Goal: Answer question/provide support: Share knowledge or assist other users

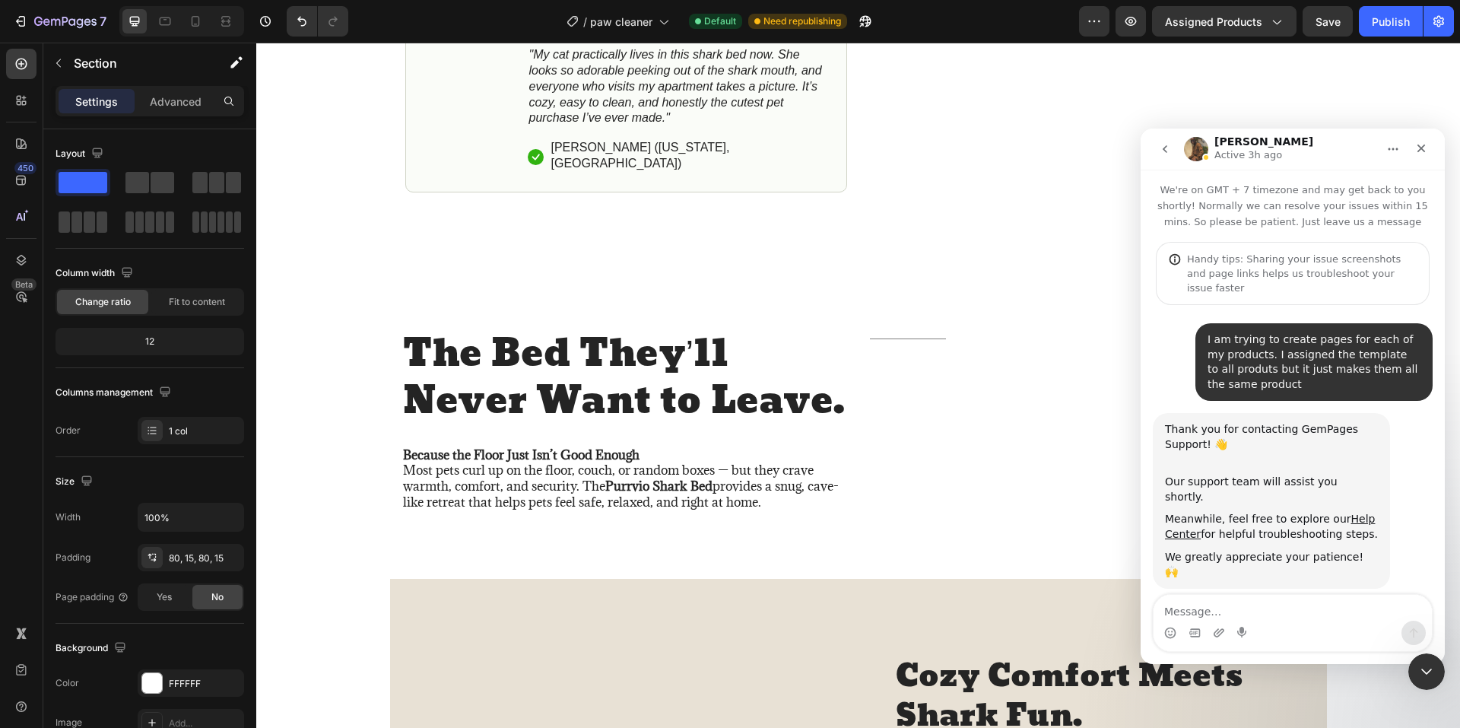
scroll to position [2687, 0]
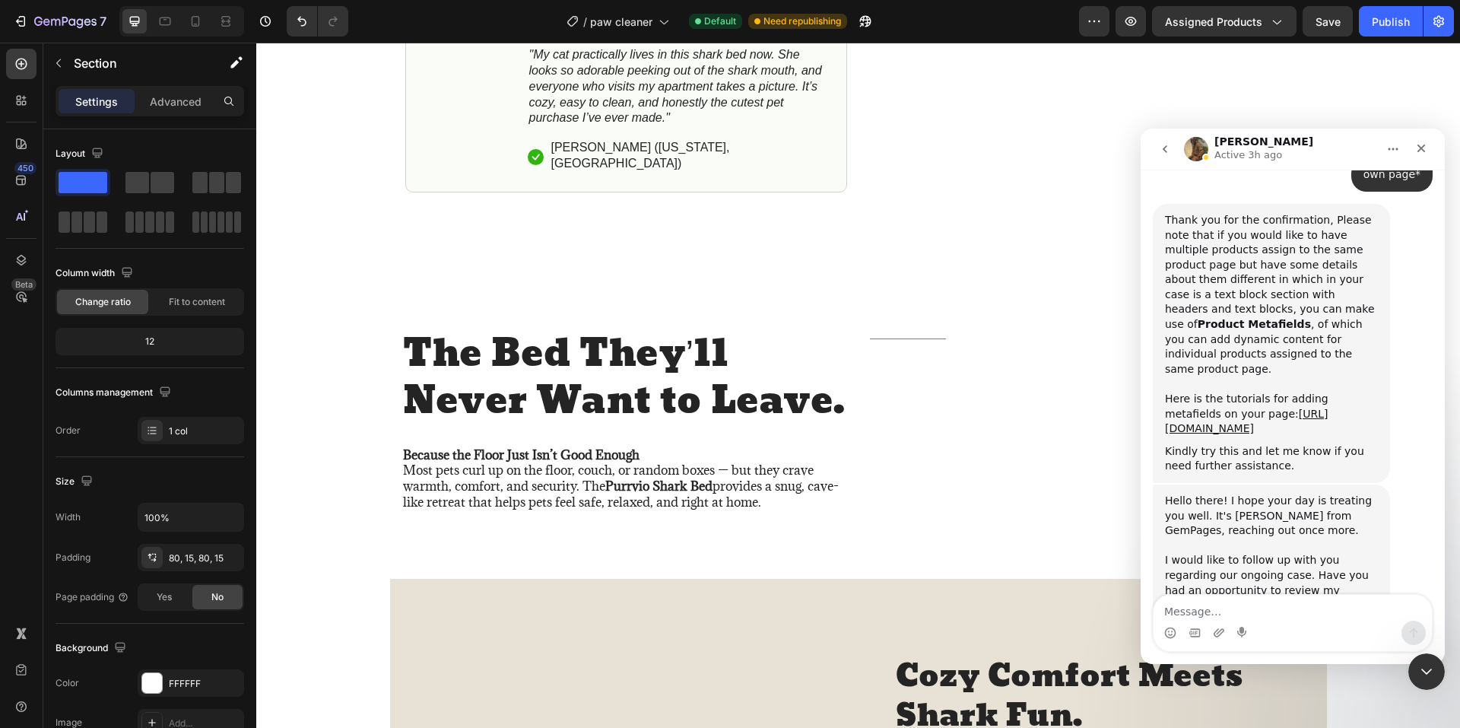
click at [1418, 484] on div "Hello there! I hope your day is treating you well. It's Abraham from GemPages, …" at bounding box center [1293, 651] width 280 height 335
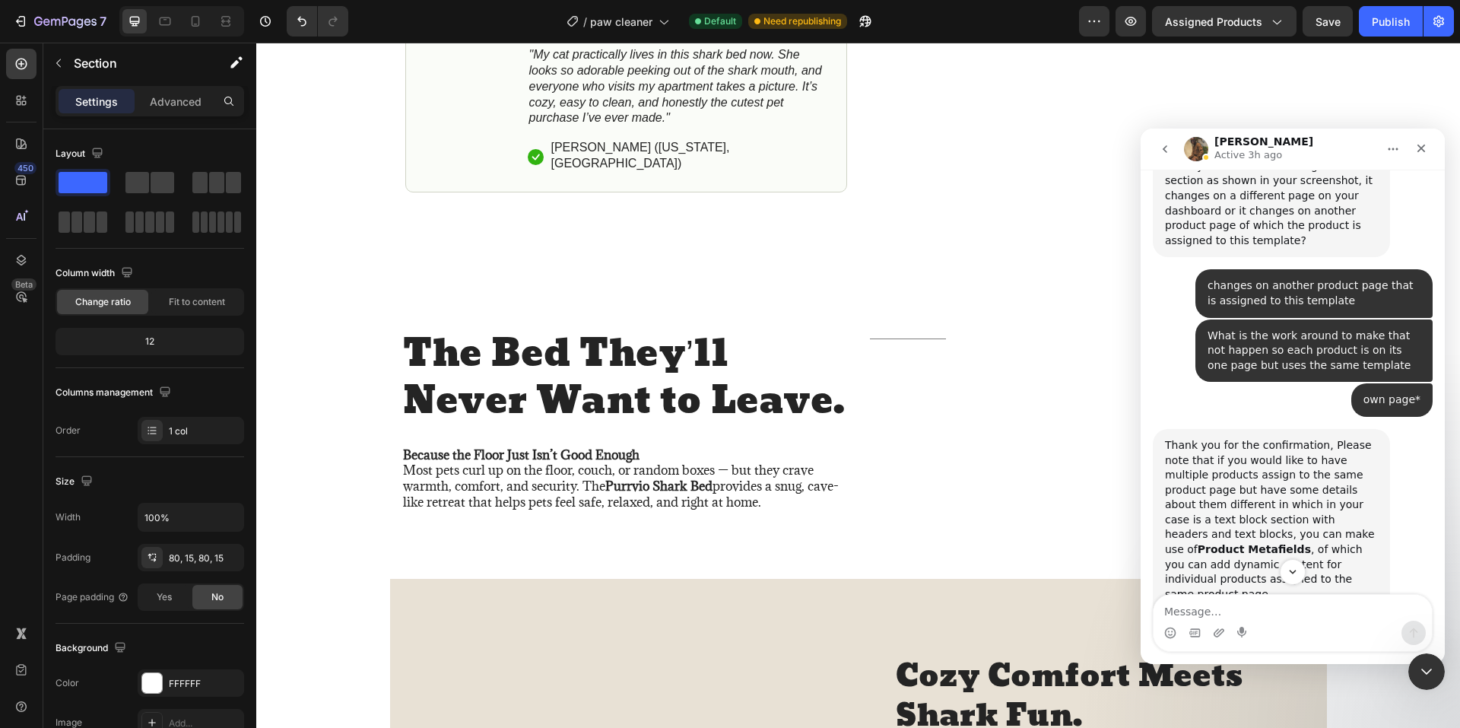
scroll to position [2611, 0]
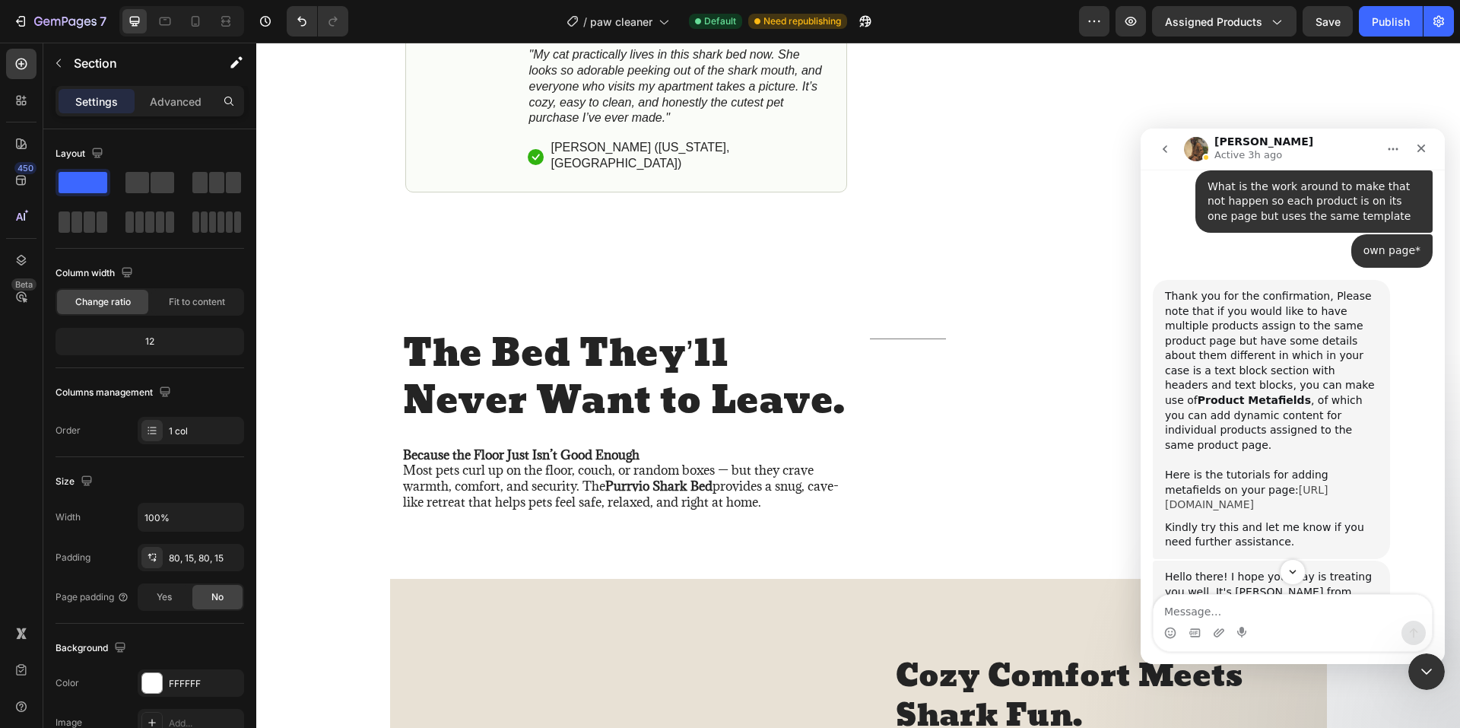
click at [1289, 484] on link "https://help.gempages.net/articles/product-metafields" at bounding box center [1246, 497] width 163 height 27
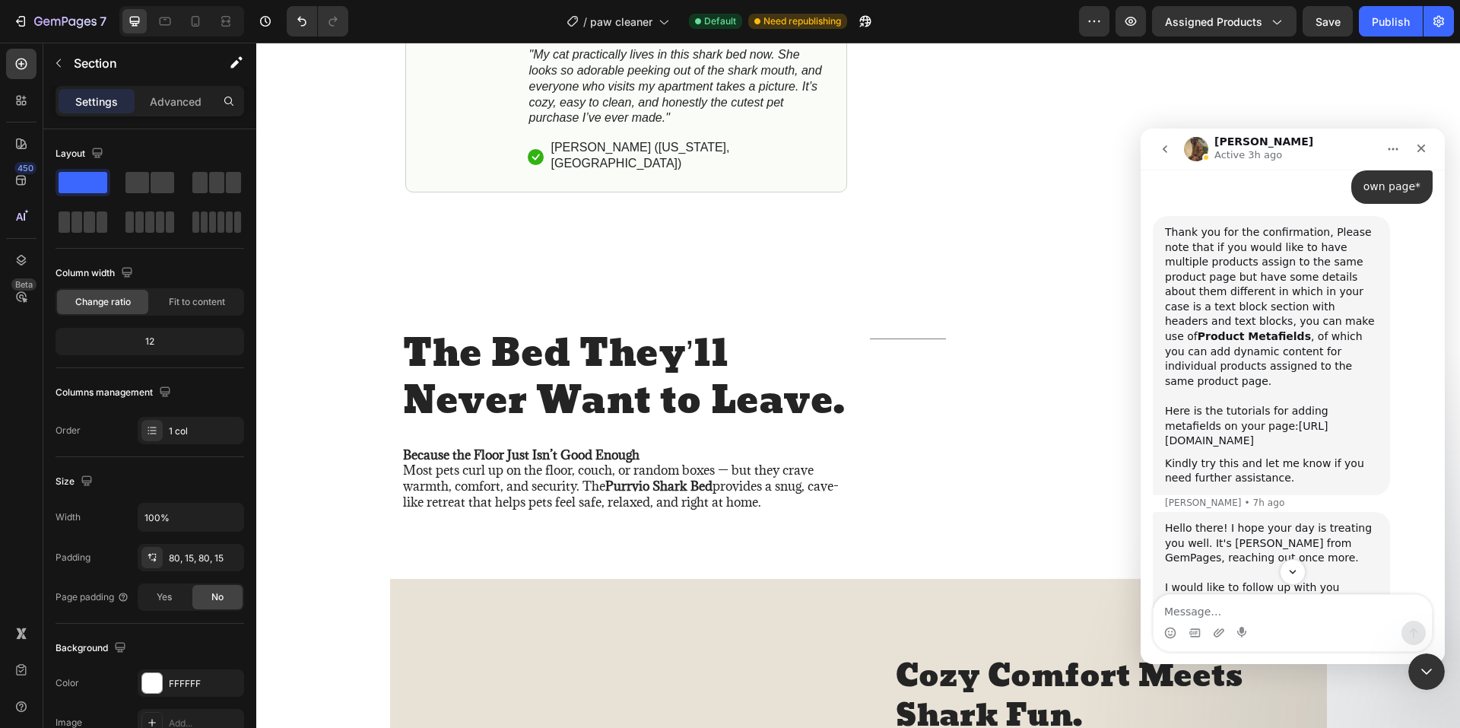
scroll to position [2702, 0]
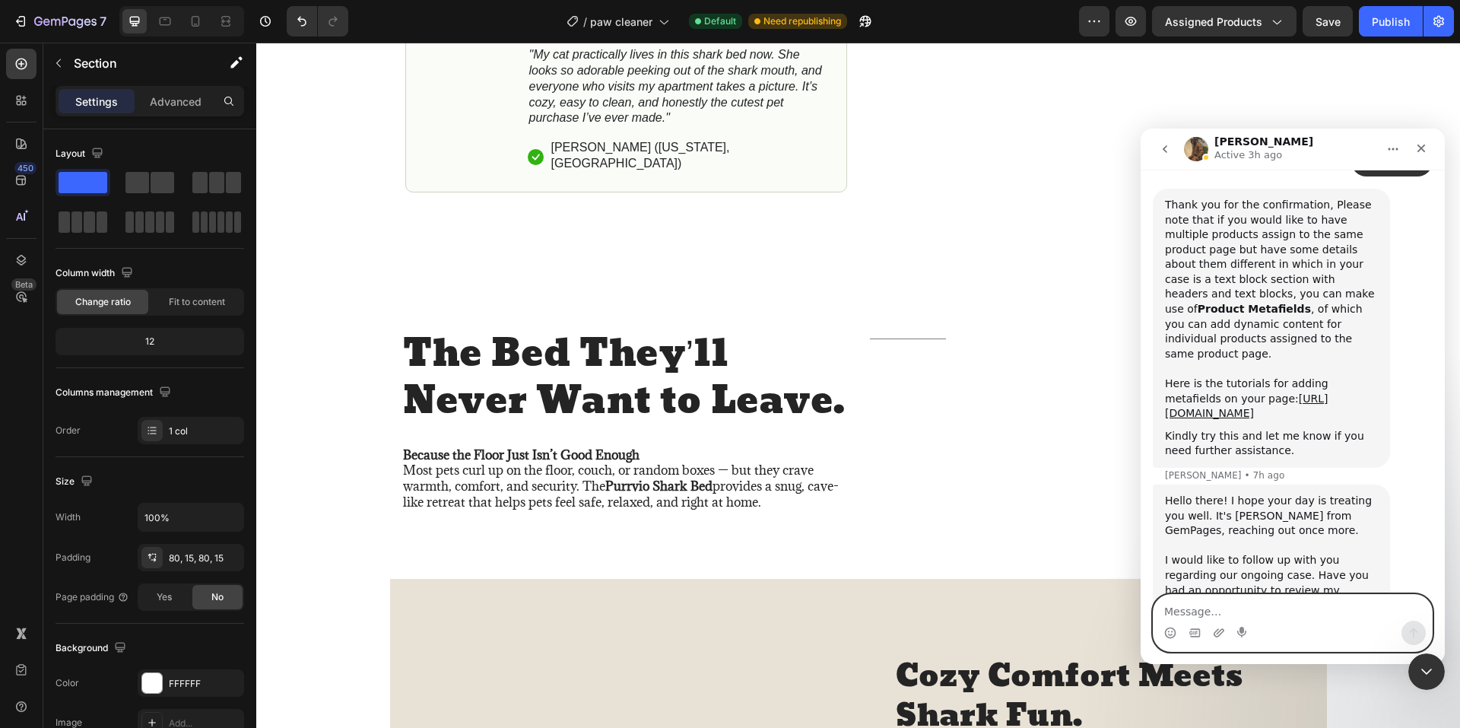
click at [1241, 610] on textarea "Message…" at bounding box center [1292, 608] width 278 height 26
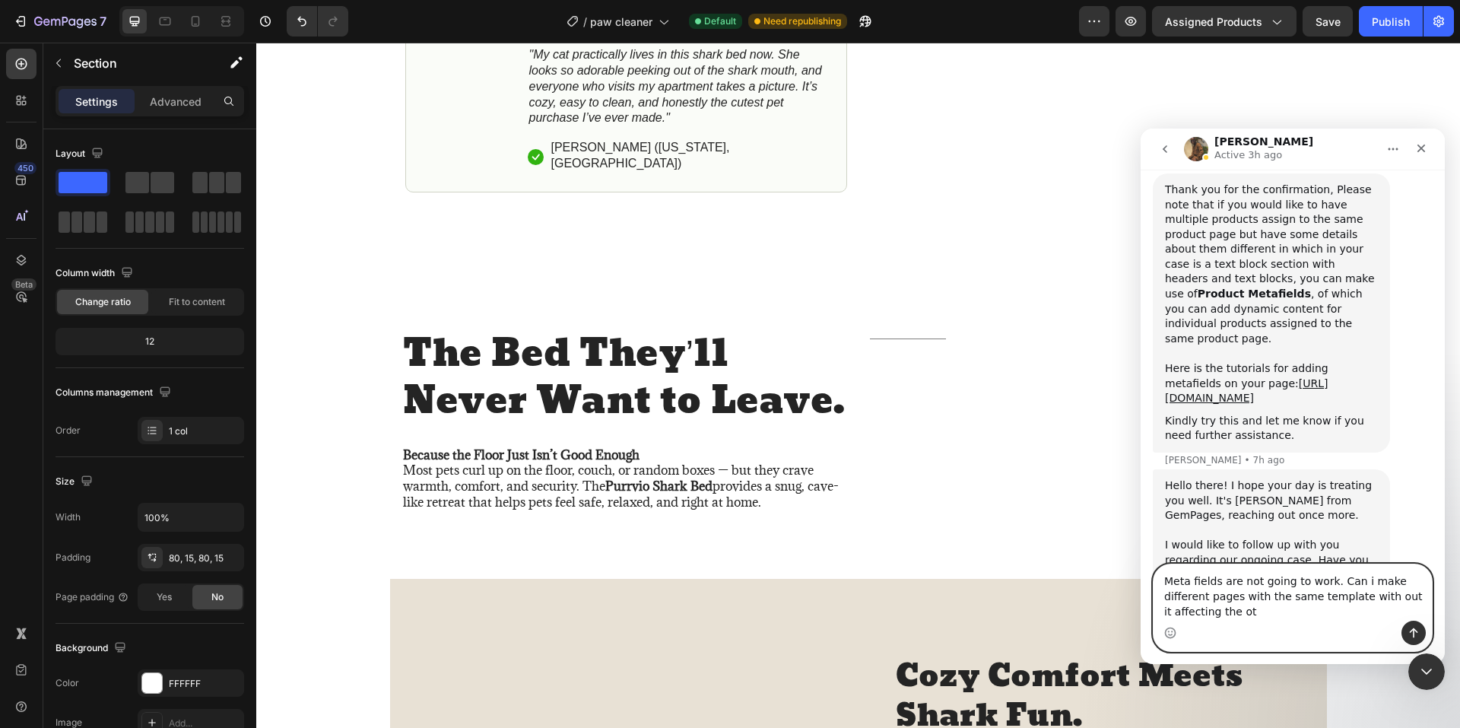
scroll to position [2732, 0]
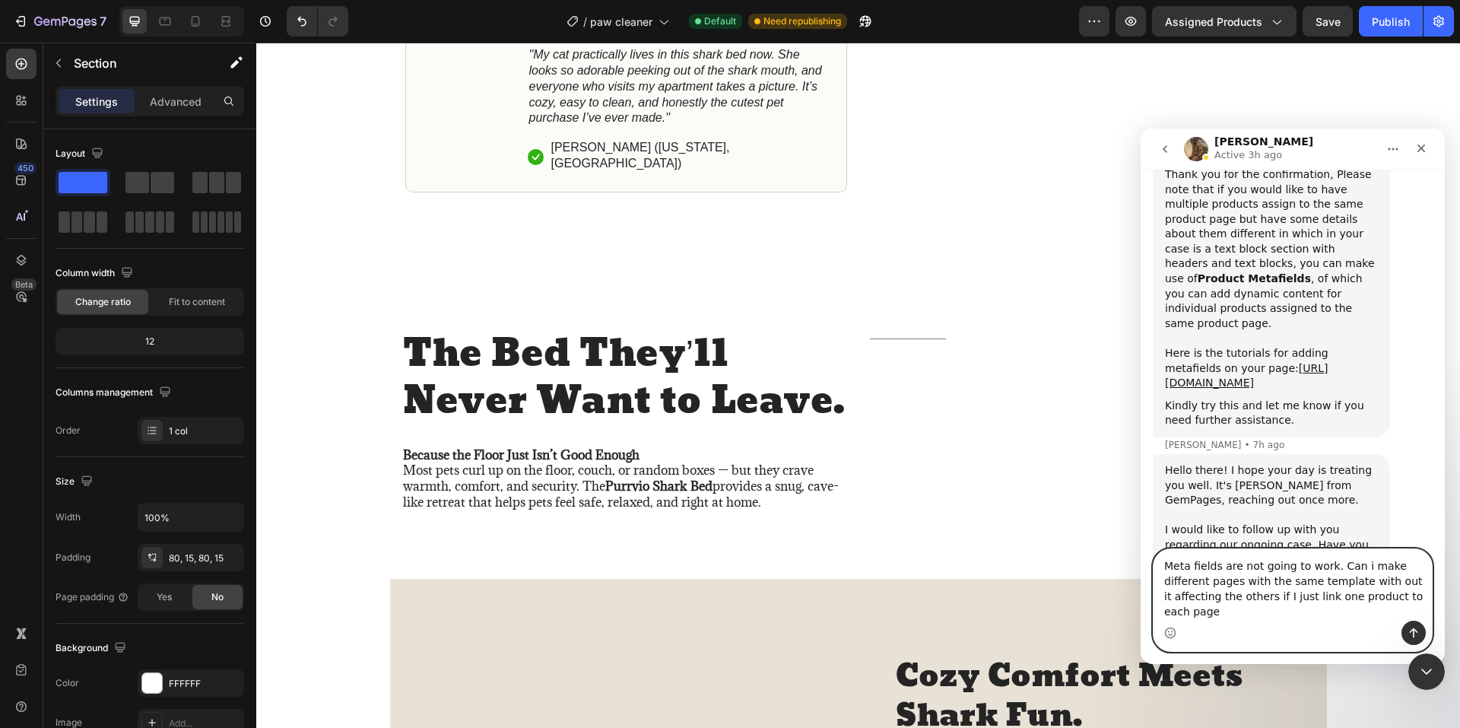
type textarea "Meta fields are not going to work. Can i make different pages with the same tem…"
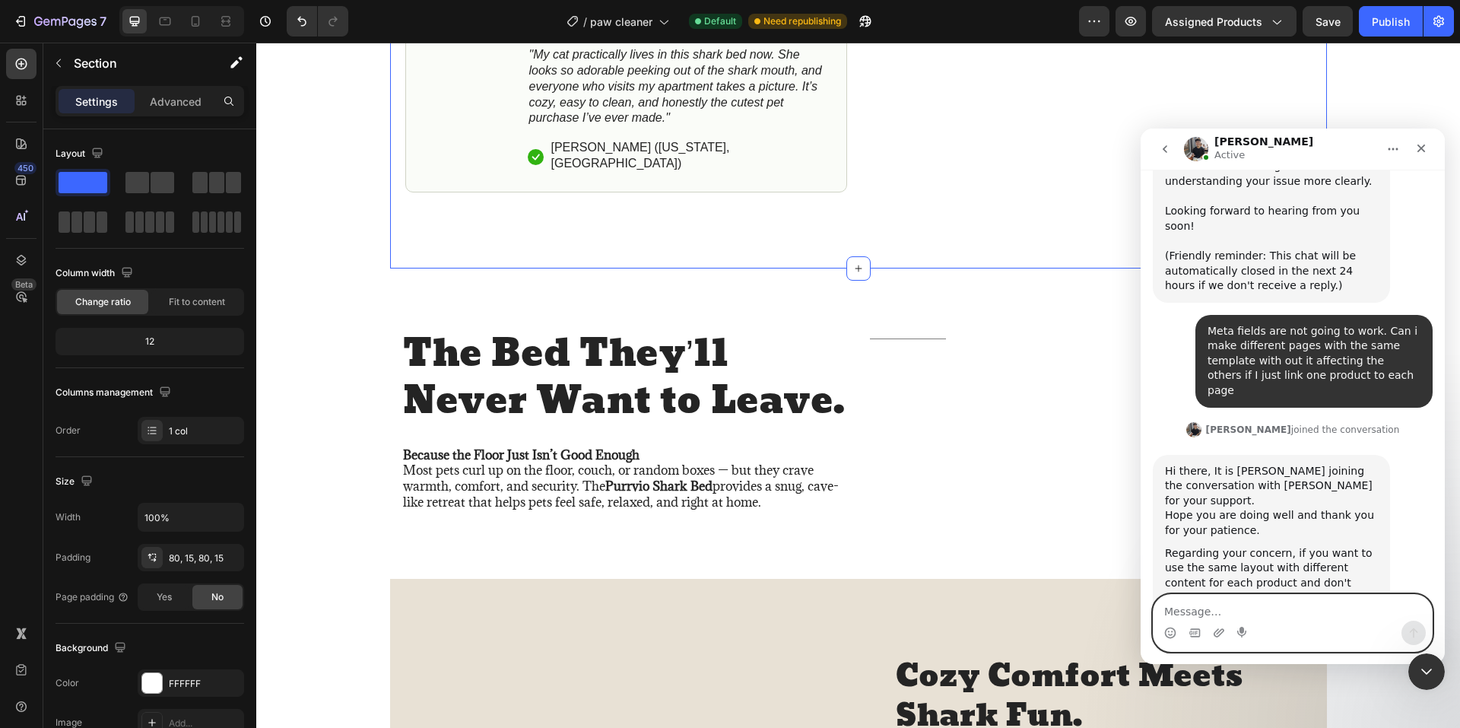
scroll to position [3186, 0]
click at [1277, 613] on textarea "Message…" at bounding box center [1292, 608] width 278 height 26
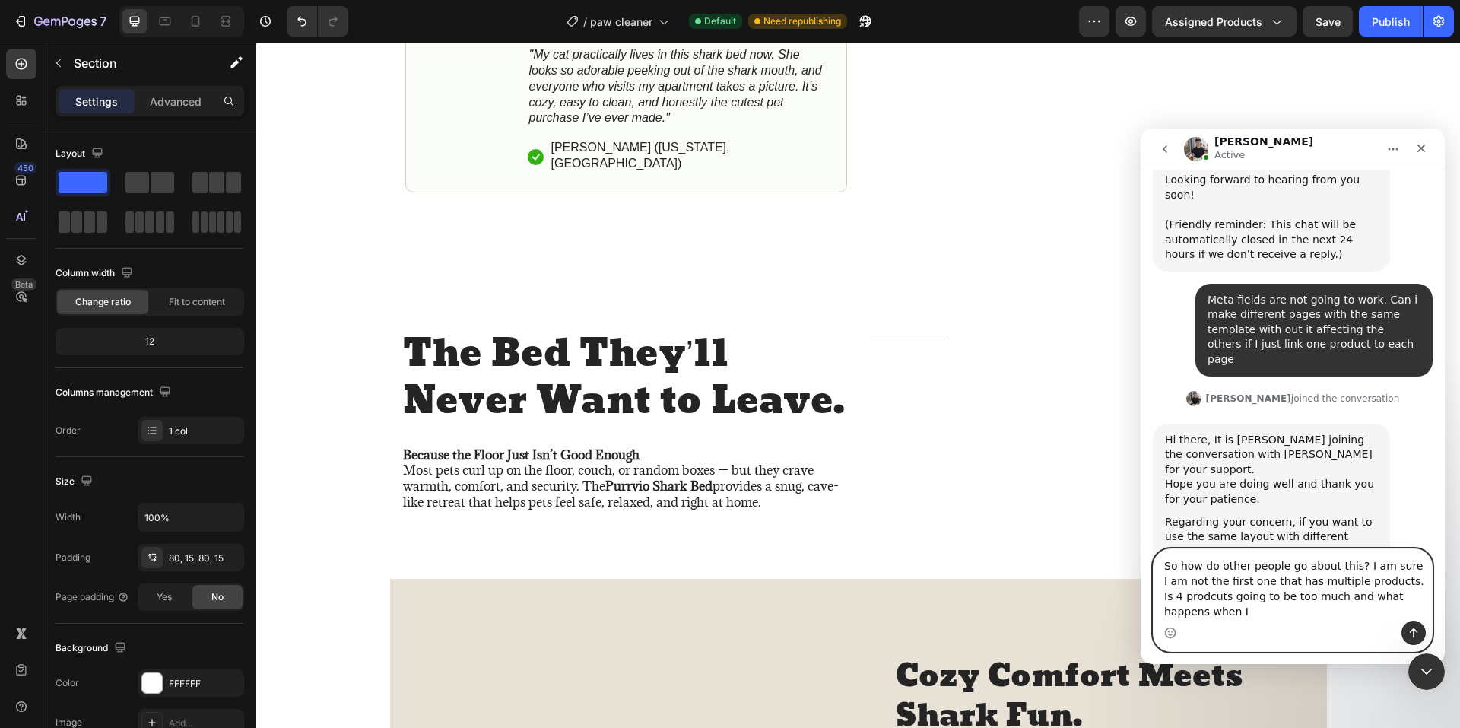
scroll to position [3232, 0]
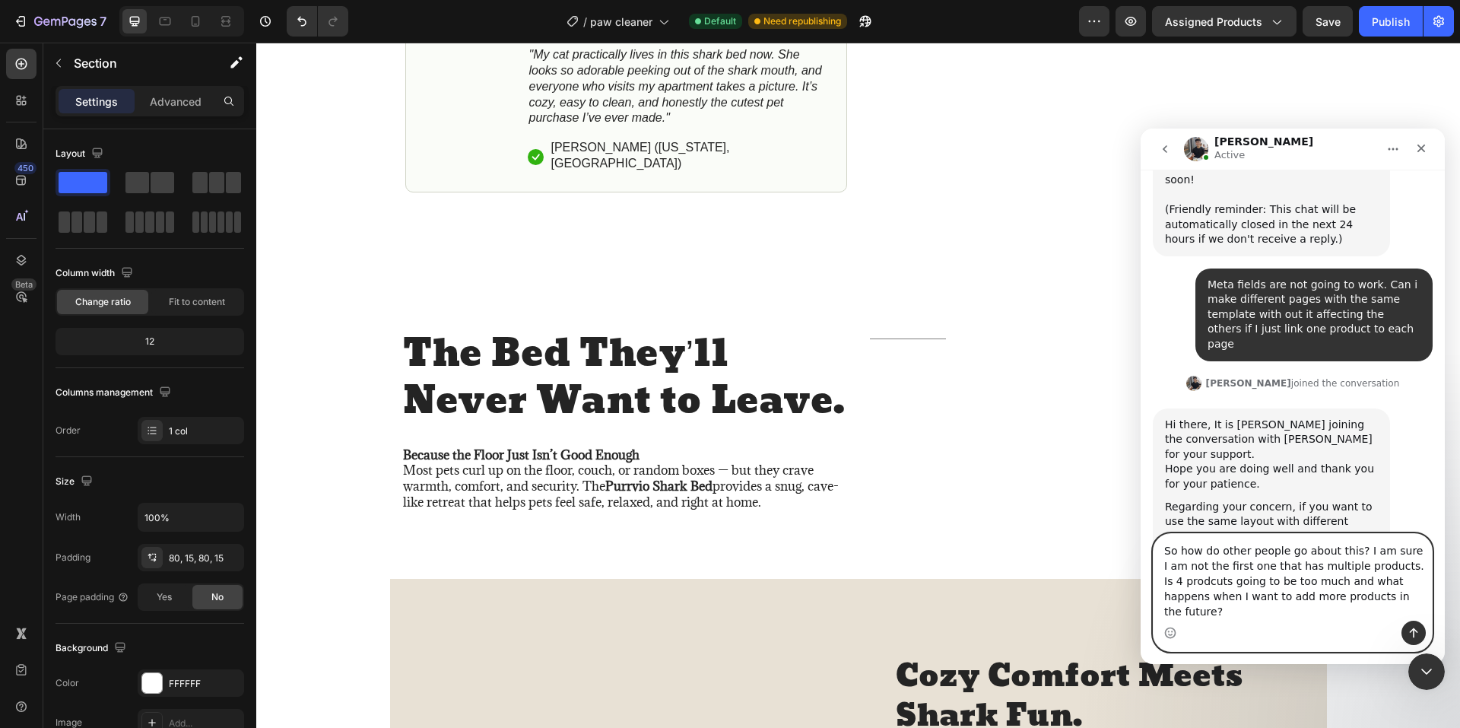
type textarea "So how do other people go about this? I am sure I am not the first one that has…"
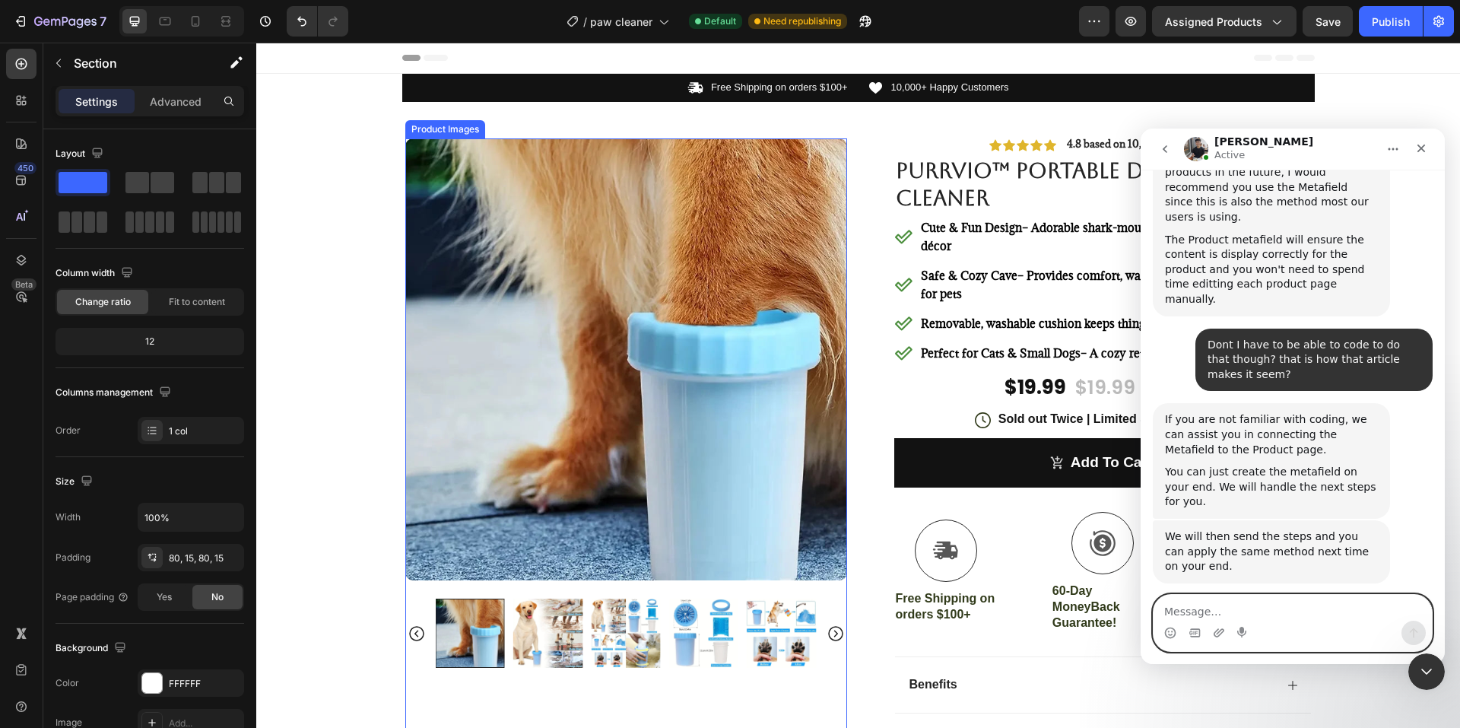
scroll to position [4124, 0]
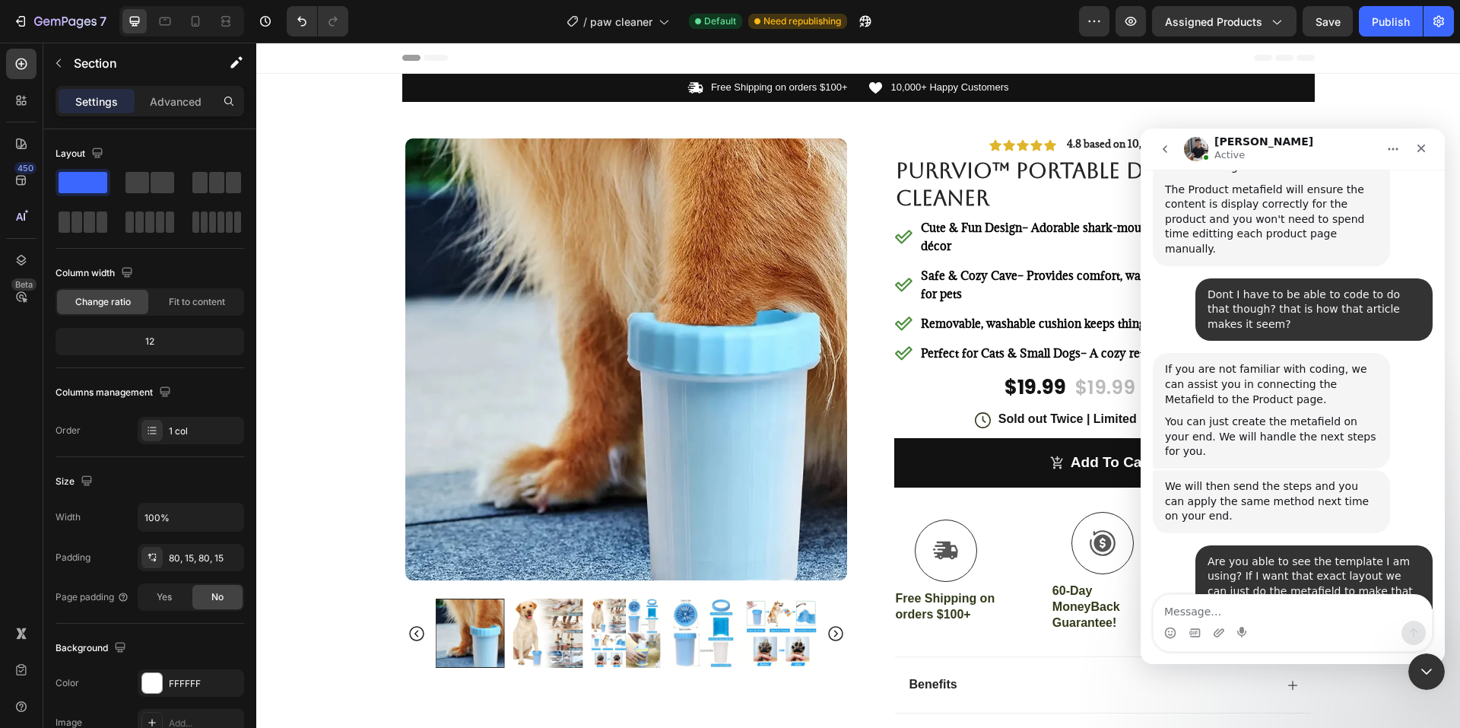
click at [1289, 625] on div "Intercom messenger" at bounding box center [1292, 632] width 278 height 24
click at [1289, 617] on textarea "Message…" at bounding box center [1292, 608] width 278 height 26
type textarea "i"
type textarea "I approved it"
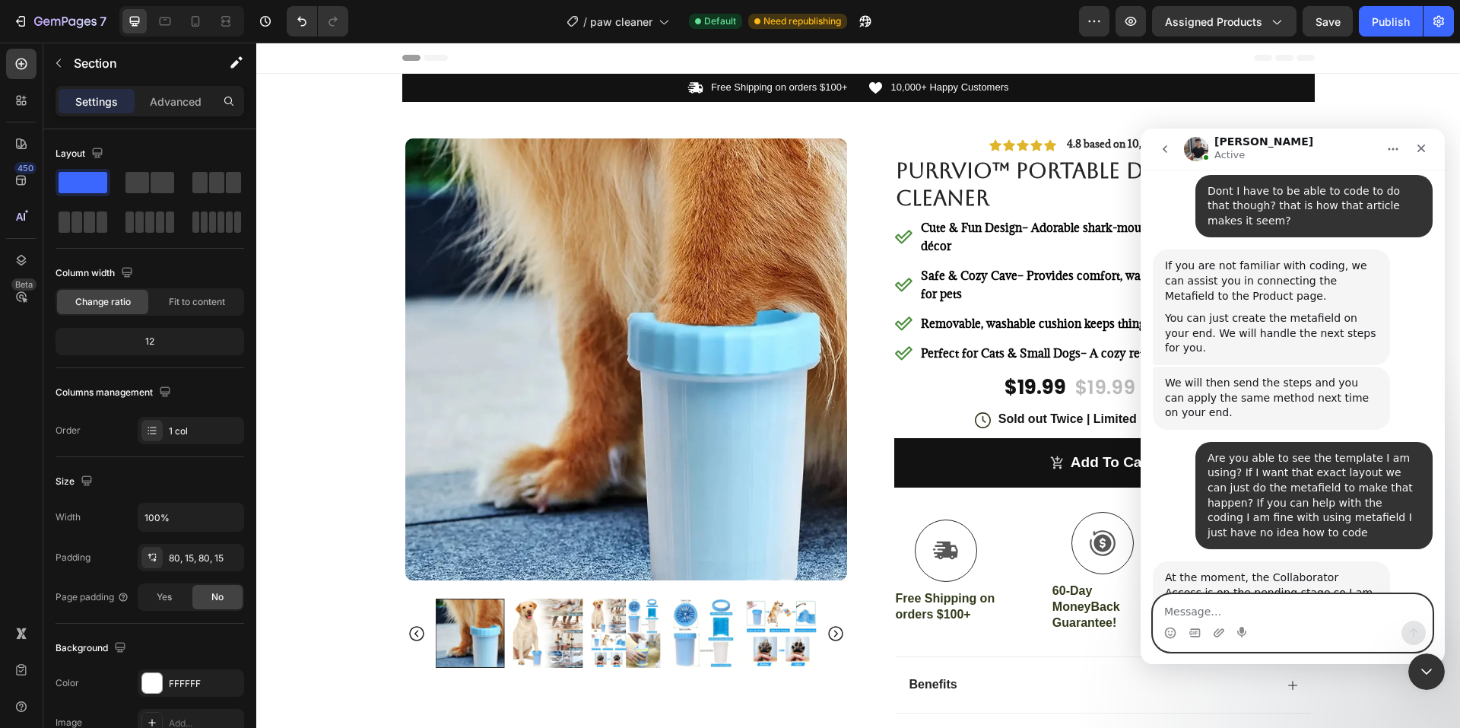
scroll to position [4273, 0]
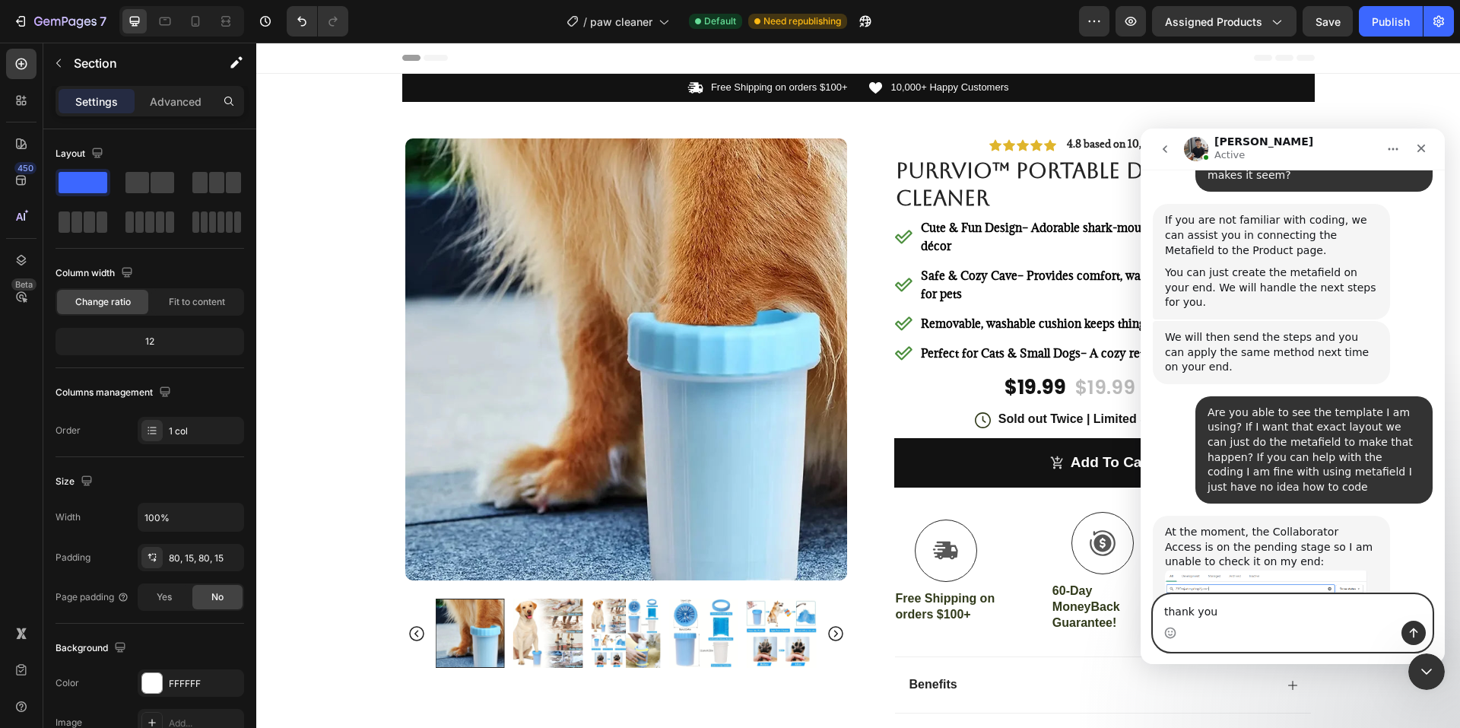
type textarea "thank you"
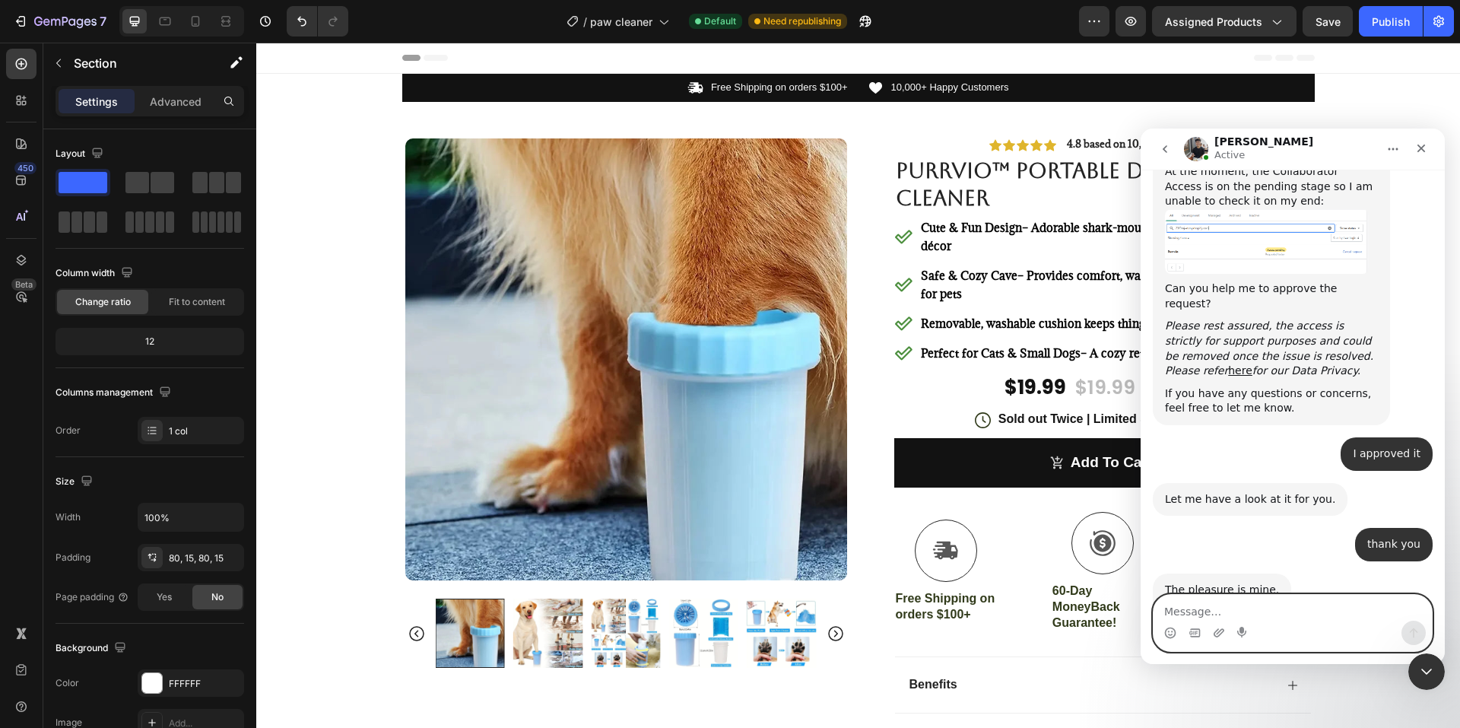
scroll to position [4642, 0]
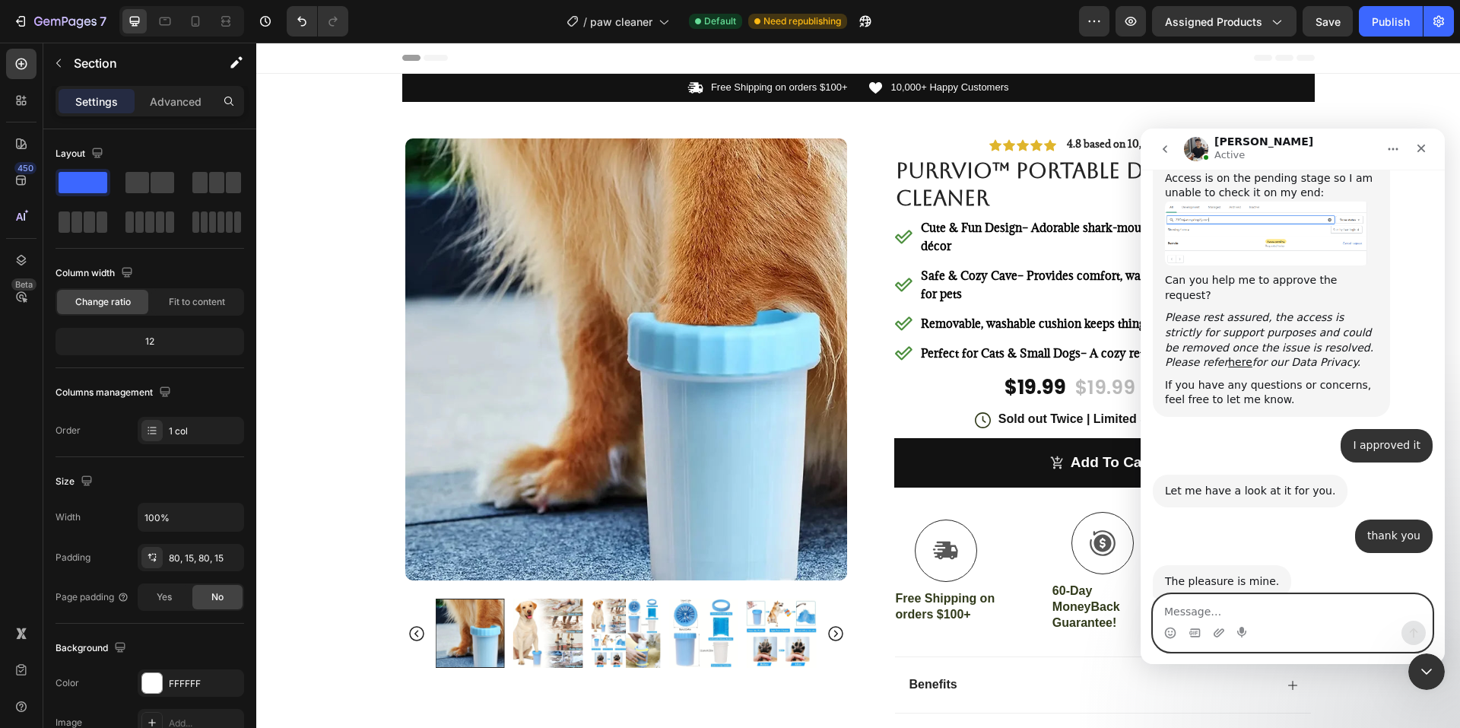
click at [1283, 617] on textarea "Message…" at bounding box center [1292, 608] width 278 height 26
type textarea "Yeah, I want them all like that but for each product"
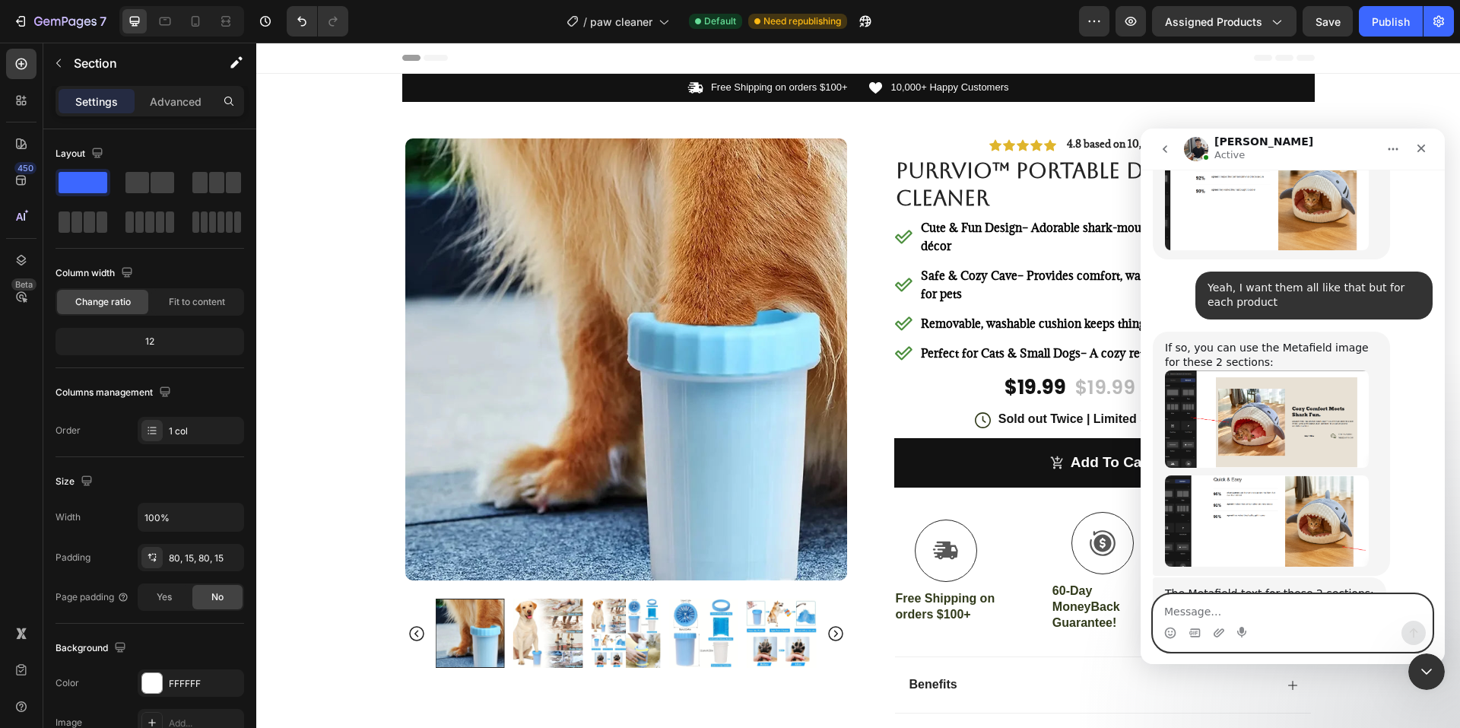
scroll to position [5201, 0]
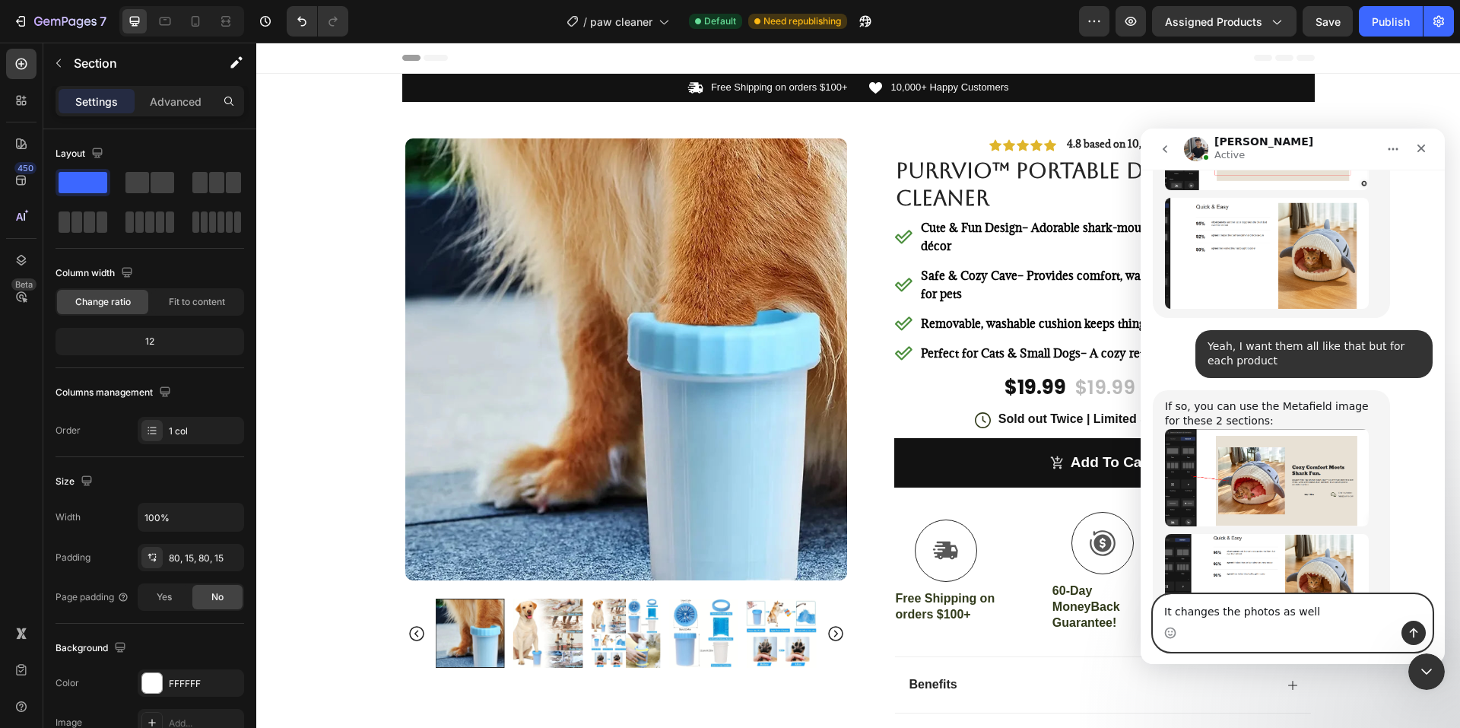
type textarea "It changes the photos as well"
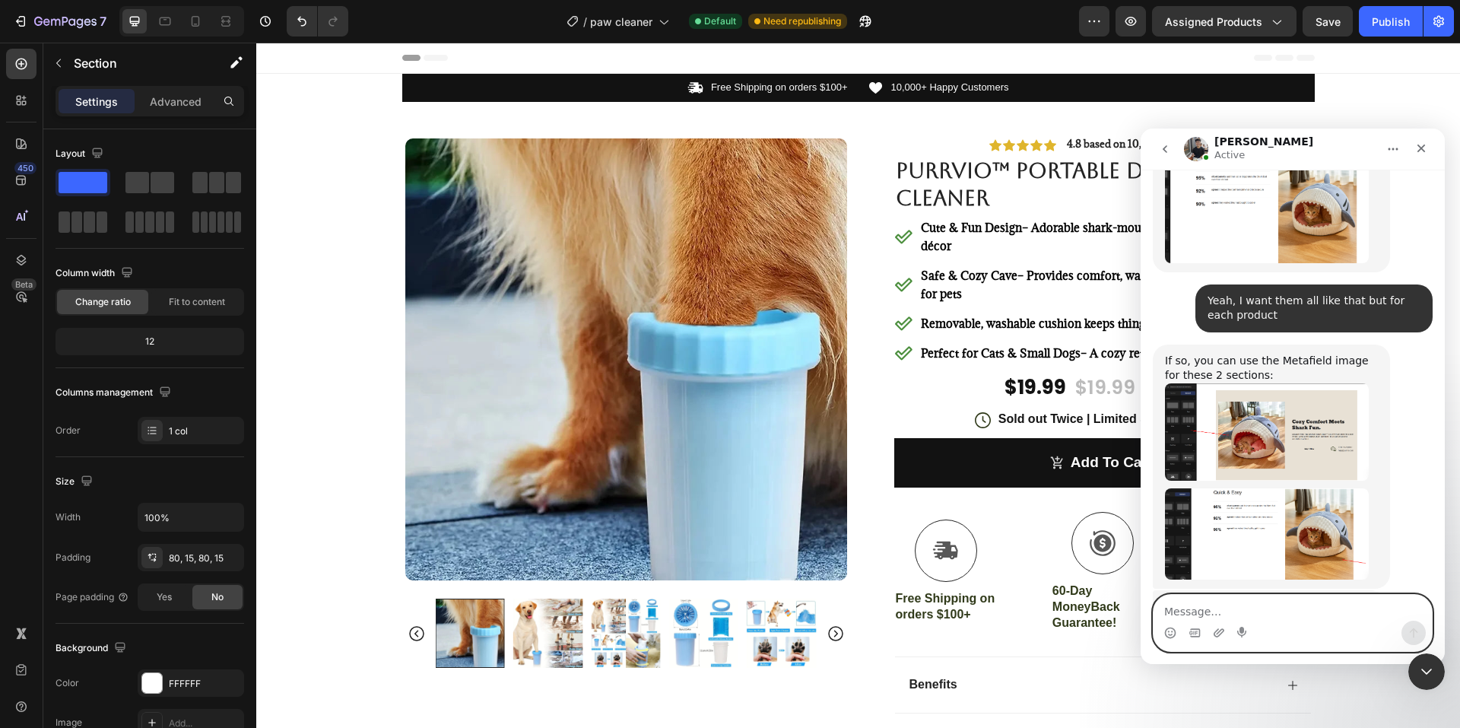
click at [1292, 617] on textarea "Message…" at bounding box center [1292, 608] width 278 height 26
type textarea "l"
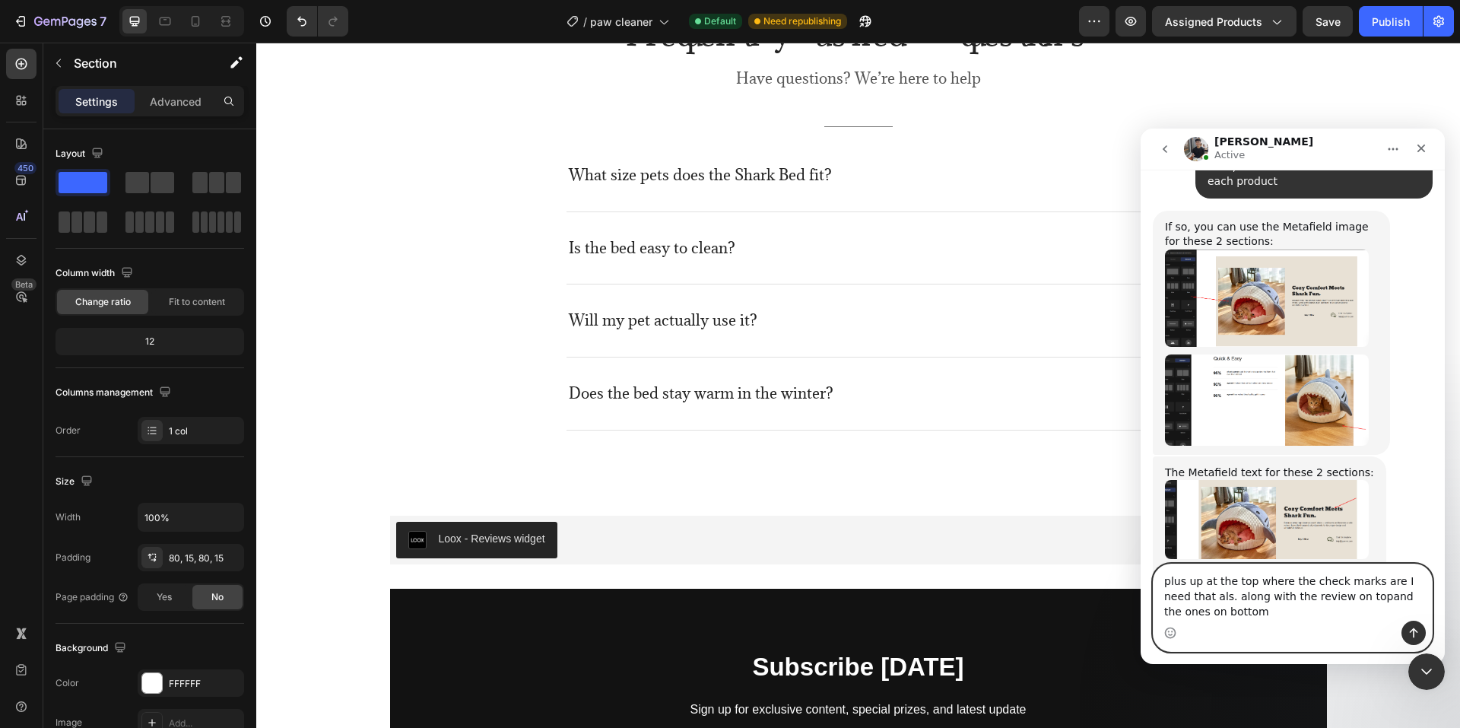
scroll to position [3725, 0]
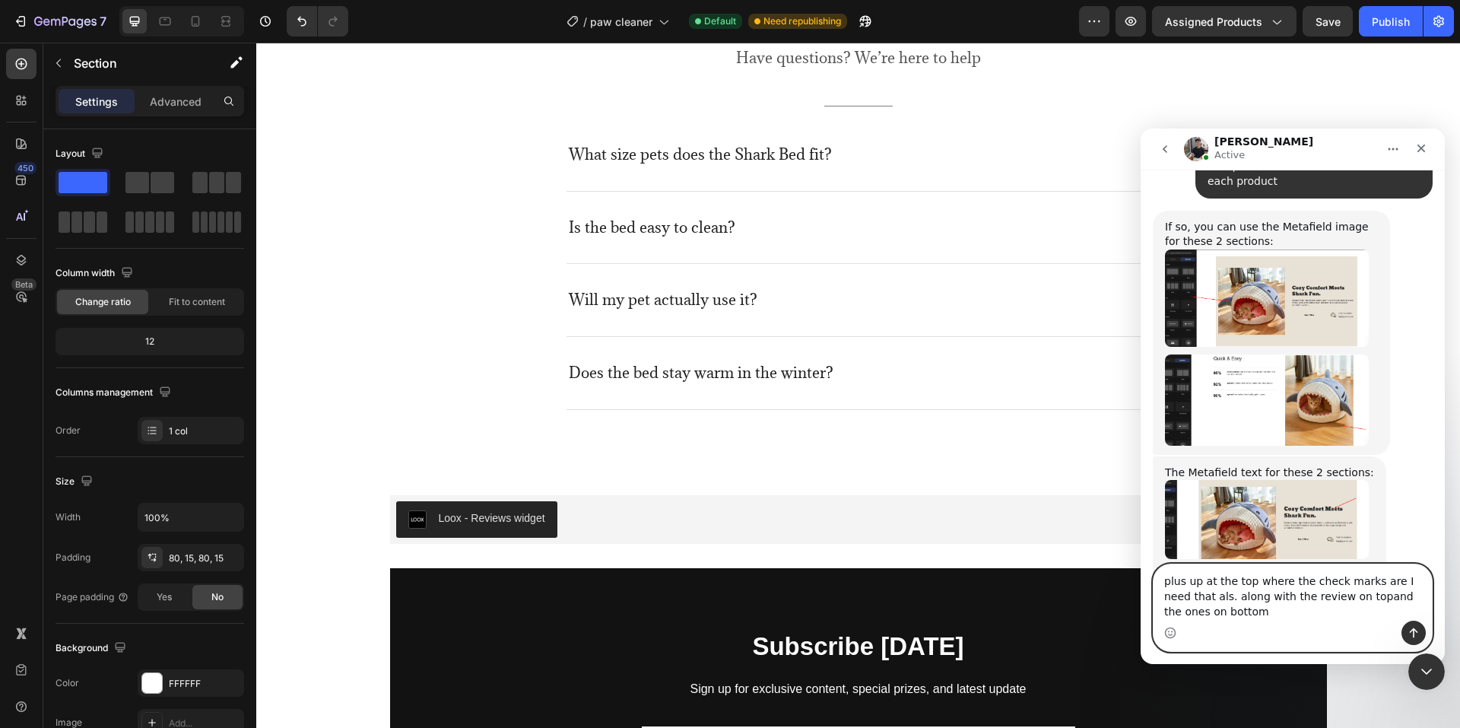
click at [1215, 615] on textarea "plus up at the top where the check marks are I need that als. along with the re…" at bounding box center [1292, 592] width 278 height 56
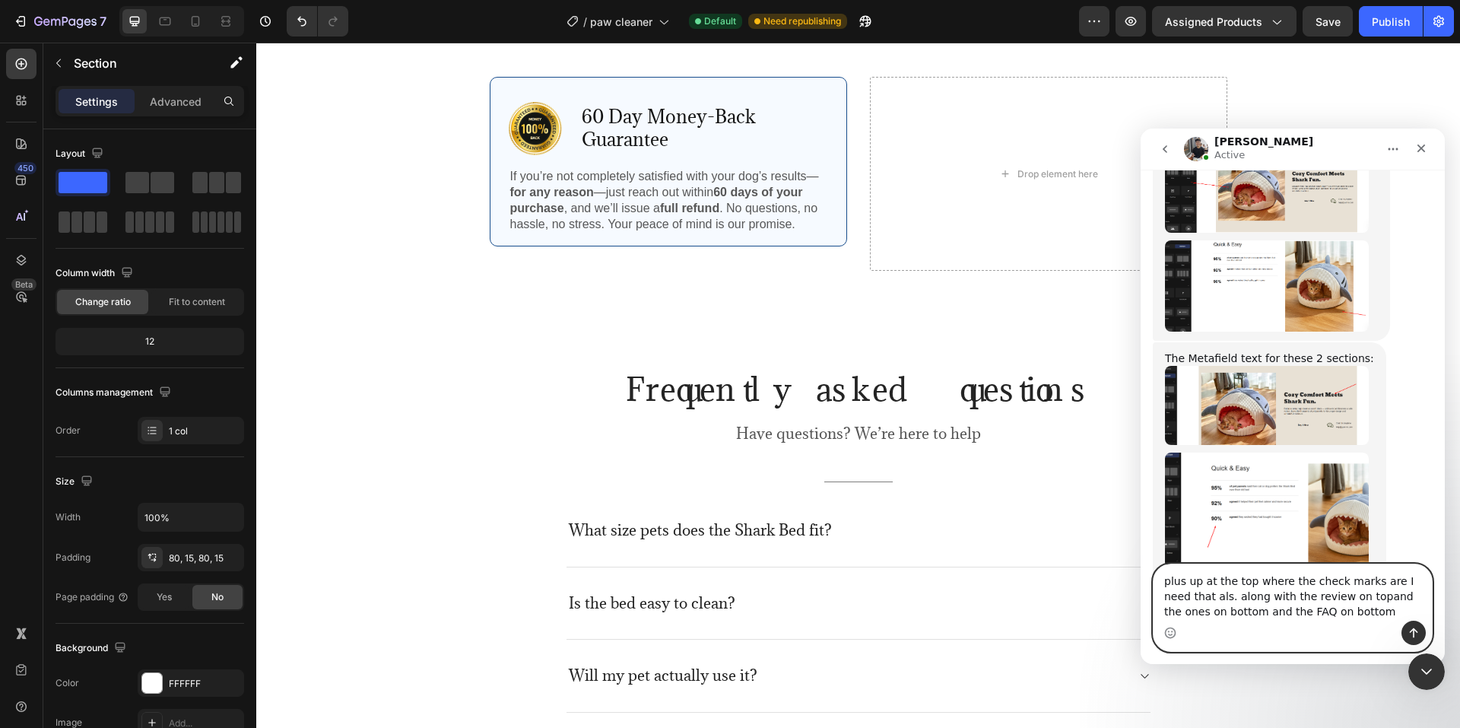
scroll to position [5436, 0]
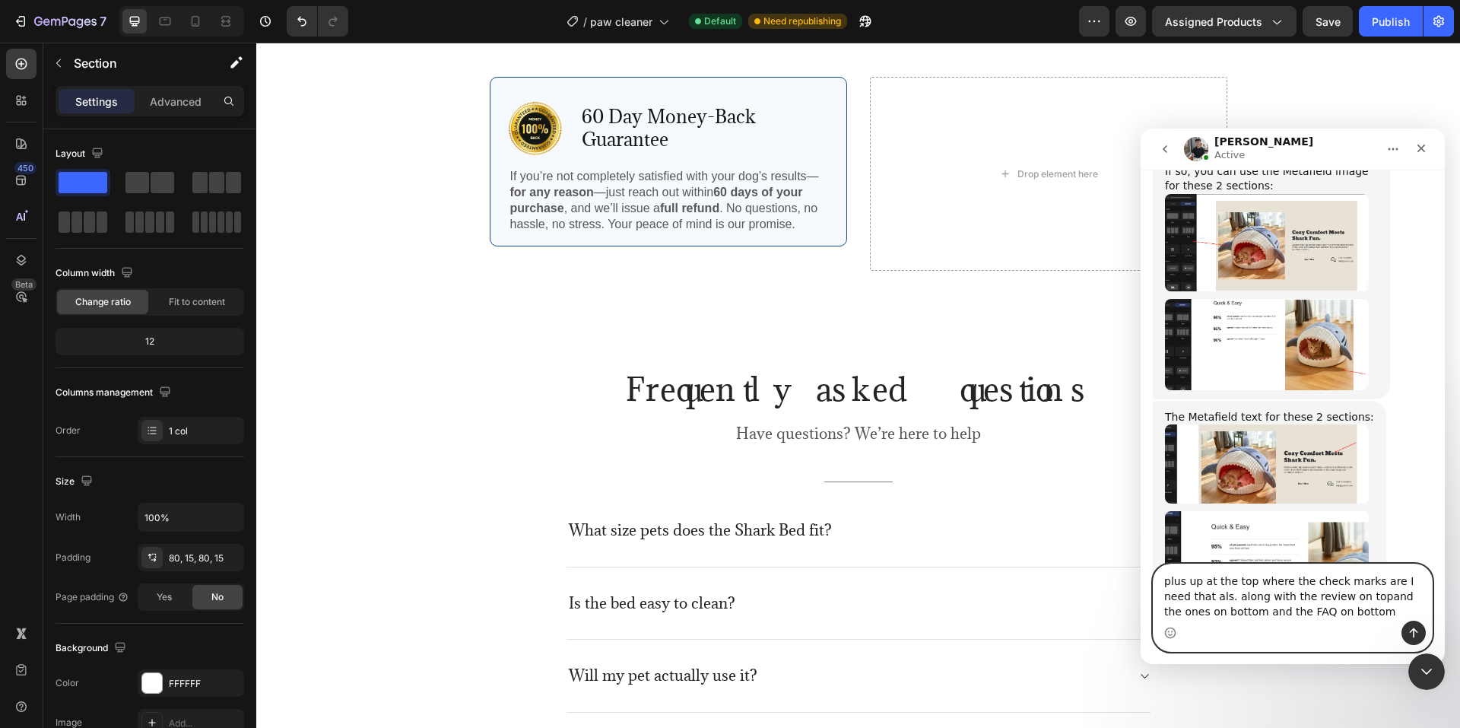
click at [1313, 606] on textarea "plus up at the top where the check marks are I need that als. along with the re…" at bounding box center [1292, 592] width 278 height 56
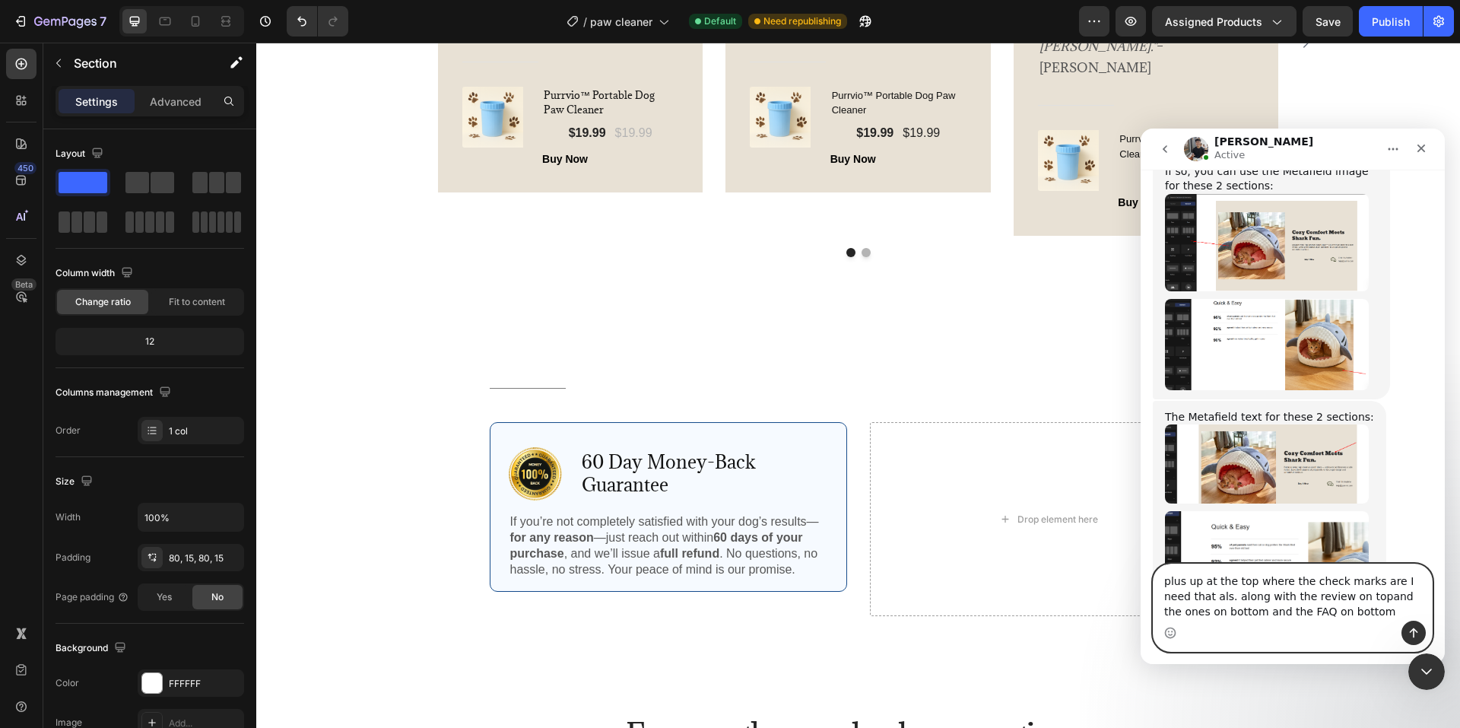
scroll to position [2970, 0]
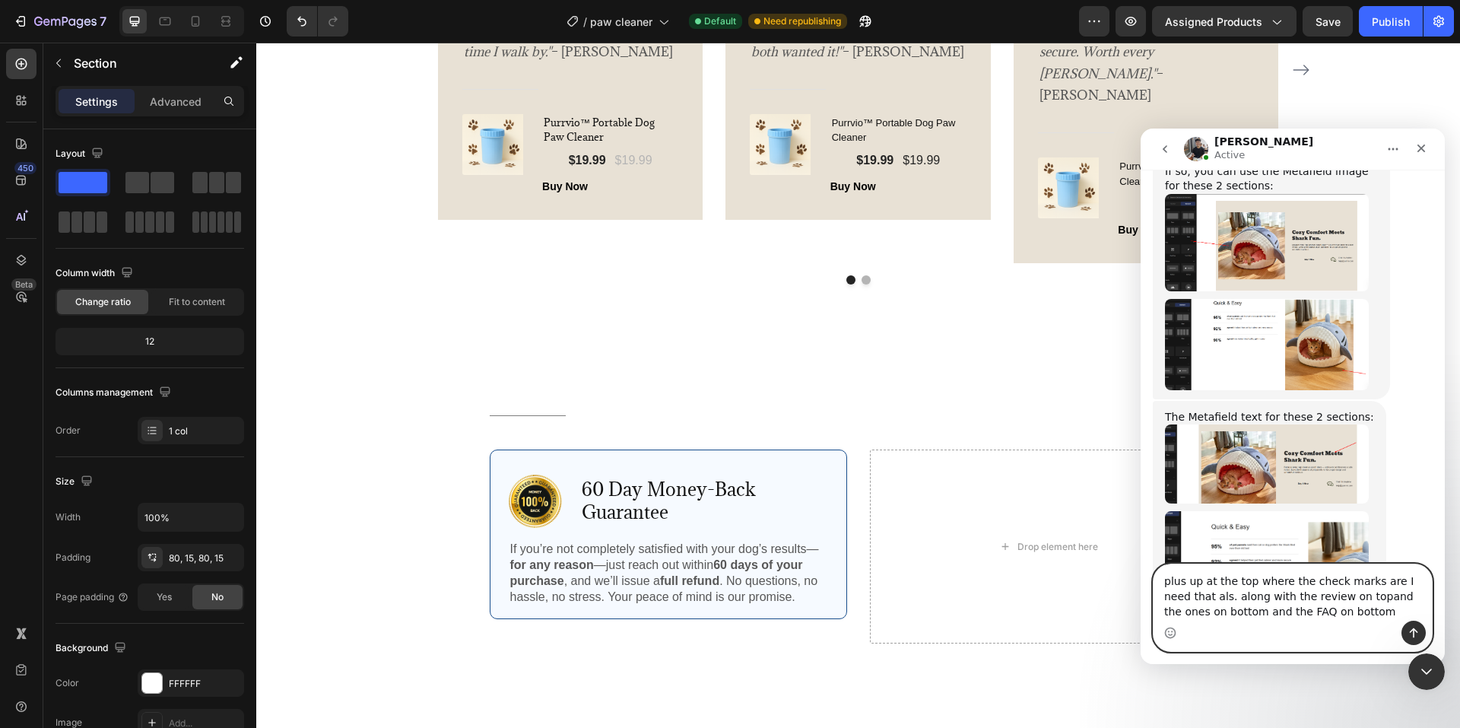
click at [1173, 582] on textarea "plus up at the top where the check marks are I need that als. along with the re…" at bounding box center [1292, 592] width 278 height 56
click at [1160, 581] on textarea "plus up at the top where the check marks are I need that als. along with the re…" at bounding box center [1292, 592] width 278 height 56
type textarea "Ok i need those plus up at the top where the check marks are I need that als. a…"
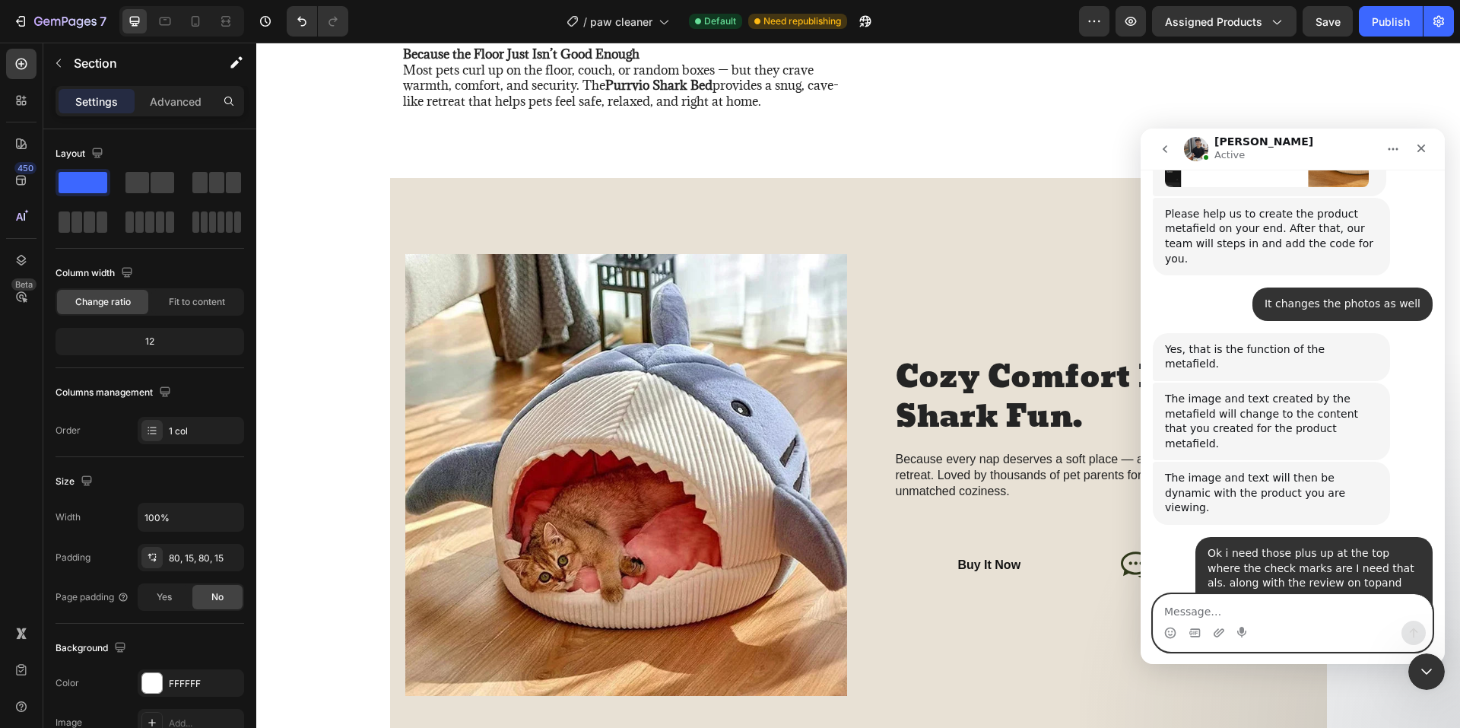
scroll to position [5883, 0]
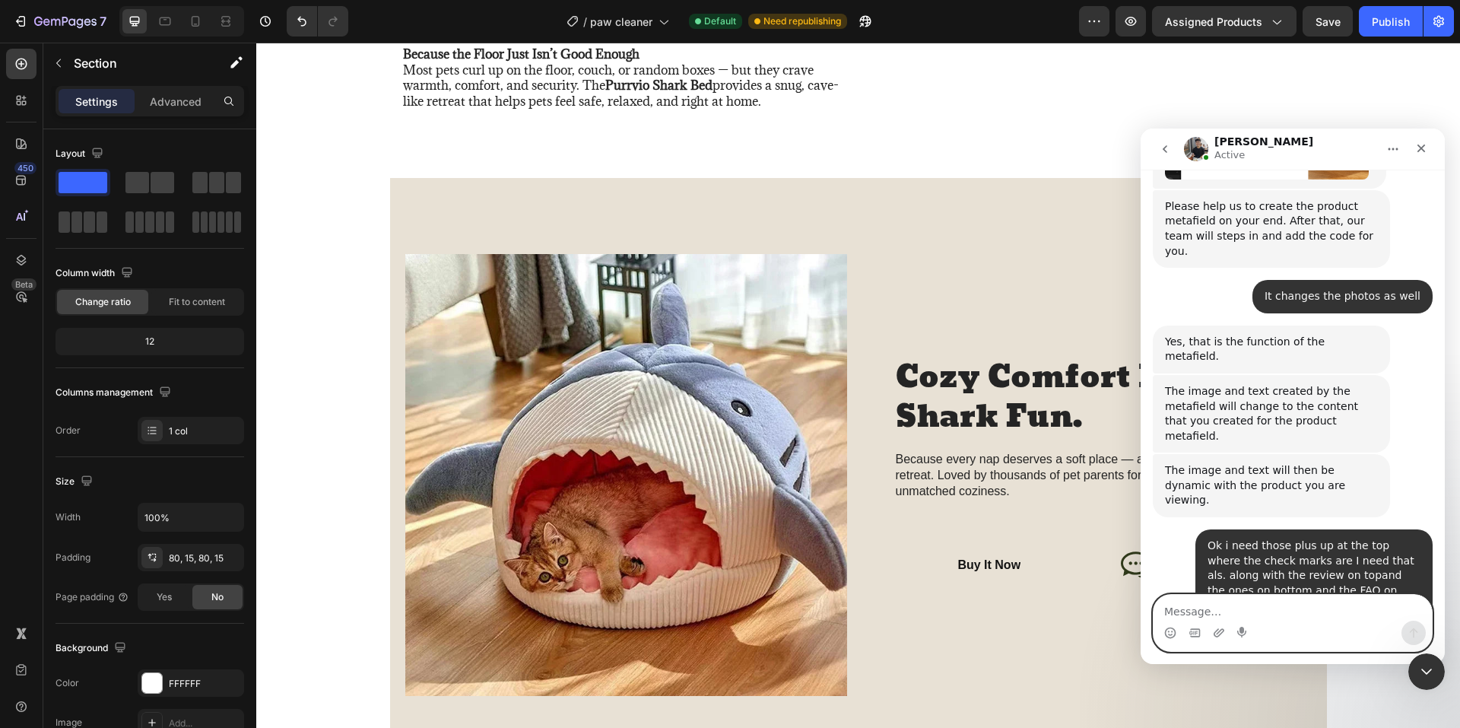
drag, startPoint x: 1237, startPoint y: 605, endPoint x: 1230, endPoint y: 611, distance: 9.2
click at [1237, 607] on textarea "Message…" at bounding box center [1292, 608] width 278 height 26
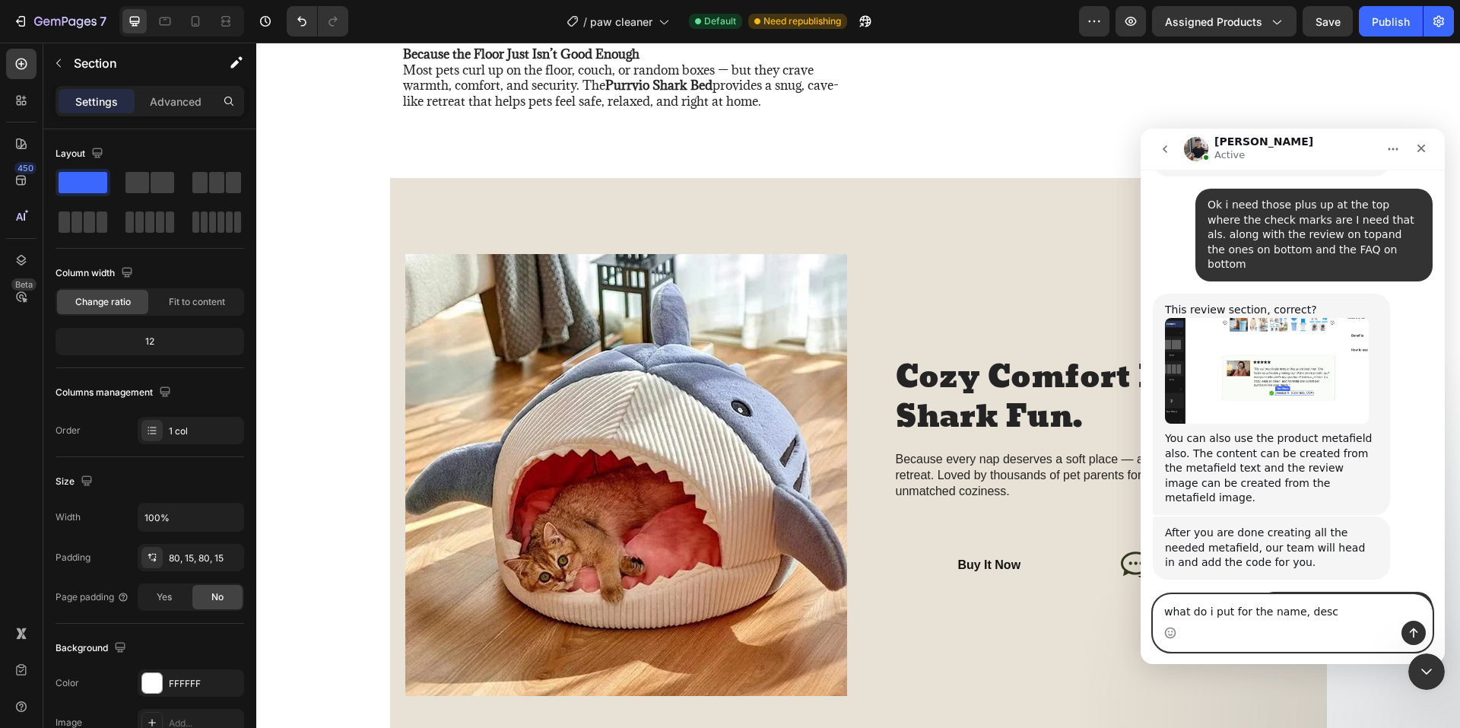
scroll to position [6165, 0]
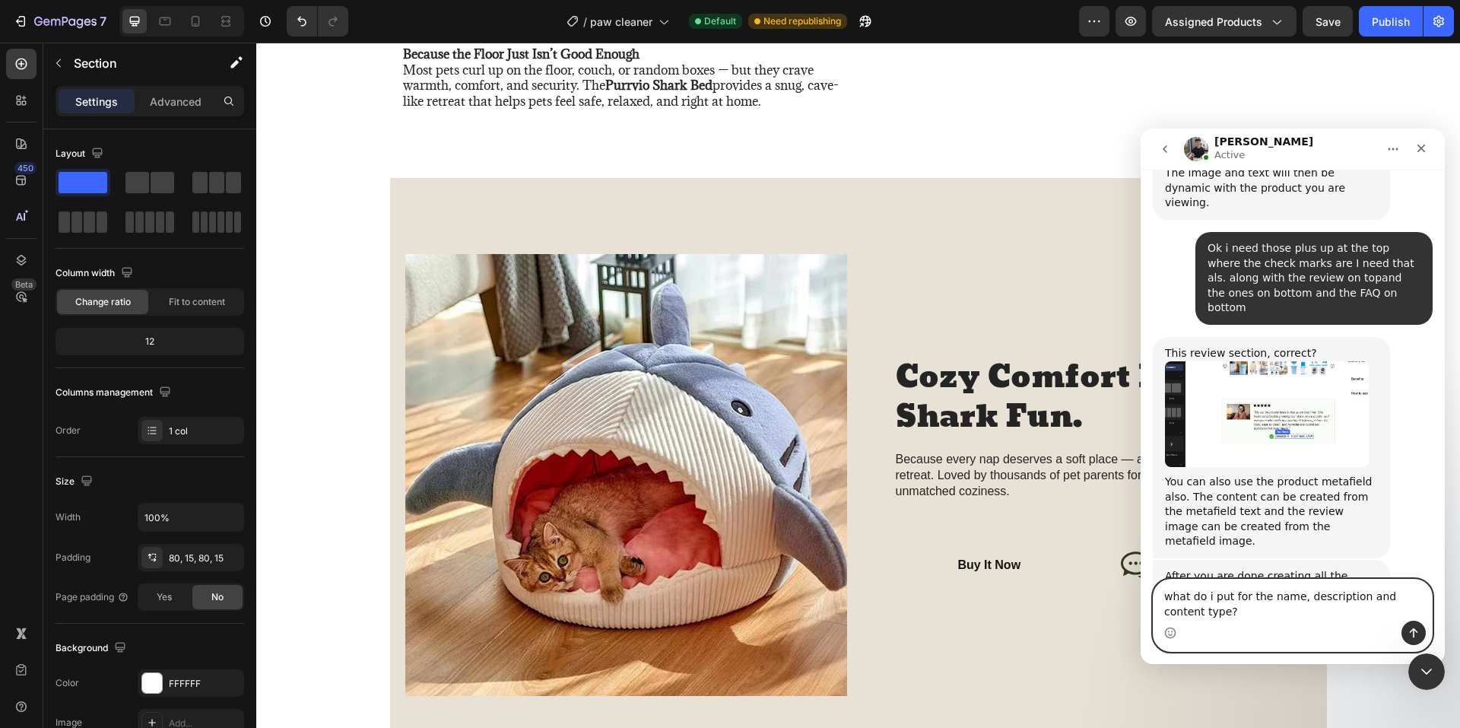
type textarea "what do i put for the name, description and content type?"
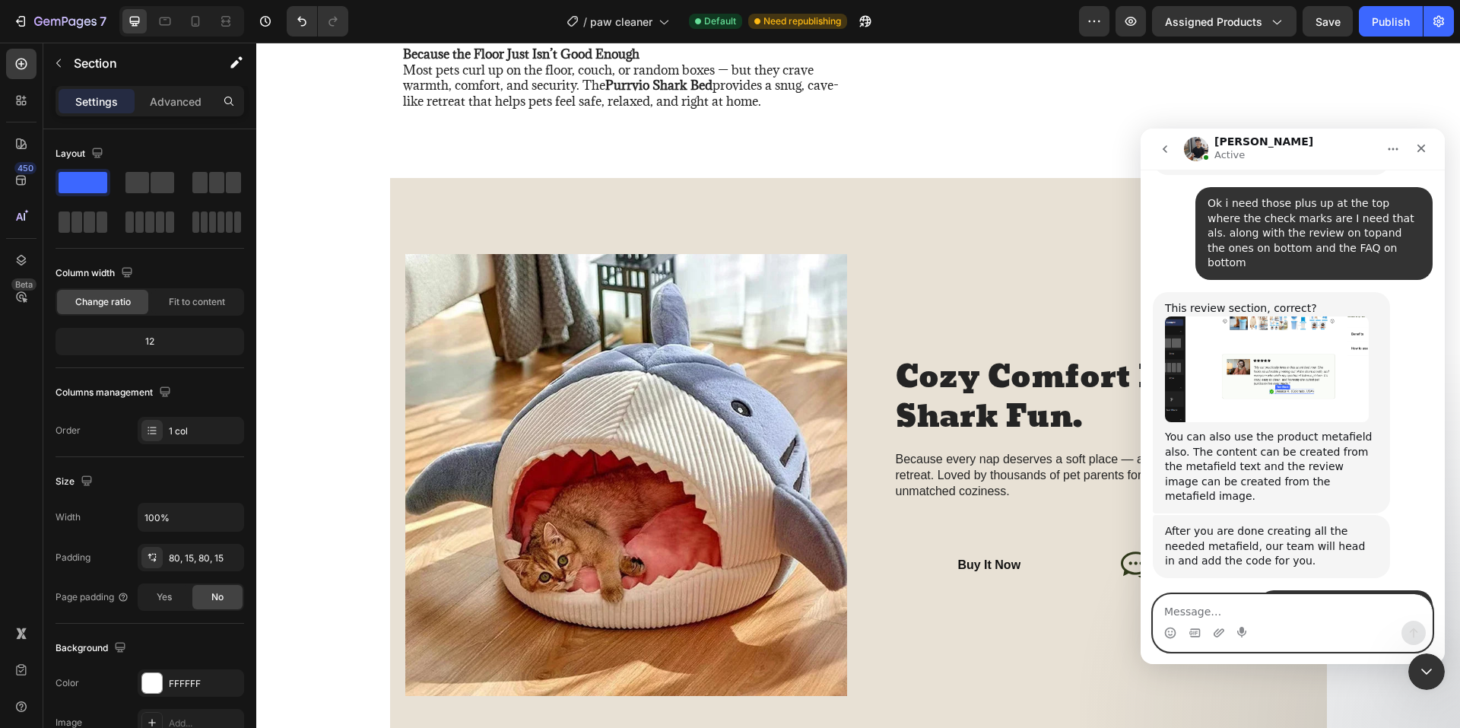
click at [1245, 608] on textarea "Message…" at bounding box center [1292, 608] width 278 height 26
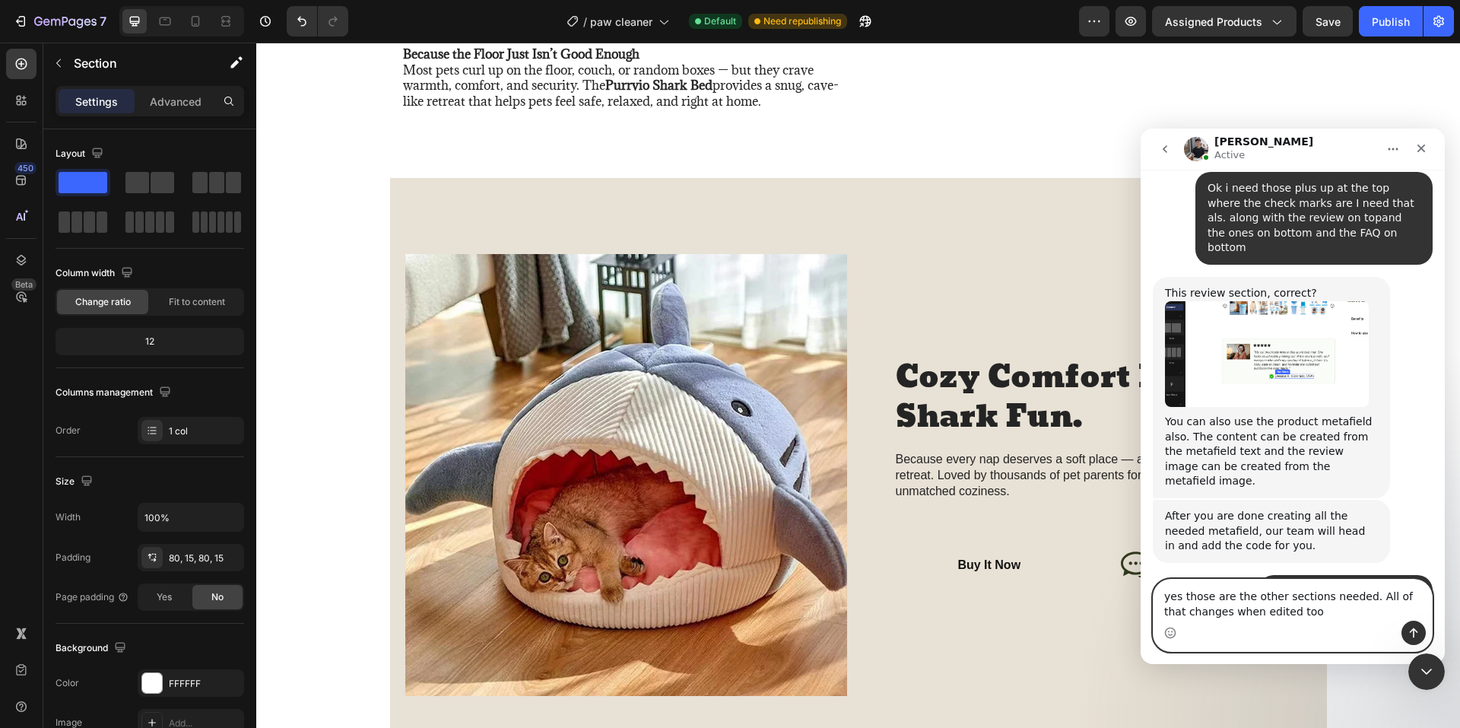
type textarea "yes those are the other sections needed. All of that changes when edited too"
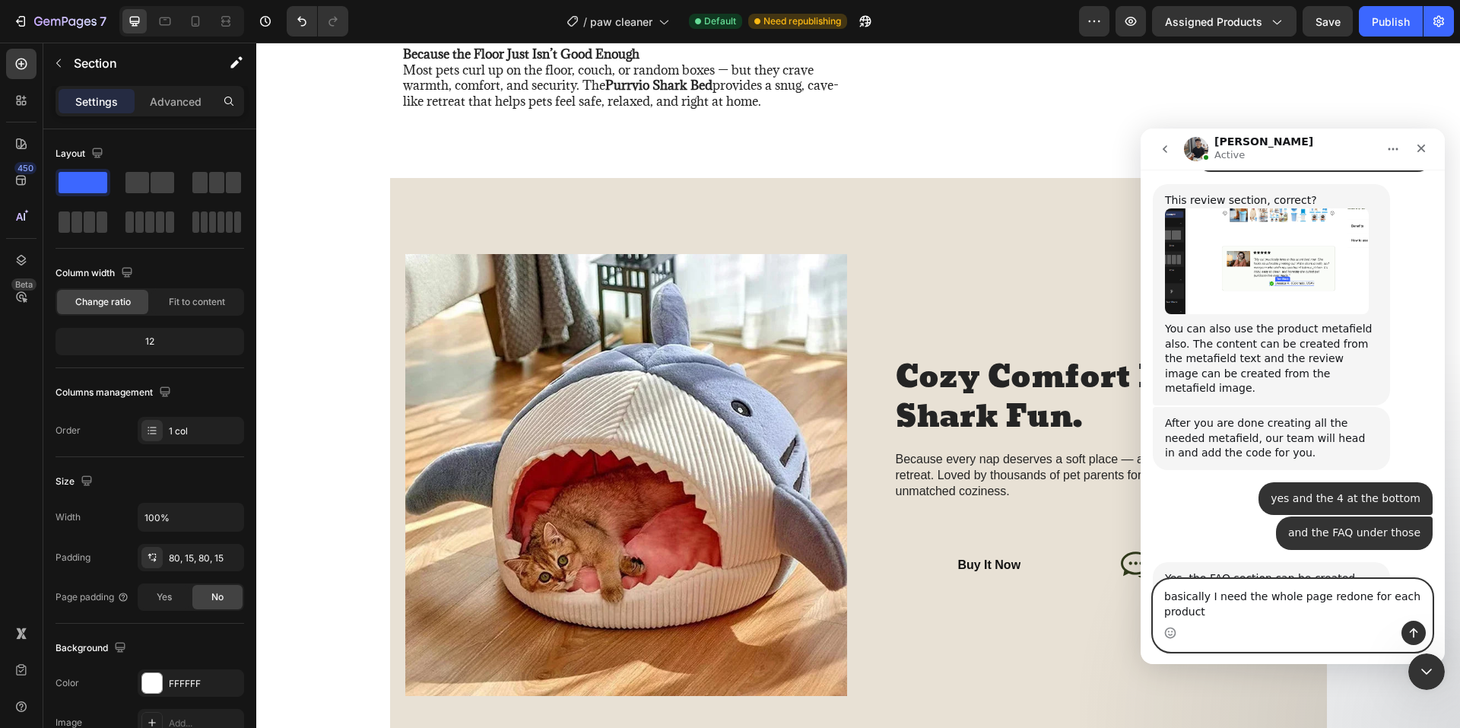
scroll to position [6348, 0]
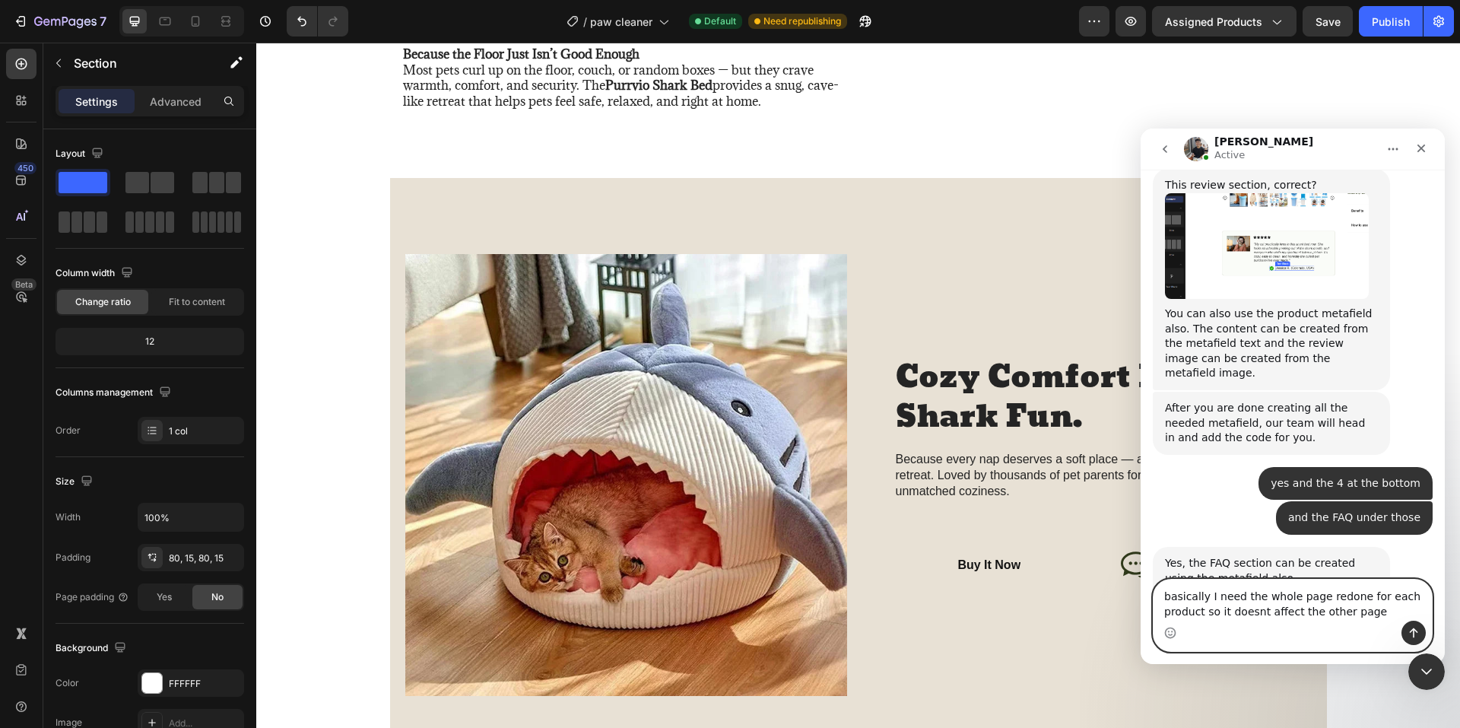
type textarea "basically I need the whole page redone for each product so it doesnt affect the…"
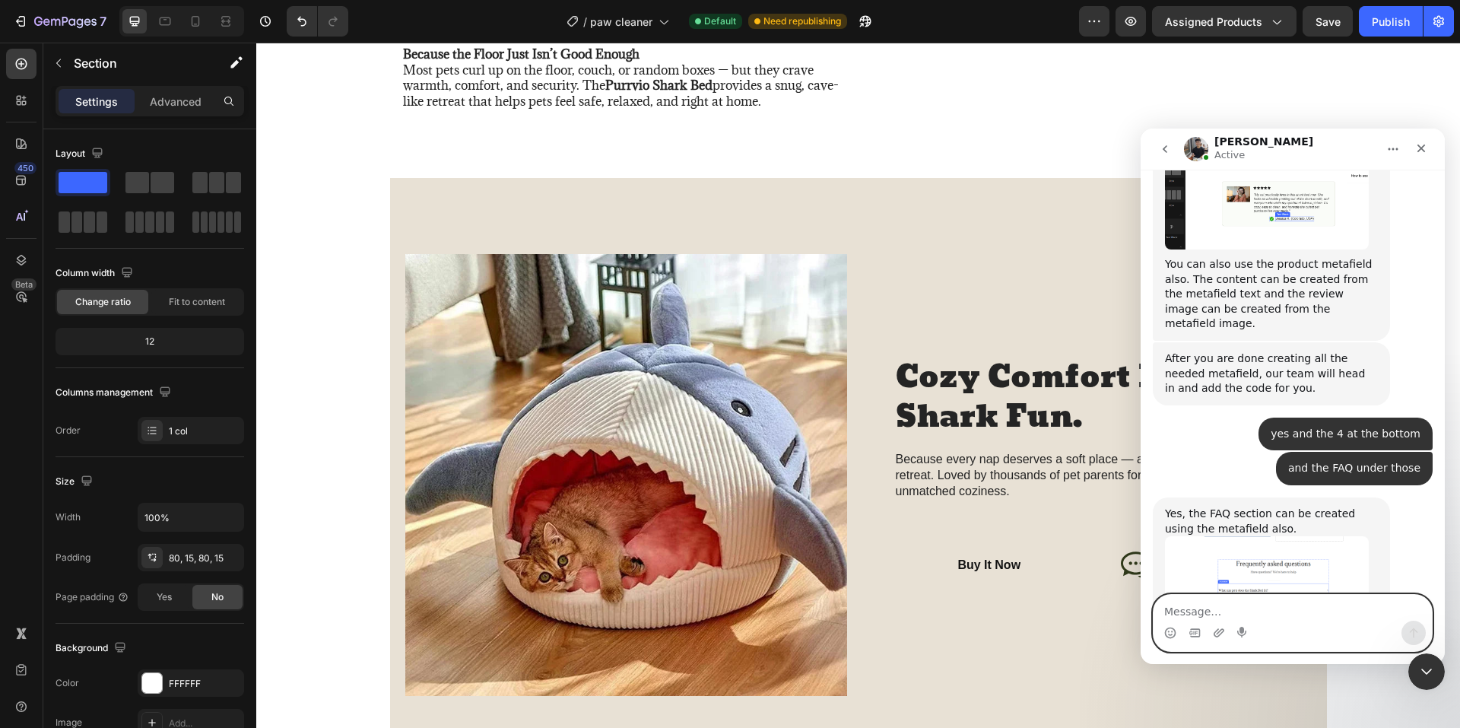
click at [1255, 610] on textarea "Message…" at bounding box center [1292, 608] width 278 height 26
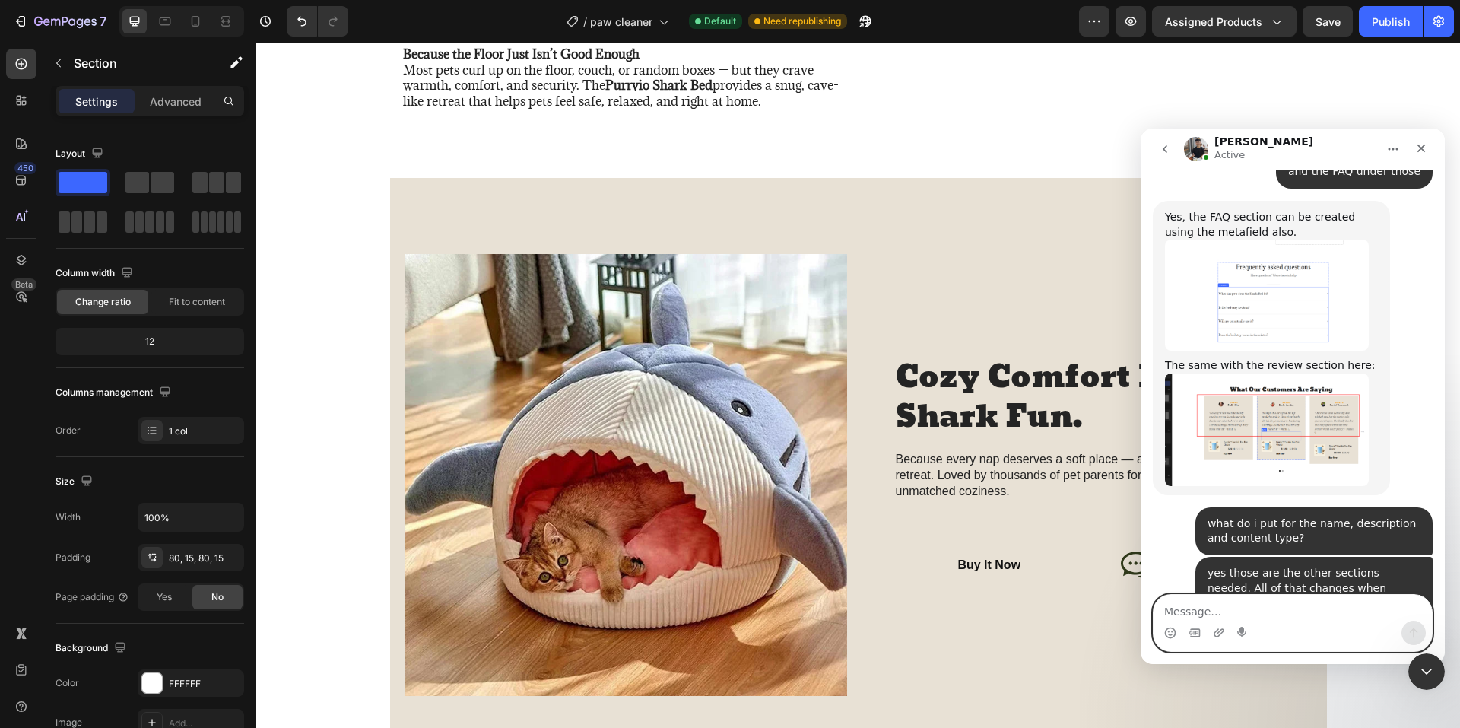
scroll to position [6722, 0]
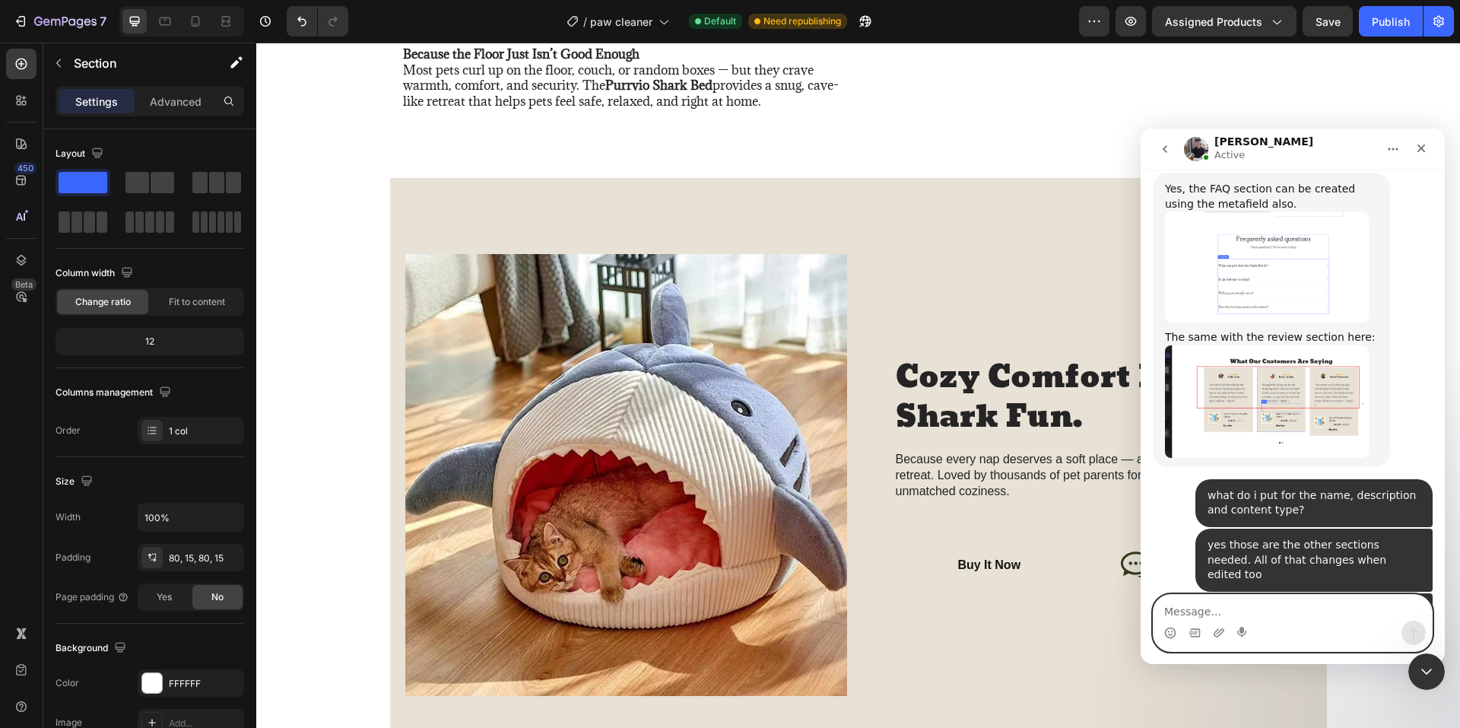
click at [1247, 607] on textarea "Message…" at bounding box center [1292, 608] width 278 height 26
drag, startPoint x: 1409, startPoint y: 607, endPoint x: 1356, endPoint y: 606, distance: 52.5
click at [1353, 606] on textarea "That is what I am using and all it says is fill in name" at bounding box center [1292, 599] width 278 height 41
paste textarea "Fill in Name, Description, select Content type, and select Categories"
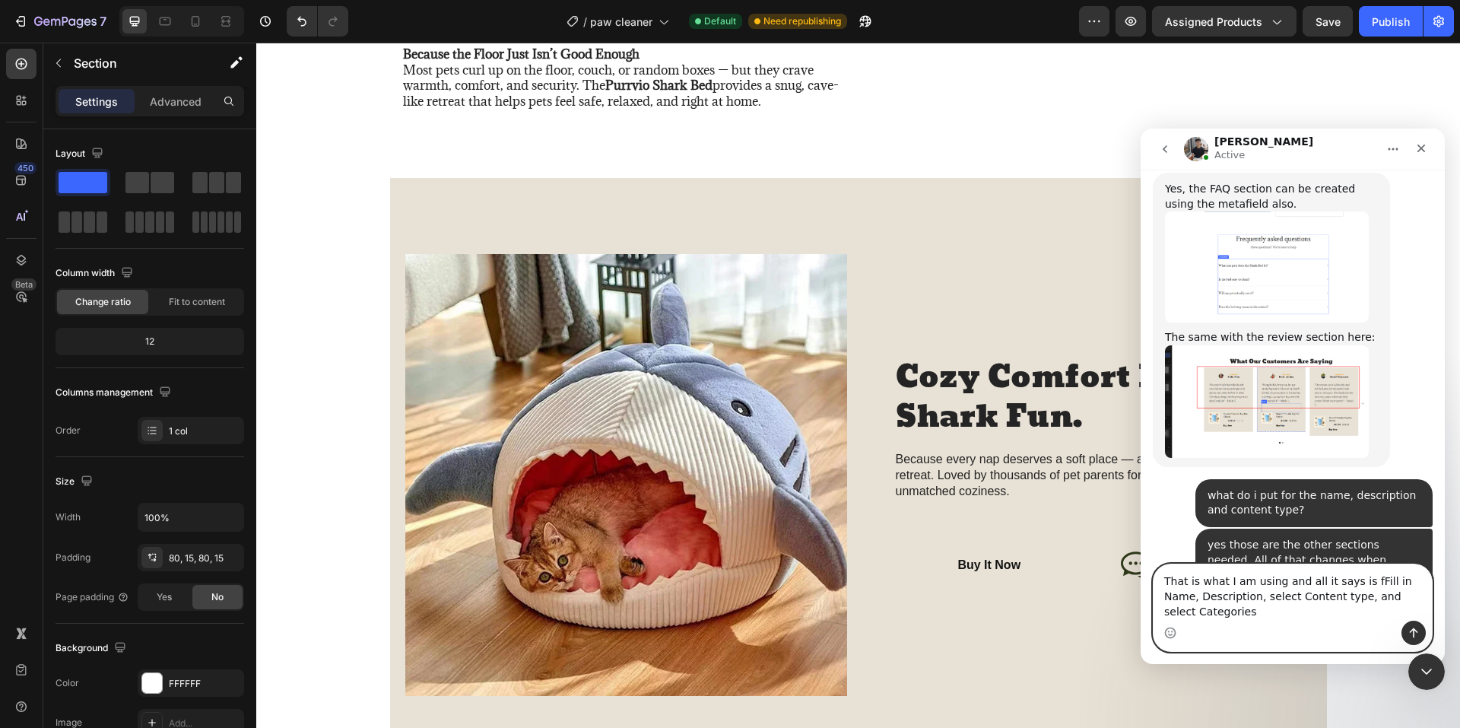
scroll to position [6738, 0]
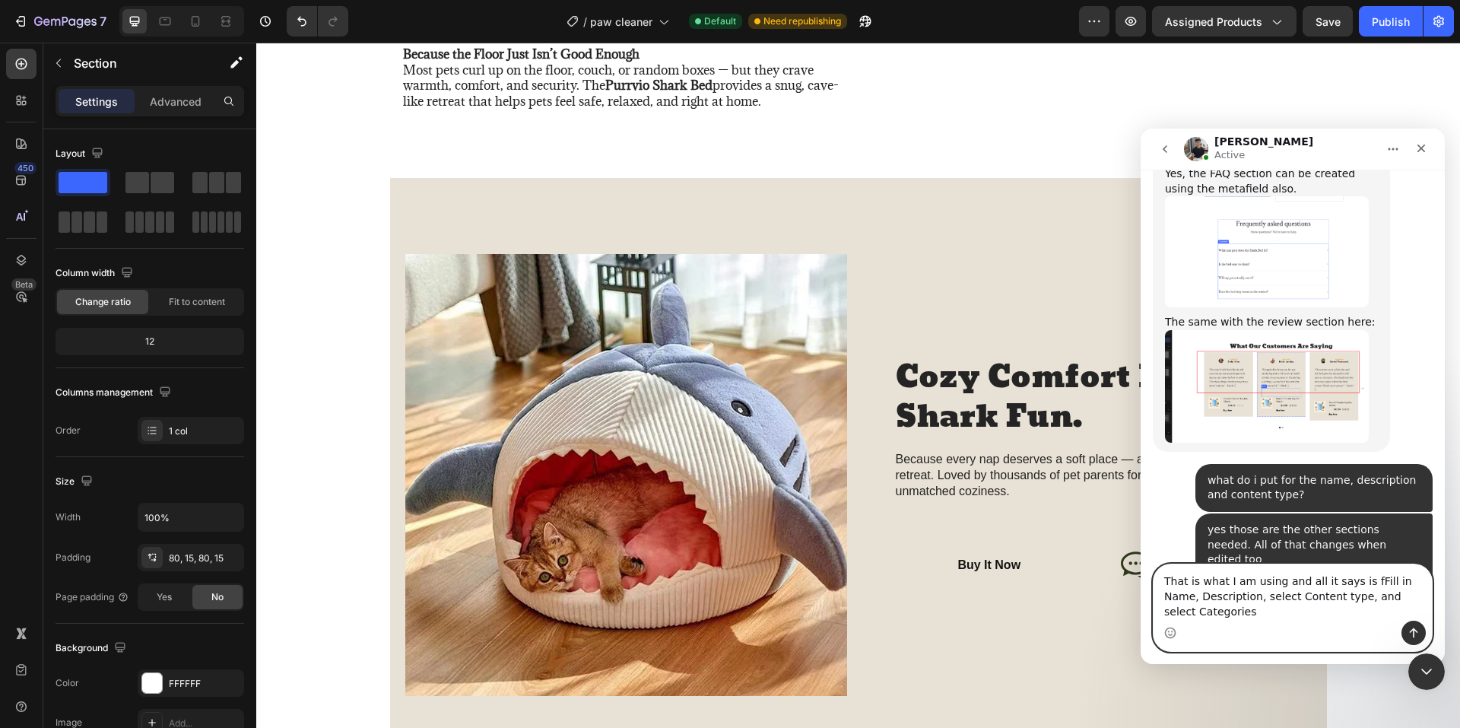
click at [1353, 587] on textarea "That is what I am using and all it says is fFill in Name, Description, select C…" at bounding box center [1292, 592] width 278 height 56
click at [1241, 620] on textarea "That is what I am using and all it says is Fill in Name, Description, select Co…" at bounding box center [1292, 592] width 278 height 56
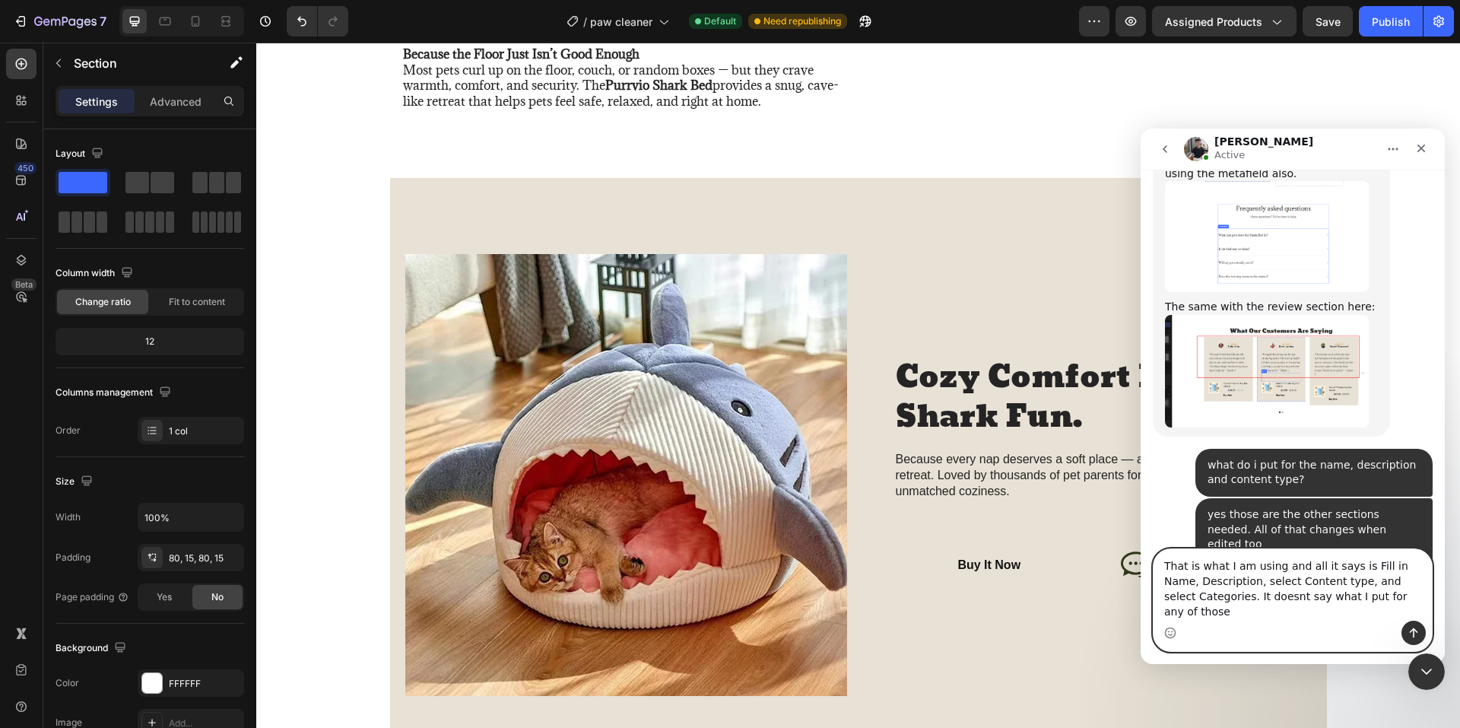
type textarea "That is what I am using and all it says is Fill in Name, Description, select Co…"
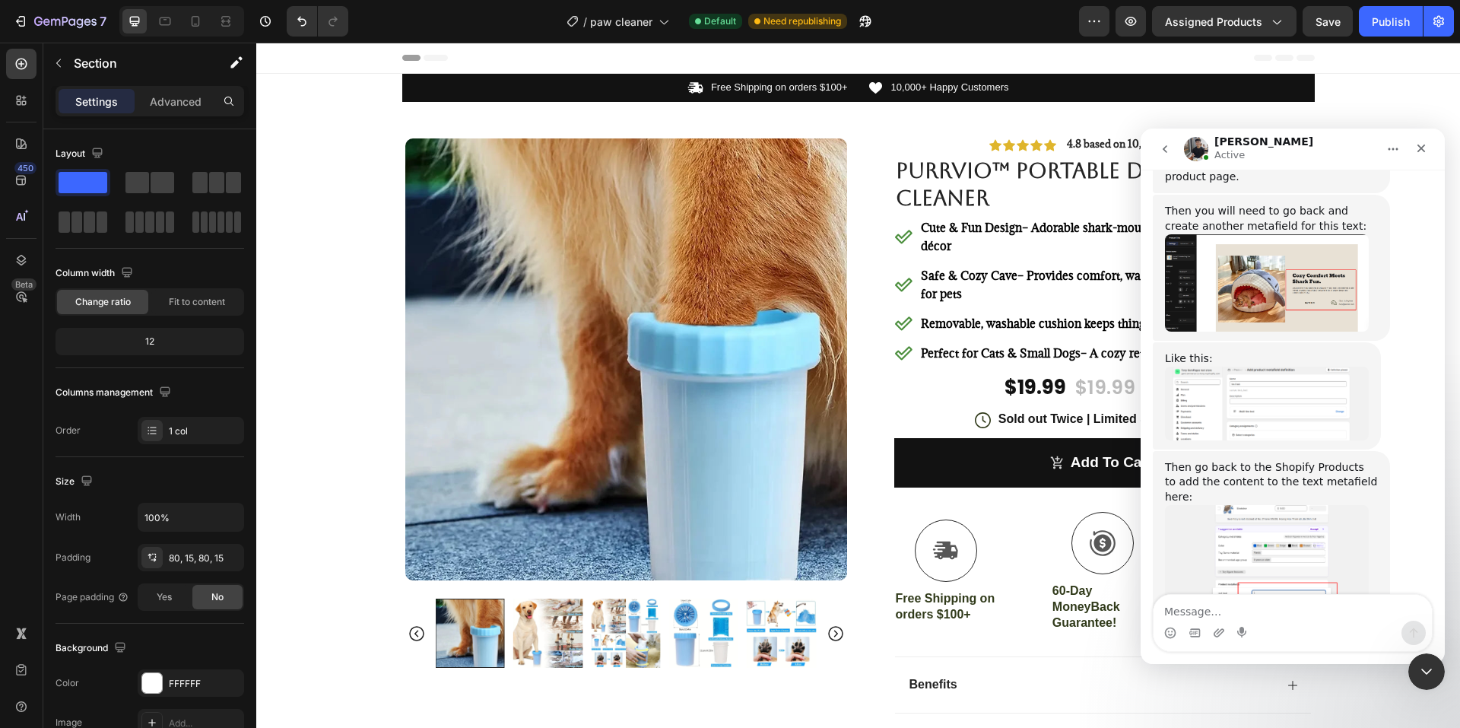
scroll to position [8593, 0]
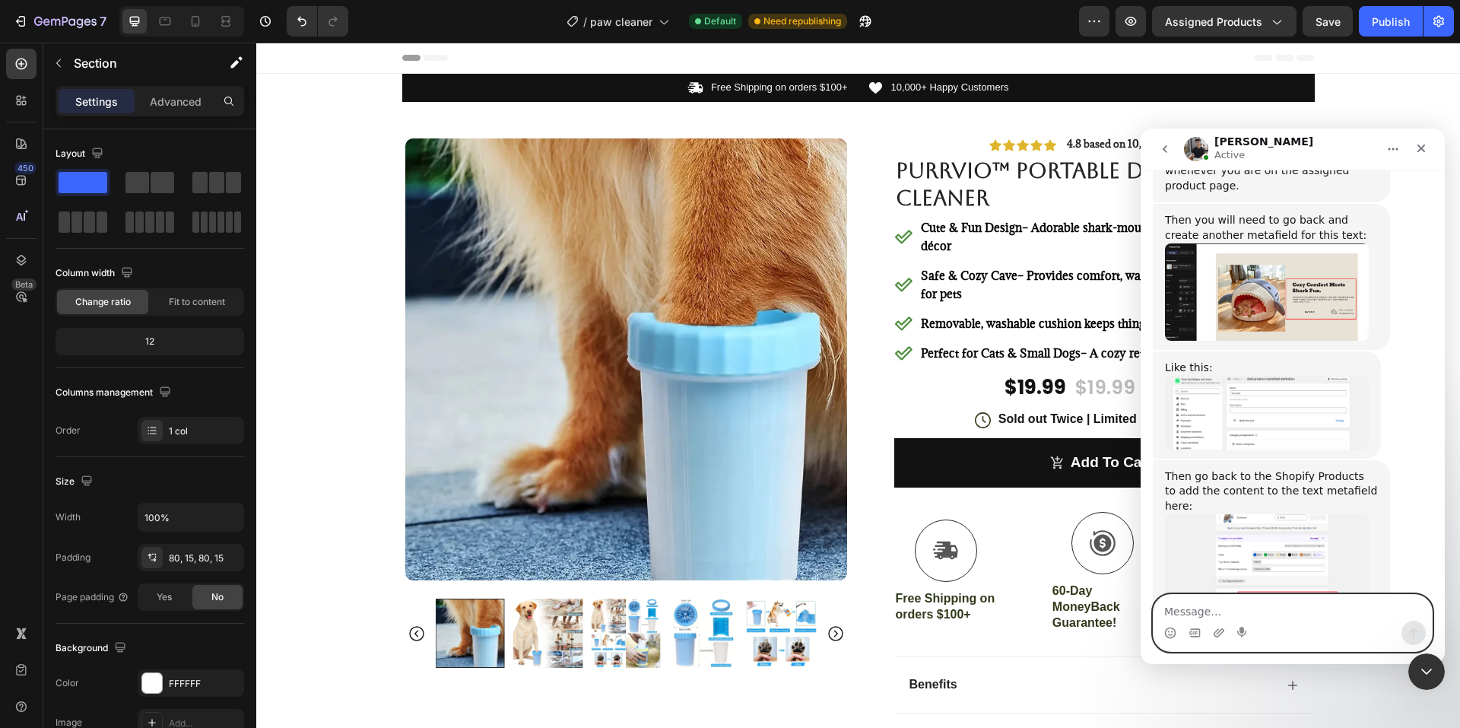
click at [1271, 608] on textarea "Message…" at bounding box center [1292, 608] width 278 height 26
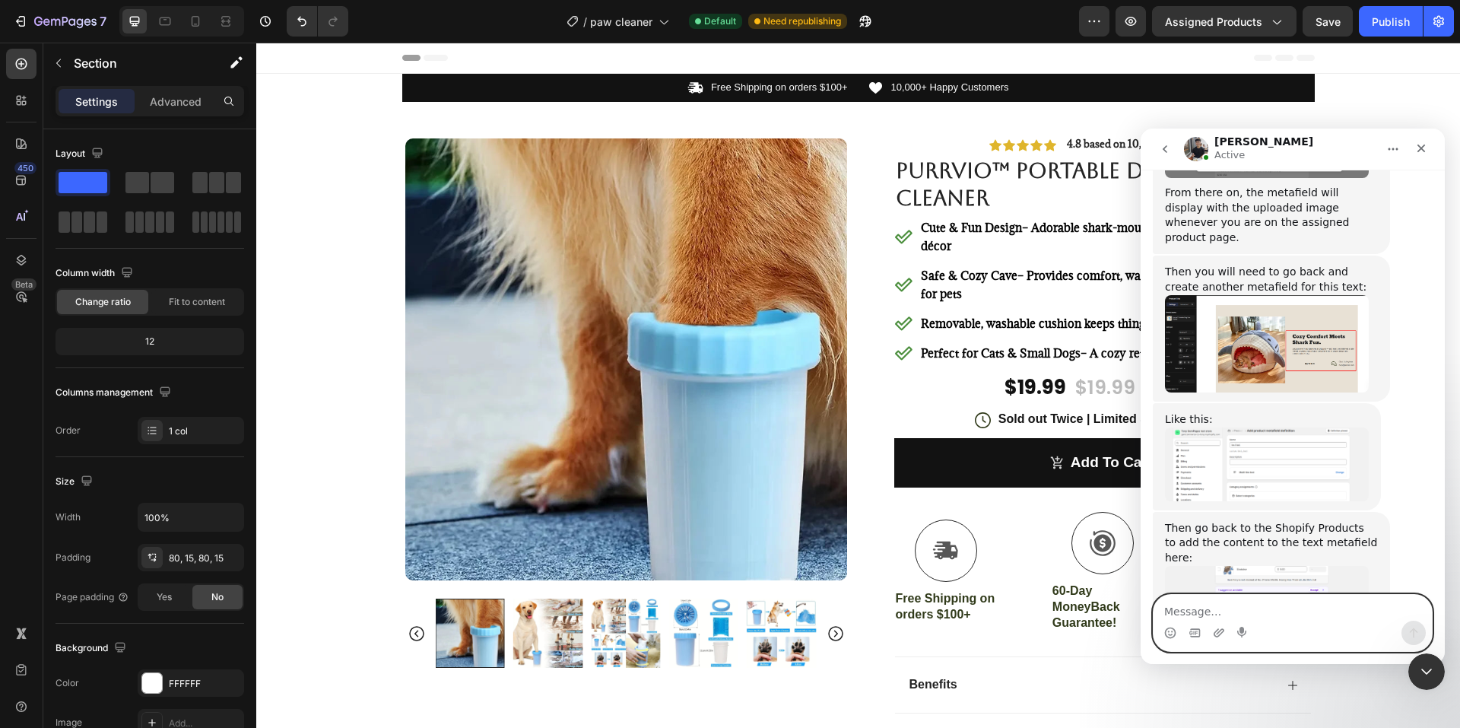
scroll to position [8441, 0]
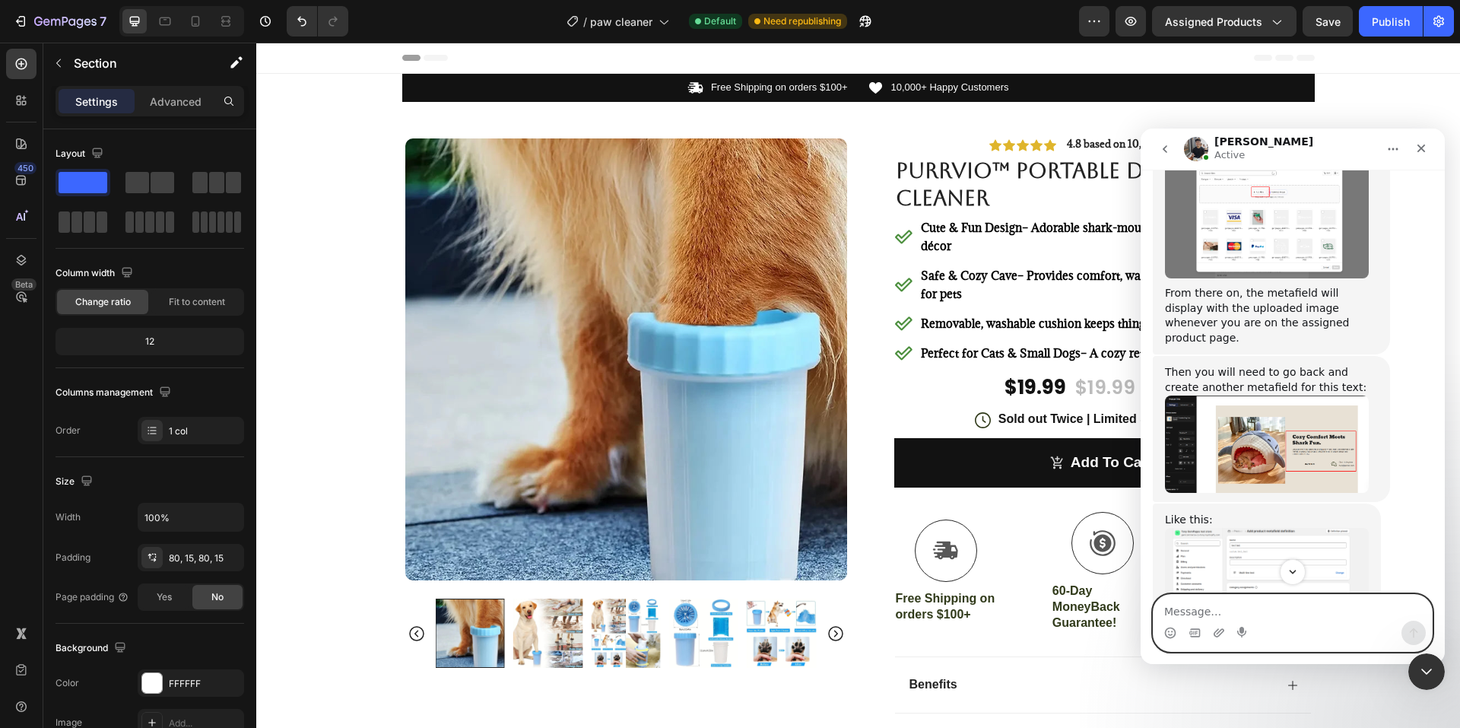
click at [1285, 600] on textarea "Message…" at bounding box center [1292, 608] width 278 height 26
type textarea "Ok i filled out the first one. So now go back and do it all again. Same everyth…"
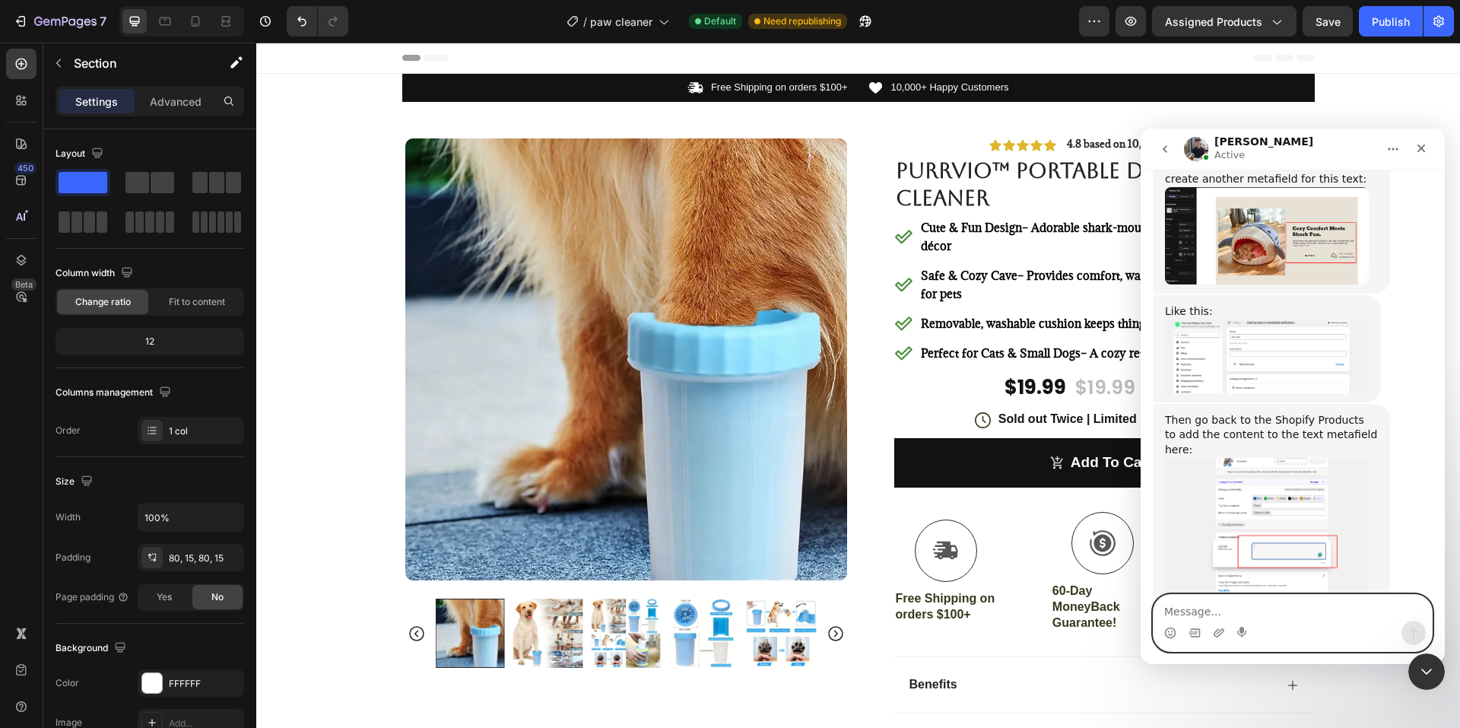
scroll to position [8653, 0]
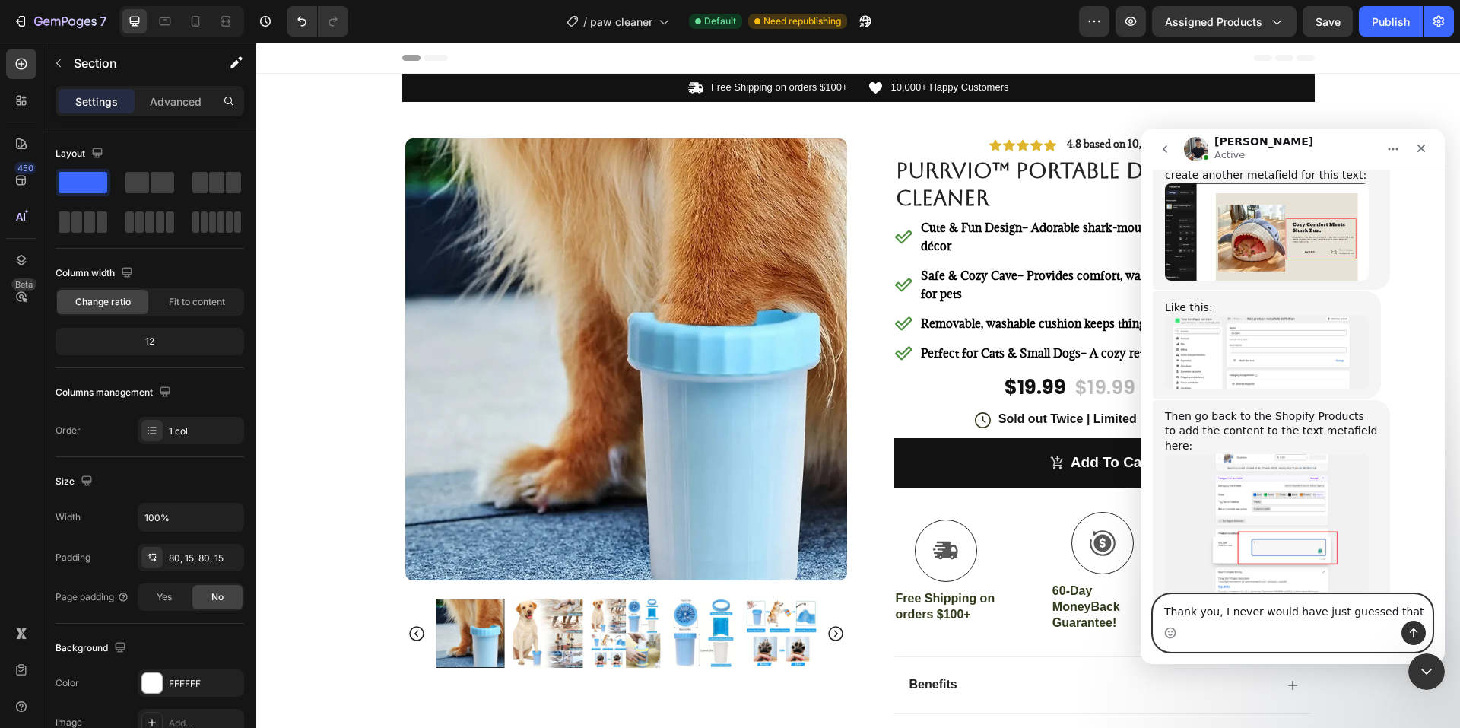
type textarea "Thank you, I never would have just guessed that"
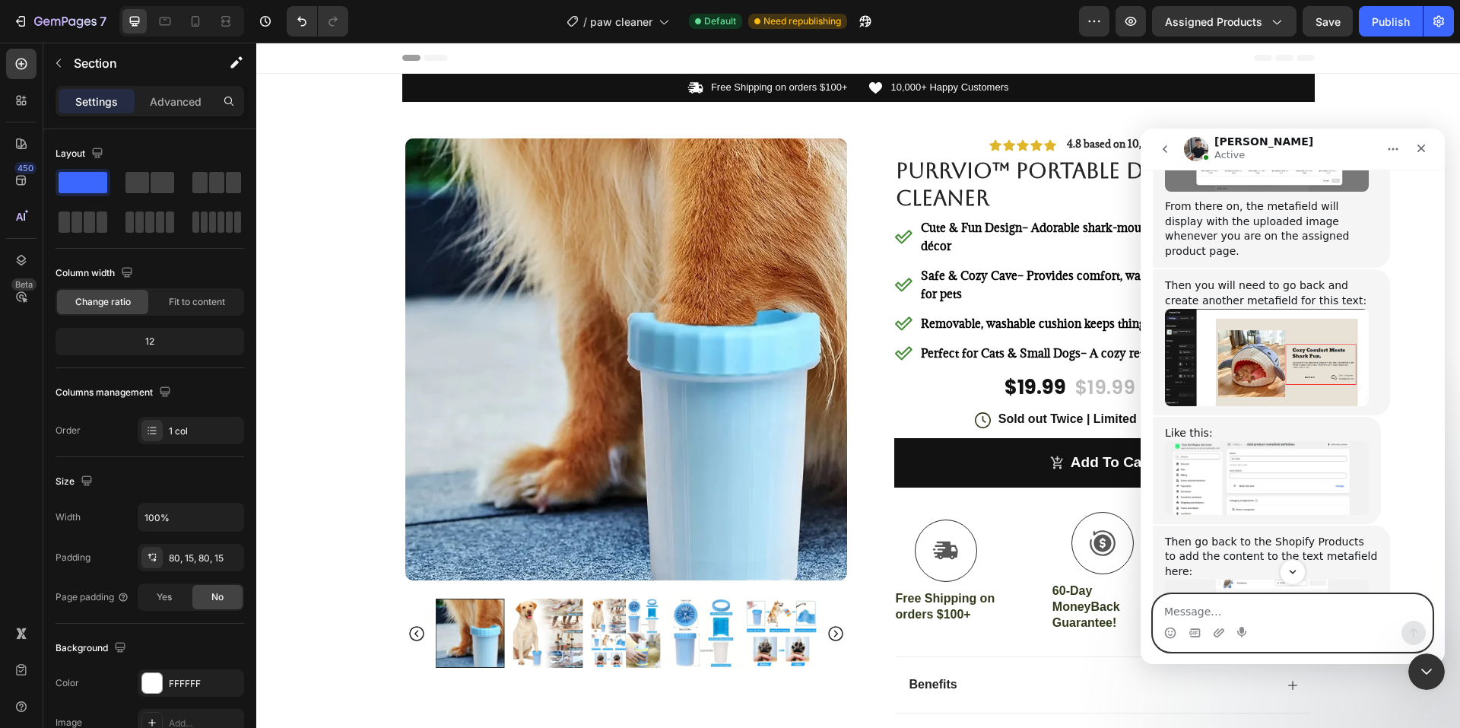
scroll to position [8761, 0]
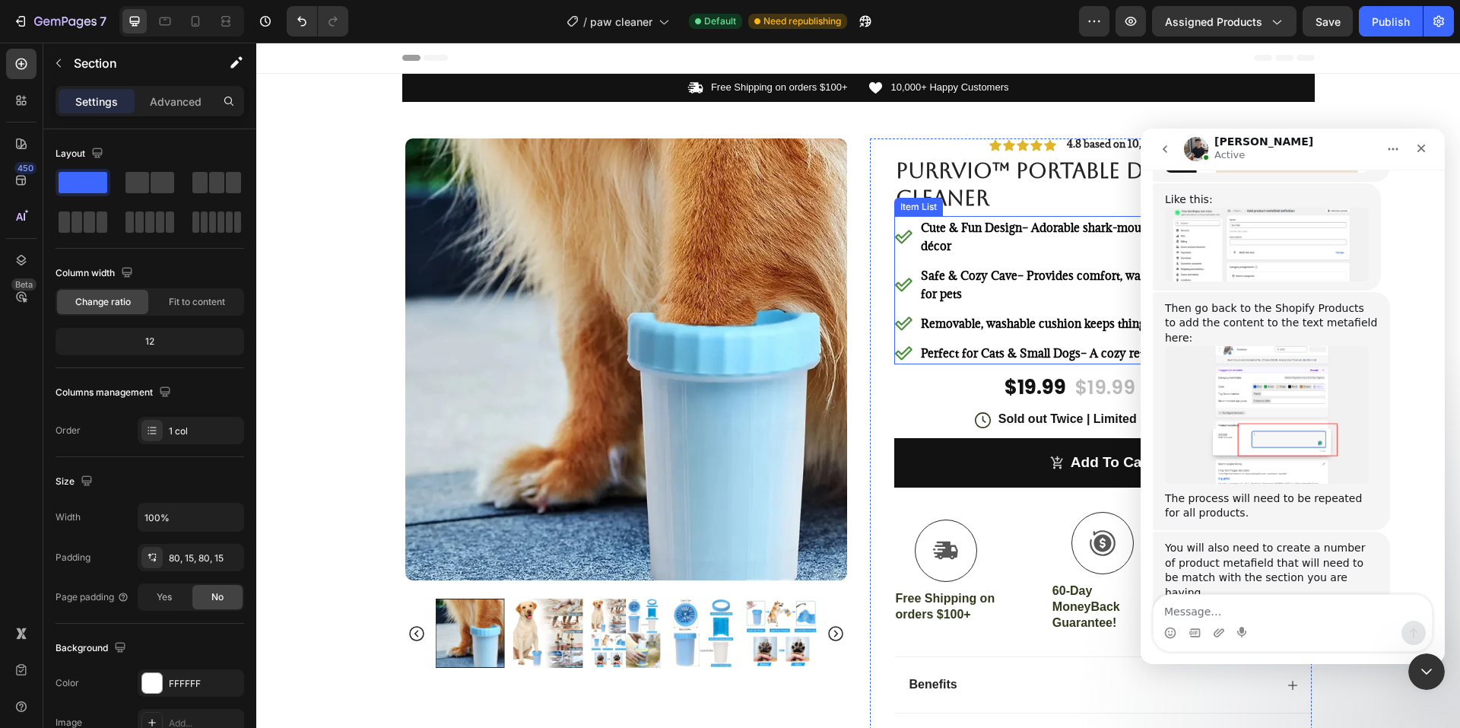
click at [1045, 341] on div "Cute & Fun Design – Adorable shark-mouth entrance doubles as playful décor Safe…" at bounding box center [1102, 290] width 417 height 148
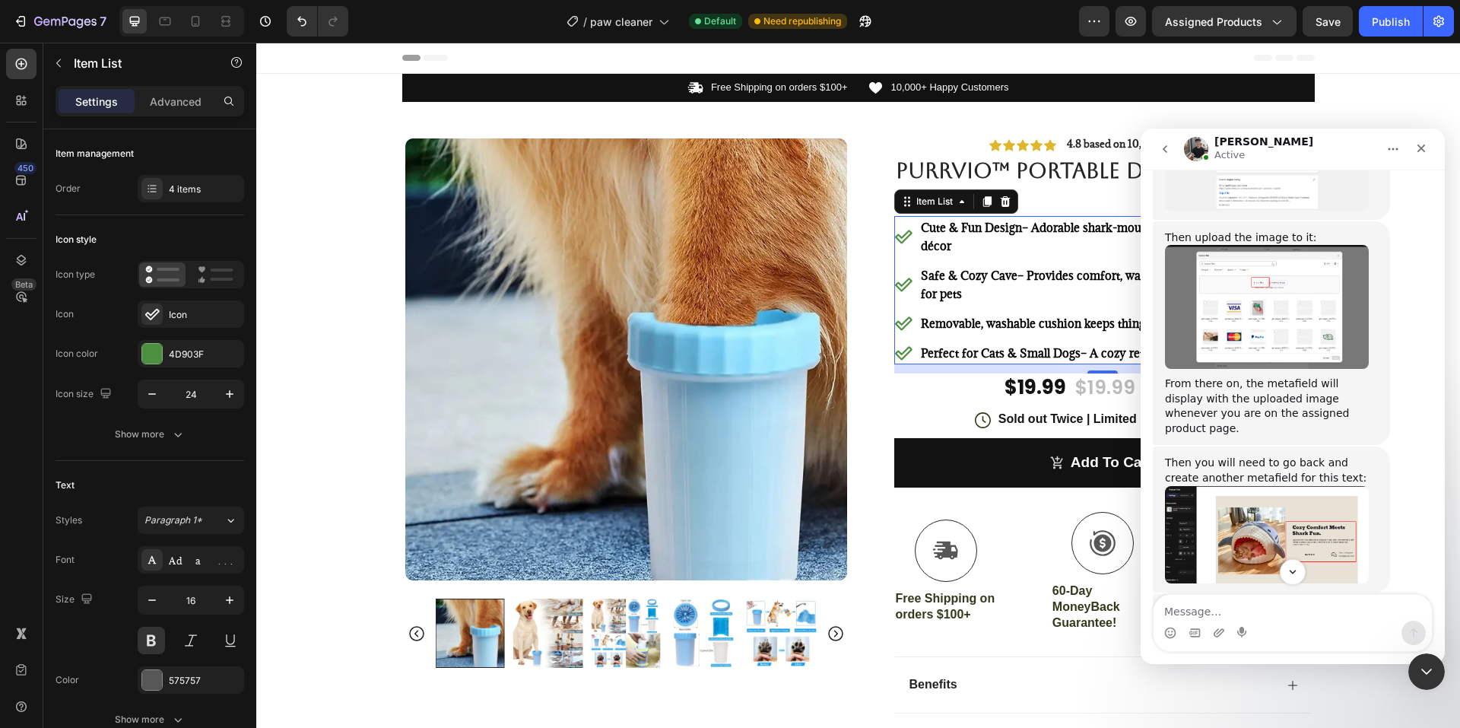
scroll to position [8413, 0]
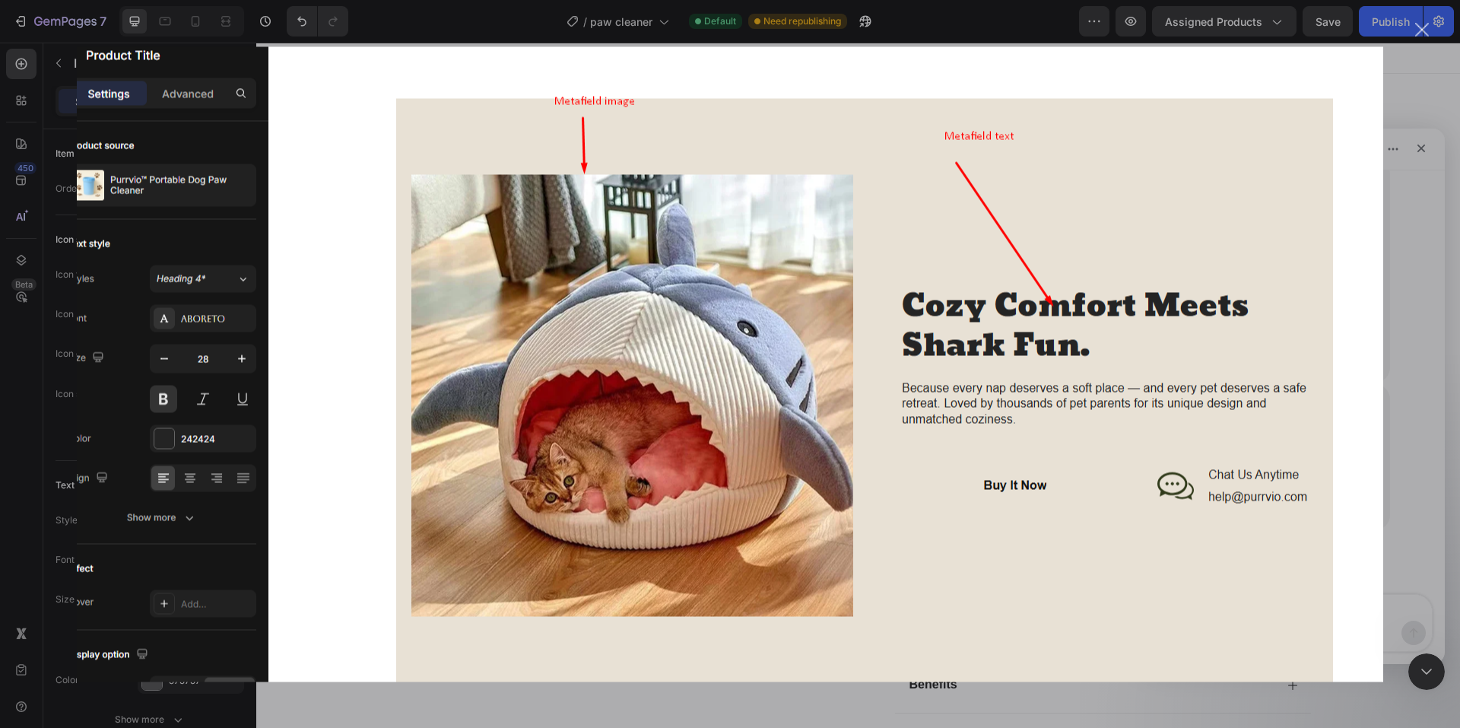
scroll to position [0, 0]
click at [1349, 423] on img "Close" at bounding box center [730, 363] width 1306 height 635
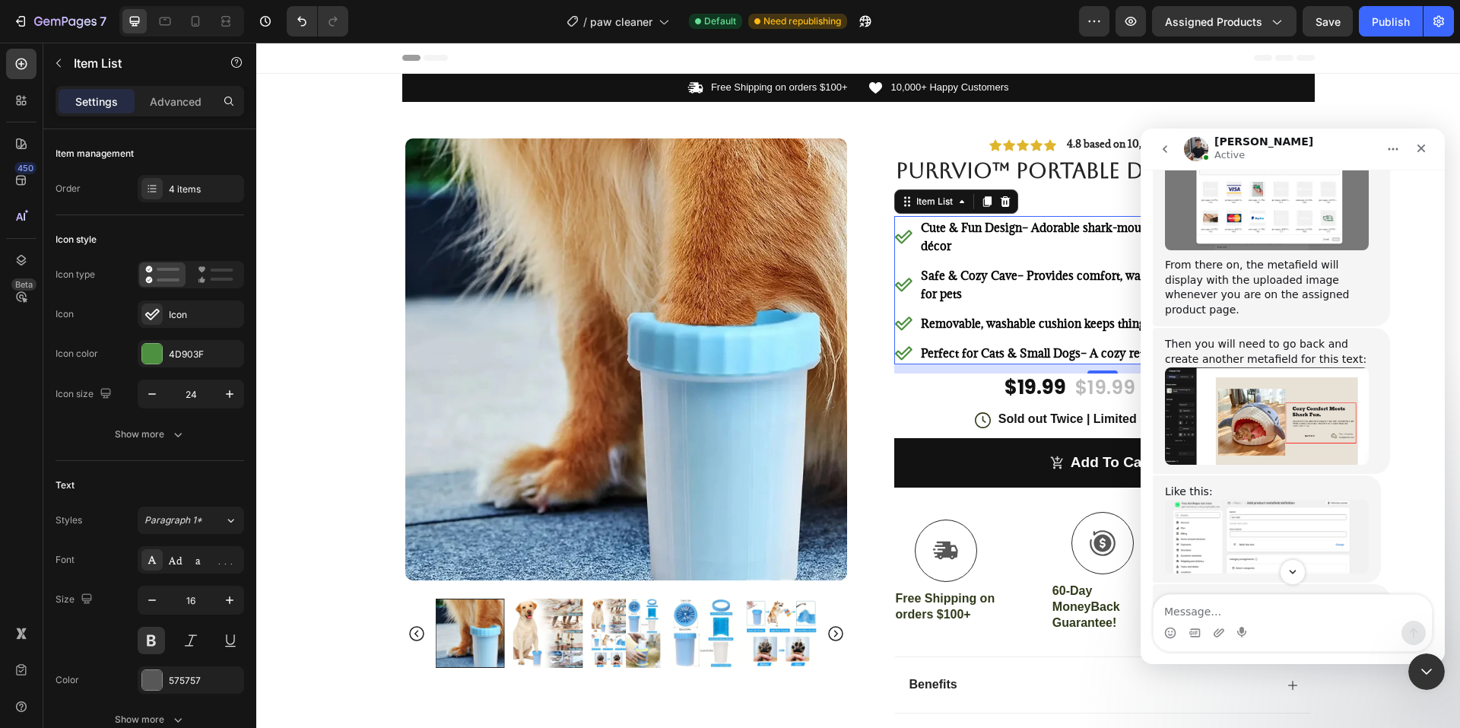
scroll to position [8489, 0]
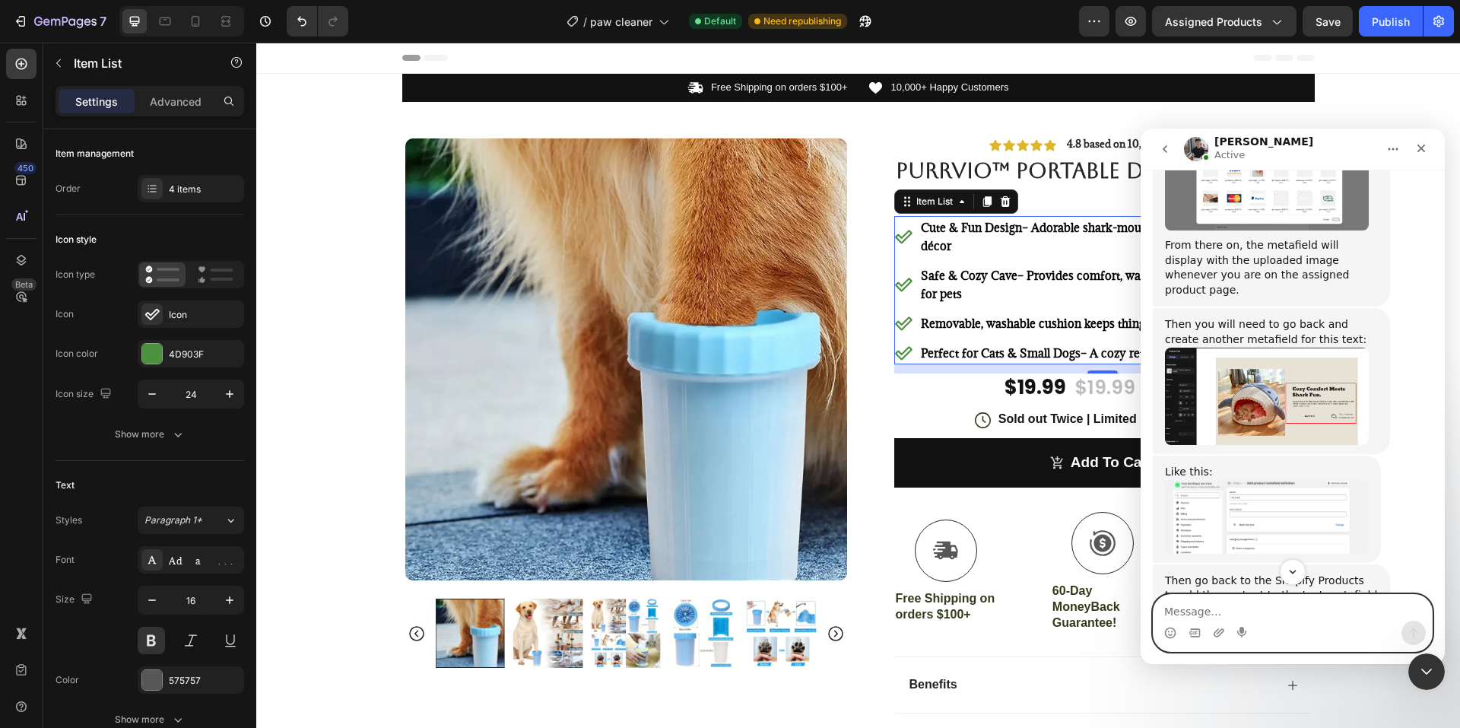
click at [1217, 614] on textarea "Message…" at bounding box center [1292, 608] width 278 height 26
type textarea "Do i type in image in the name for the image metafield or is there something sp…"
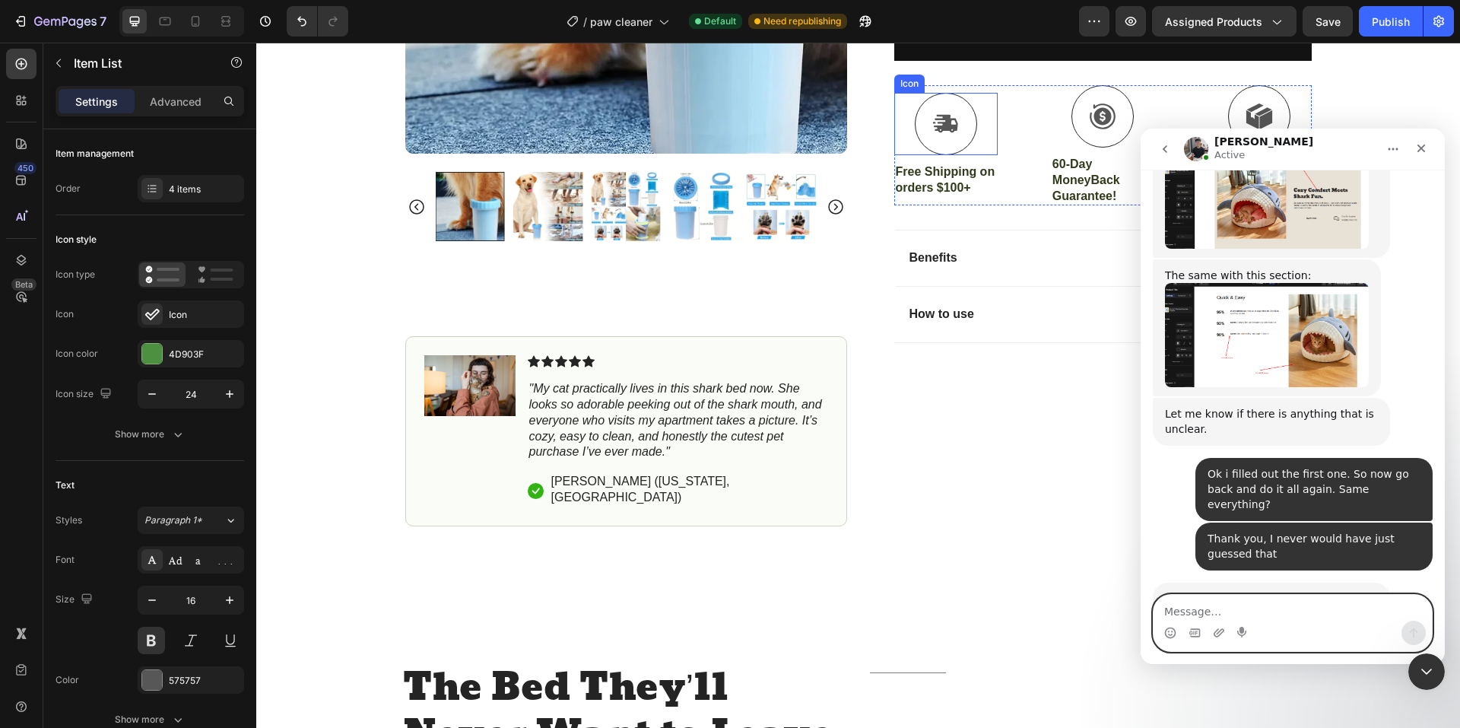
scroll to position [532, 0]
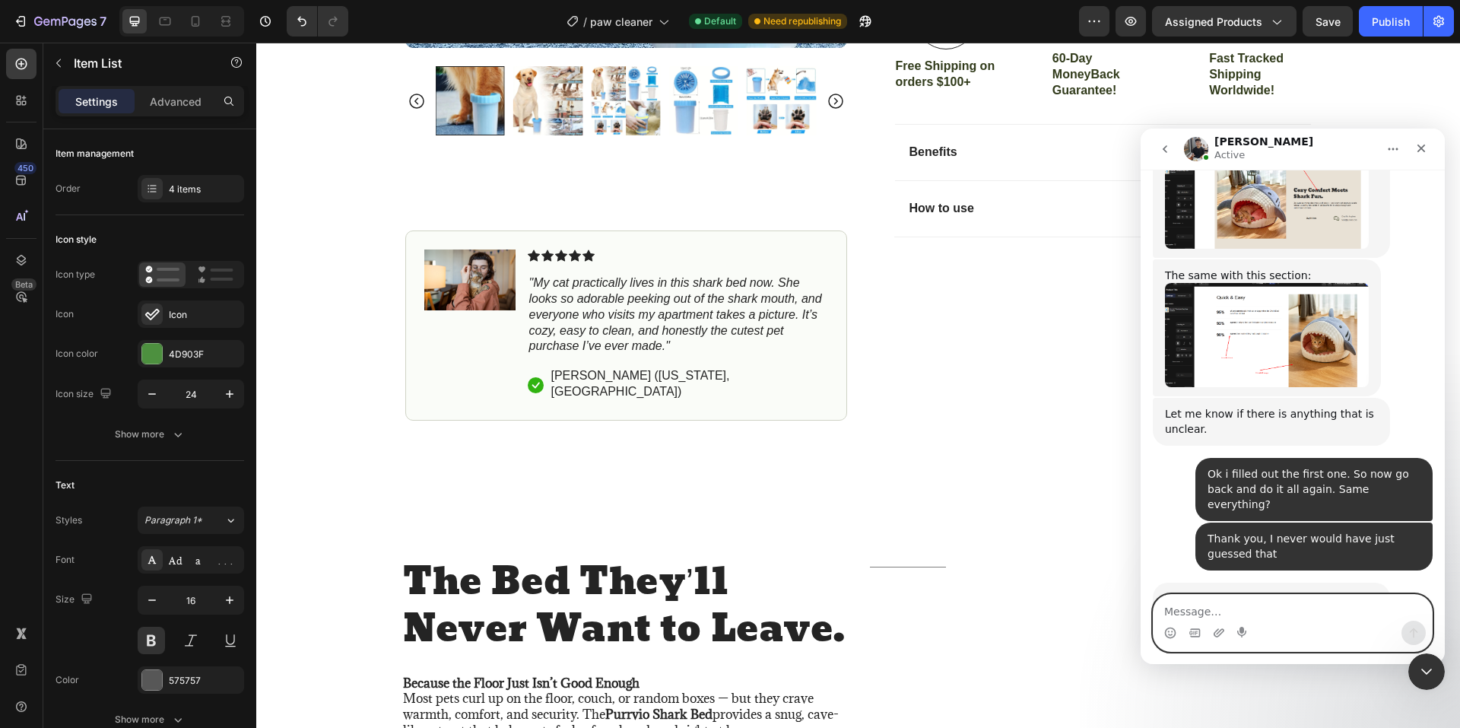
click at [1226, 607] on textarea "Message…" at bounding box center [1292, 608] width 278 height 26
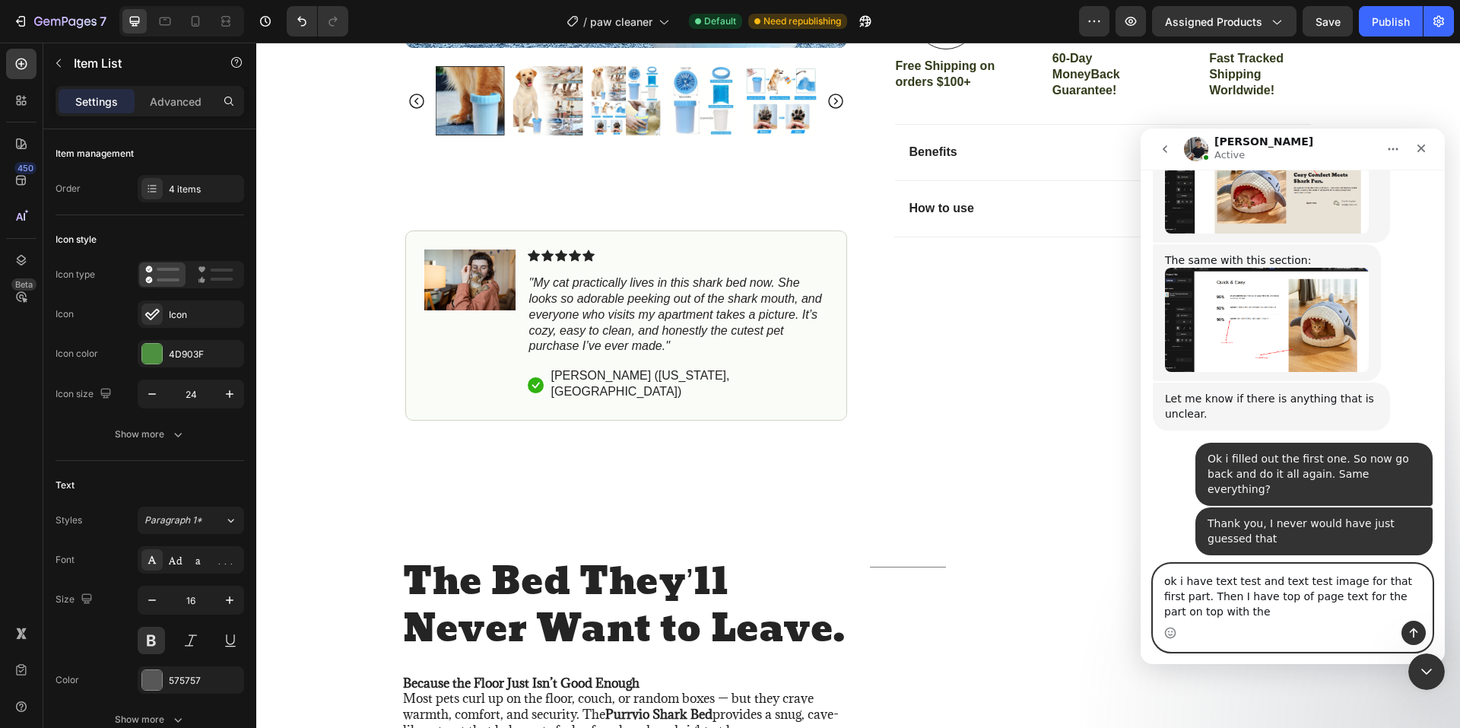
scroll to position [9292, 0]
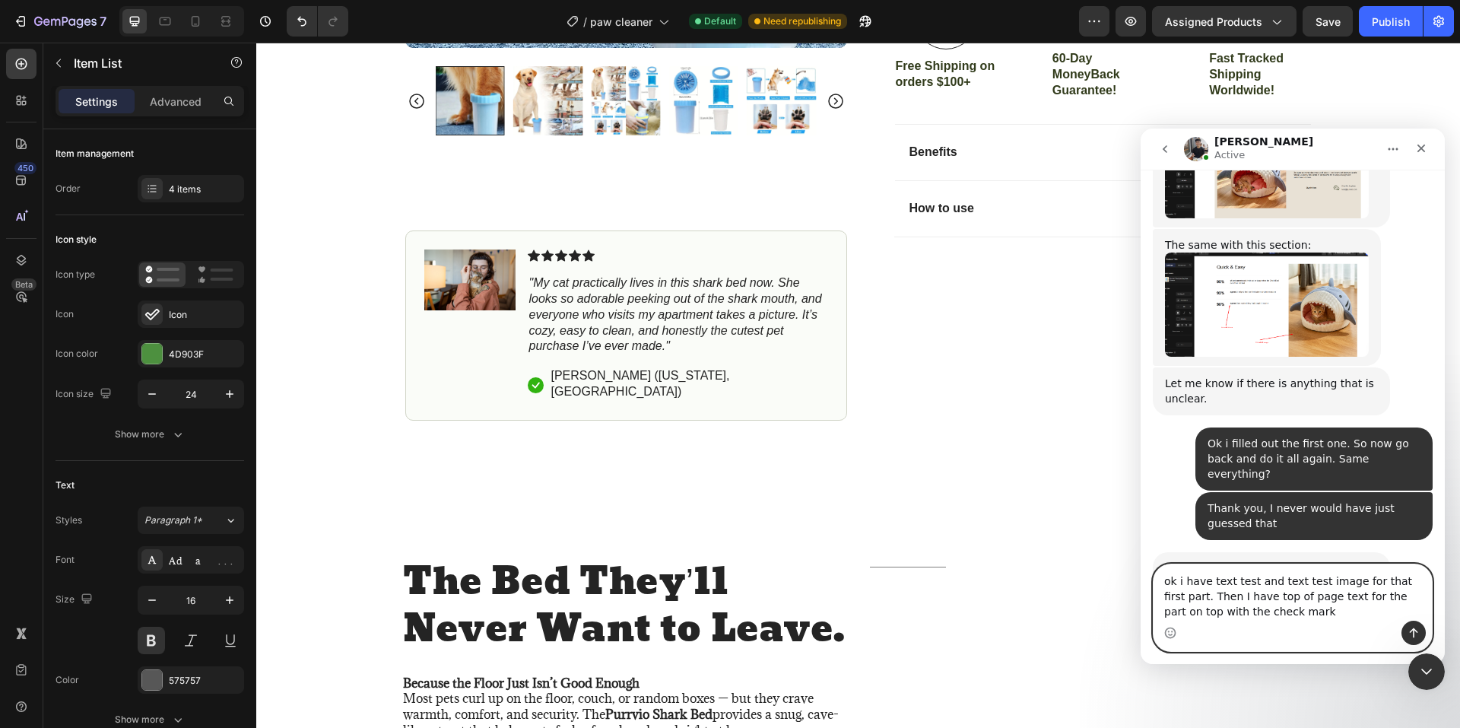
type textarea "ok i have text test and text test image for that first part. Then I have top of…"
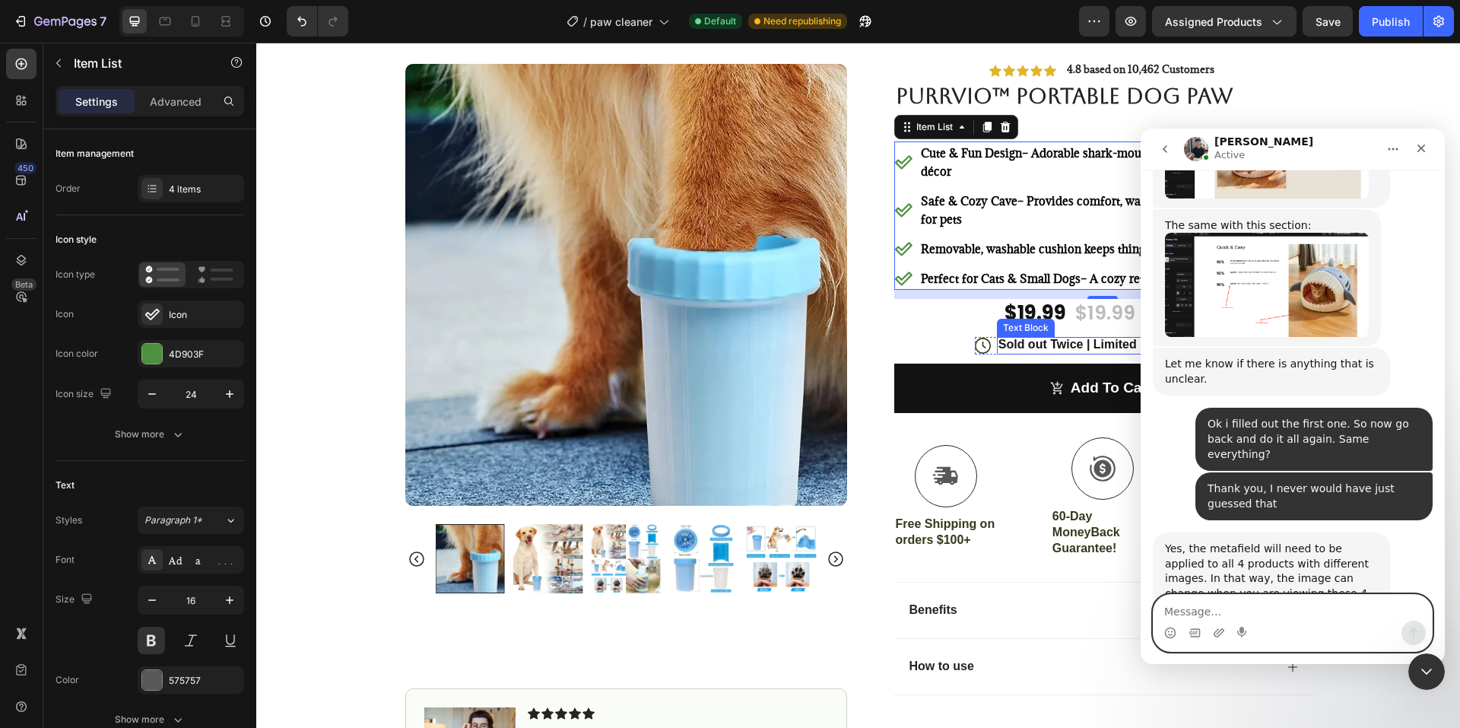
scroll to position [0, 0]
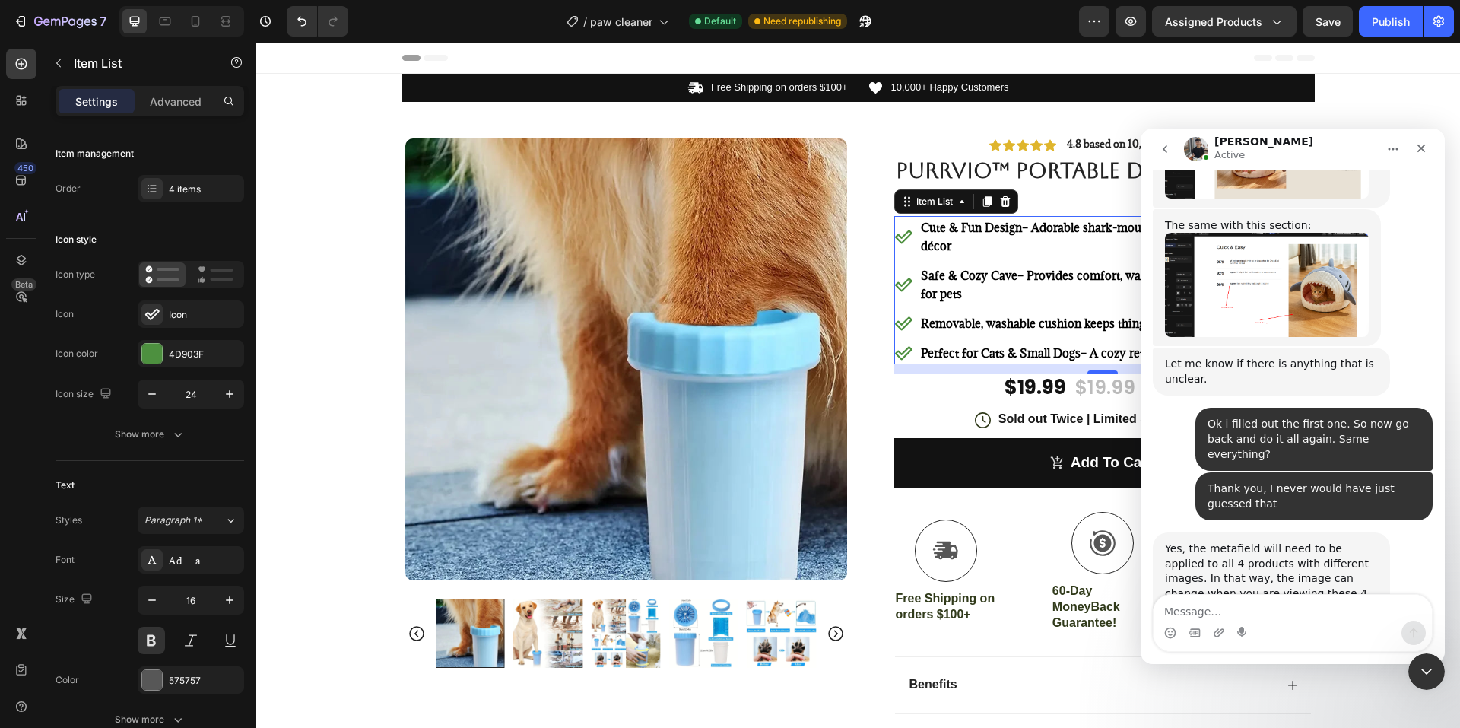
click at [972, 312] on div "Removable, washable cushion keeps things fresh and tidy" at bounding box center [1114, 323] width 393 height 23
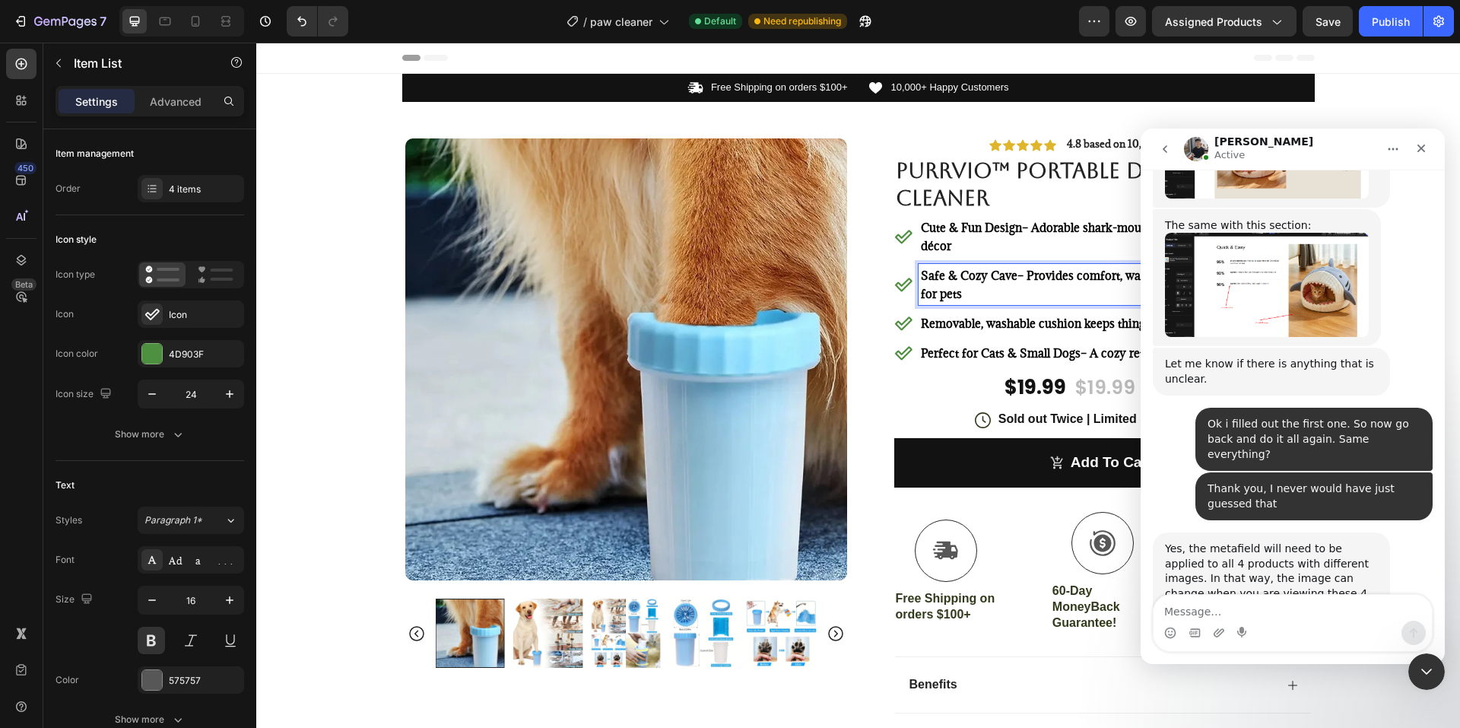
click at [995, 296] on p "Safe & Cozy Cave – Provides comfort, warmth, and a sense of security for pets" at bounding box center [1115, 284] width 388 height 36
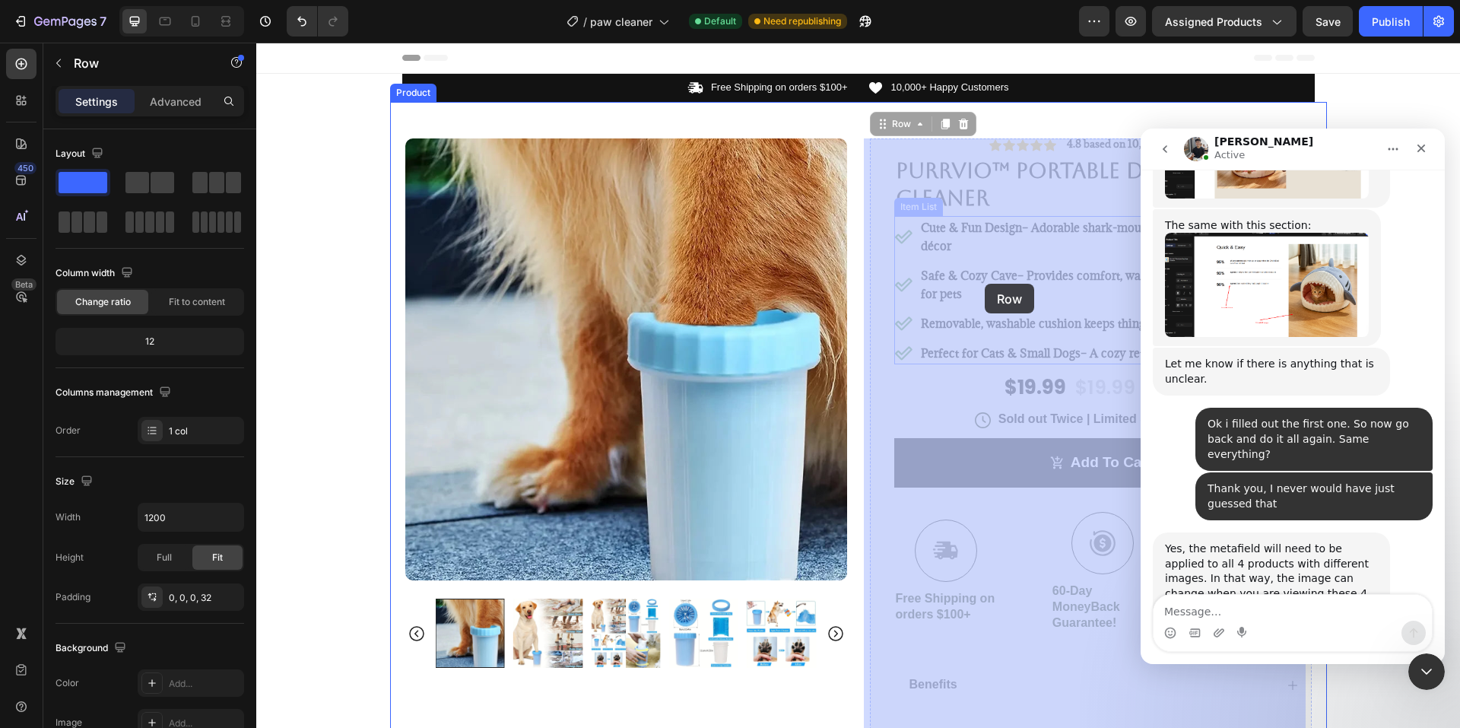
drag, startPoint x: 908, startPoint y: 238, endPoint x: 966, endPoint y: 276, distance: 69.8
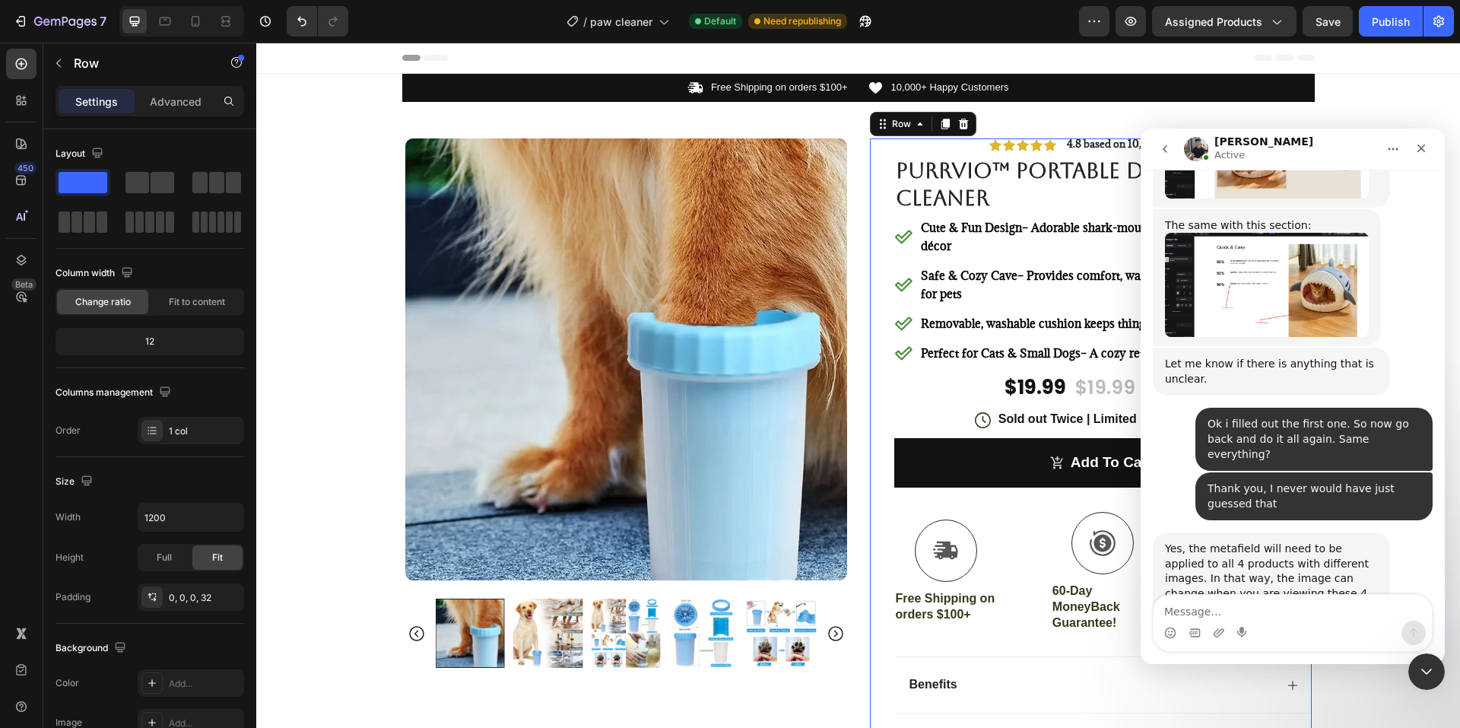
click at [1075, 651] on div "Icon Icon Icon Icon Icon Icon List 4.8 based on 10,462 Customers Text Block Row…" at bounding box center [1102, 465] width 417 height 655
click at [1436, 674] on div "Close Intercom Messenger" at bounding box center [1424, 669] width 36 height 36
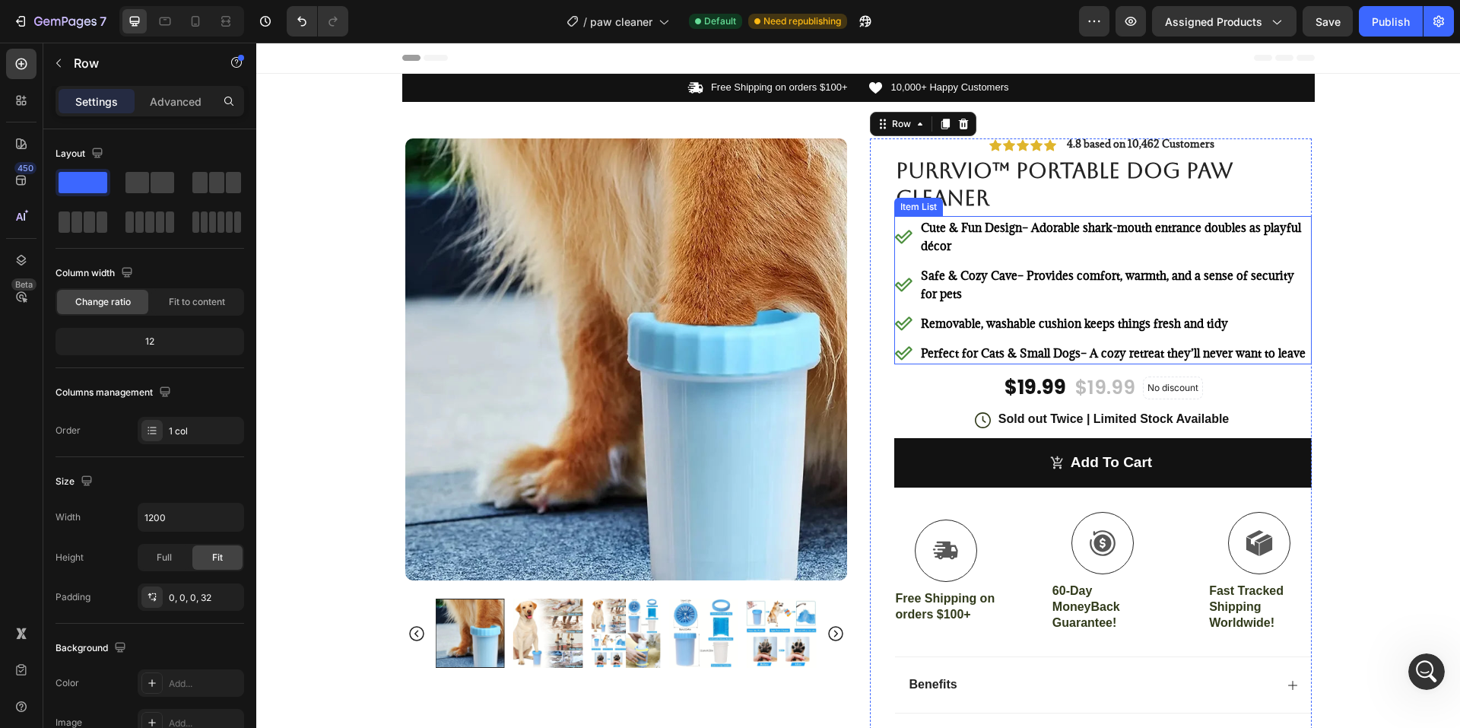
scroll to position [9281, 0]
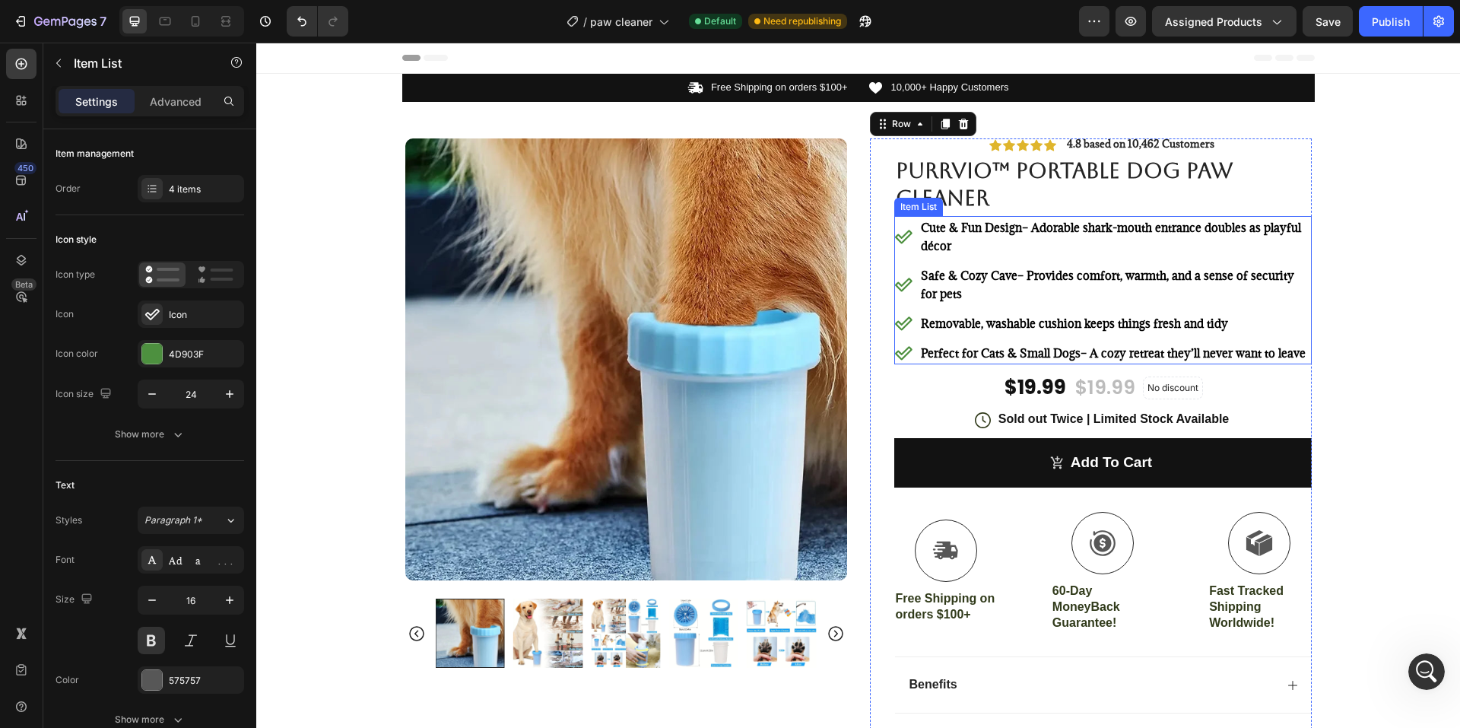
click at [1298, 349] on p "Perfect for Cats & Small Dogs – A cozy retreat they’ll never want to leave" at bounding box center [1115, 353] width 388 height 18
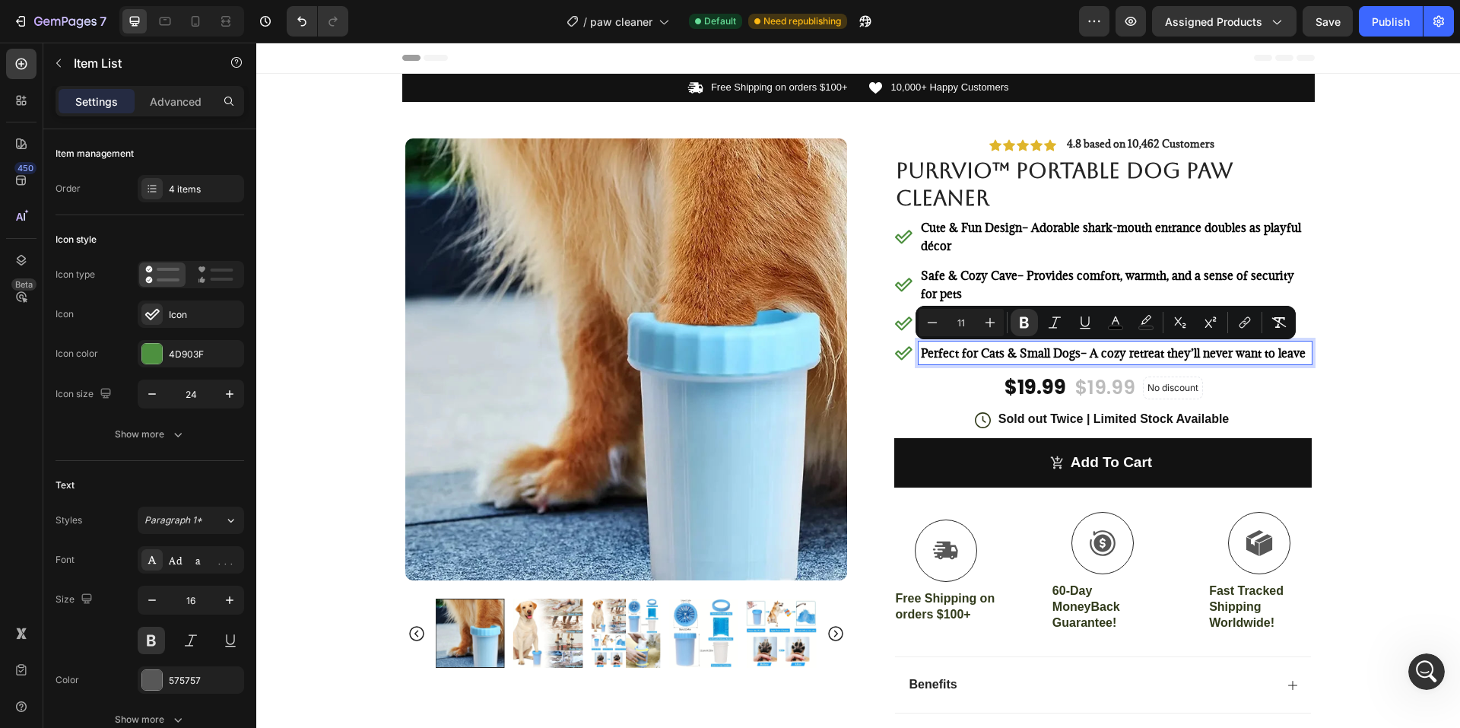
drag, startPoint x: 1298, startPoint y: 350, endPoint x: 899, endPoint y: 251, distance: 410.5
click at [899, 251] on div "Cute & Fun Design – Adorable shark-mouth entrance doubles as playful décor Safe…" at bounding box center [1102, 290] width 417 height 148
click at [895, 230] on icon at bounding box center [903, 236] width 18 height 18
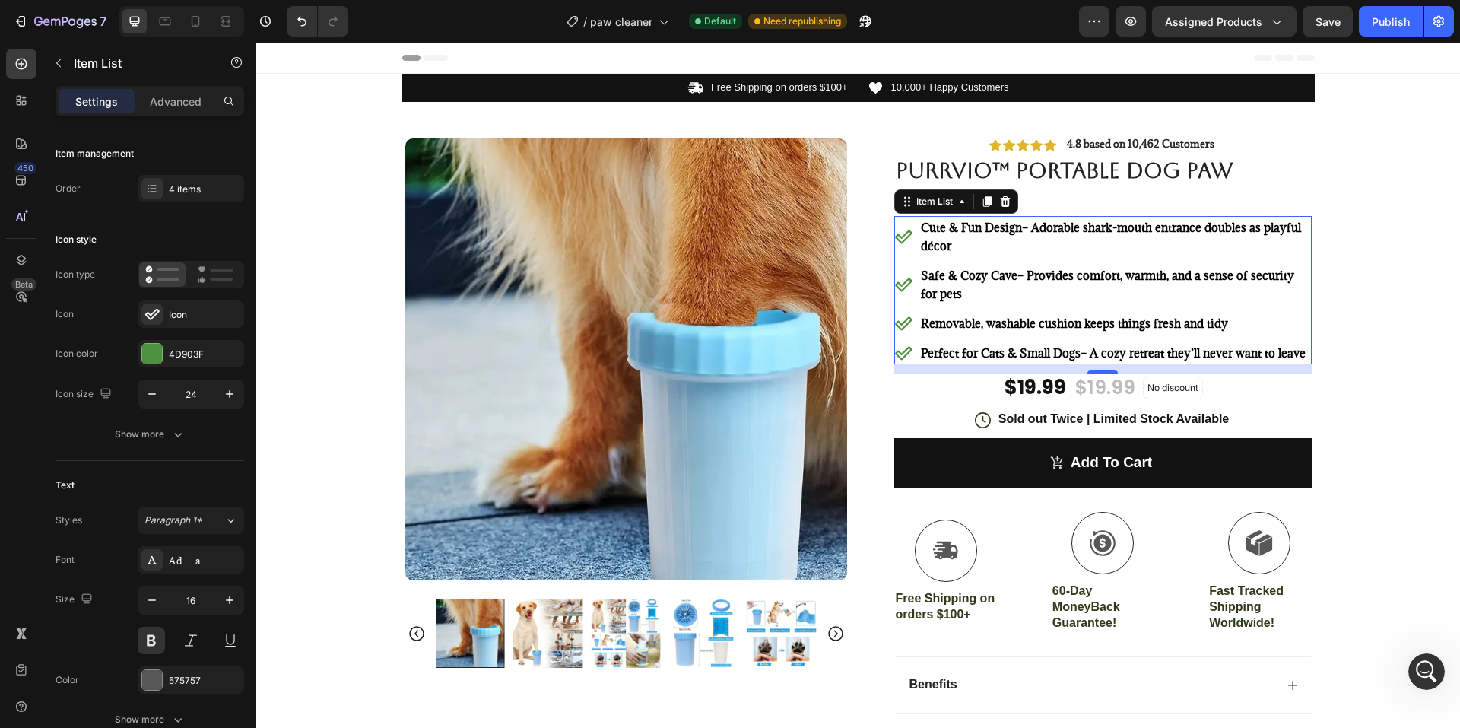
click at [901, 228] on icon at bounding box center [903, 236] width 18 height 18
click at [902, 223] on div "Cute & Fun Design – Adorable shark-mouth entrance doubles as playful décor" at bounding box center [1102, 236] width 417 height 41
click at [899, 237] on icon at bounding box center [903, 236] width 18 height 18
click at [902, 236] on icon at bounding box center [903, 237] width 17 height 14
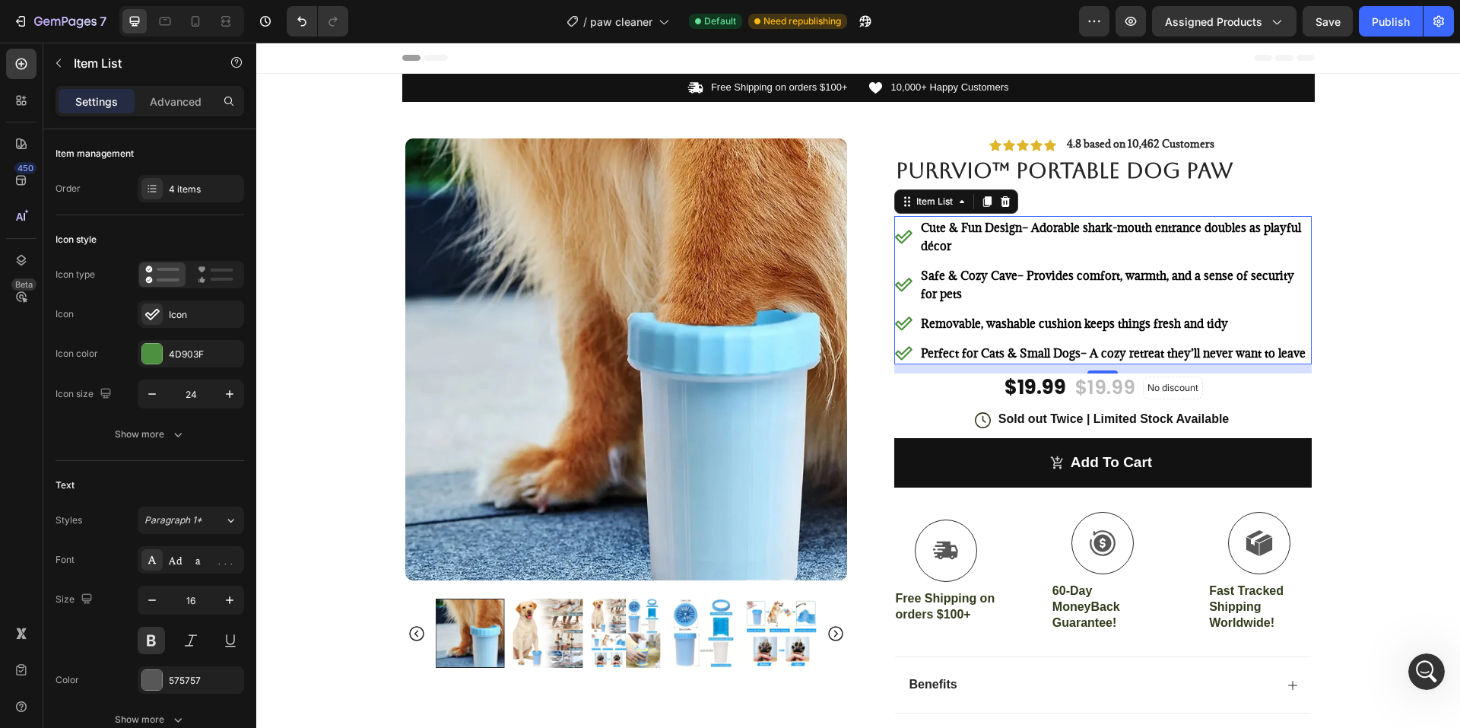
scroll to position [9340, 0]
click at [905, 239] on icon at bounding box center [903, 236] width 18 height 18
click at [902, 224] on div "Cute & Fun Design – Adorable shark-mouth entrance doubles as playful décor" at bounding box center [1102, 236] width 417 height 41
click at [982, 203] on icon at bounding box center [986, 202] width 8 height 11
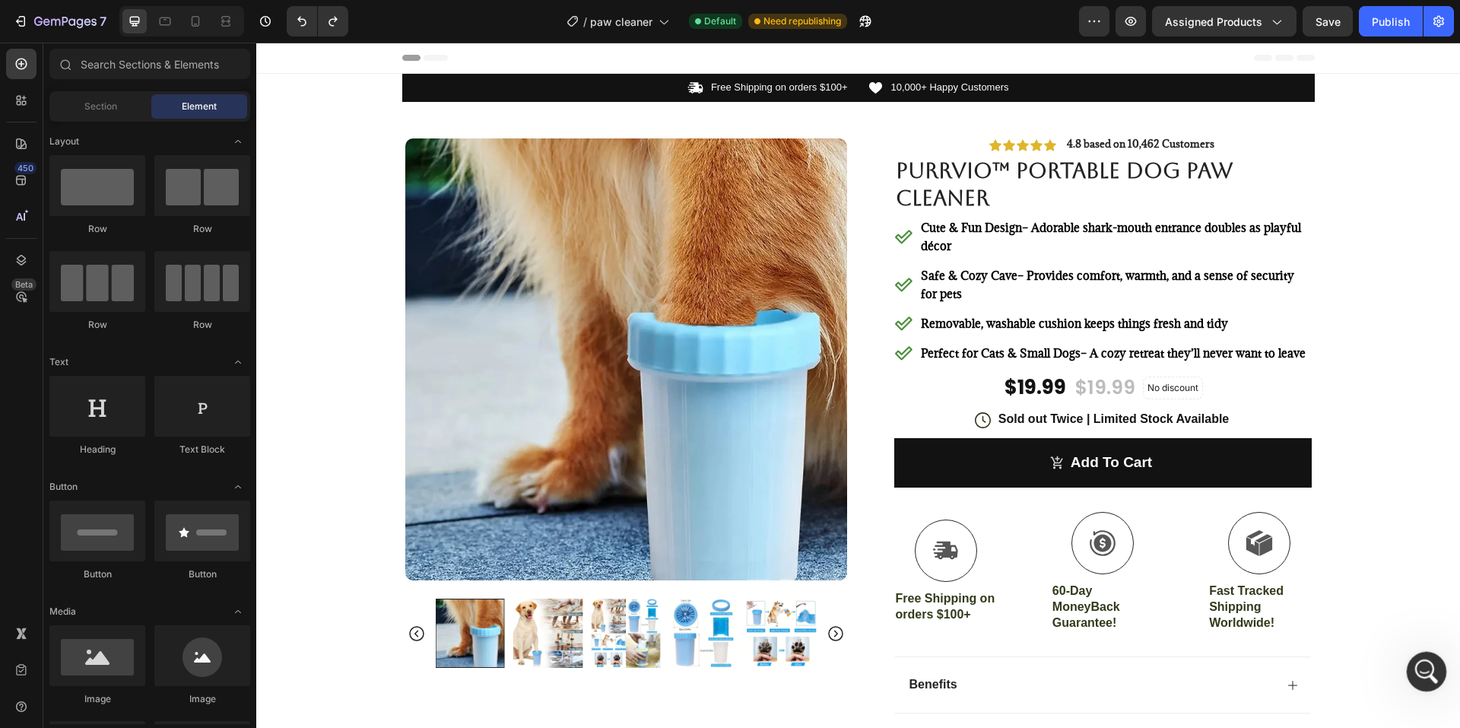
click at [1429, 671] on icon "Open Intercom Messenger" at bounding box center [1424, 669] width 25 height 25
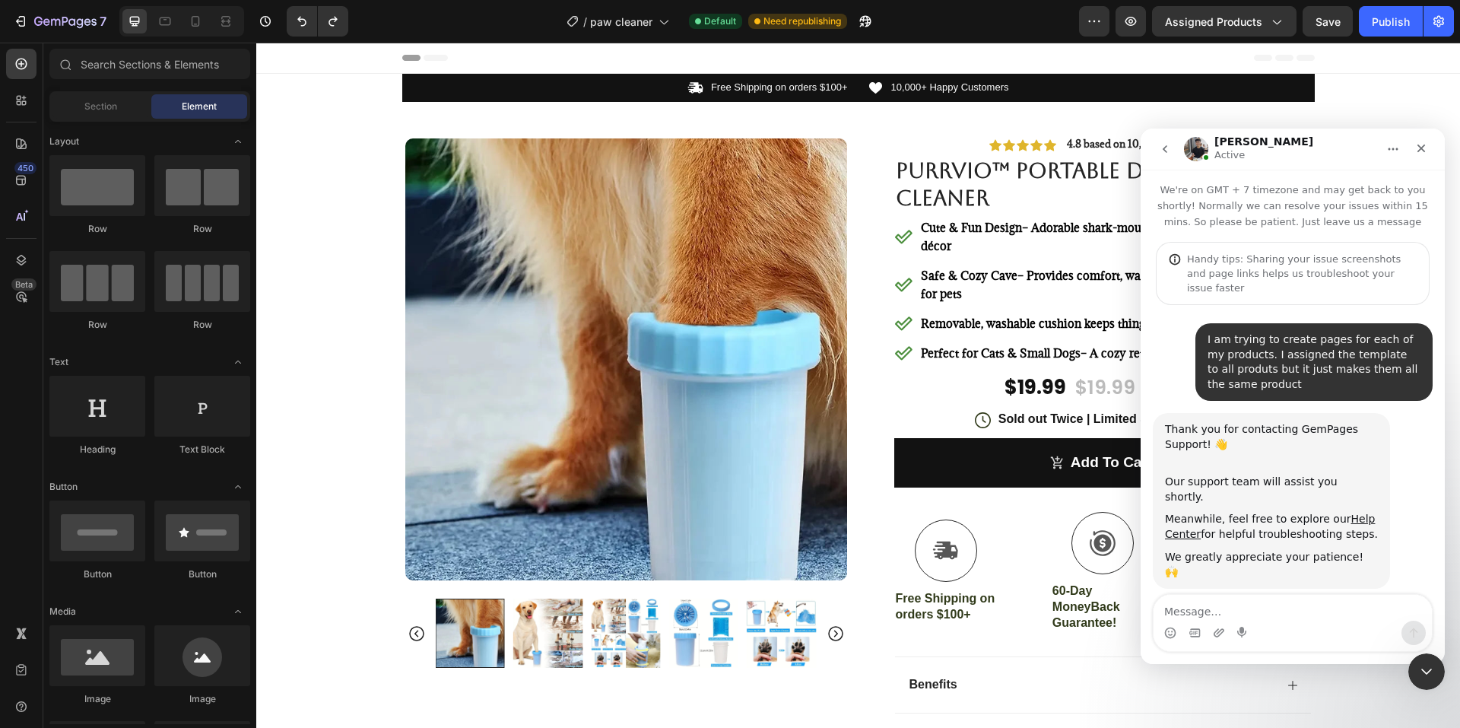
scroll to position [2, 0]
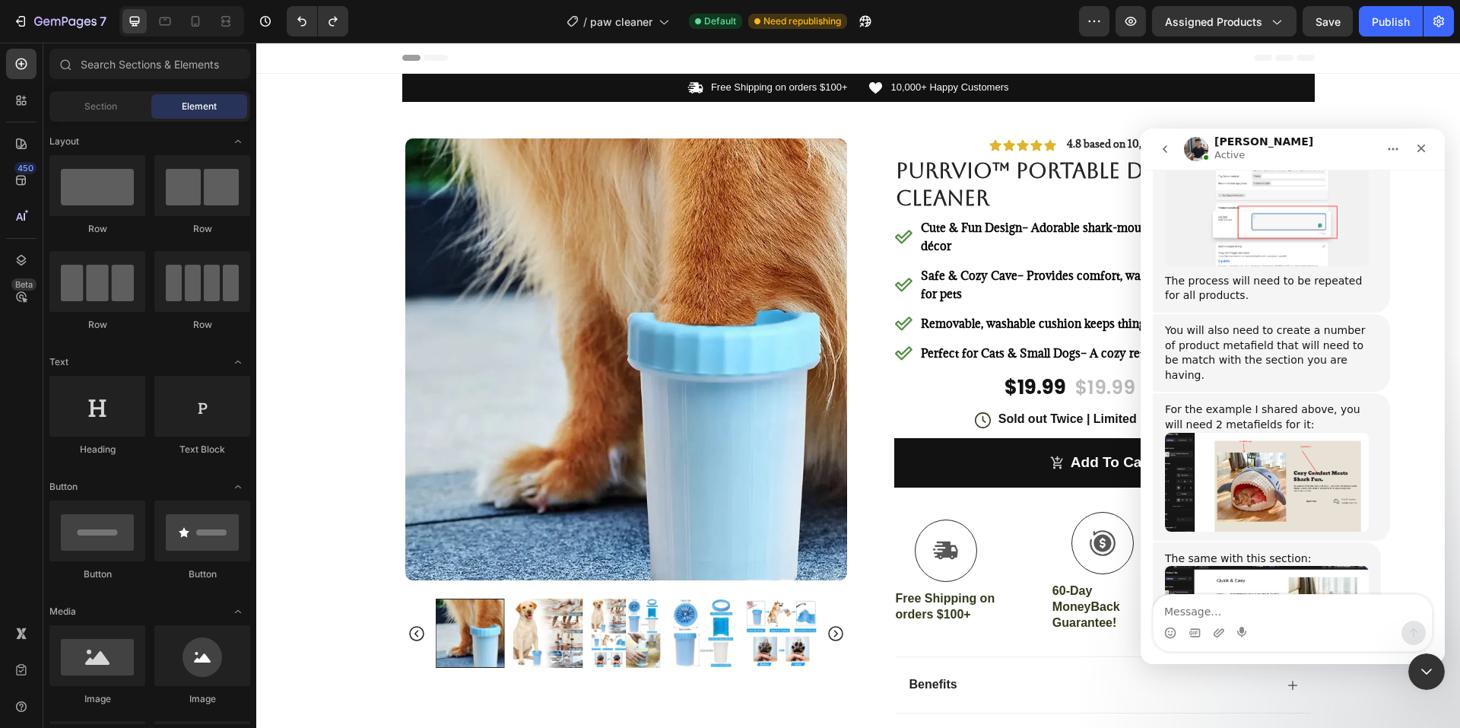
click at [1248, 610] on textarea "Message…" at bounding box center [1292, 608] width 278 height 26
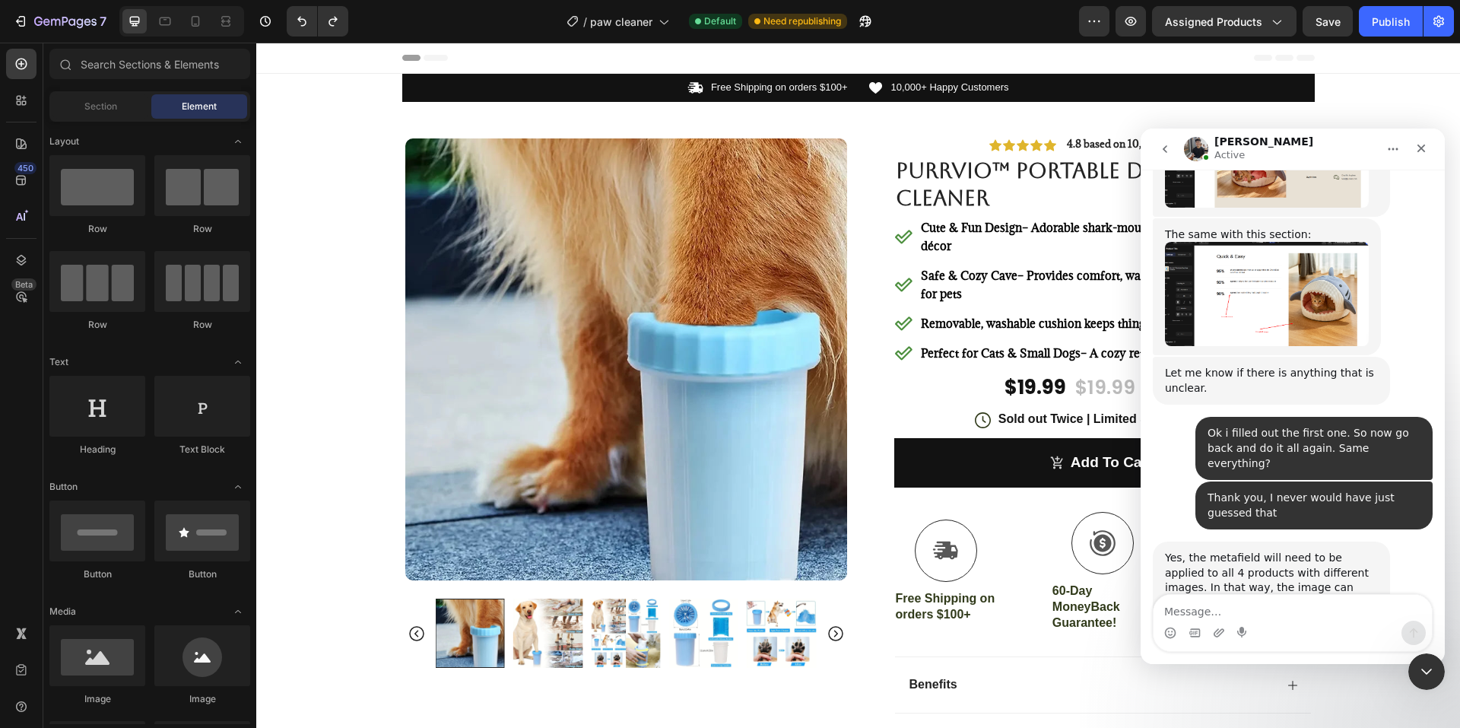
scroll to position [9367, 0]
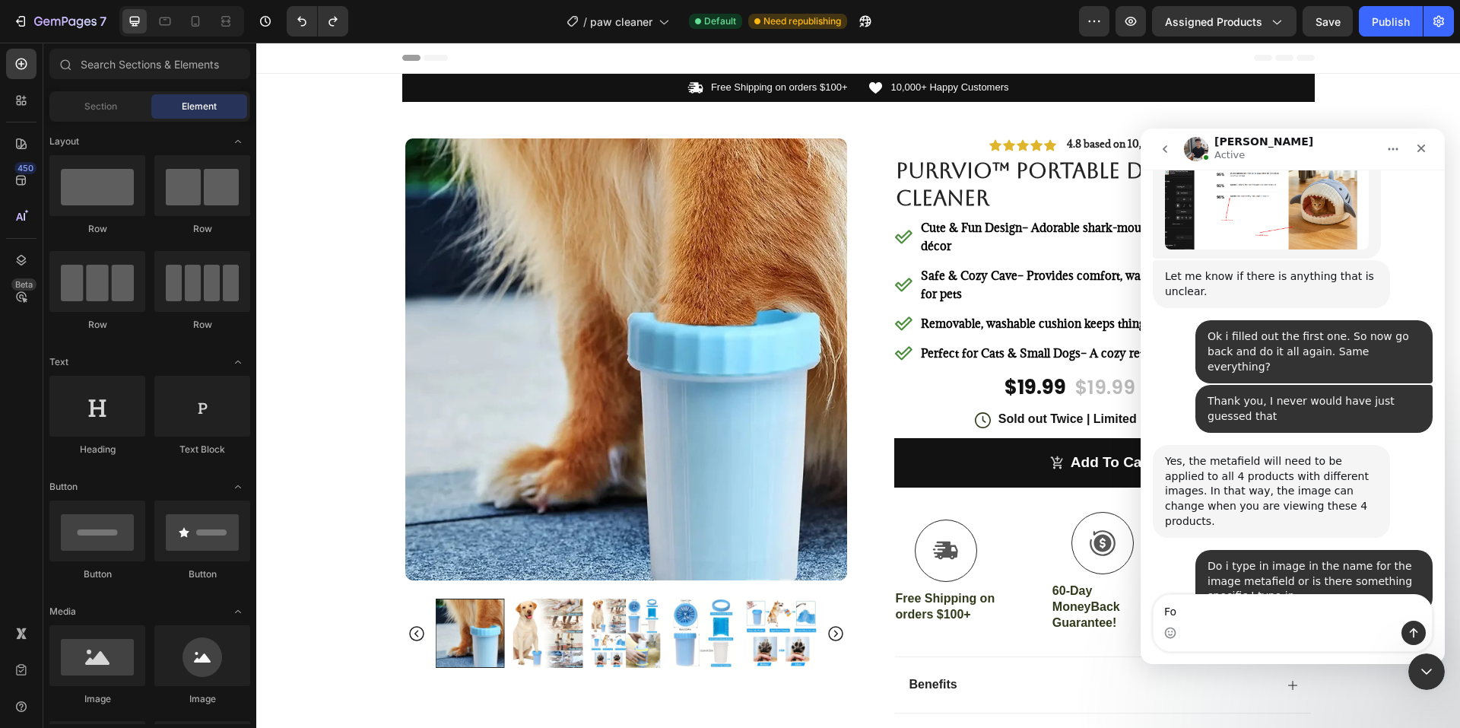
type textarea "F"
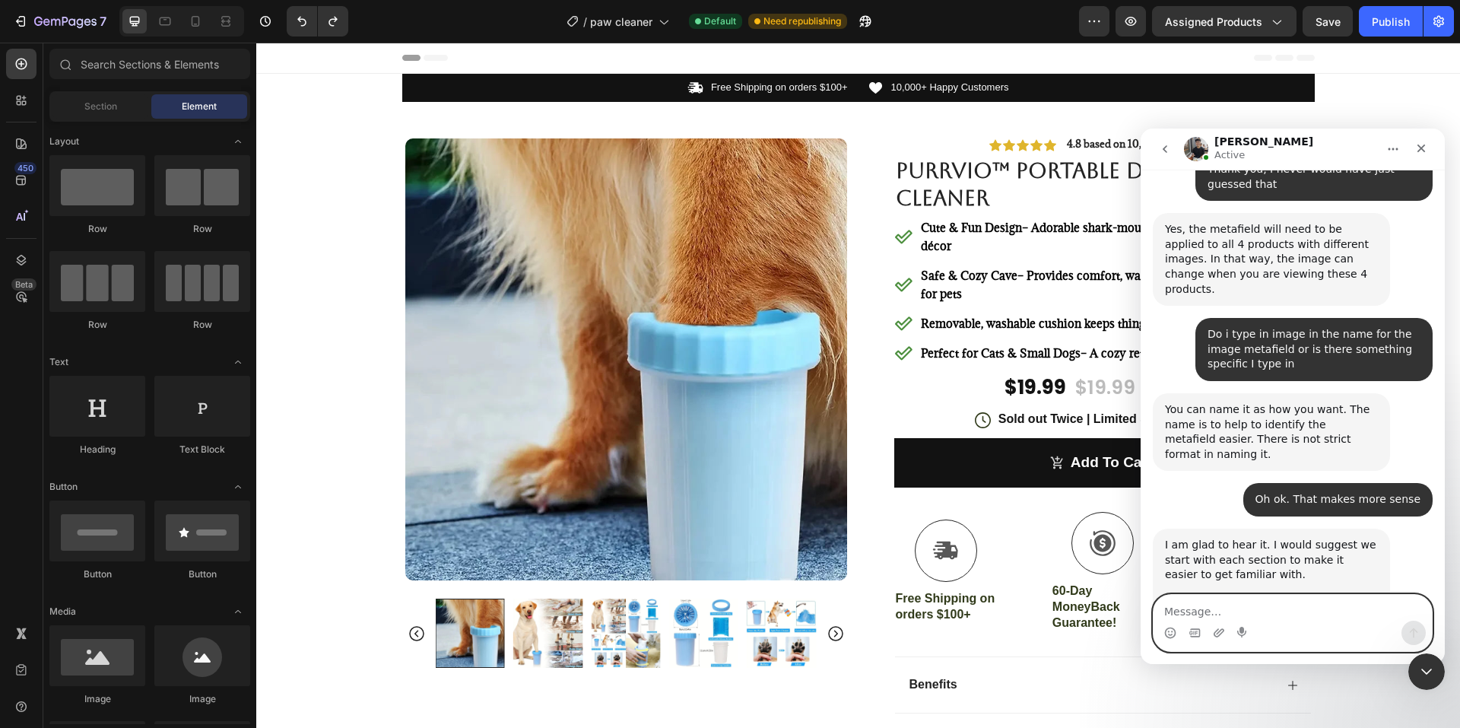
scroll to position [9605, 0]
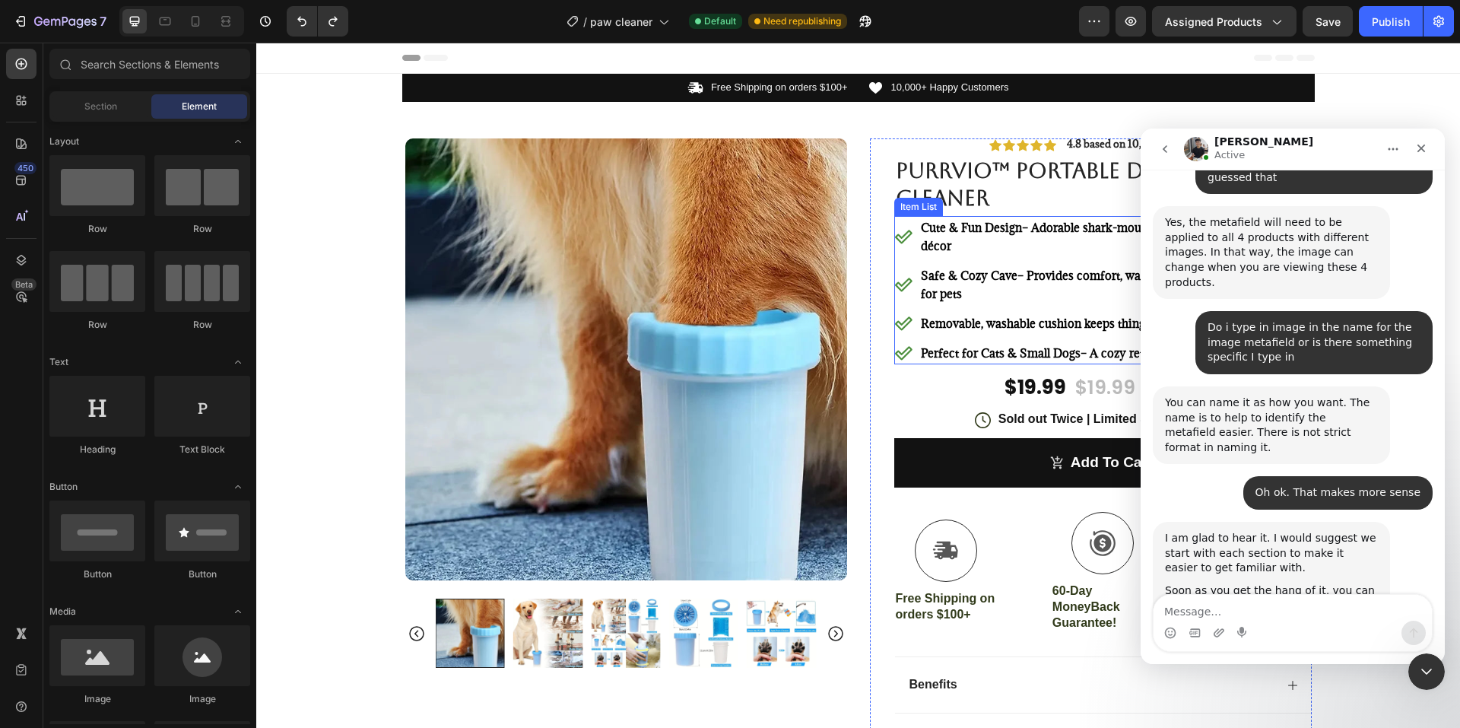
click at [905, 232] on icon at bounding box center [903, 236] width 18 height 18
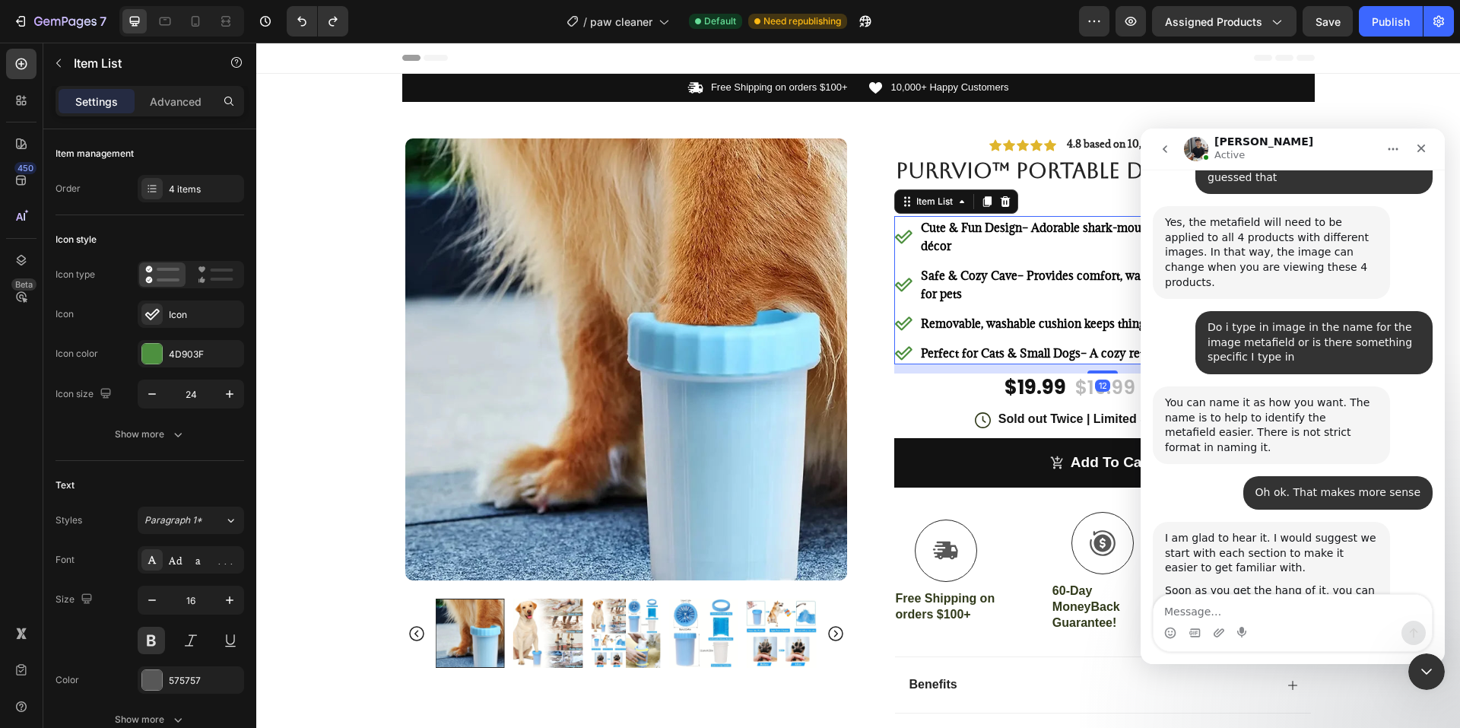
click at [901, 236] on icon at bounding box center [903, 236] width 18 height 18
click at [900, 234] on icon at bounding box center [903, 237] width 17 height 14
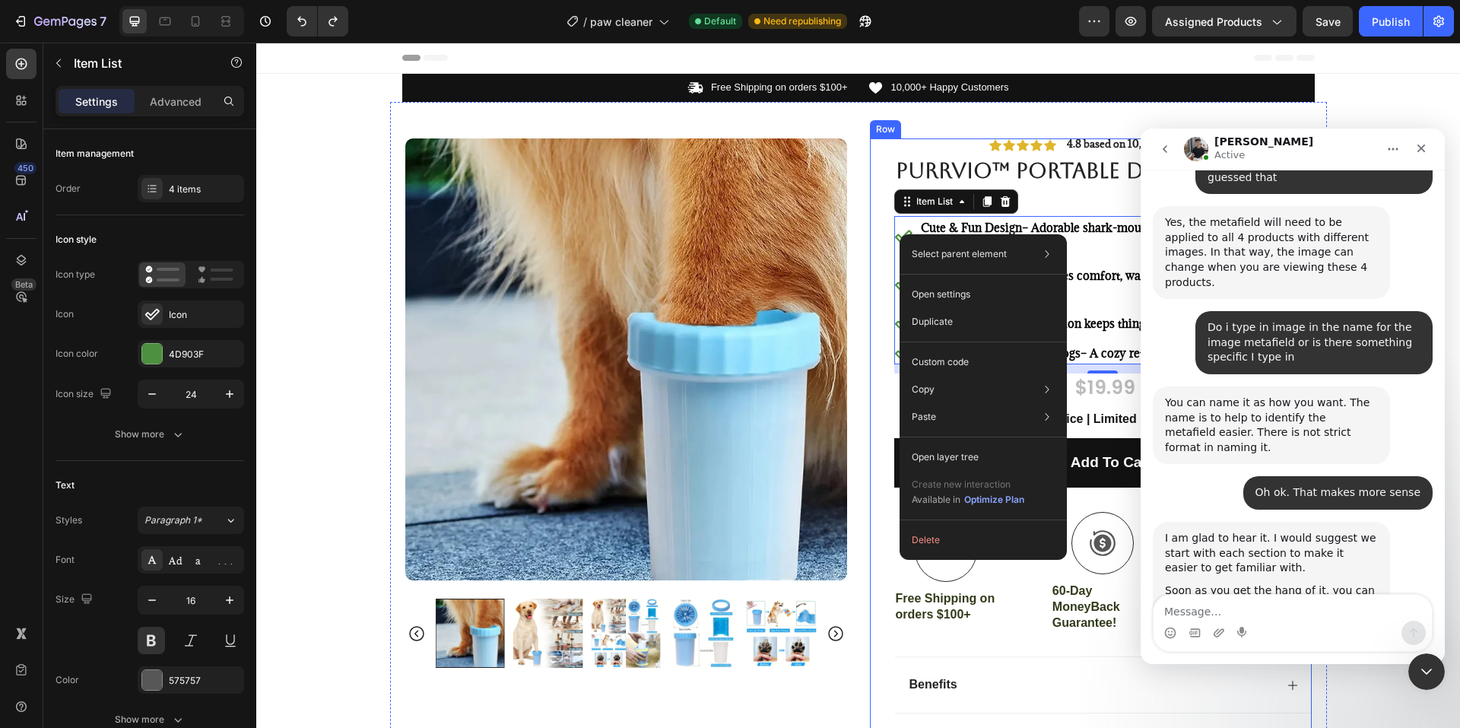
click at [872, 359] on div "Icon Icon Icon Icon Icon Icon List 4.8 based on 10,462 Customers Text Block Row…" at bounding box center [1091, 465] width 442 height 655
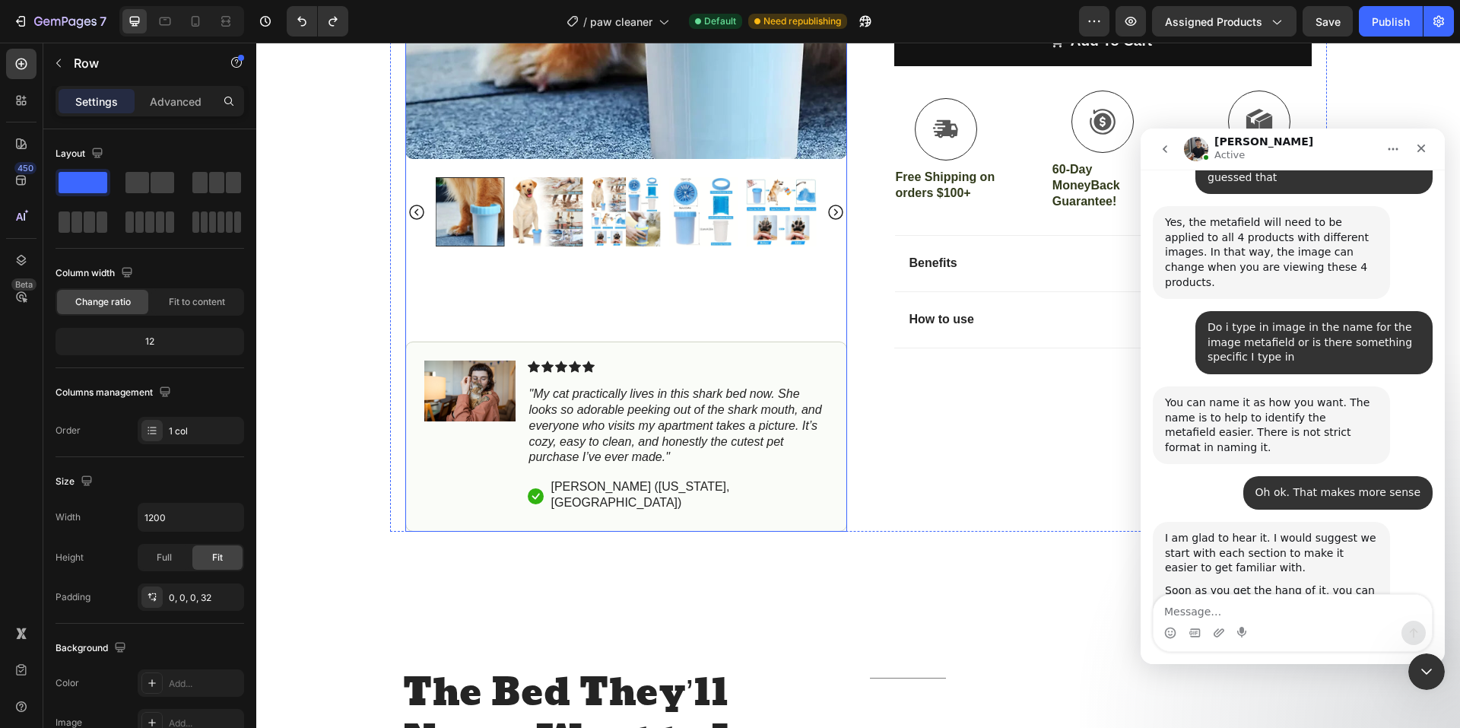
scroll to position [456, 0]
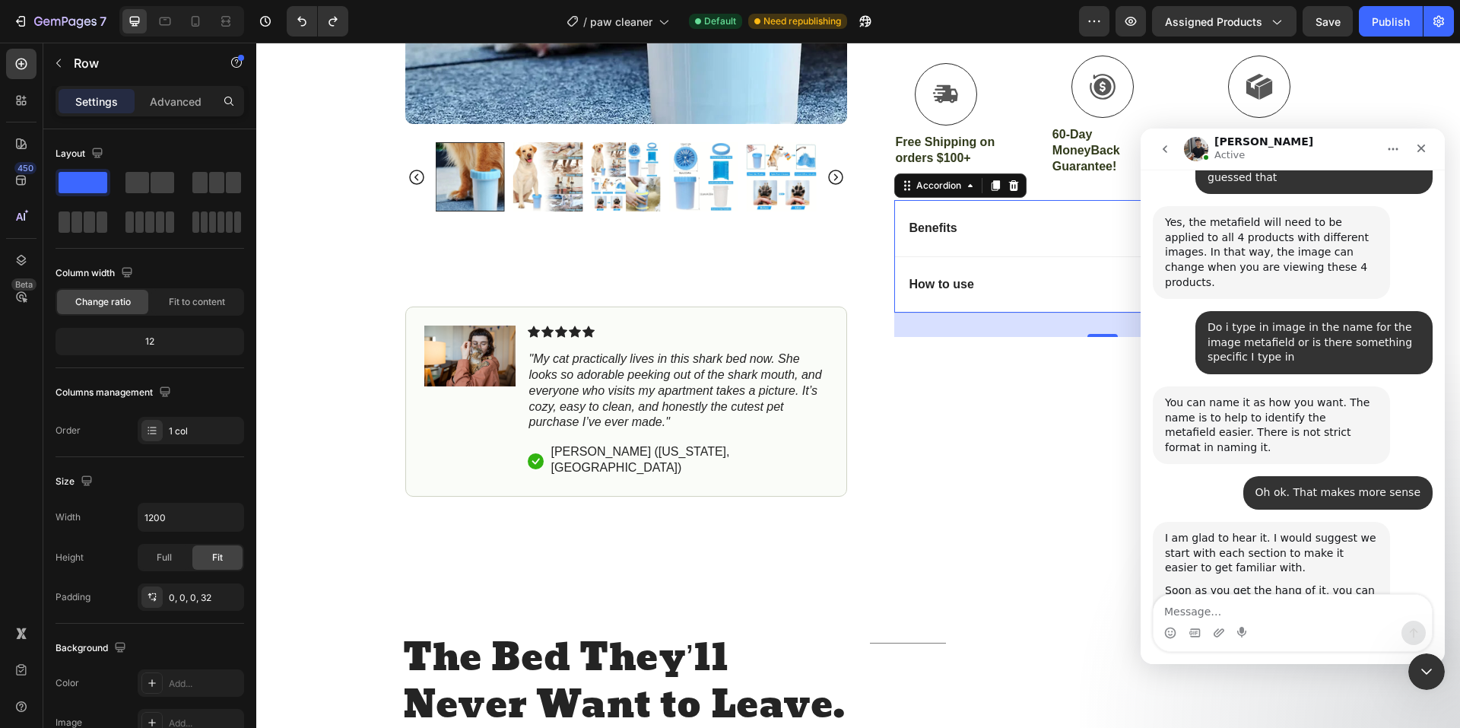
click at [981, 230] on div "Benefits" at bounding box center [1090, 228] width 367 height 21
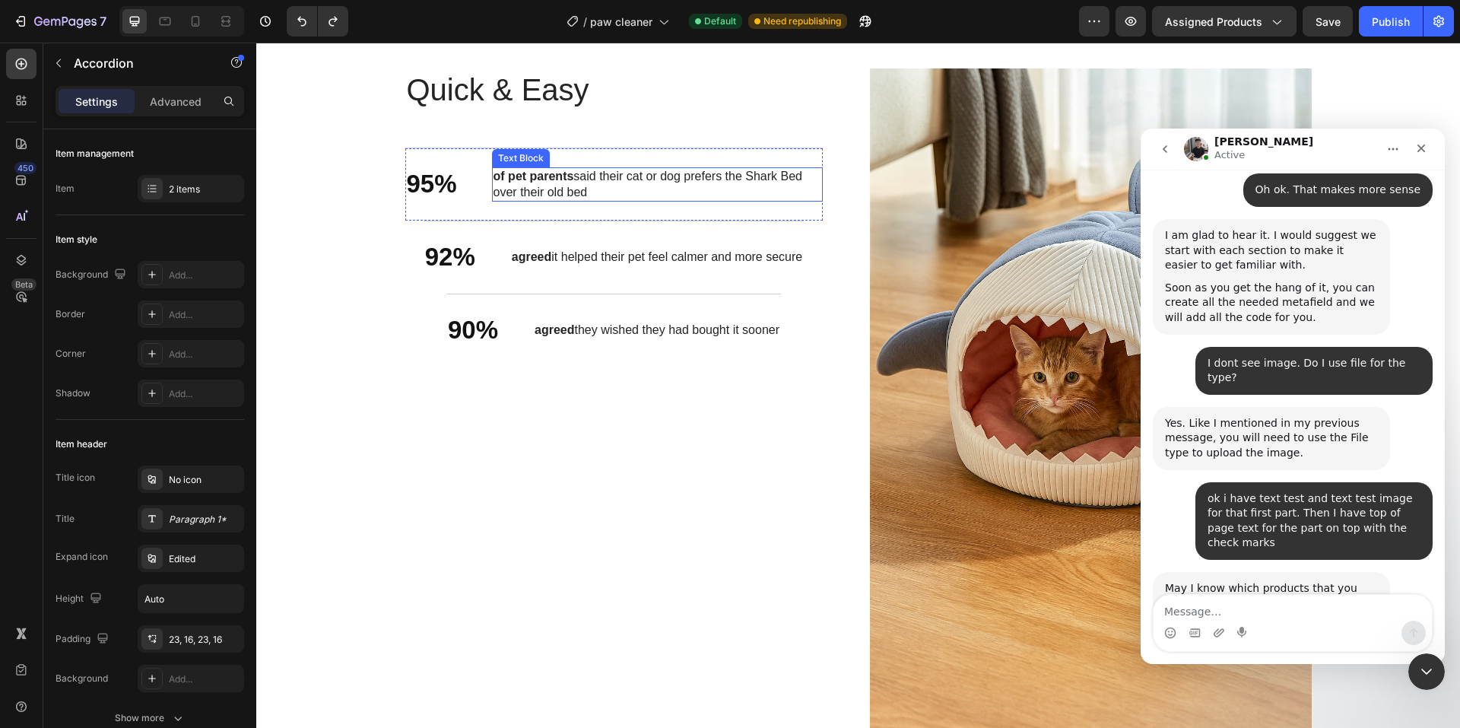
scroll to position [2205, 0]
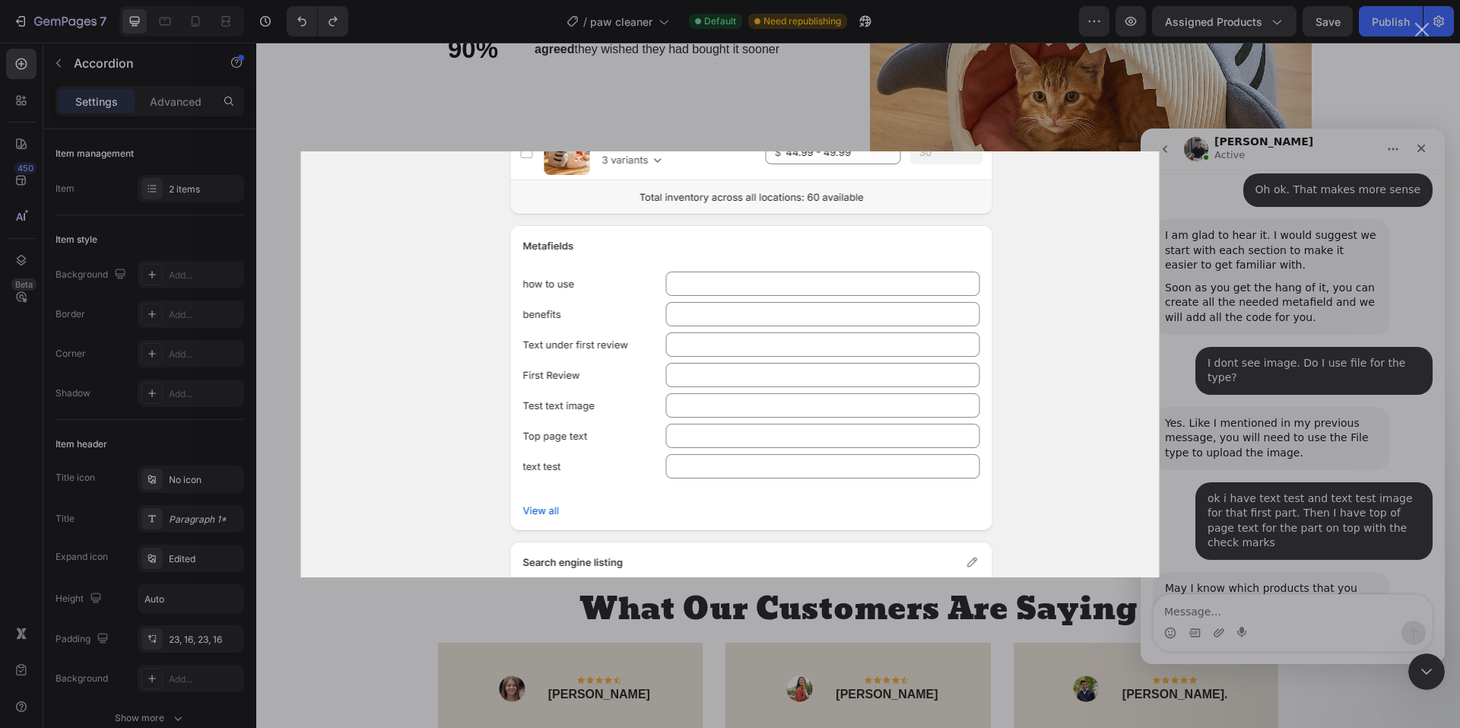
scroll to position [0, 0]
click at [1345, 378] on div "Intercom messenger" at bounding box center [730, 364] width 1460 height 728
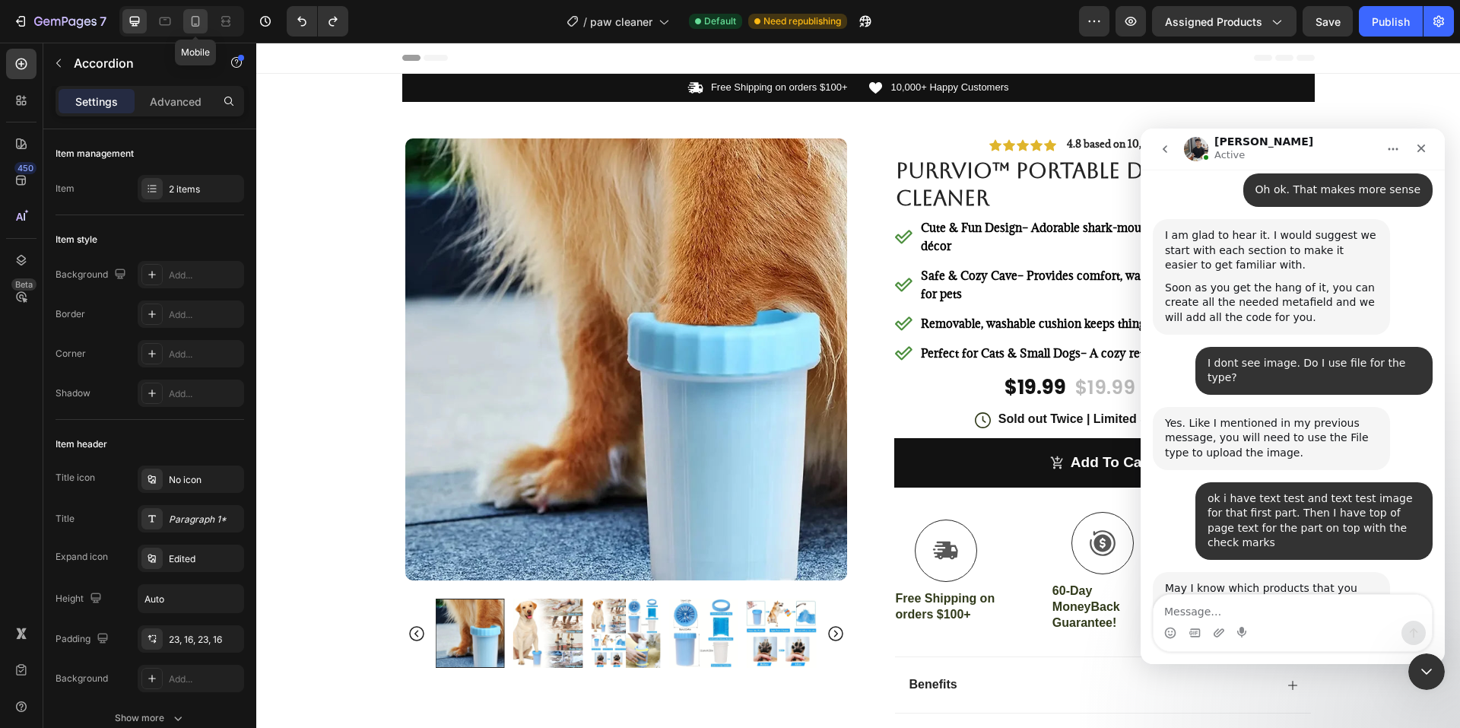
click at [190, 23] on icon at bounding box center [195, 21] width 15 height 15
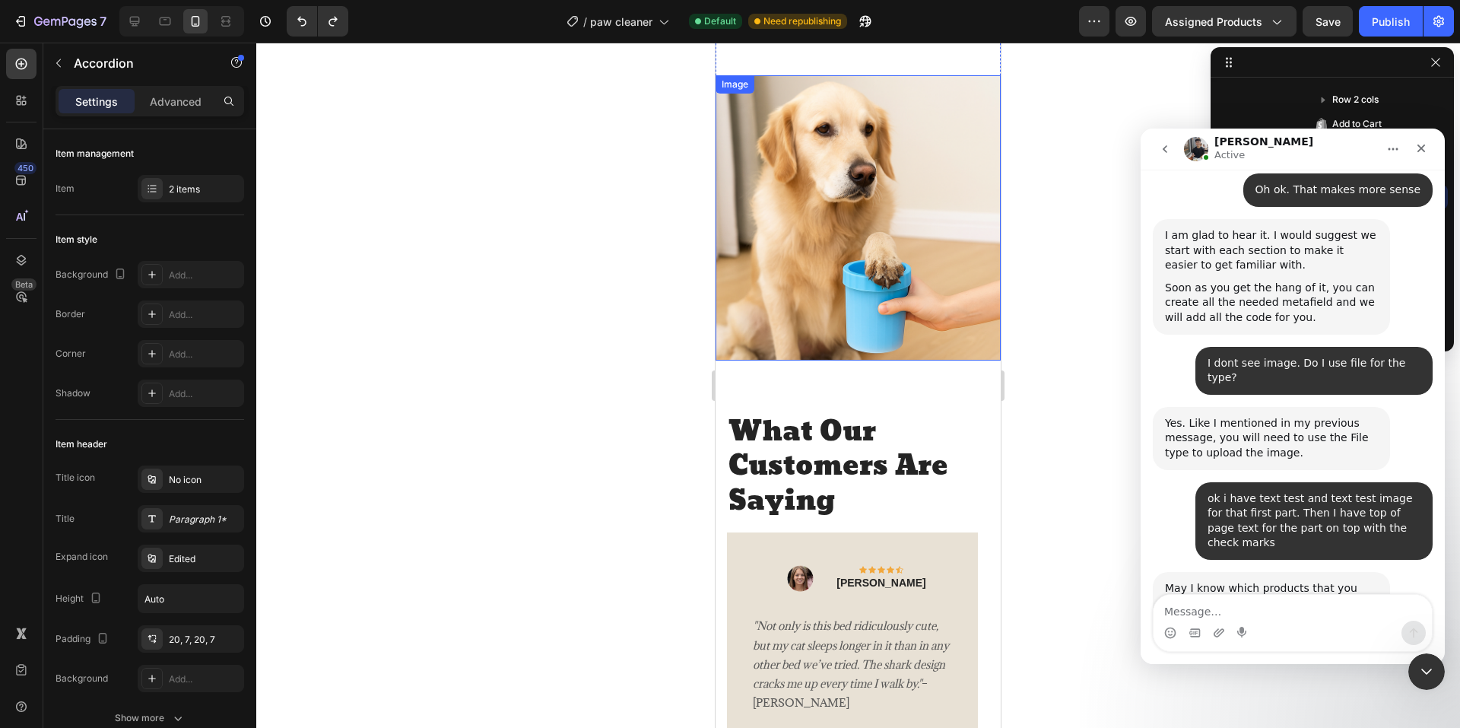
scroll to position [2644, 0]
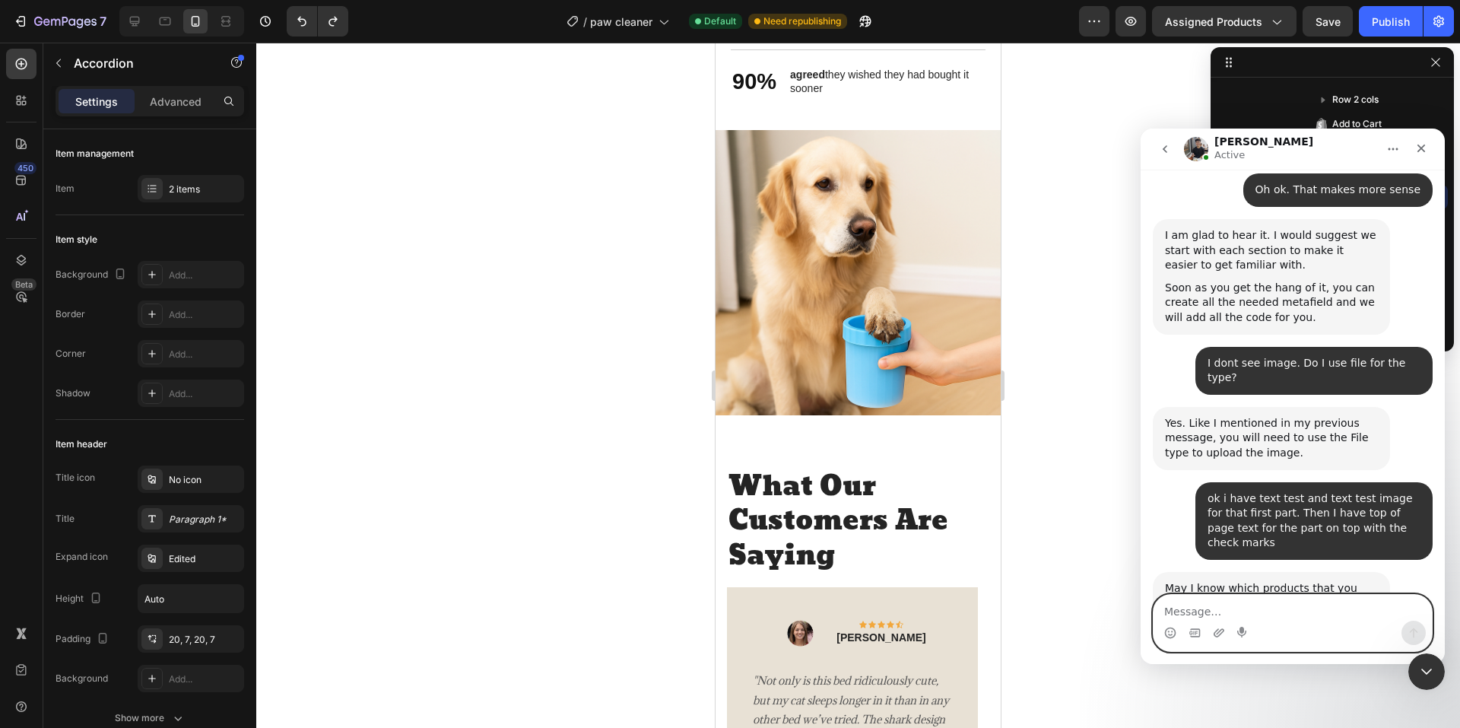
click at [1235, 604] on textarea "Message…" at bounding box center [1292, 608] width 278 height 26
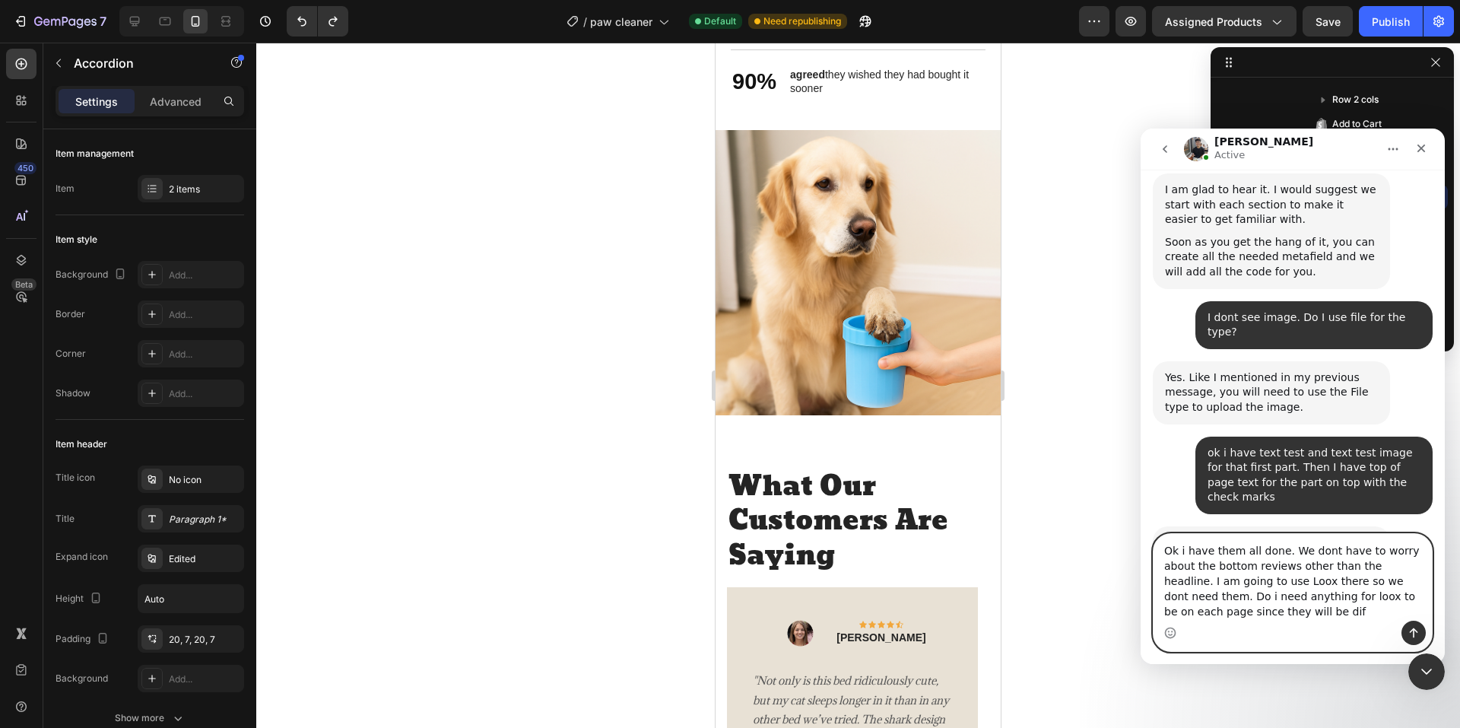
scroll to position [9969, 0]
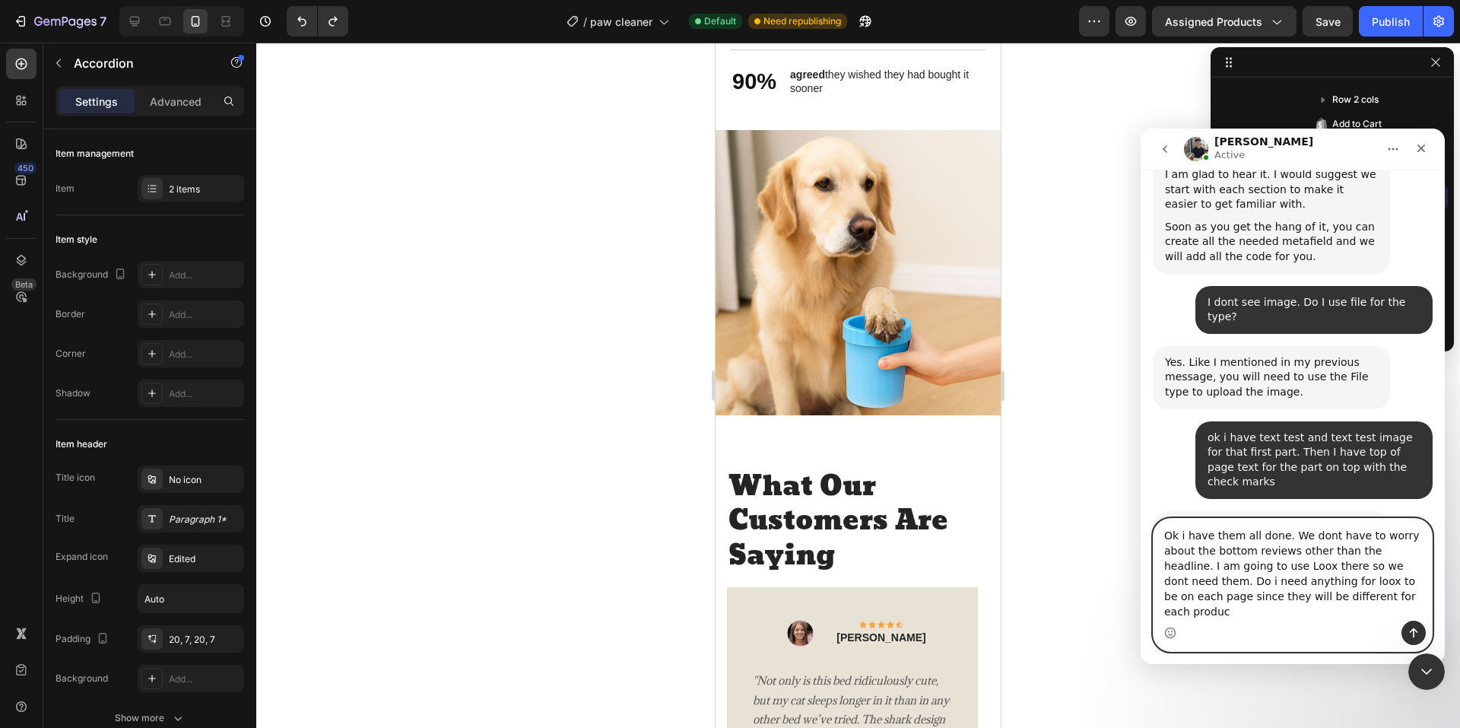
type textarea "Ok i have them all done. We dont have to worry about the bottom reviews other t…"
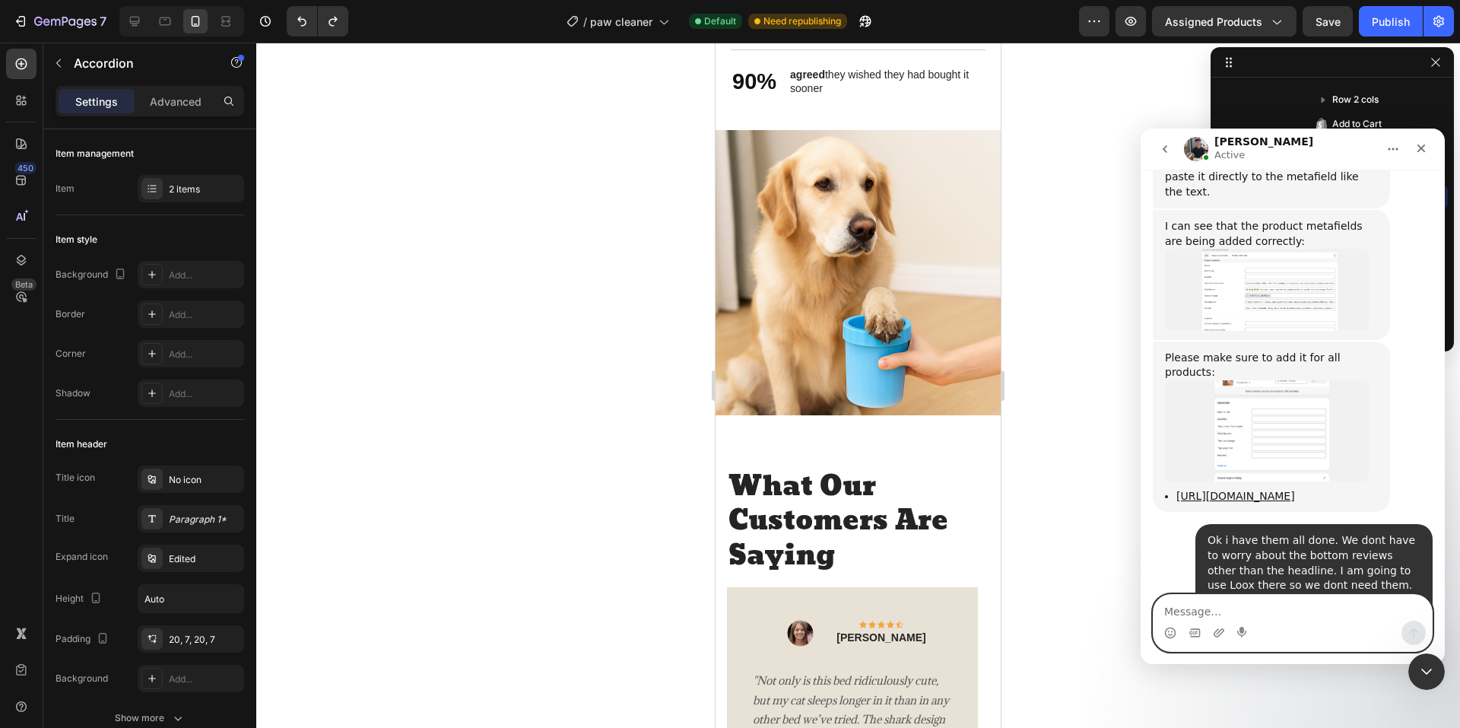
scroll to position [10520, 0]
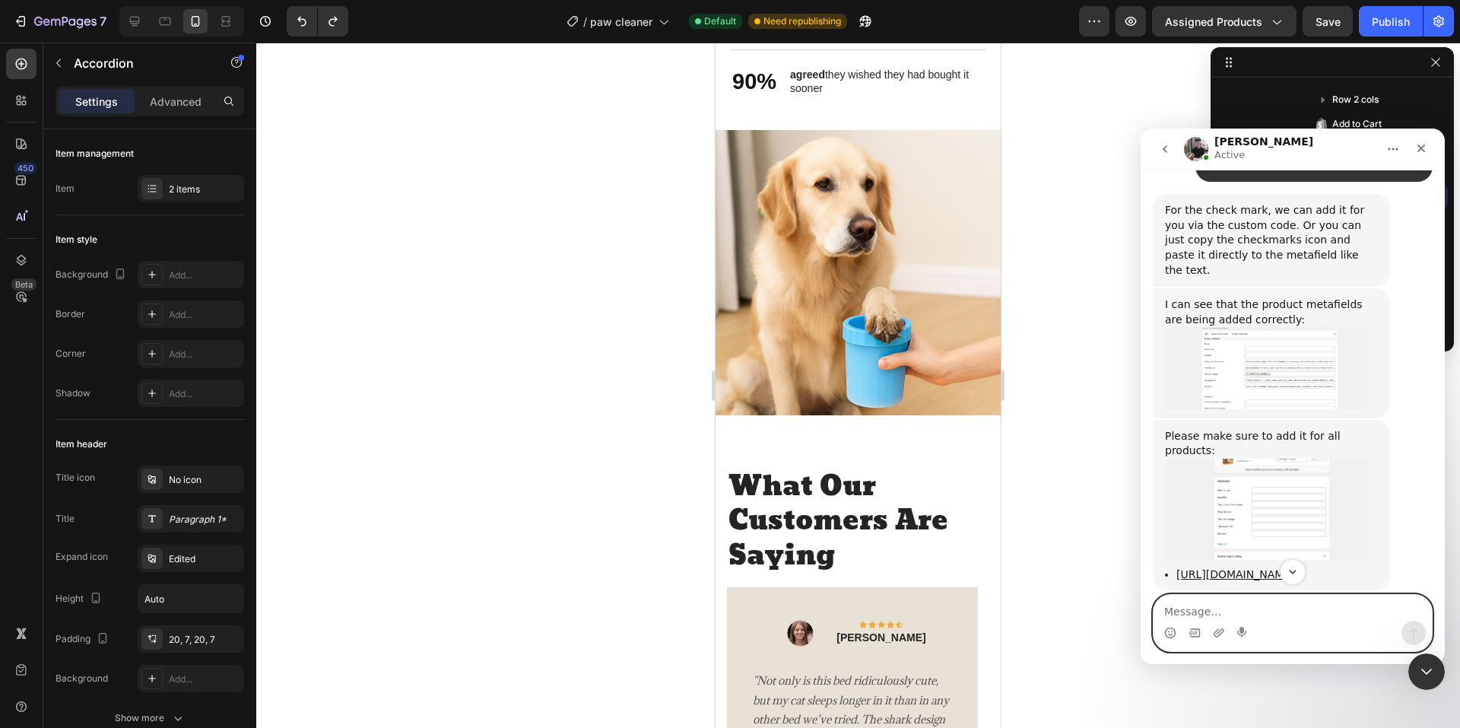
click at [1256, 598] on textarea "Message…" at bounding box center [1292, 608] width 278 height 26
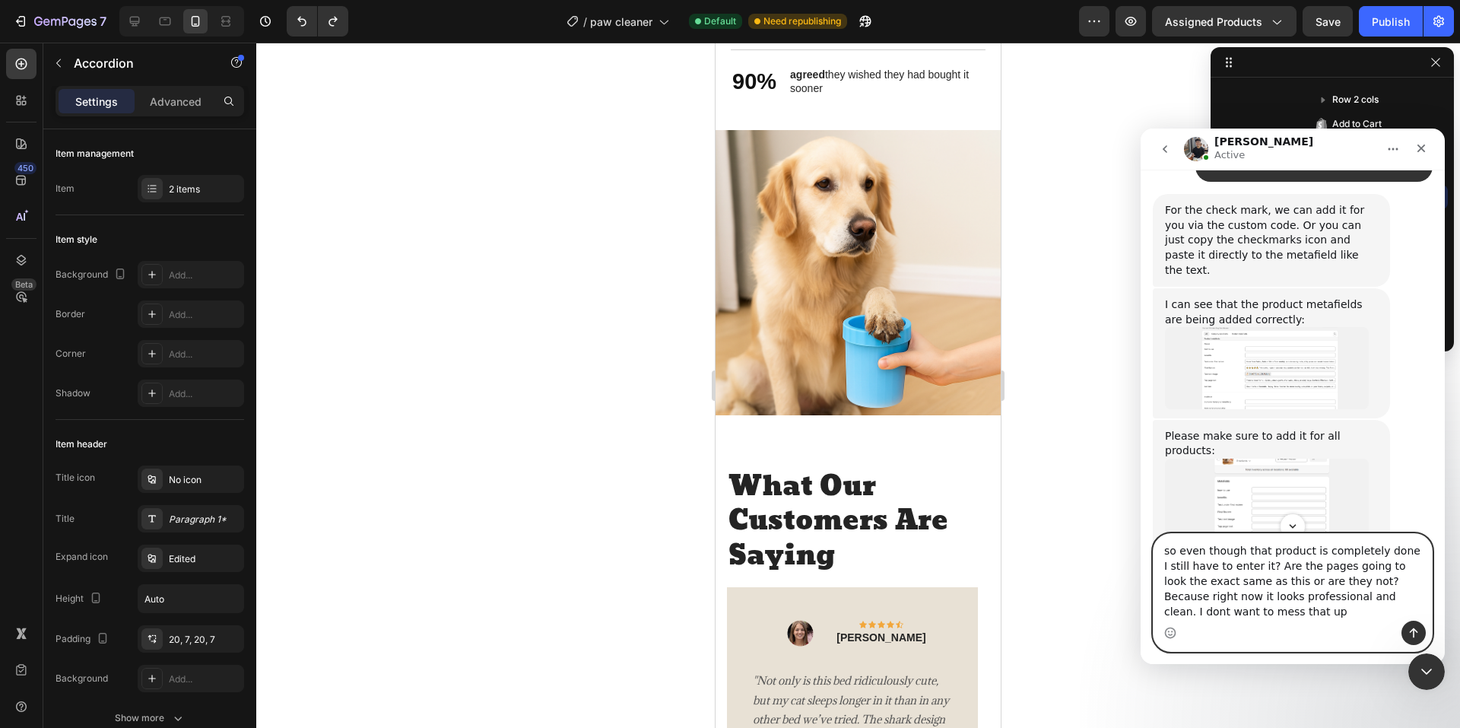
type textarea "so even though that product is completely done I still have to enter it? Are th…"
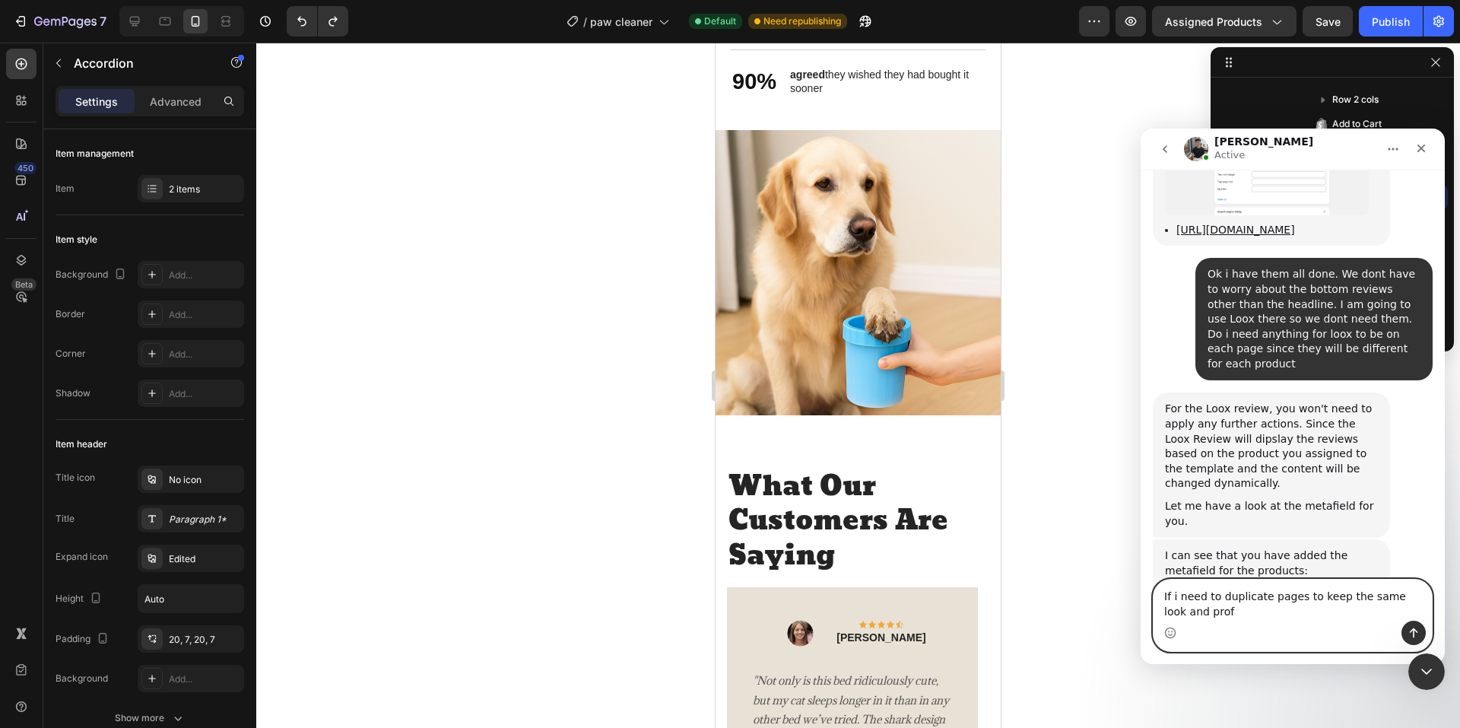
scroll to position [10865, 0]
type textarea "If i need to duplicate pages to keep the same look and professionalism I would …"
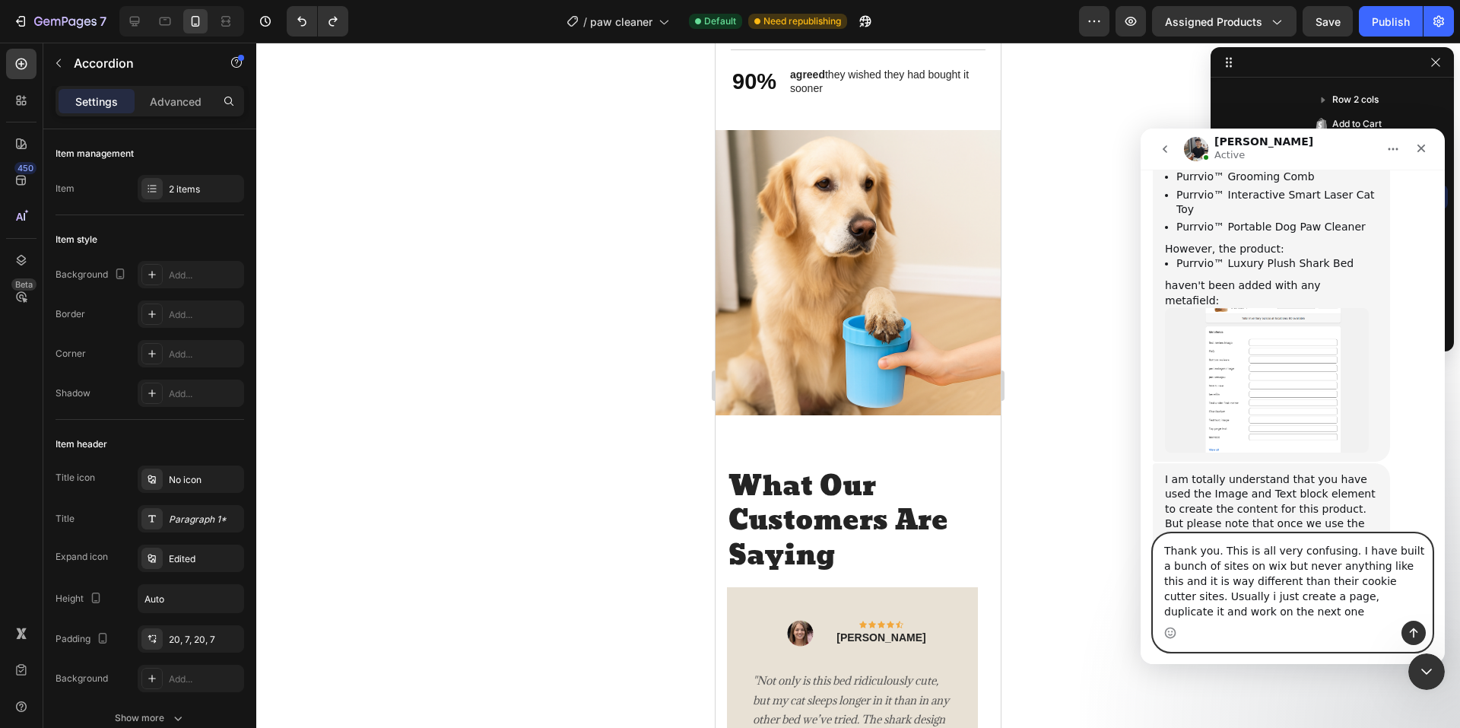
scroll to position [11288, 0]
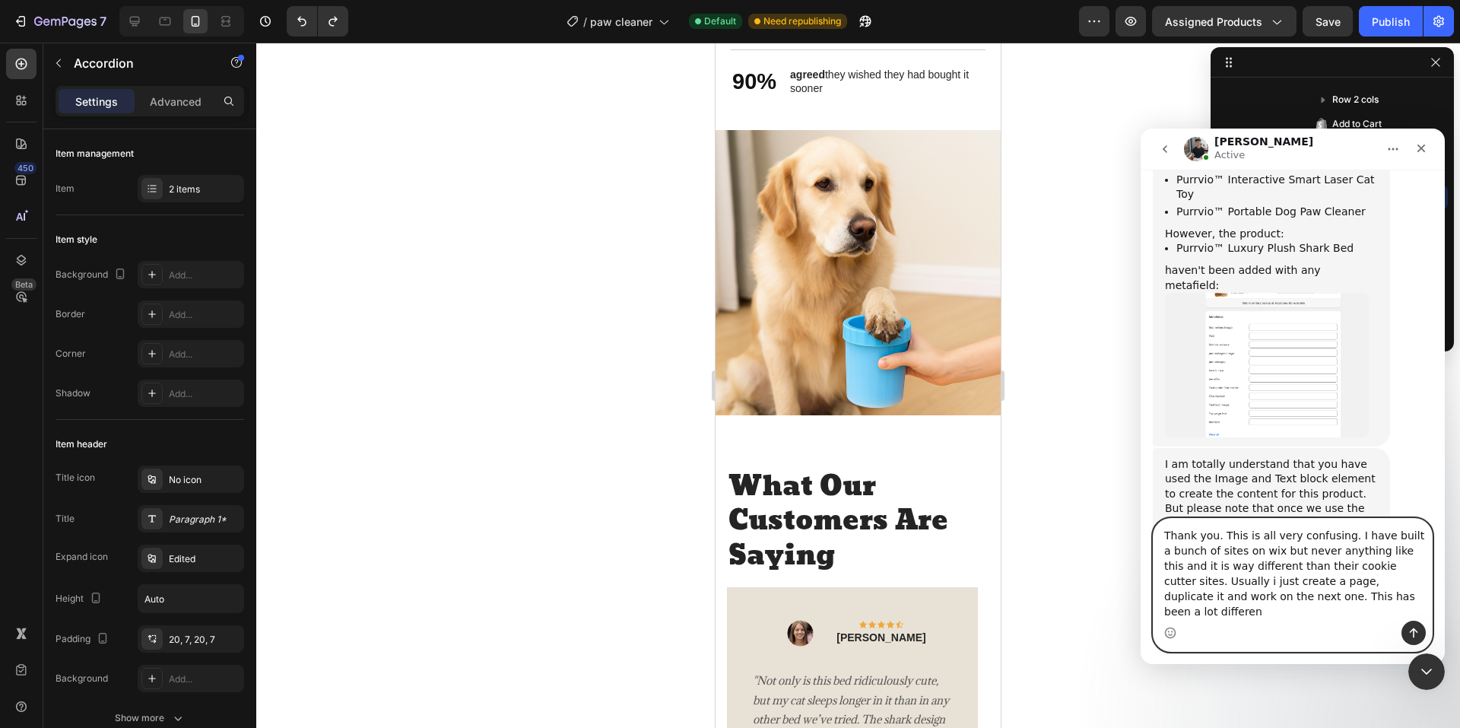
type textarea "Thank you. This is all very confusing. I have built a bunch of sites on wix but…"
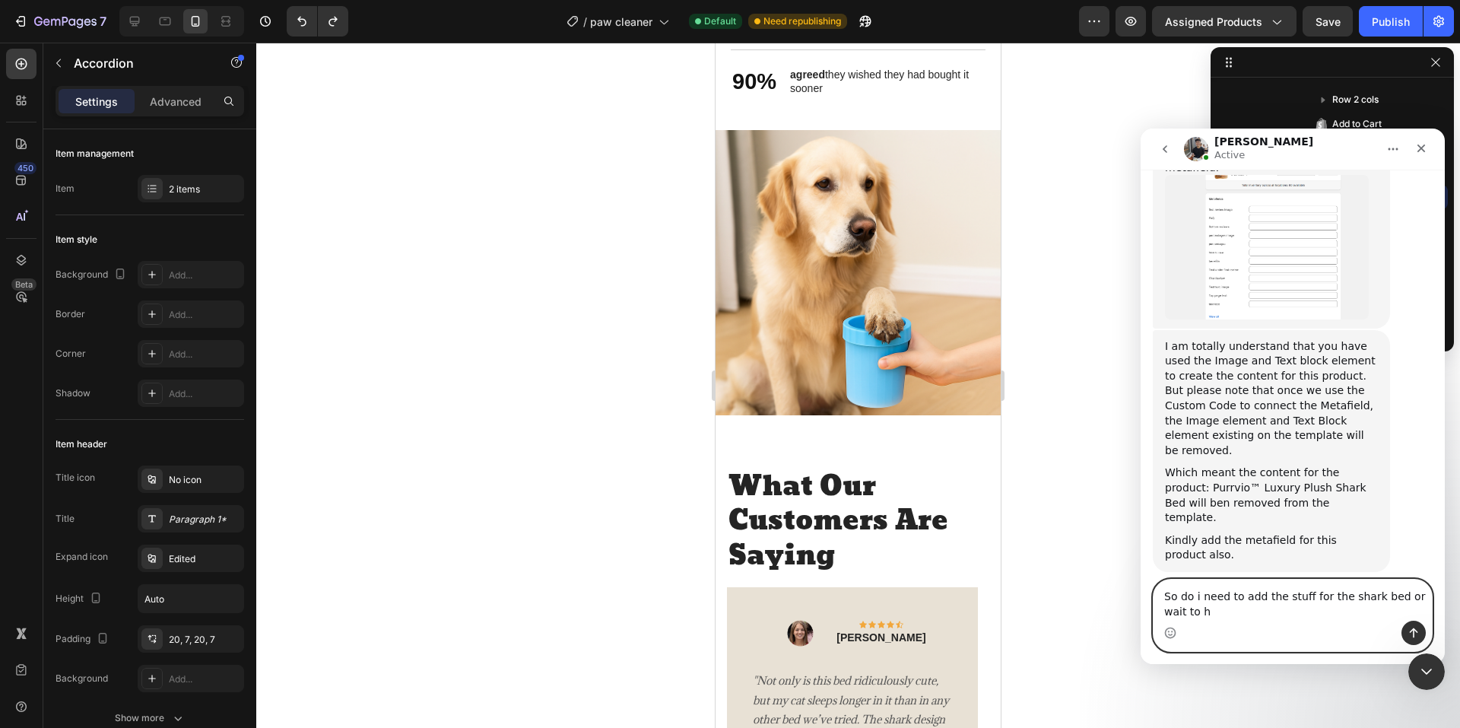
scroll to position [11421, 0]
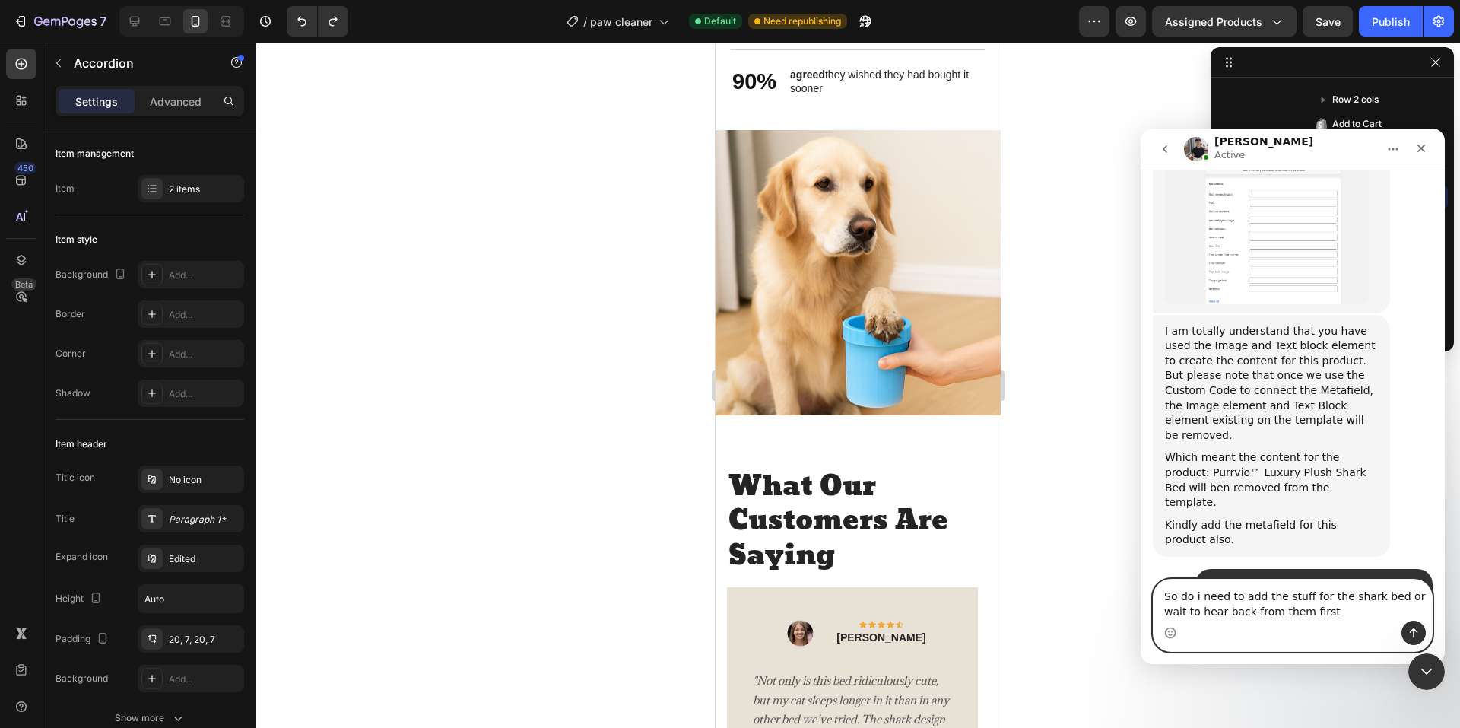
drag, startPoint x: 1236, startPoint y: 593, endPoint x: 1179, endPoint y: 586, distance: 57.4
click at [1179, 586] on textarea "So do i need to add the stuff for the shark bed or wait to hear back from them …" at bounding box center [1292, 599] width 278 height 41
click at [1313, 612] on textarea "Should I add the stuff for the shark bed or wait to hear back from them first" at bounding box center [1292, 599] width 278 height 41
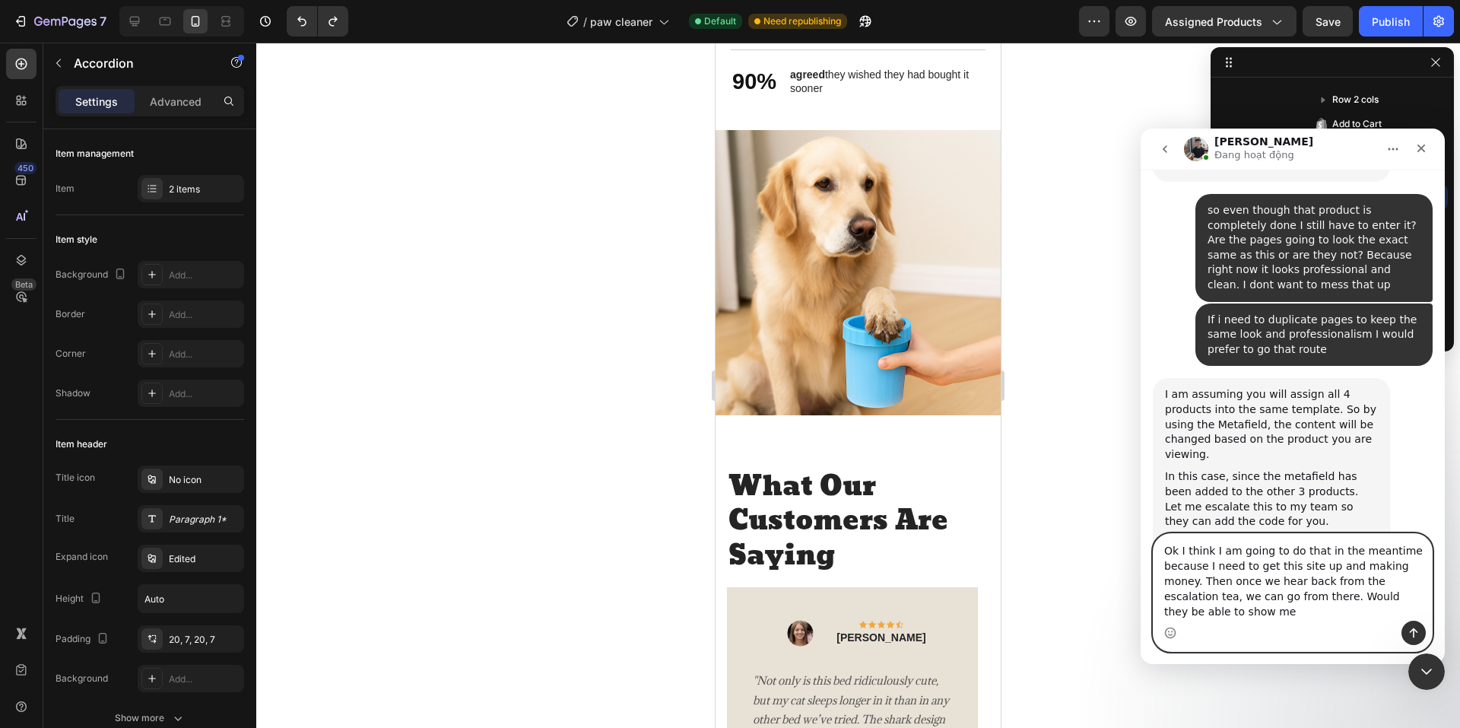
scroll to position [11720, 0]
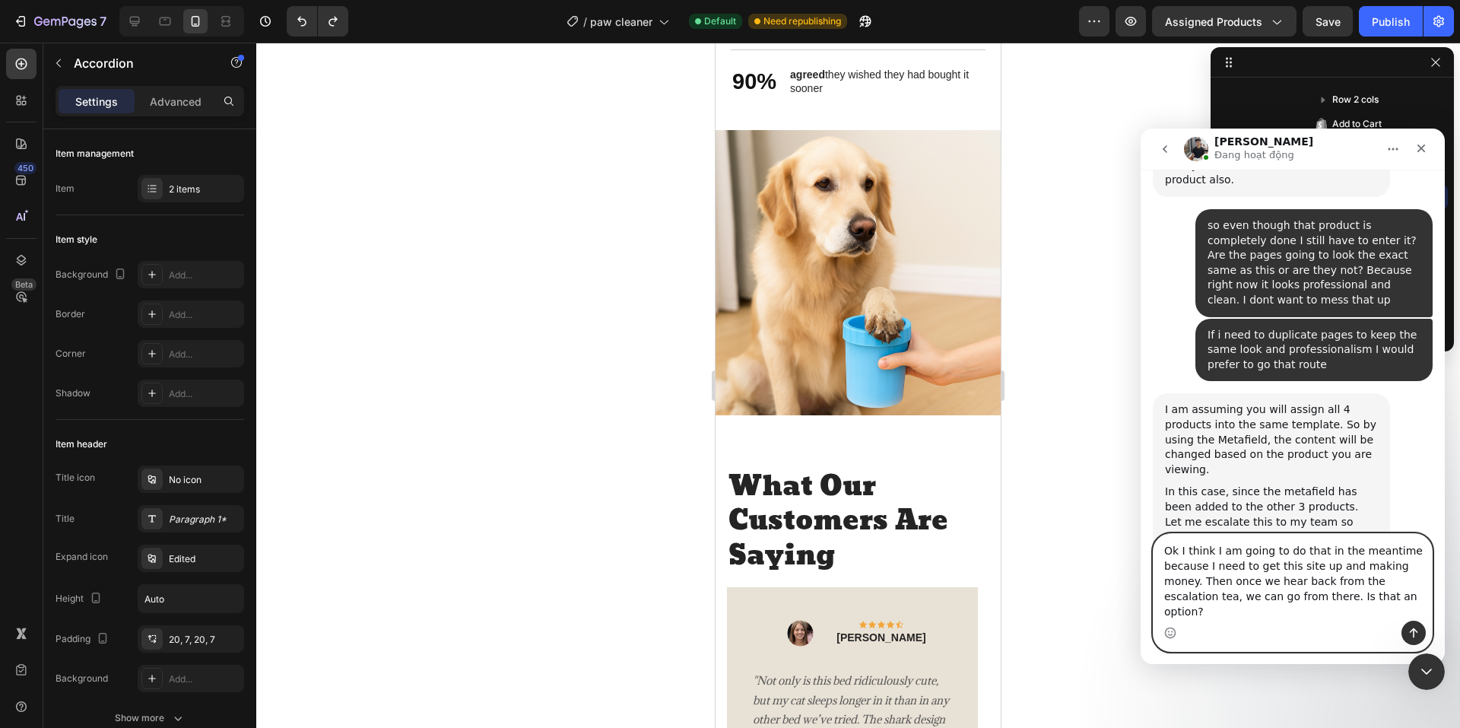
type textarea "Ok I think I am going to do that in the meantime because I need to get this sit…"
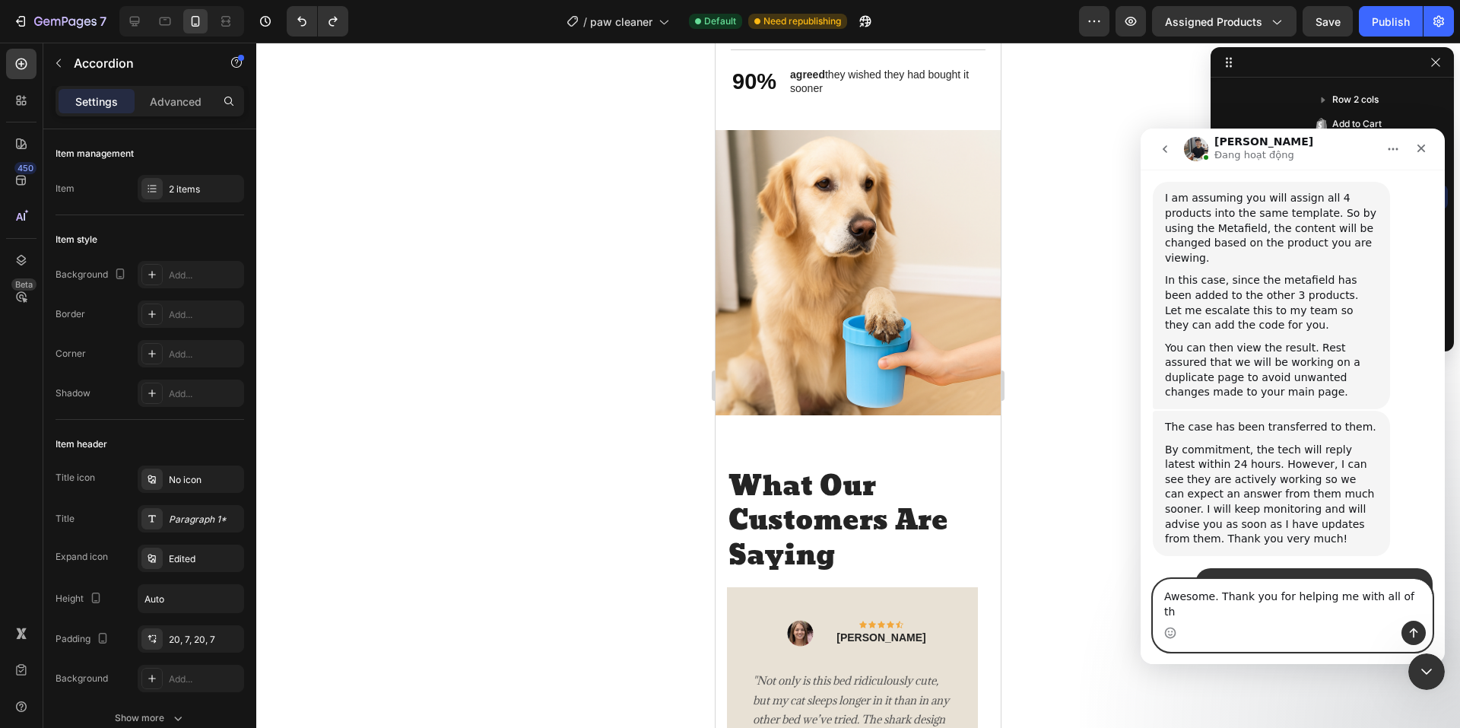
scroll to position [11933, 0]
type textarea "Awesome. Thank you for helping me with all of this"
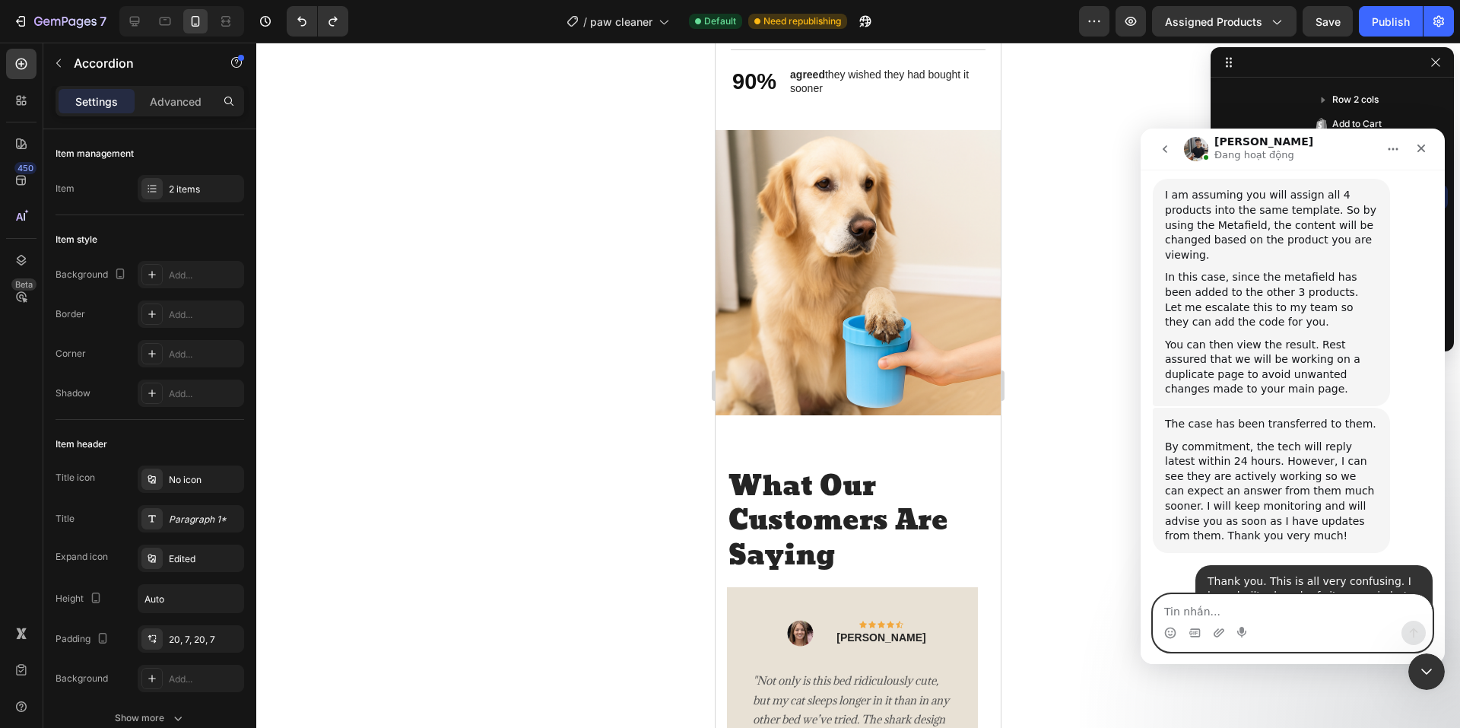
scroll to position [11993, 0]
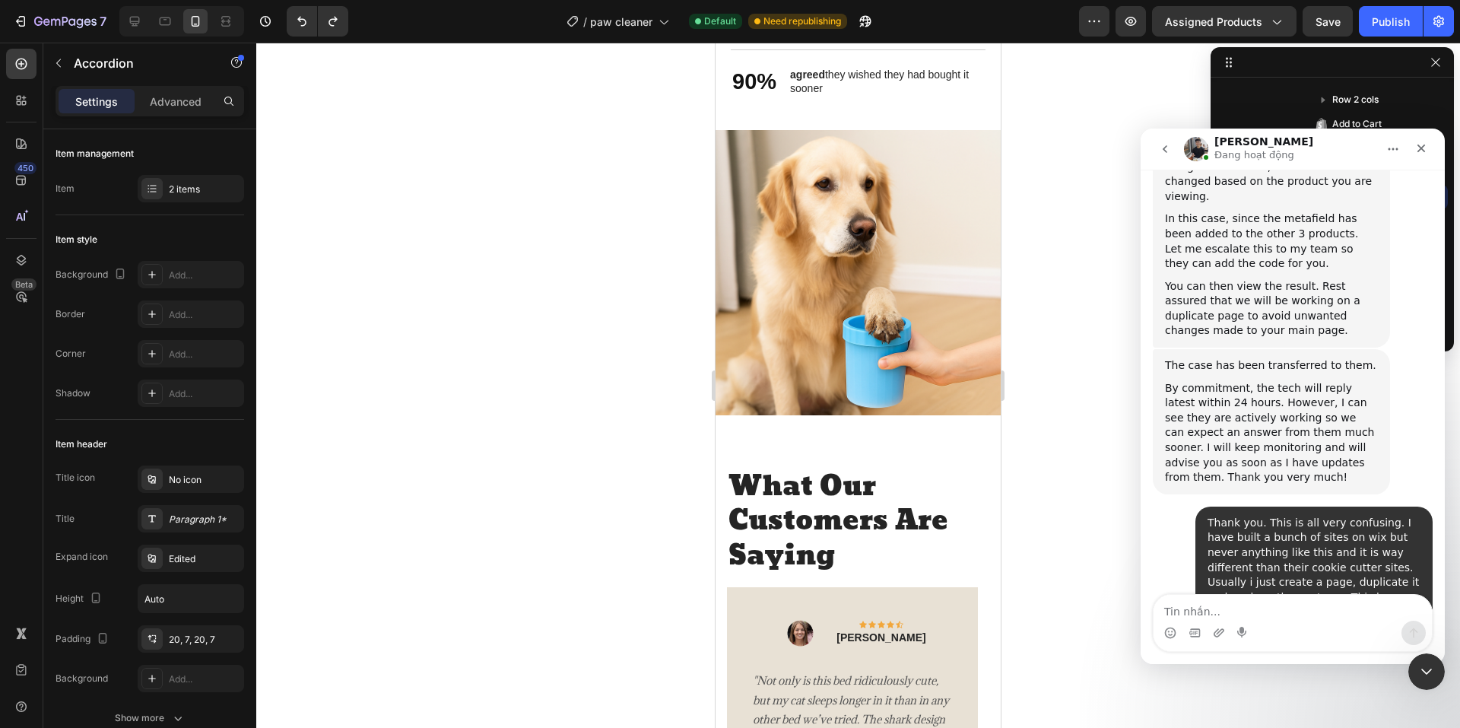
click at [629, 198] on div at bounding box center [858, 385] width 1204 height 685
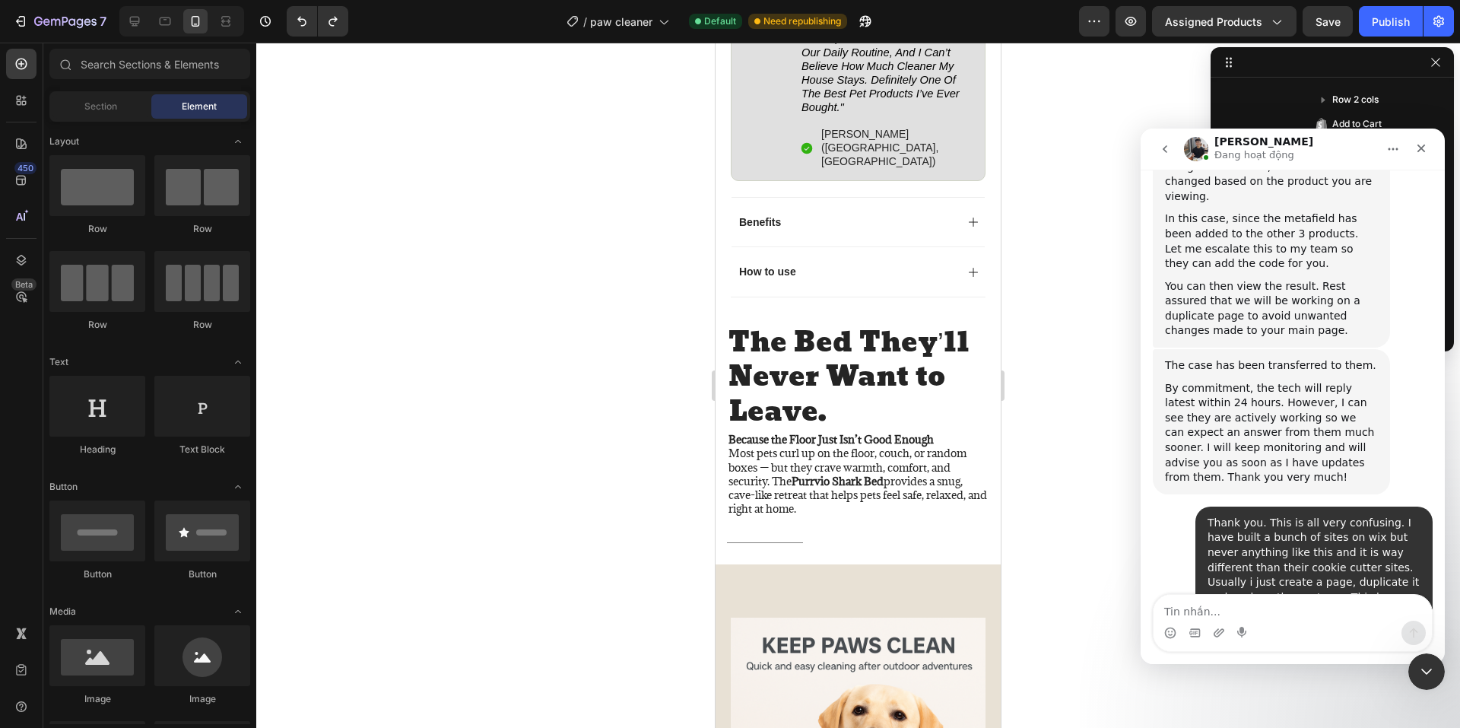
scroll to position [12039, 0]
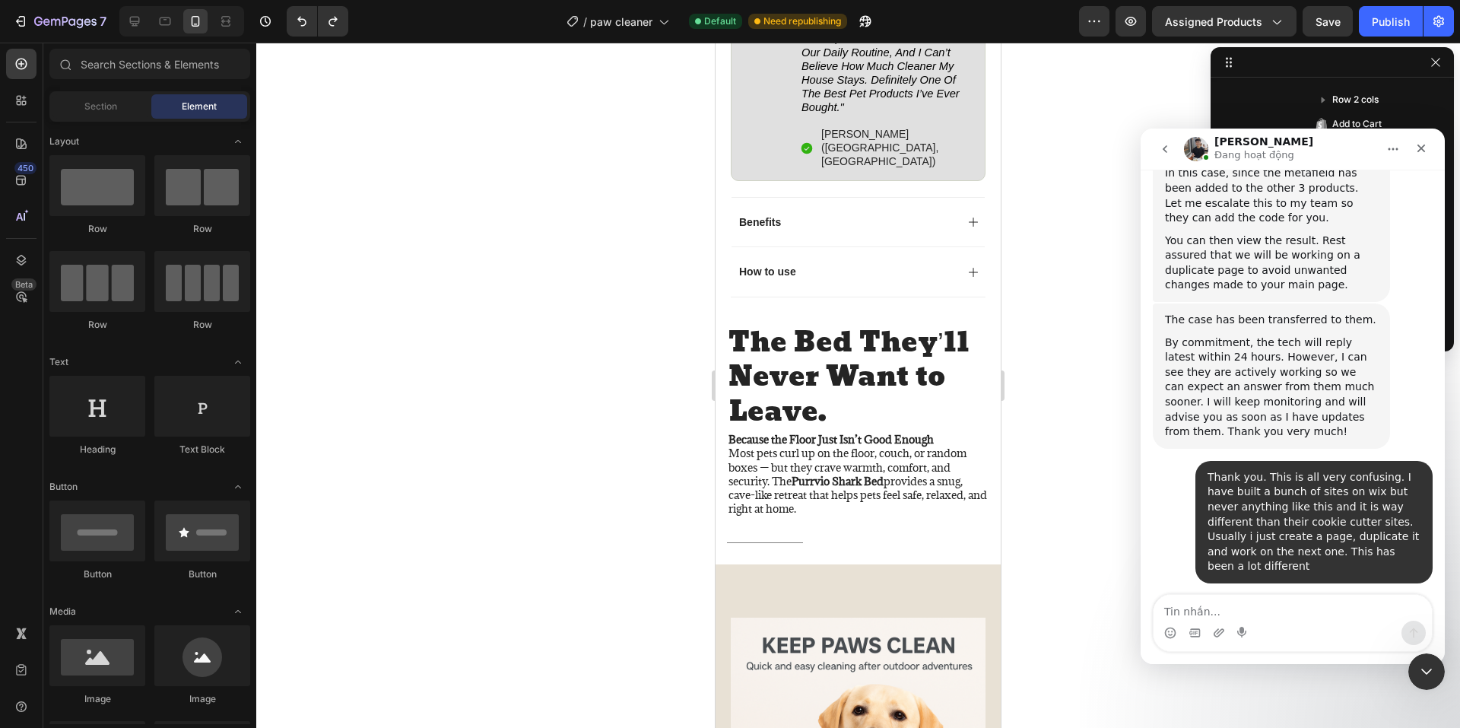
click at [622, 212] on div at bounding box center [858, 385] width 1204 height 685
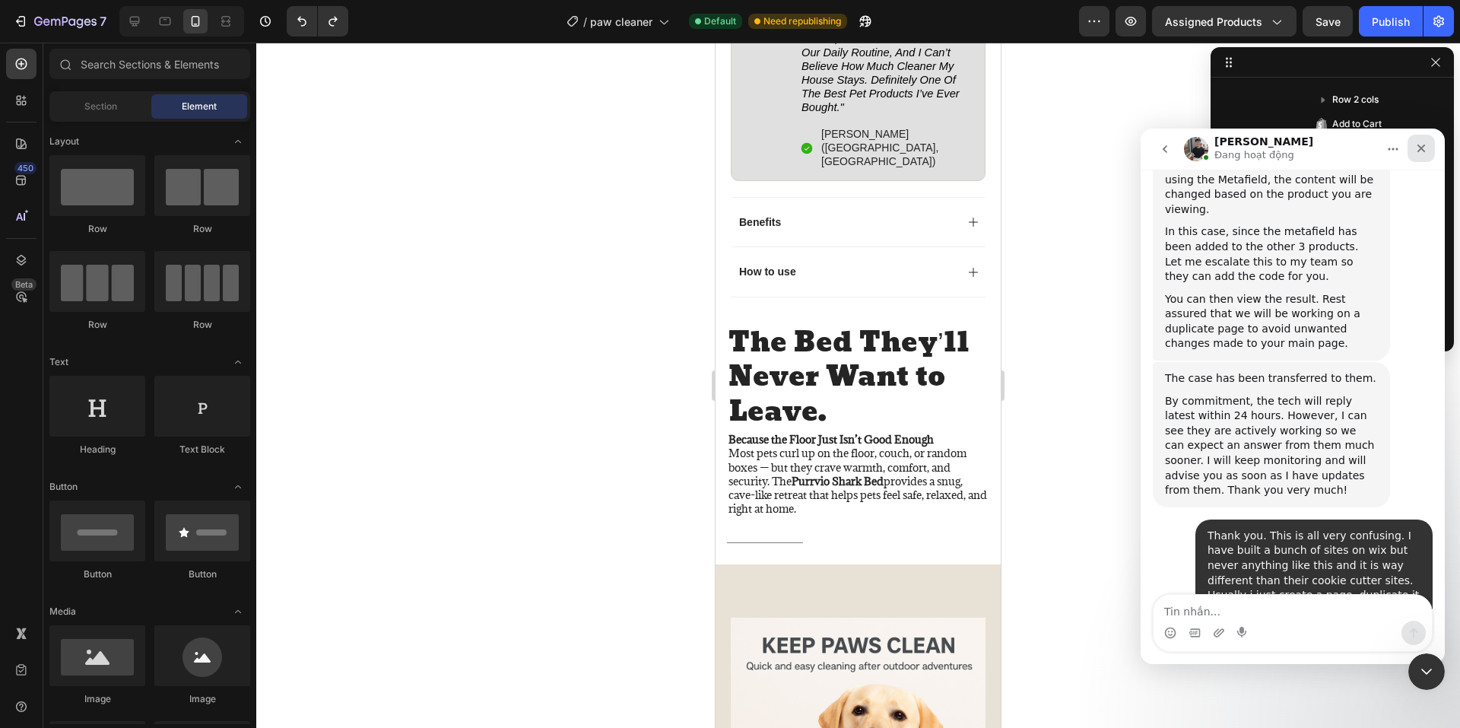
click at [1421, 150] on icon "Close" at bounding box center [1421, 148] width 12 height 12
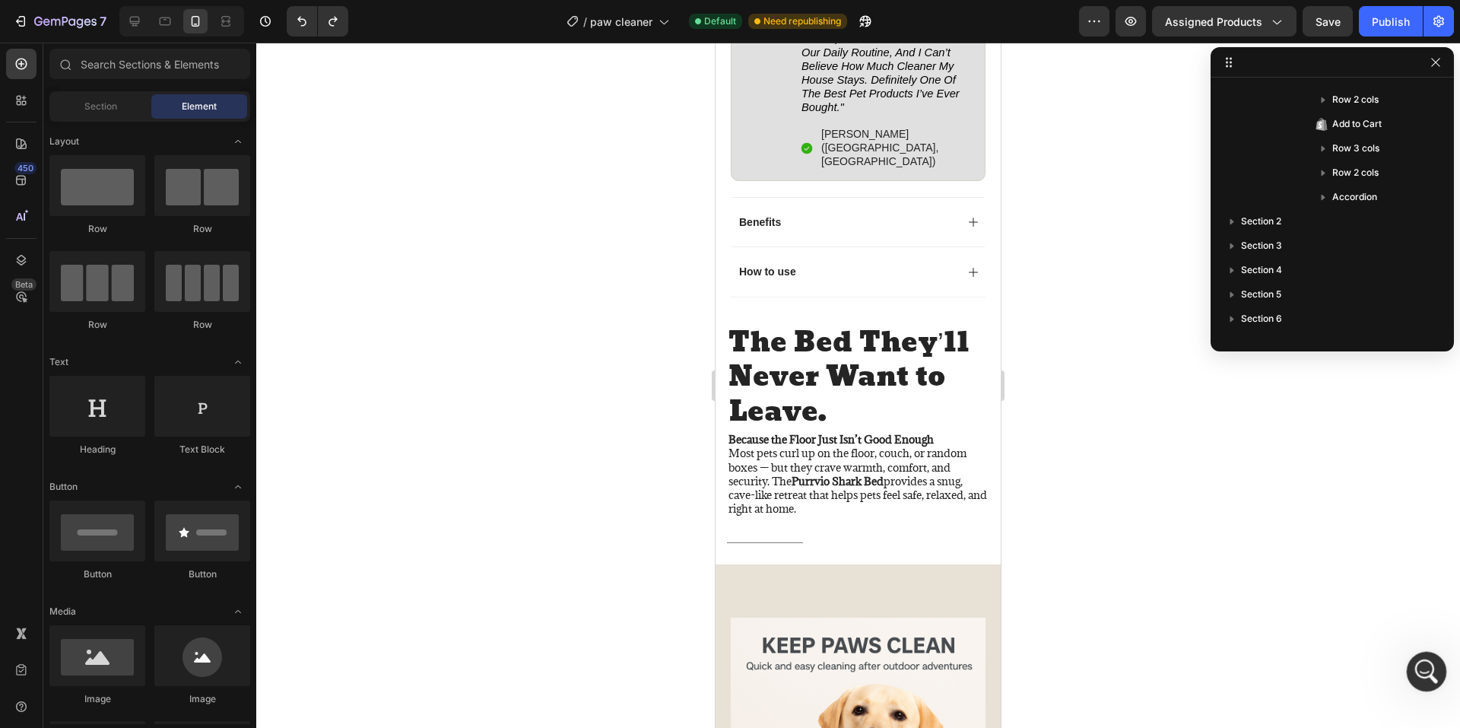
click at [1414, 664] on div "Open Intercom Messenger" at bounding box center [1424, 669] width 50 height 50
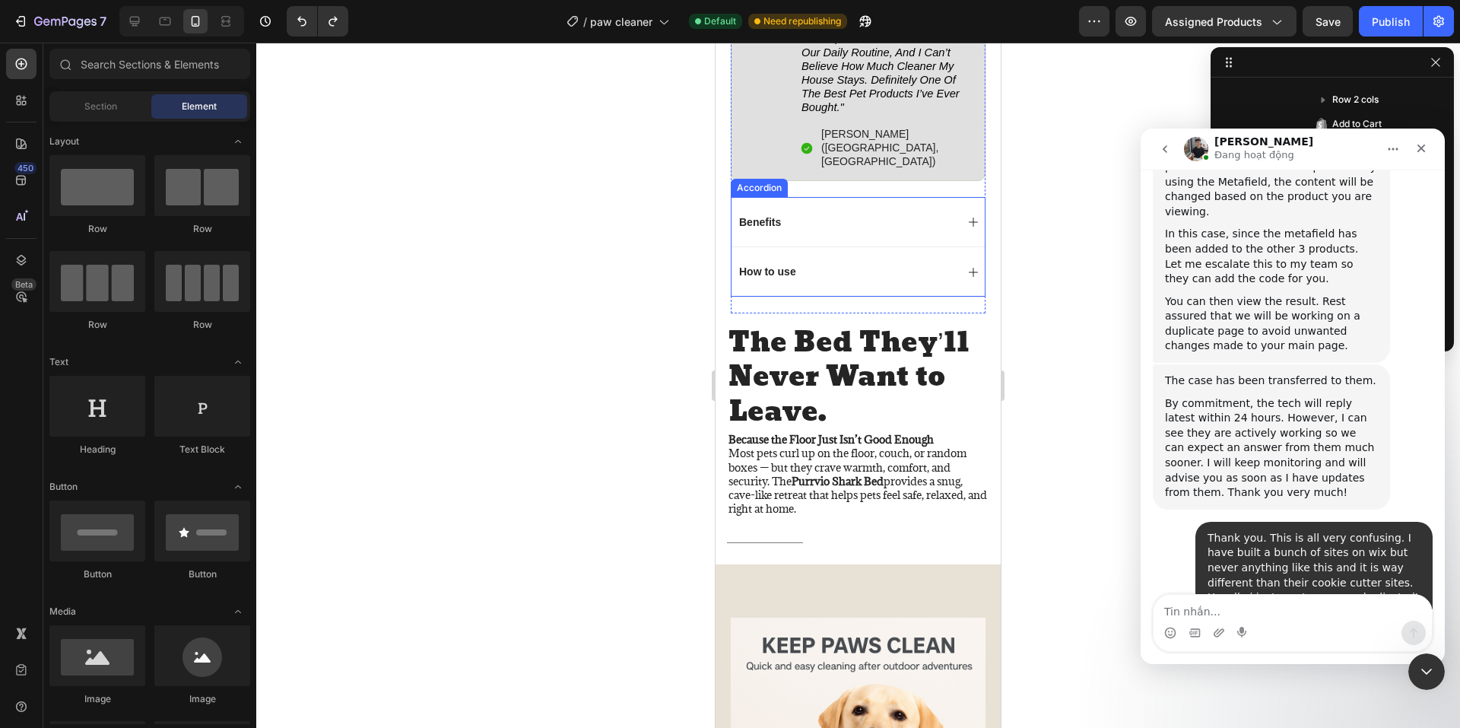
click at [607, 214] on div at bounding box center [858, 385] width 1204 height 685
click at [1441, 65] on icon "button" at bounding box center [1435, 62] width 12 height 12
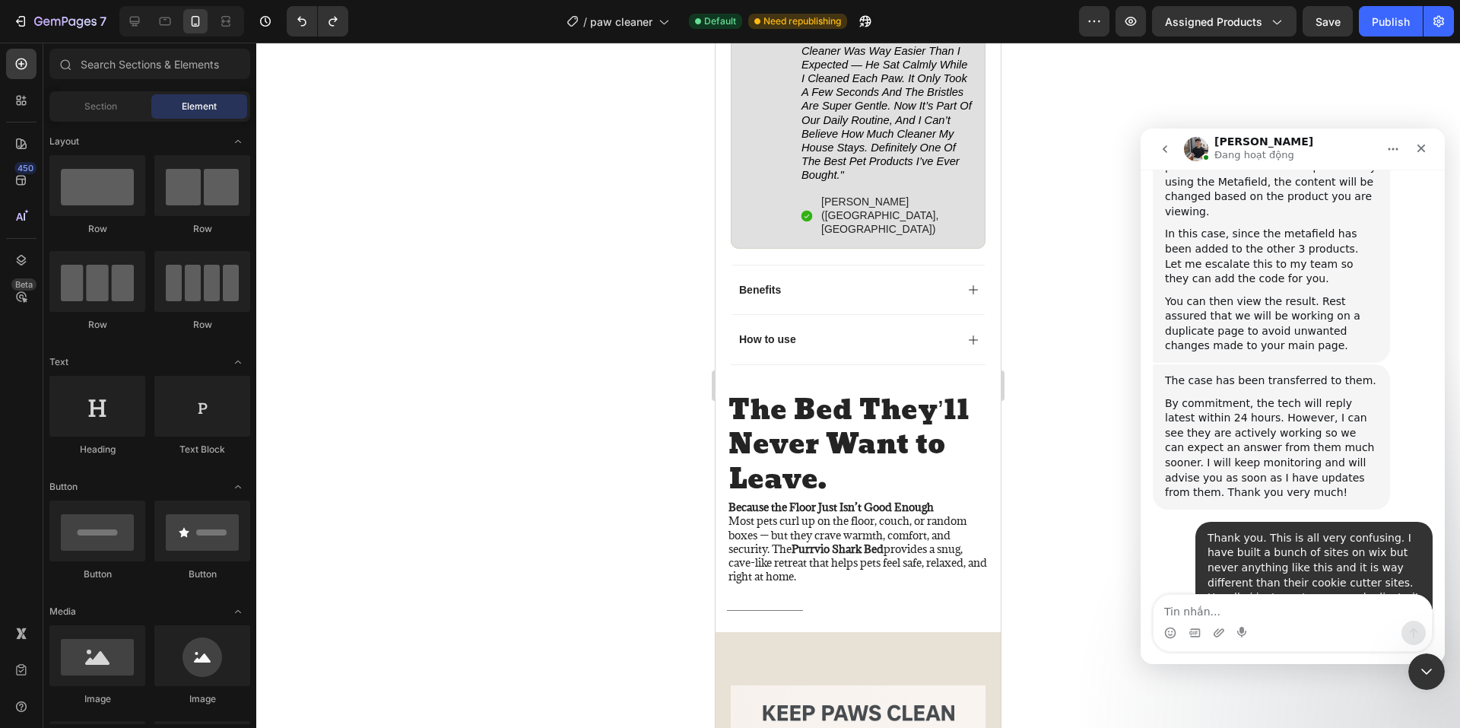
scroll to position [820, 0]
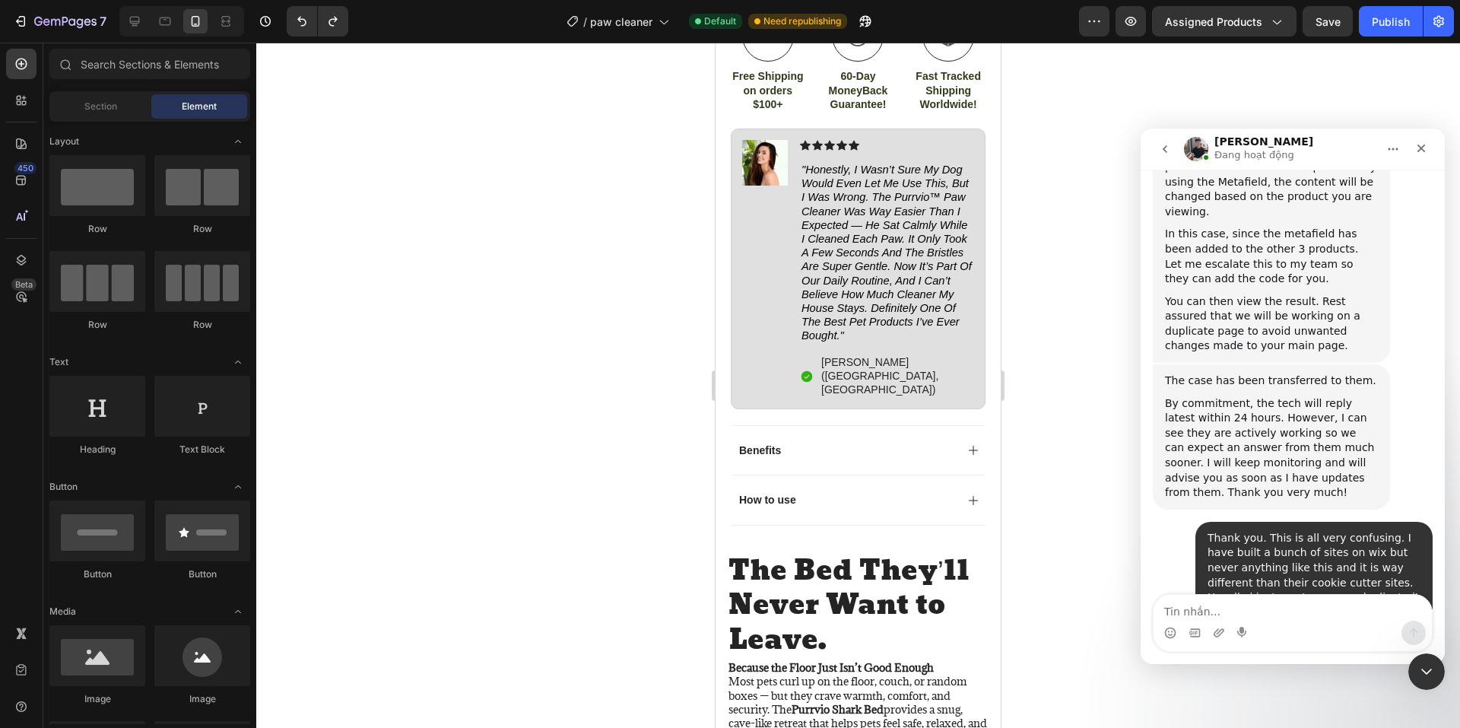
click at [1043, 240] on div at bounding box center [858, 385] width 1204 height 685
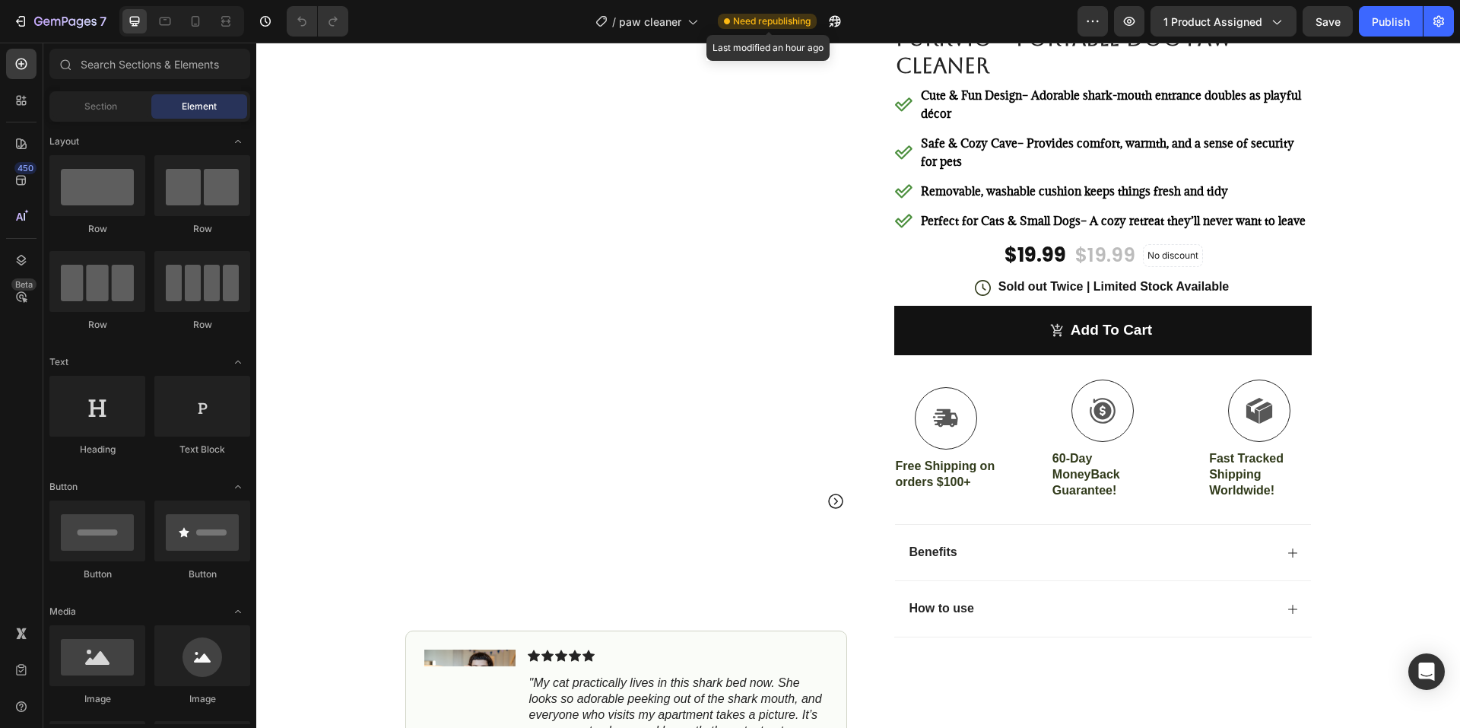
scroll to position [76, 0]
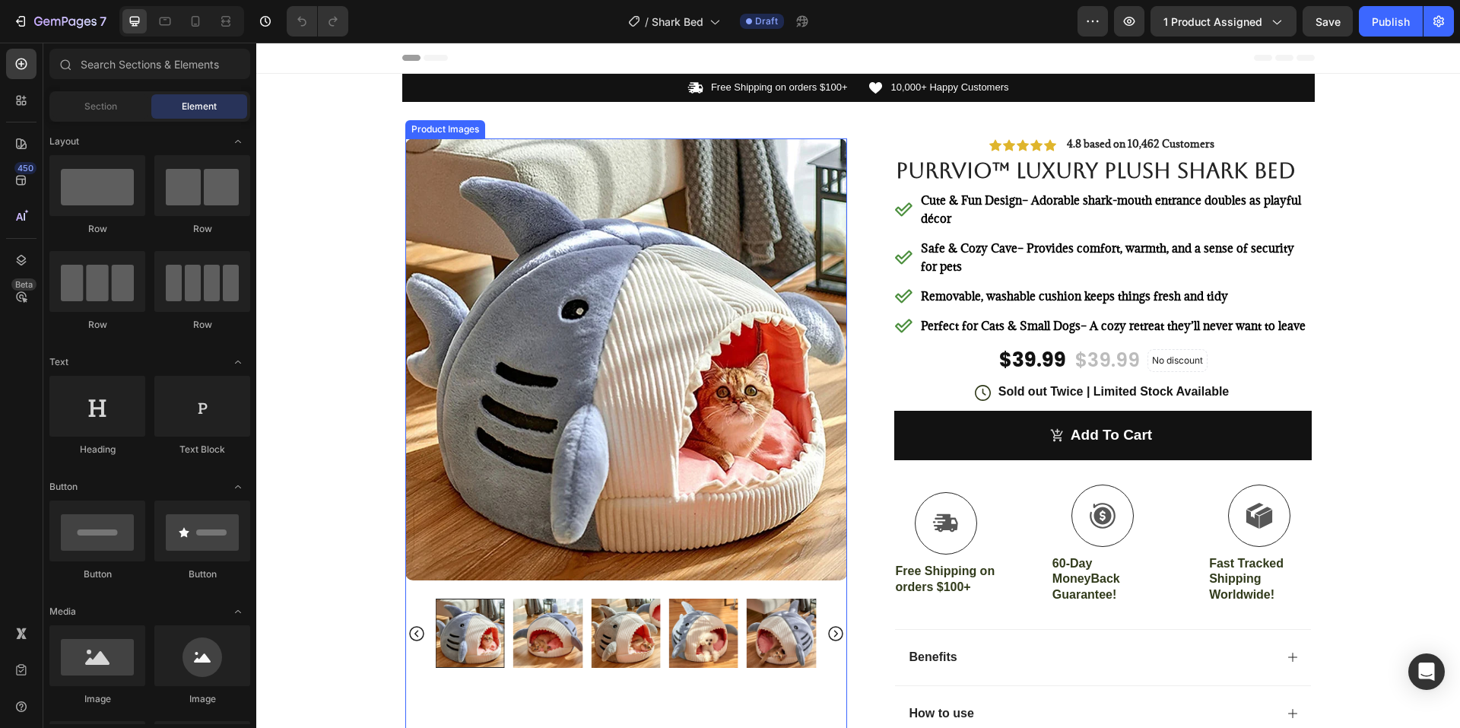
click at [648, 285] on img at bounding box center [626, 359] width 442 height 442
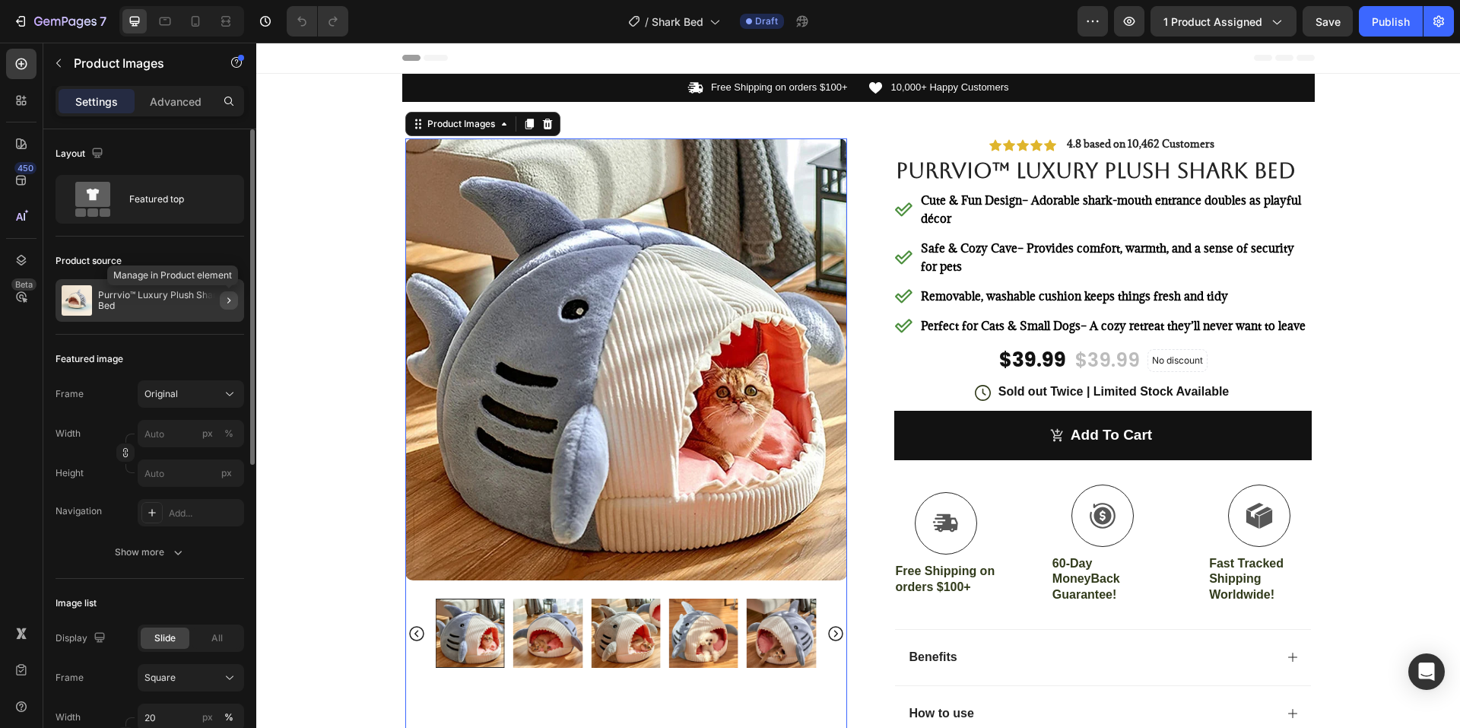
click at [233, 293] on button "button" at bounding box center [229, 300] width 18 height 18
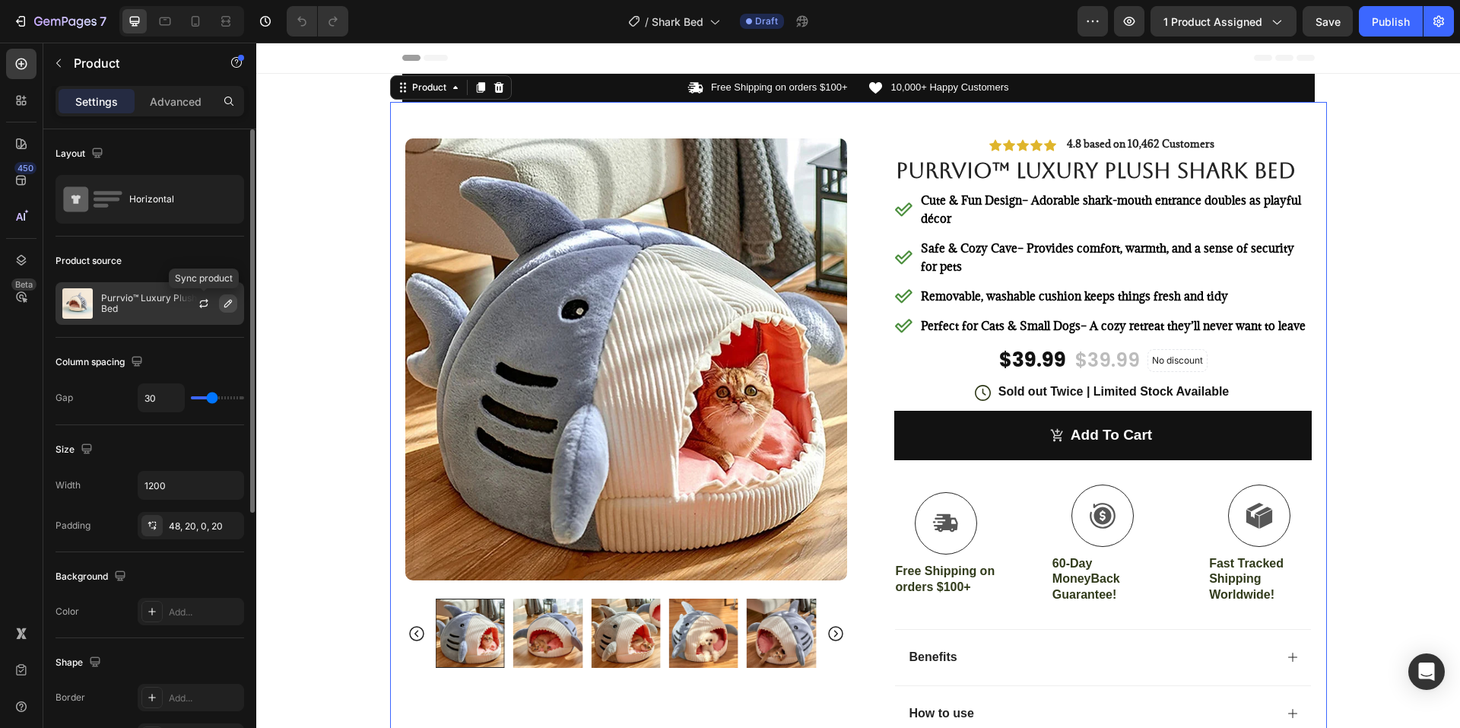
click at [227, 300] on icon "button" at bounding box center [228, 303] width 12 height 12
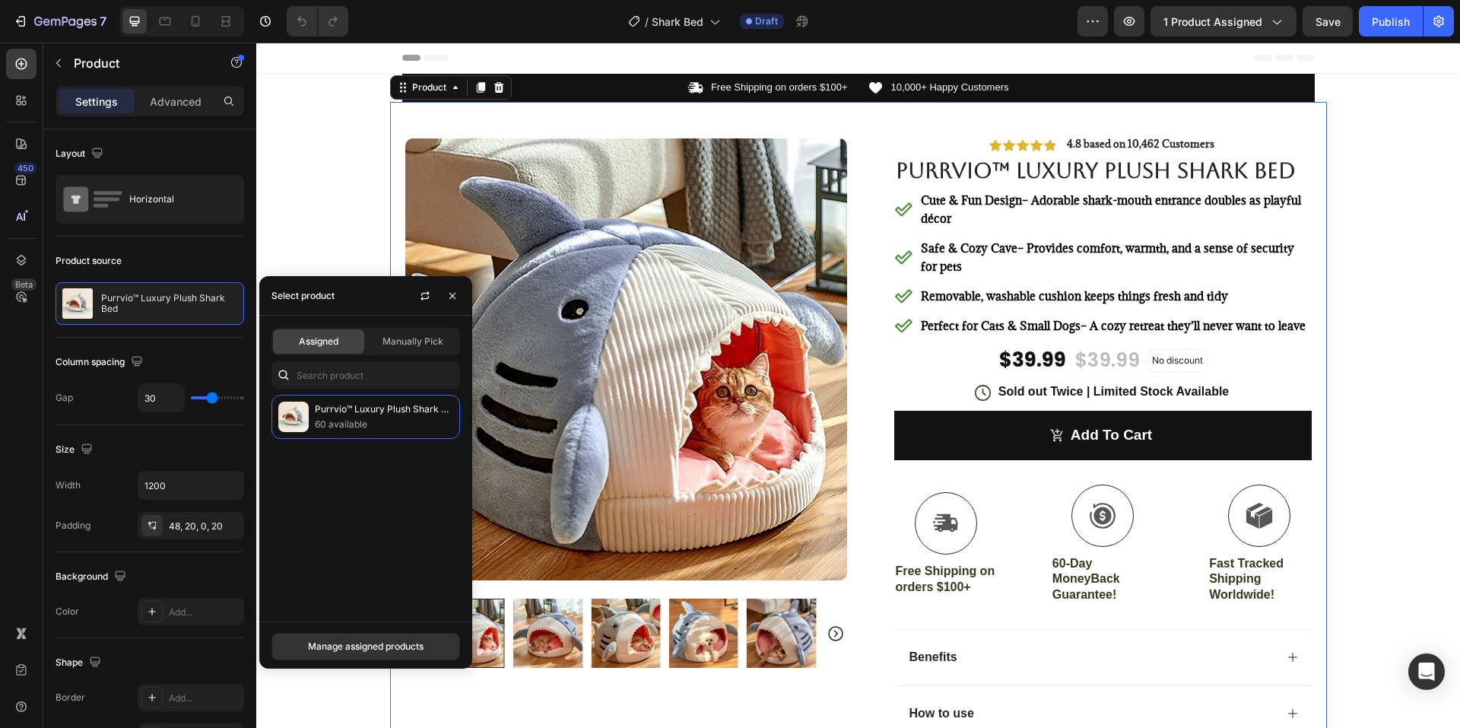
click at [326, 336] on span "Assigned" at bounding box center [319, 342] width 40 height 14
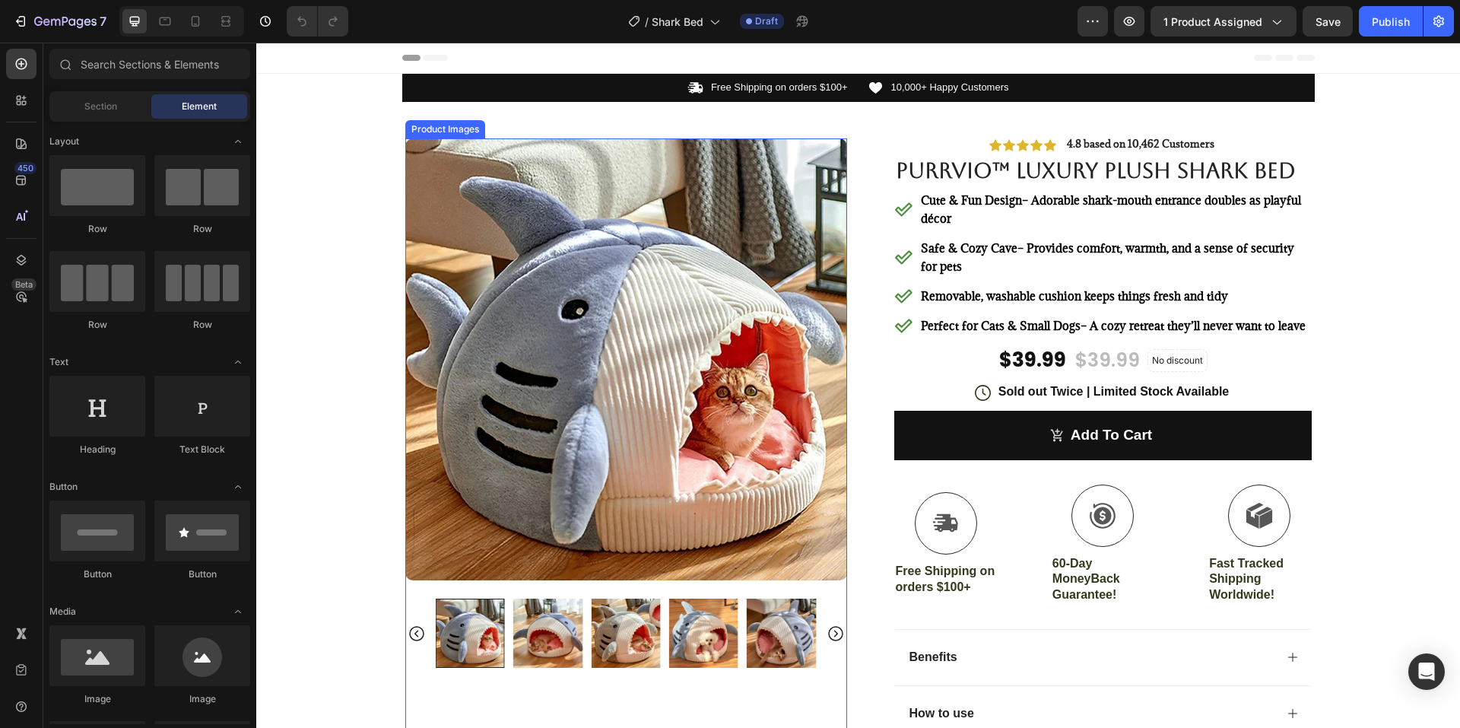
click at [629, 287] on img at bounding box center [626, 359] width 442 height 442
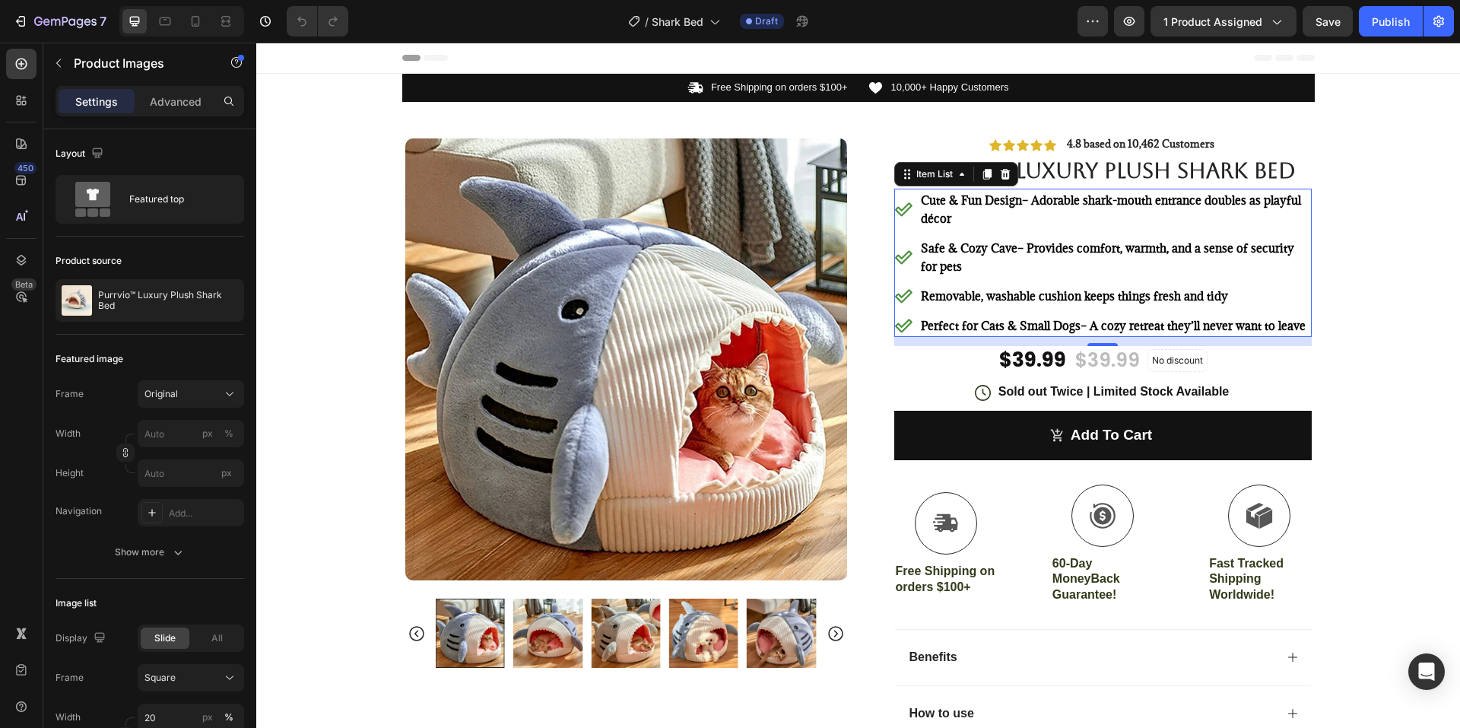
click at [965, 294] on span "Removable, washable cushion keeps things fresh and tidy" at bounding box center [1074, 295] width 307 height 15
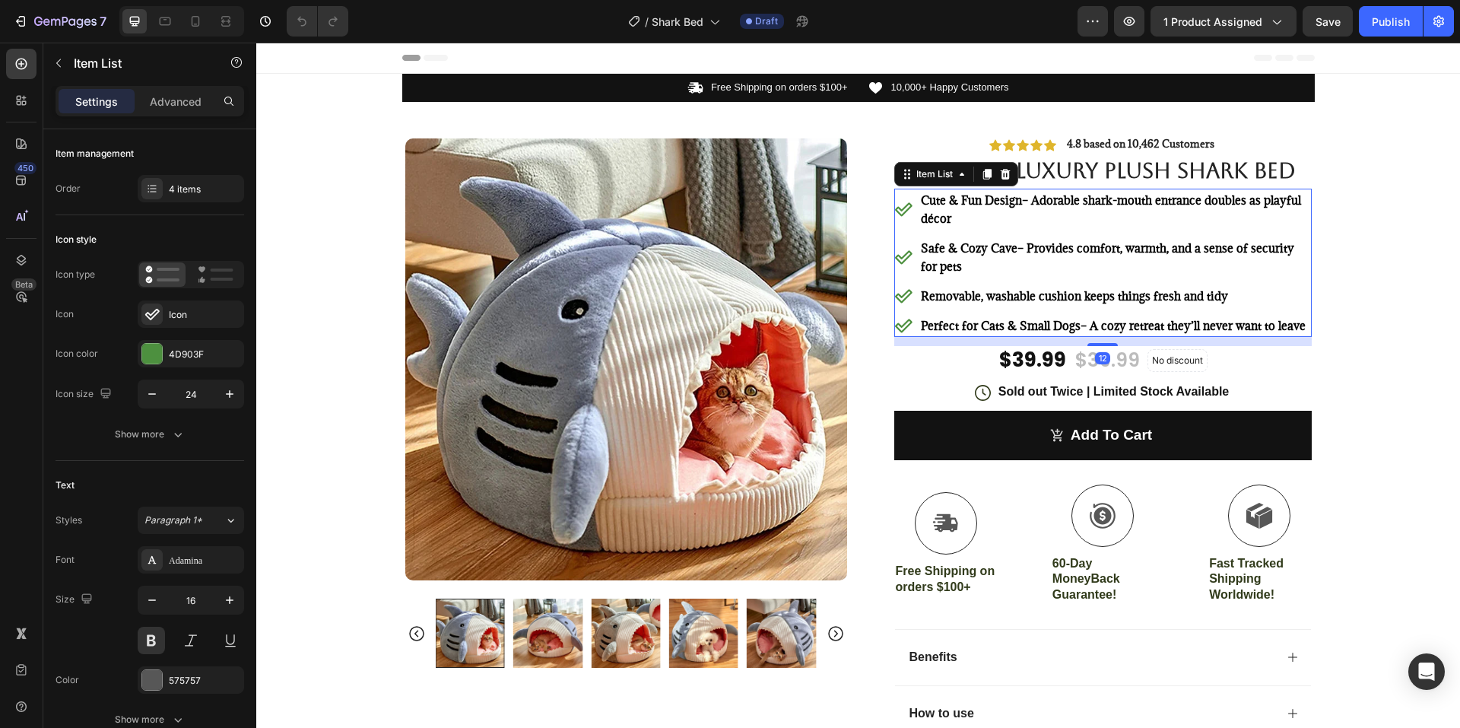
click at [1003, 294] on span "Removable, washable cushion keeps things fresh and tidy" at bounding box center [1074, 295] width 307 height 15
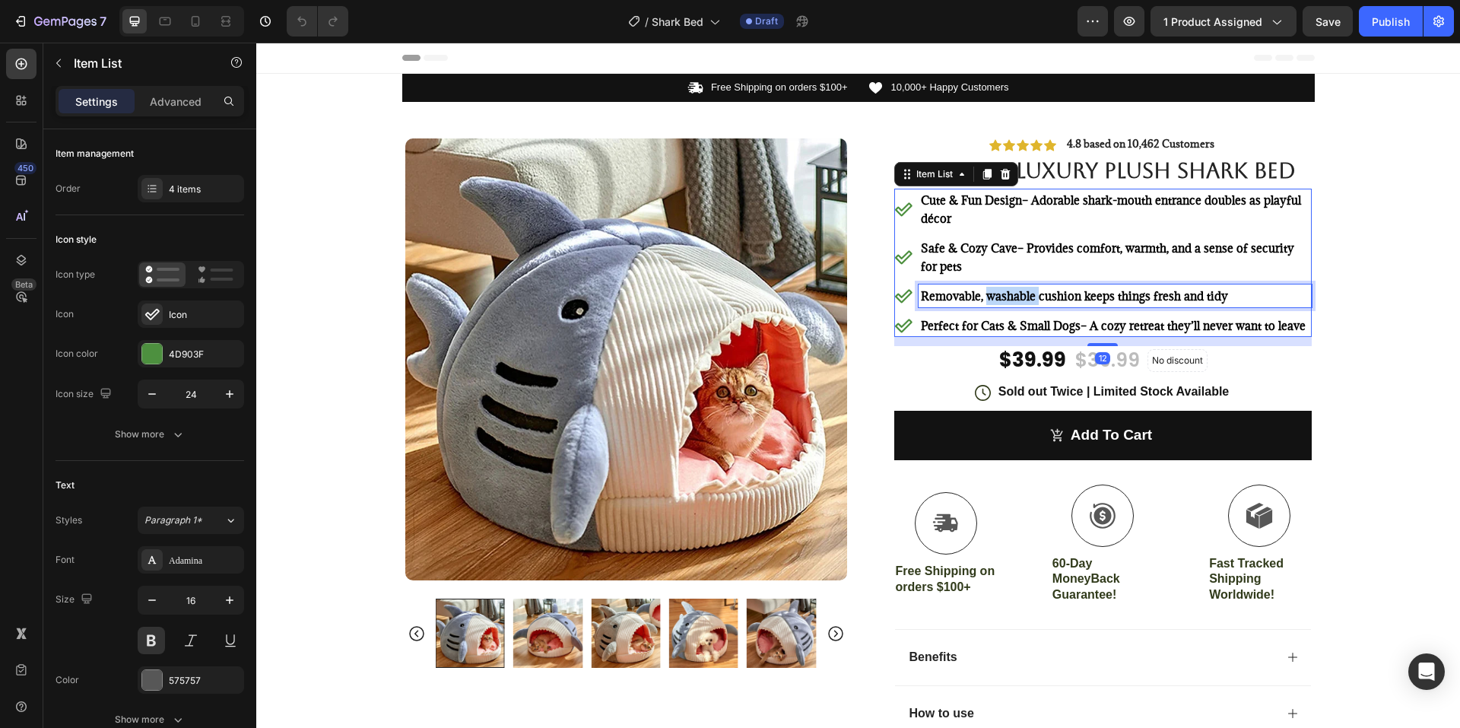
click at [1003, 294] on span "Removable, washable cushion keeps things fresh and tidy" at bounding box center [1074, 295] width 307 height 15
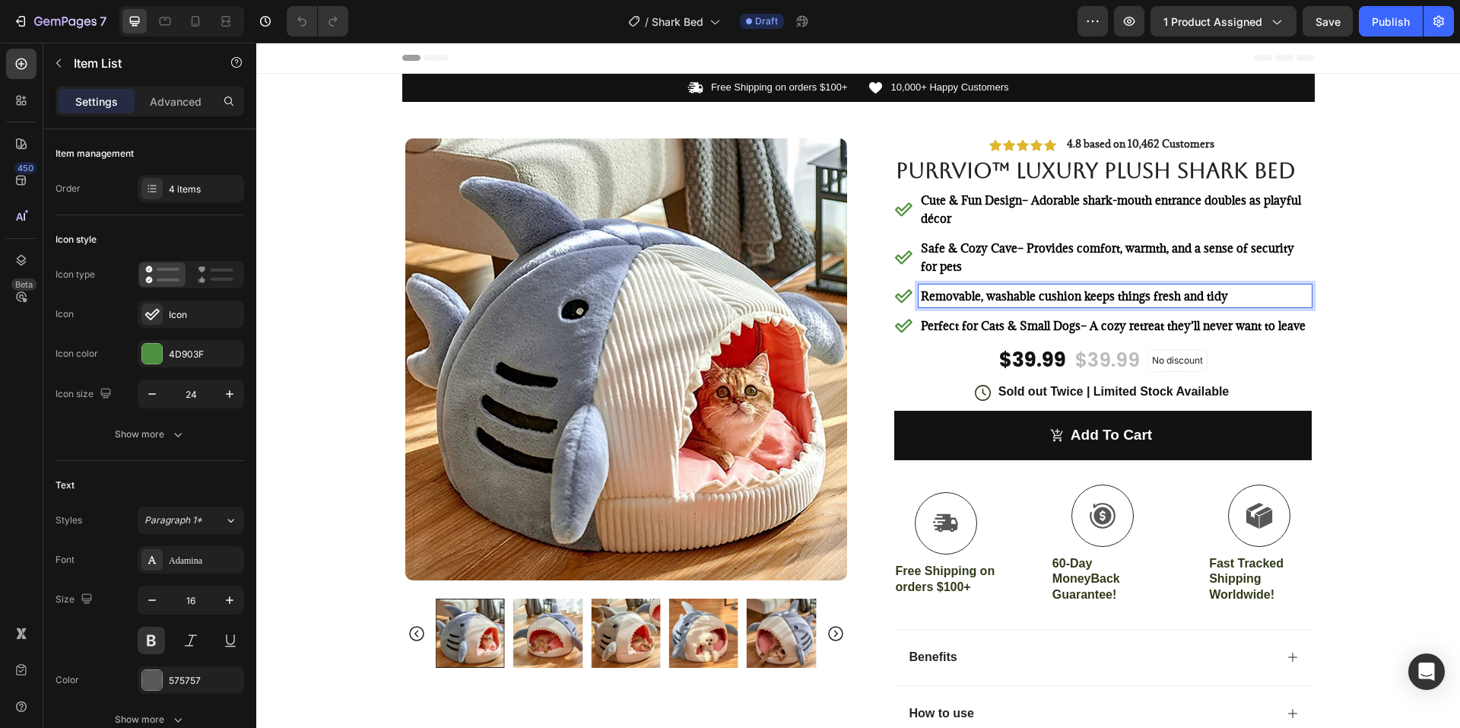
click at [1246, 294] on p "Removable, washable cushion keeps things fresh and tidy" at bounding box center [1115, 296] width 388 height 18
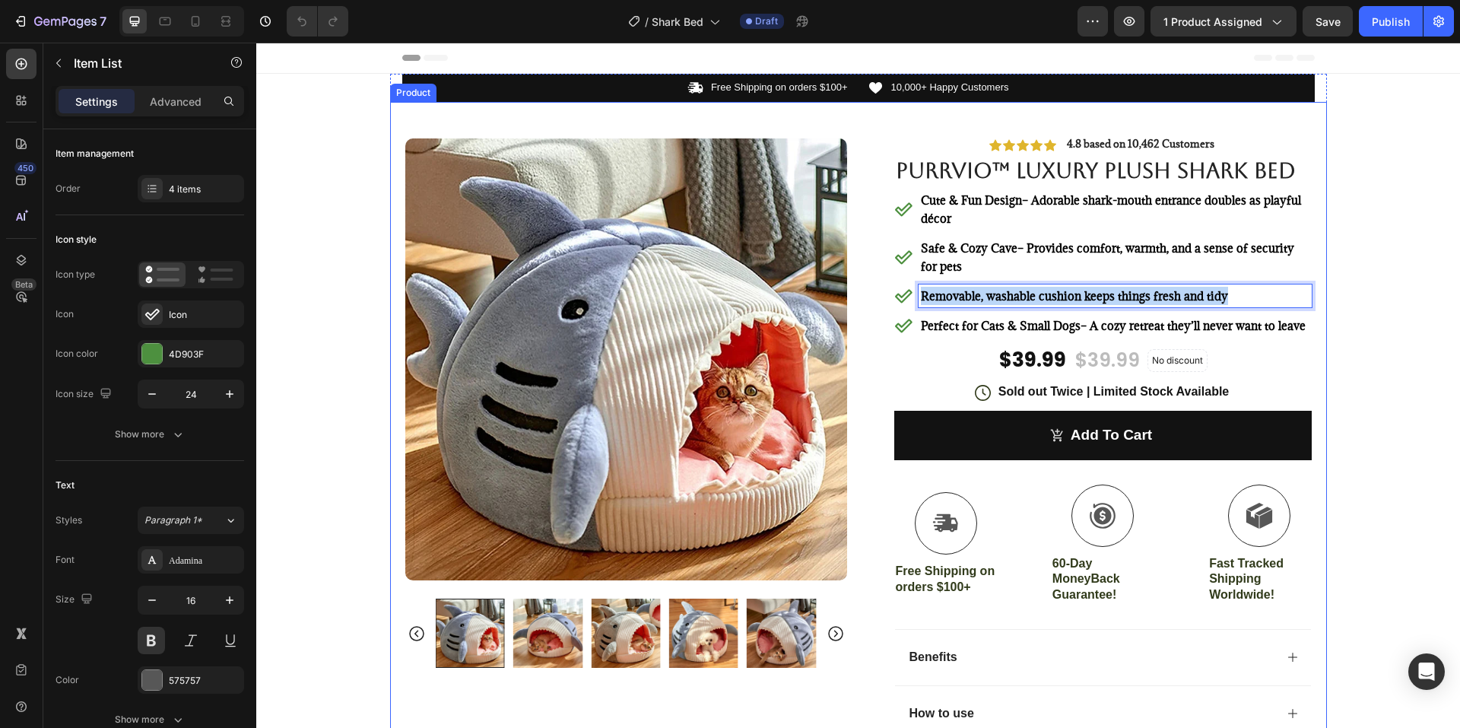
drag, startPoint x: 1211, startPoint y: 293, endPoint x: 858, endPoint y: 288, distance: 353.6
click at [858, 288] on div "Product Images #1 Home fitness Product of 2024 Text Block Image Icon Icon Icon …" at bounding box center [858, 527] width 937 height 851
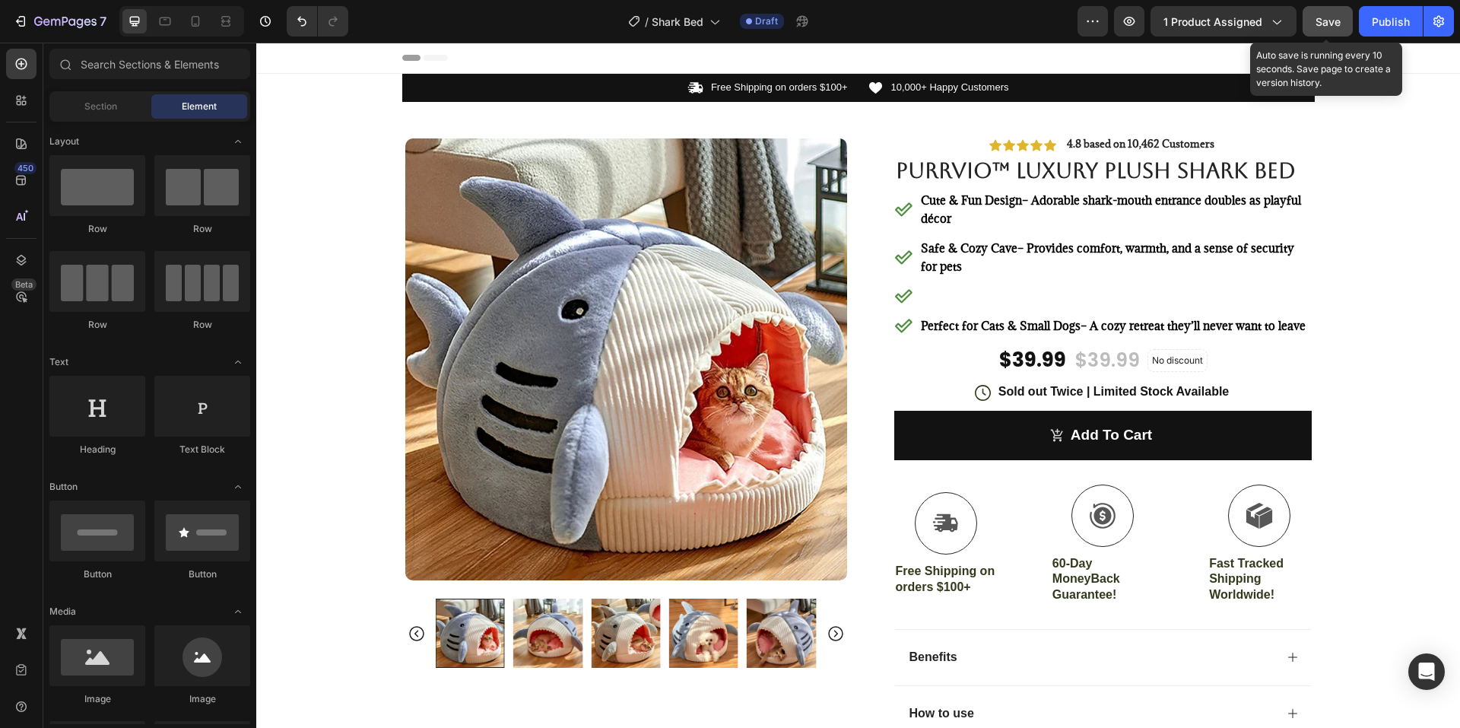
click at [1331, 12] on button "Save" at bounding box center [1327, 21] width 50 height 30
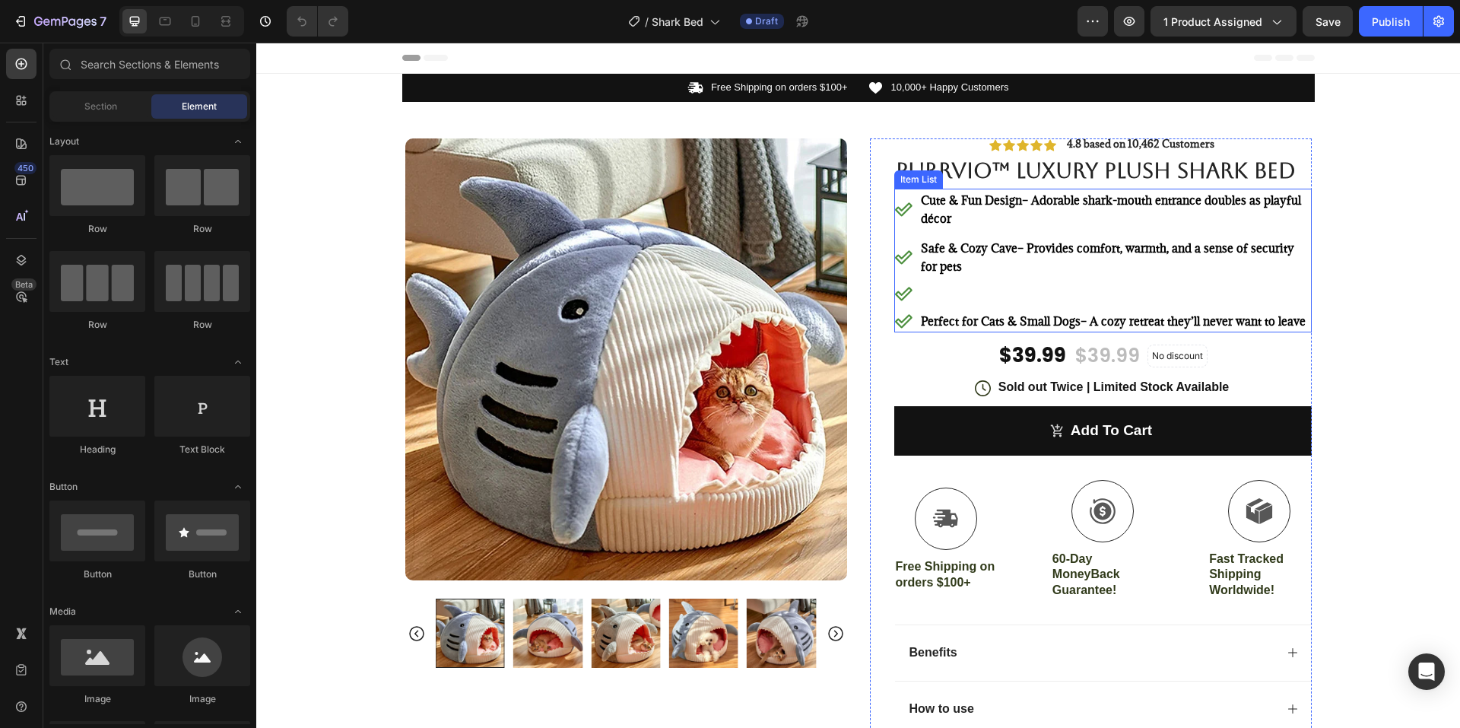
click at [951, 296] on div at bounding box center [1102, 293] width 417 height 18
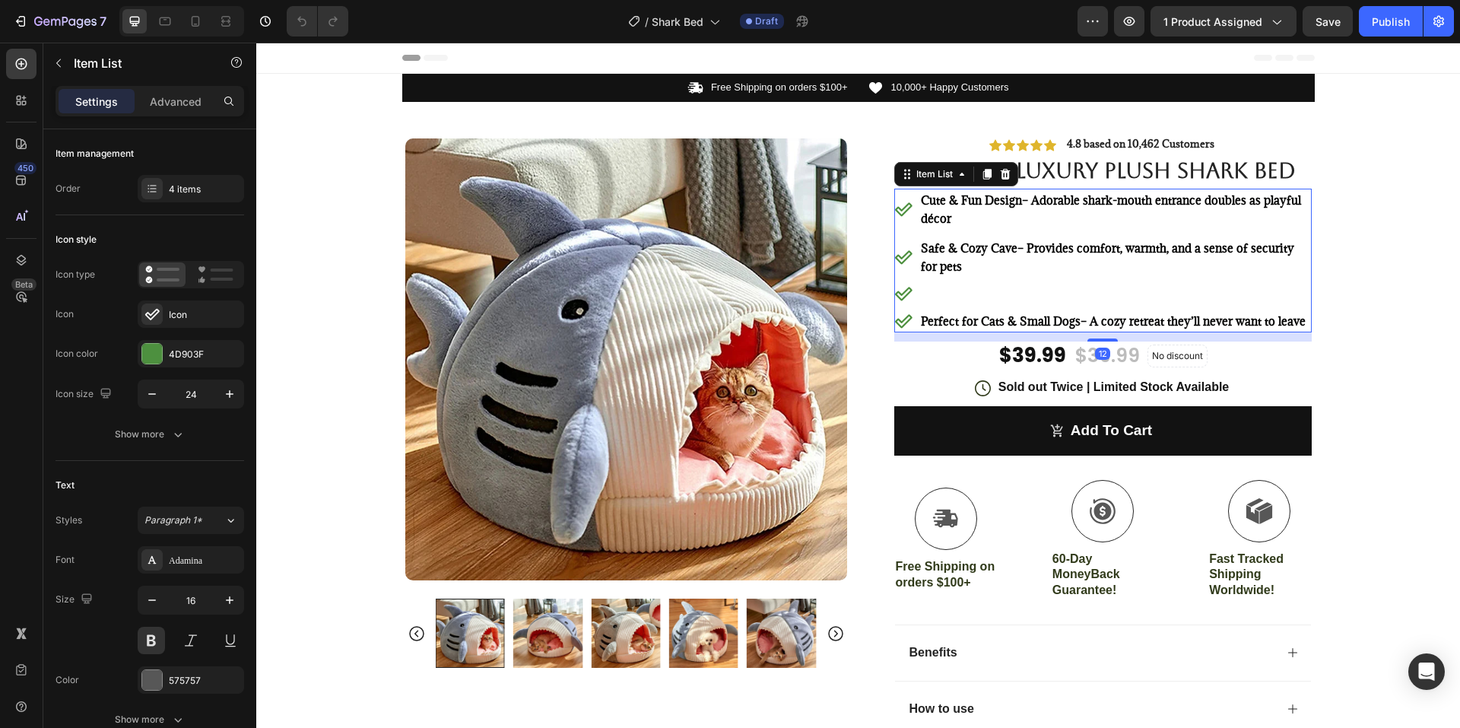
click at [951, 293] on div at bounding box center [1114, 293] width 393 height 5
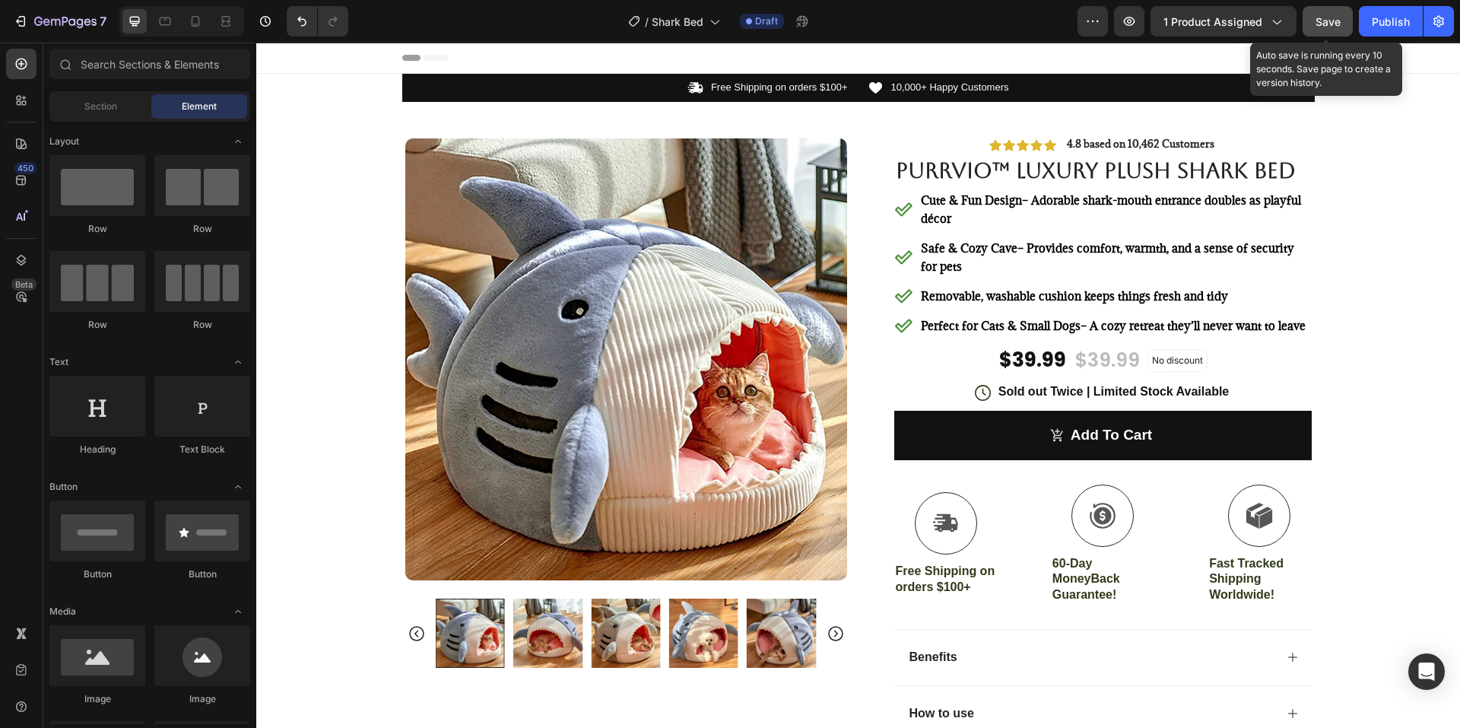
click at [1318, 23] on span "Save" at bounding box center [1327, 21] width 25 height 13
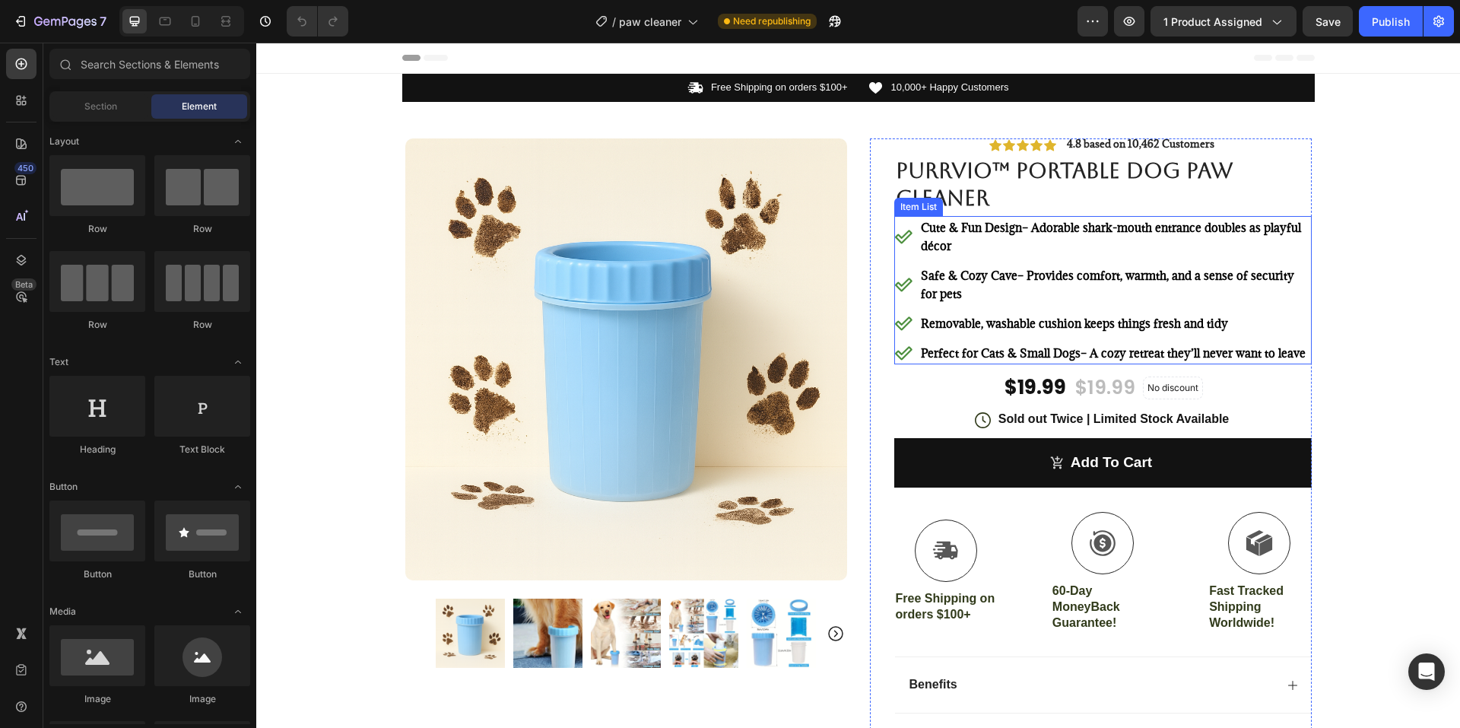
click at [1031, 230] on span "Cute & Fun Design – Adorable shark-mouth entrance doubles as playful décor" at bounding box center [1111, 236] width 380 height 33
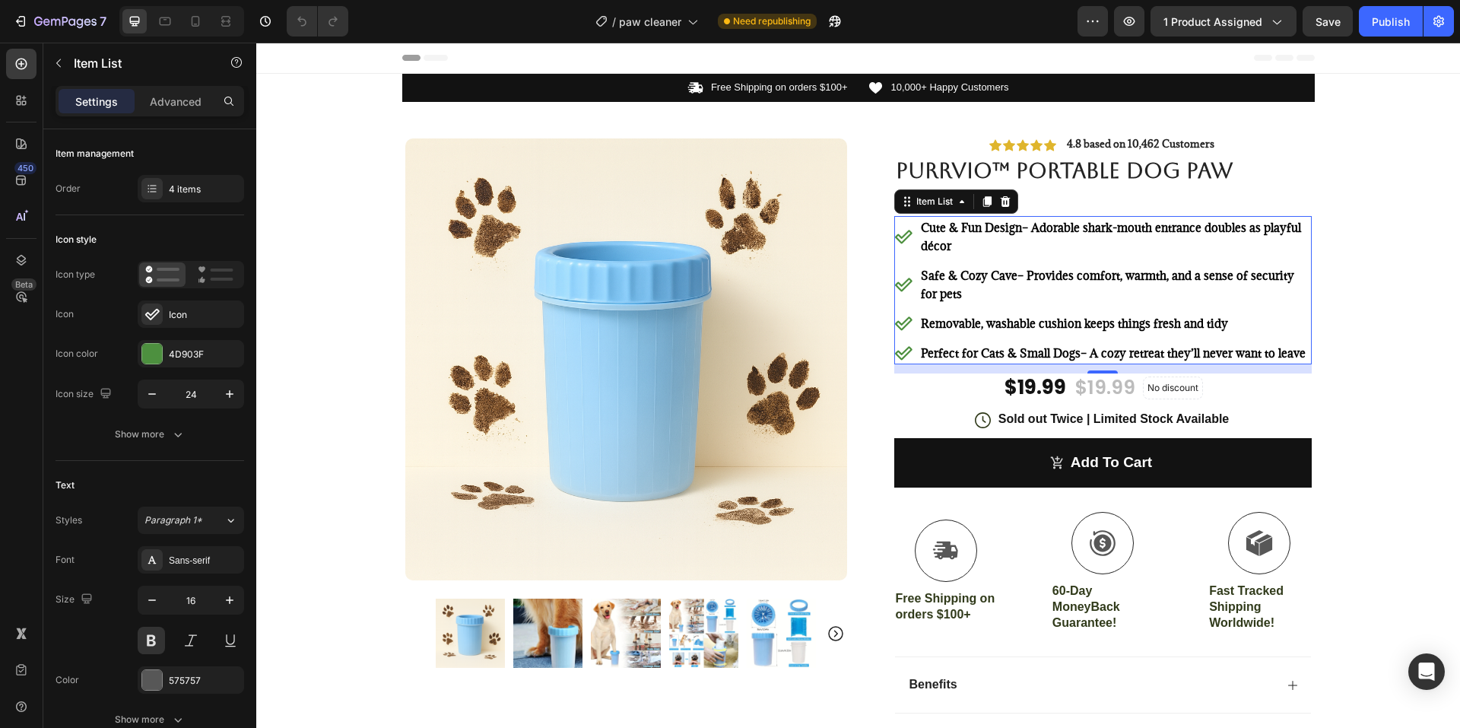
click at [1031, 230] on span "Cute & Fun Design – Adorable shark-mouth entrance doubles as playful décor" at bounding box center [1111, 236] width 380 height 33
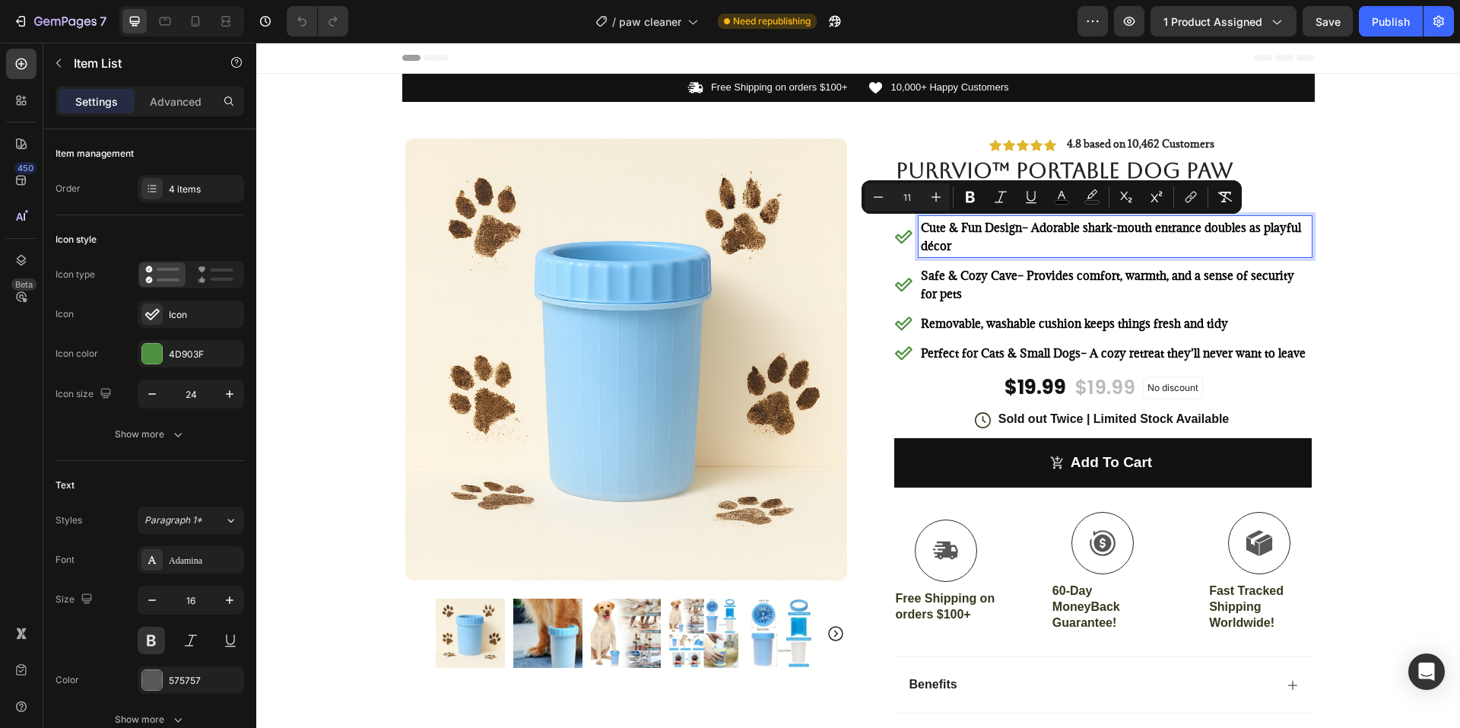
click at [1001, 245] on p "Cute & Fun Design – Adorable shark-mouth entrance doubles as playful décor" at bounding box center [1115, 236] width 388 height 36
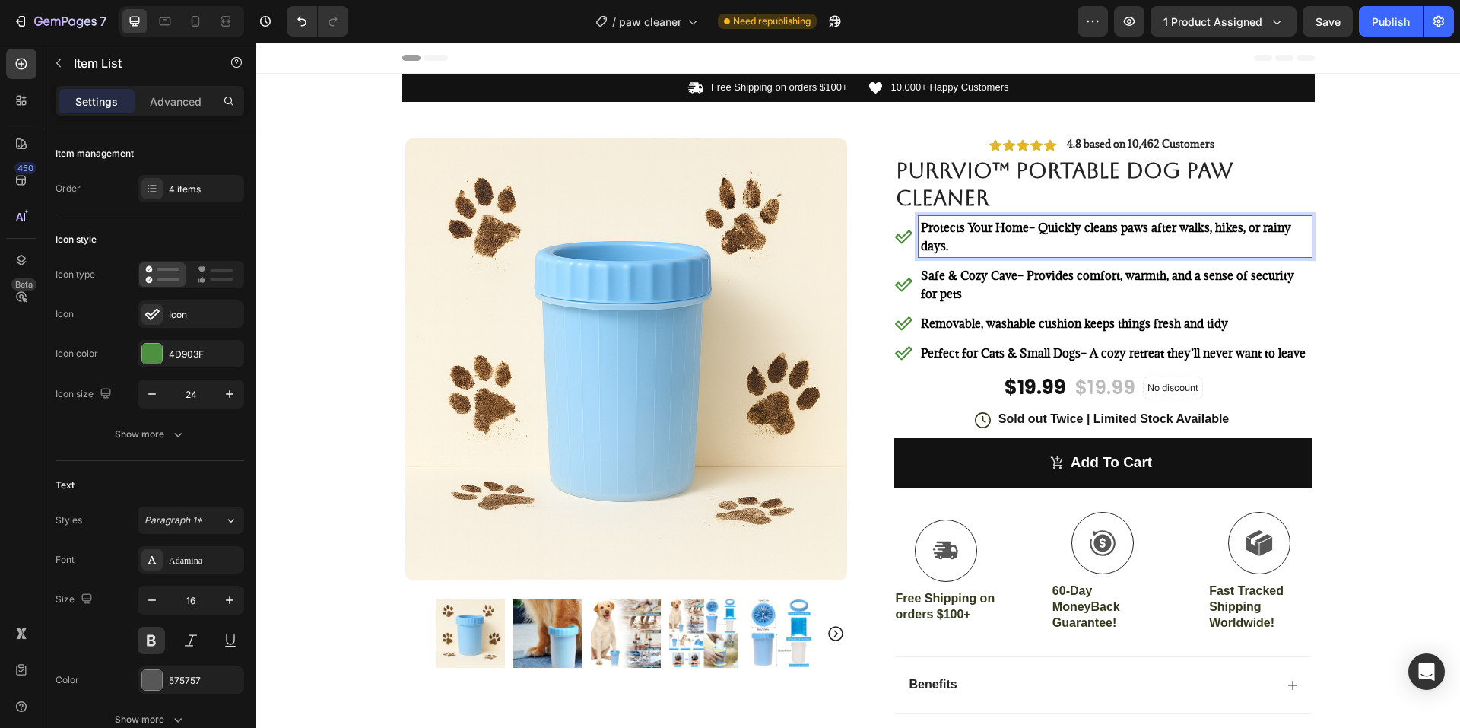
click at [963, 276] on strong "Safe & Cozy Cave" at bounding box center [969, 275] width 97 height 15
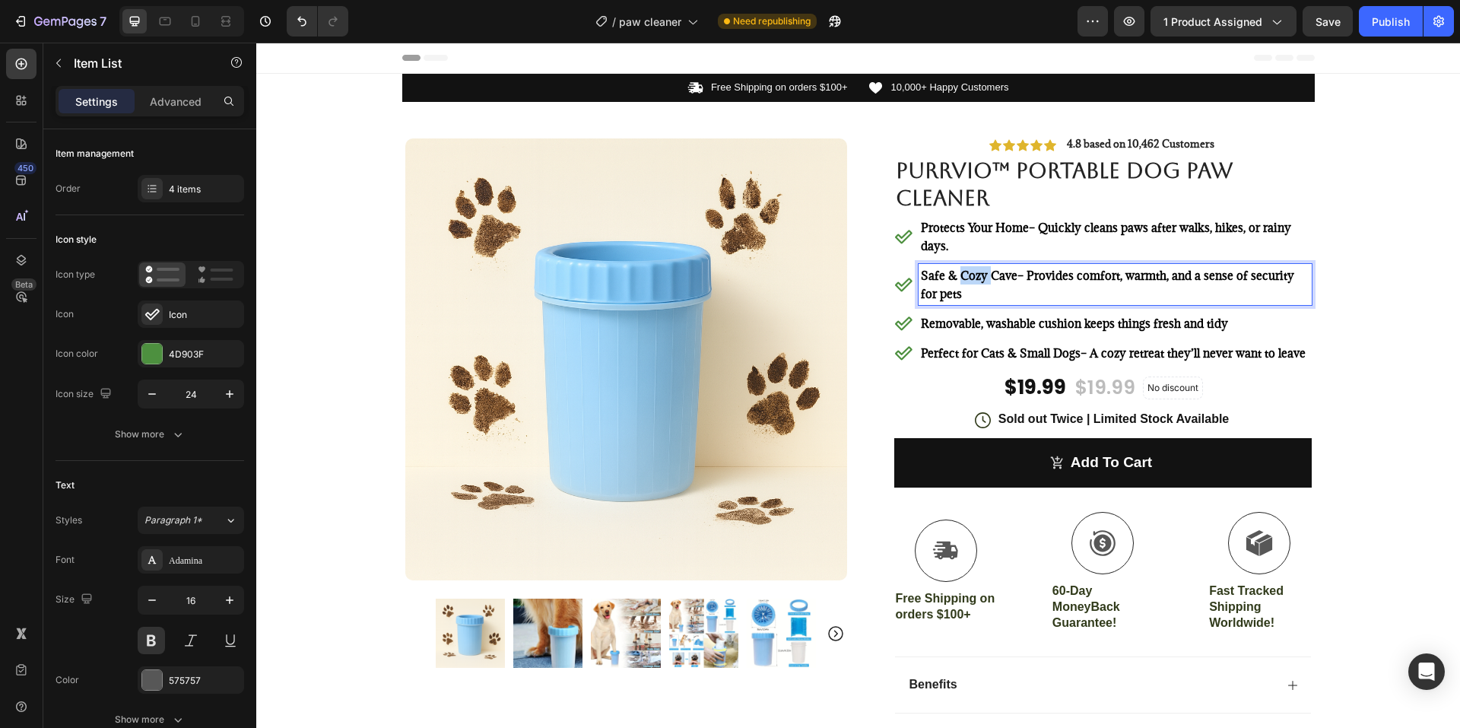
click at [963, 276] on strong "Safe & Cozy Cave" at bounding box center [969, 275] width 97 height 15
click at [965, 323] on span "Removable, washable cushion keeps things fresh and tidy" at bounding box center [1074, 323] width 307 height 15
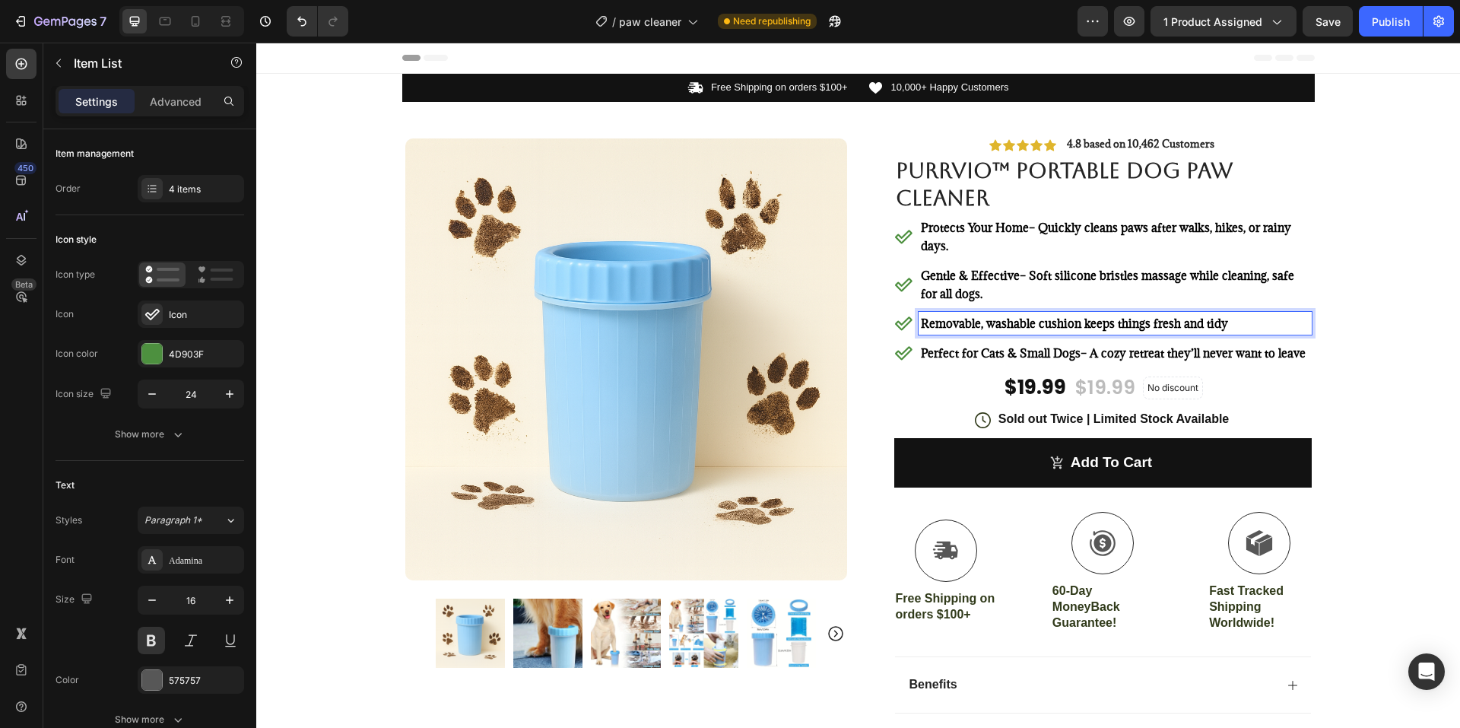
click at [988, 328] on span "Removable, washable cushion keeps things fresh and tidy" at bounding box center [1074, 323] width 307 height 15
click at [997, 350] on strong "Perfect for Cats & Small Dogs" at bounding box center [1001, 352] width 160 height 15
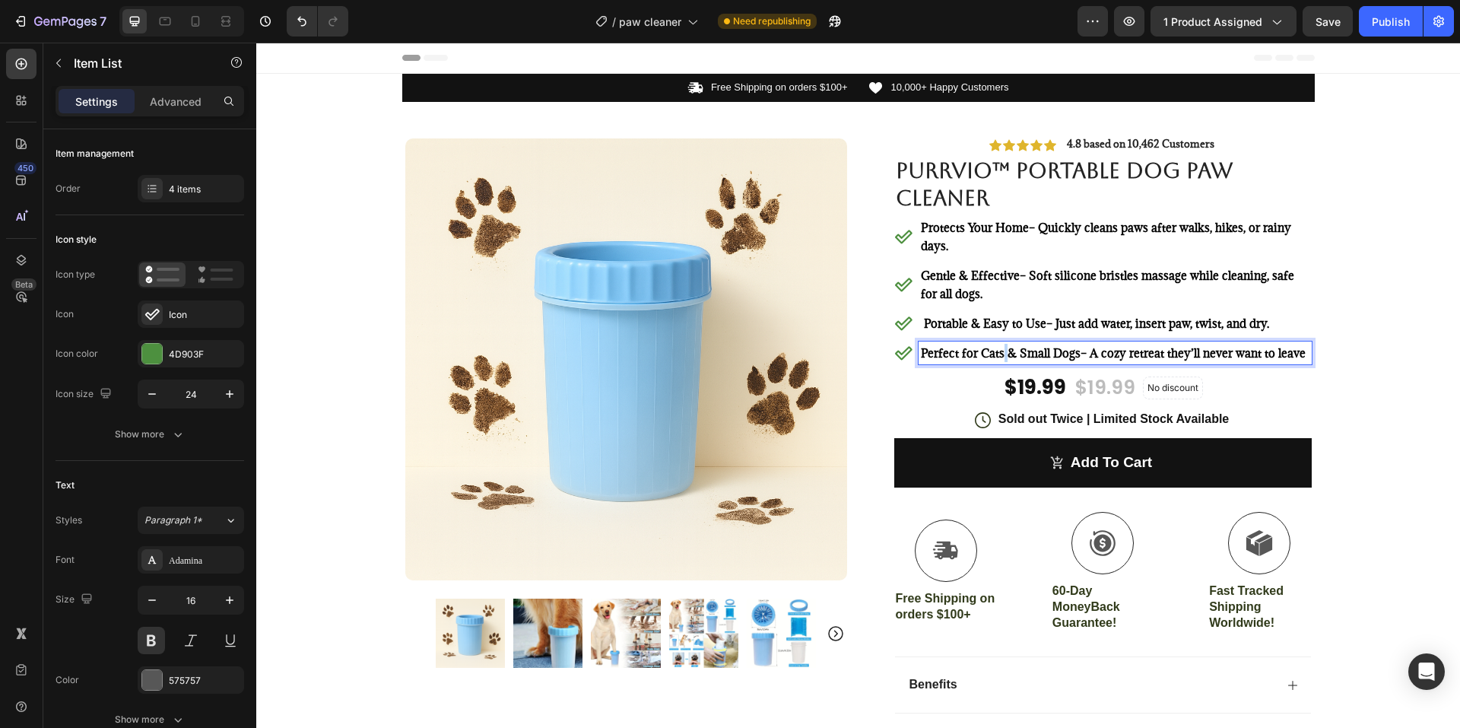
click at [997, 350] on strong "Perfect for Cats & Small Dogs" at bounding box center [1001, 352] width 160 height 15
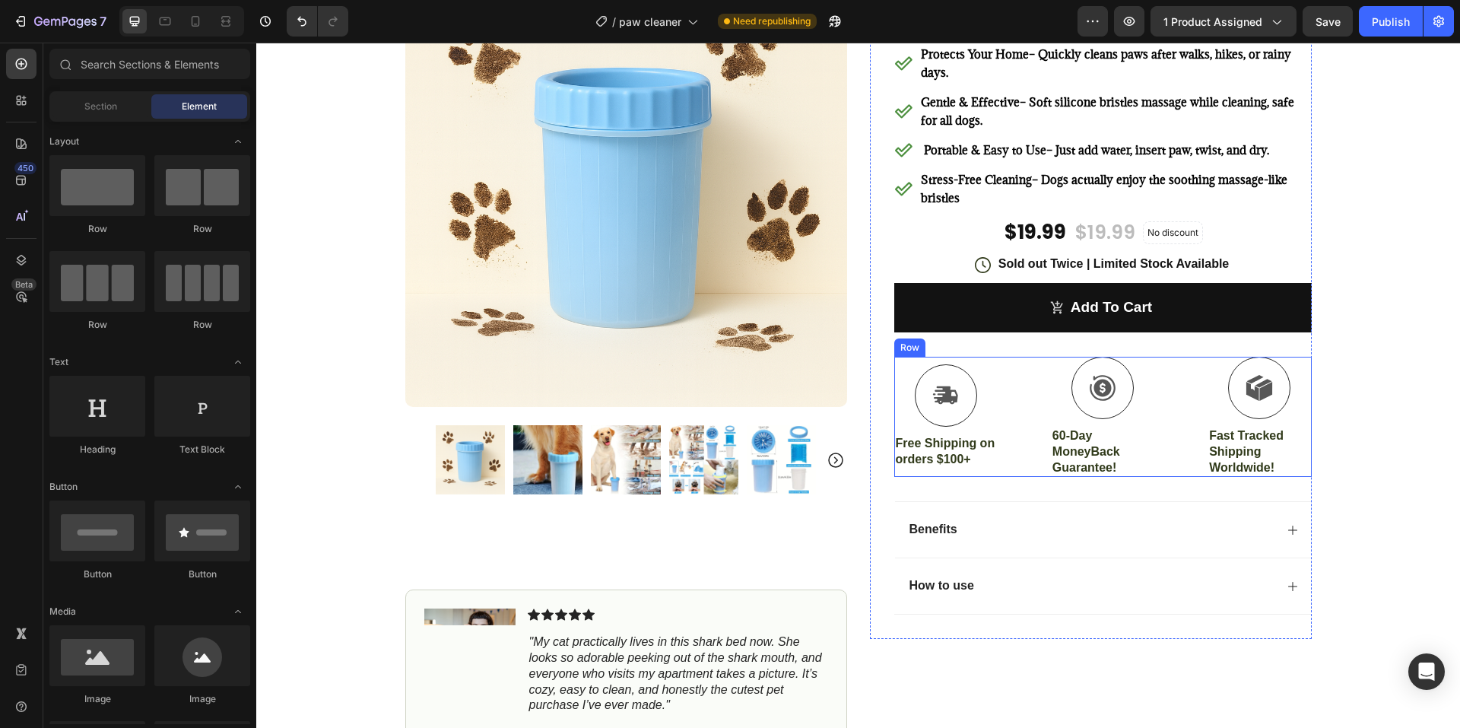
scroll to position [228, 0]
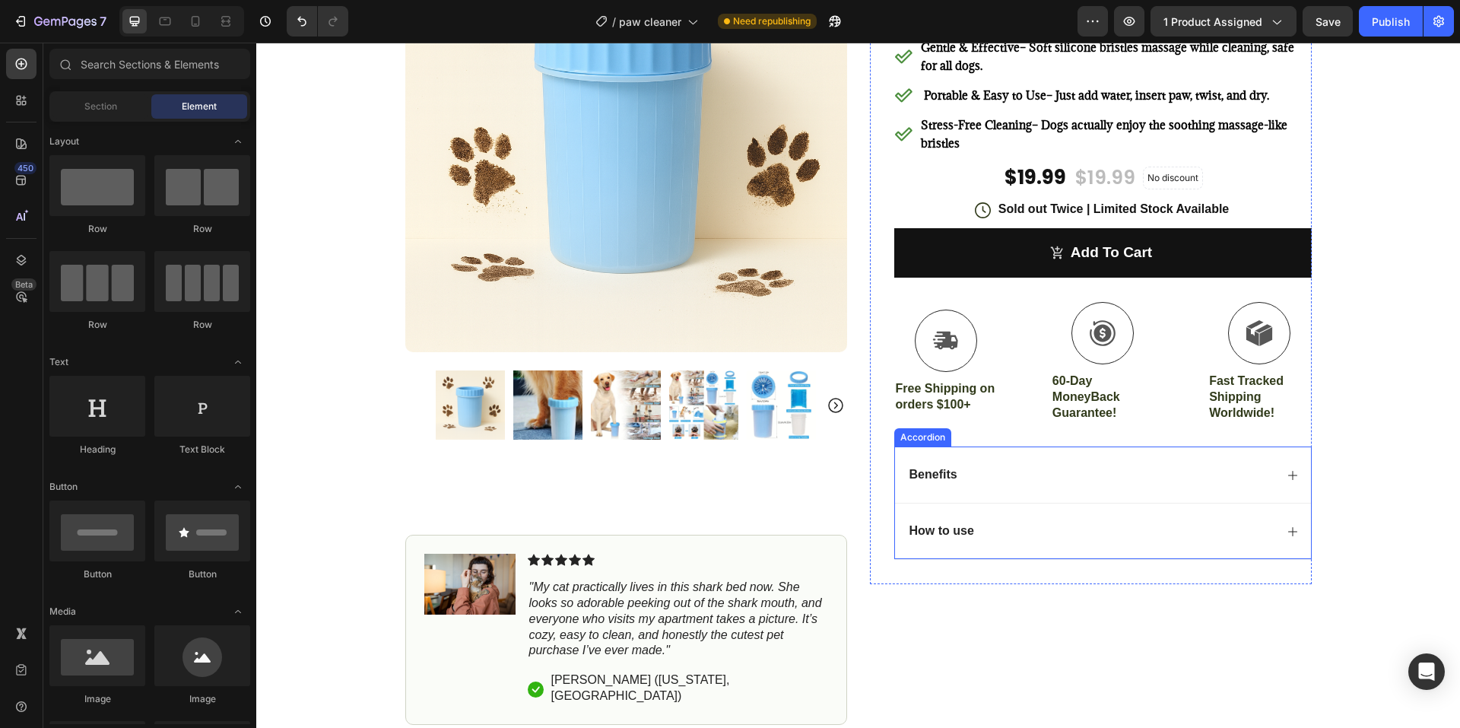
click at [987, 532] on div "How to use" at bounding box center [1090, 531] width 367 height 21
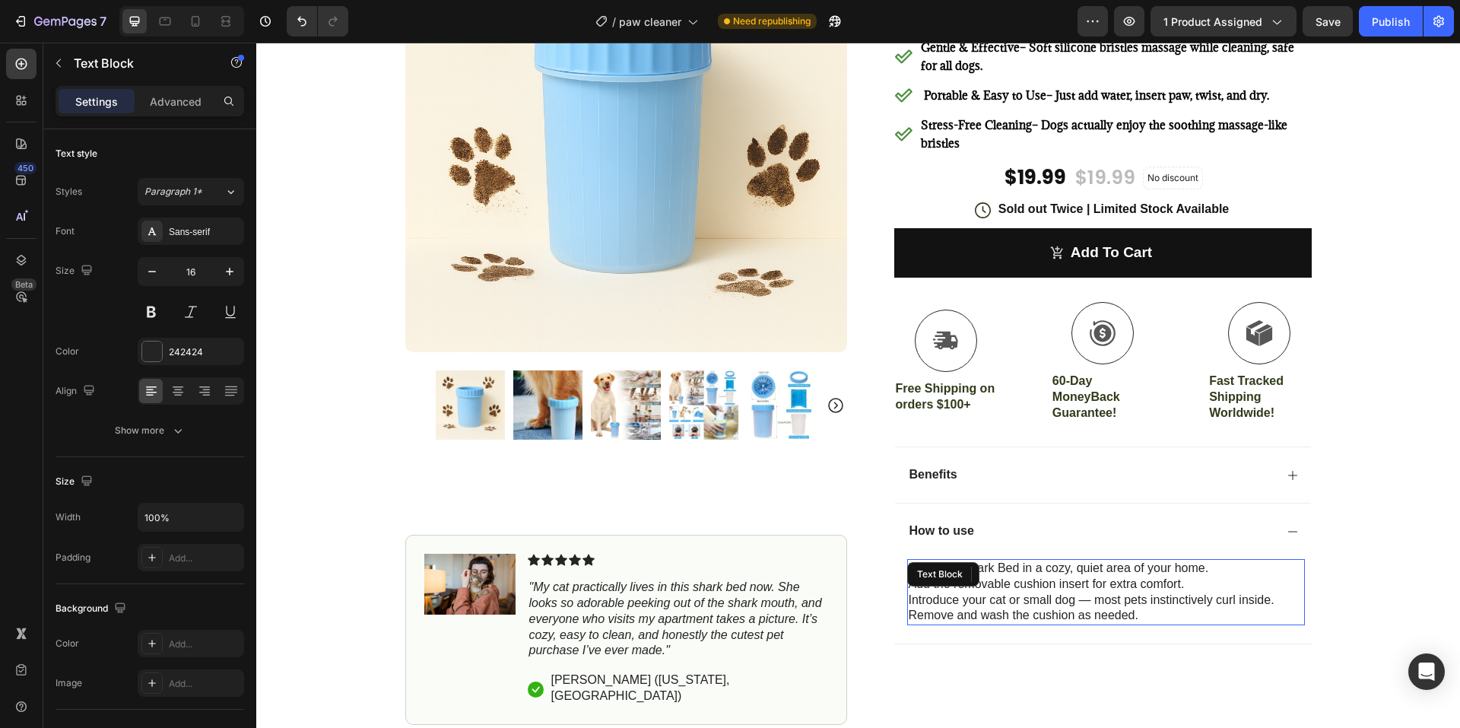
click at [1029, 608] on p "Remove and wash the cushion as needed." at bounding box center [1106, 615] width 395 height 16
click at [1147, 610] on p "Remove and wash the cushion as needed." at bounding box center [1106, 615] width 395 height 16
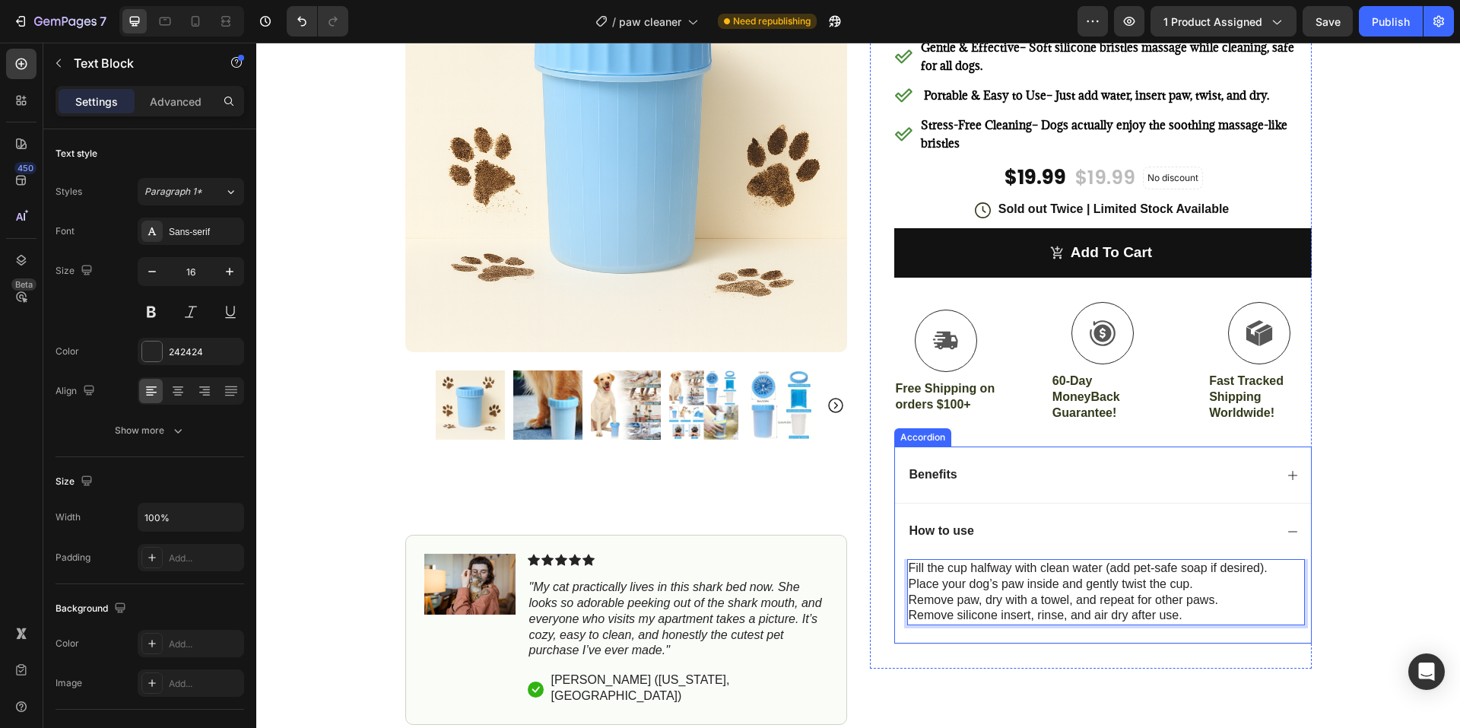
click at [950, 480] on p "Benefits" at bounding box center [933, 475] width 48 height 16
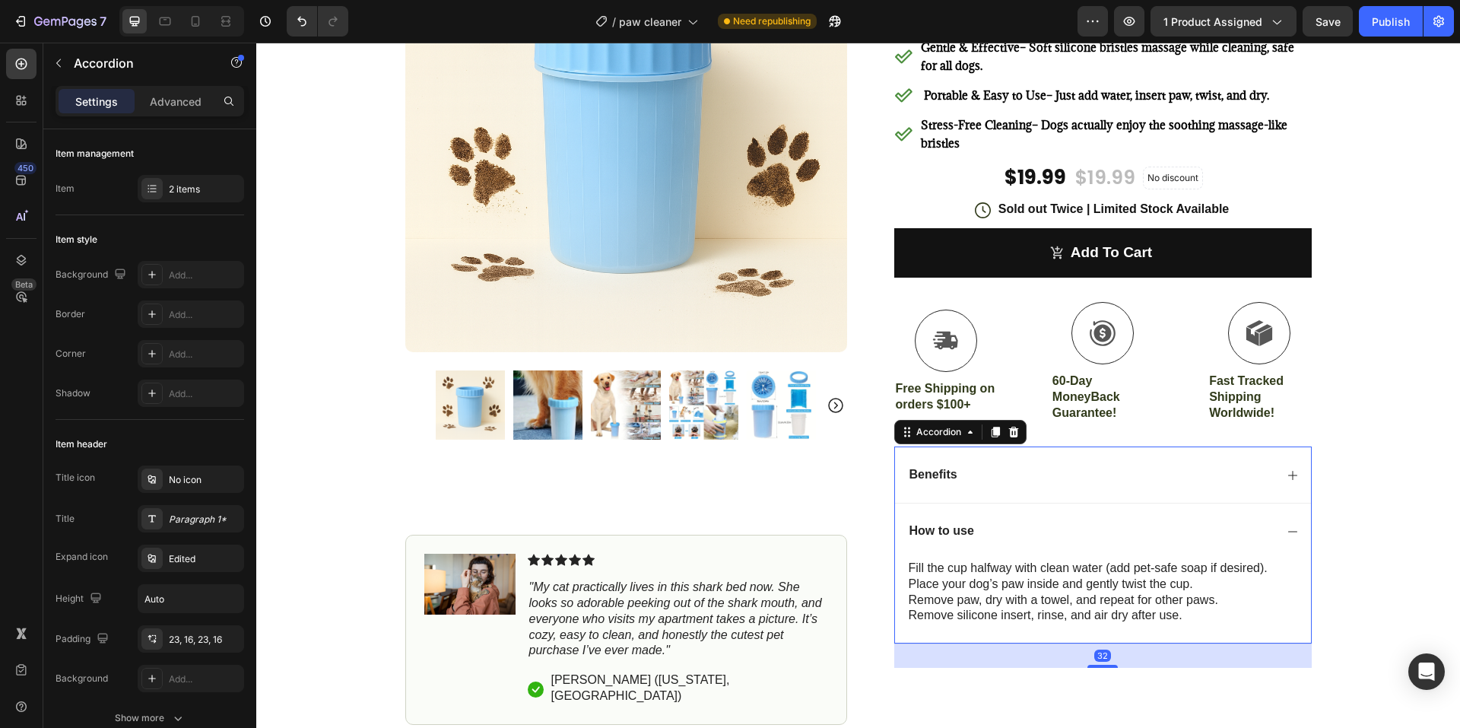
click at [1029, 473] on div "Benefits" at bounding box center [1090, 475] width 367 height 21
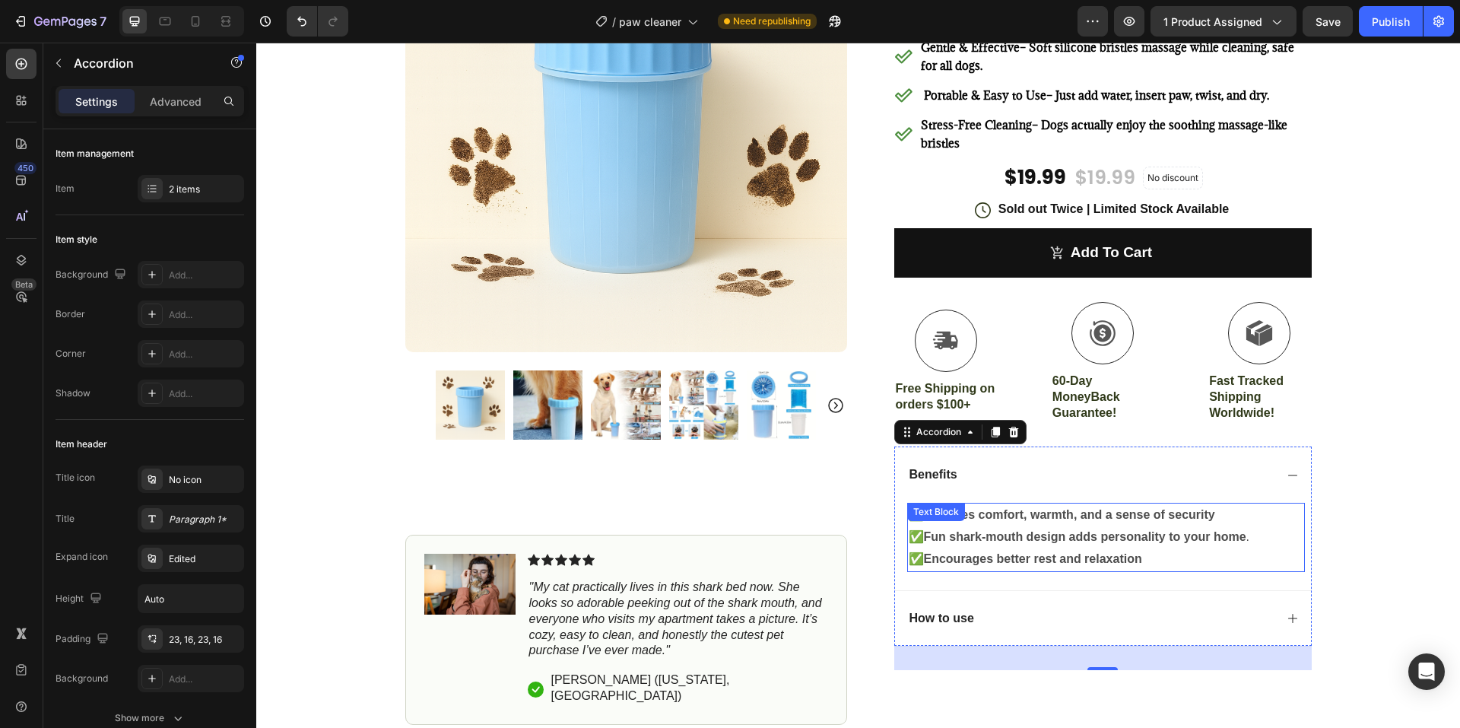
click at [935, 519] on div "Text Block" at bounding box center [936, 512] width 58 height 18
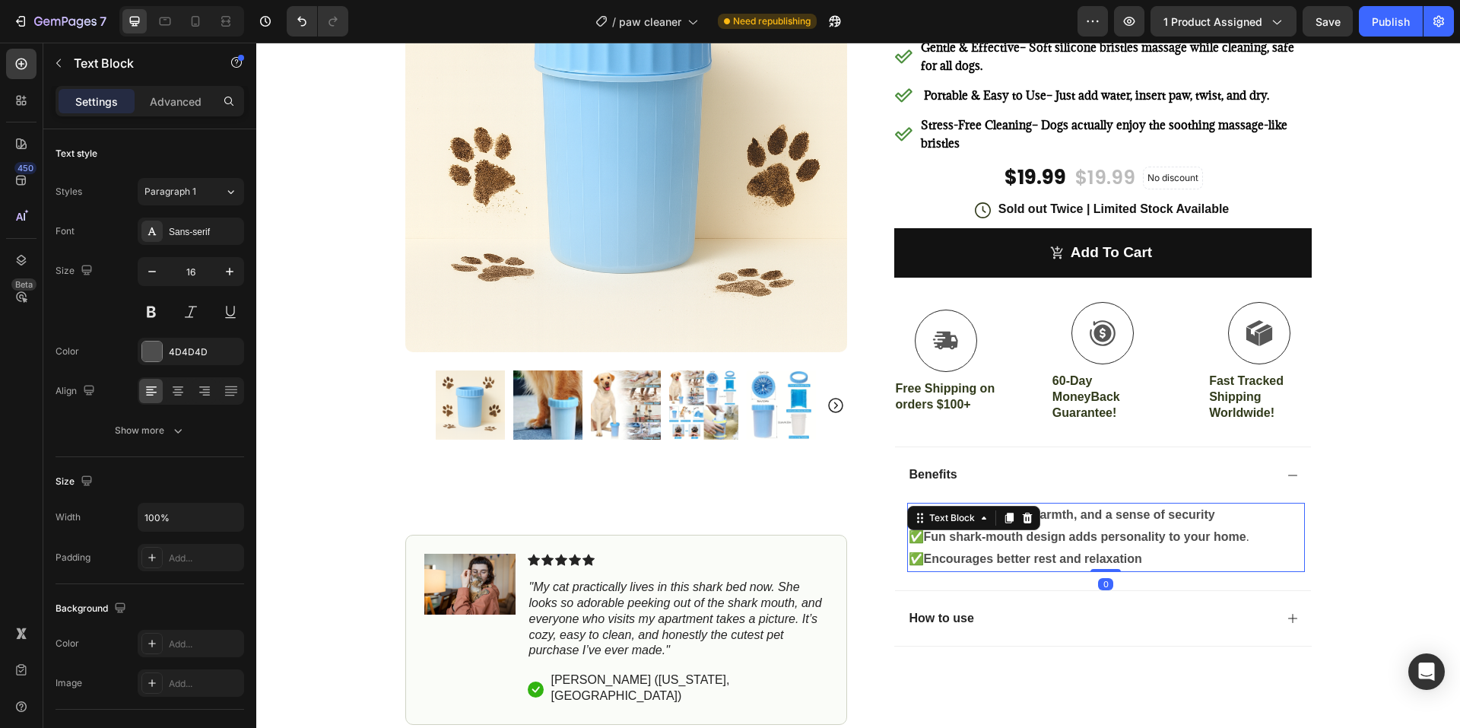
click at [1120, 518] on strong "Provides comfort, warmth, and a sense of security" at bounding box center [1069, 514] width 291 height 13
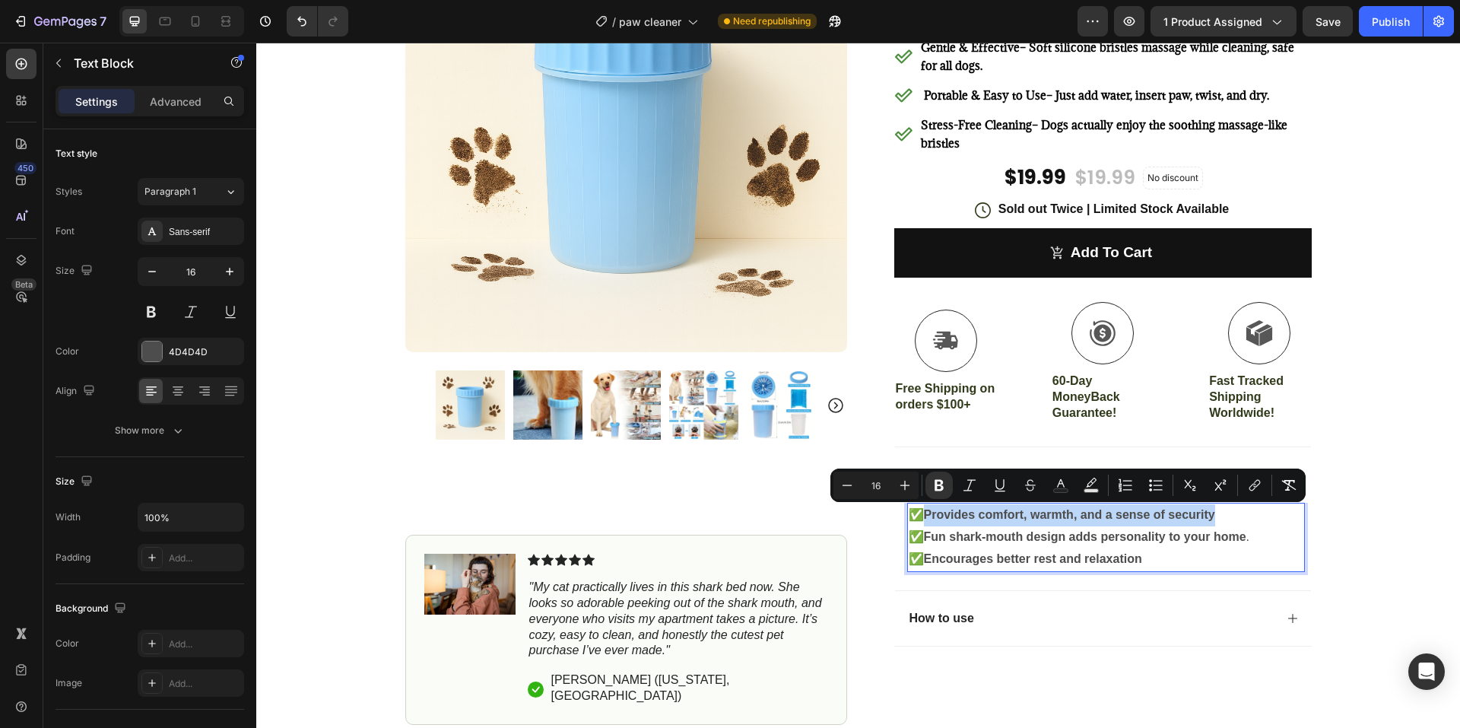
drag, startPoint x: 1222, startPoint y: 512, endPoint x: 926, endPoint y: 519, distance: 295.8
click at [926, 519] on p "✅ Provides comfort, warmth, and a sense of security" at bounding box center [1106, 515] width 395 height 22
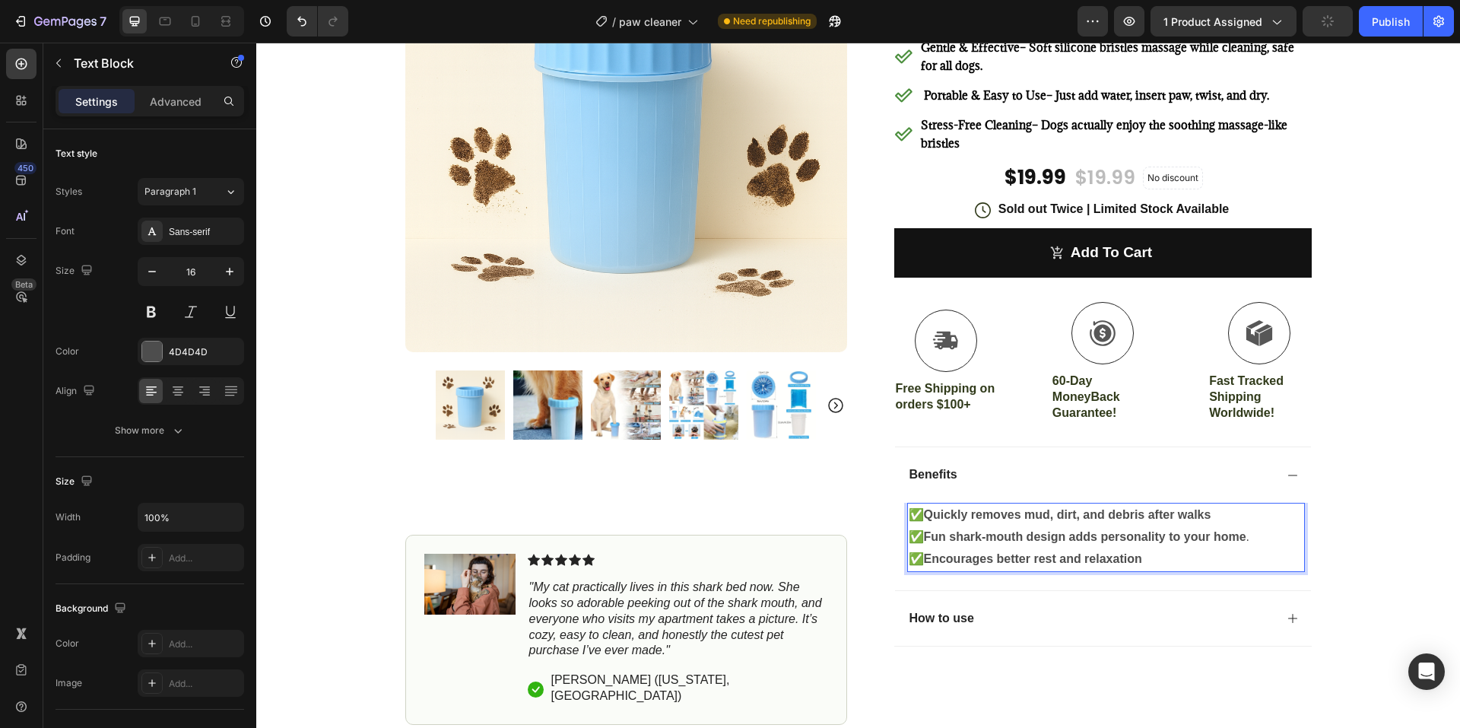
click at [1108, 534] on strong "Fun shark-mouth design adds personality to your home" at bounding box center [1085, 536] width 322 height 13
drag, startPoint x: 1242, startPoint y: 538, endPoint x: 925, endPoint y: 544, distance: 317.1
click at [925, 544] on p "✅ Fun shark-mouth design adds personality to your home ." at bounding box center [1106, 537] width 395 height 22
click at [1141, 557] on p "✅ Encourages better rest and relaxation" at bounding box center [1106, 559] width 395 height 22
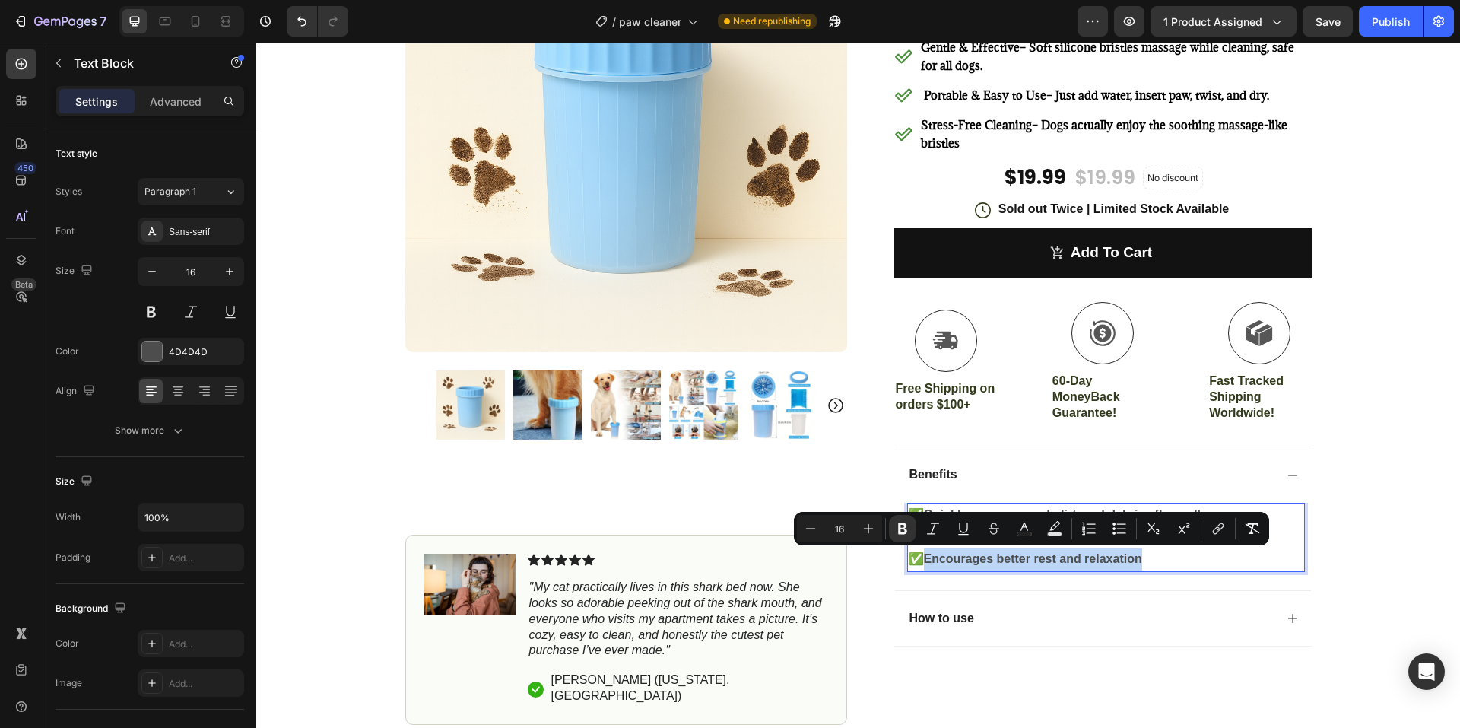
drag, startPoint x: 1142, startPoint y: 557, endPoint x: 924, endPoint y: 553, distance: 218.2
click at [924, 553] on p "✅ Encourages better rest and relaxation" at bounding box center [1106, 559] width 395 height 22
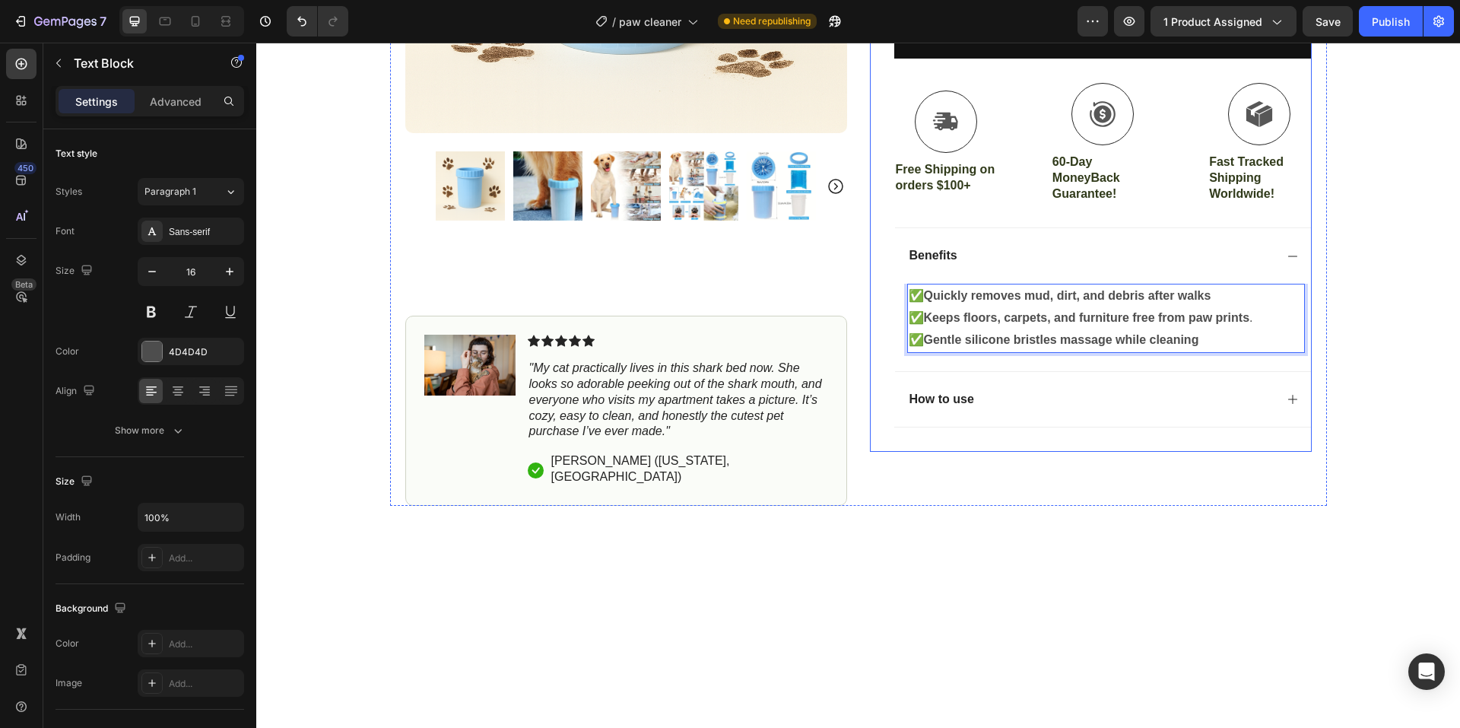
scroll to position [456, 0]
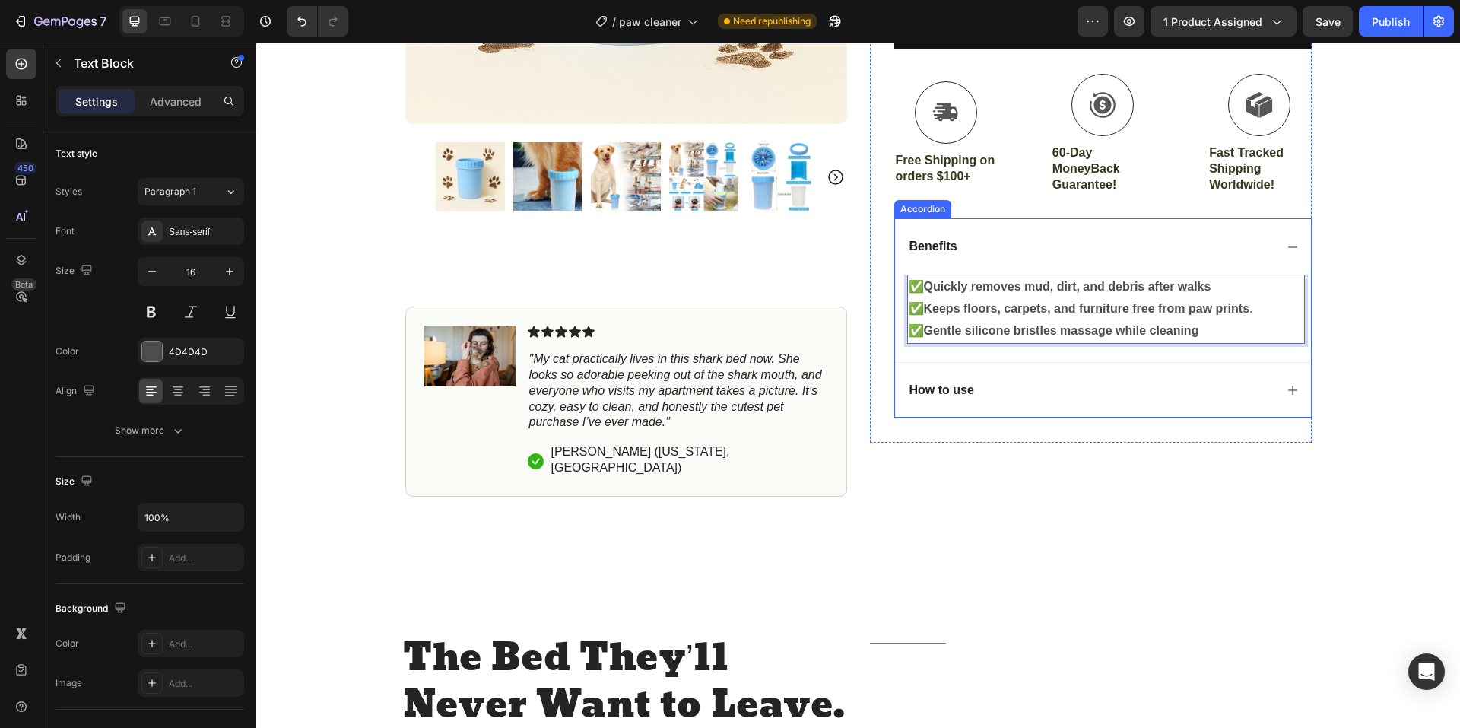
click at [969, 385] on div "How to use" at bounding box center [941, 390] width 69 height 21
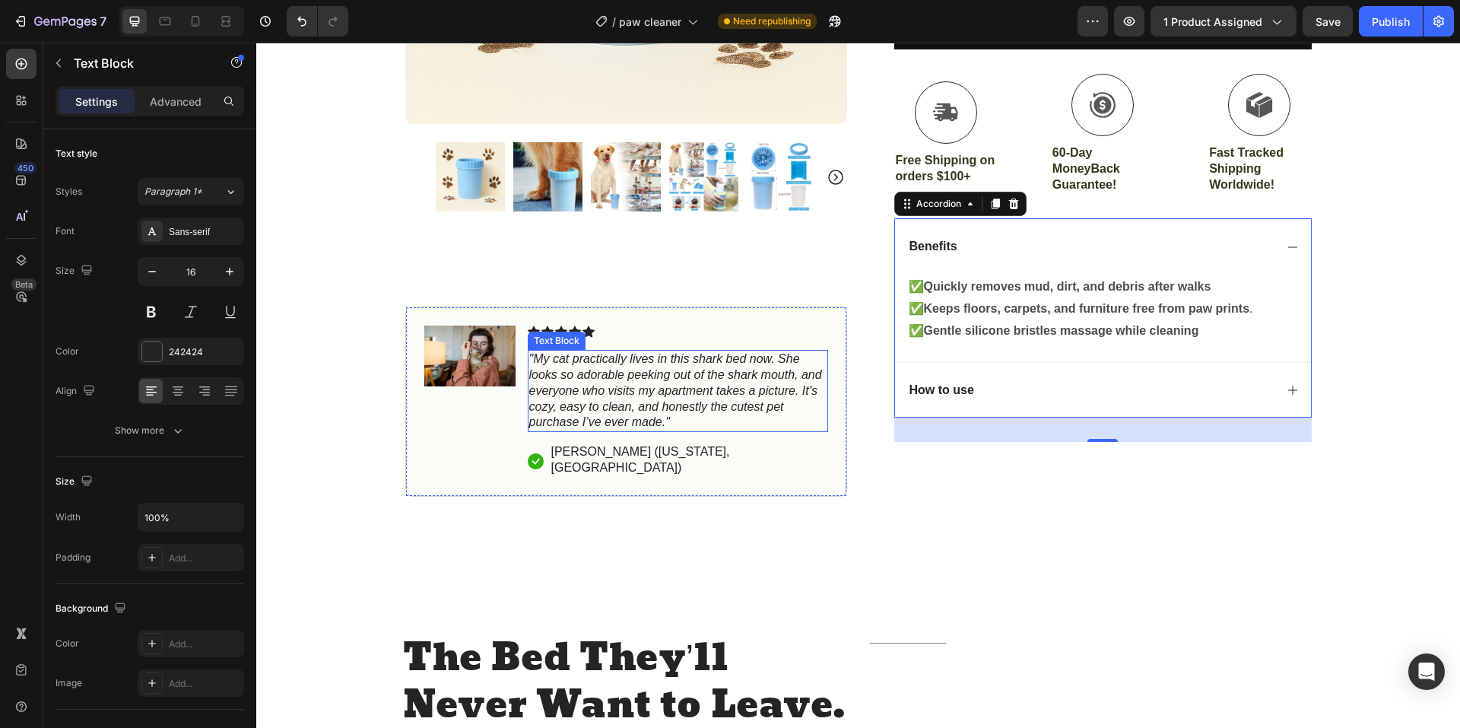
click at [648, 426] on icon ""My cat practically lives in this shark bed now. She looks so adorable peeking …" at bounding box center [675, 390] width 293 height 76
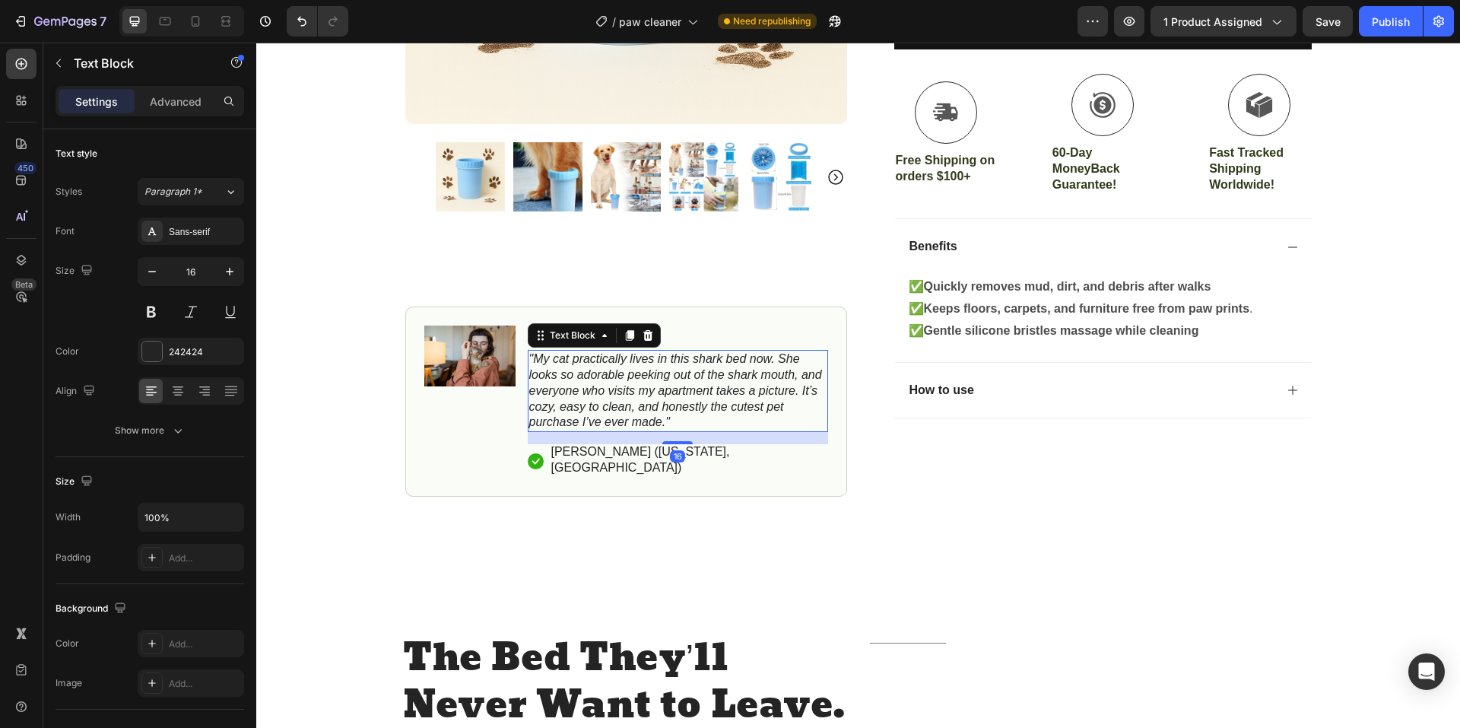
click at [666, 421] on p ""My cat practically lives in this shark bed now. She looks so adorable peeking …" at bounding box center [677, 390] width 297 height 79
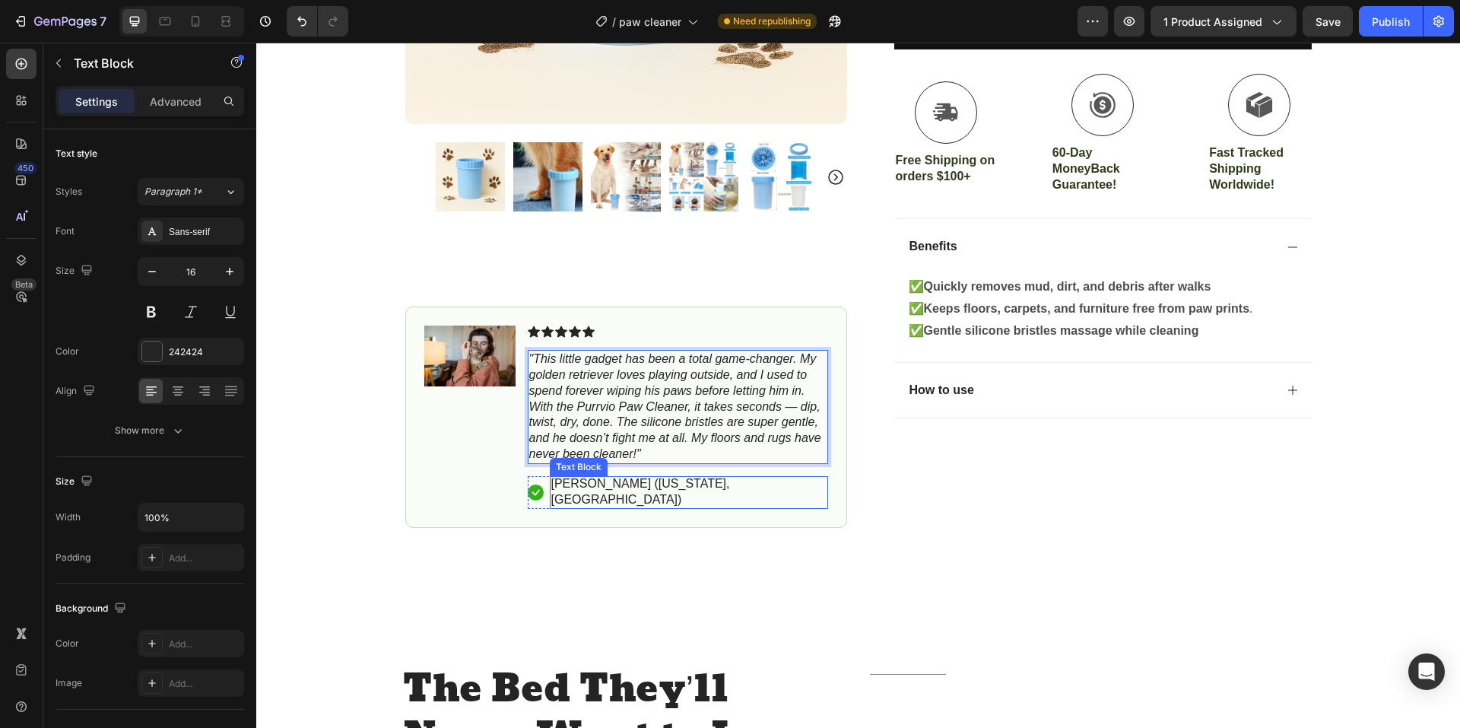
click at [654, 482] on p "[PERSON_NAME] ([US_STATE], [GEOGRAPHIC_DATA])" at bounding box center [688, 492] width 275 height 32
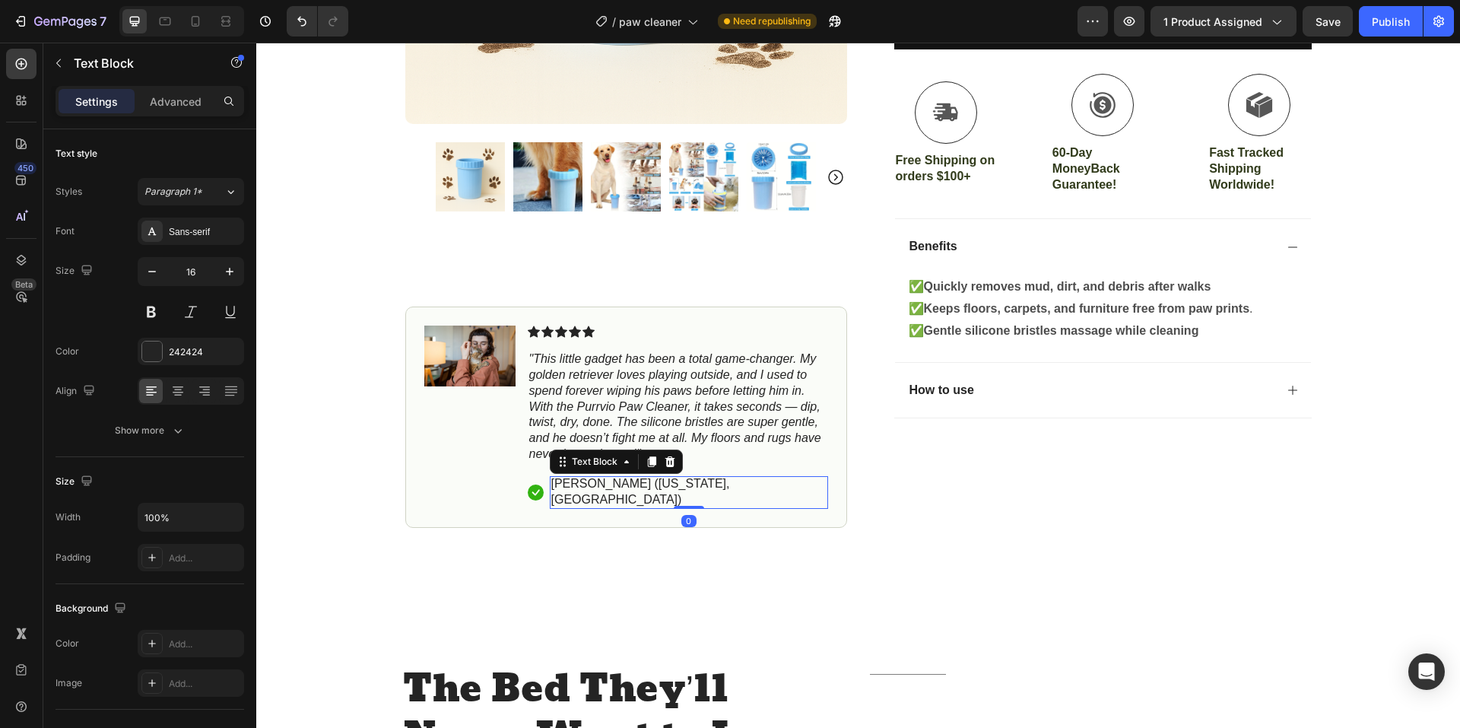
click at [657, 483] on p "[PERSON_NAME] ([US_STATE], [GEOGRAPHIC_DATA])" at bounding box center [688, 492] width 275 height 32
click at [721, 486] on p "Amanda J. (Colorado, USA)" at bounding box center [688, 492] width 275 height 32
drag, startPoint x: 719, startPoint y: 486, endPoint x: 674, endPoint y: 486, distance: 44.9
click at [674, 486] on p "Amanda J. (Colorado, USA)" at bounding box center [688, 492] width 275 height 32
click at [446, 354] on img at bounding box center [469, 355] width 91 height 61
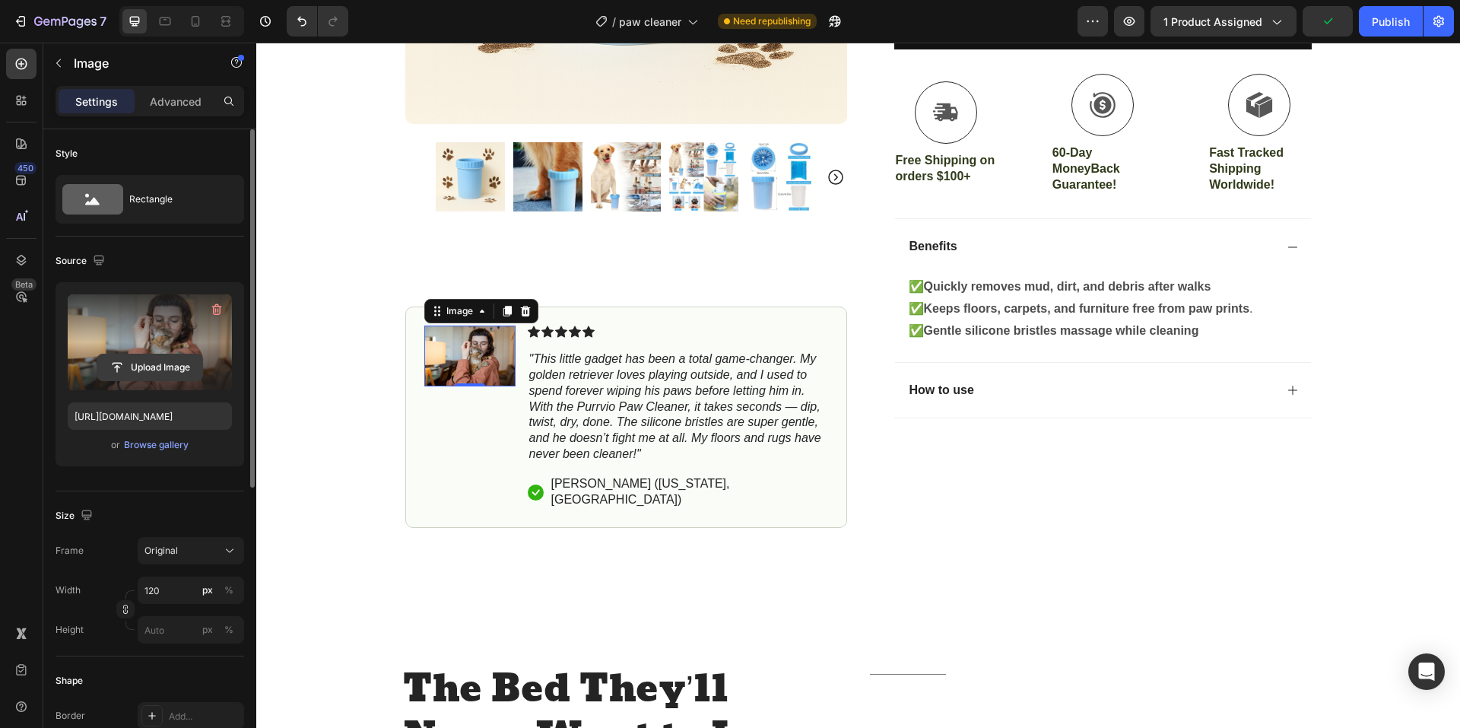
click at [166, 358] on input "file" at bounding box center [149, 367] width 105 height 26
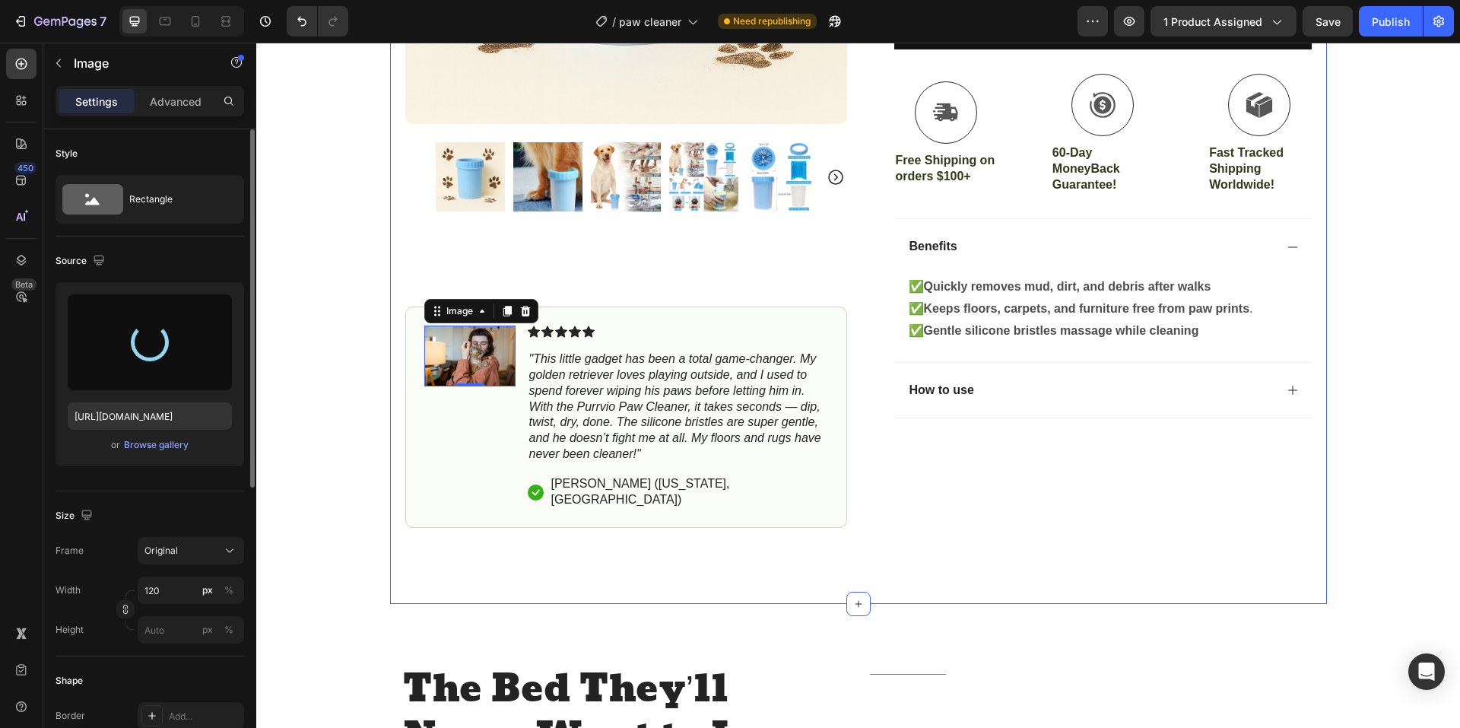
type input "https://cdn.shopify.com/s/files/1/0774/8501/5293/files/gempages_581586683363852…"
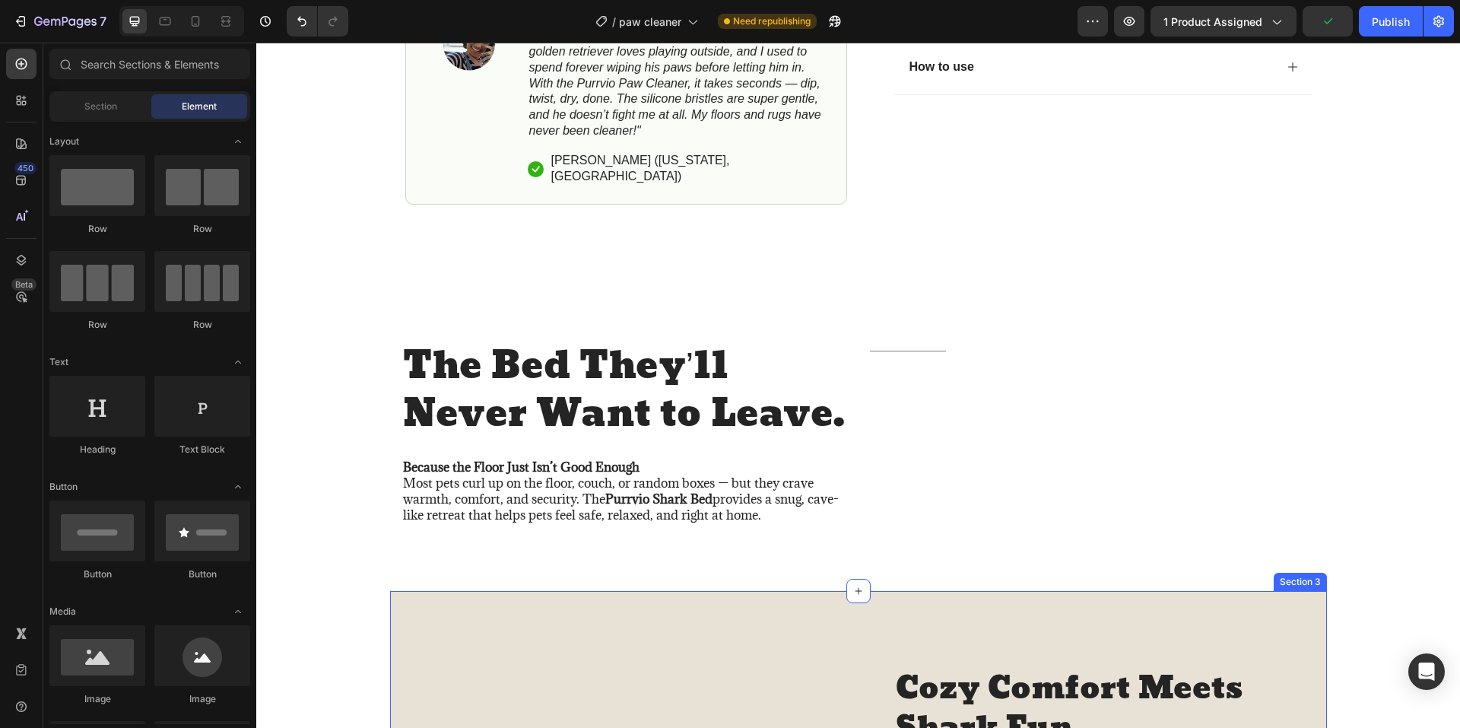
scroll to position [836, 0]
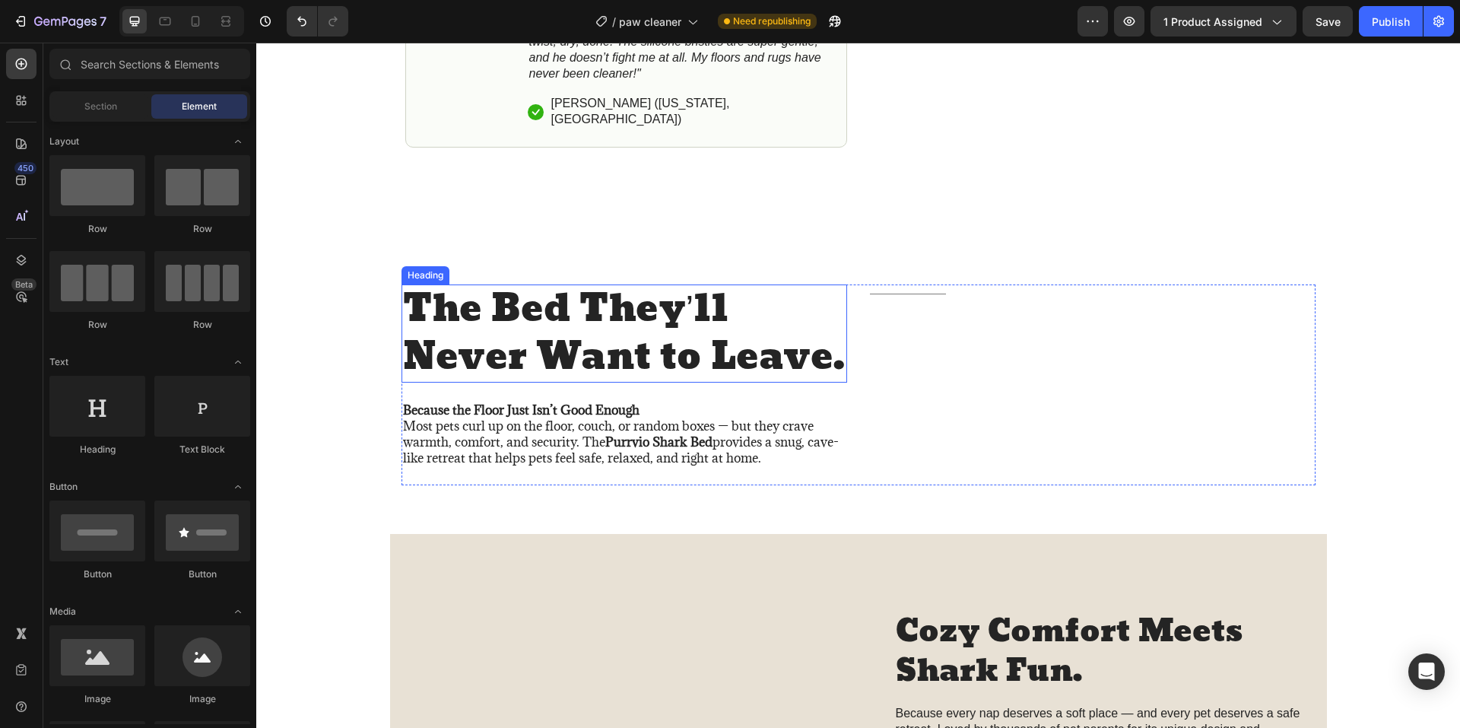
click at [609, 325] on h2 "The Bed They’ll Never Want to Leave." at bounding box center [624, 333] width 446 height 98
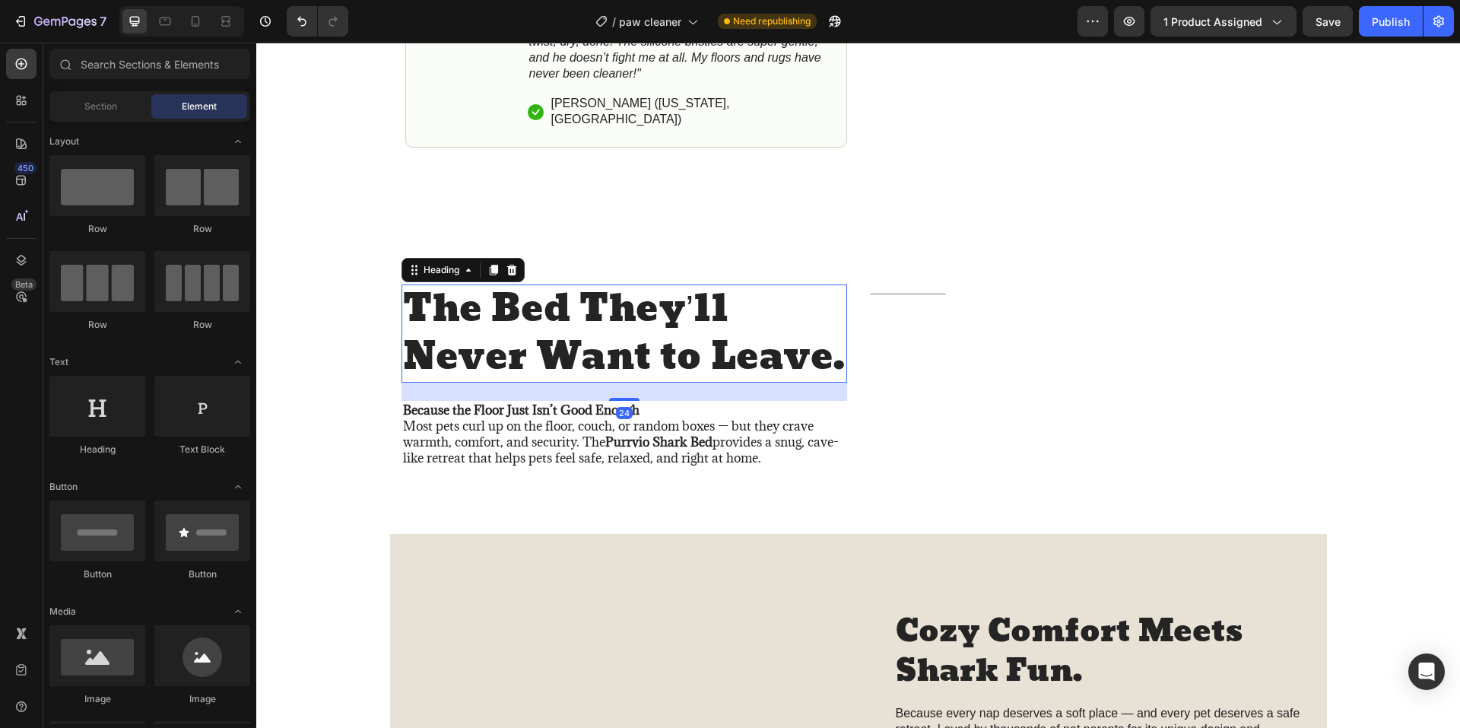
click at [609, 325] on h2 "The Bed They’ll Never Want to Leave." at bounding box center [624, 333] width 446 height 98
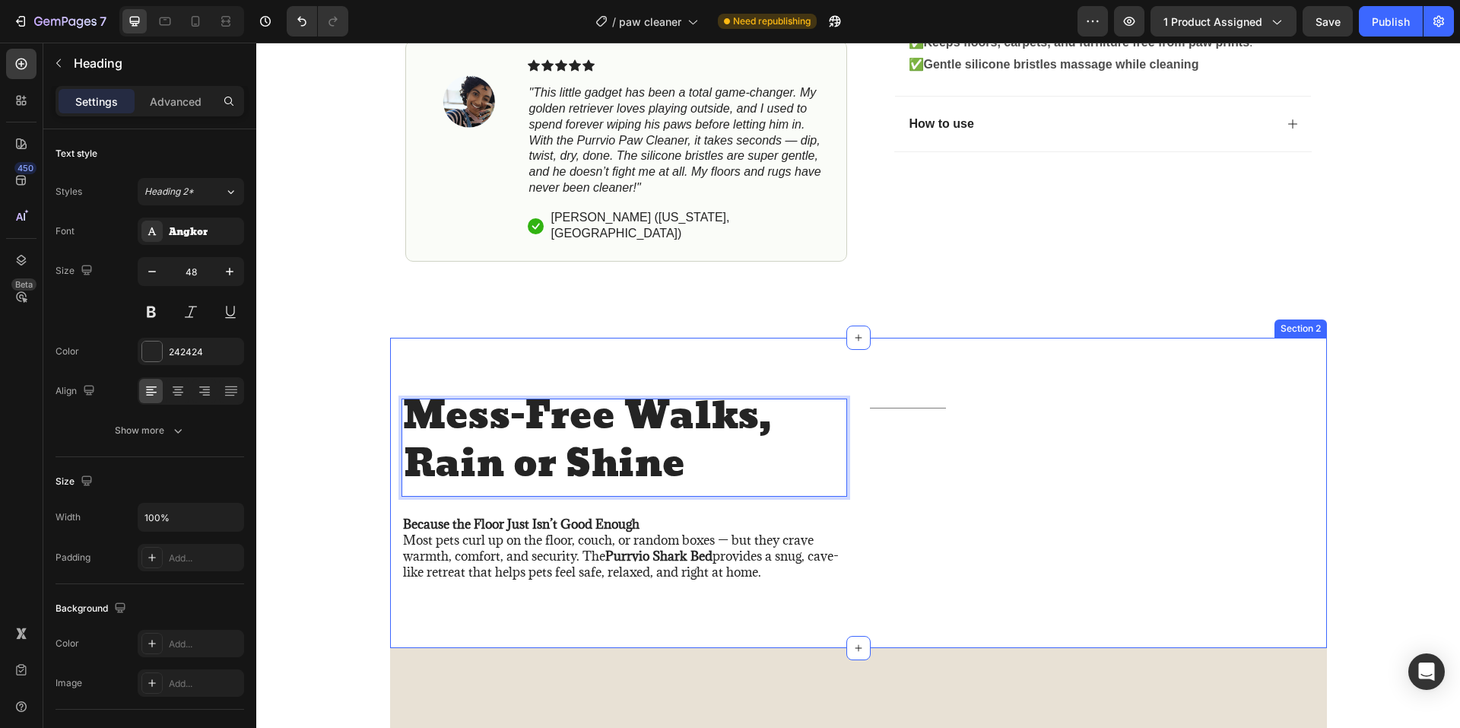
scroll to position [760, 0]
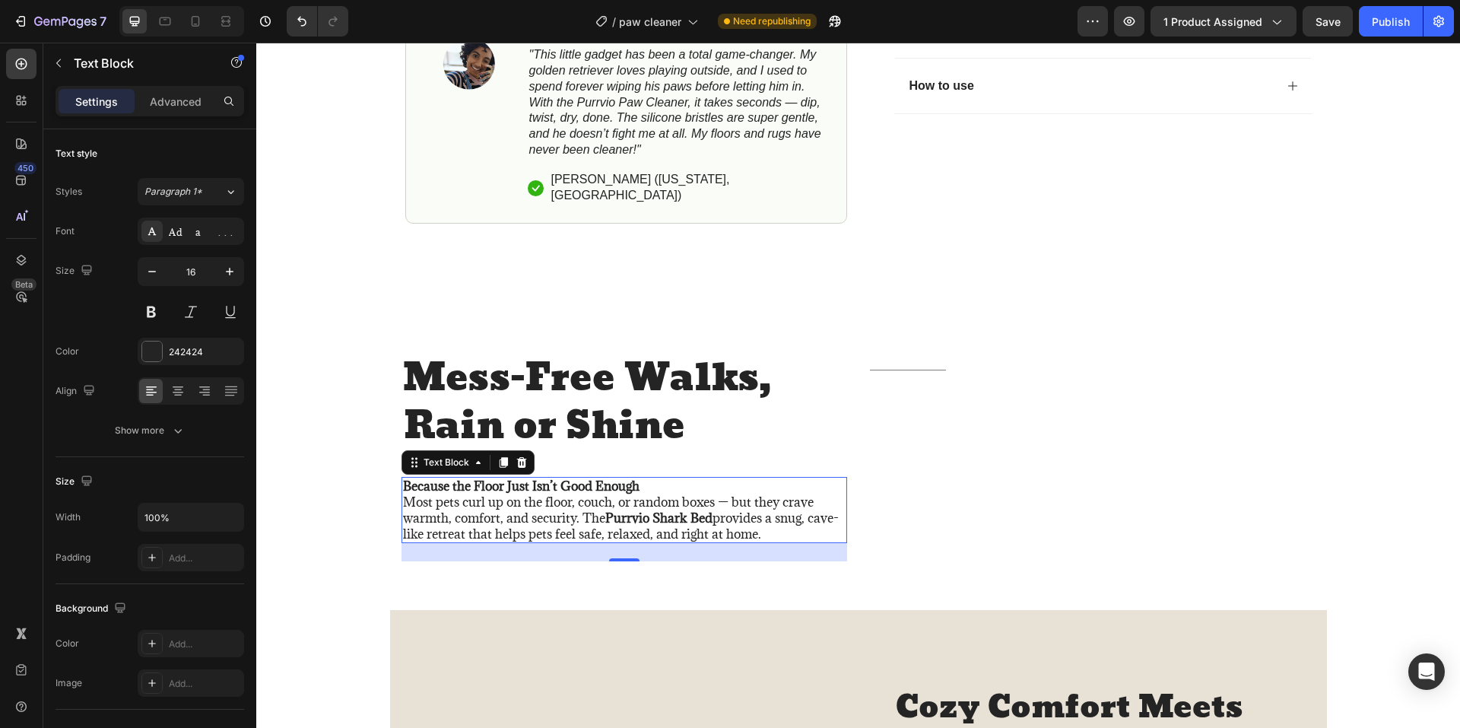
click at [554, 506] on p "Because the Floor Just Isn’t Good Enough Most pets curl up on the floor, couch,…" at bounding box center [624, 509] width 442 height 63
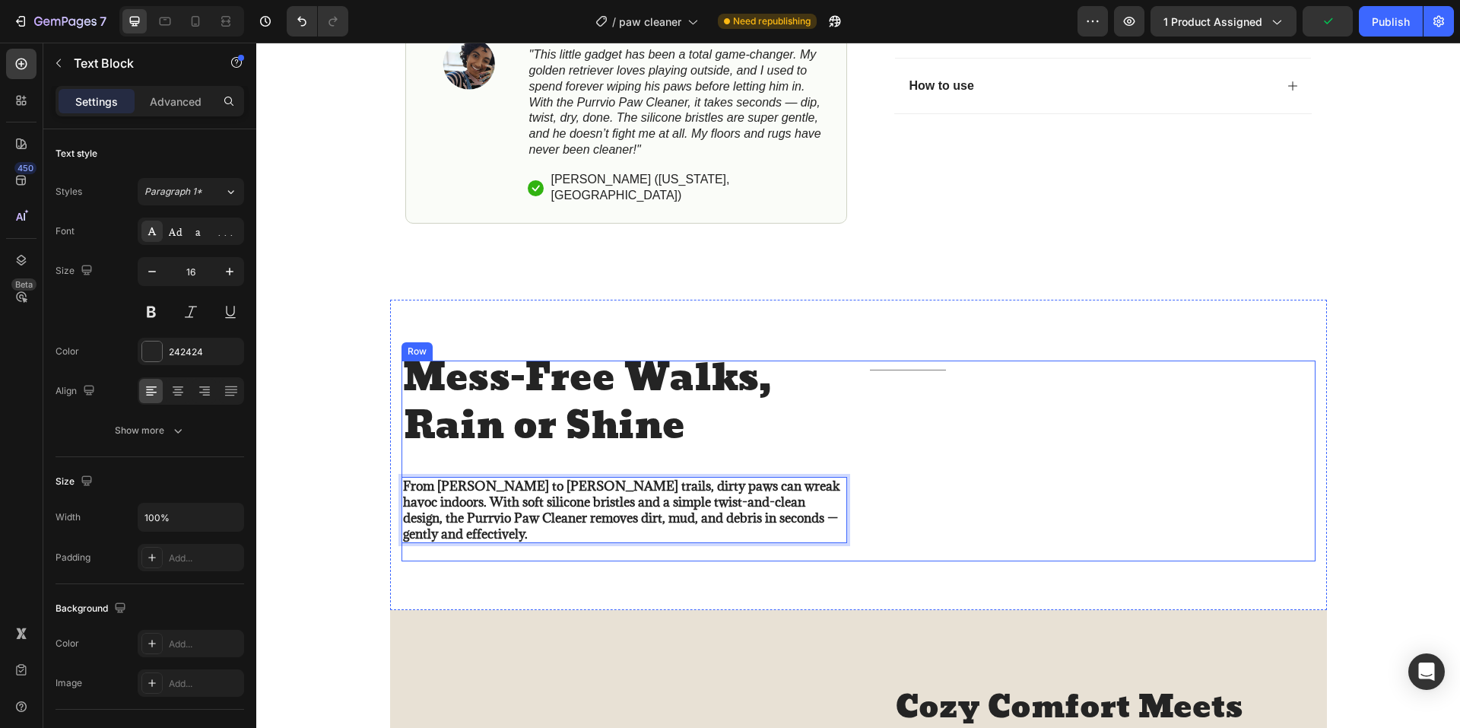
click at [928, 419] on div "Title Line" at bounding box center [1093, 460] width 446 height 201
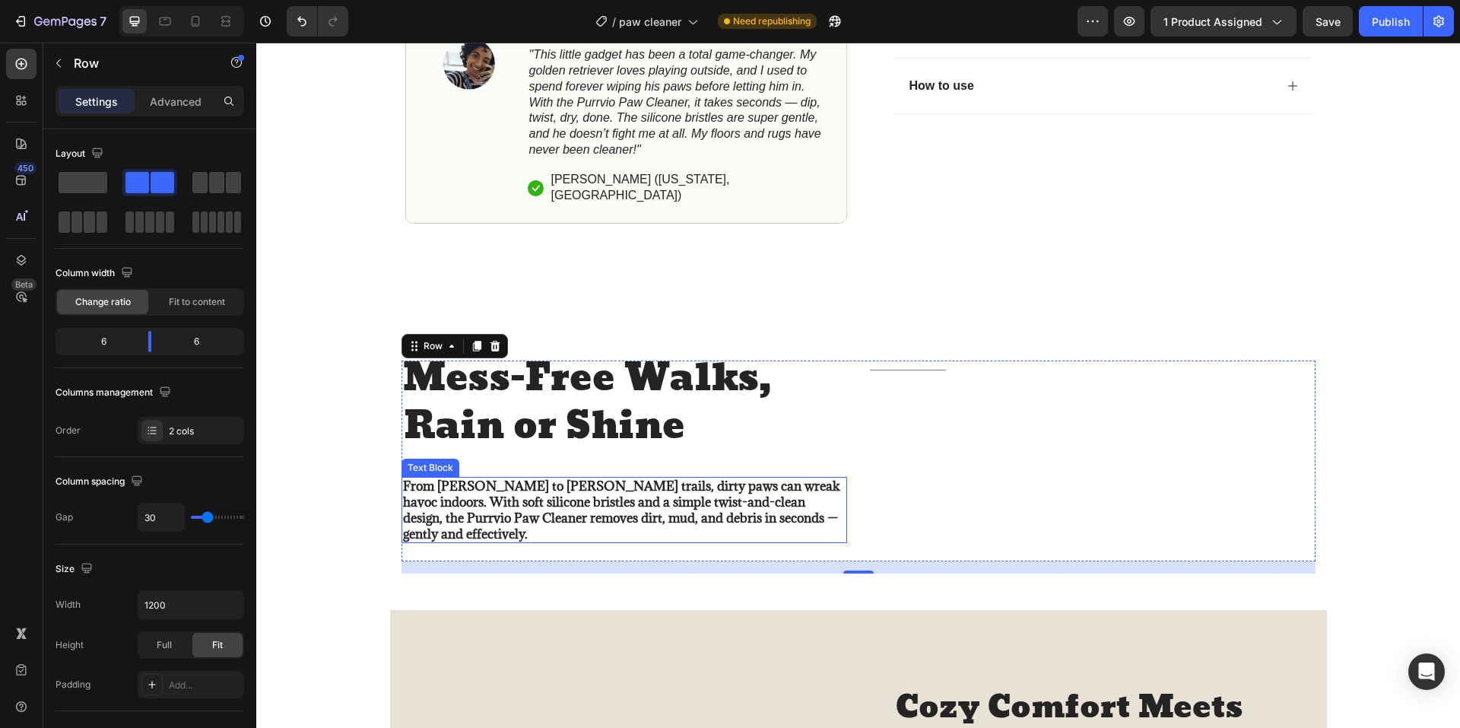
click at [524, 509] on strong "From muddy parks to sandy trails, dirty paws can wreak havoc indoors. With soft…" at bounding box center [621, 509] width 437 height 64
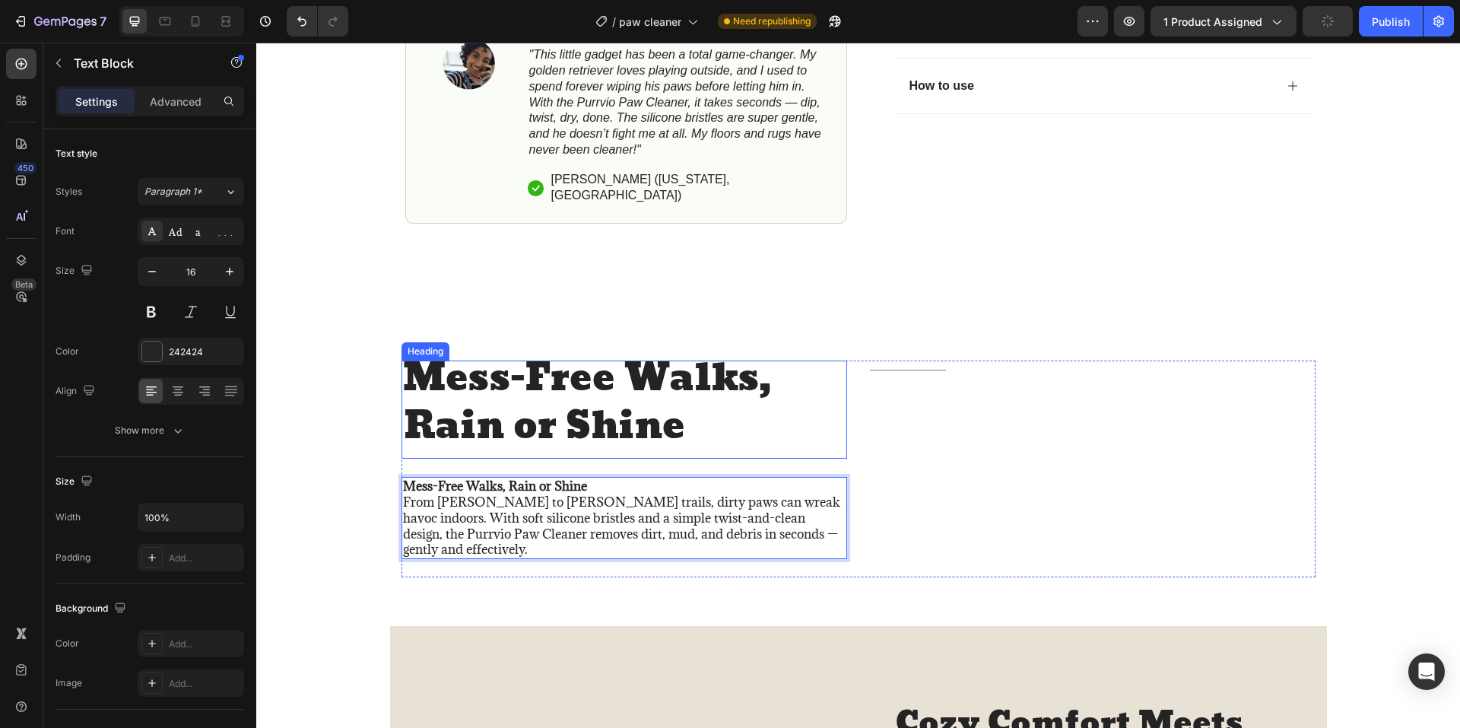
click at [536, 395] on p "Mess-Free Walks, Rain or Shine" at bounding box center [624, 402] width 442 height 95
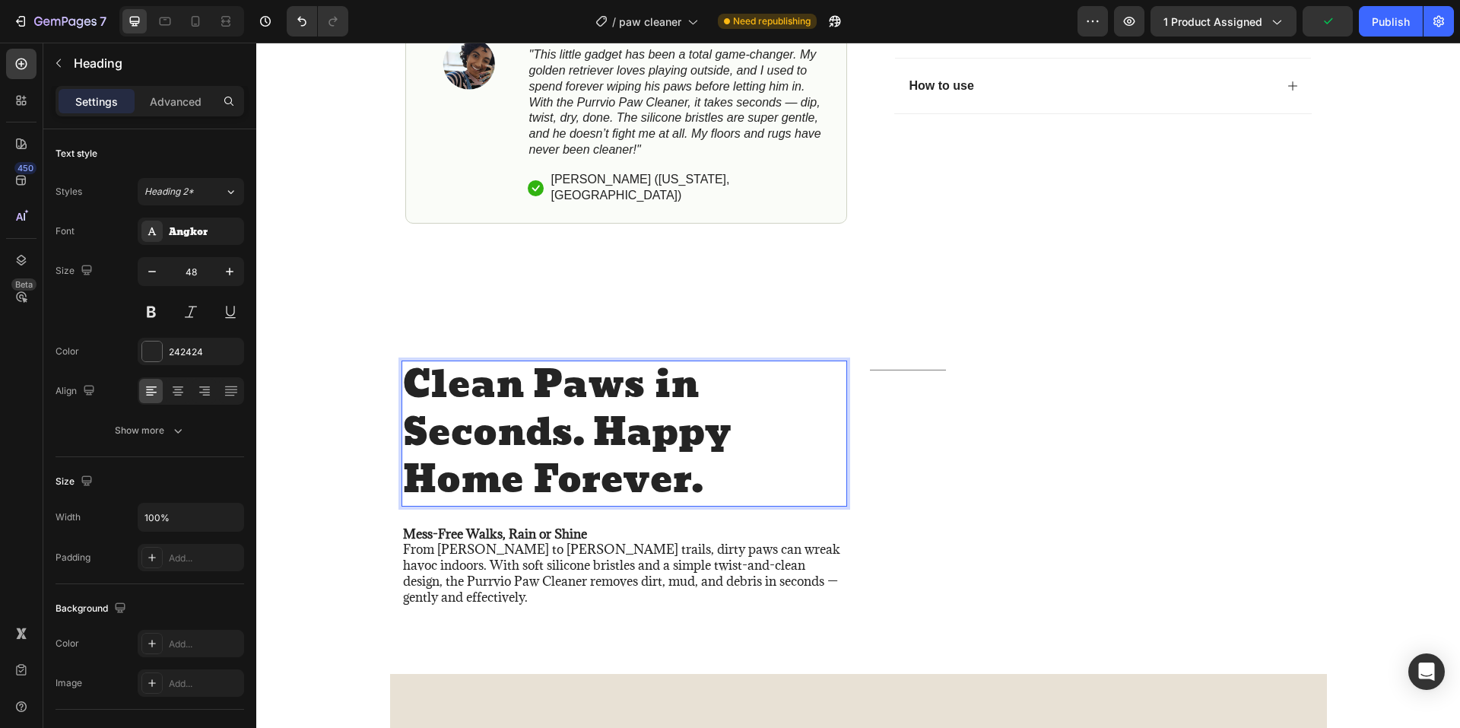
scroll to position [8, 0]
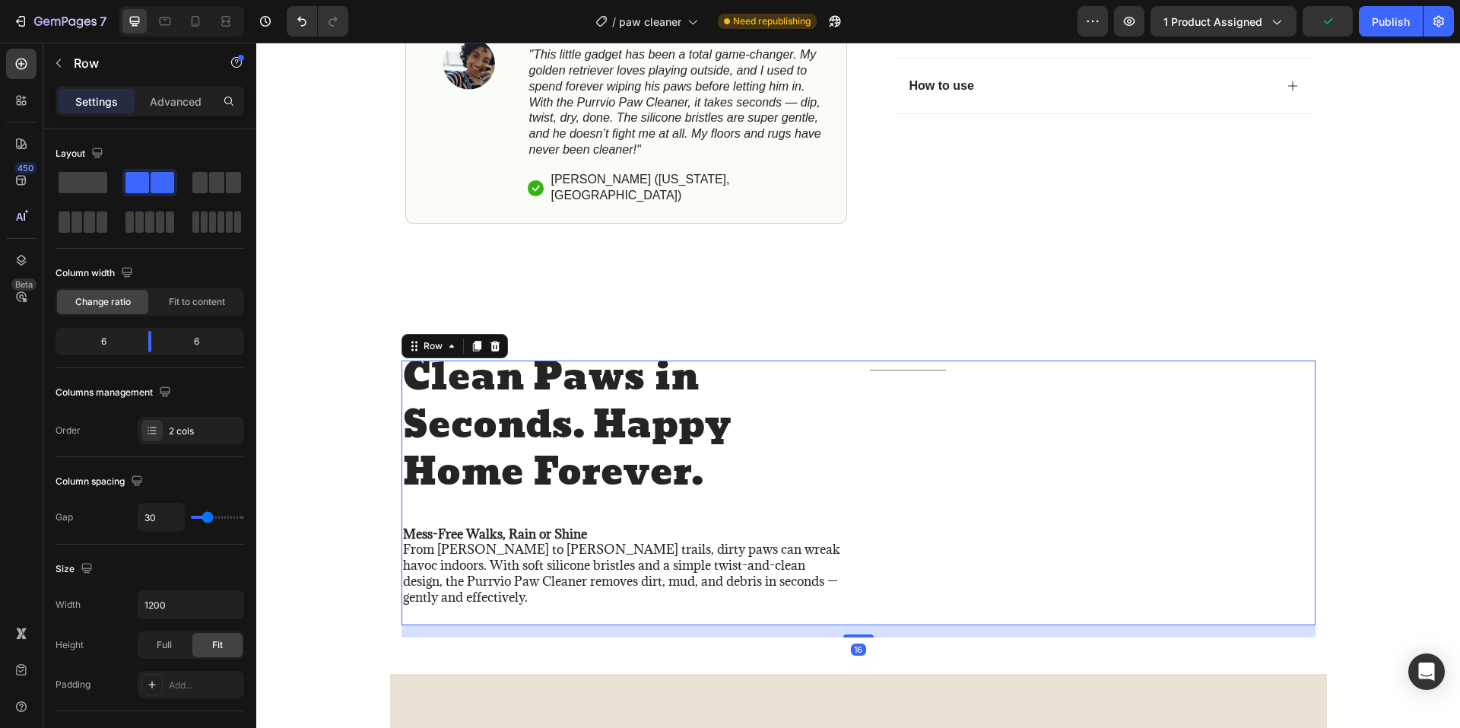
click at [962, 435] on div "Title Line" at bounding box center [1093, 492] width 446 height 264
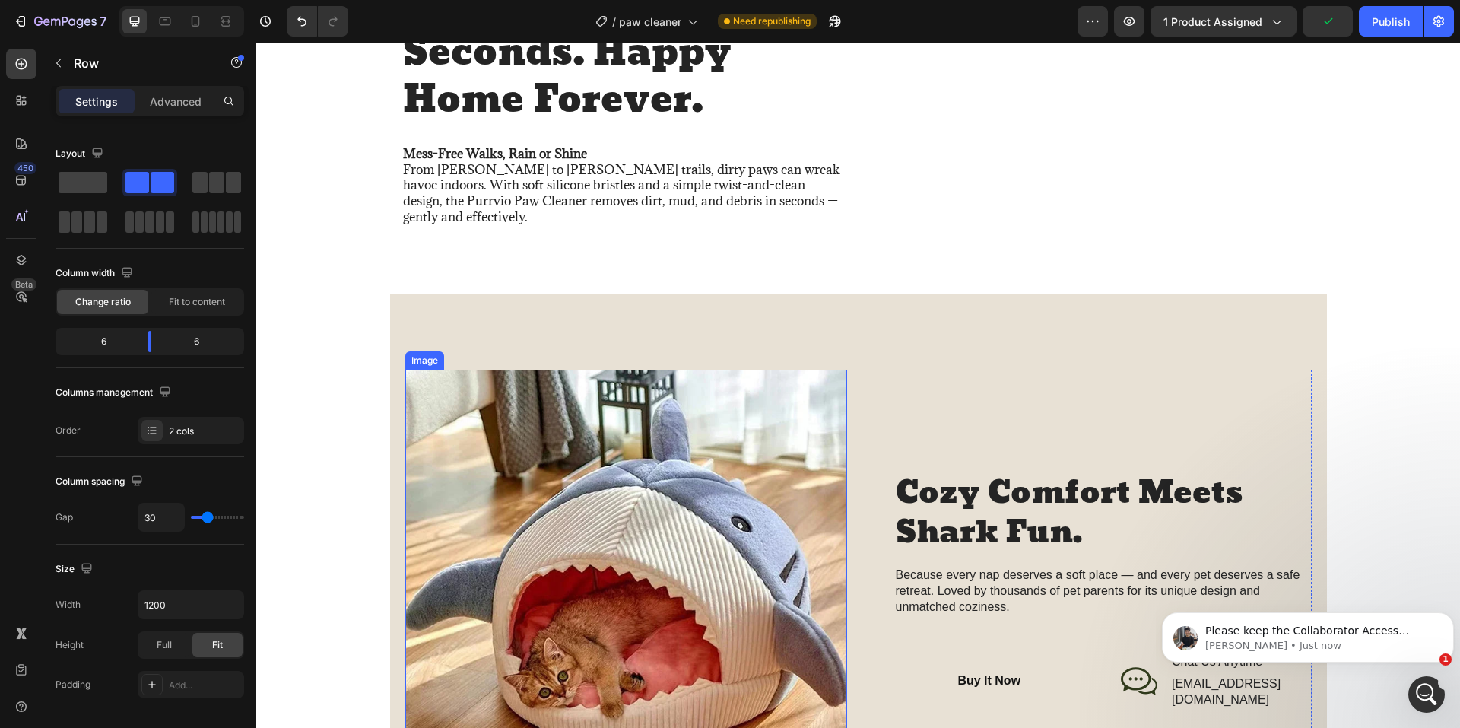
scroll to position [1140, 0]
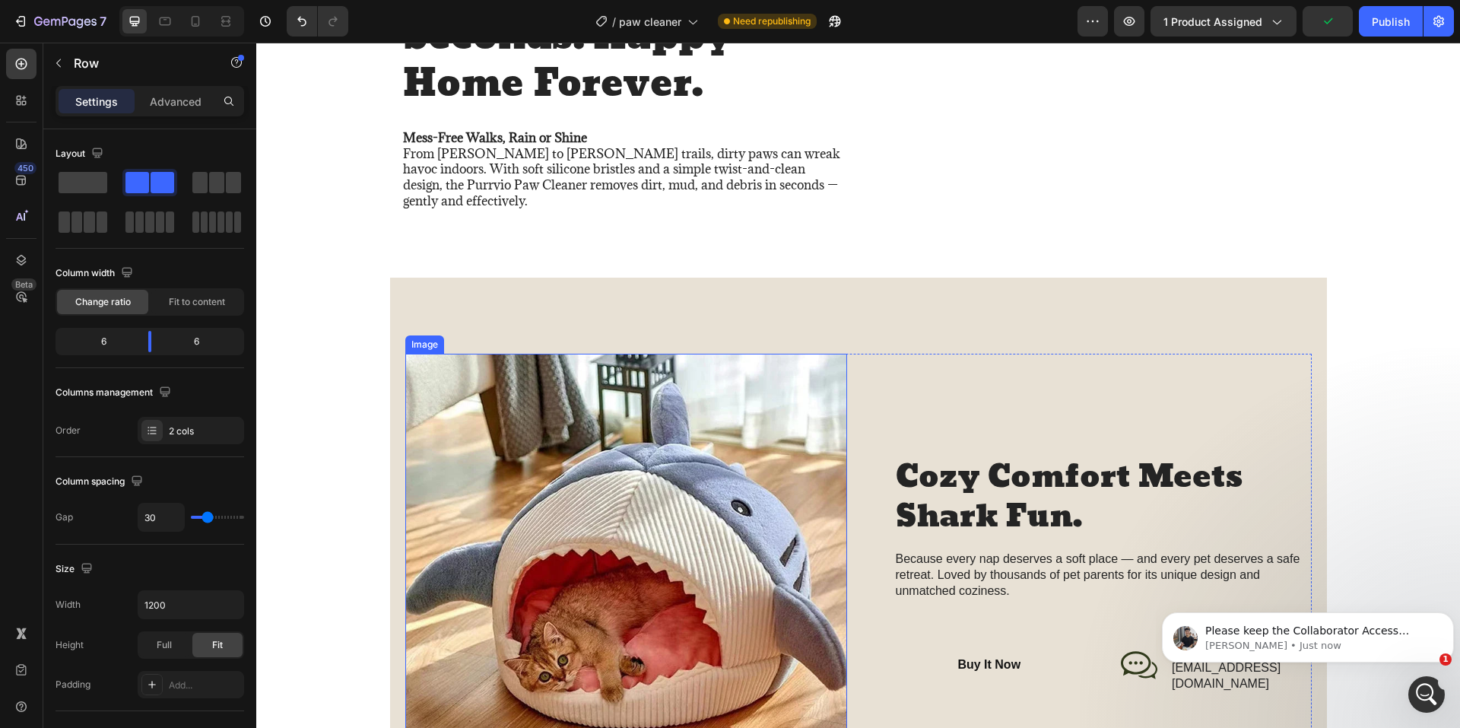
click at [581, 445] on img at bounding box center [626, 575] width 442 height 442
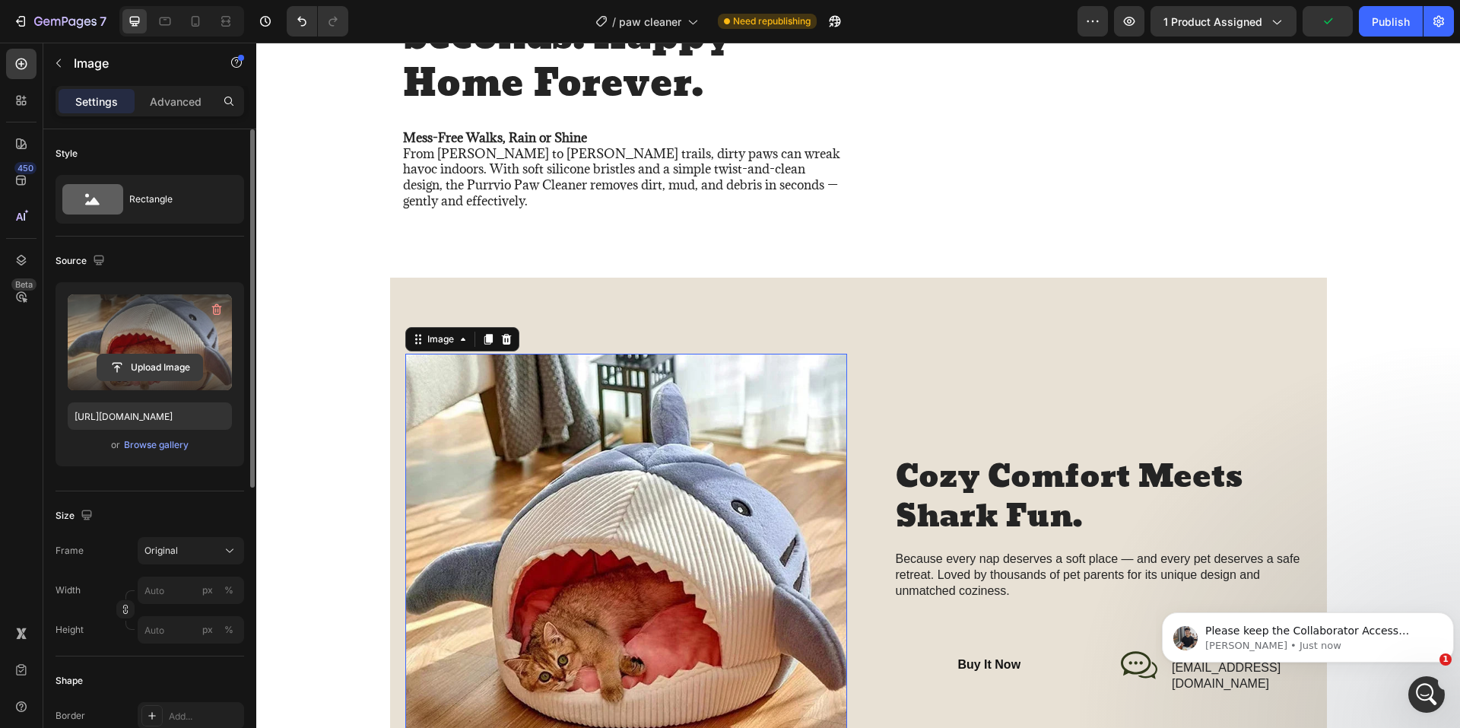
click at [161, 358] on input "file" at bounding box center [149, 367] width 105 height 26
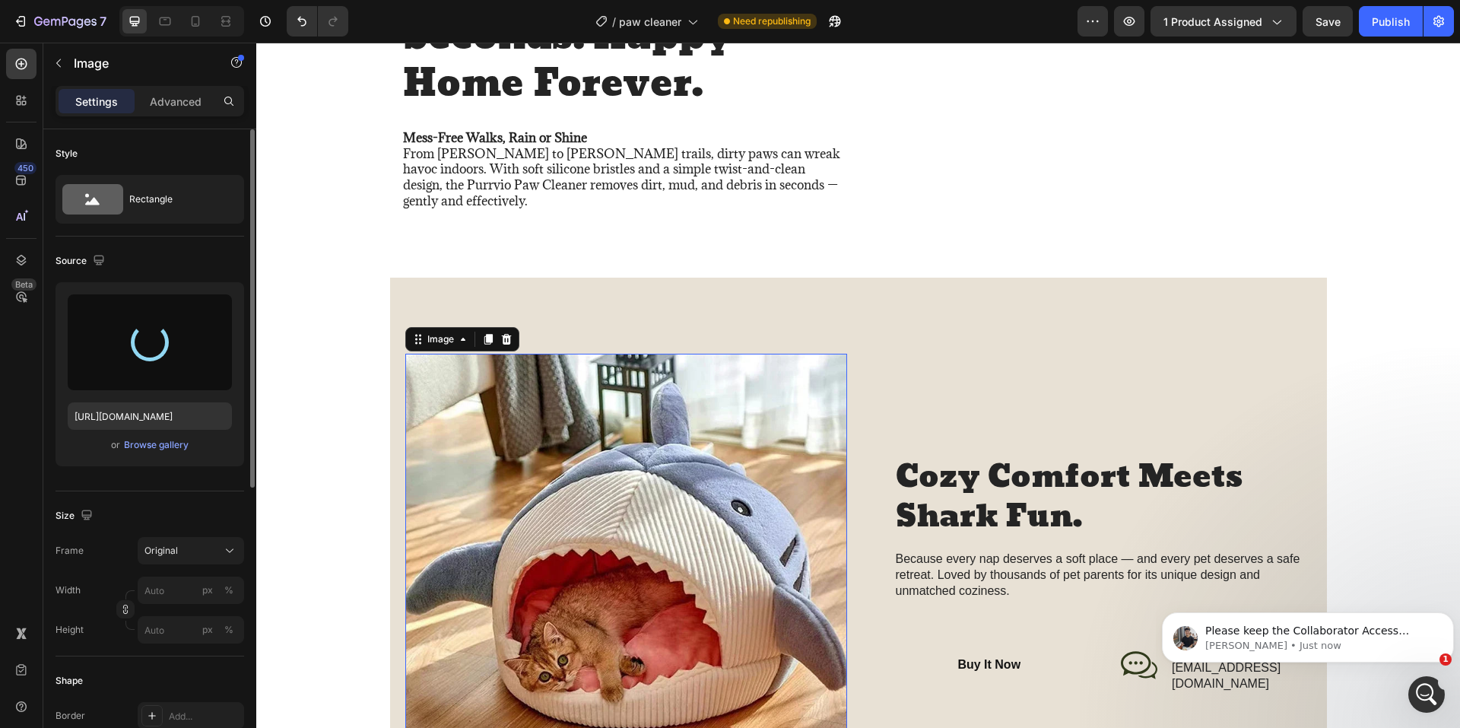
type input "[URL][DOMAIN_NAME]"
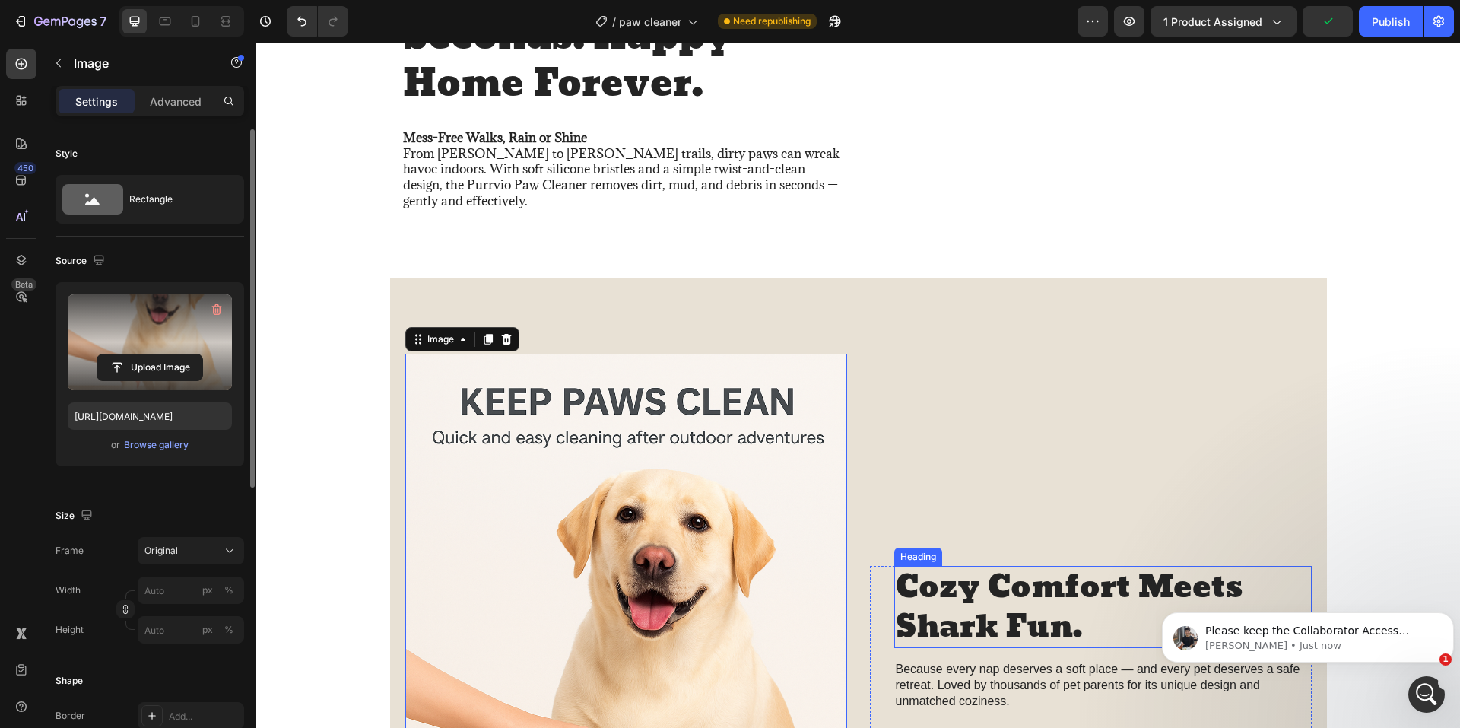
click at [959, 604] on h2 "Cozy Comfort Meets Shark Fun." at bounding box center [1102, 607] width 417 height 82
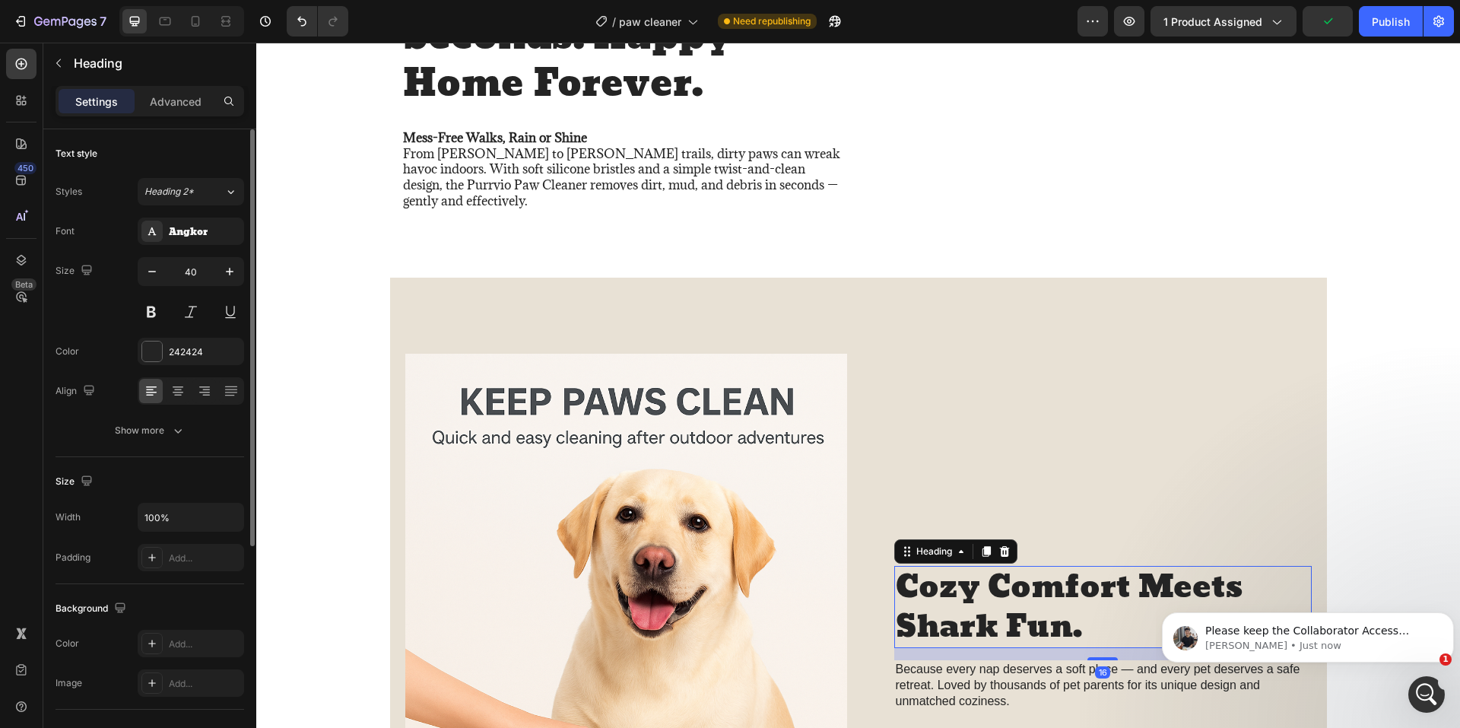
click at [959, 604] on h2 "Cozy Comfort Meets Shark Fun." at bounding box center [1102, 607] width 417 height 82
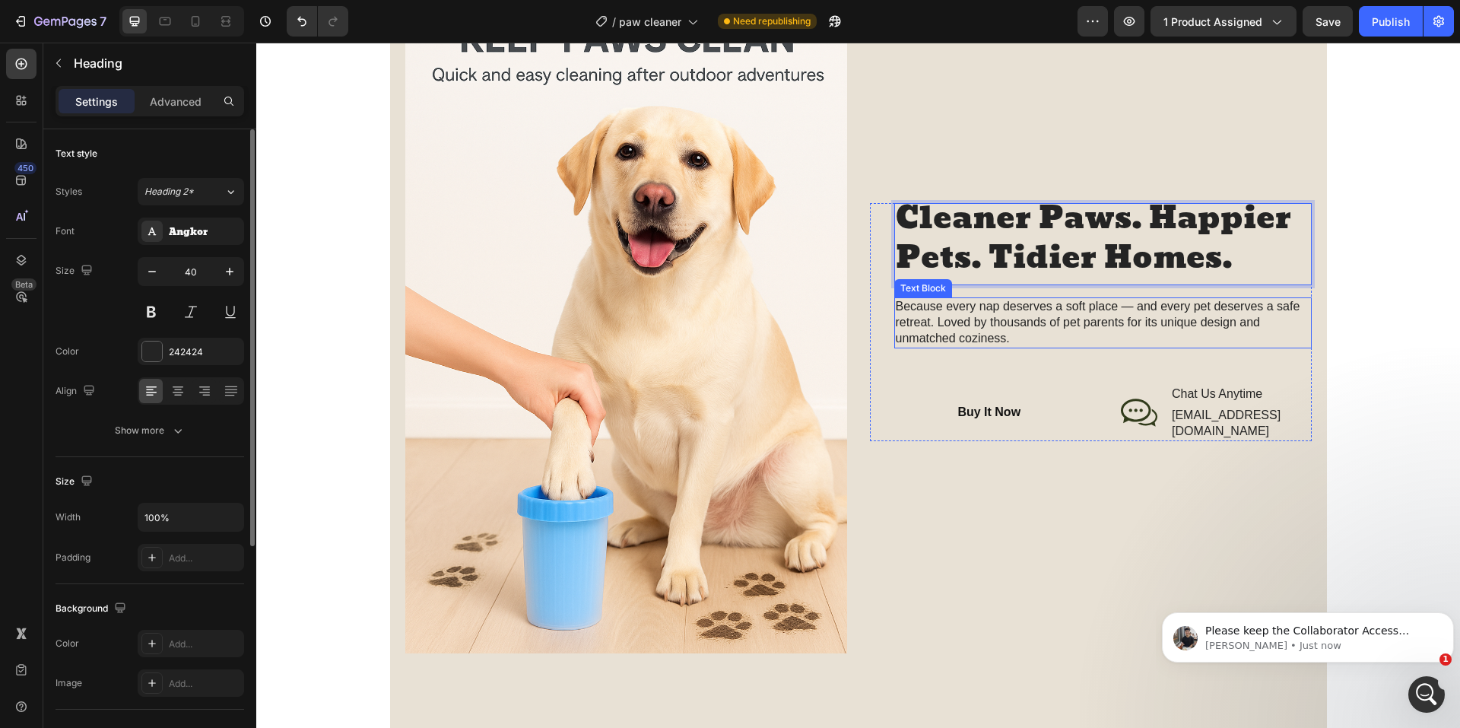
scroll to position [1521, 0]
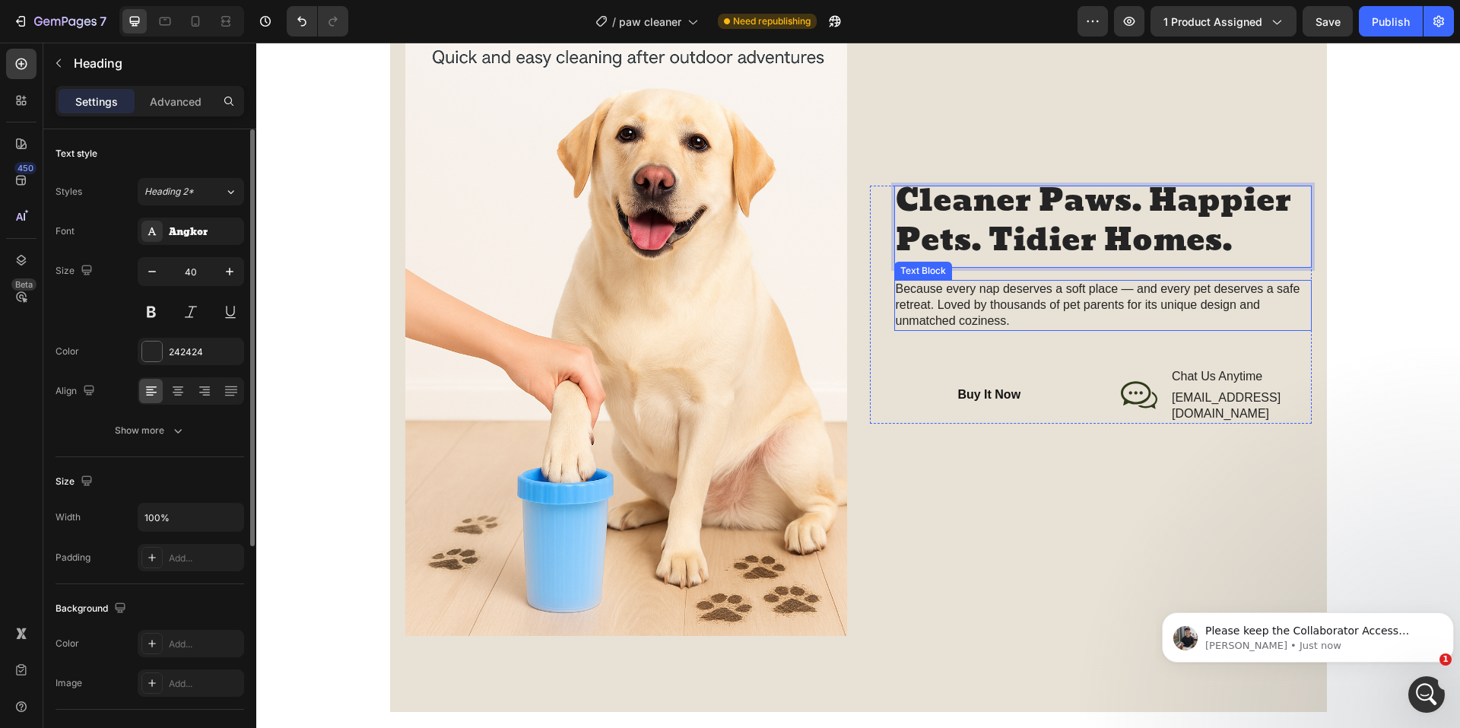
click at [956, 322] on p "Because every nap deserves a soft place — and every pet deserves a safe retreat…" at bounding box center [1103, 304] width 414 height 47
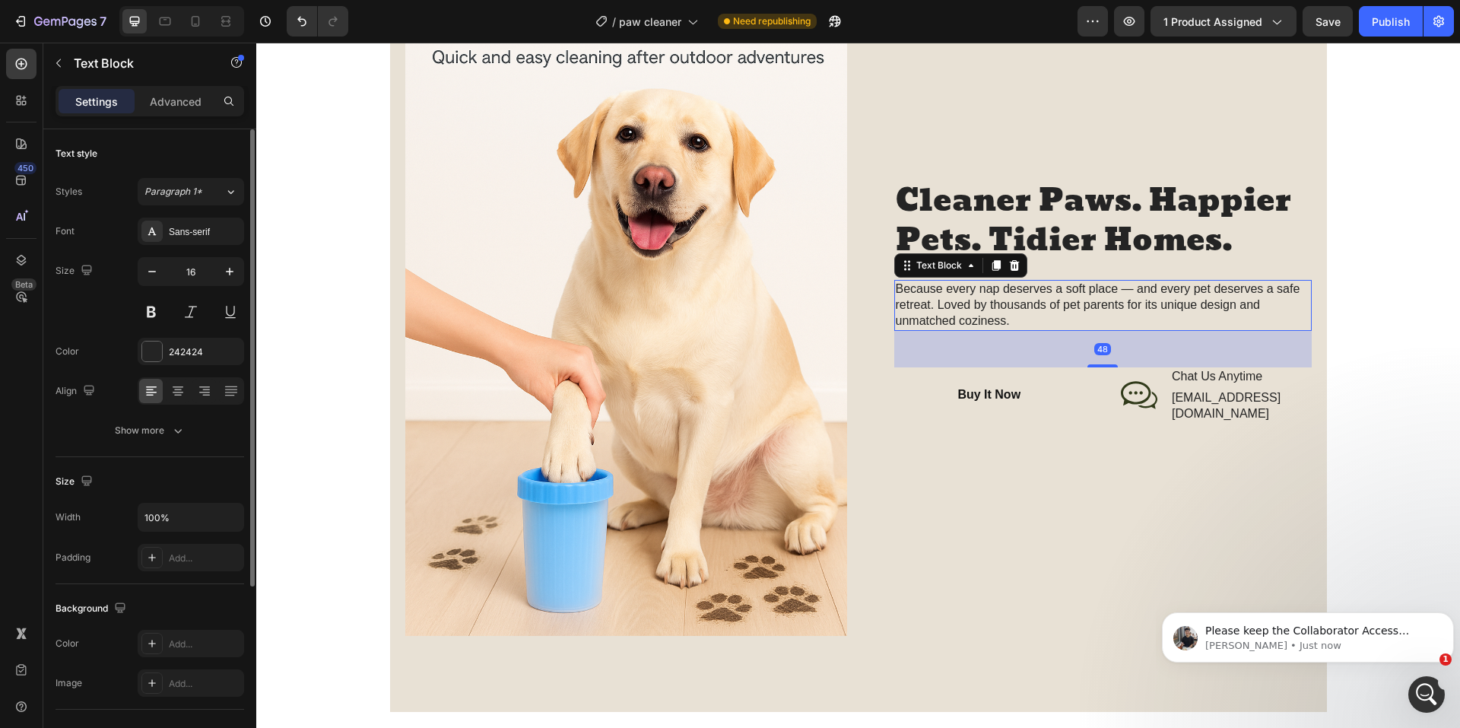
click at [956, 322] on p "Because every nap deserves a soft place — and every pet deserves a safe retreat…" at bounding box center [1103, 304] width 414 height 47
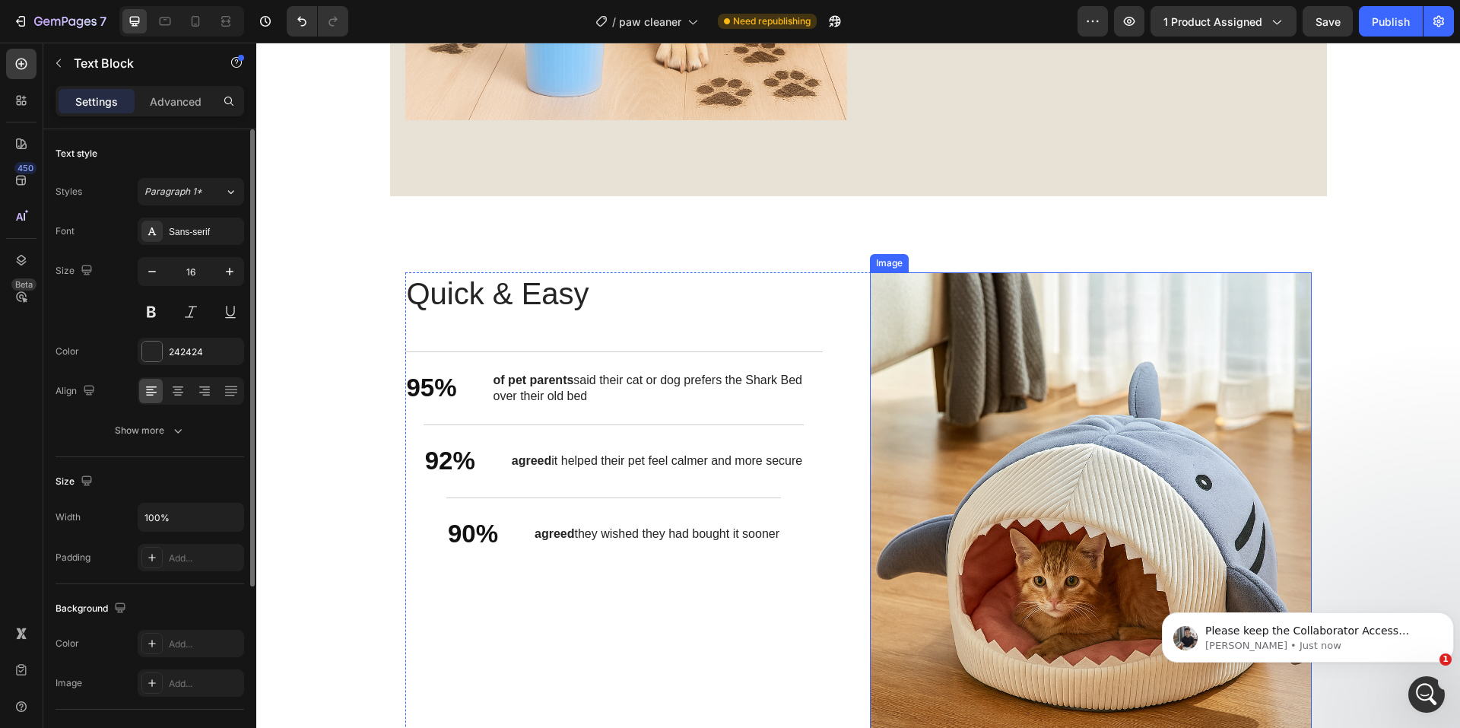
scroll to position [2129, 0]
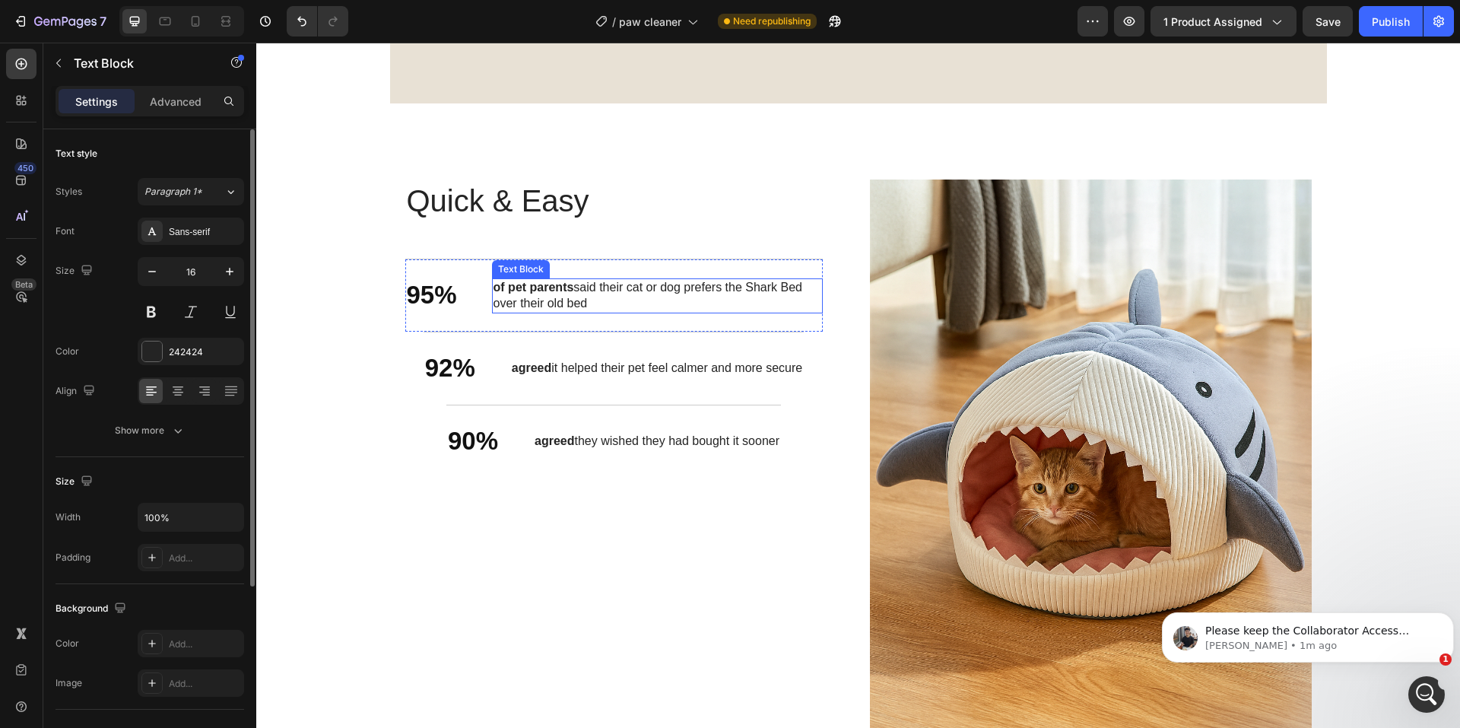
click at [534, 299] on p "of pet parents said their cat or dog prefers the Shark Bed over their old bed" at bounding box center [657, 296] width 328 height 32
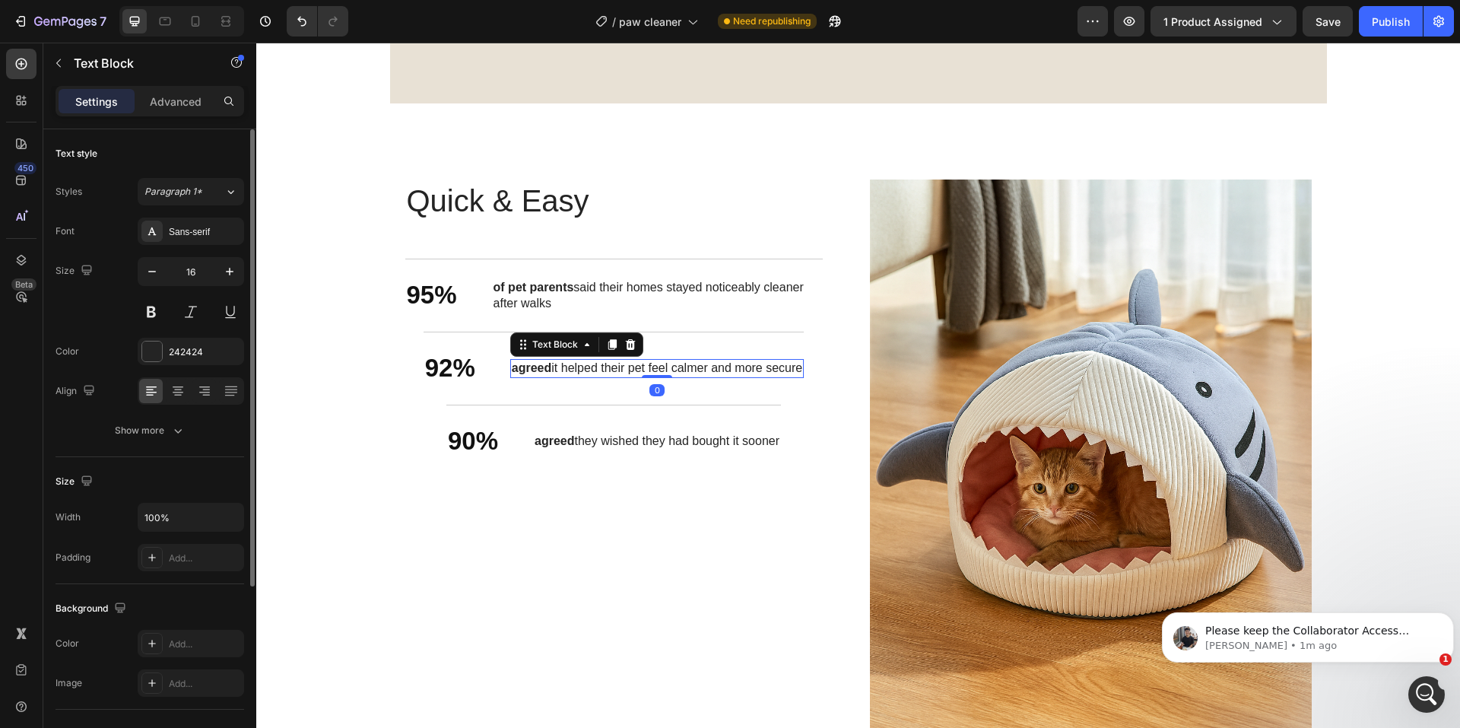
click at [565, 362] on p "agreed it helped their pet feel calmer and more secure" at bounding box center [657, 368] width 290 height 16
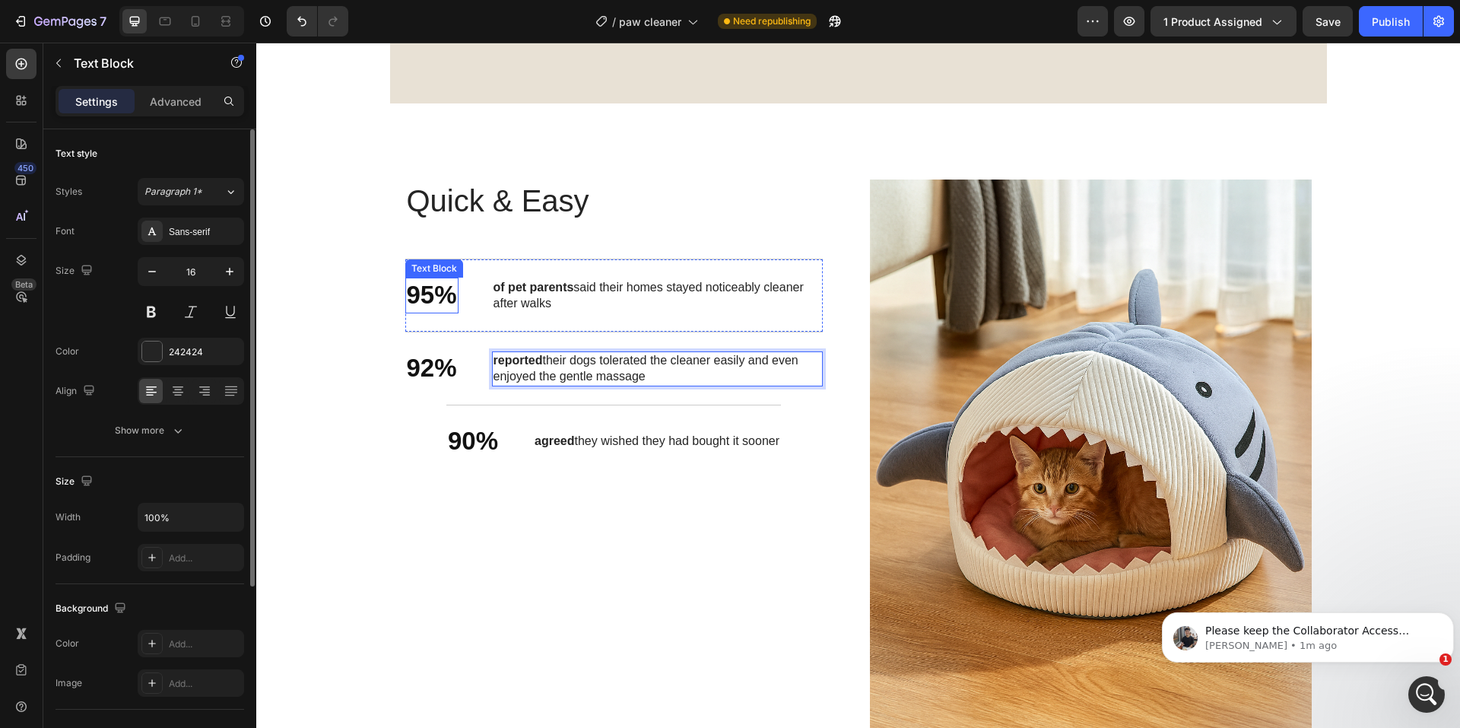
click at [433, 296] on p "95%" at bounding box center [432, 295] width 50 height 33
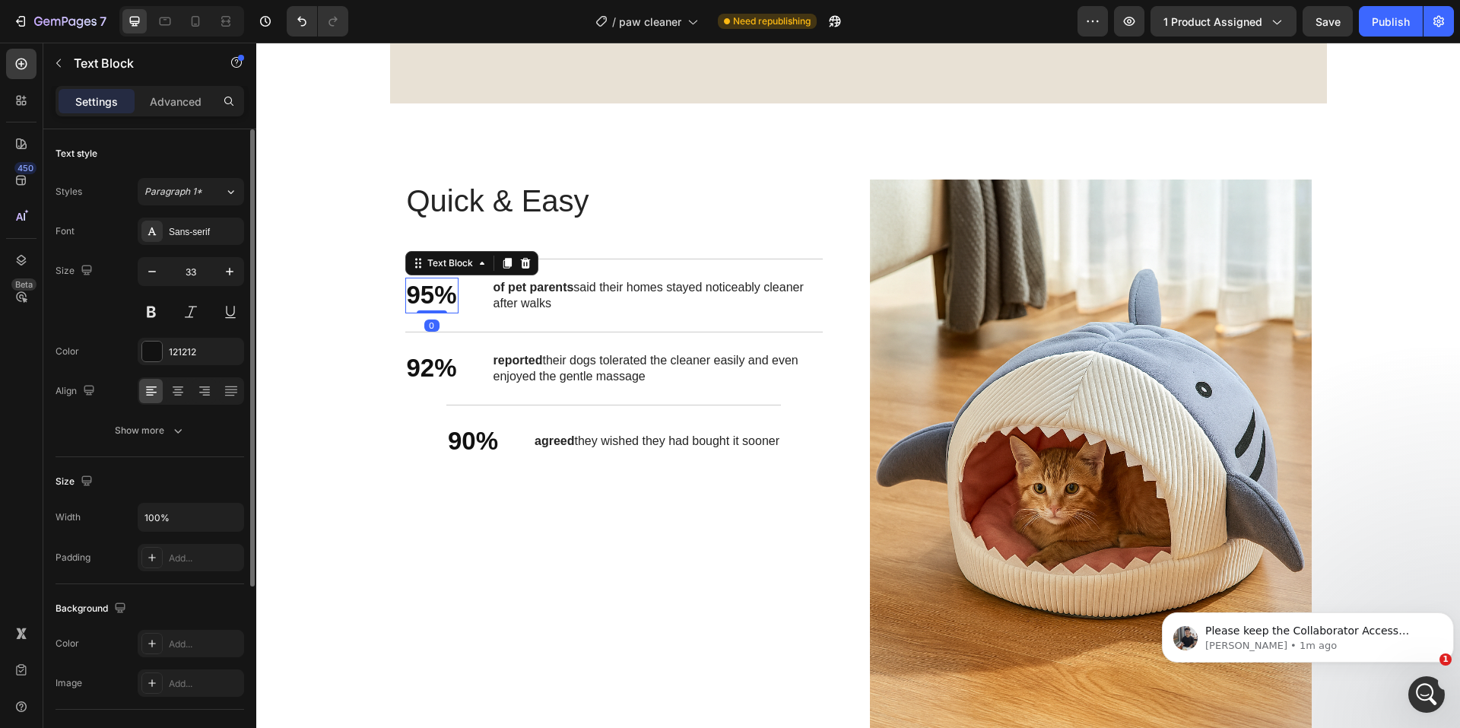
click at [429, 298] on p "95%" at bounding box center [432, 295] width 50 height 33
click at [430, 370] on p "92%" at bounding box center [432, 368] width 50 height 33
click at [430, 369] on p "92%" at bounding box center [432, 368] width 50 height 33
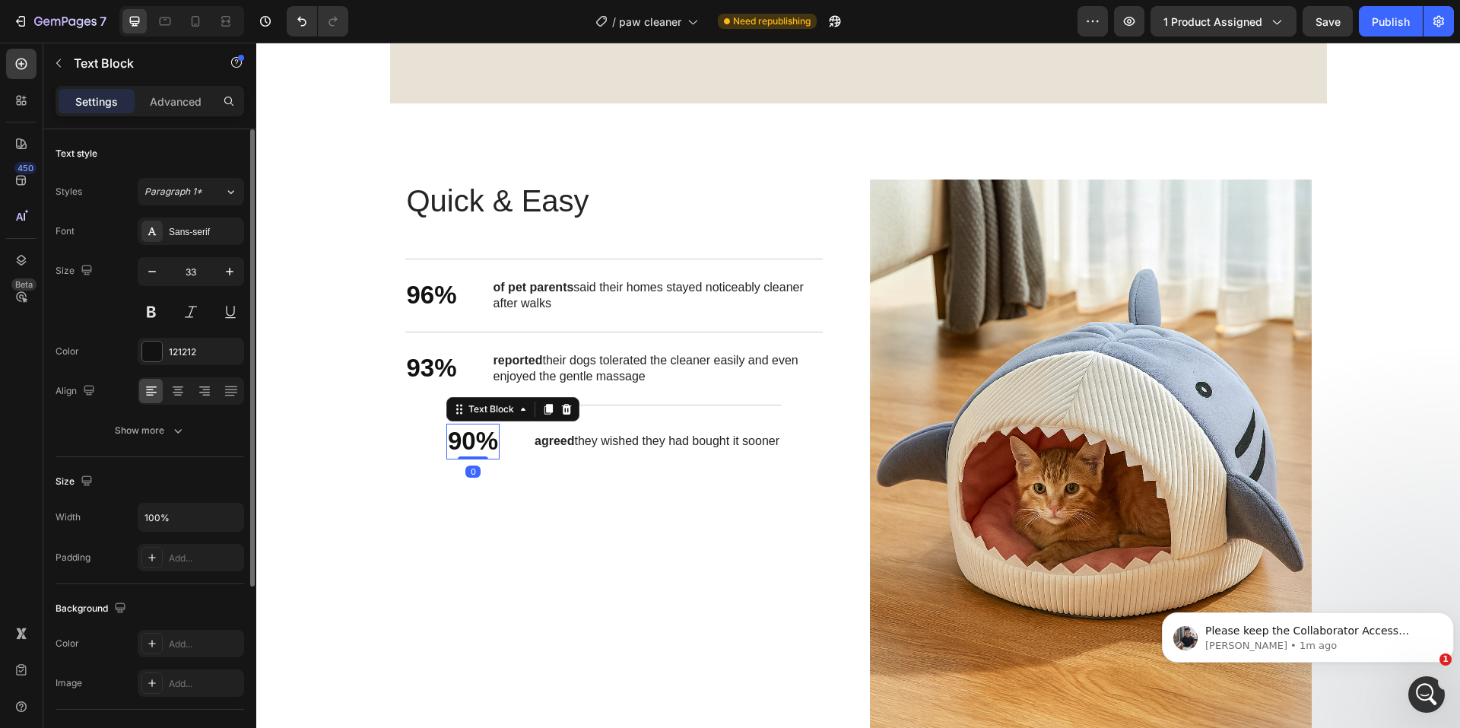
click at [448, 442] on p "90%" at bounding box center [473, 441] width 50 height 33
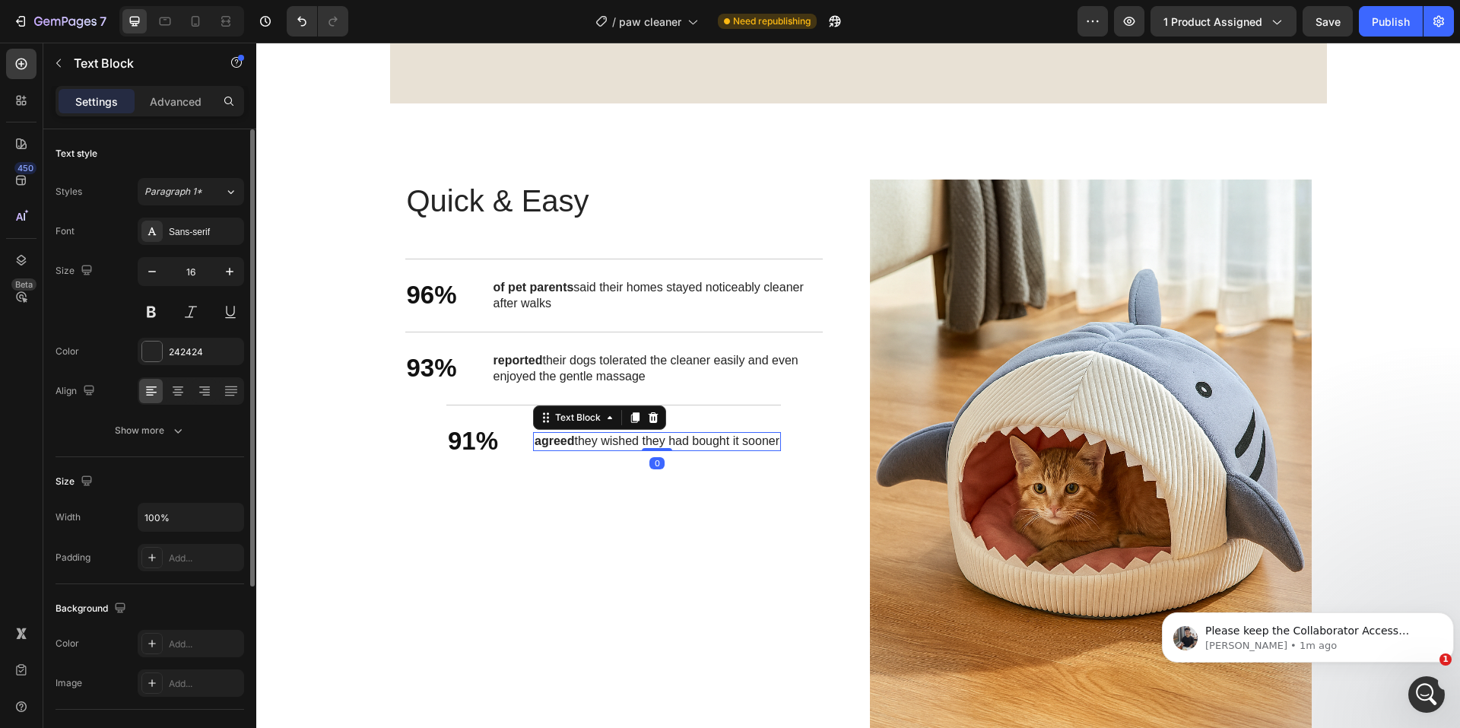
click at [556, 434] on p "agreed they wished they had bought it sooner" at bounding box center [656, 441] width 245 height 16
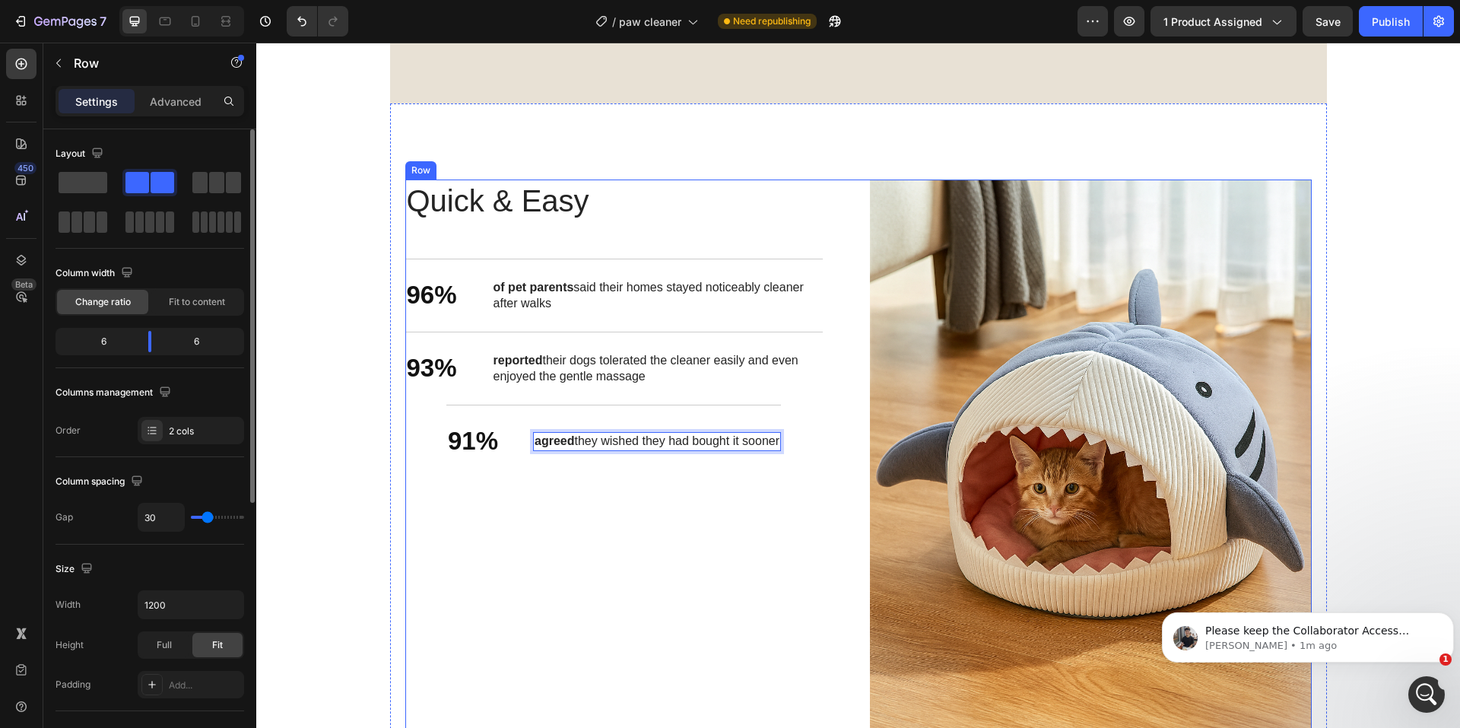
click at [563, 514] on div "Quick & Easy Heading 96% Text Block of pet parents said their homes stayed noti…" at bounding box center [626, 510] width 442 height 663
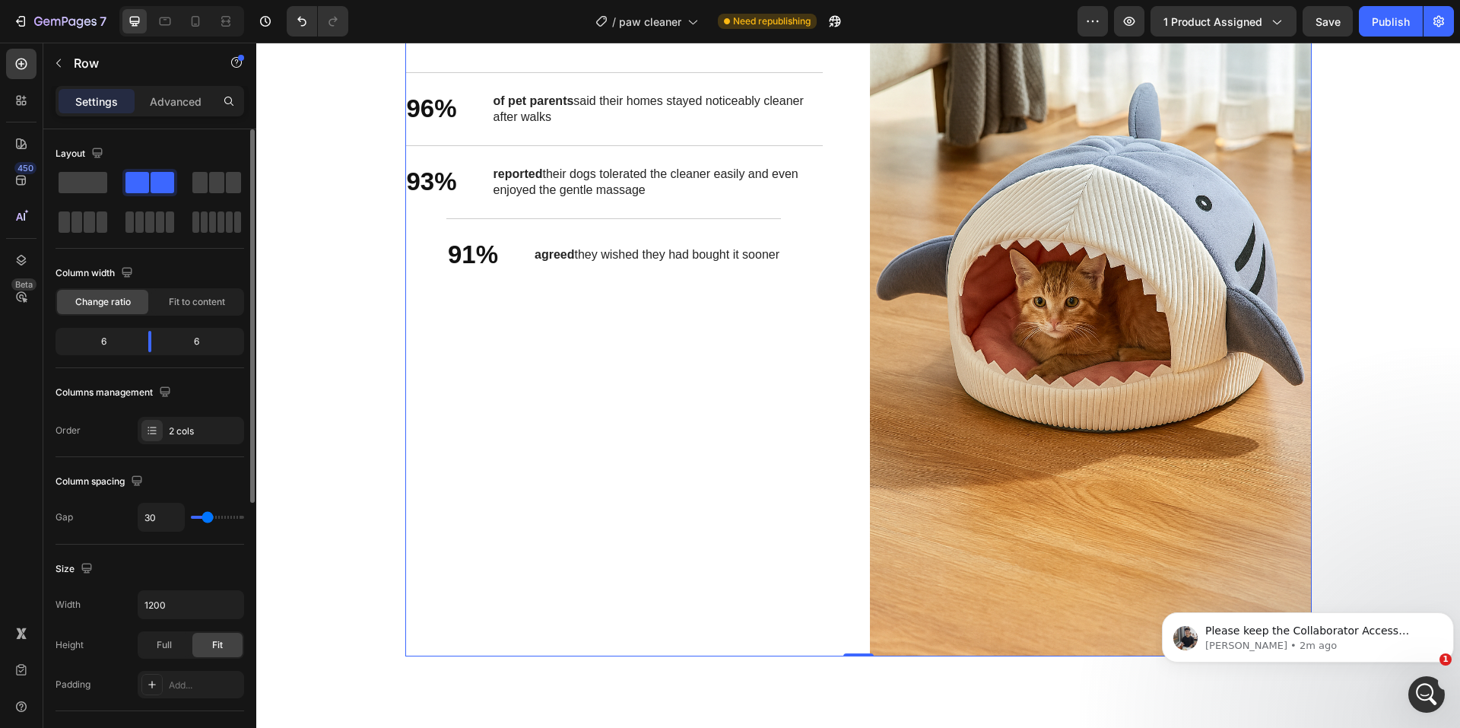
scroll to position [2357, 0]
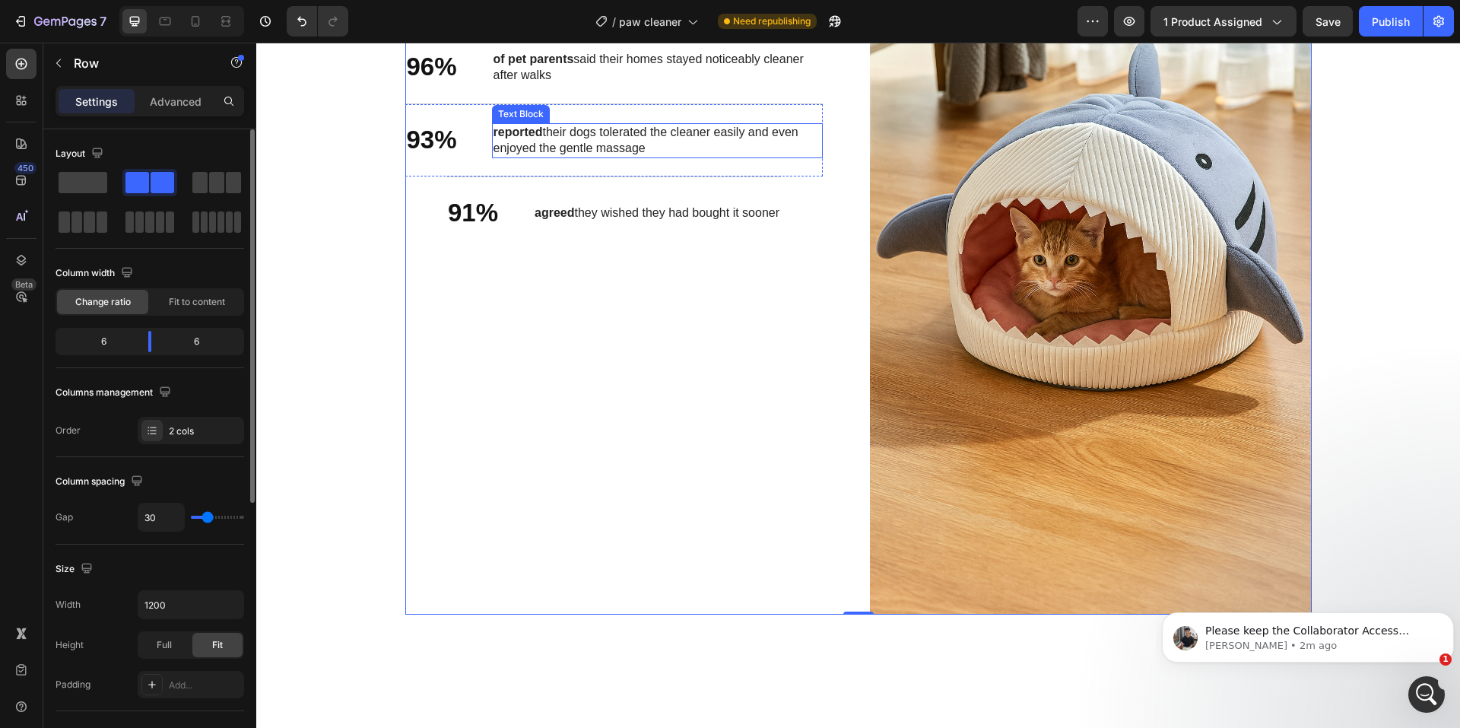
click at [639, 147] on p "reported their dogs tolerated the cleaner easily and even enjoyed the gentle ma…" at bounding box center [657, 141] width 328 height 32
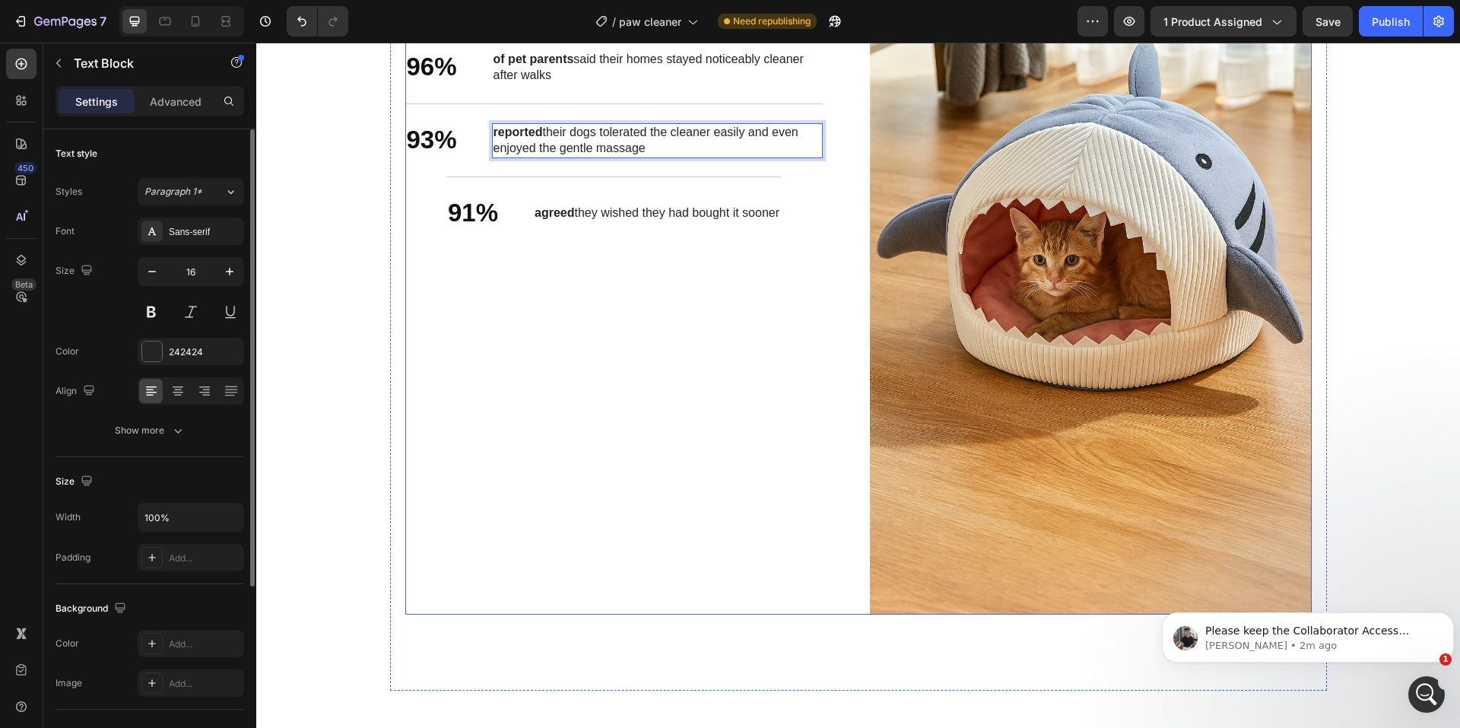
click at [570, 356] on div "Quick & Easy Heading 96% Text Block of pet parents said their homes stayed noti…" at bounding box center [626, 282] width 442 height 663
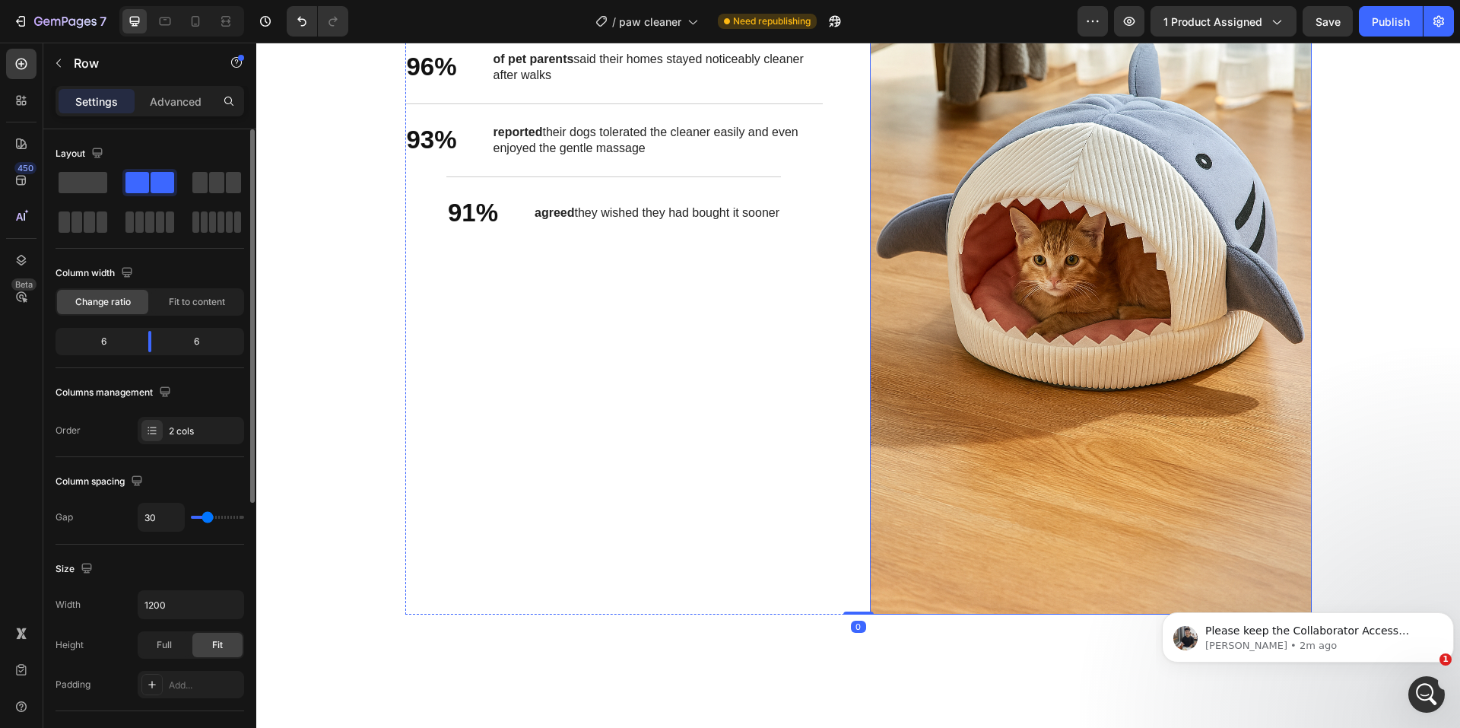
click at [1053, 316] on img at bounding box center [1091, 282] width 442 height 663
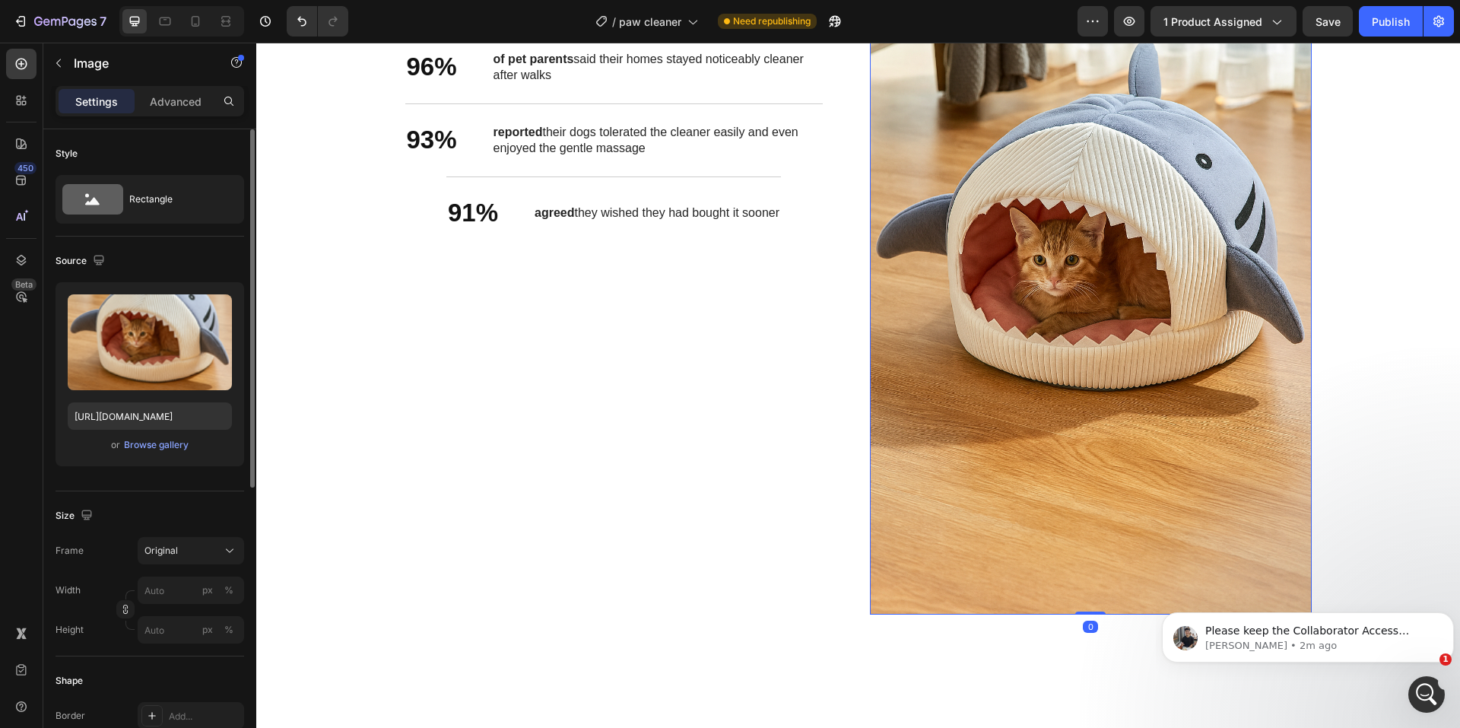
click at [1045, 303] on img at bounding box center [1091, 282] width 442 height 663
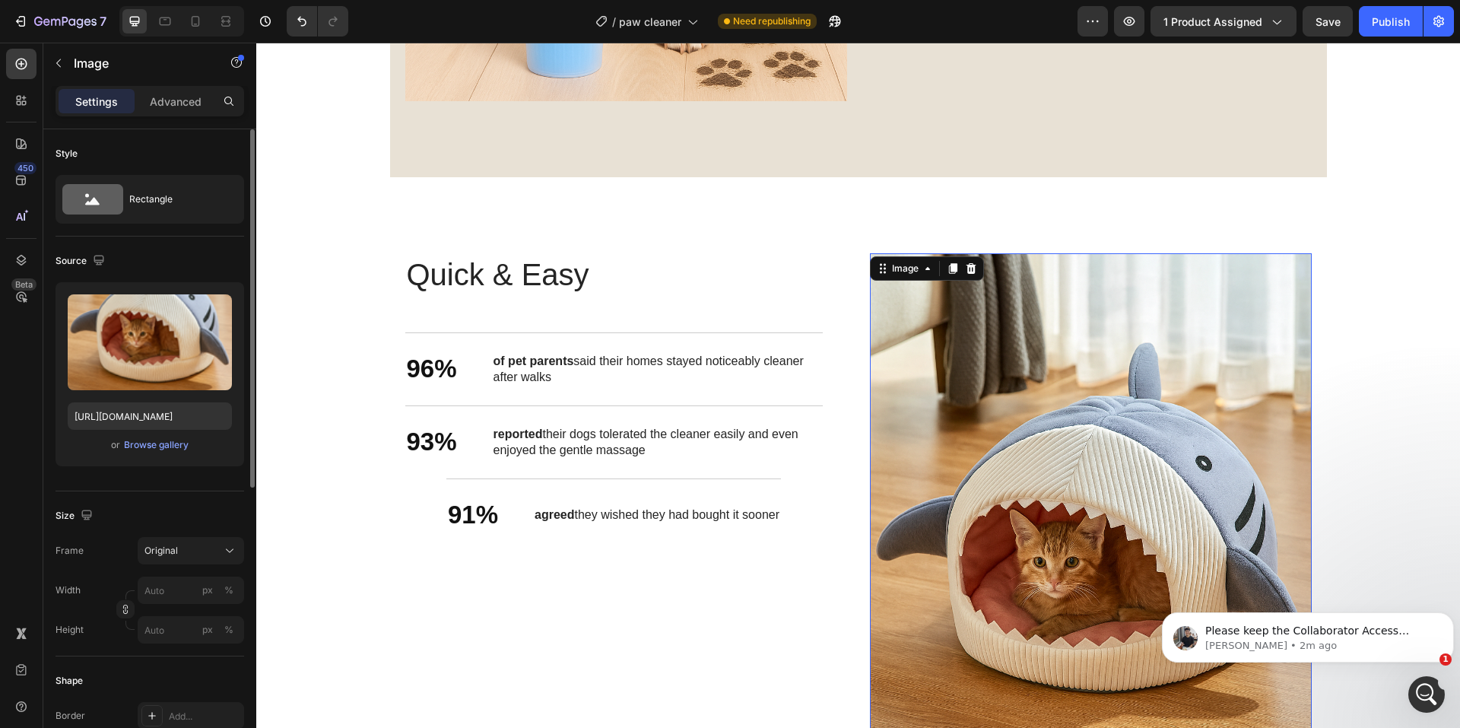
scroll to position [2053, 0]
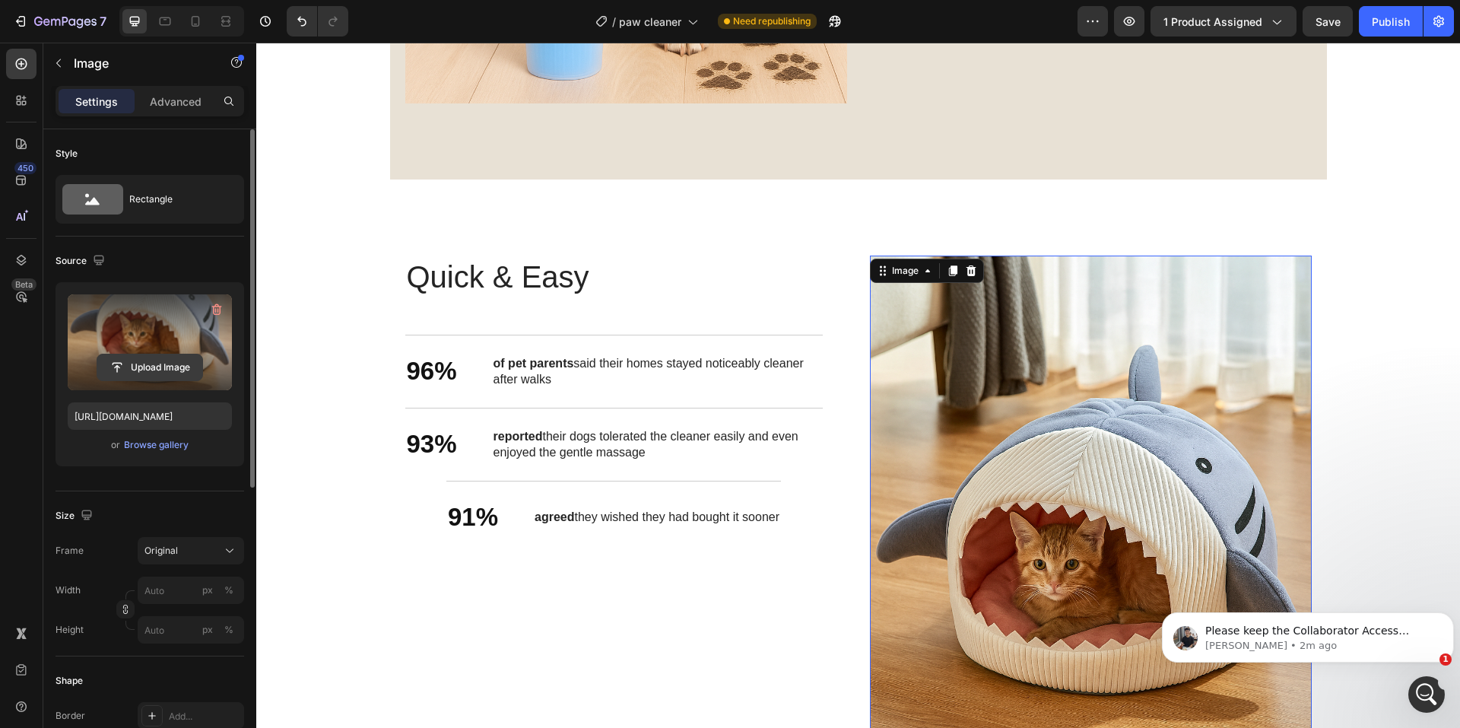
click at [150, 365] on input "file" at bounding box center [149, 367] width 105 height 26
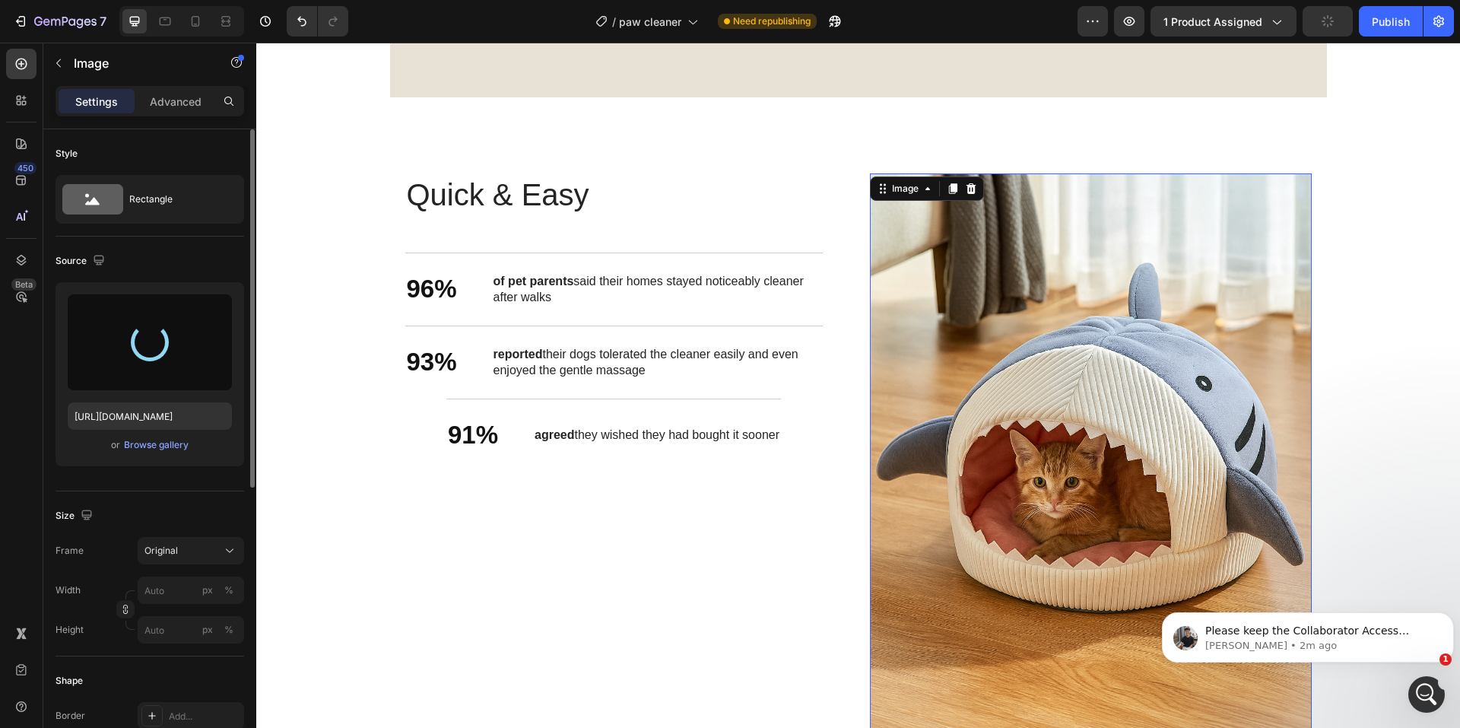
type input "[URL][DOMAIN_NAME]"
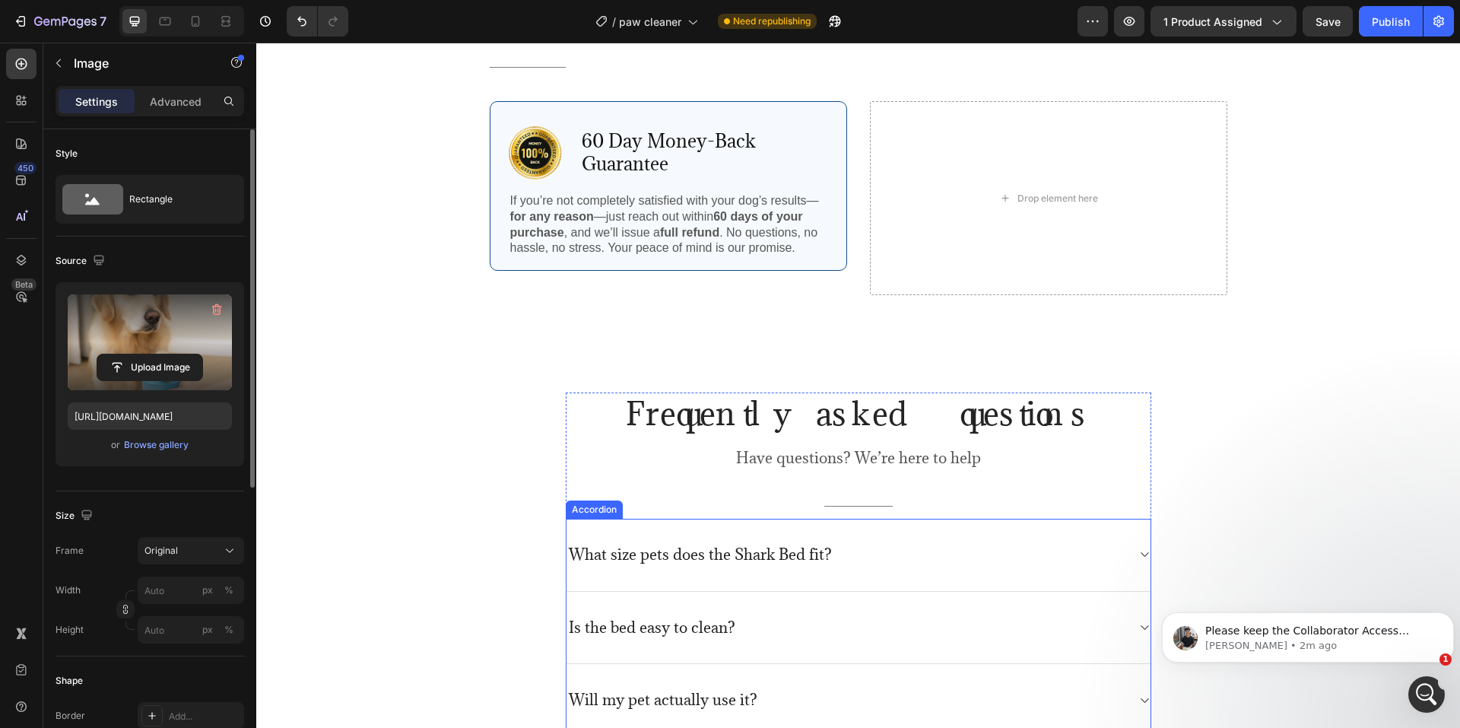
scroll to position [3649, 0]
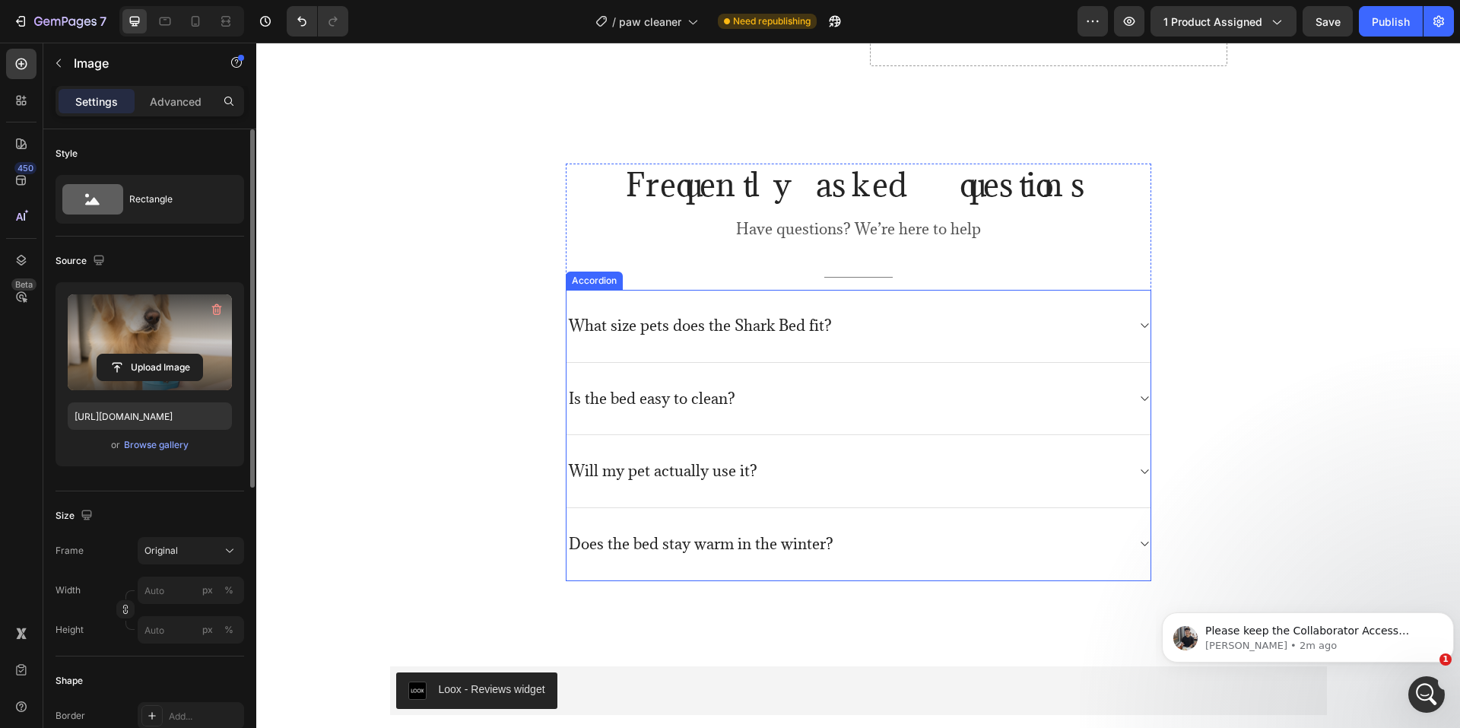
click at [750, 331] on p "What size pets does the Shark Bed fit?" at bounding box center [700, 325] width 263 height 19
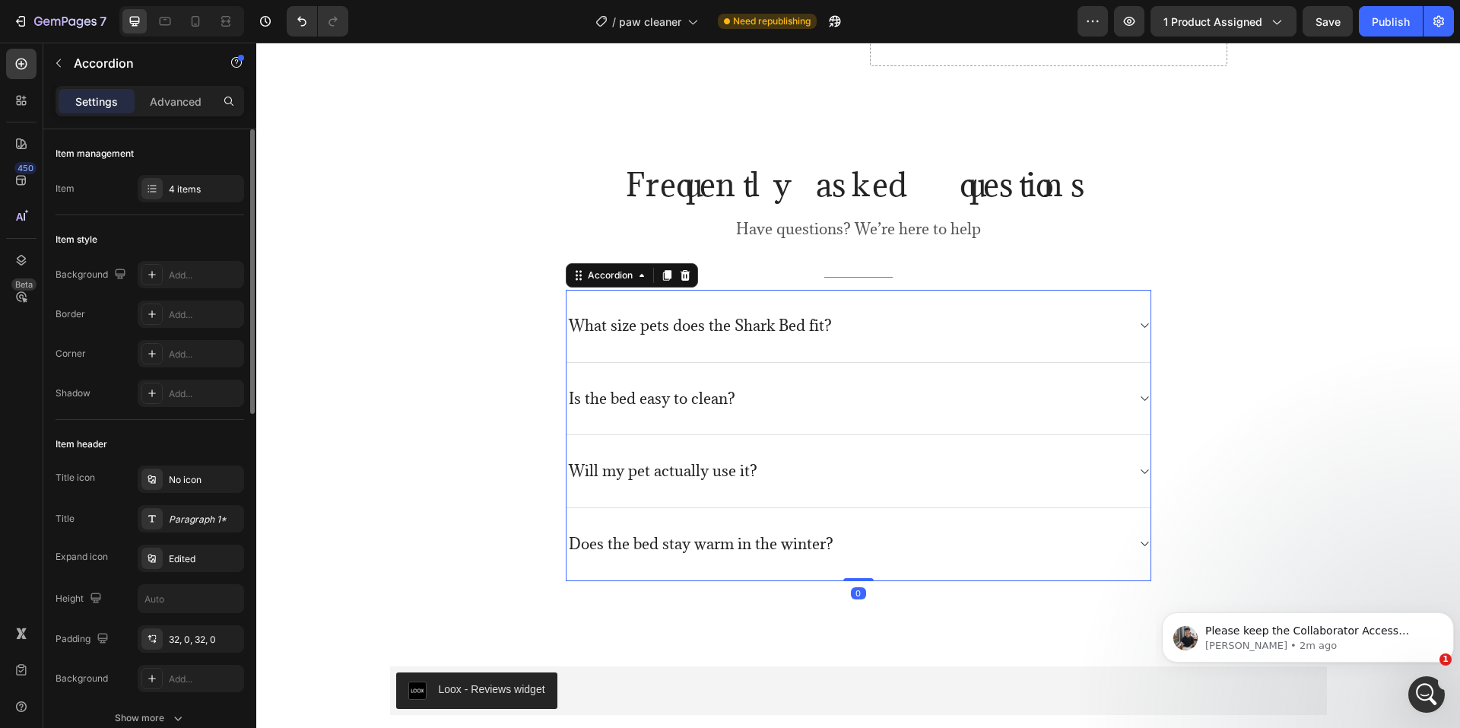
click at [750, 331] on p "What size pets does the Shark Bed fit?" at bounding box center [700, 325] width 263 height 19
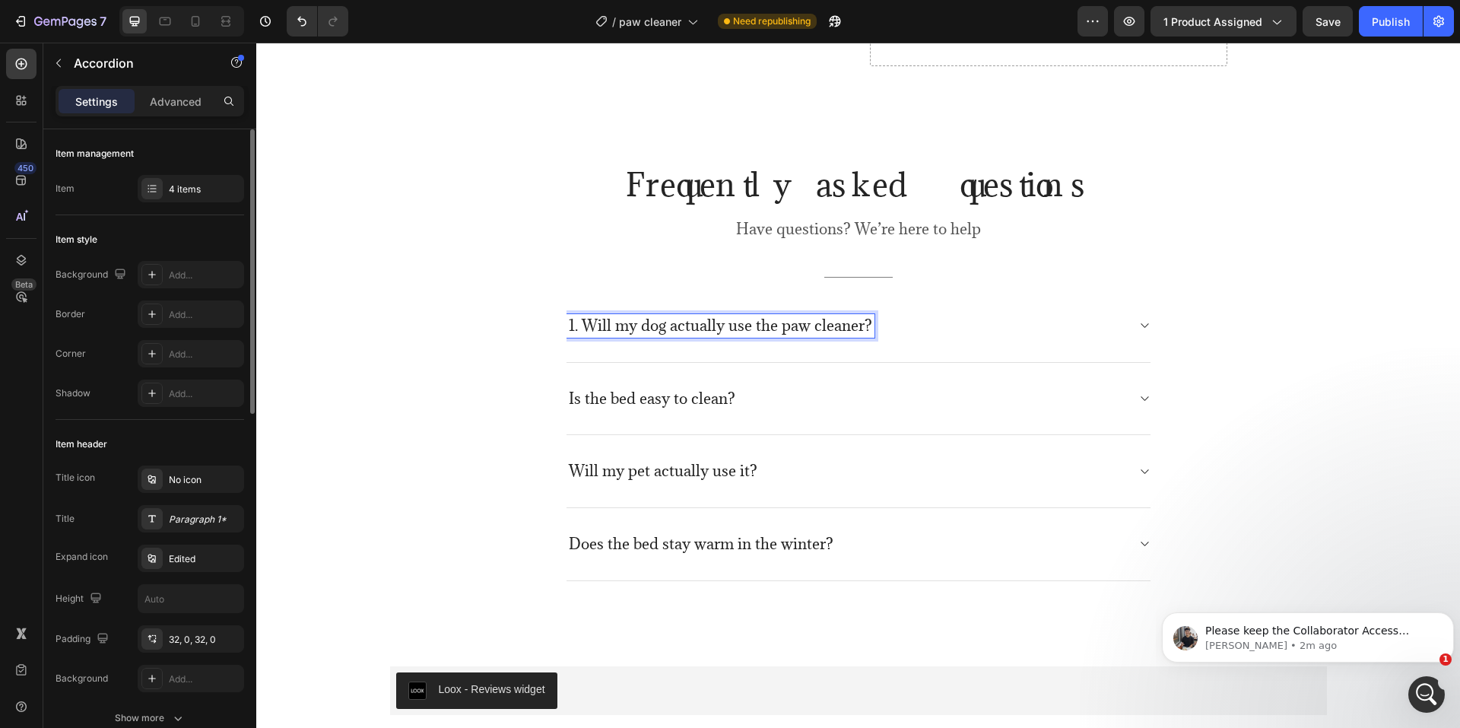
click at [1144, 323] on div "1. Will my dog actually use the paw cleaner? Is the bed easy to clean? Will my …" at bounding box center [858, 435] width 585 height 291
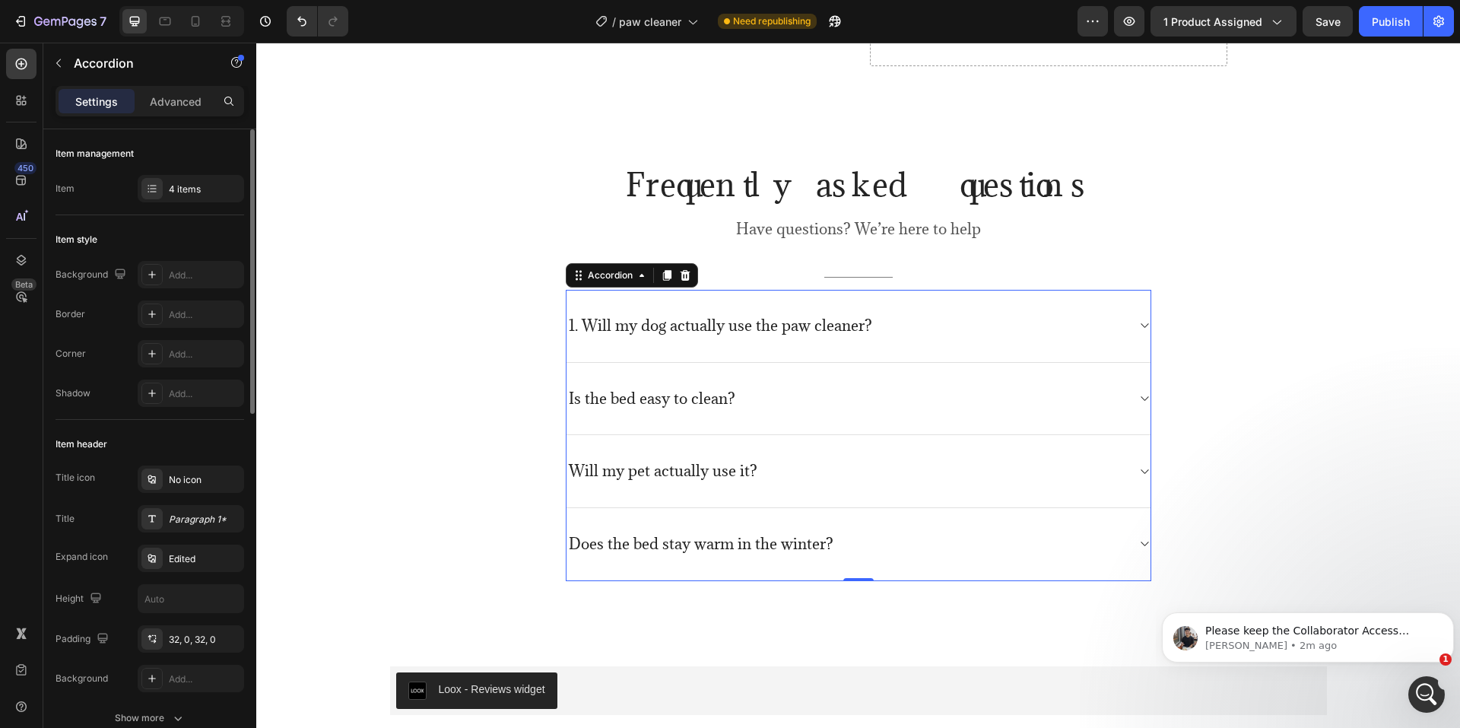
click at [1129, 325] on div "1. Will my dog actually use the paw cleaner?" at bounding box center [858, 326] width 584 height 73
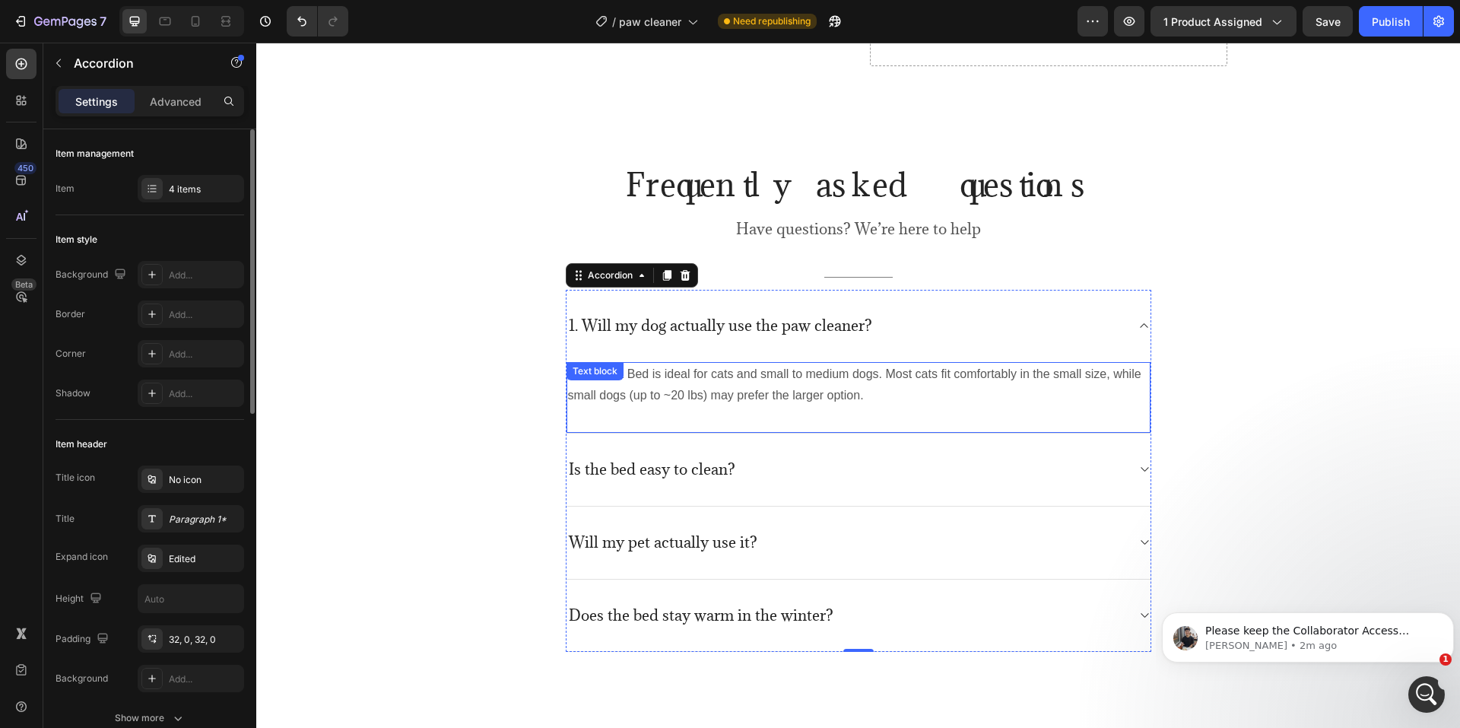
click at [817, 373] on p "The Shark Bed is ideal for cats and small to medium dogs. Most cats fit comfort…" at bounding box center [858, 385] width 581 height 44
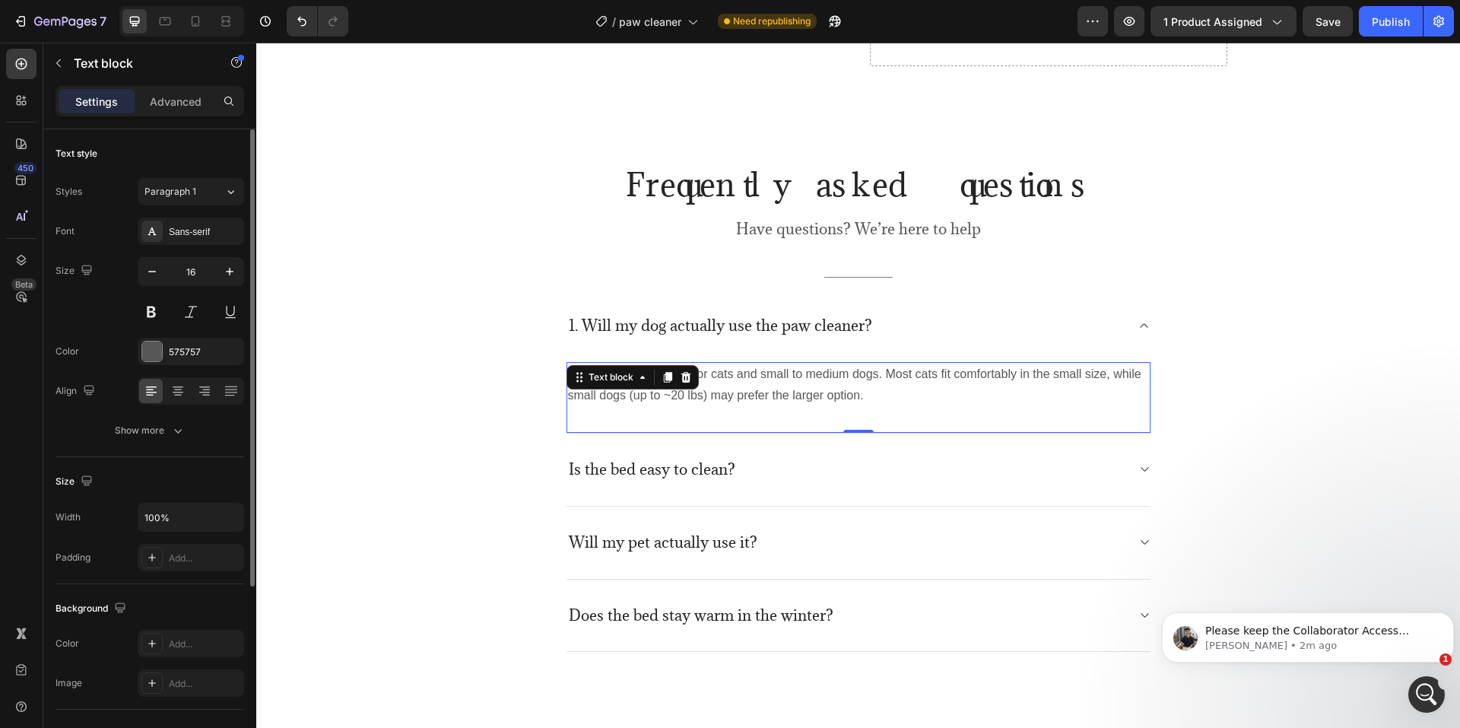
click at [817, 373] on p "The Shark Bed is ideal for cats and small to medium dogs. Most cats fit comfort…" at bounding box center [858, 385] width 581 height 44
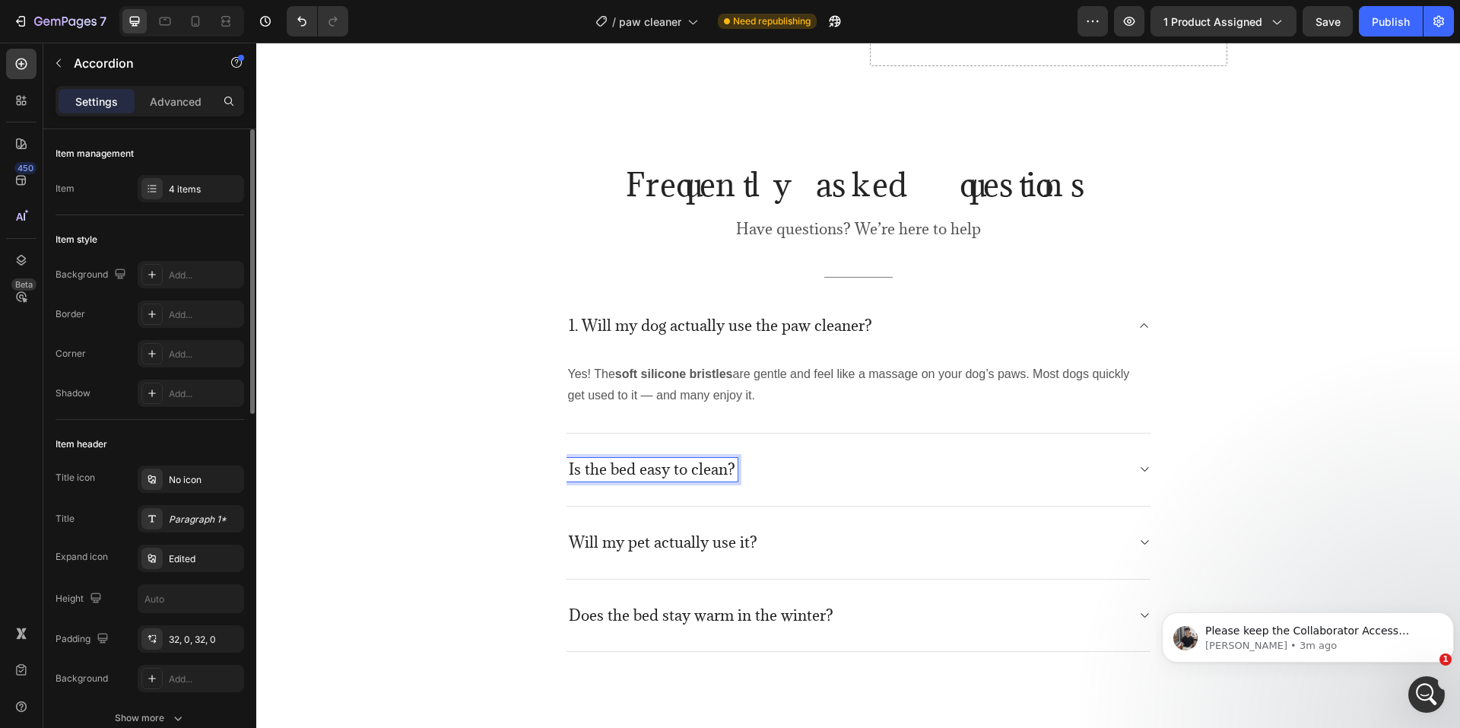
click at [575, 322] on p "1. Will my dog actually use the paw cleaner?" at bounding box center [720, 325] width 303 height 19
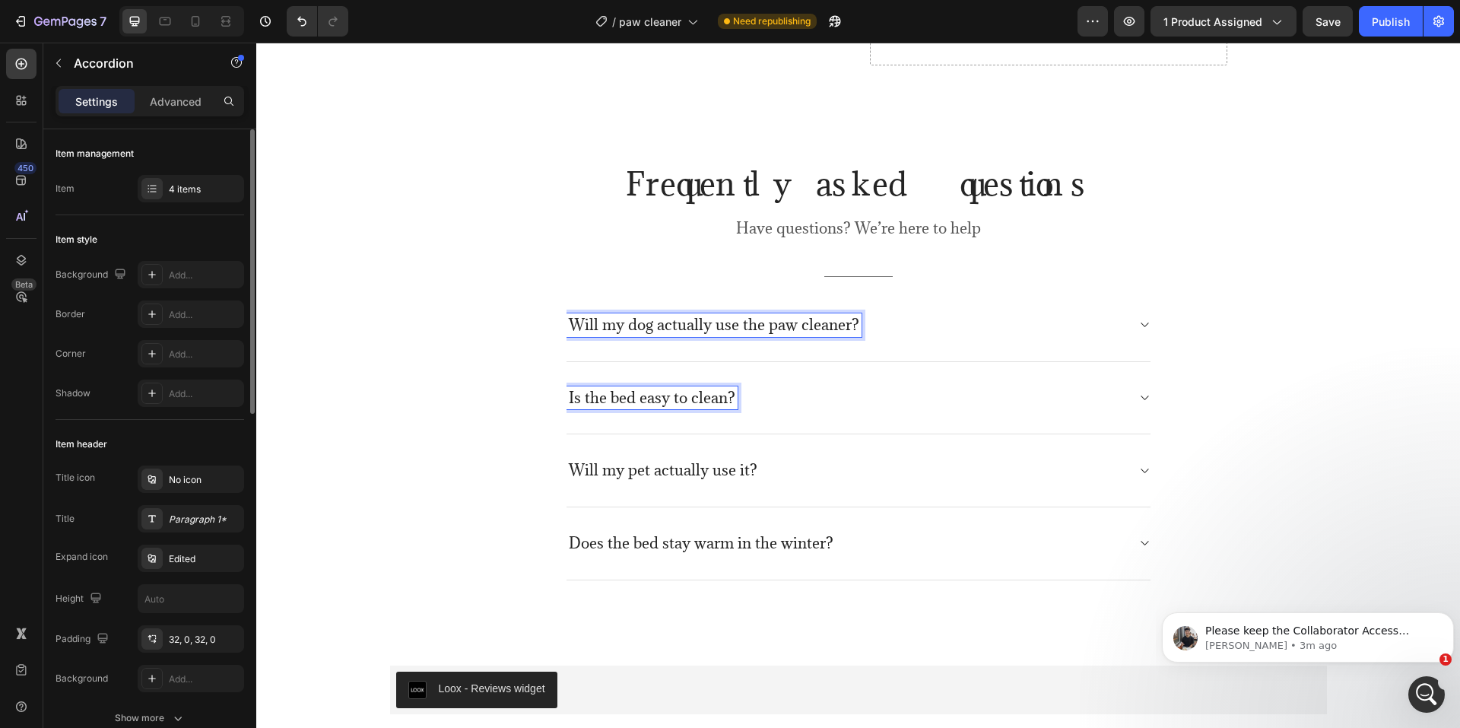
click at [690, 408] on p "Is the bed easy to clean?" at bounding box center [652, 397] width 166 height 19
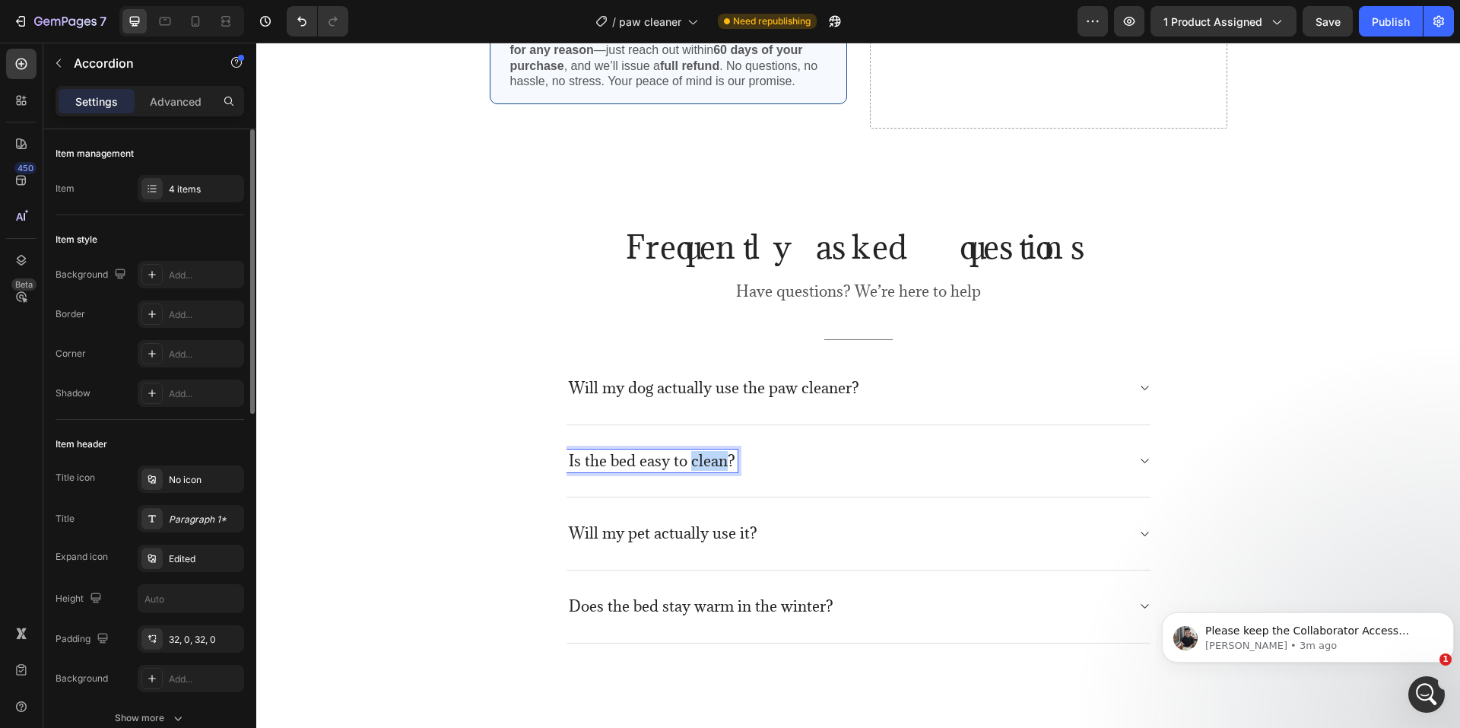
click at [690, 471] on p "Is the bed easy to clean?" at bounding box center [652, 461] width 166 height 19
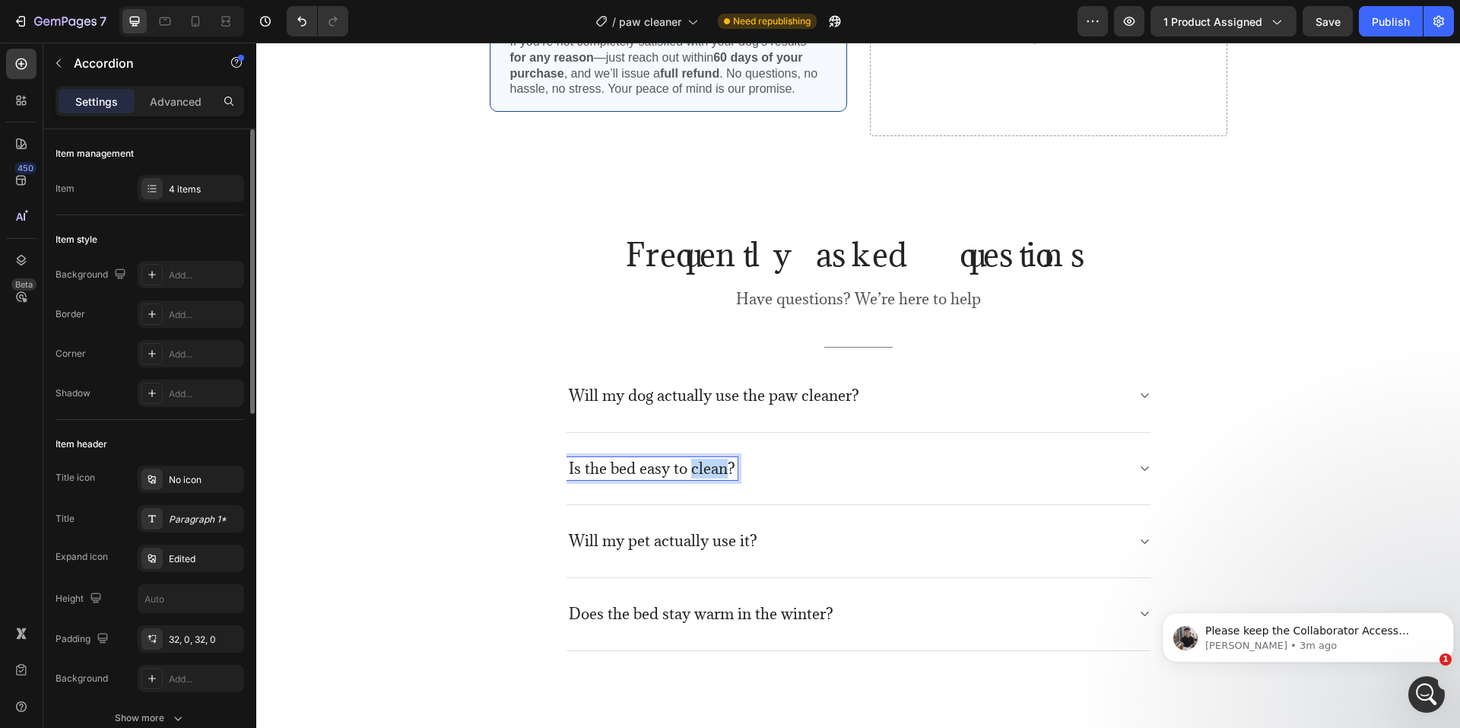
scroll to position [3579, 0]
click at [579, 466] on p "2. What sizes of dogs is this best for?" at bounding box center [694, 469] width 251 height 19
click at [1118, 458] on div "What sizes of dogs is this best for?" at bounding box center [846, 470] width 560 height 24
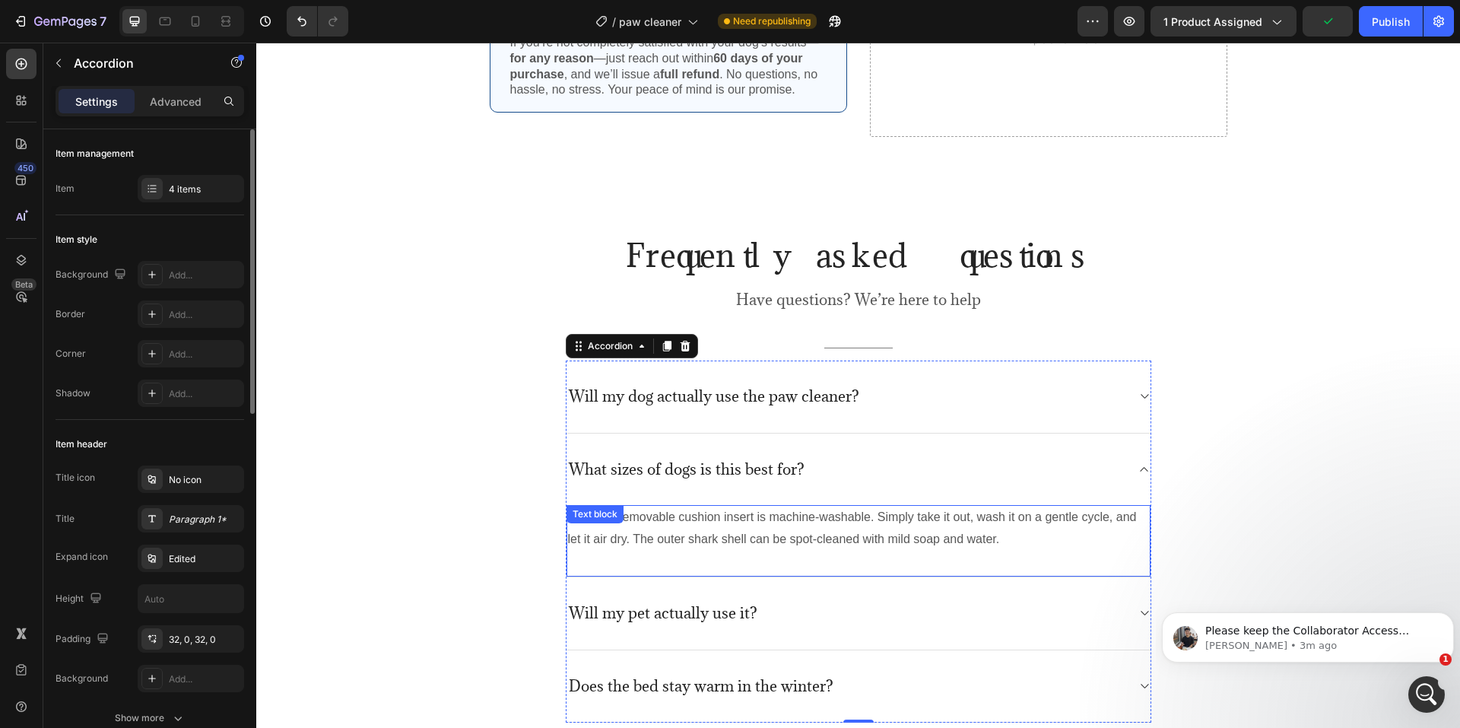
click at [630, 544] on p "Yes! The removable cushion insert is machine-washable. Simply take it out, wash…" at bounding box center [858, 528] width 581 height 44
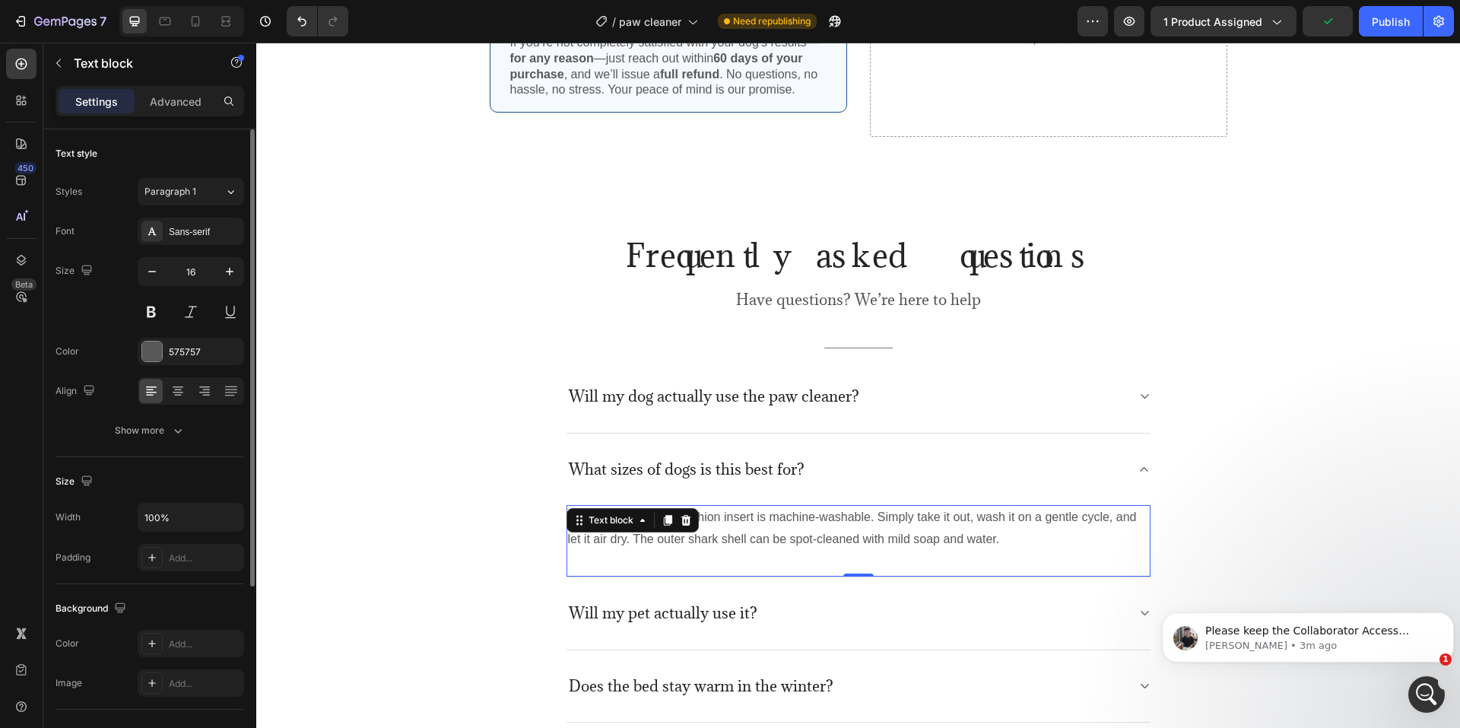
click at [630, 544] on p "Yes! The removable cushion insert is machine-washable. Simply take it out, wash…" at bounding box center [858, 528] width 581 height 44
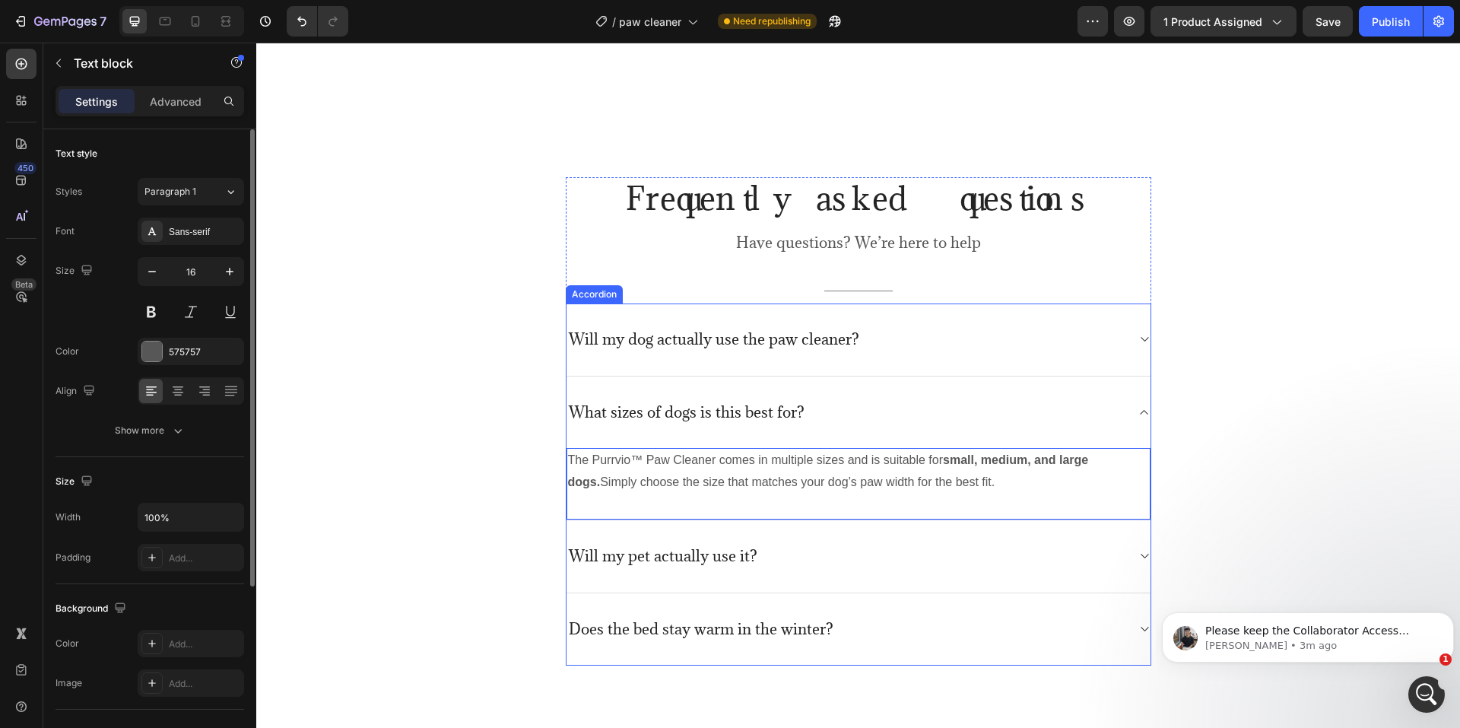
scroll to position [3731, 0]
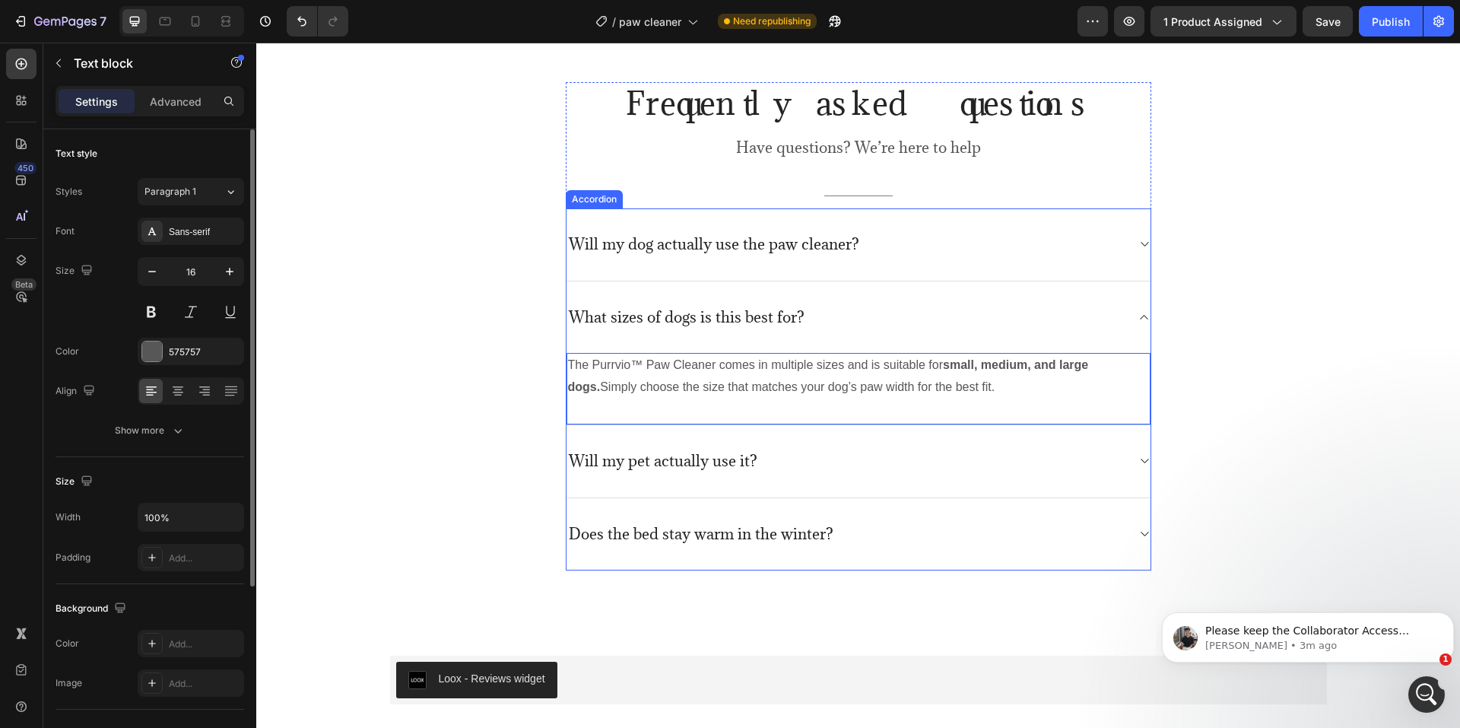
click at [620, 461] on p "Will my pet actually use it?" at bounding box center [663, 461] width 189 height 19
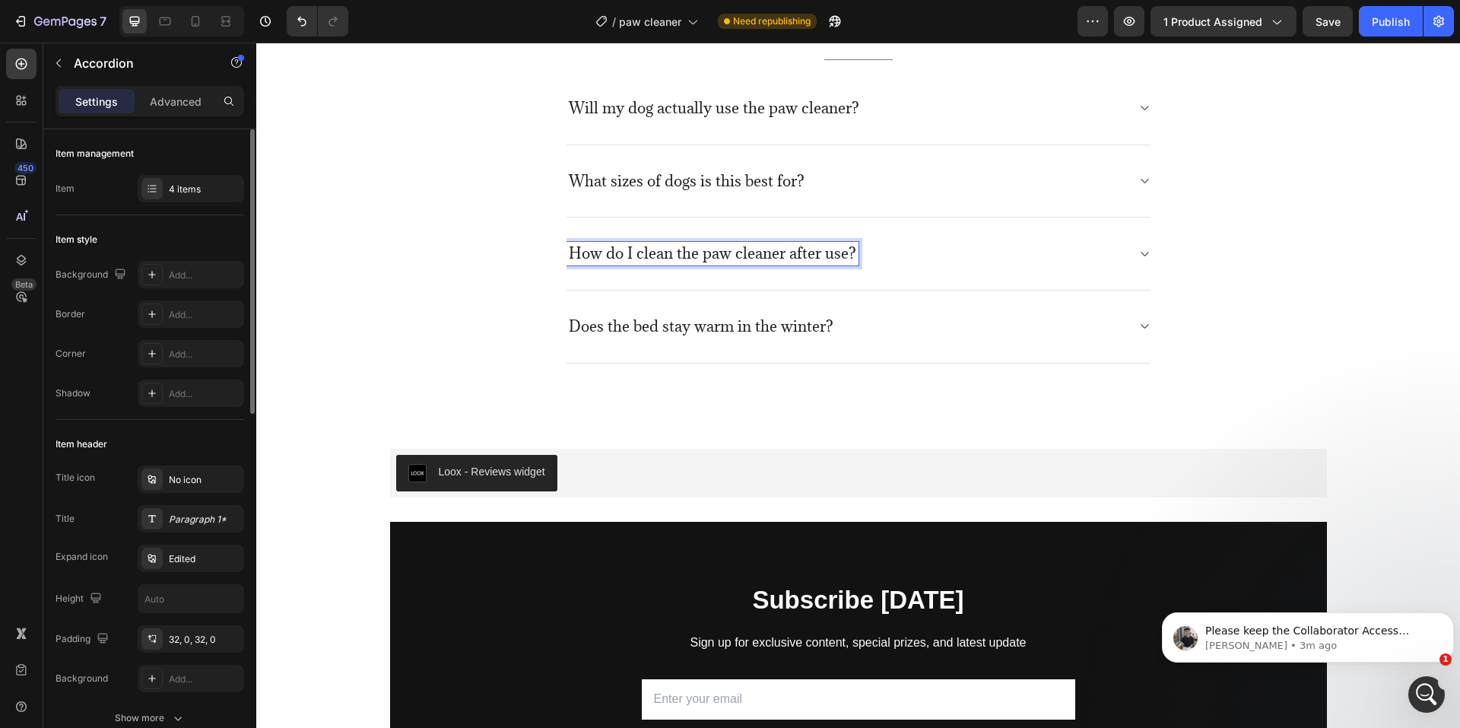
scroll to position [3887, 0]
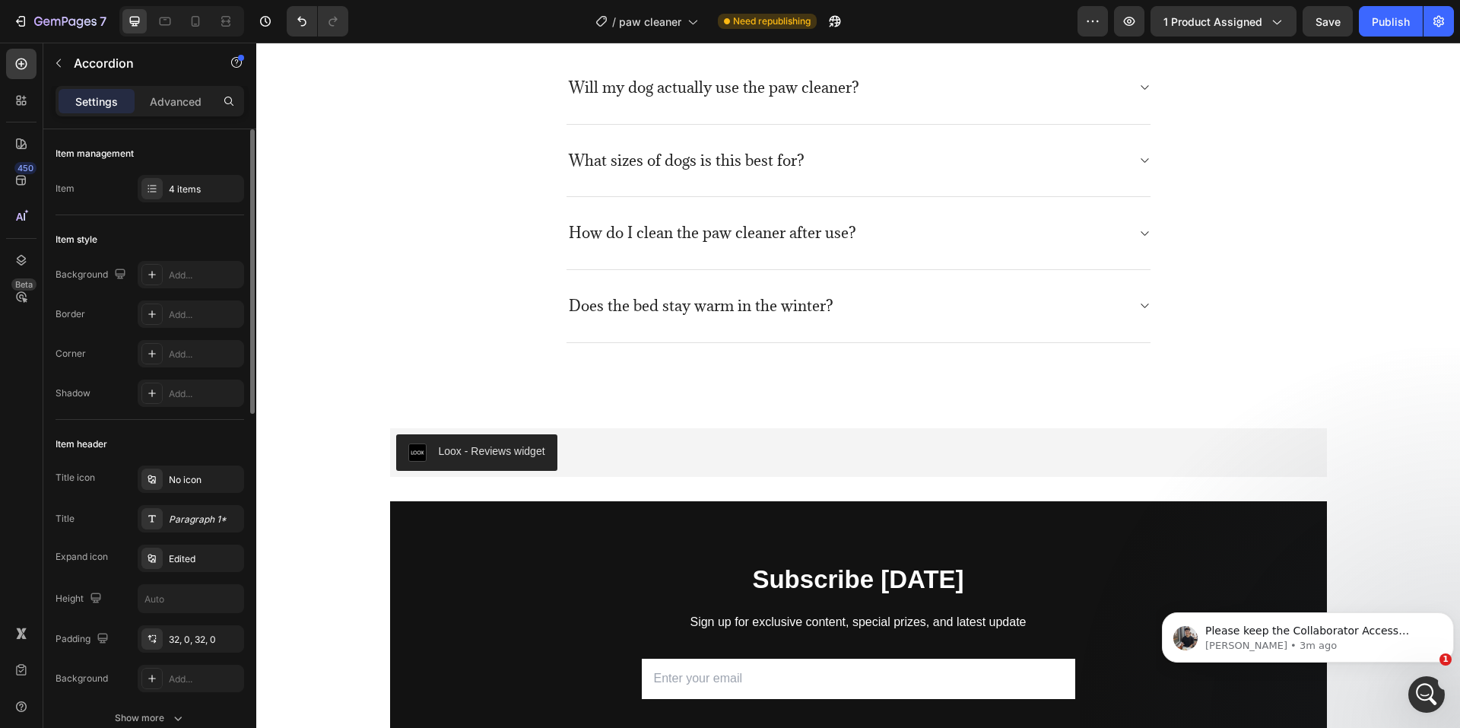
click at [1096, 218] on div "How do I clean the paw cleaner after use?" at bounding box center [858, 233] width 584 height 73
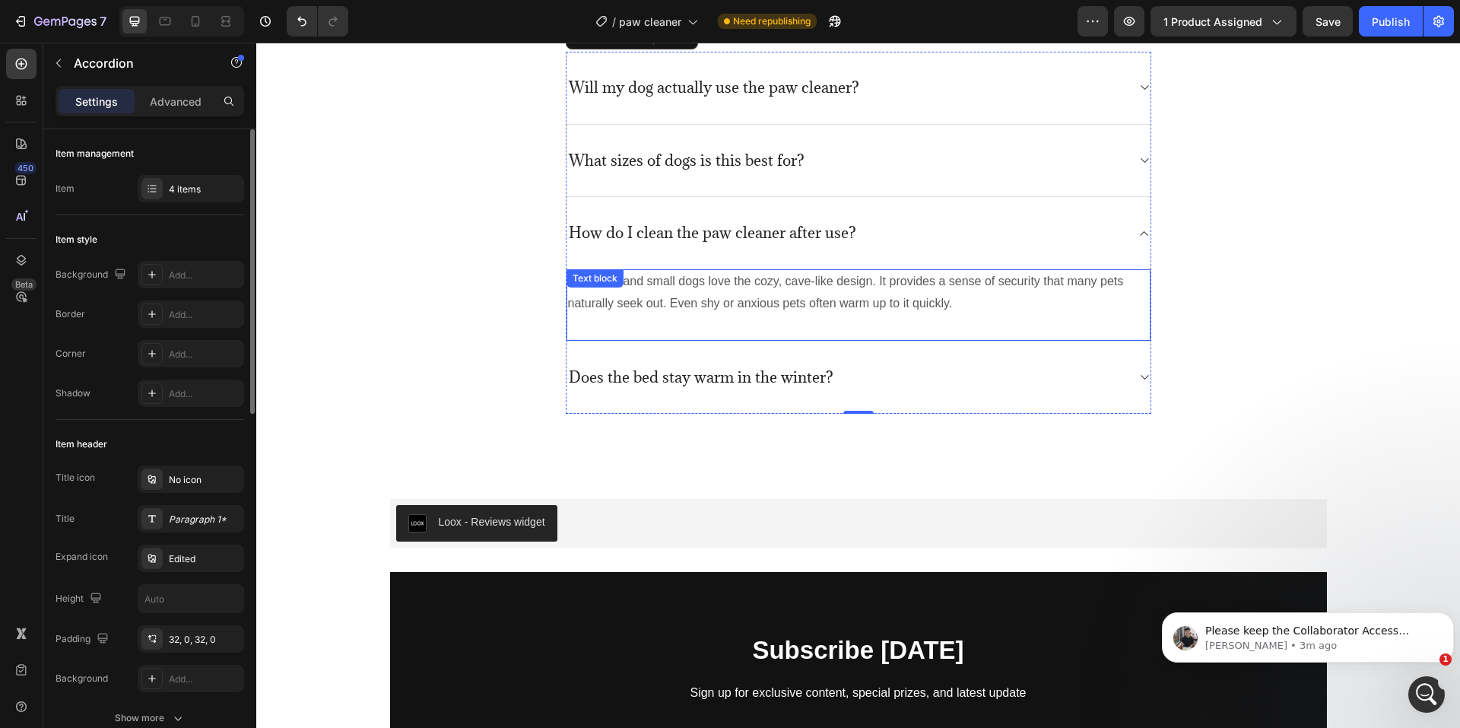
click at [801, 293] on p "Most cats and small dogs love the cozy, cave-like design. It provides a sense o…" at bounding box center [858, 293] width 581 height 44
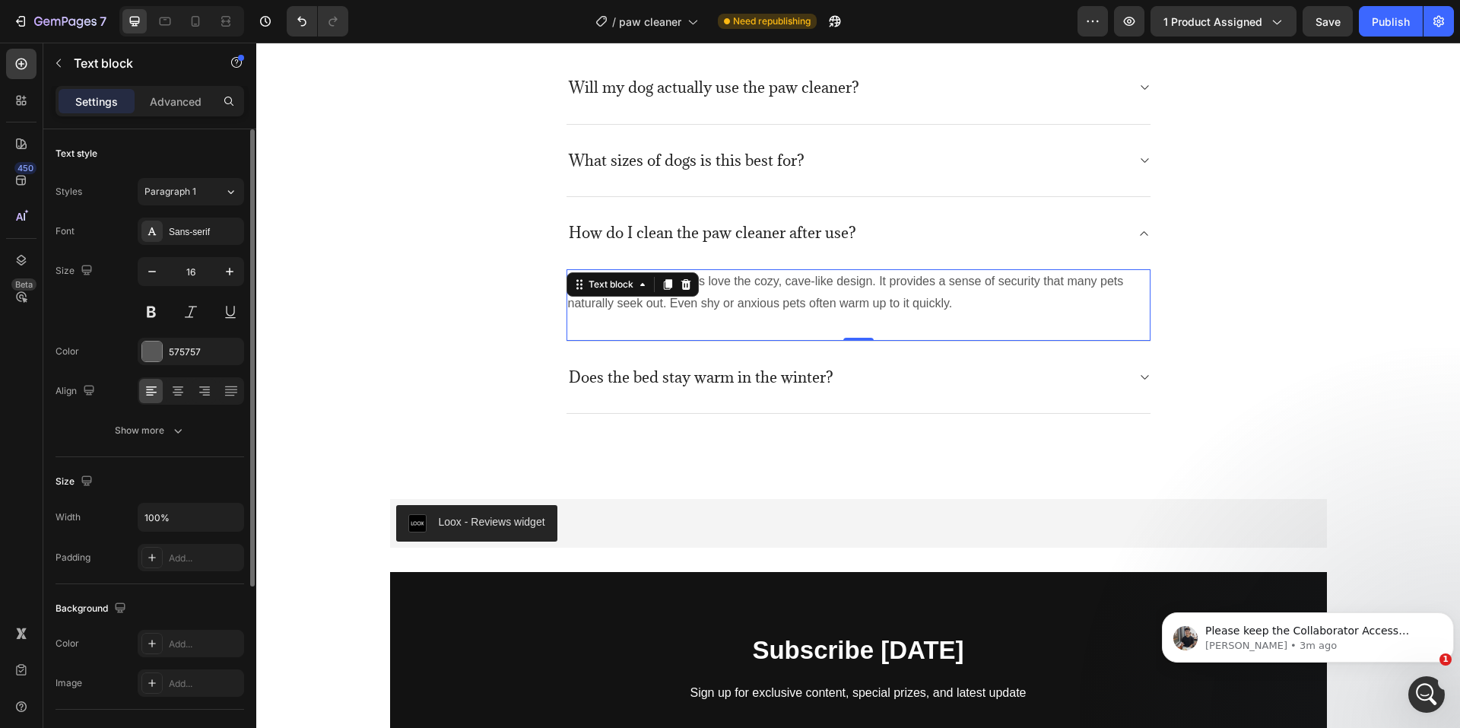
click at [801, 293] on p "Most cats and small dogs love the cozy, cave-like design. It provides a sense o…" at bounding box center [858, 293] width 581 height 44
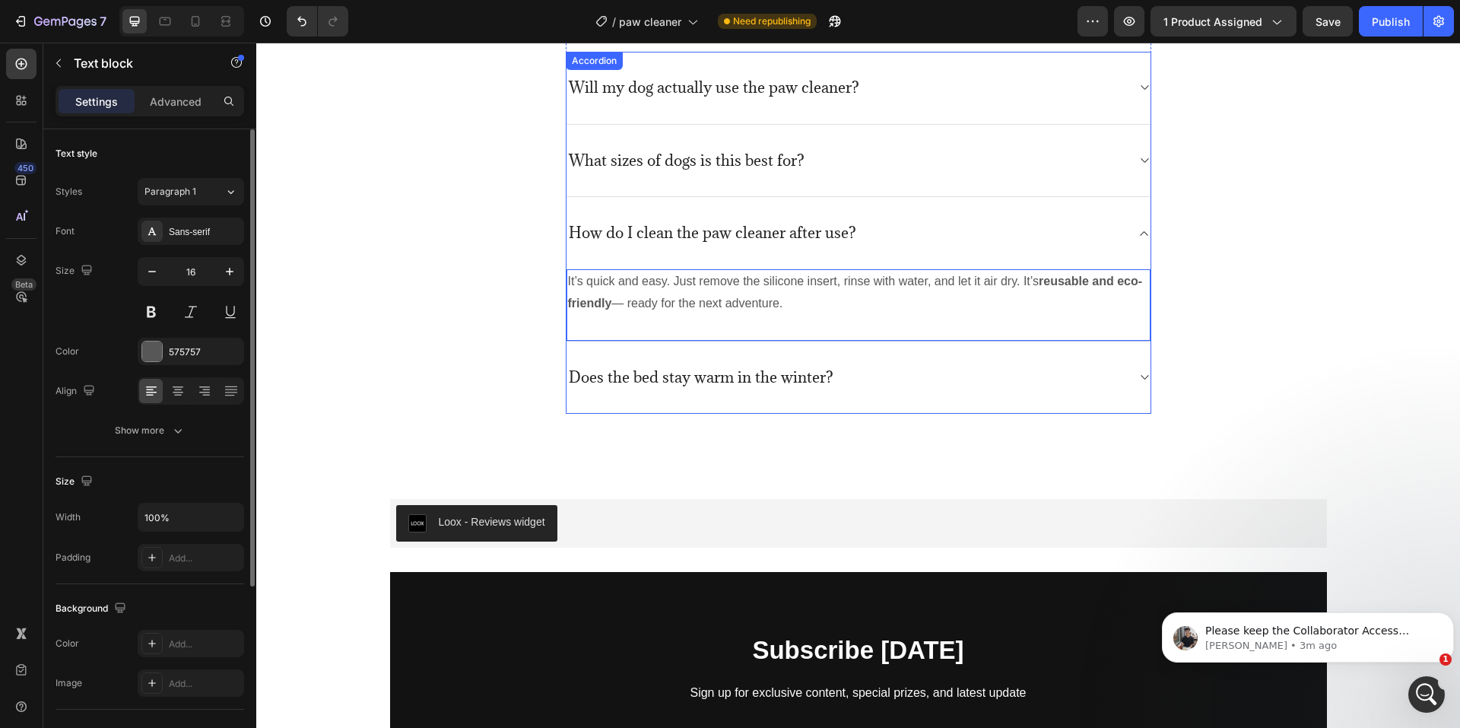
click at [698, 379] on p "Does the bed stay warm in the winter?" at bounding box center [701, 377] width 265 height 19
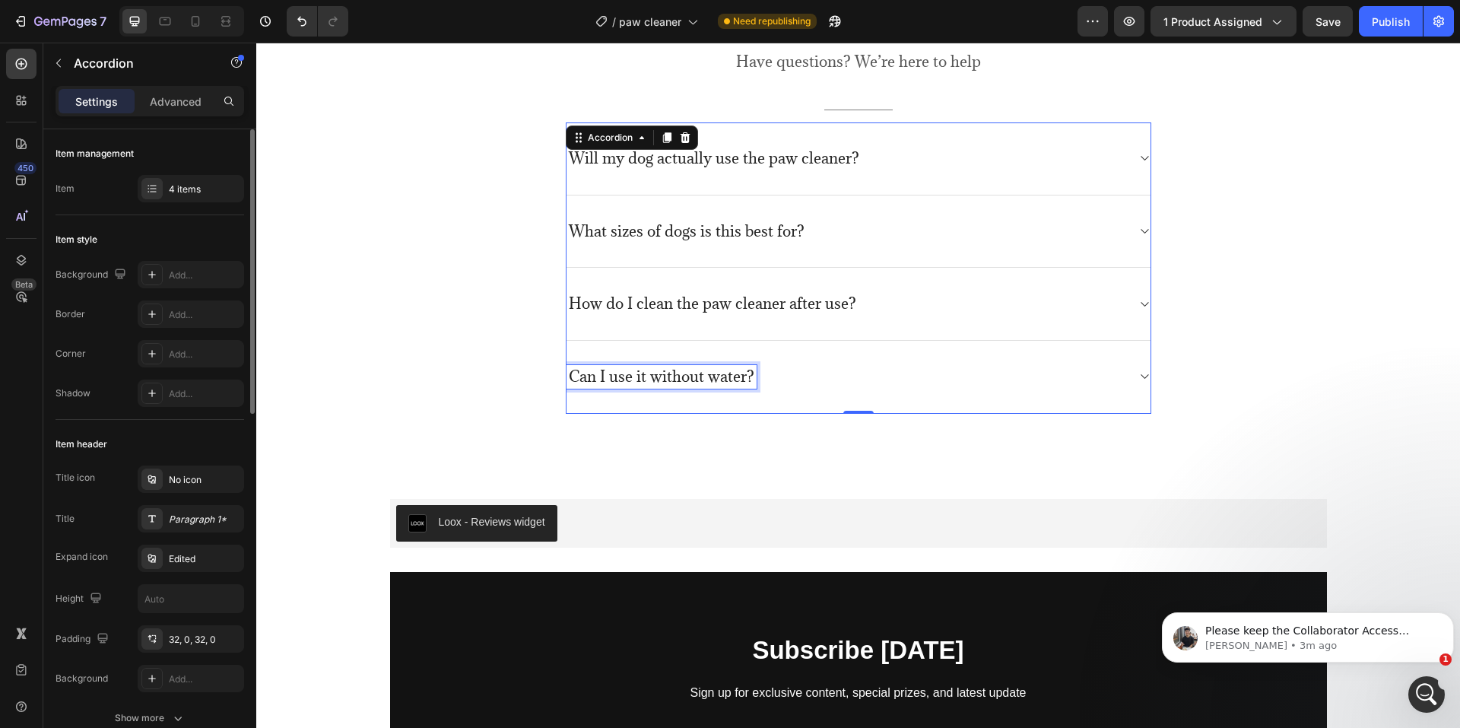
scroll to position [3816, 0]
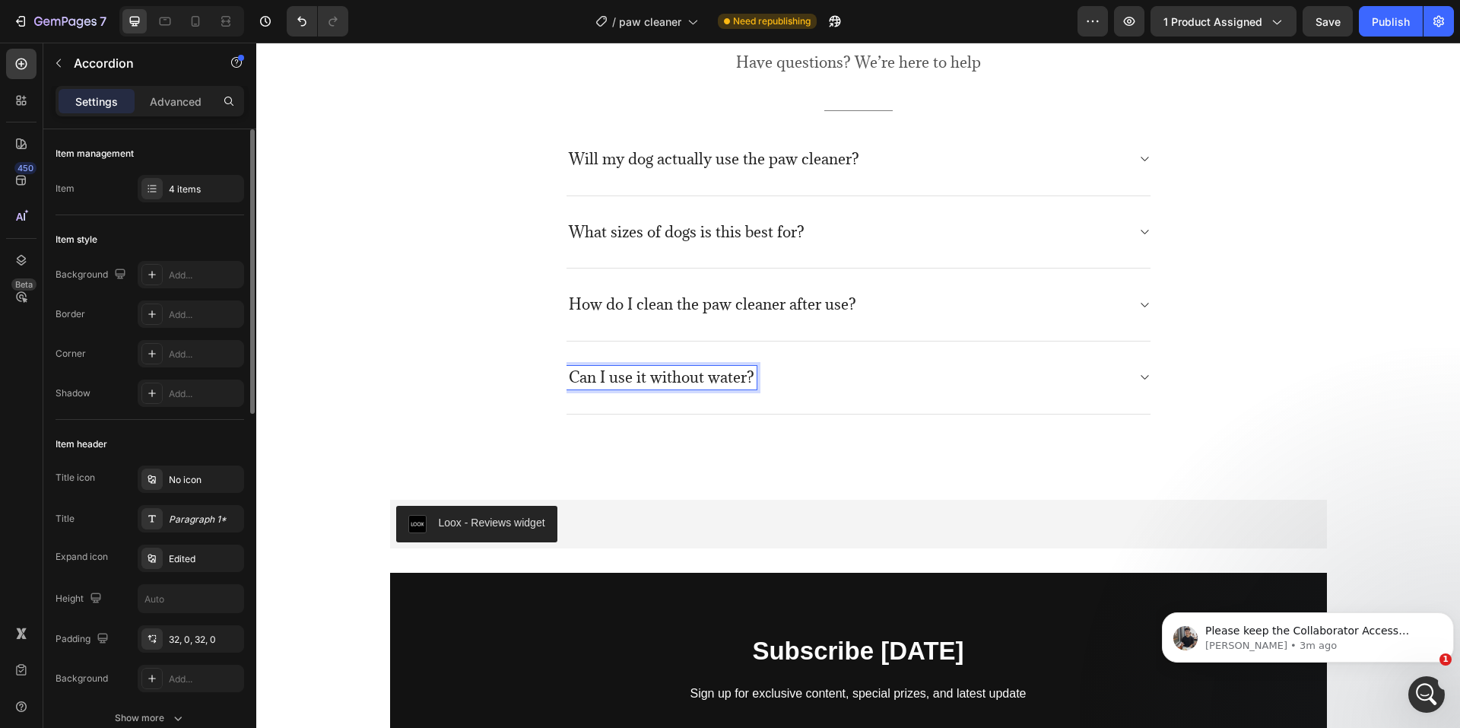
click at [980, 385] on div "Can I use it without water?" at bounding box center [846, 378] width 560 height 24
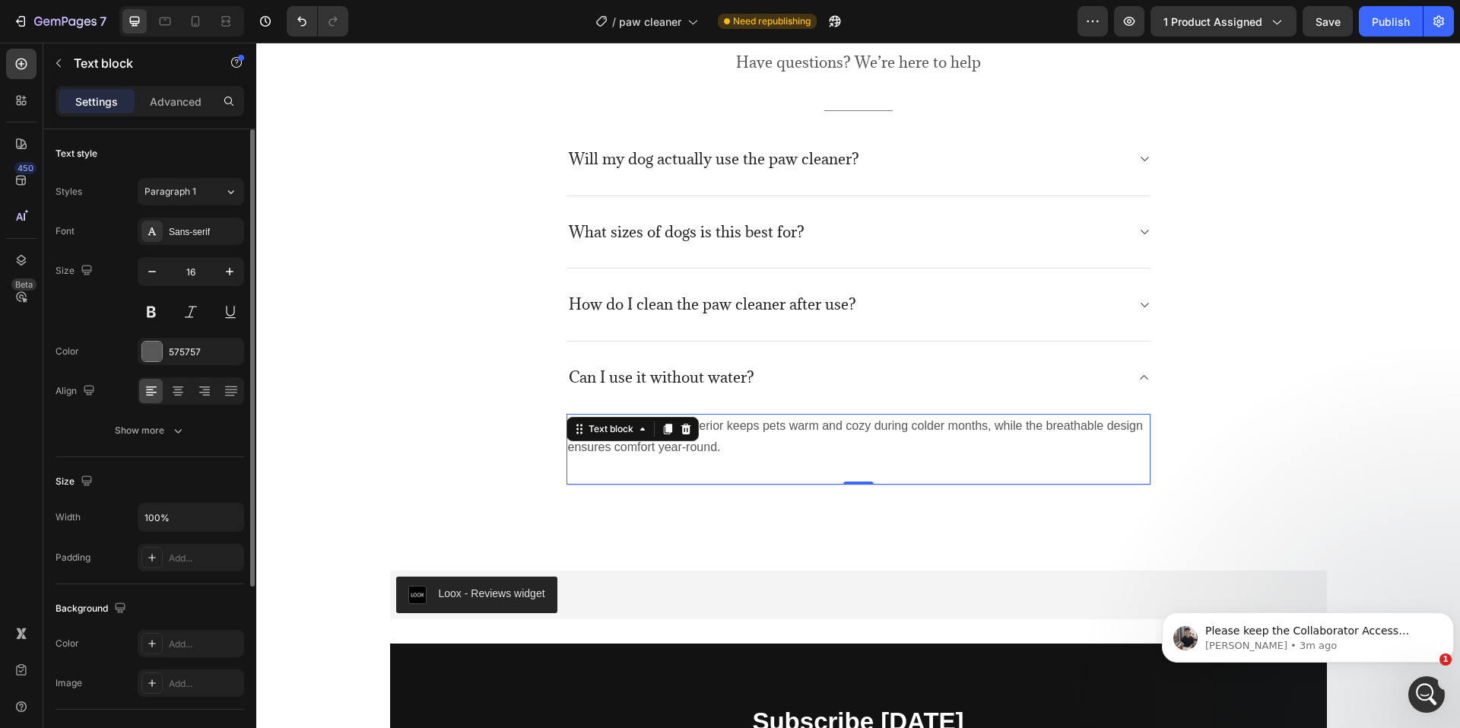
click at [711, 446] on p "Absolutely. The plush interior keeps pets warm and cozy during colder months, w…" at bounding box center [858, 437] width 581 height 44
click at [718, 446] on p "Absolutely. The plush interior keeps pets warm and cozy during colder months, w…" at bounding box center [858, 437] width 581 height 44
click at [1281, 414] on div "Frequently asked questions Heading Have questions? We’re here to help Text bloc…" at bounding box center [858, 241] width 914 height 488
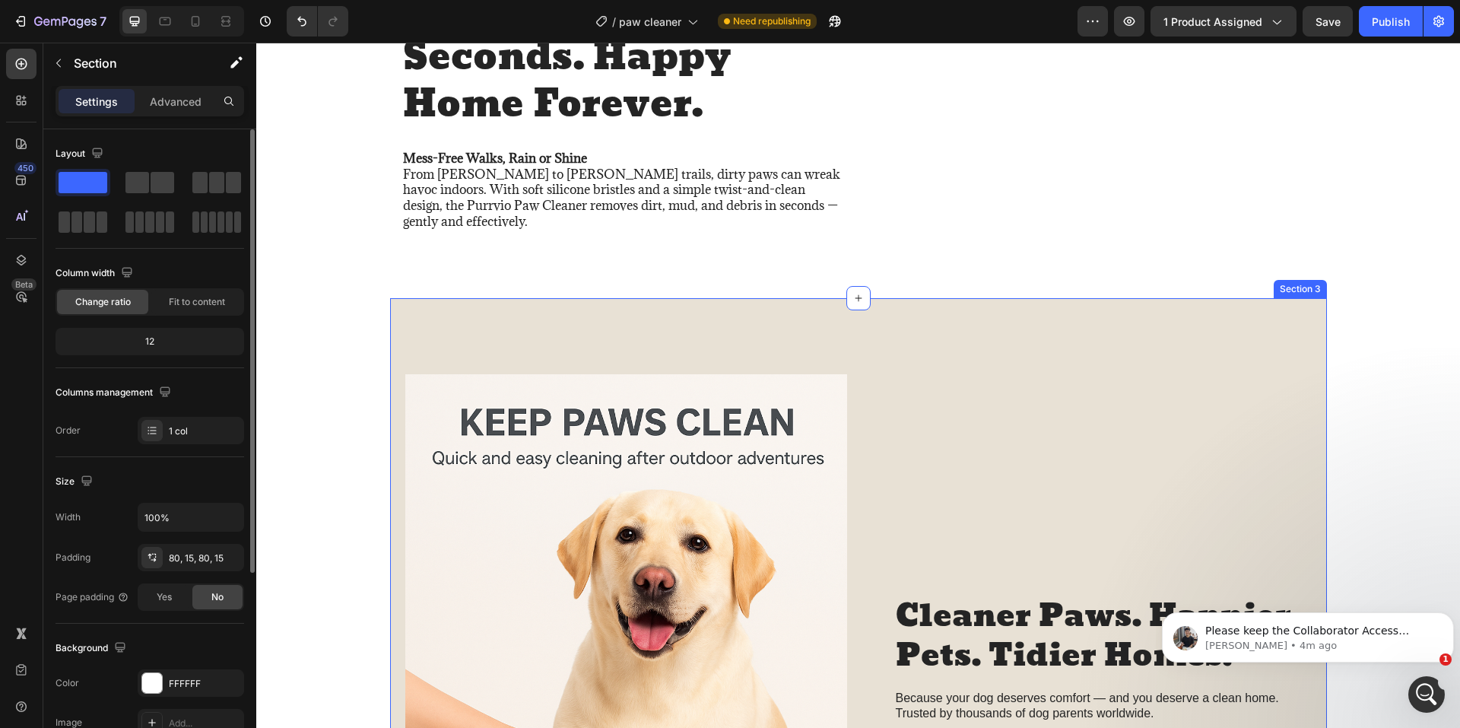
scroll to position [1140, 0]
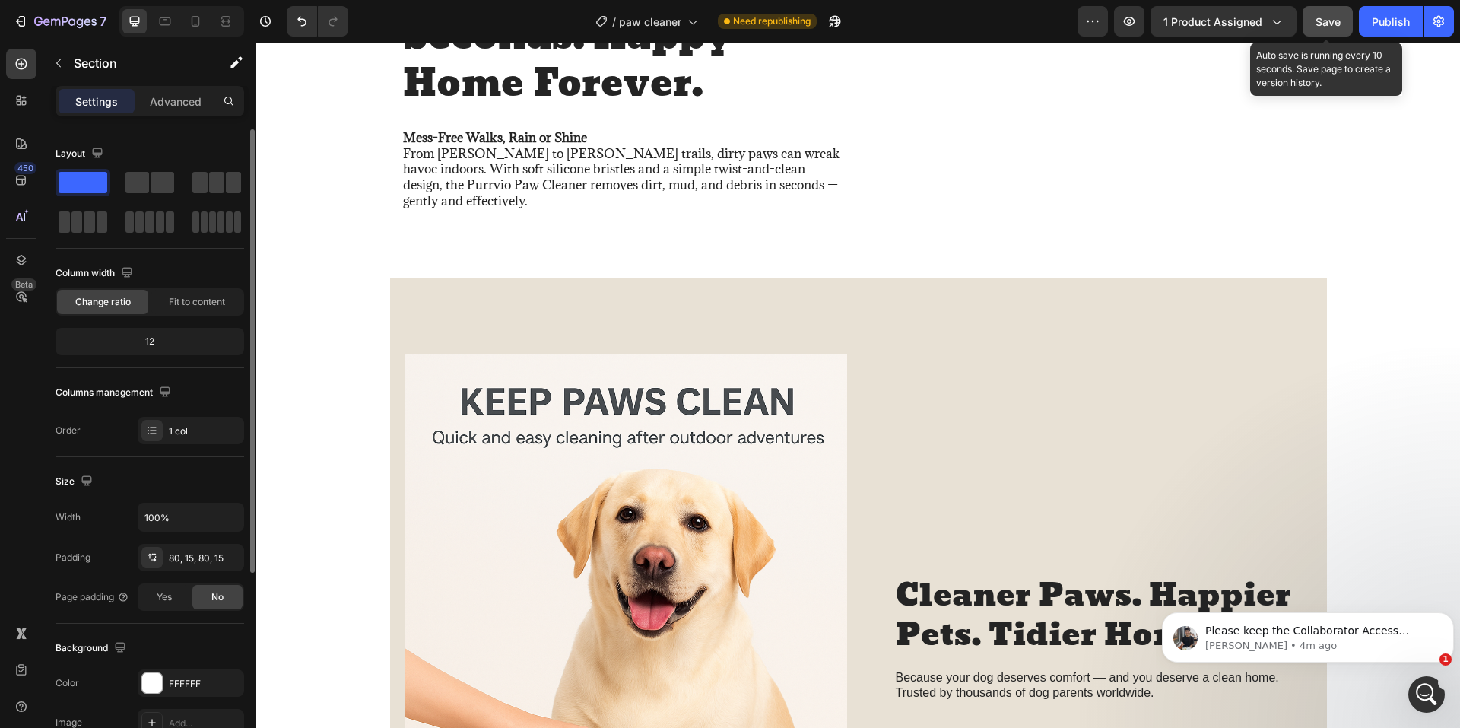
click at [1326, 22] on span "Save" at bounding box center [1327, 21] width 25 height 13
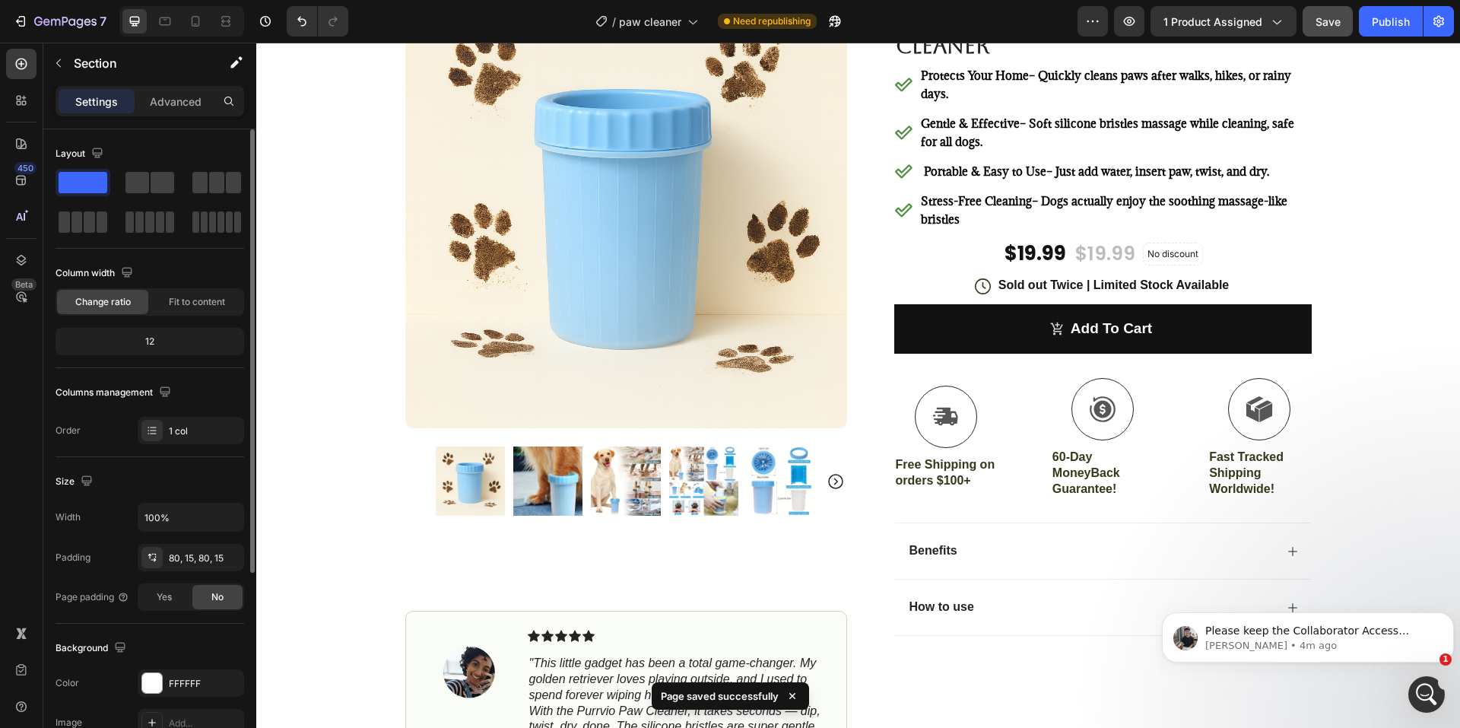
scroll to position [0, 0]
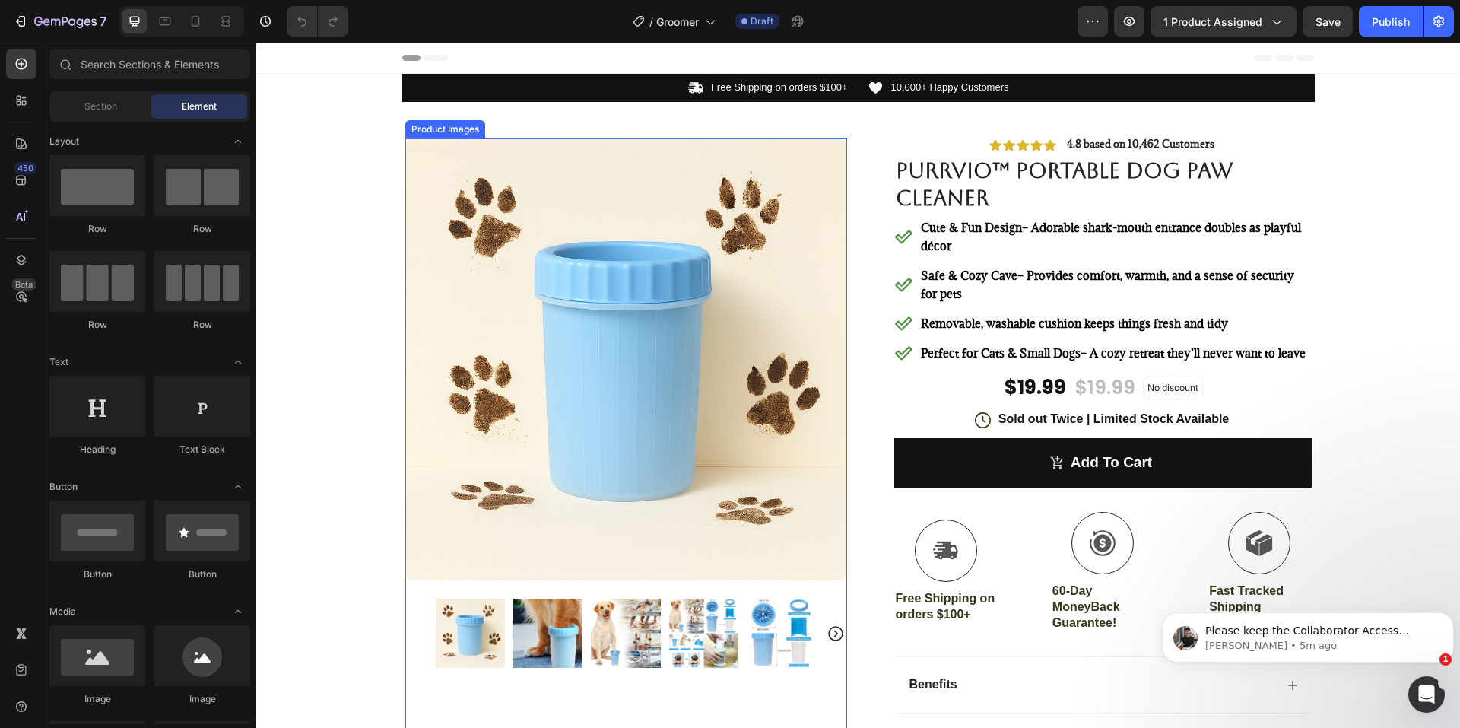
click at [528, 360] on img at bounding box center [626, 359] width 442 height 442
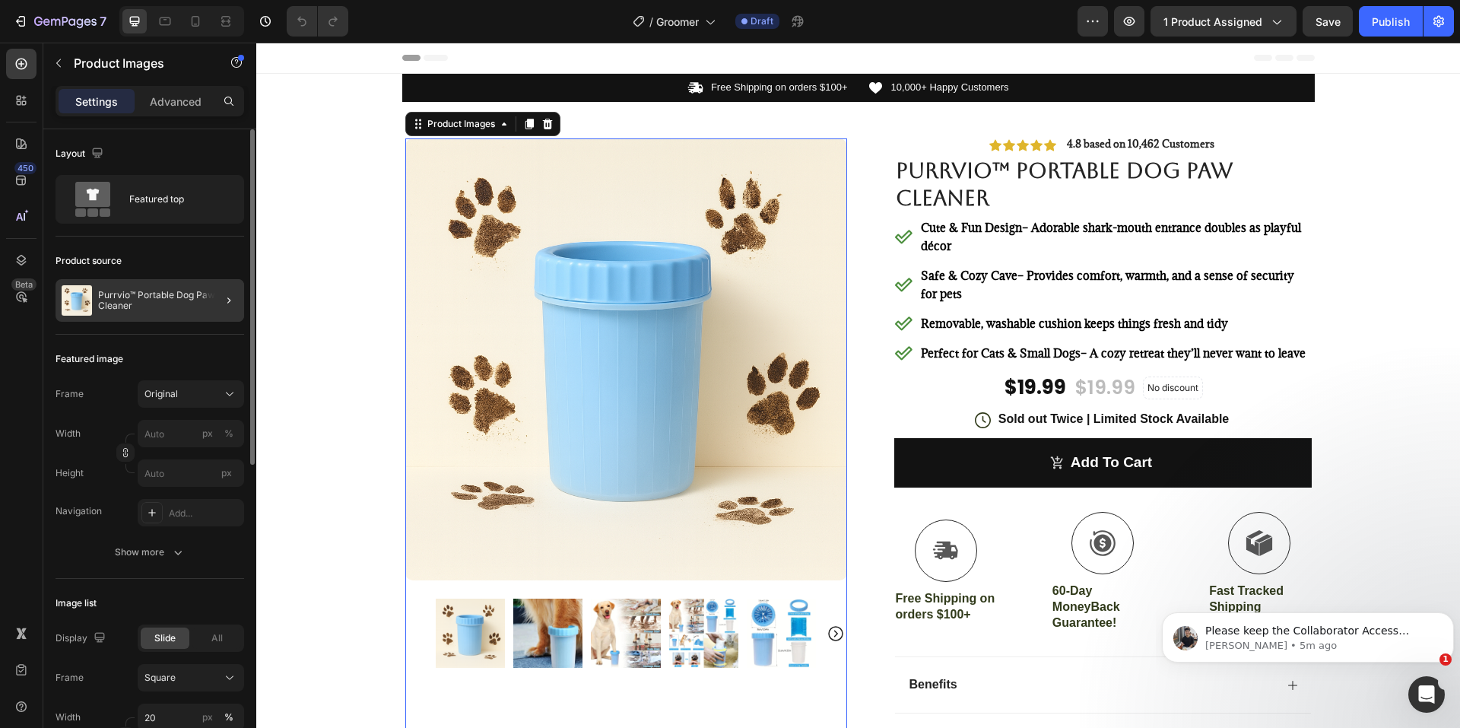
click at [203, 312] on div at bounding box center [222, 300] width 43 height 43
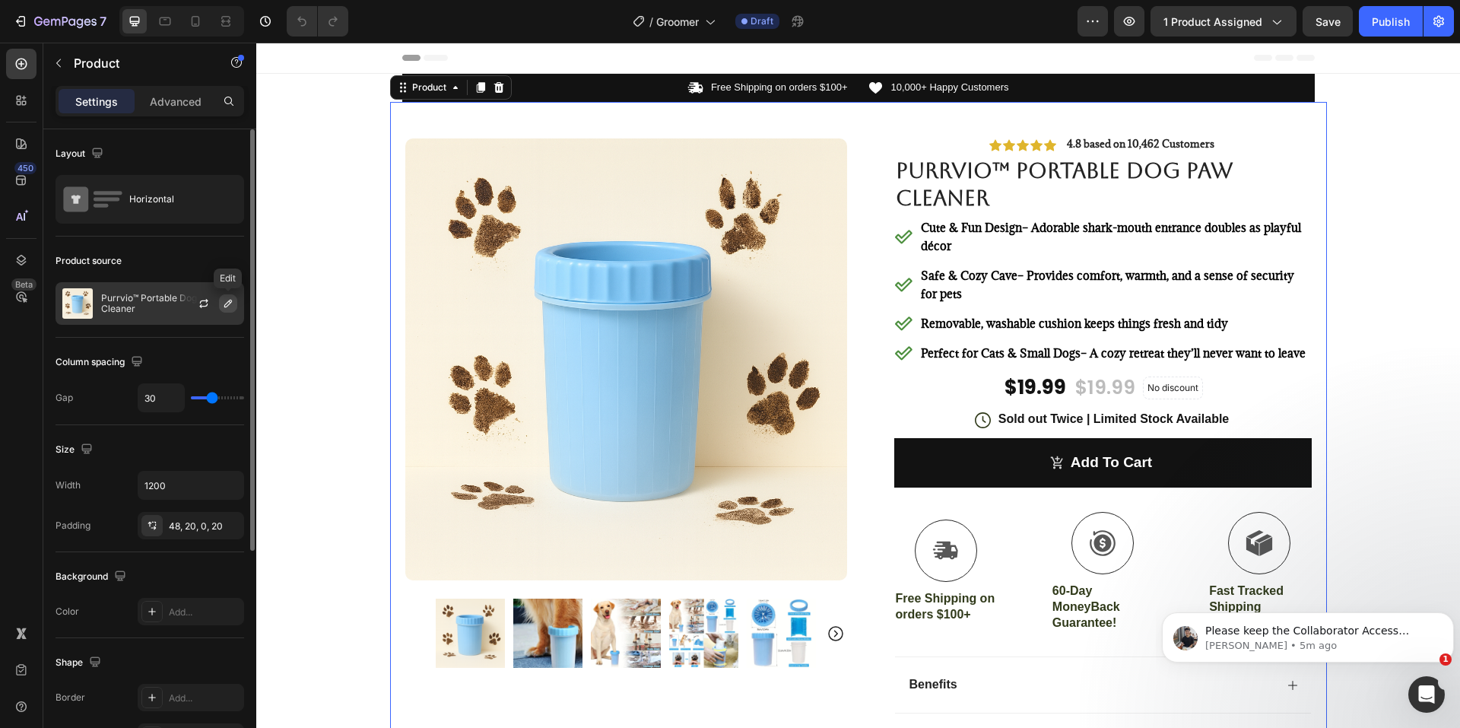
click at [230, 300] on icon "button" at bounding box center [228, 304] width 8 height 8
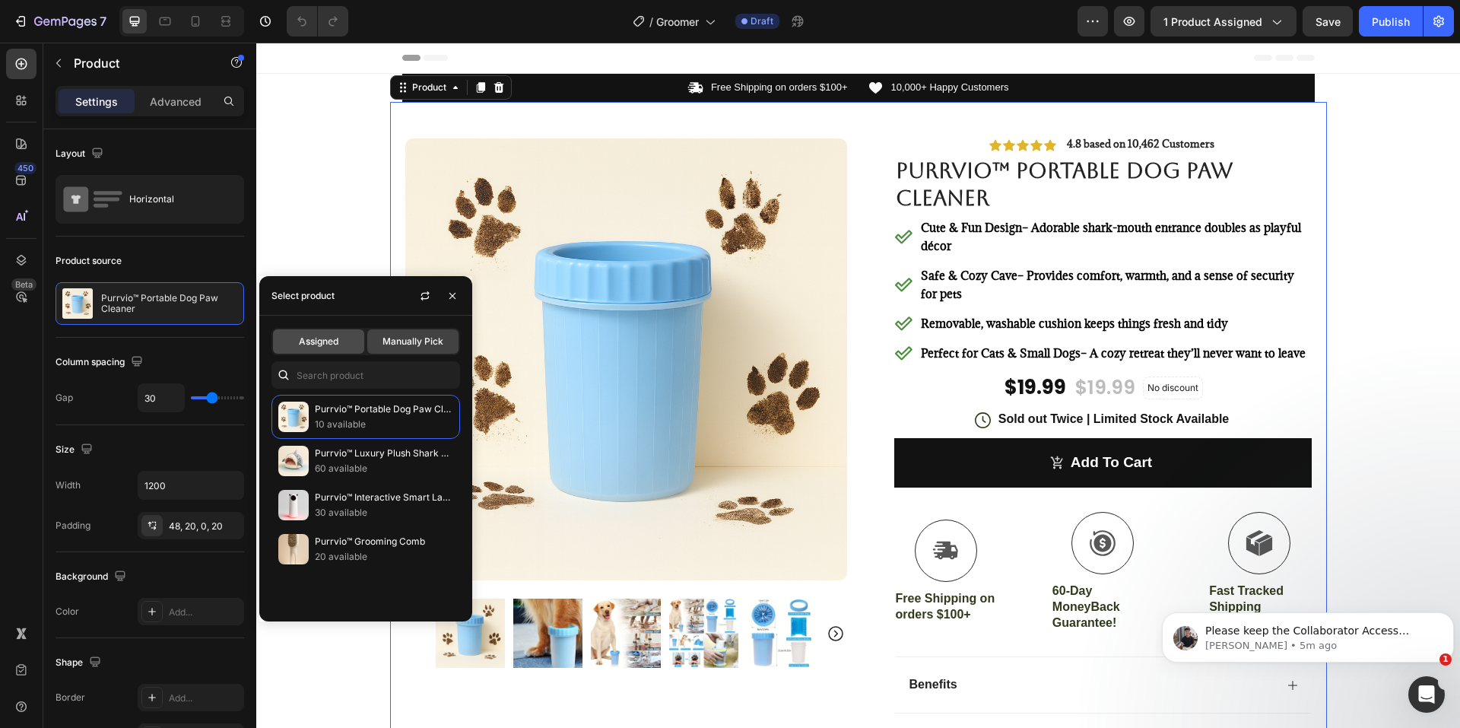
click at [324, 338] on span "Assigned" at bounding box center [319, 342] width 40 height 14
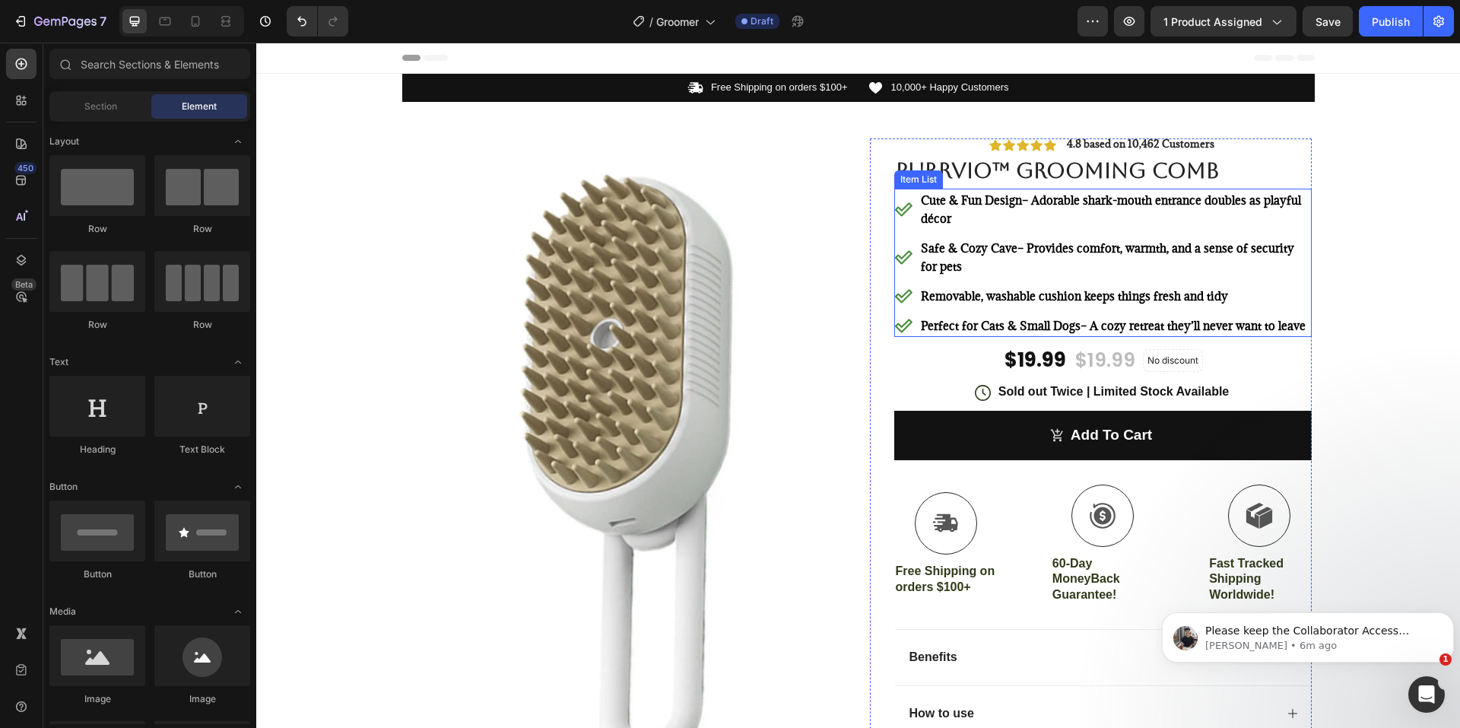
click at [984, 217] on p "Cute & Fun Design – Adorable shark-mouth entrance doubles as playful décor" at bounding box center [1115, 209] width 388 height 36
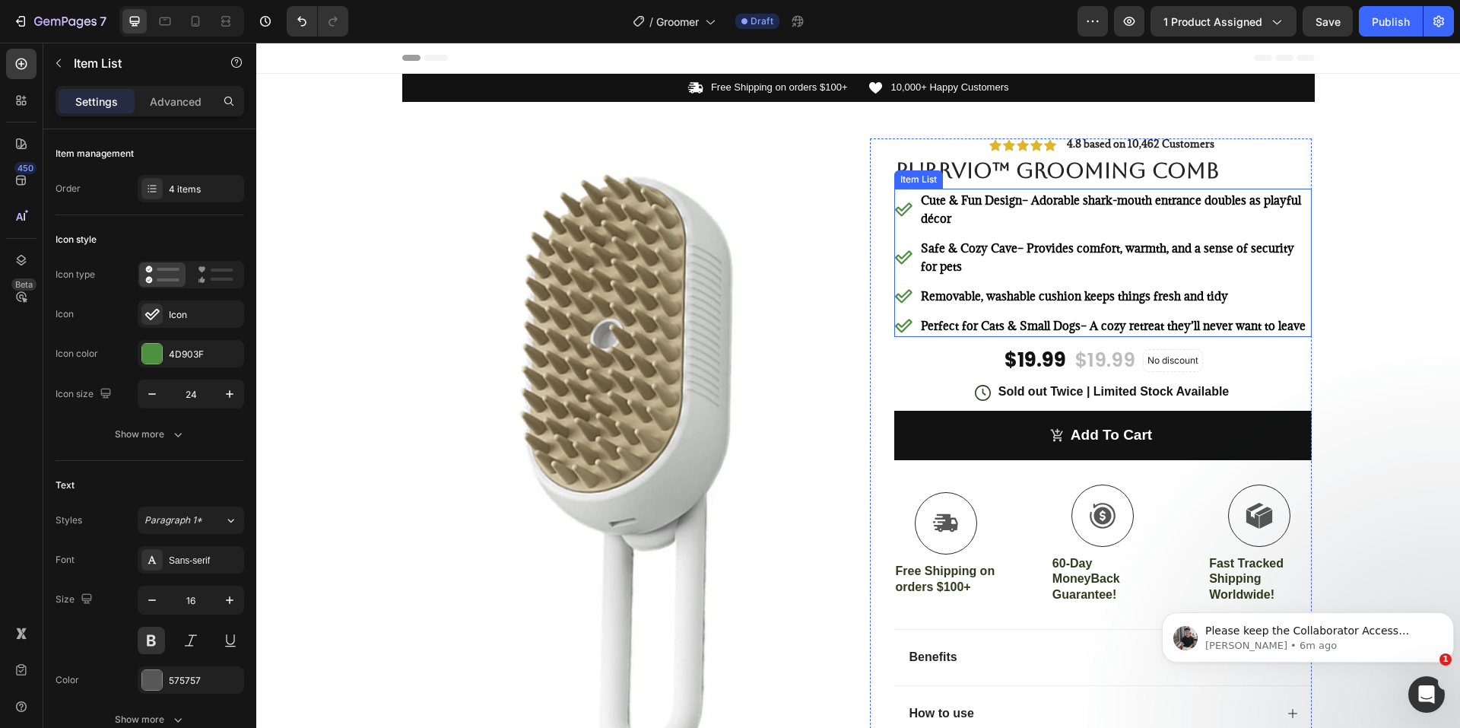
click at [984, 217] on p "Cute & Fun Design – Adorable shark-mouth entrance doubles as playful décor" at bounding box center [1115, 209] width 388 height 36
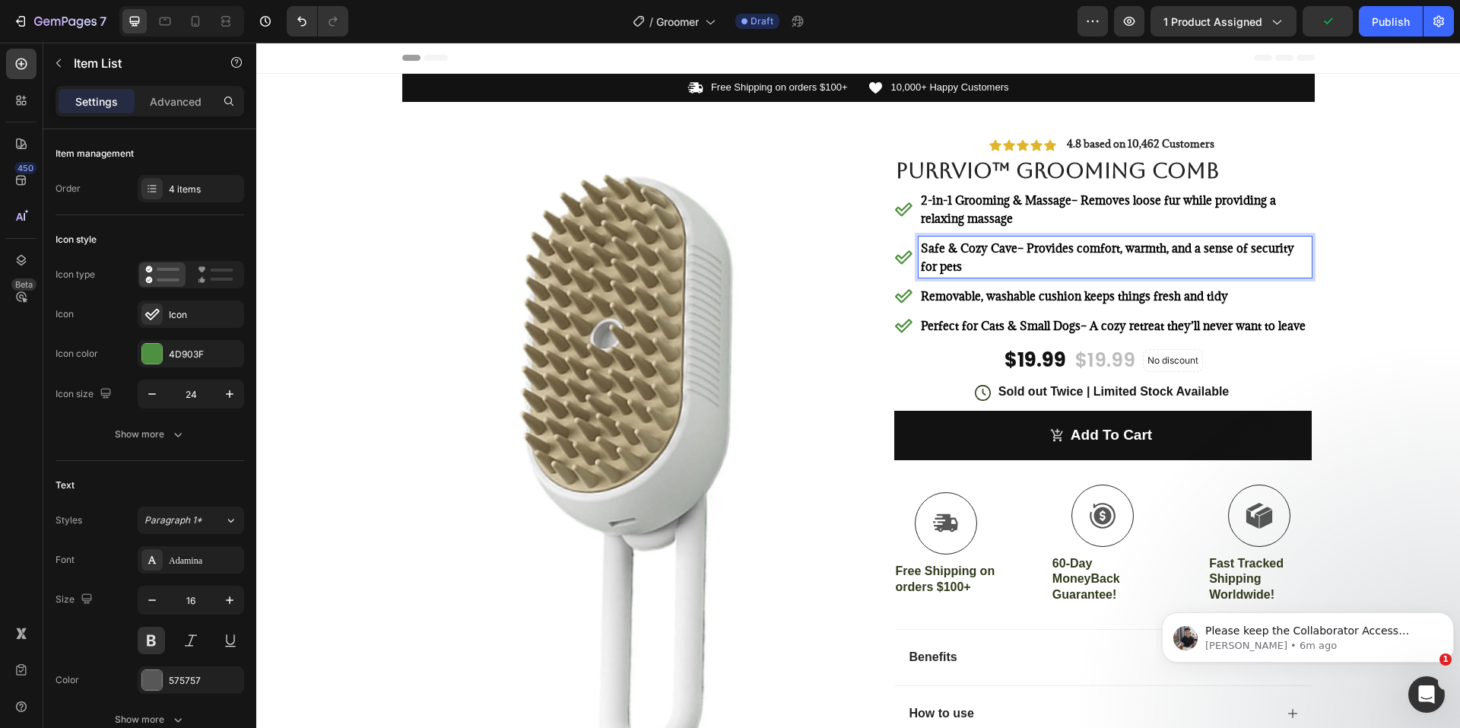
click at [973, 259] on p "Safe & Cozy Cave – Provides comfort, warmth, and a sense of security for pets" at bounding box center [1115, 257] width 388 height 36
click at [970, 291] on span "Removable, washable cushion keeps things fresh and tidy" at bounding box center [1074, 295] width 307 height 15
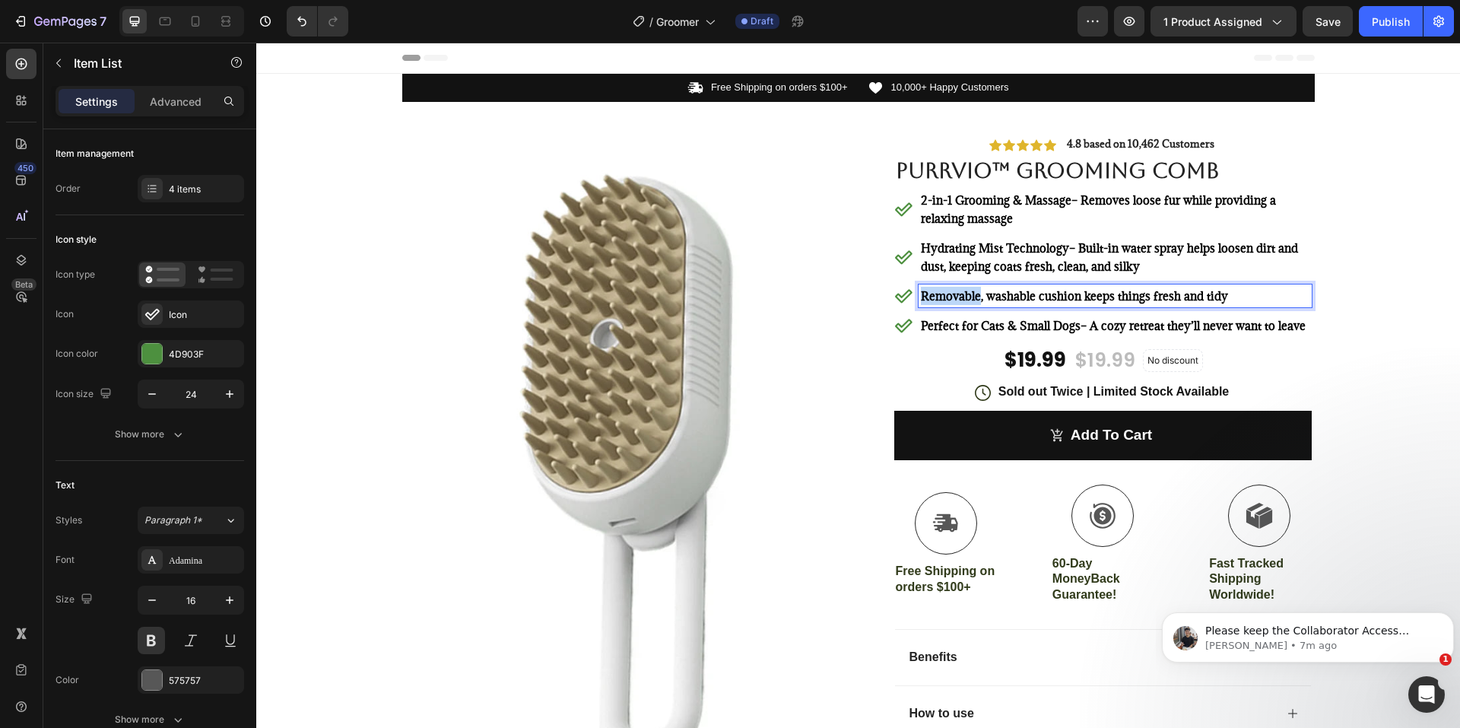
click at [970, 291] on span "Removable, washable cushion keeps things fresh and tidy" at bounding box center [1074, 295] width 307 height 15
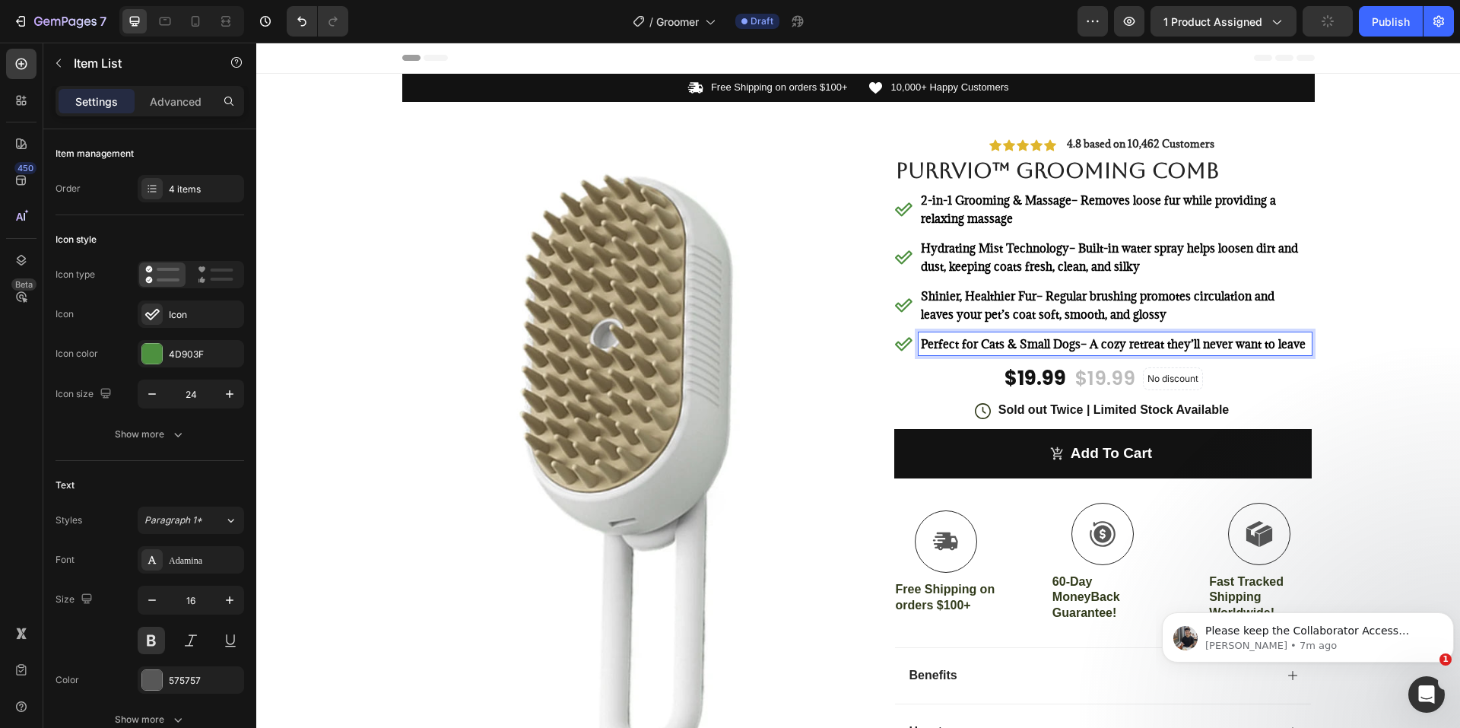
click at [969, 348] on strong "Perfect for Cats & Small Dogs" at bounding box center [1001, 343] width 160 height 15
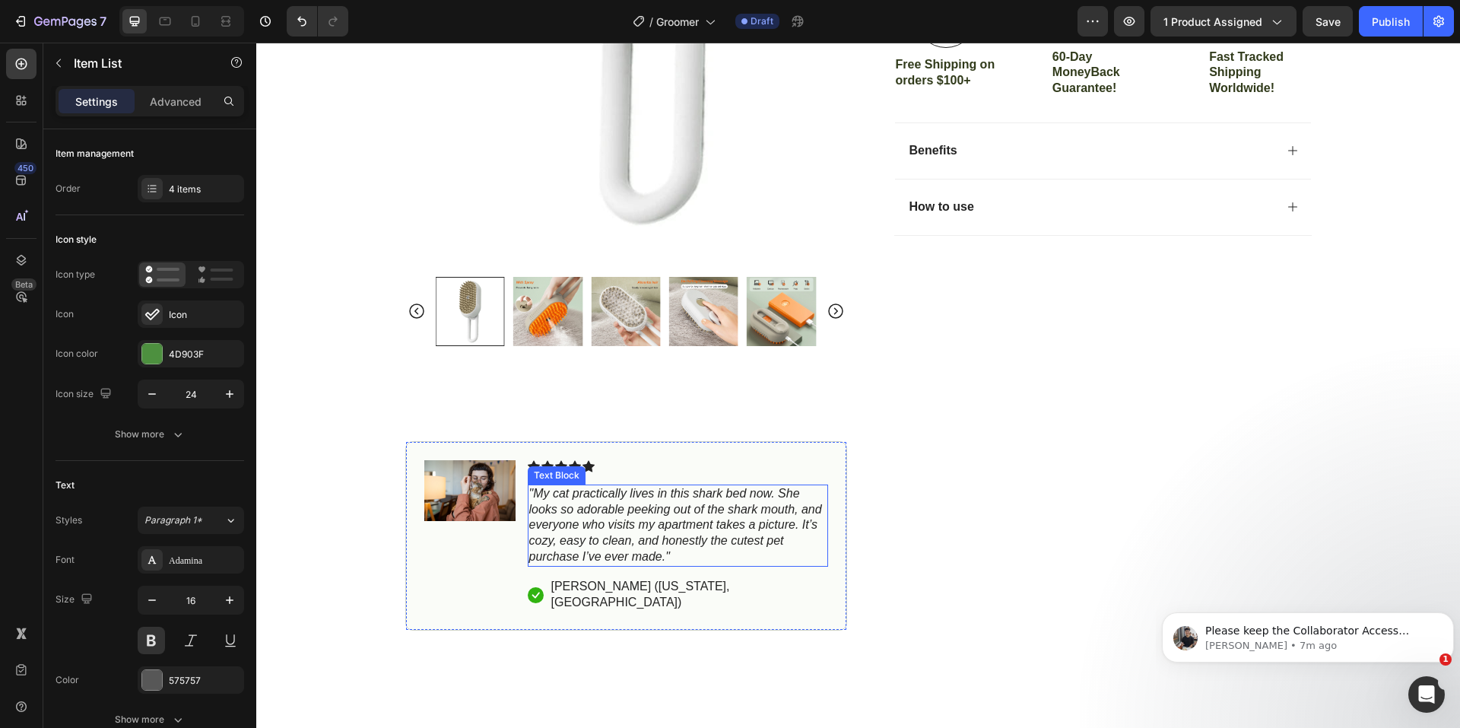
scroll to position [760, 0]
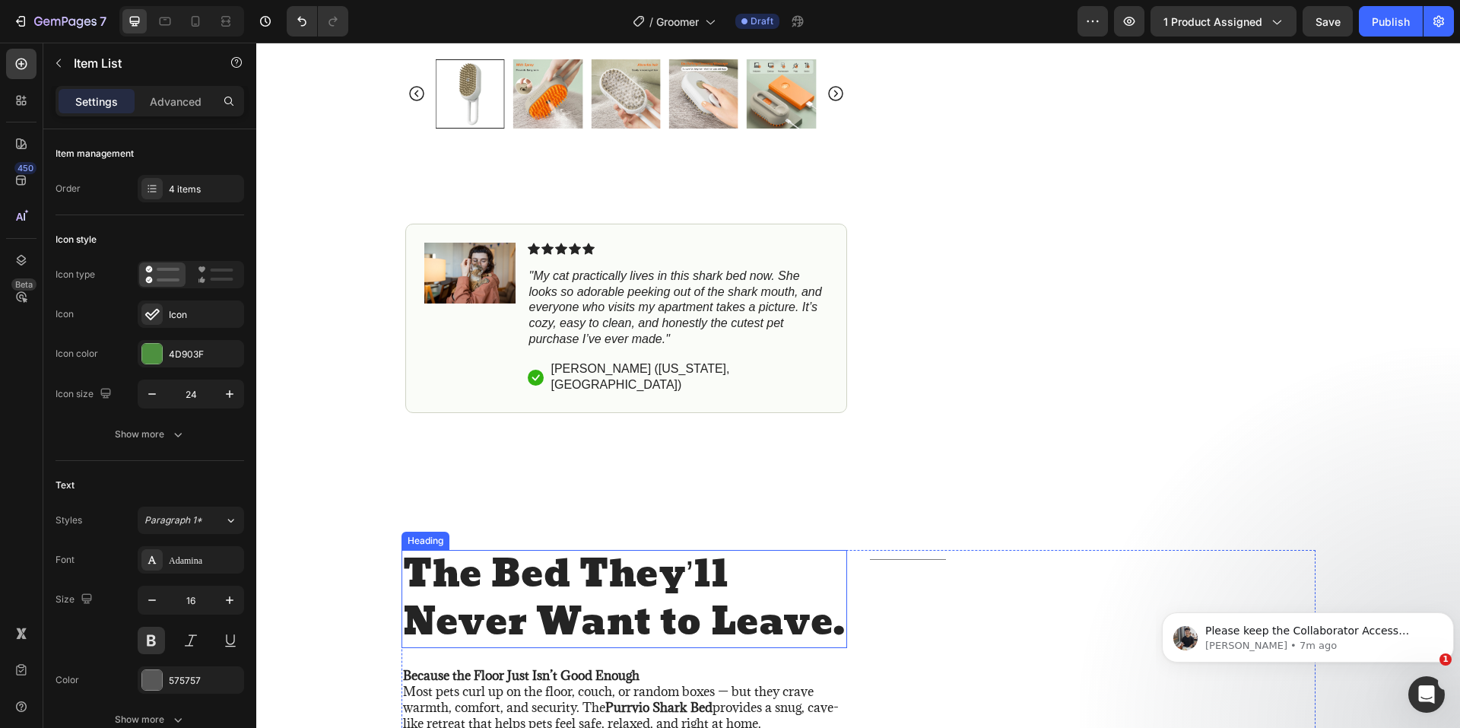
click at [642, 550] on h2 "The Bed They’ll Never Want to Leave." at bounding box center [624, 599] width 446 height 98
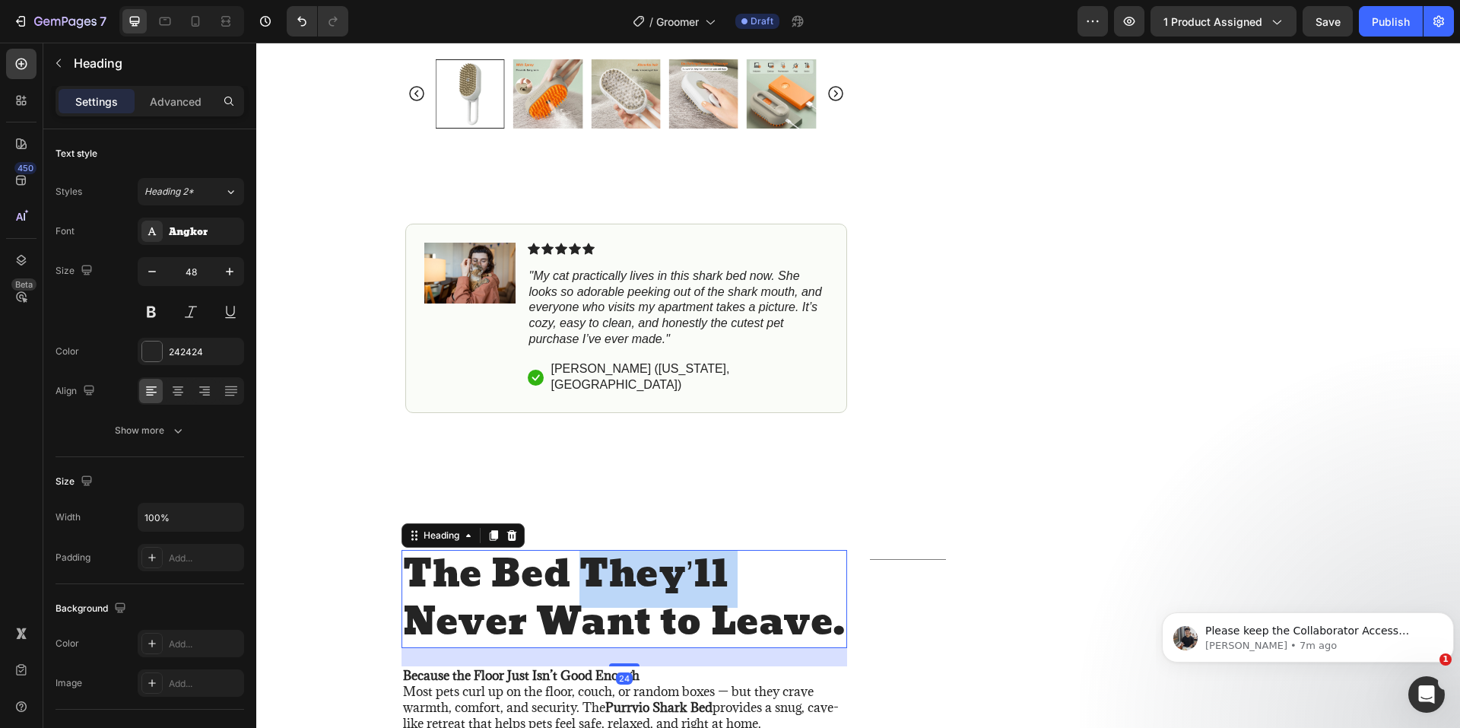
click at [642, 550] on h2 "The Bed They’ll Never Want to Leave." at bounding box center [624, 599] width 446 height 98
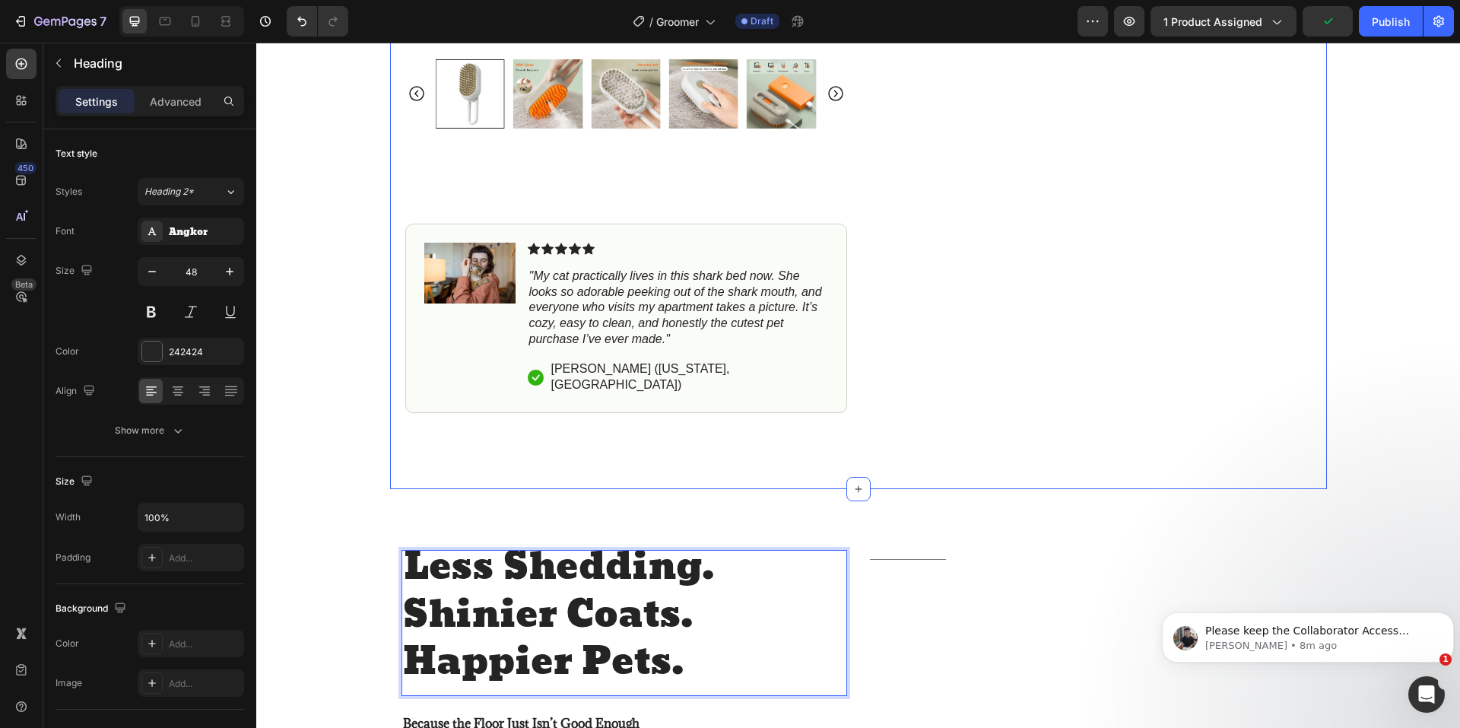
scroll to position [988, 0]
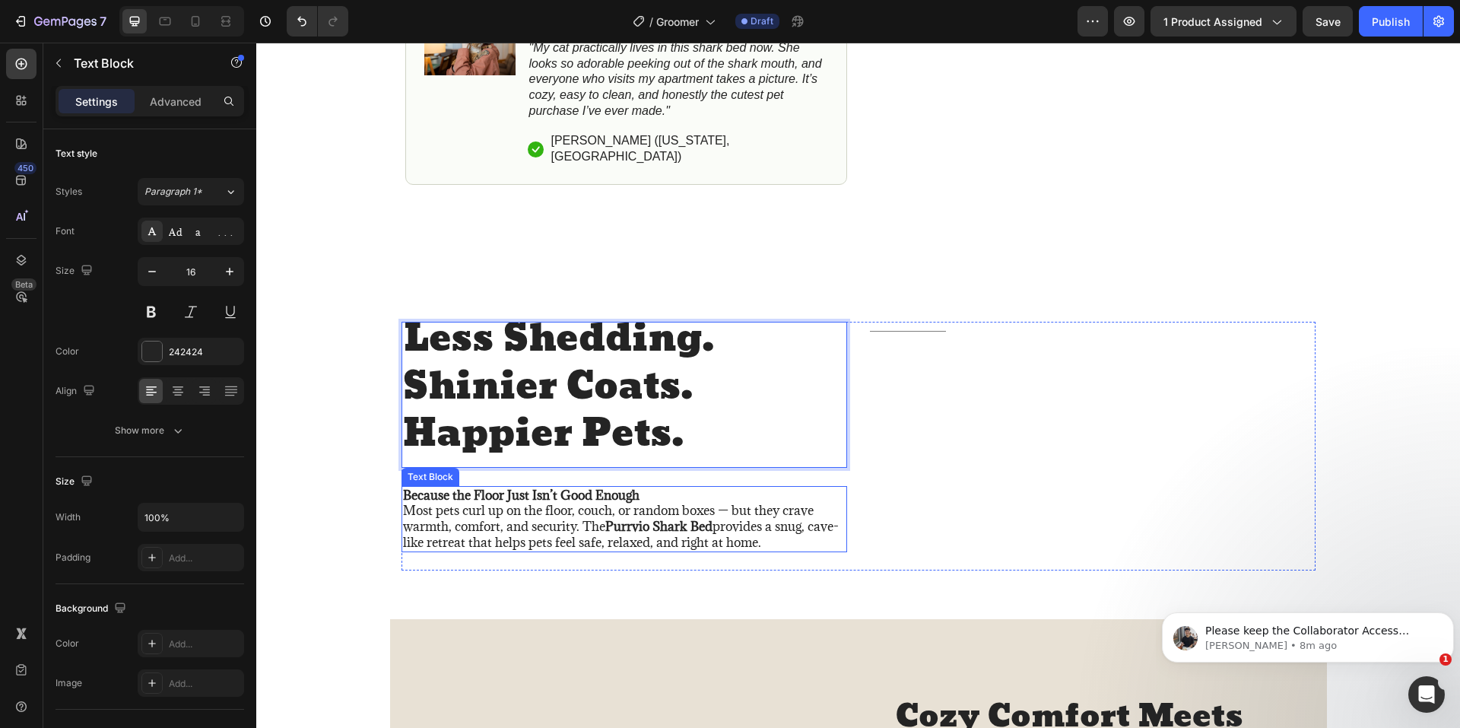
click at [590, 522] on p "Because the Floor Just Isn’t Good Enough Most pets curl up on the floor, couch,…" at bounding box center [624, 518] width 442 height 63
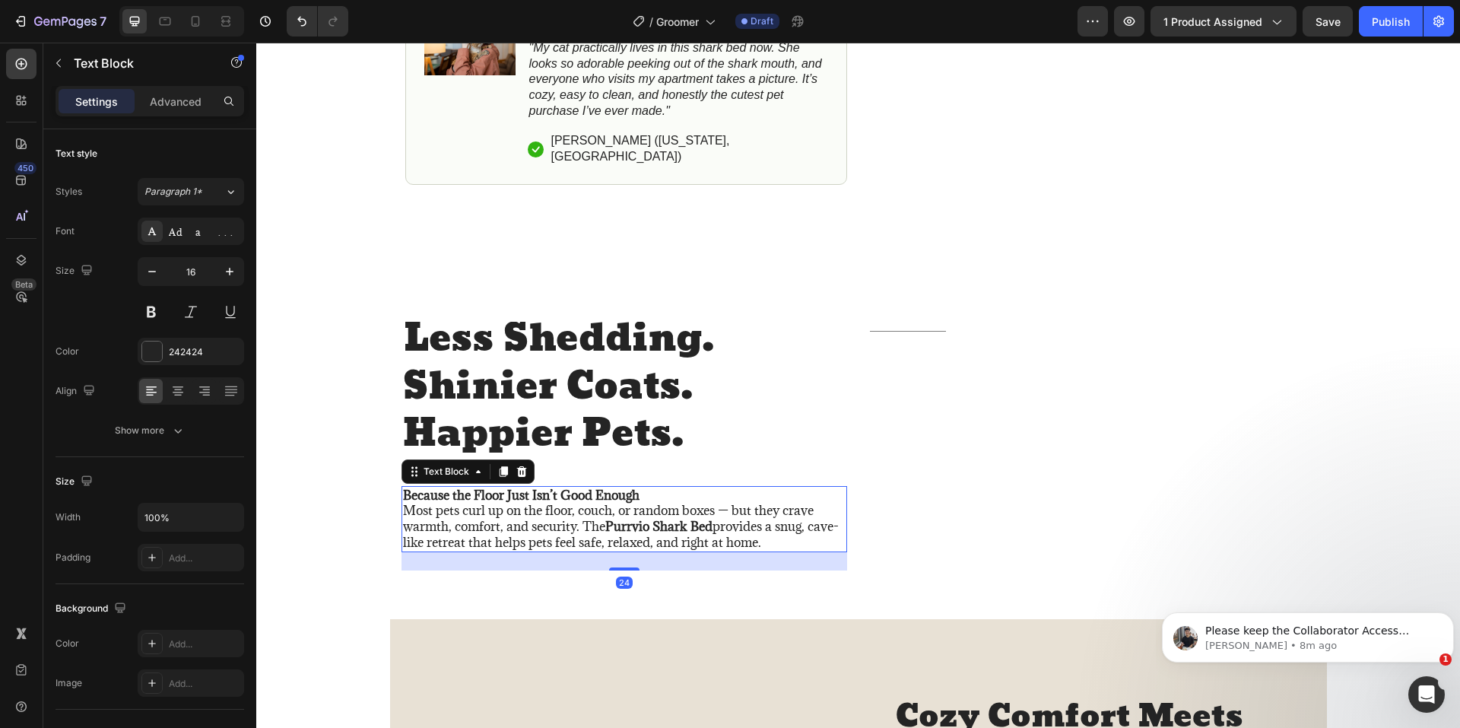
click at [590, 522] on p "Because the Floor Just Isn’t Good Enough Most pets curl up on the floor, couch,…" at bounding box center [624, 518] width 442 height 63
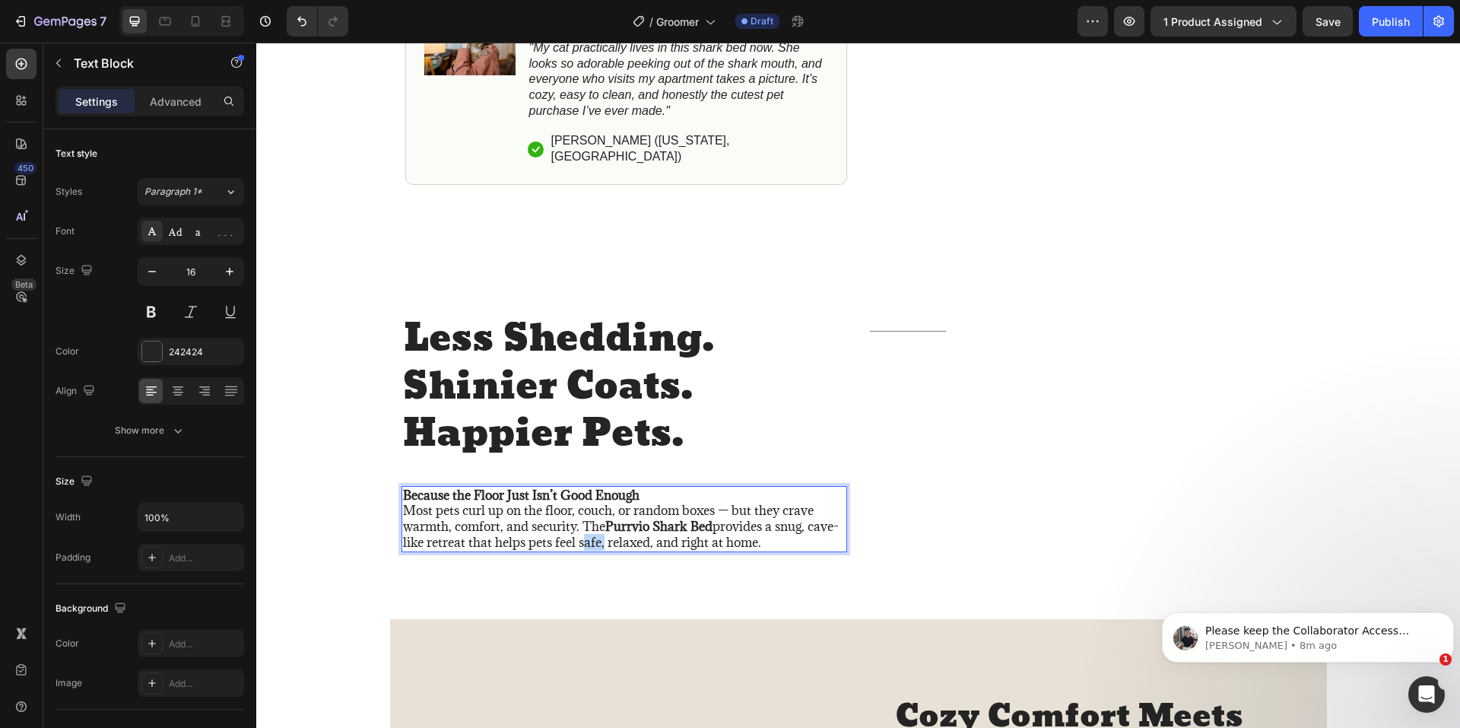
click at [590, 522] on p "Because the Floor Just Isn’t Good Enough Most pets curl up on the floor, couch,…" at bounding box center [624, 518] width 442 height 63
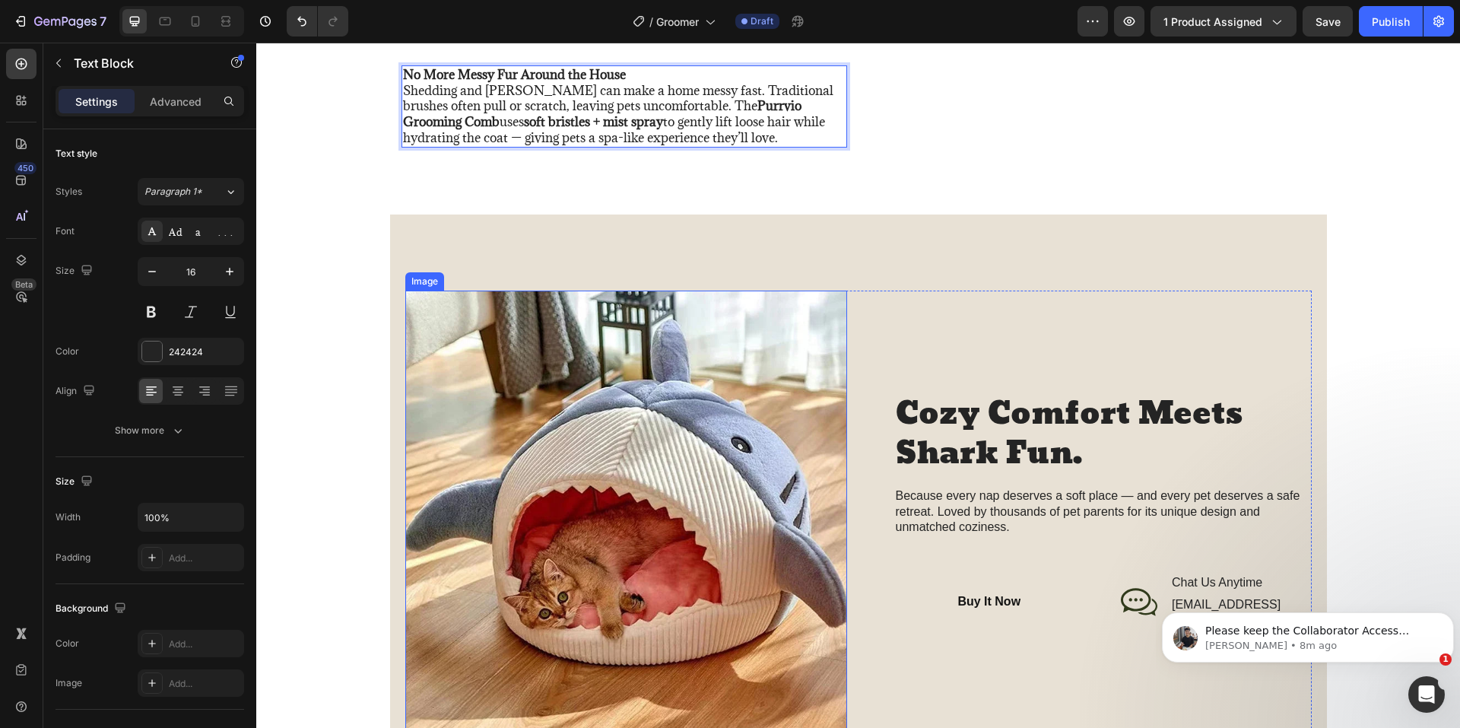
scroll to position [1445, 0]
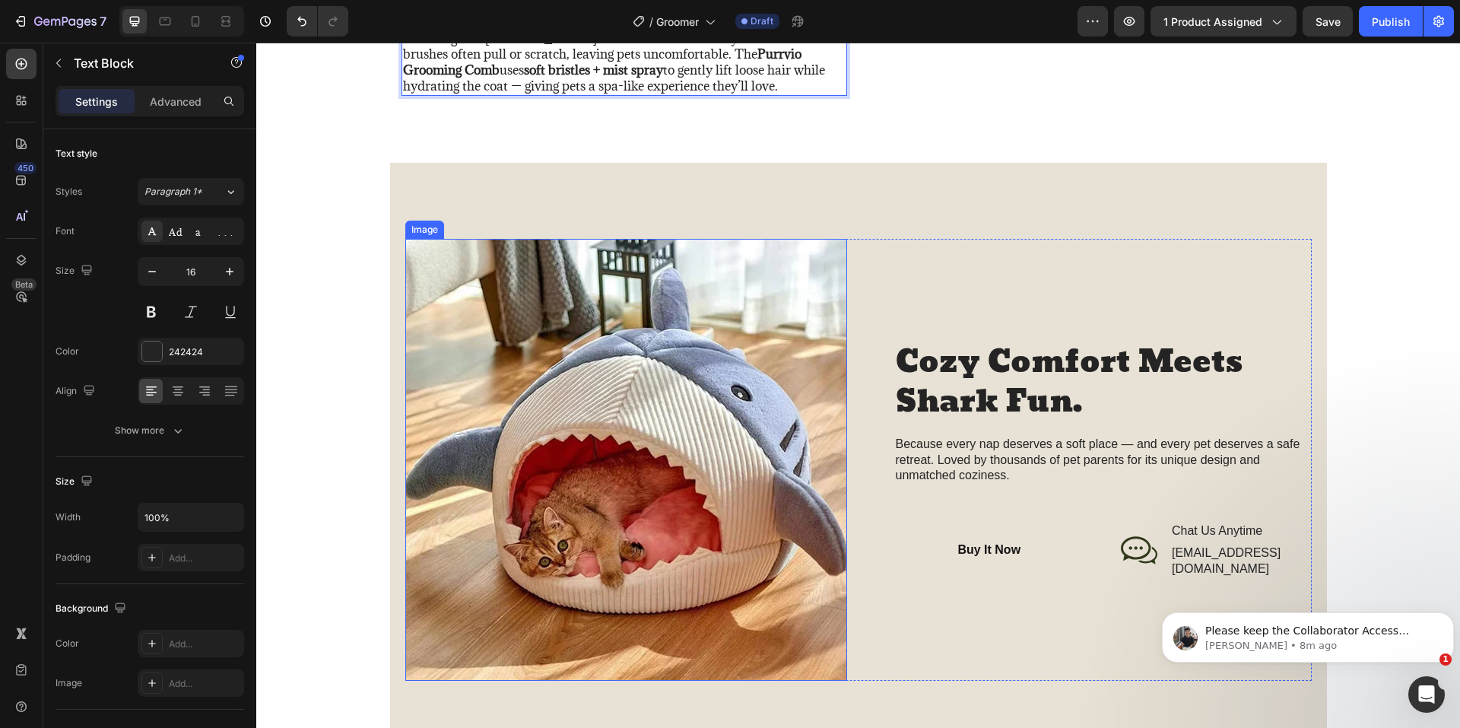
click at [628, 442] on img at bounding box center [626, 460] width 442 height 442
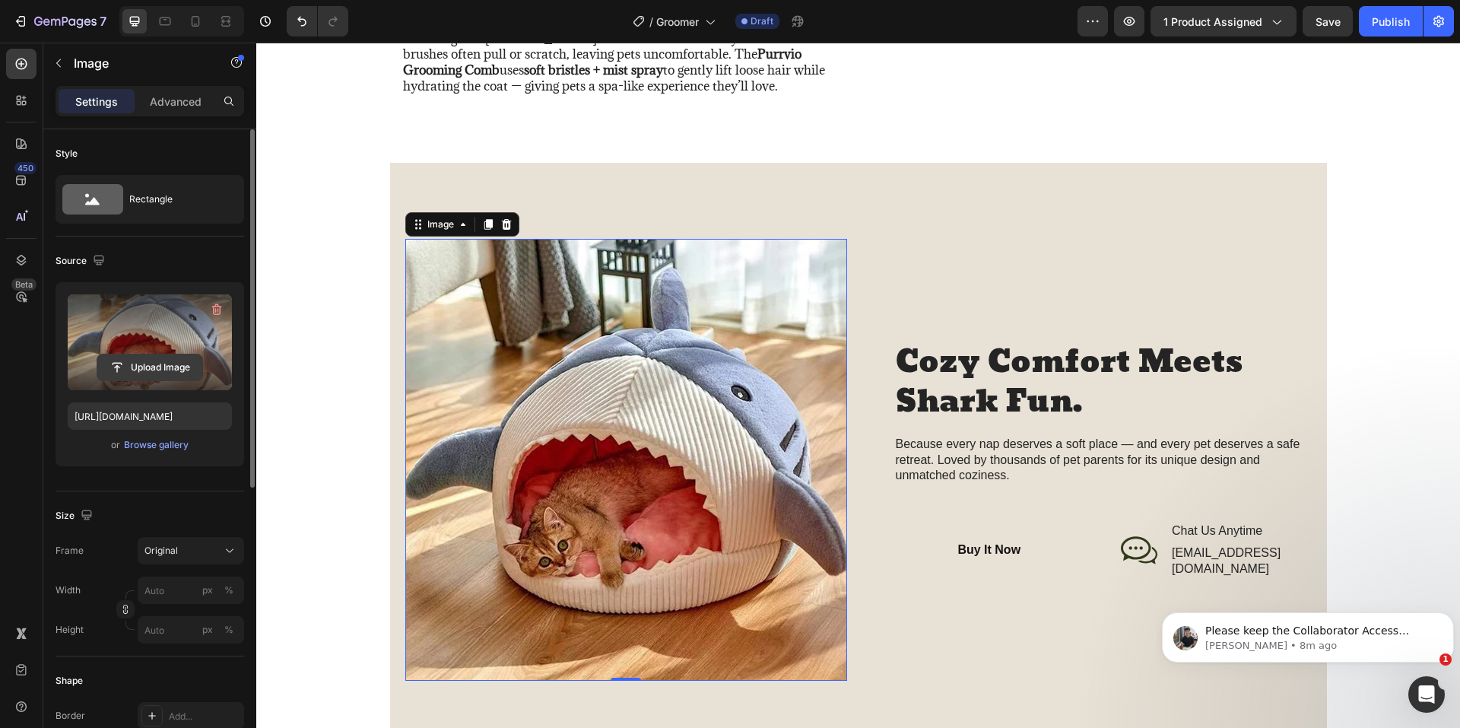
click at [142, 367] on input "file" at bounding box center [149, 367] width 105 height 26
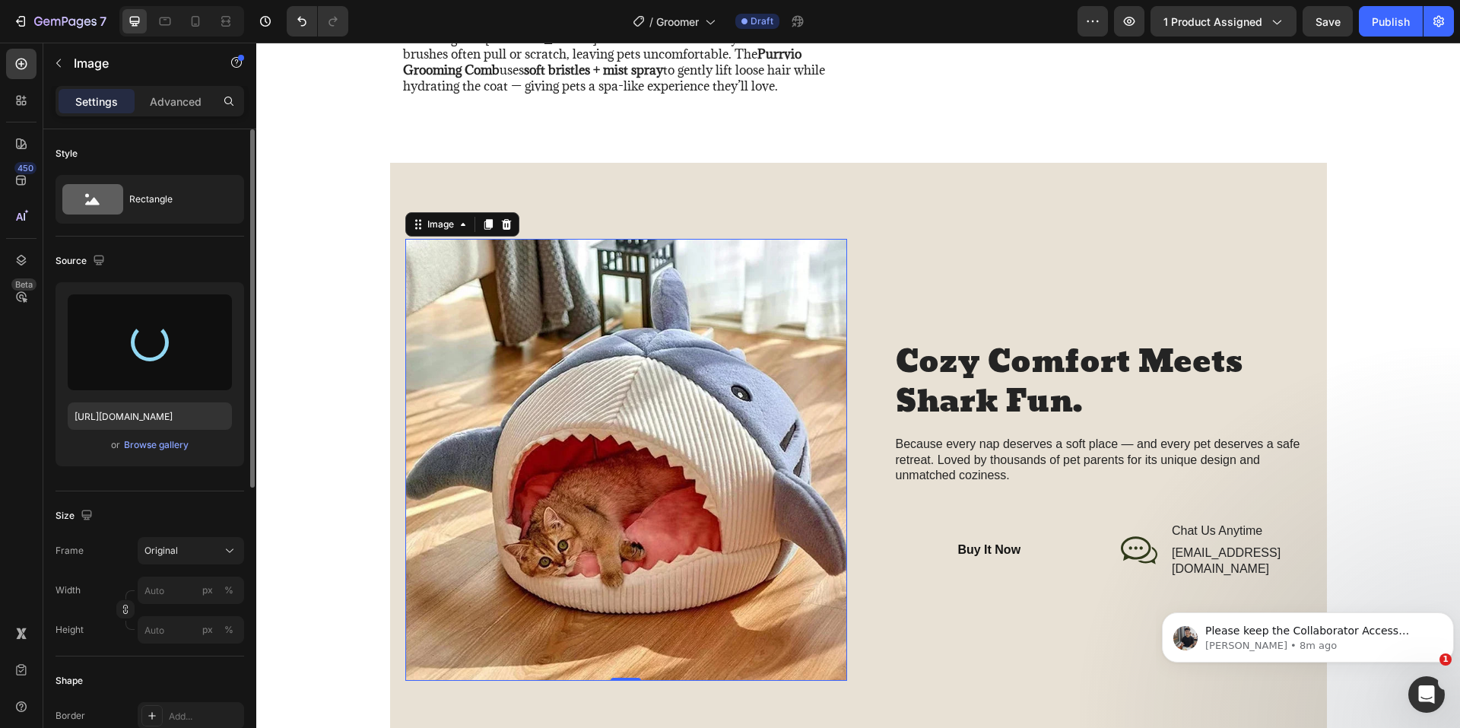
type input "https://cdn.shopify.com/s/files/1/0774/8501/5293/files/gempages_581586683363852…"
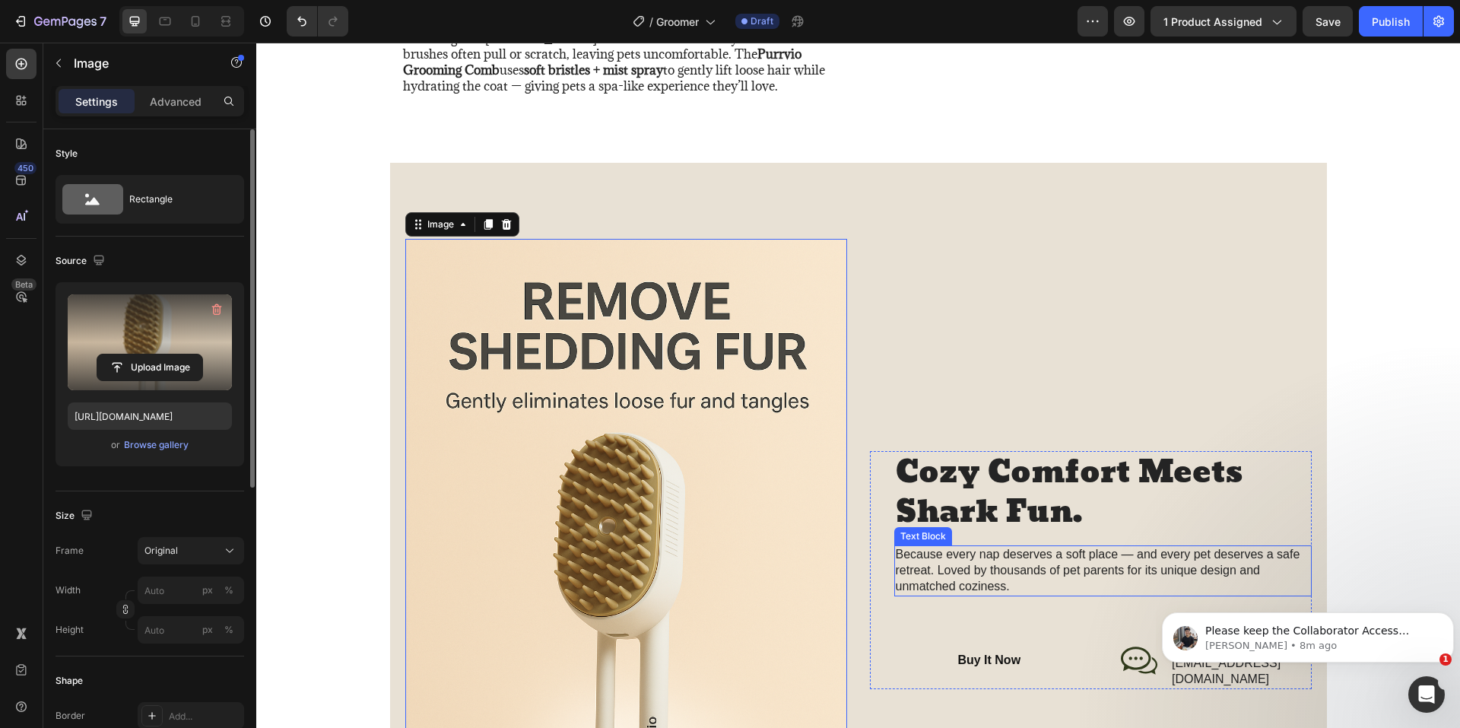
click at [1031, 577] on p "Because every nap deserves a soft place — and every pet deserves a safe retreat…" at bounding box center [1103, 570] width 414 height 47
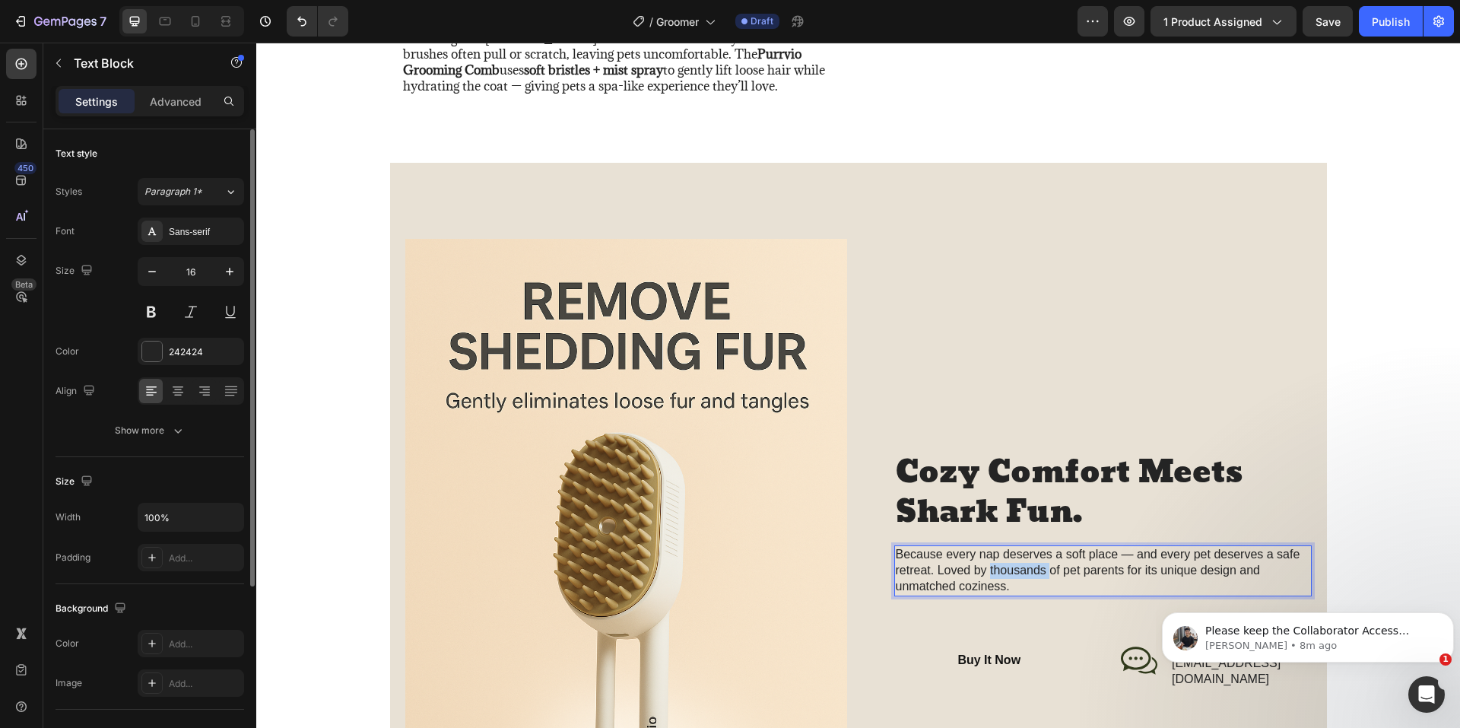
click at [1031, 577] on p "Because every nap deserves a soft place — and every pet deserves a safe retreat…" at bounding box center [1103, 570] width 414 height 47
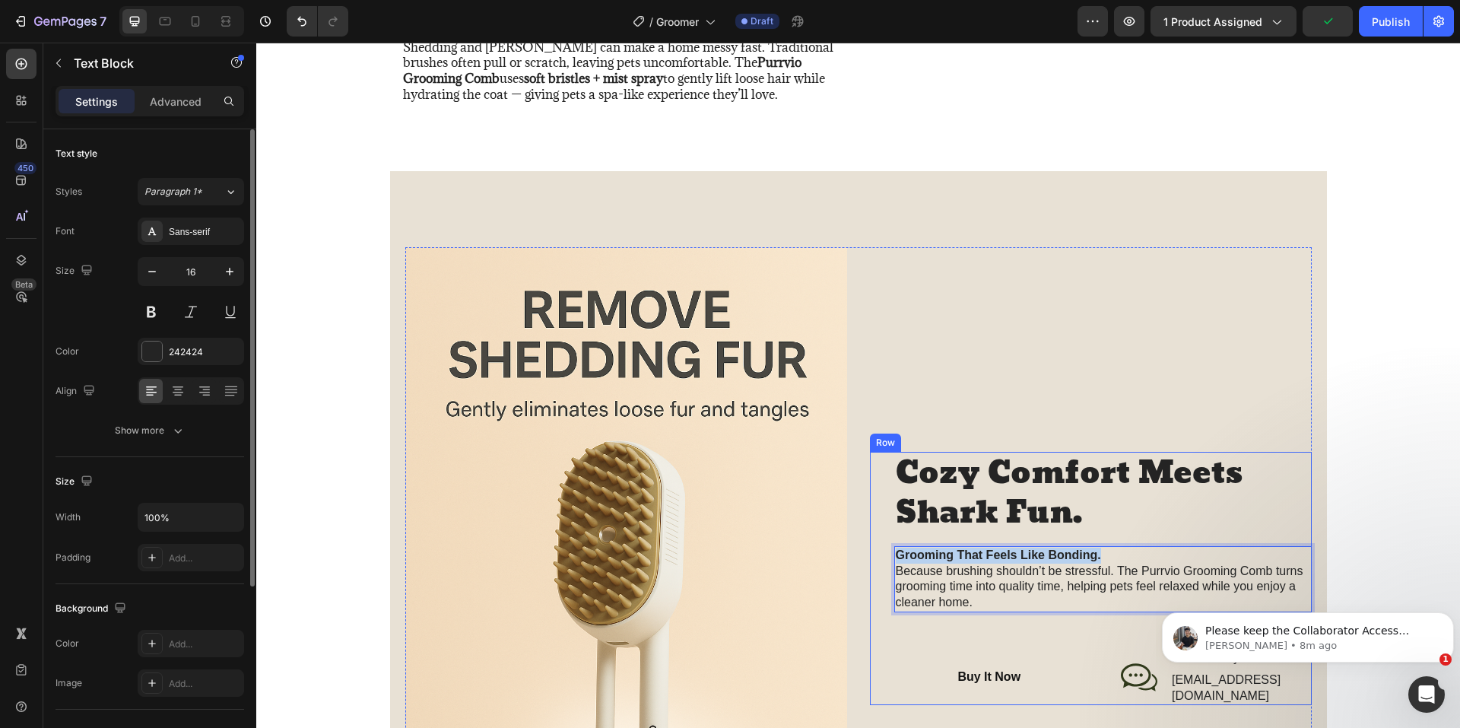
drag, startPoint x: 1097, startPoint y: 557, endPoint x: 861, endPoint y: 547, distance: 236.7
click at [861, 547] on div "Image Cozy Comfort Meets Shark Fun. Heading Grooming That Feels Like Bonding. B…" at bounding box center [858, 578] width 906 height 663
click at [896, 574] on p "⁠⁠⁠⁠⁠⁠⁠ Because brushing shouldn’t be stressful. The Purrvio Grooming Comb turn…" at bounding box center [1103, 578] width 414 height 63
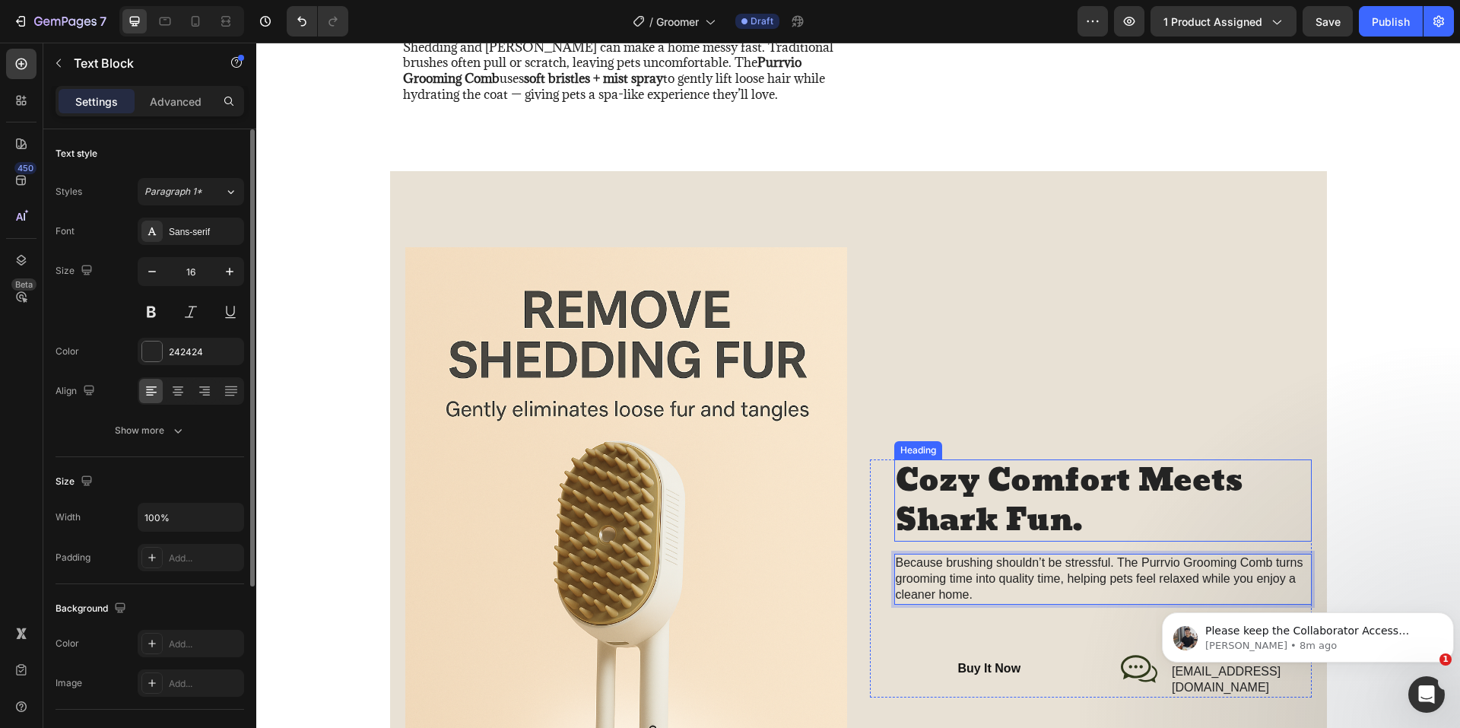
scroll to position [1445, 0]
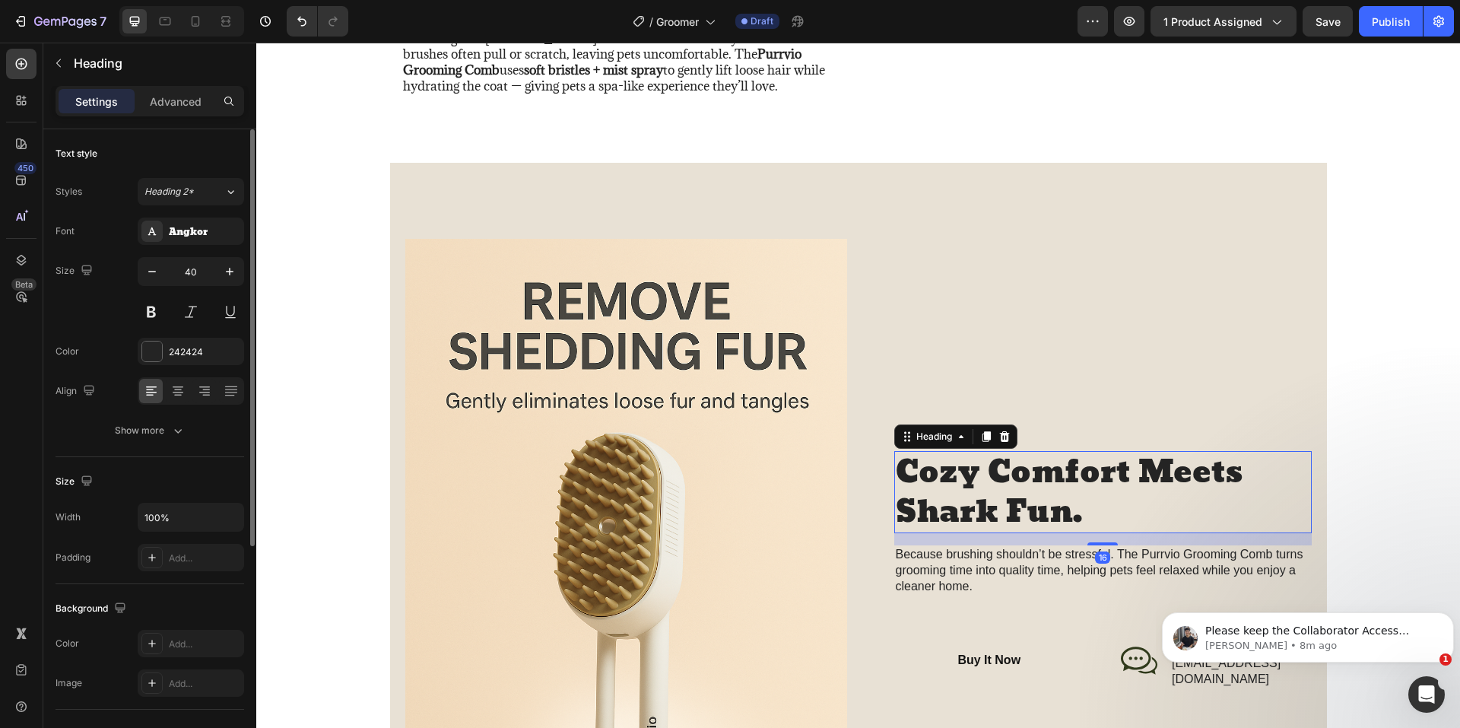
click at [1000, 499] on h2 "Cozy Comfort Meets Shark Fun." at bounding box center [1102, 492] width 417 height 82
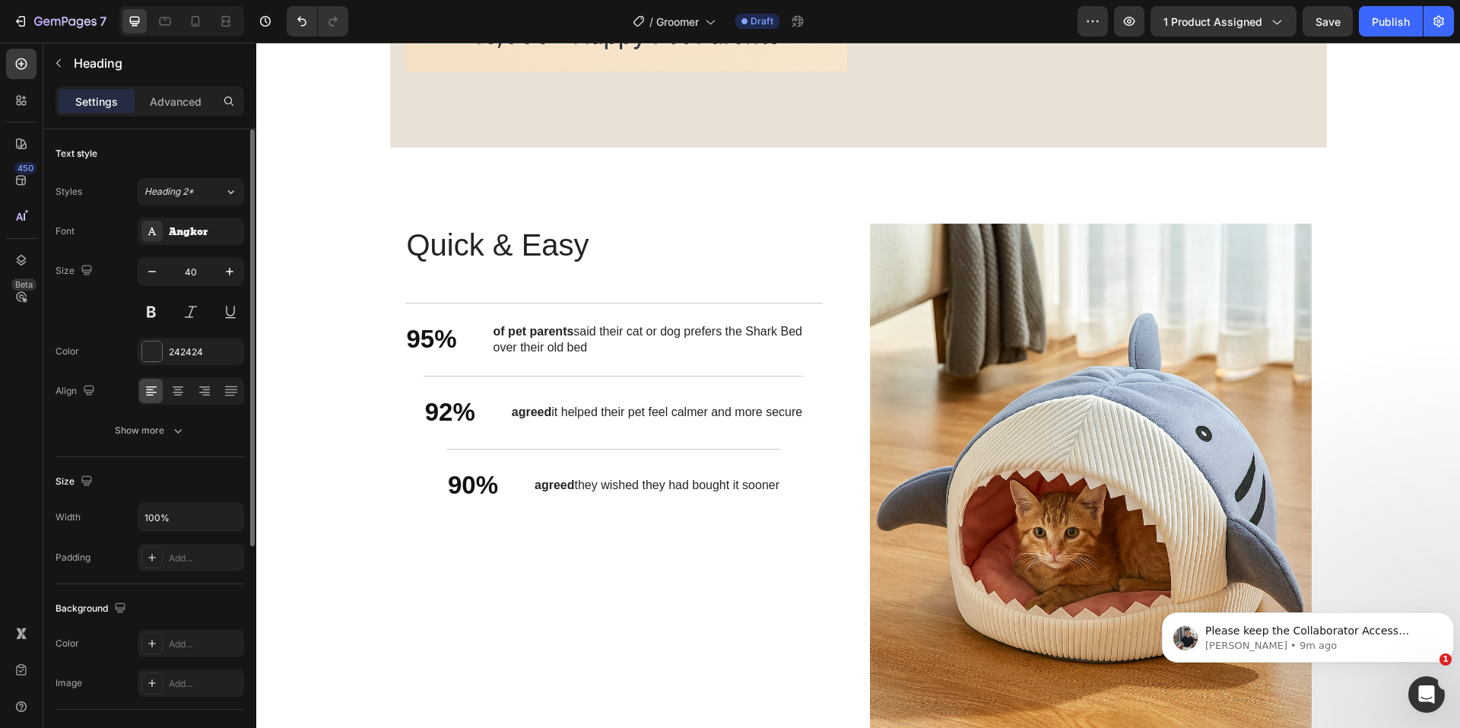
scroll to position [2281, 0]
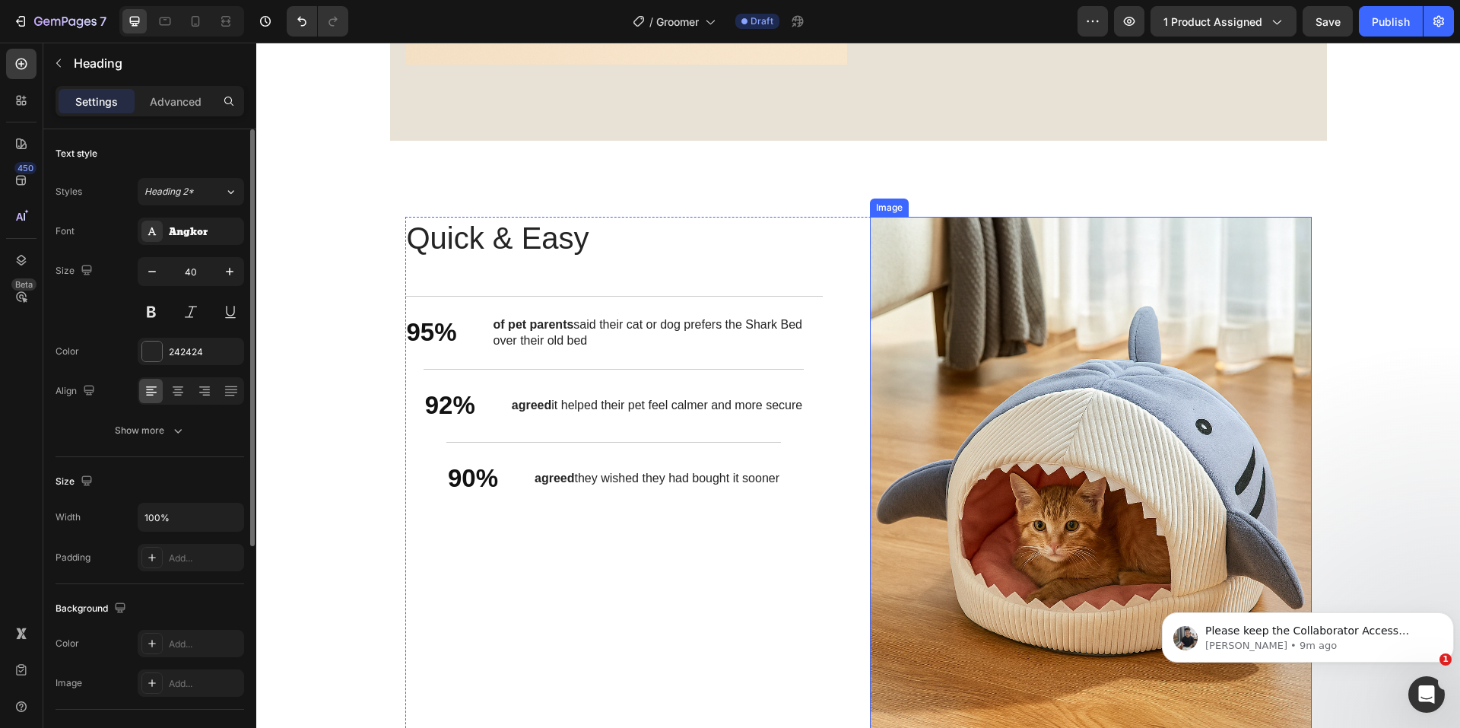
click at [1062, 467] on img at bounding box center [1091, 548] width 442 height 663
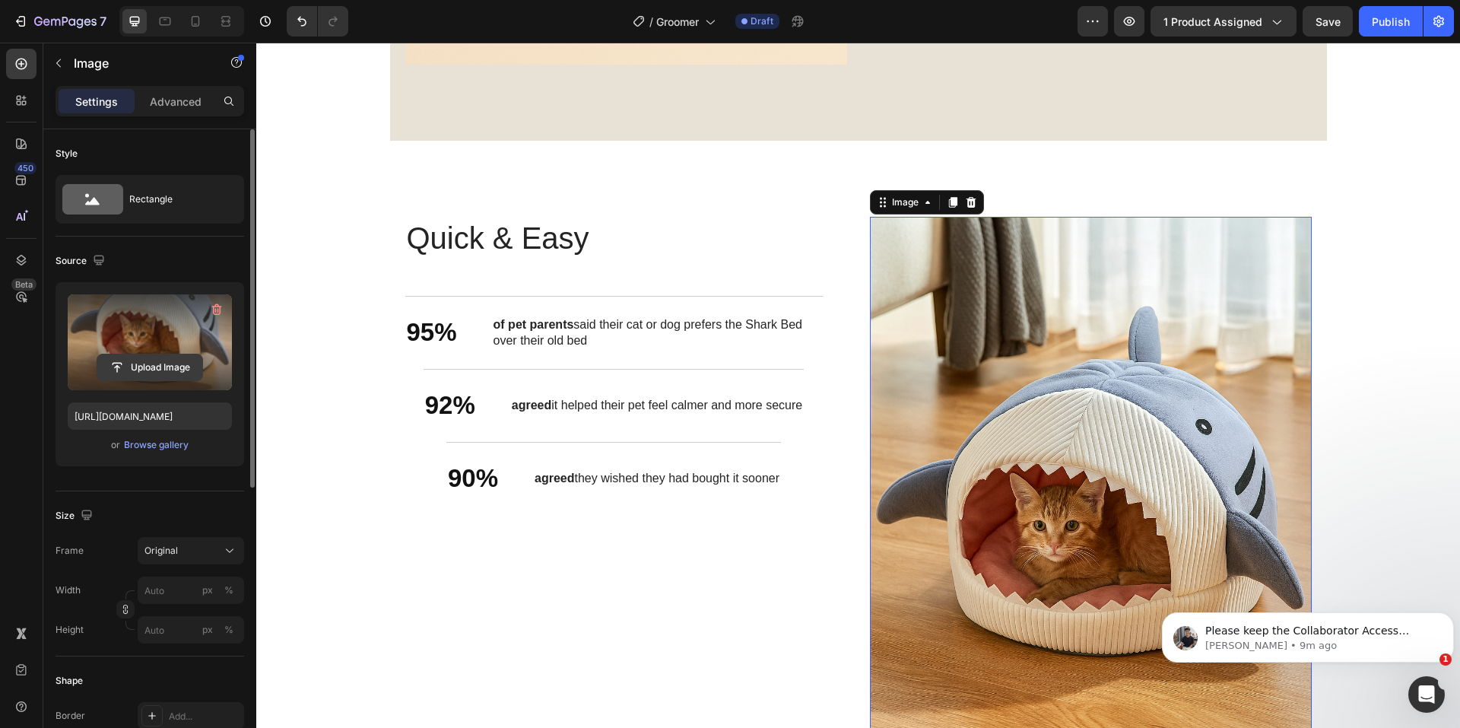
click at [178, 361] on input "file" at bounding box center [149, 367] width 105 height 26
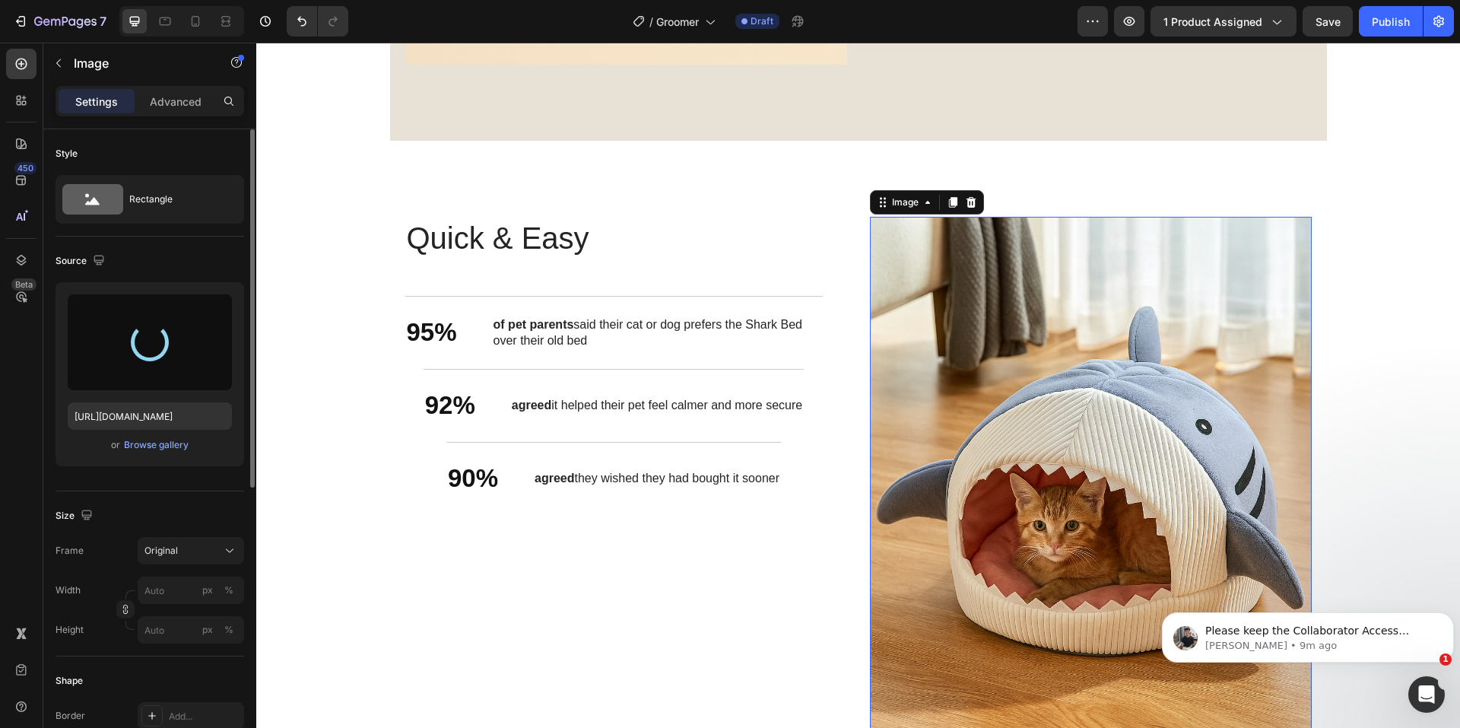
type input "https://cdn.shopify.com/s/files/1/0774/8501/5293/files/gempages_581586683363852…"
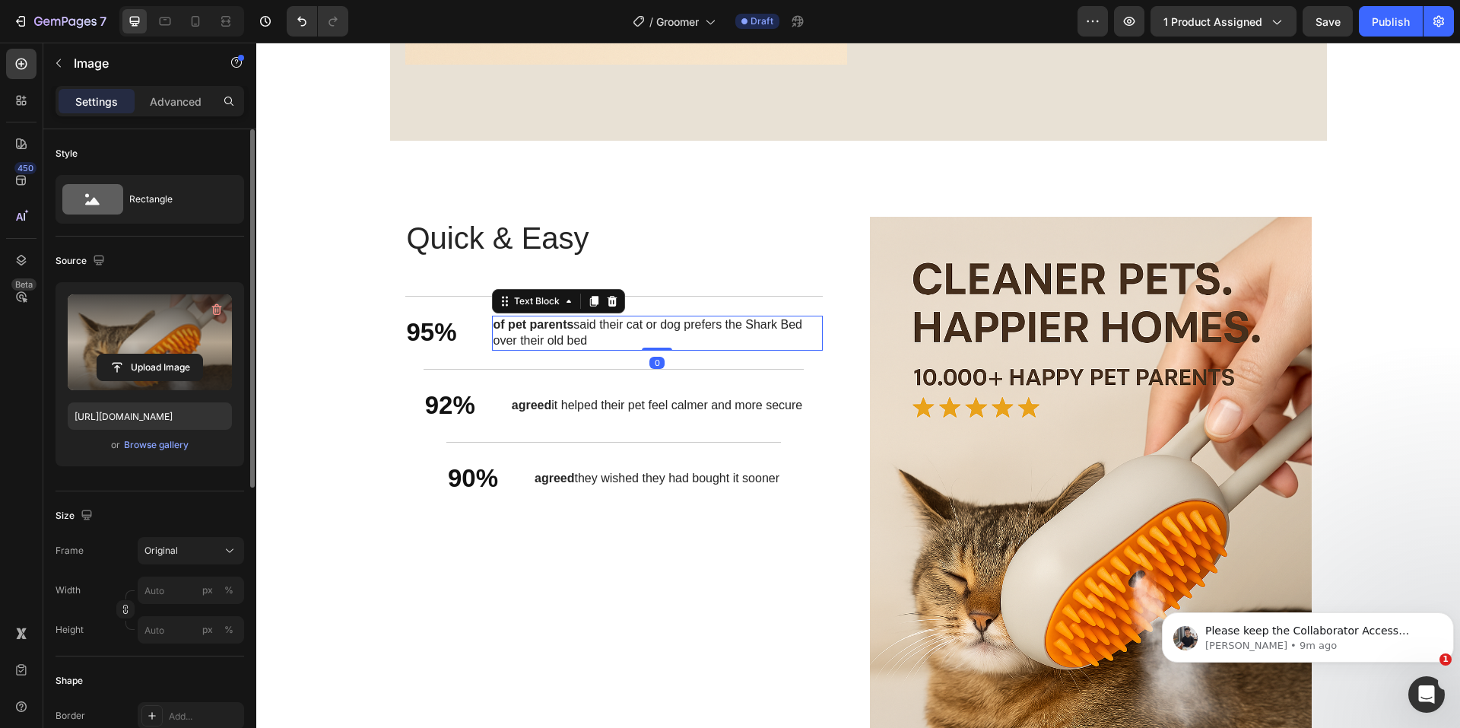
click at [551, 344] on p "of pet parents said their cat or dog prefers the Shark Bed over their old bed" at bounding box center [657, 333] width 328 height 32
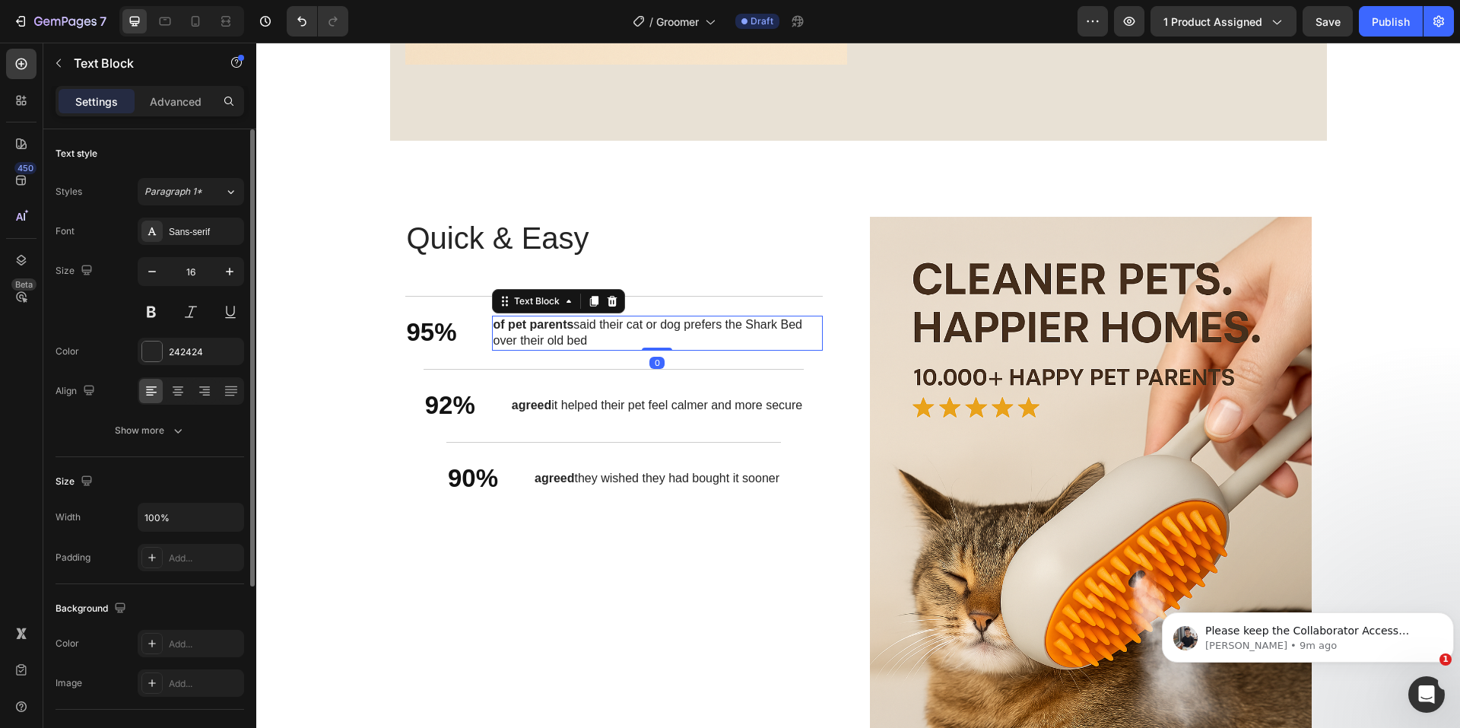
click at [551, 344] on p "of pet parents said their cat or dog prefers the Shark Bed over their old bed" at bounding box center [657, 333] width 328 height 32
click at [560, 402] on p "agreed it helped their pet feel calmer and more secure" at bounding box center [657, 406] width 290 height 16
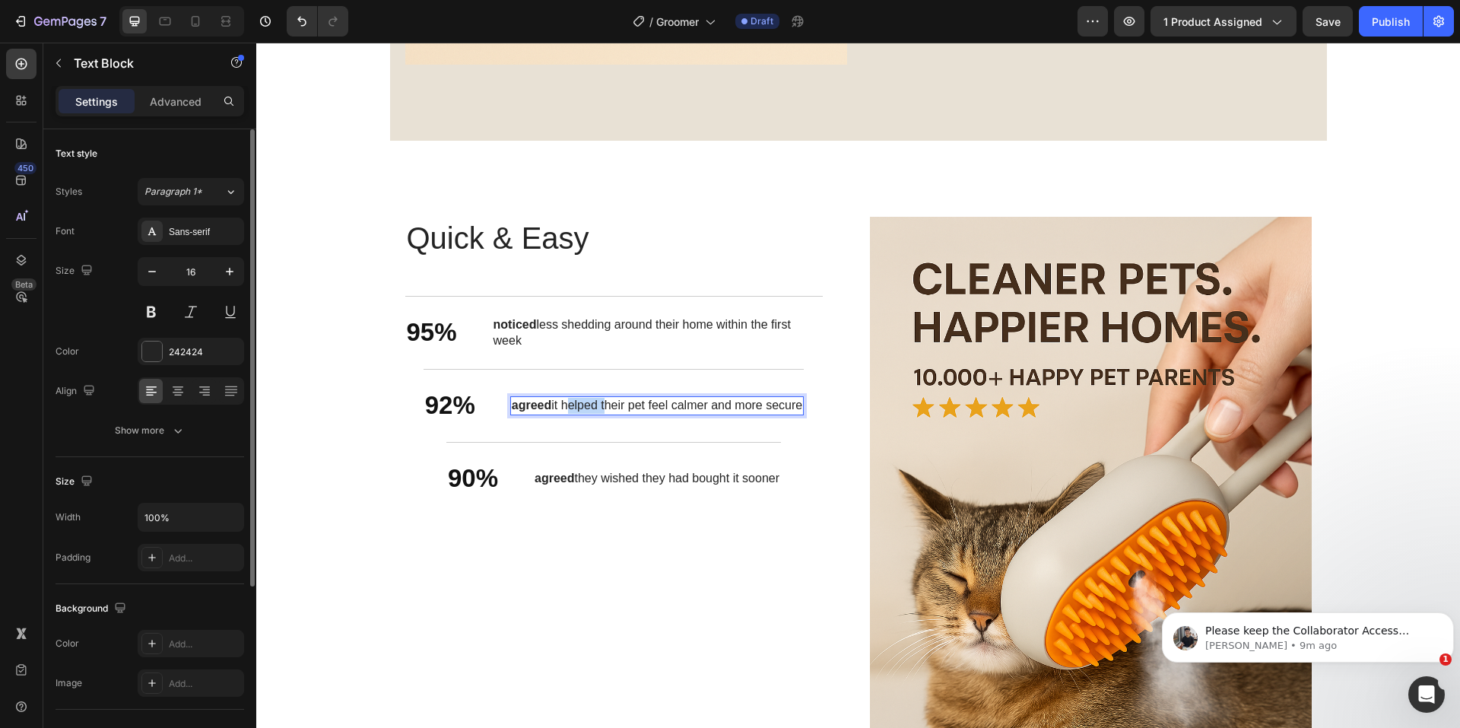
click at [560, 402] on p "agreed it helped their pet feel calmer and more secure" at bounding box center [657, 406] width 290 height 16
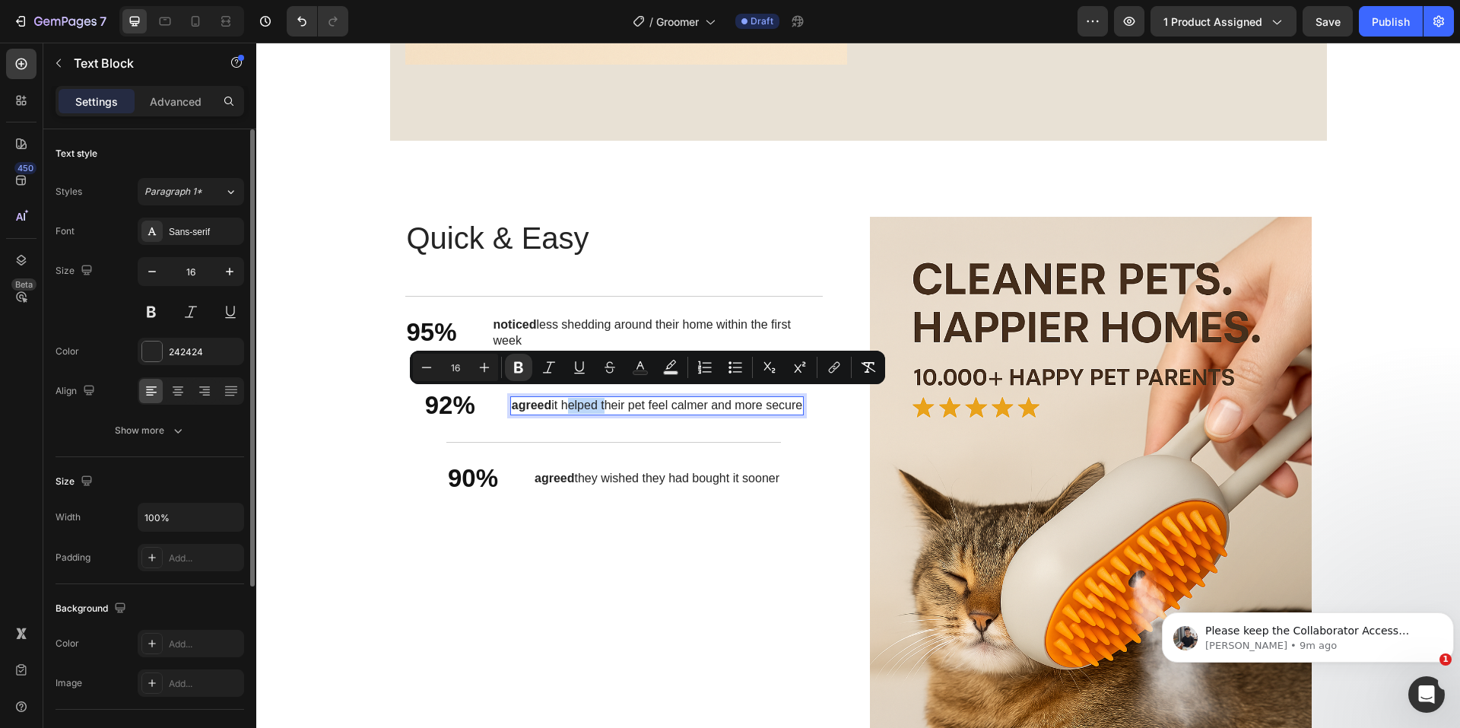
scroll to position [2288, 0]
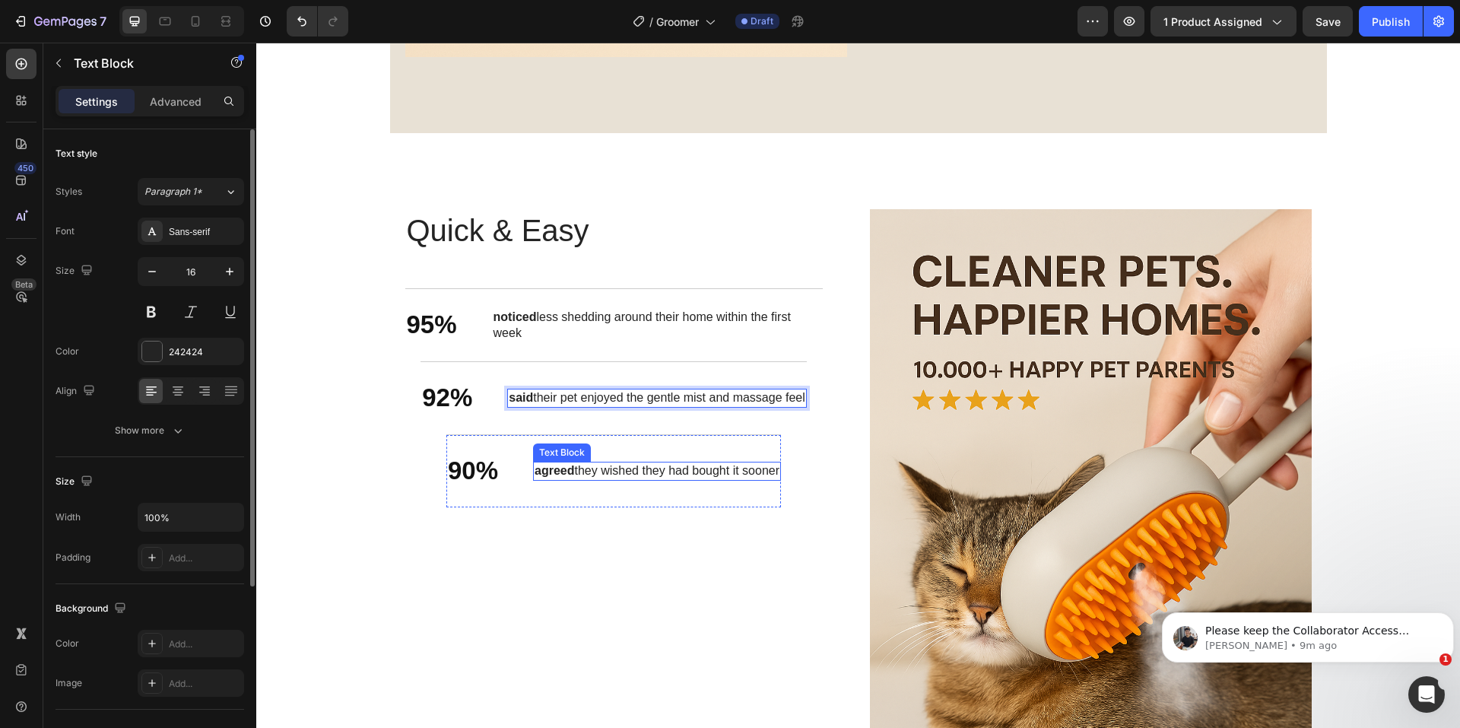
click at [668, 466] on p "agreed they wished they had bought it sooner" at bounding box center [656, 471] width 245 height 16
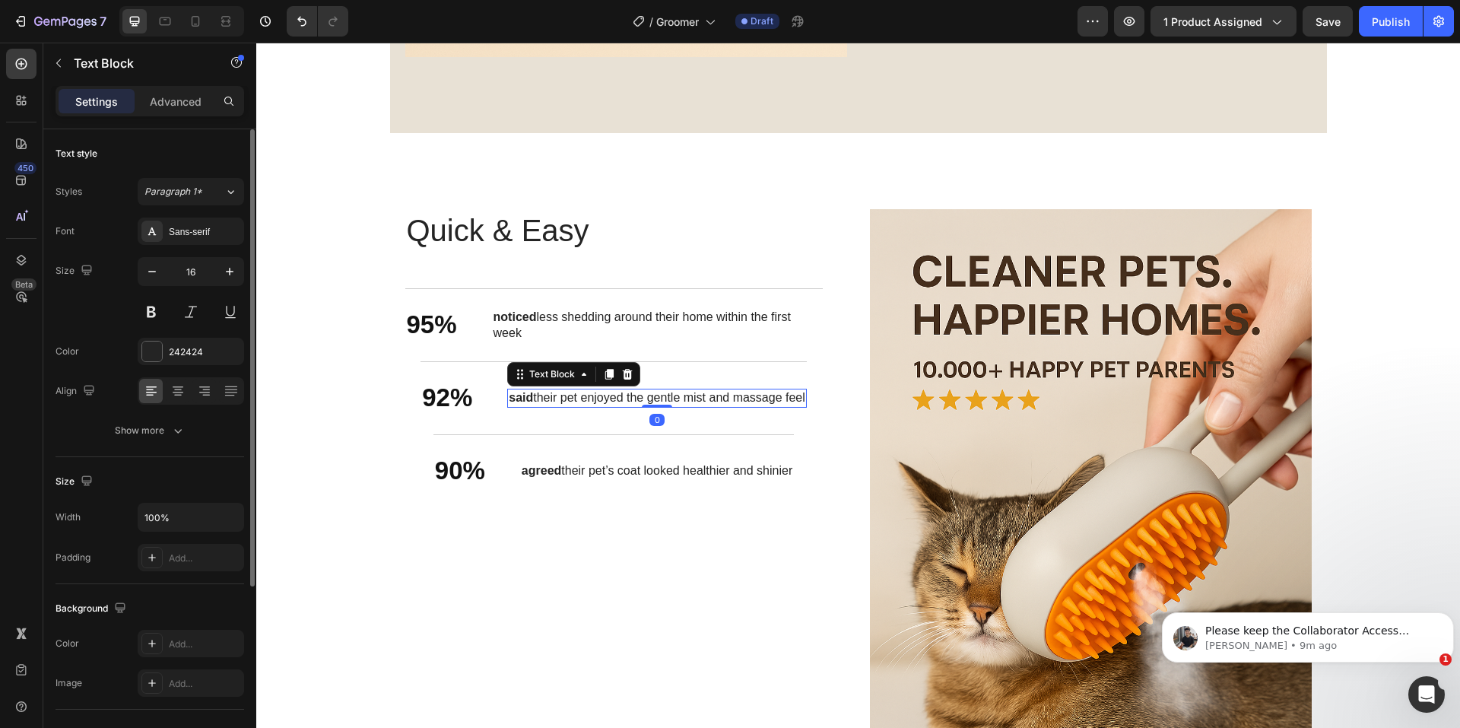
click at [796, 400] on p "said their pet enjoyed the gentle mist and massage feel" at bounding box center [657, 398] width 297 height 16
click at [798, 398] on p "said their pet enjoyed the gentle mist and massage feel" at bounding box center [657, 398] width 297 height 16
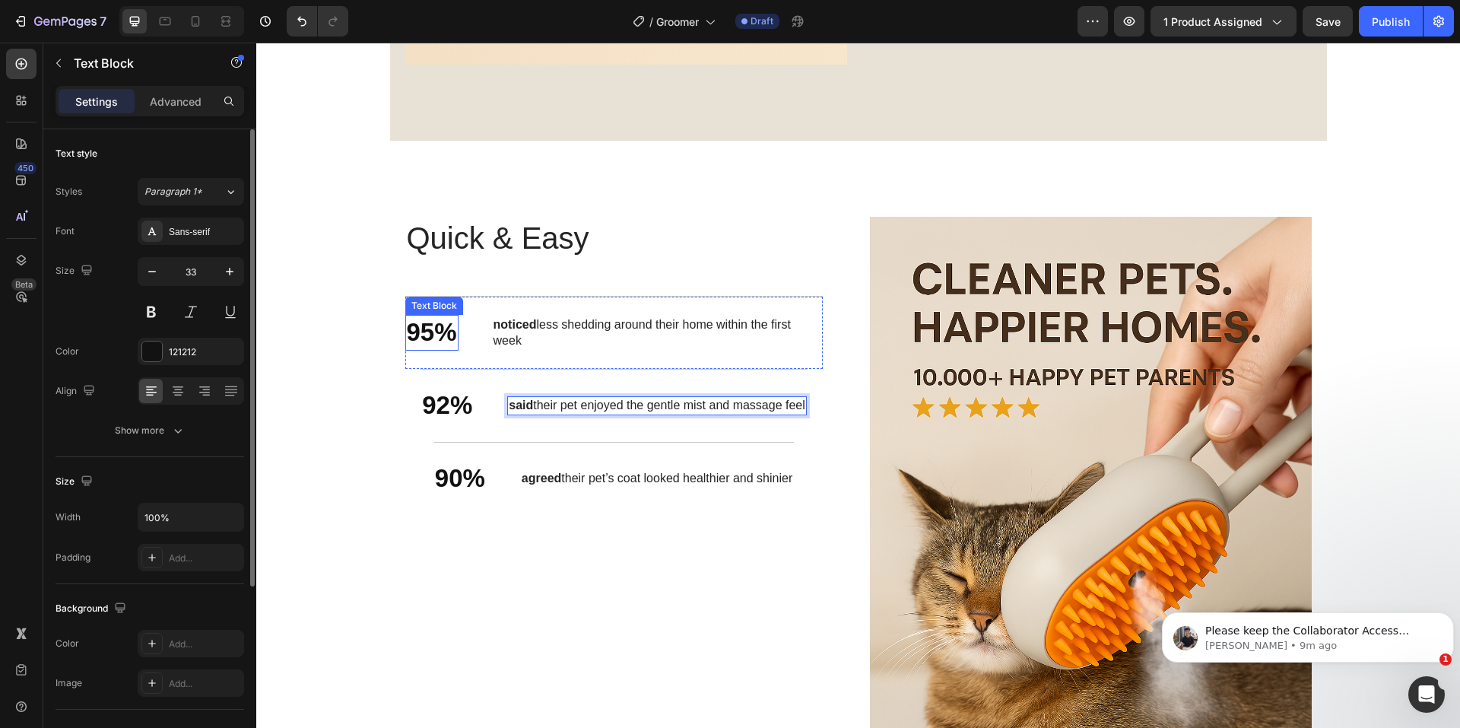
click at [429, 333] on p "95%" at bounding box center [432, 332] width 50 height 33
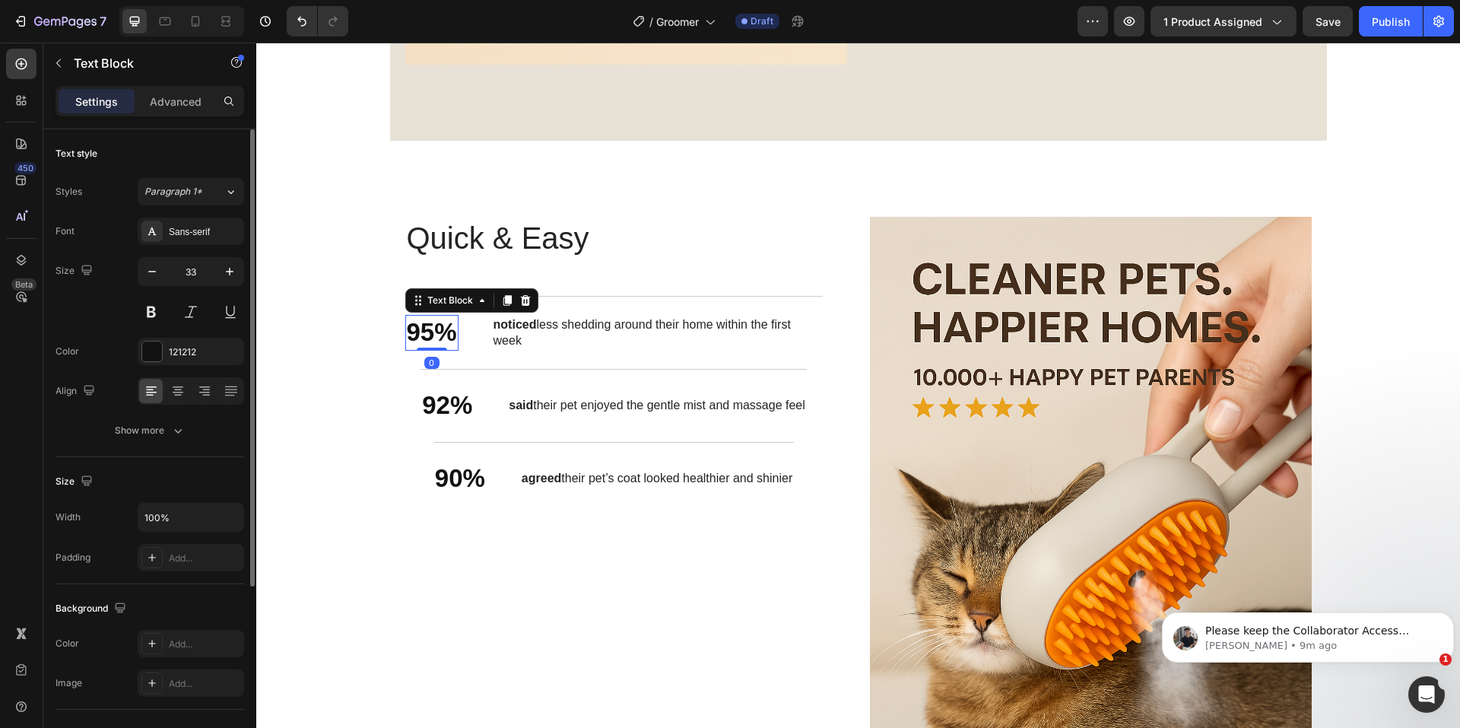
click at [429, 333] on p "95%" at bounding box center [432, 332] width 50 height 33
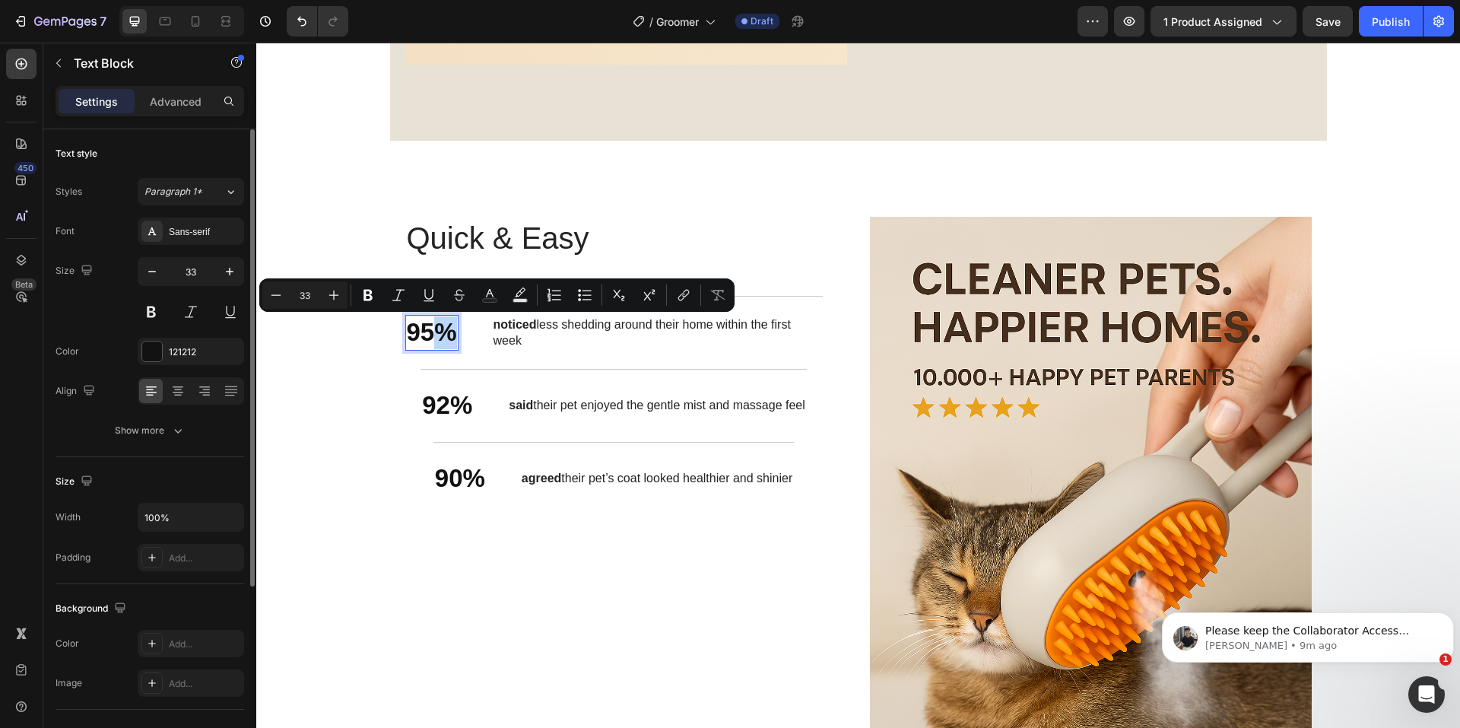
click at [428, 333] on p "95%" at bounding box center [432, 332] width 50 height 33
click at [425, 333] on p "95%" at bounding box center [432, 332] width 50 height 33
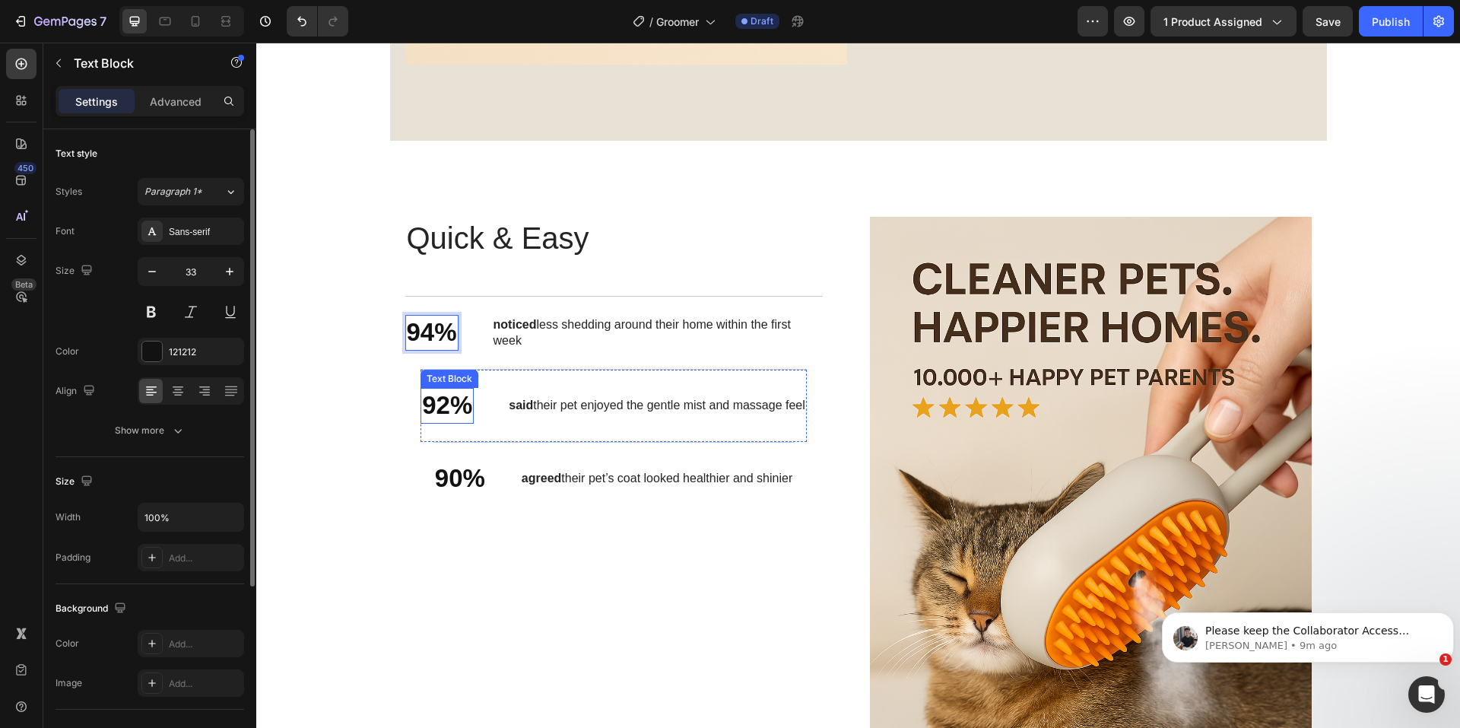
click at [425, 416] on p "92%" at bounding box center [447, 405] width 50 height 33
click at [426, 409] on p "92%" at bounding box center [447, 405] width 50 height 33
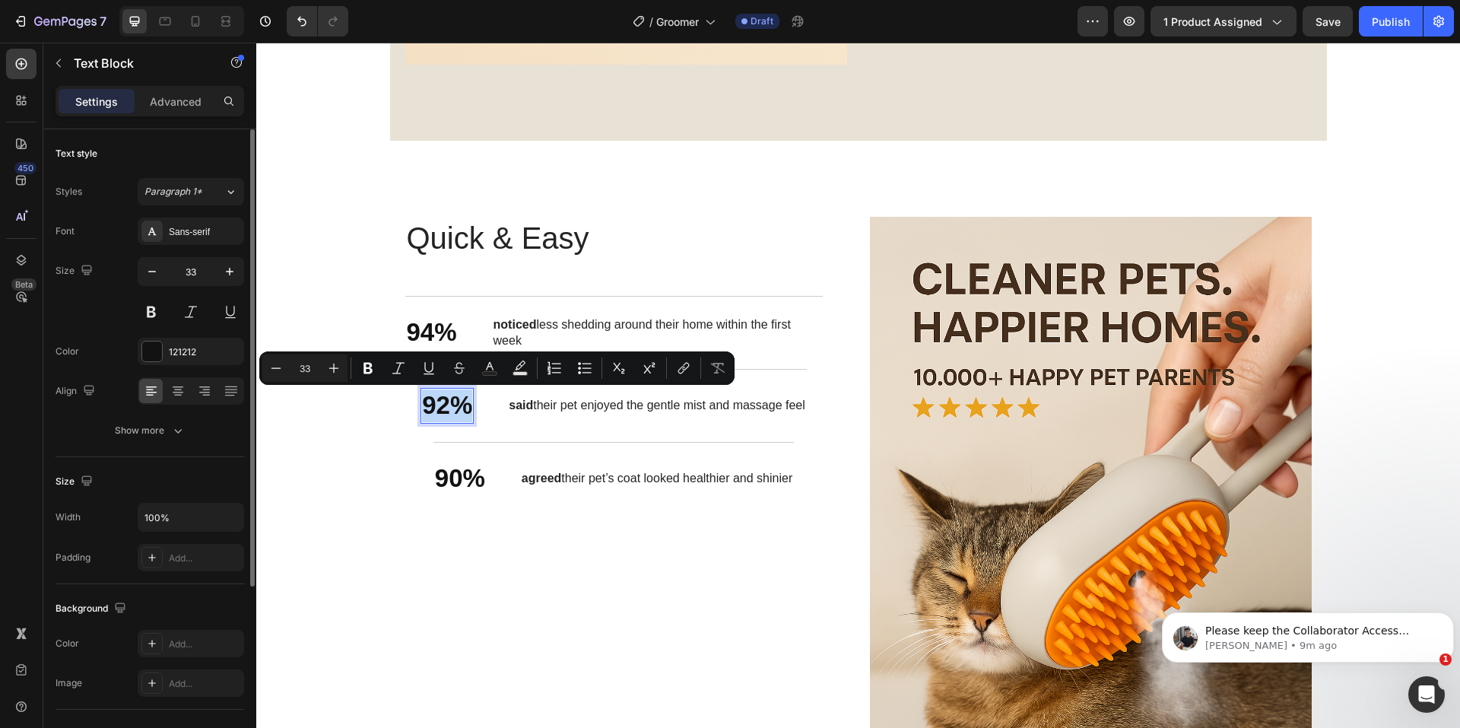
click at [426, 409] on p "92%" at bounding box center [447, 405] width 50 height 33
click at [424, 409] on p "92%" at bounding box center [447, 405] width 50 height 33
click at [425, 408] on p "92%" at bounding box center [447, 405] width 50 height 33
click at [433, 403] on p "92%" at bounding box center [447, 405] width 50 height 33
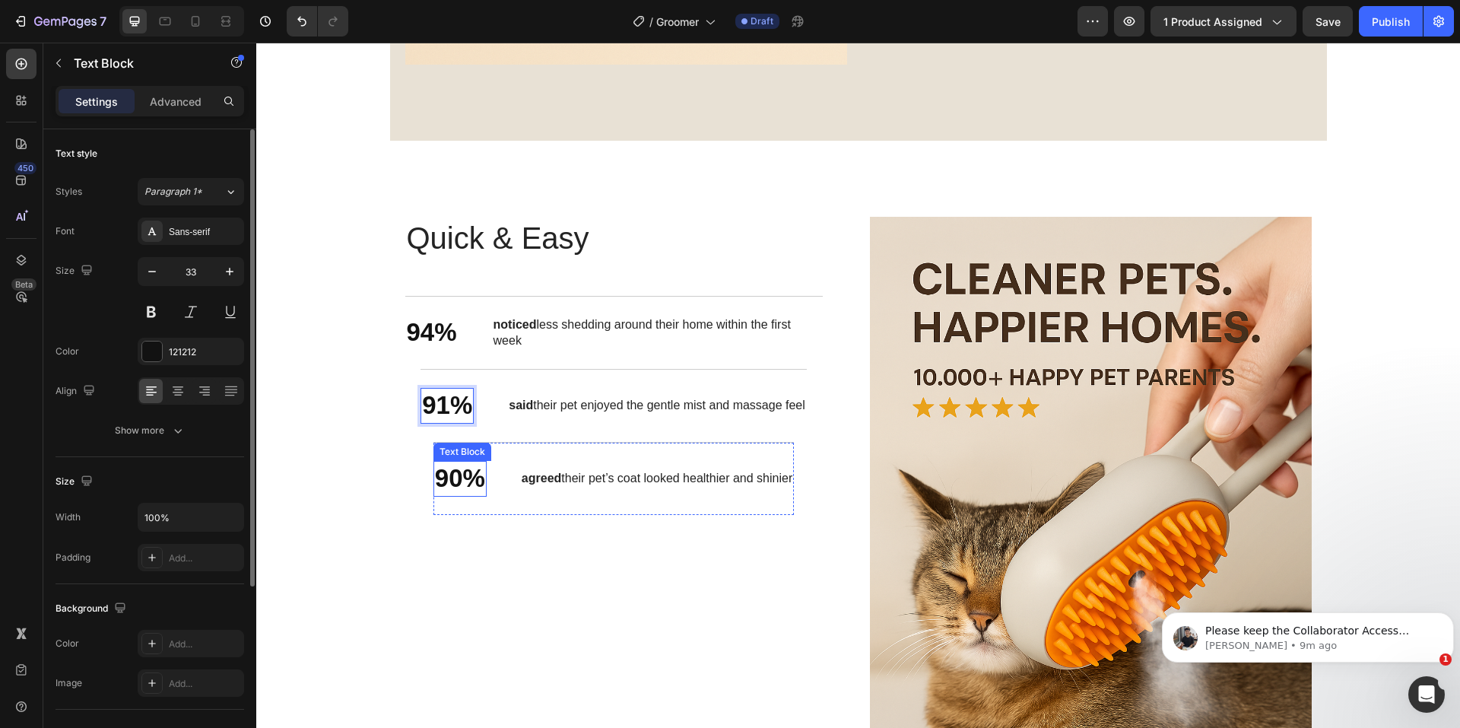
click at [435, 476] on p "90%" at bounding box center [460, 478] width 50 height 33
click at [435, 481] on p "90%" at bounding box center [460, 478] width 50 height 33
click at [442, 478] on p "9%" at bounding box center [460, 478] width 36 height 33
click at [521, 521] on div "Quick & Easy Heading 94% Text Block noticed less shedding around their home wit…" at bounding box center [613, 375] width 417 height 316
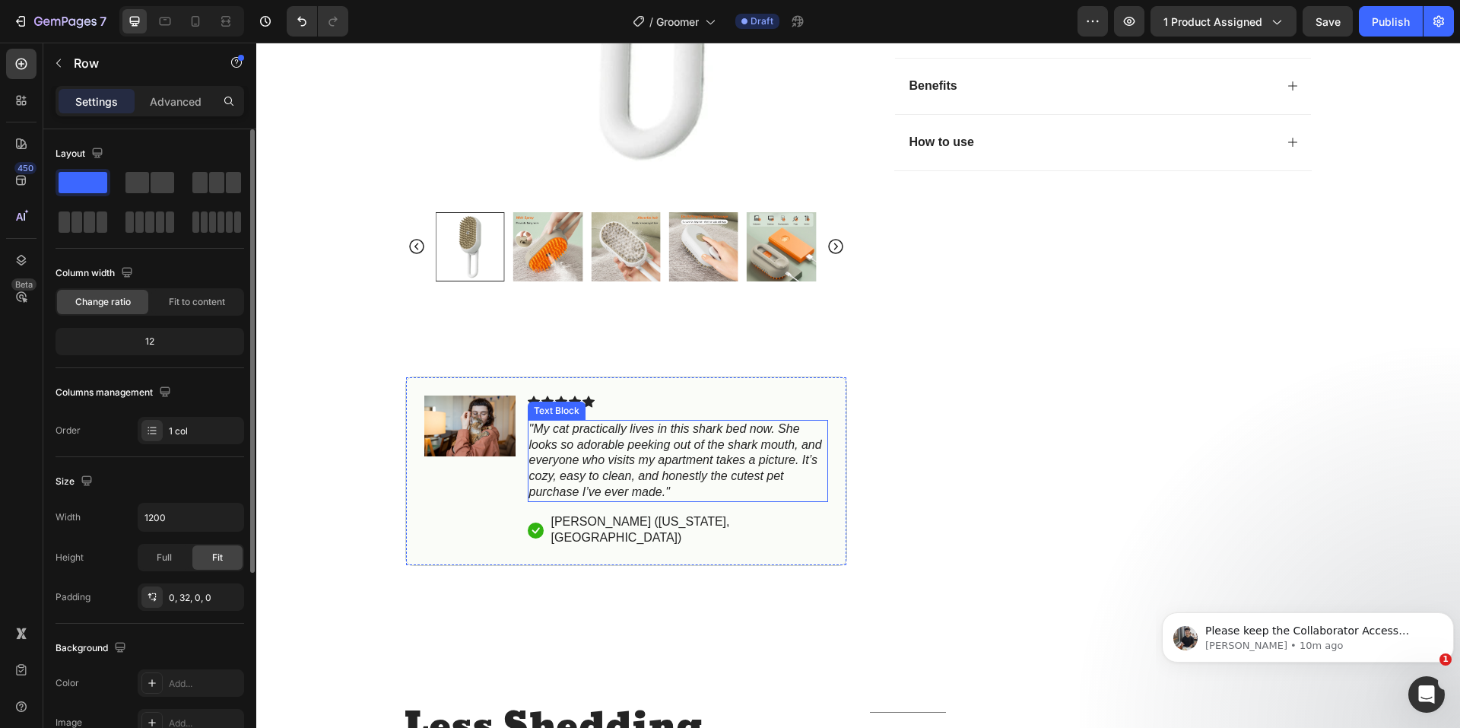
scroll to position [608, 0]
click at [649, 455] on icon ""My cat practically lives in this shark bed now. She looks so adorable peeking …" at bounding box center [675, 459] width 293 height 76
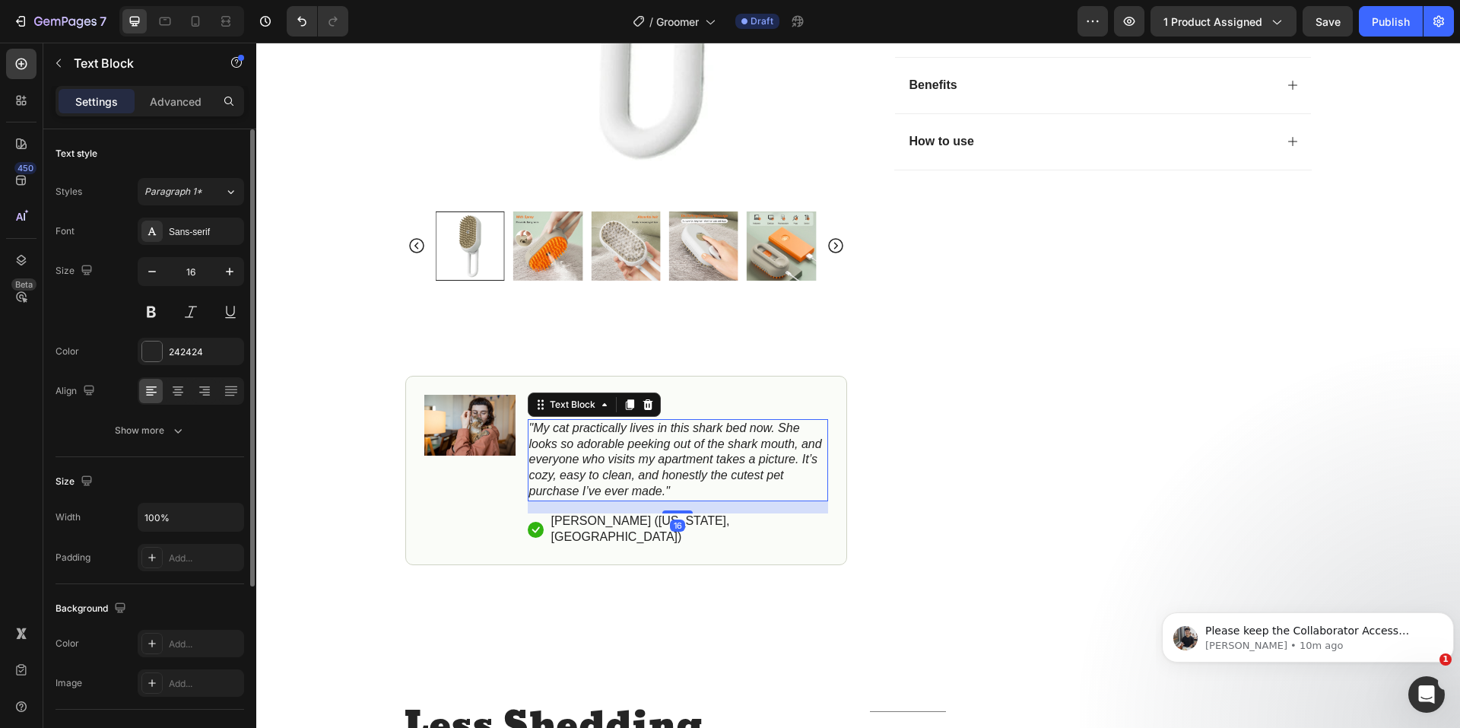
click at [649, 454] on icon ""My cat practically lives in this shark bed now. She looks so adorable peeking …" at bounding box center [675, 459] width 293 height 76
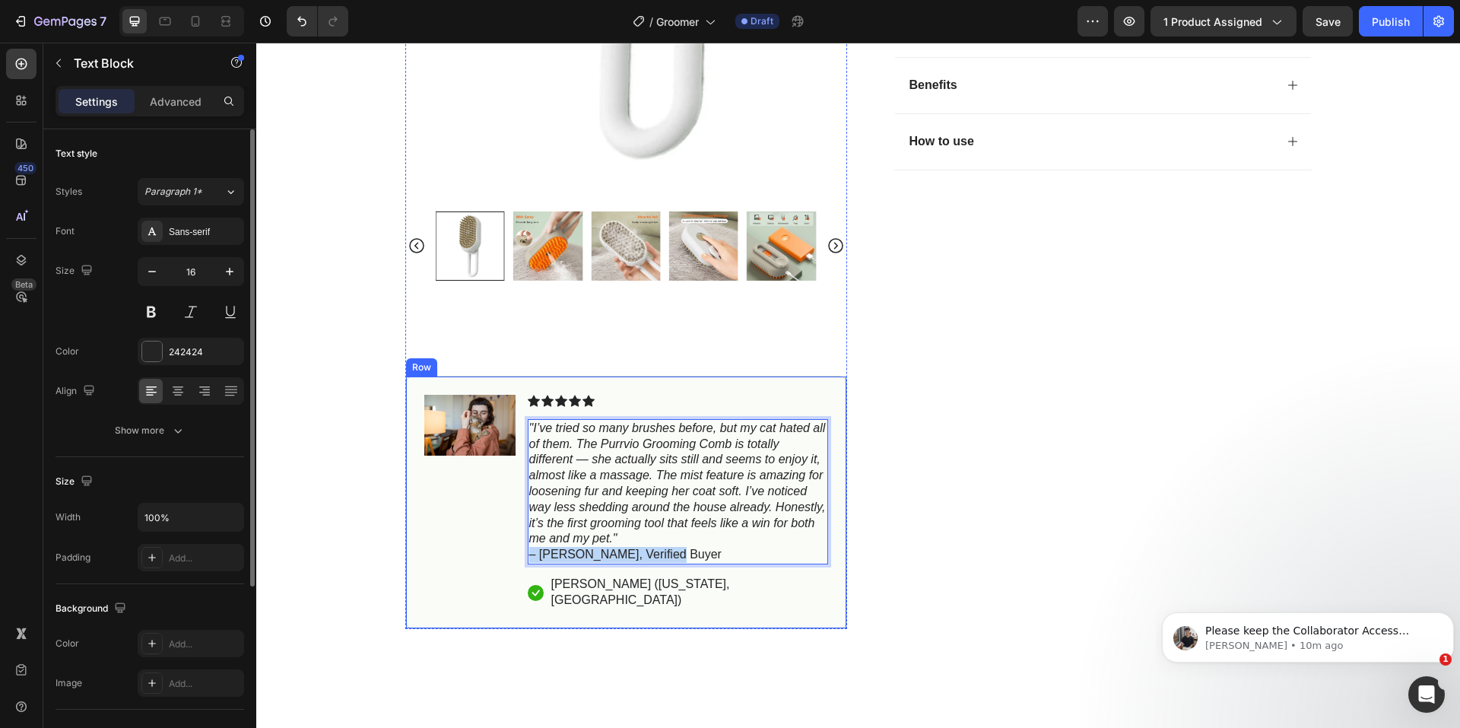
drag, startPoint x: 664, startPoint y: 549, endPoint x: 520, endPoint y: 560, distance: 144.8
click at [520, 560] on div "Image Icon Icon Icon Icon Icon Icon List "I’ve tried so many brushes before, bu…" at bounding box center [626, 502] width 442 height 253
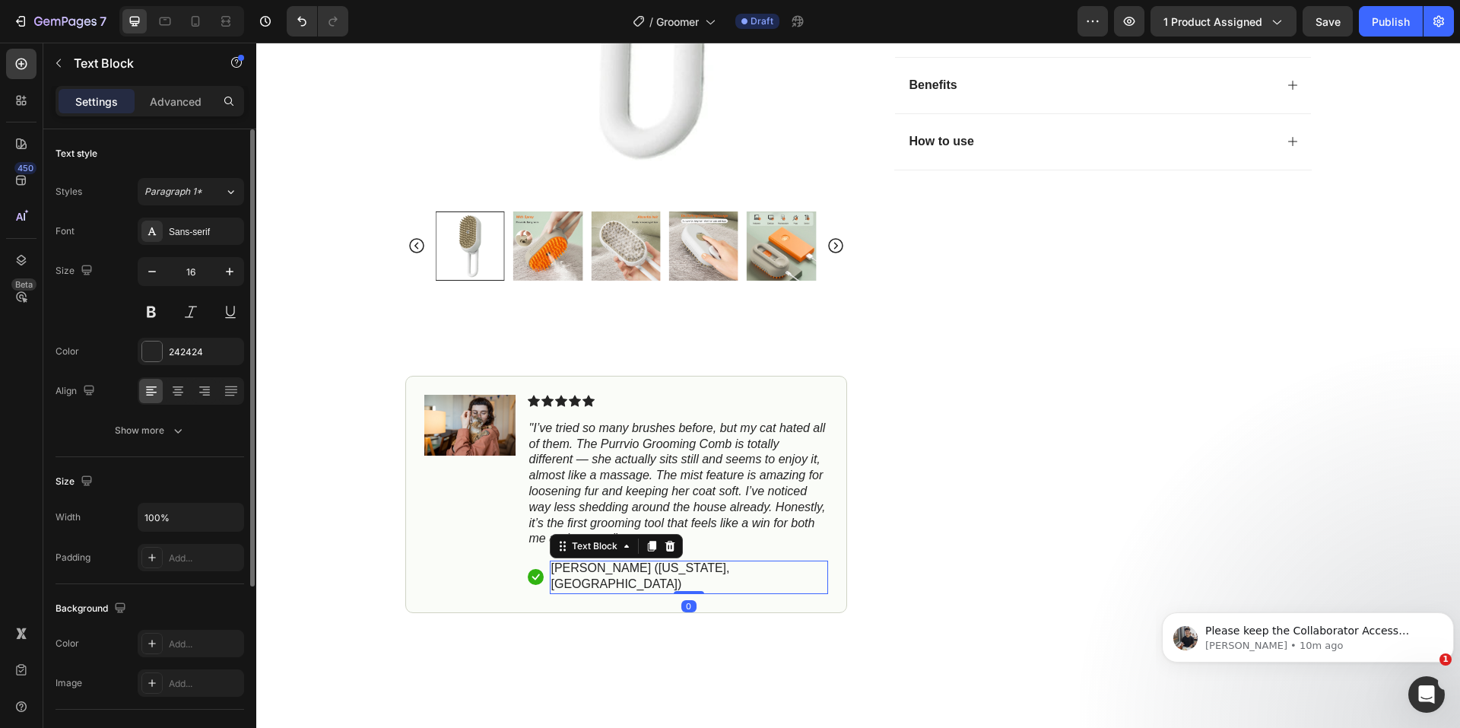
click at [645, 566] on p "[PERSON_NAME] ([US_STATE], [GEOGRAPHIC_DATA])" at bounding box center [688, 576] width 275 height 32
click at [655, 566] on p "[PERSON_NAME] ([US_STATE], [GEOGRAPHIC_DATA])" at bounding box center [688, 576] width 275 height 32
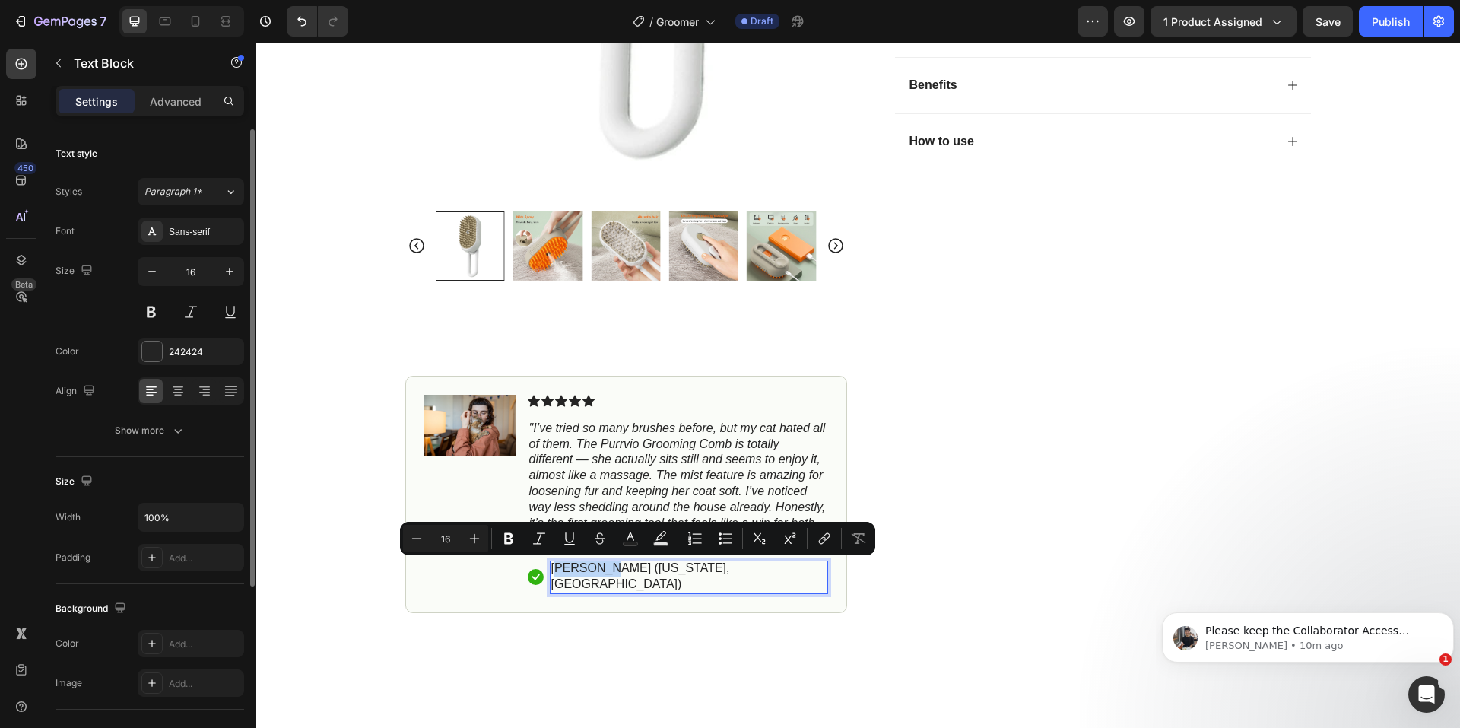
drag, startPoint x: 661, startPoint y: 566, endPoint x: 614, endPoint y: 567, distance: 47.2
click at [614, 567] on p "[PERSON_NAME] ([US_STATE], [GEOGRAPHIC_DATA])" at bounding box center [688, 576] width 275 height 32
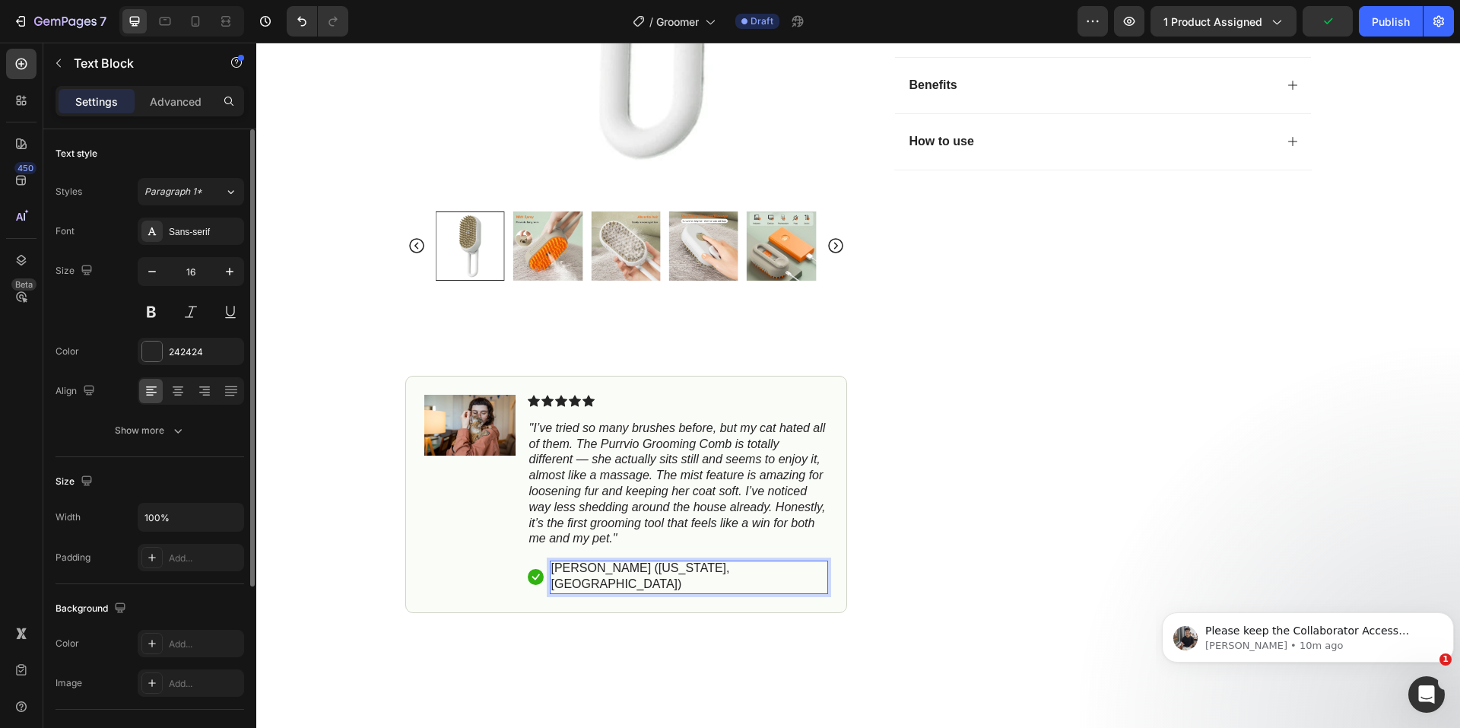
click at [709, 571] on p "Mark L. (Colorado, USA)" at bounding box center [688, 576] width 275 height 32
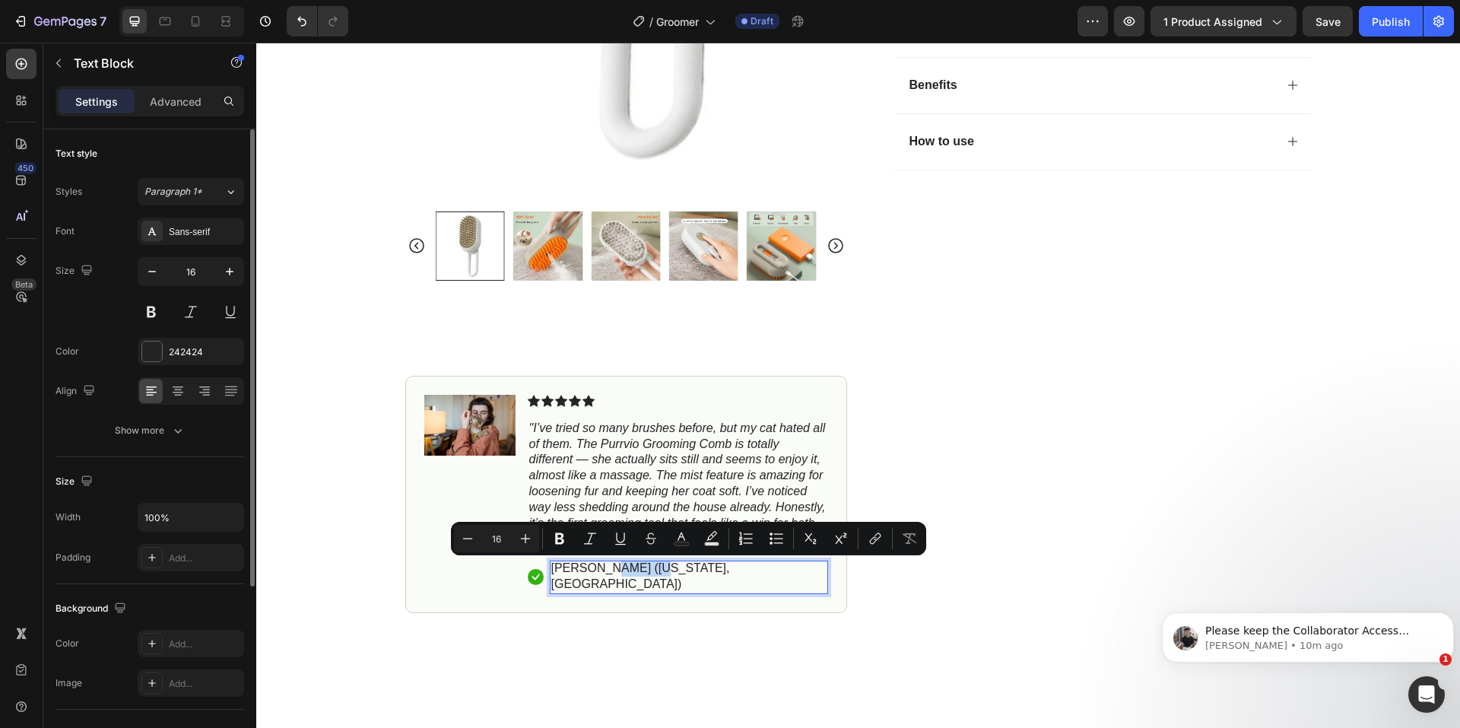
drag, startPoint x: 712, startPoint y: 569, endPoint x: 668, endPoint y: 567, distance: 43.4
click at [668, 567] on p "Mark L. (Colorado, USA)" at bounding box center [688, 576] width 275 height 32
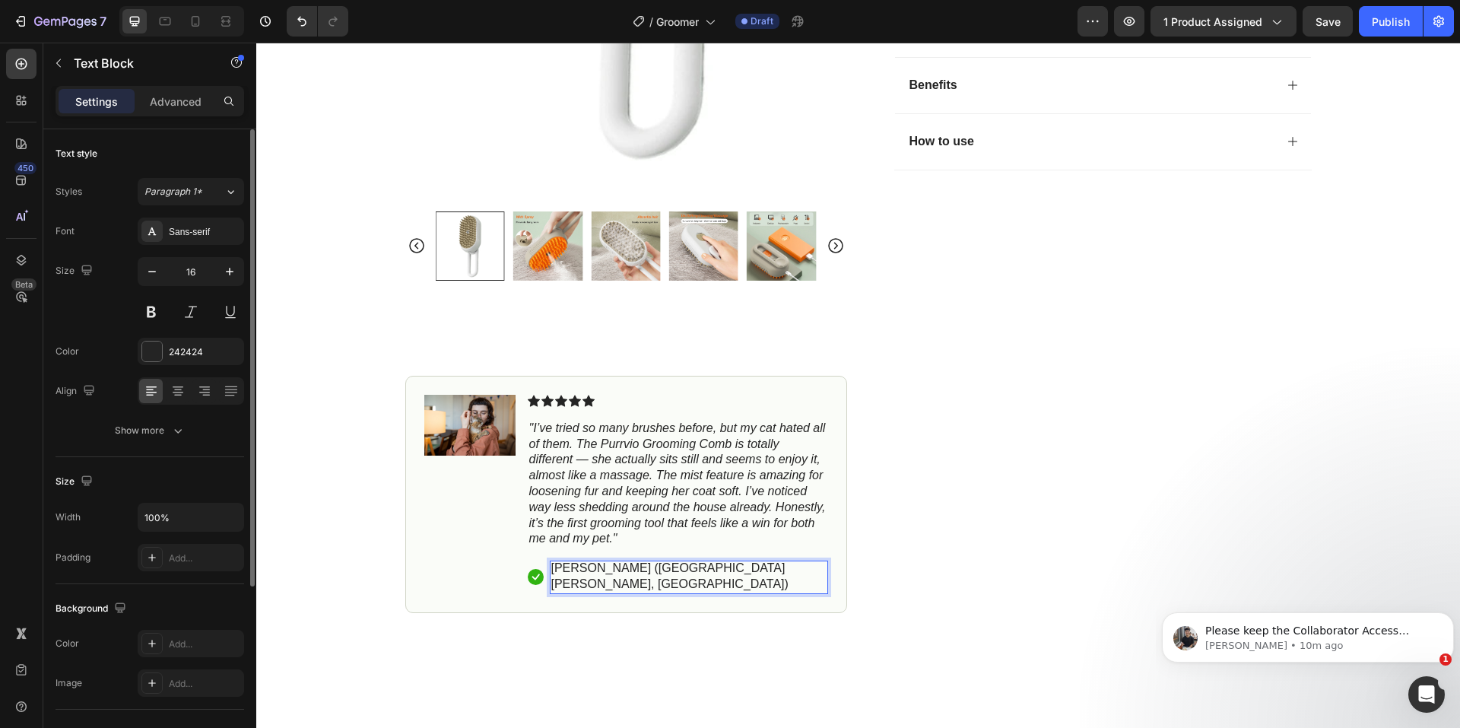
click at [706, 562] on p "Mark L. (San Fransisco, USA)" at bounding box center [688, 576] width 275 height 32
click at [706, 566] on p "Mark L. (San Fransisco, USA)" at bounding box center [688, 576] width 275 height 32
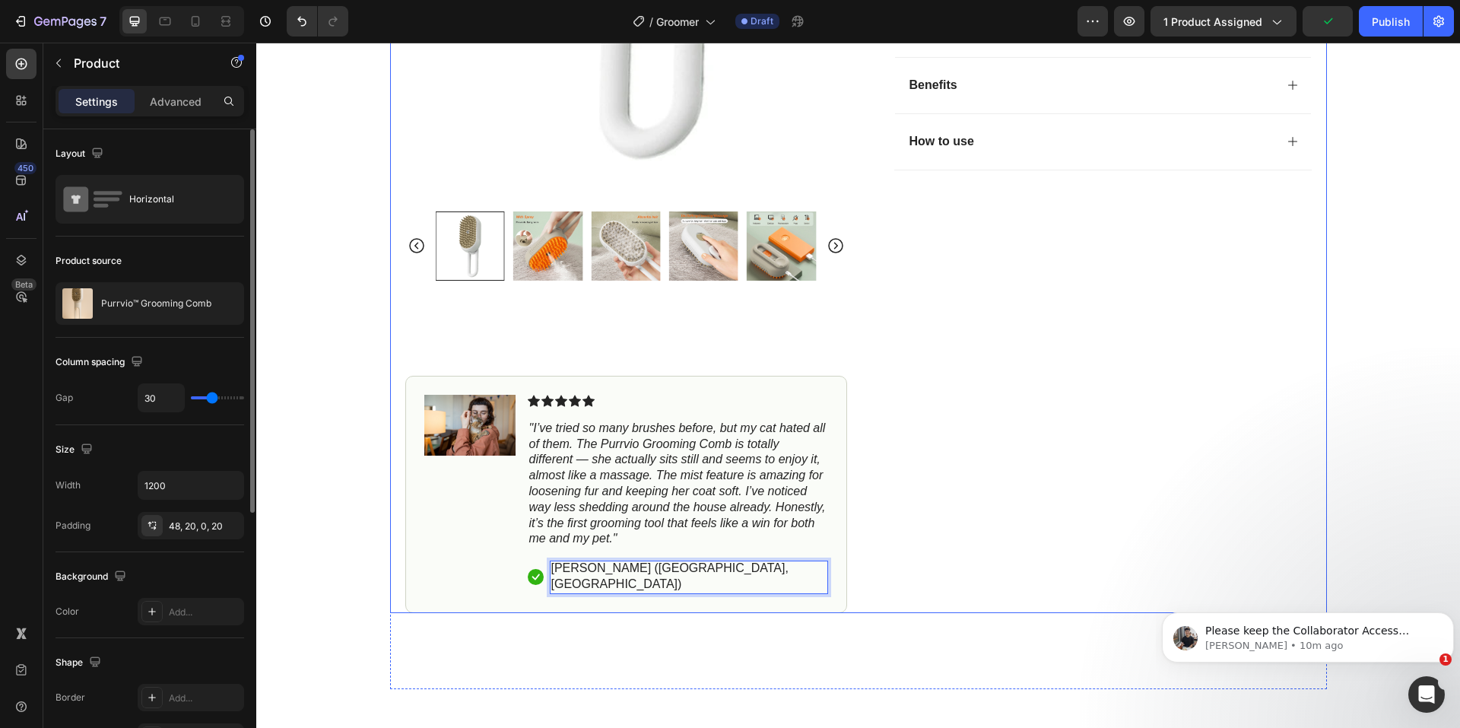
click at [920, 561] on div "Icon Icon Icon Icon Icon Icon List 4.8 based on 10,462 Customers Text Block Row…" at bounding box center [1091, 71] width 442 height 1083
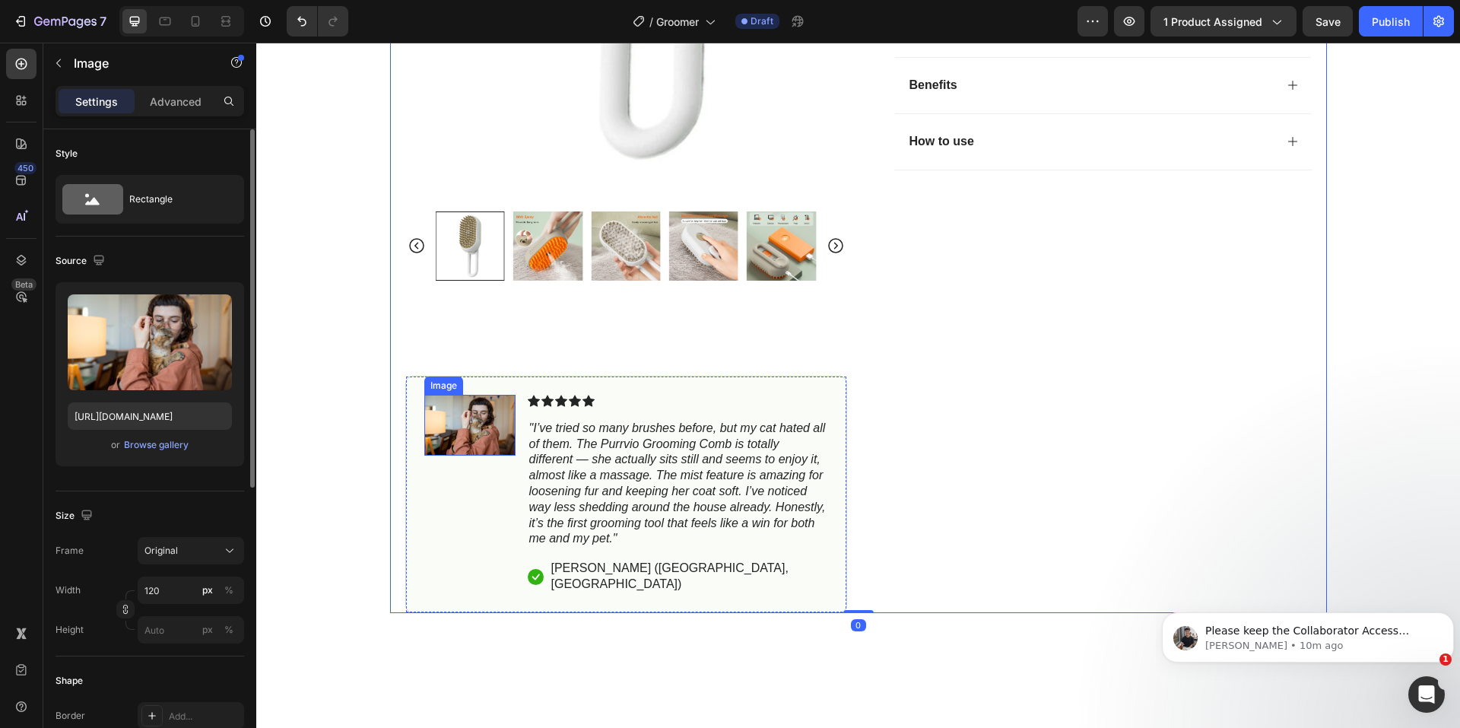
click at [480, 415] on img at bounding box center [469, 425] width 91 height 61
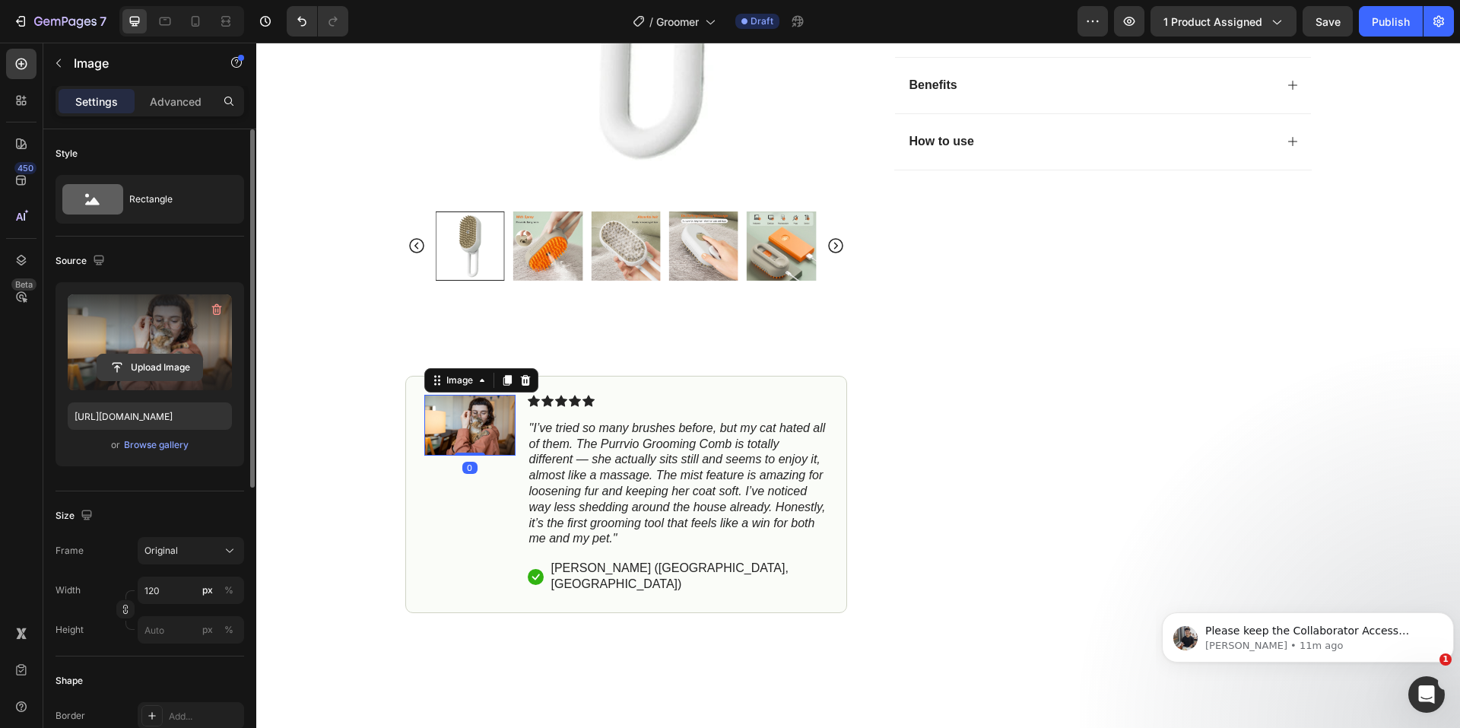
click at [154, 363] on input "file" at bounding box center [149, 367] width 105 height 26
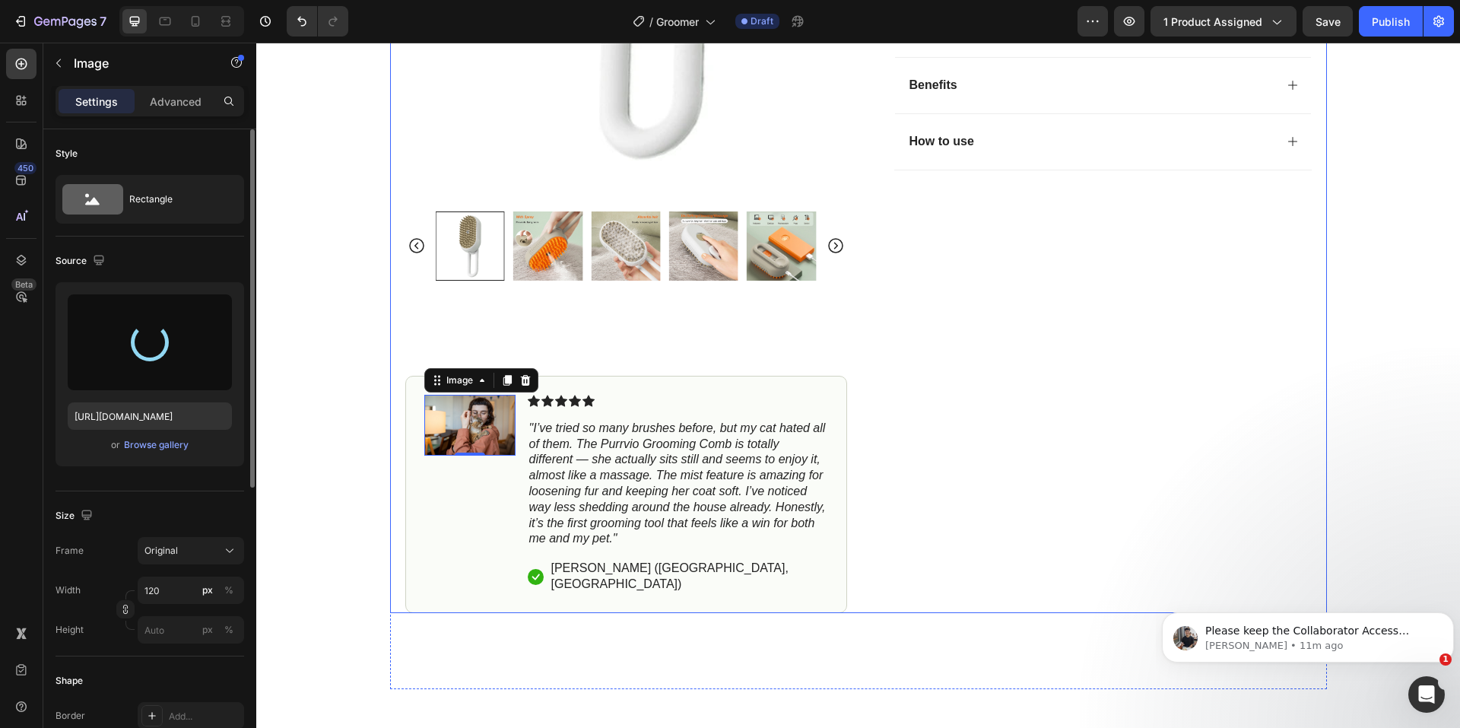
type input "https://cdn.shopify.com/s/files/1/0774/8501/5293/files/gempages_581586683363852…"
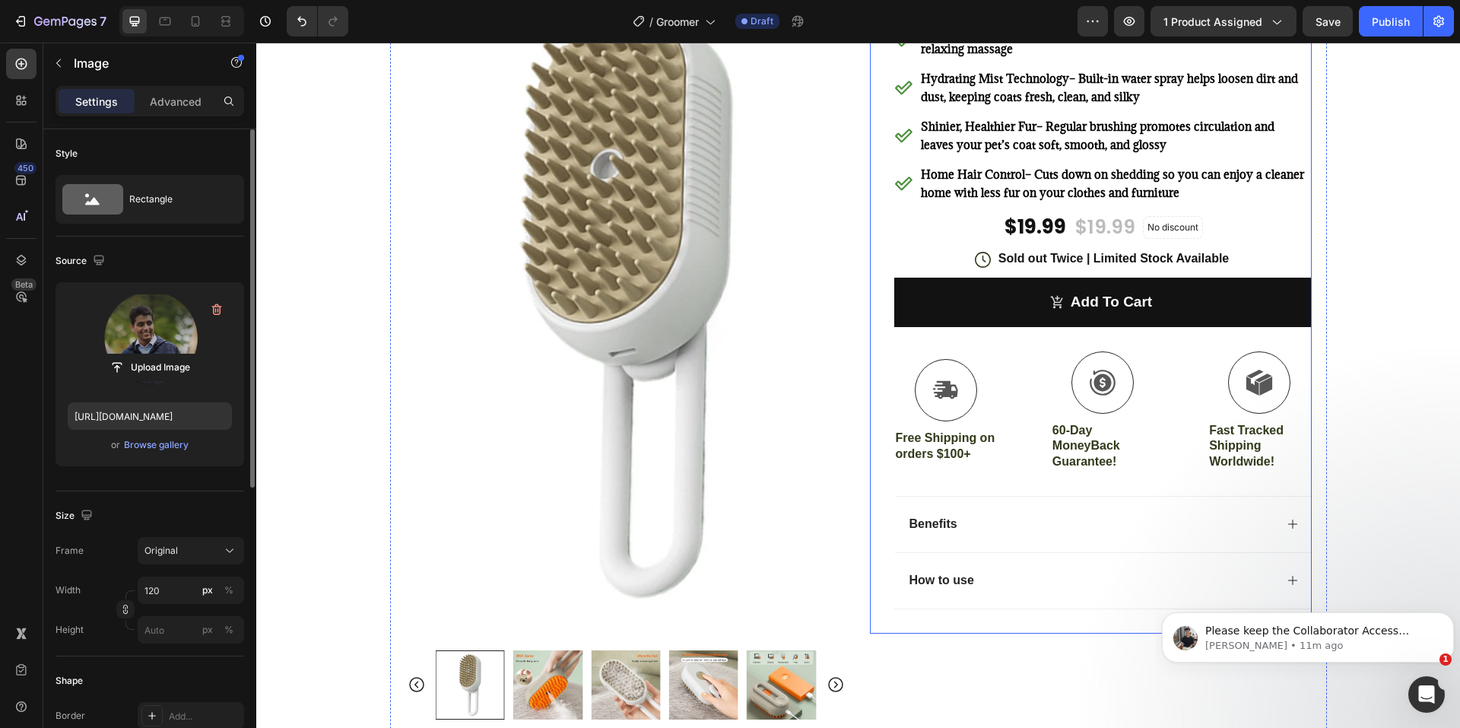
scroll to position [152, 0]
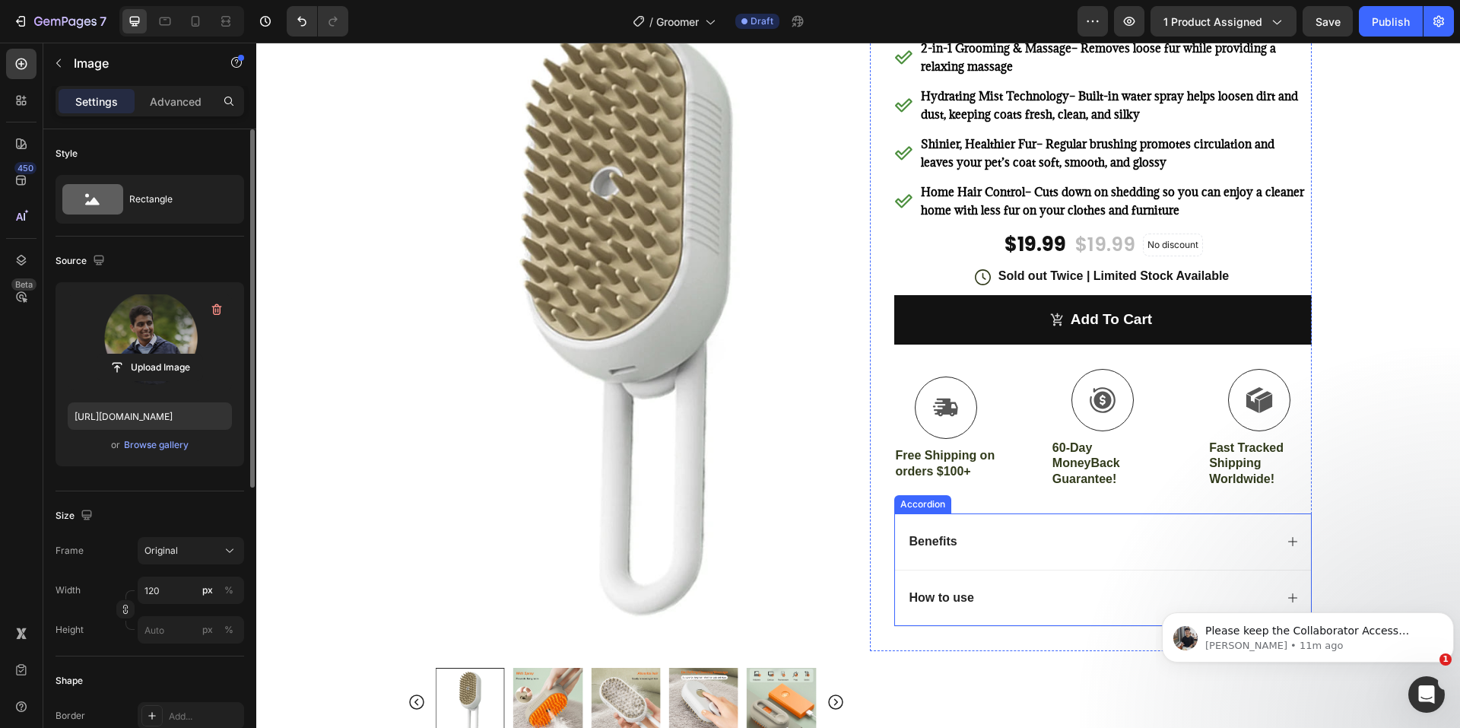
click at [955, 597] on p "How to use" at bounding box center [941, 598] width 65 height 16
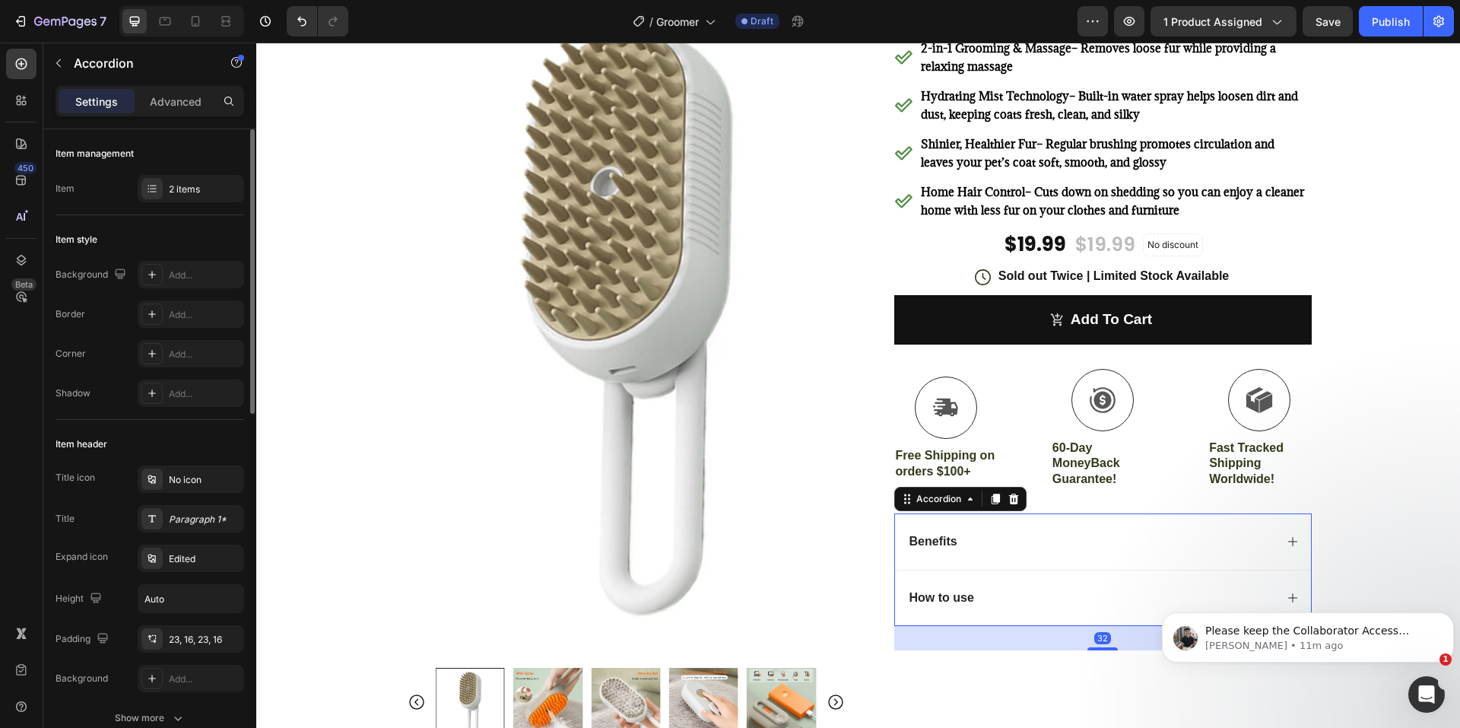
click at [1140, 585] on div "How to use" at bounding box center [1103, 597] width 416 height 56
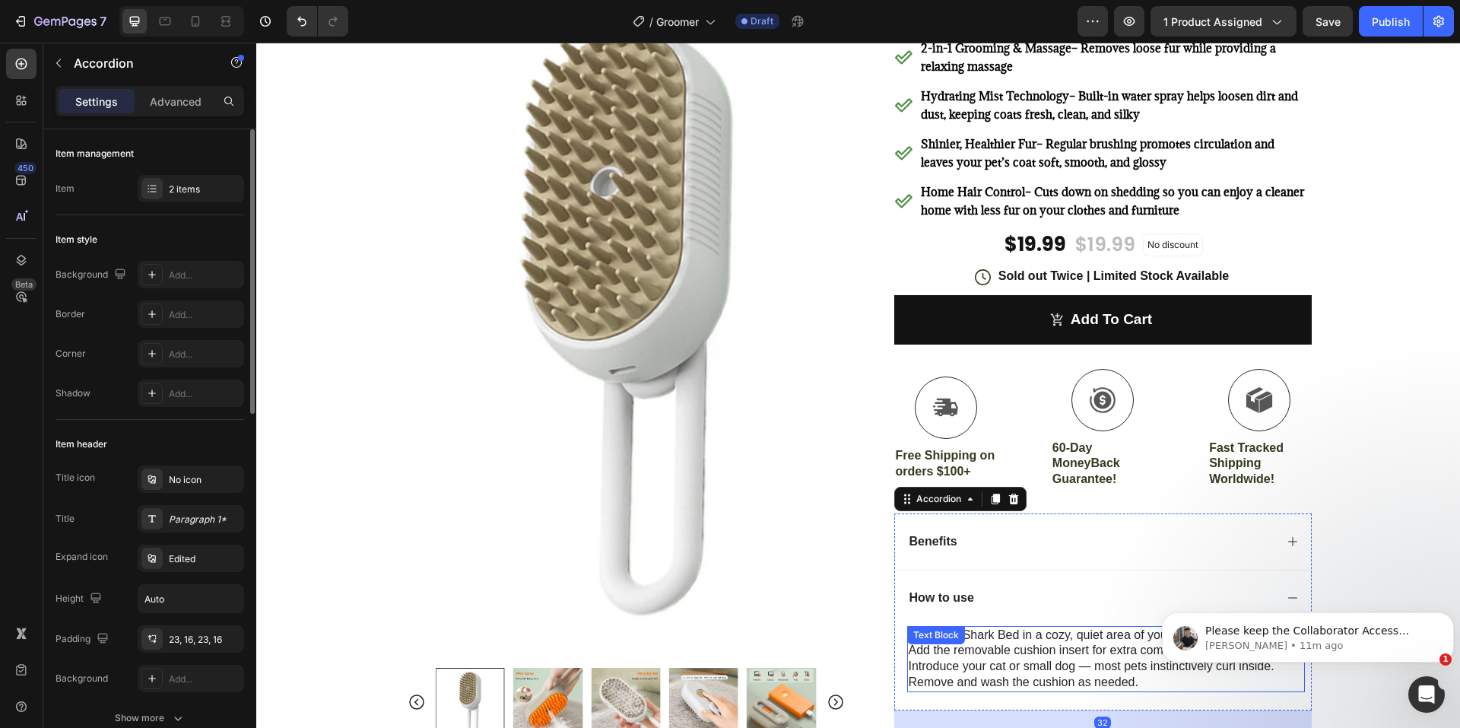
click at [1048, 651] on p "Add the removable cushion insert for extra comfort." at bounding box center [1106, 650] width 395 height 16
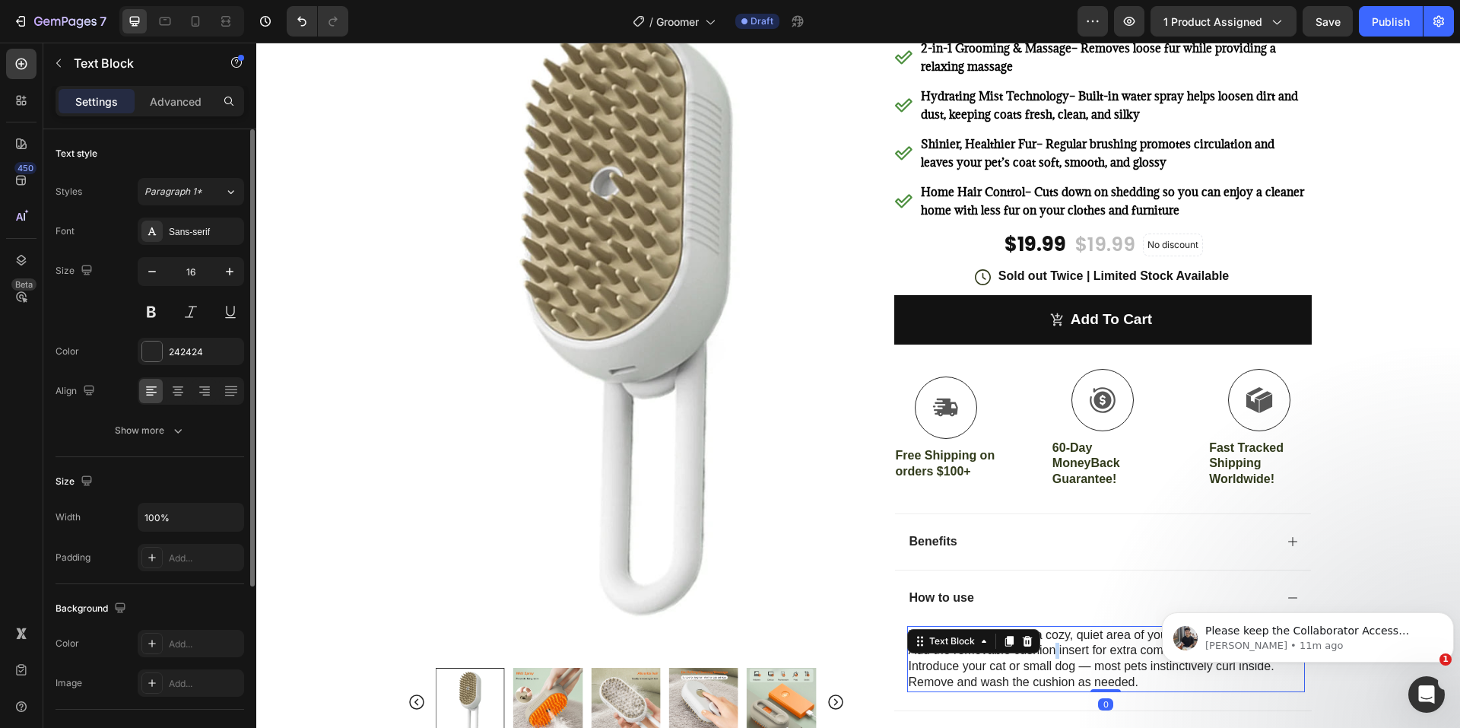
click at [1048, 651] on p "Add the removable cushion insert for extra comfort." at bounding box center [1106, 650] width 395 height 16
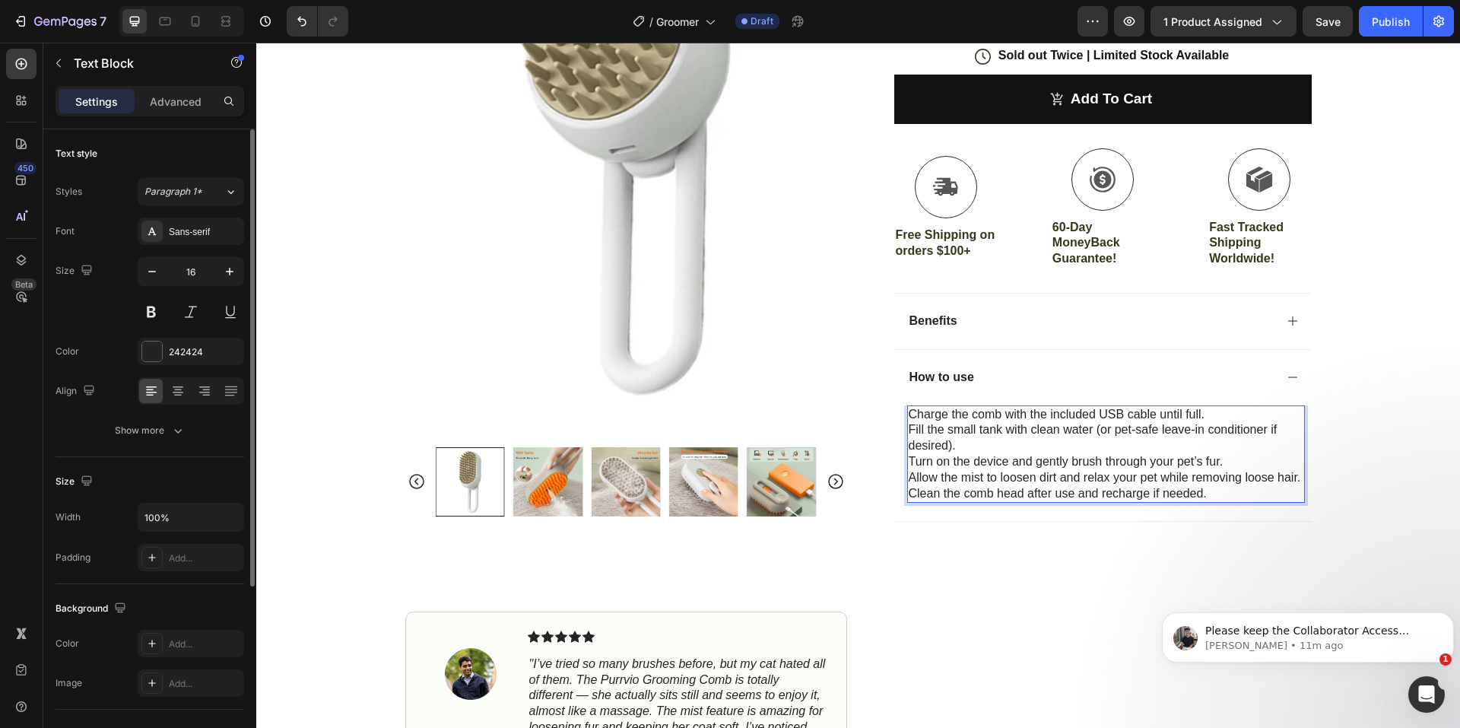
scroll to position [388, 0]
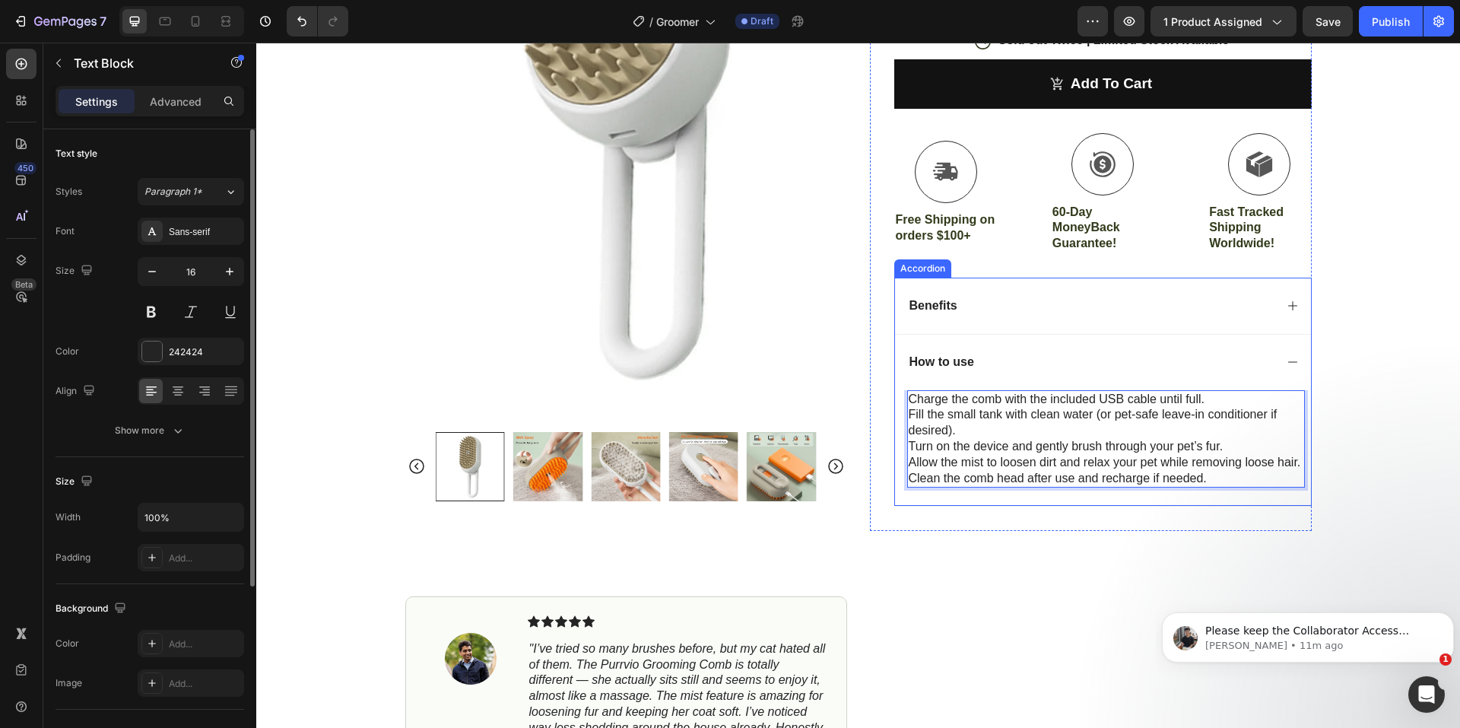
click at [1019, 308] on div "Benefits" at bounding box center [1090, 306] width 367 height 21
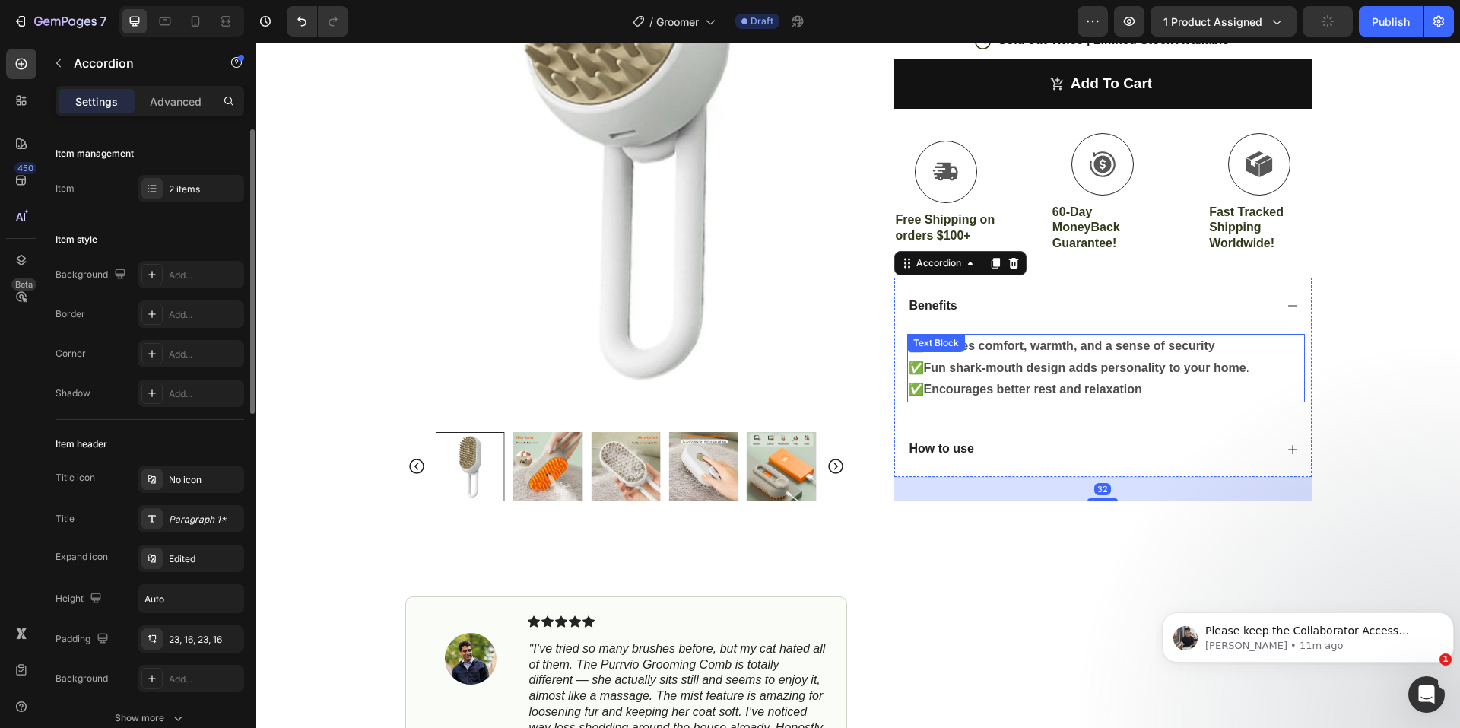
click at [1002, 354] on div "✅ Provides comfort, warmth, and a sense of security ✅ Fun shark-mouth design ad…" at bounding box center [1106, 368] width 398 height 68
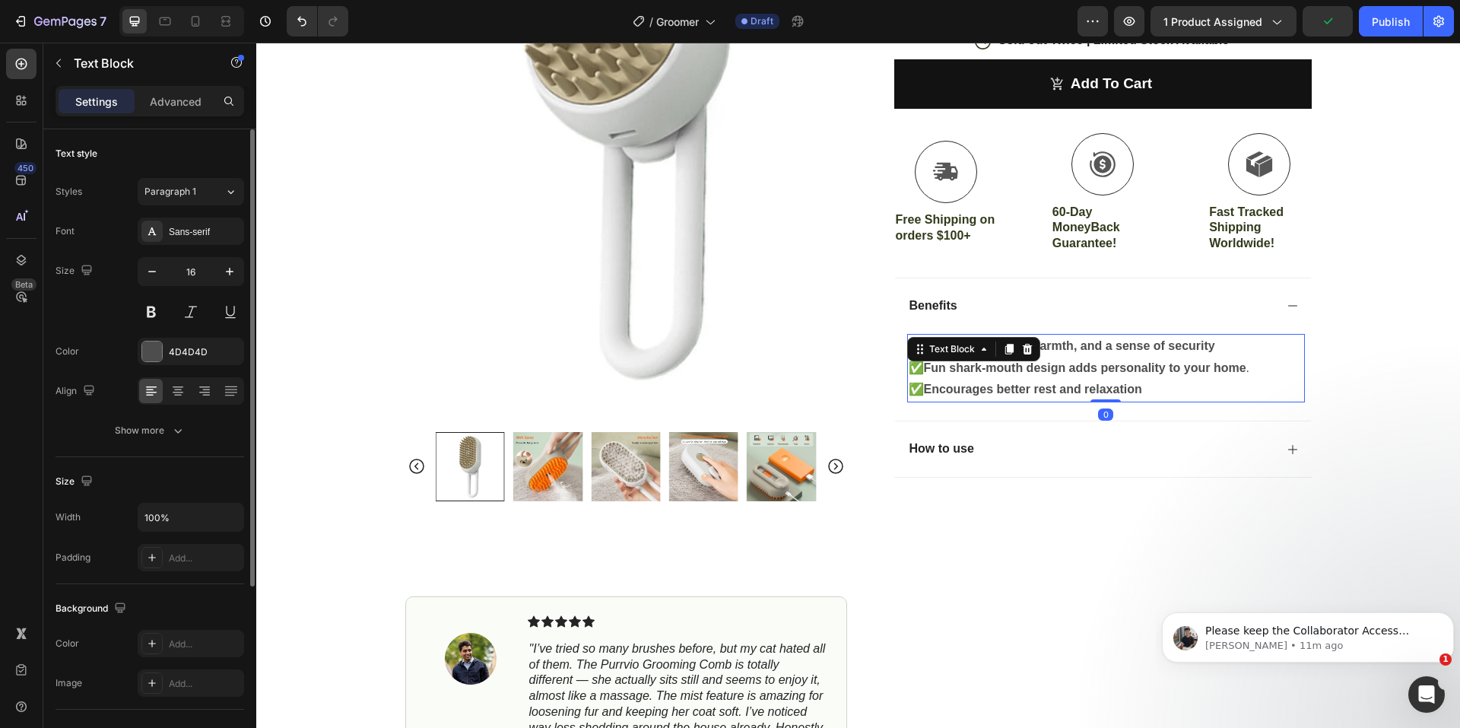
click at [1192, 344] on strong "Provides comfort, warmth, and a sense of security" at bounding box center [1069, 345] width 291 height 13
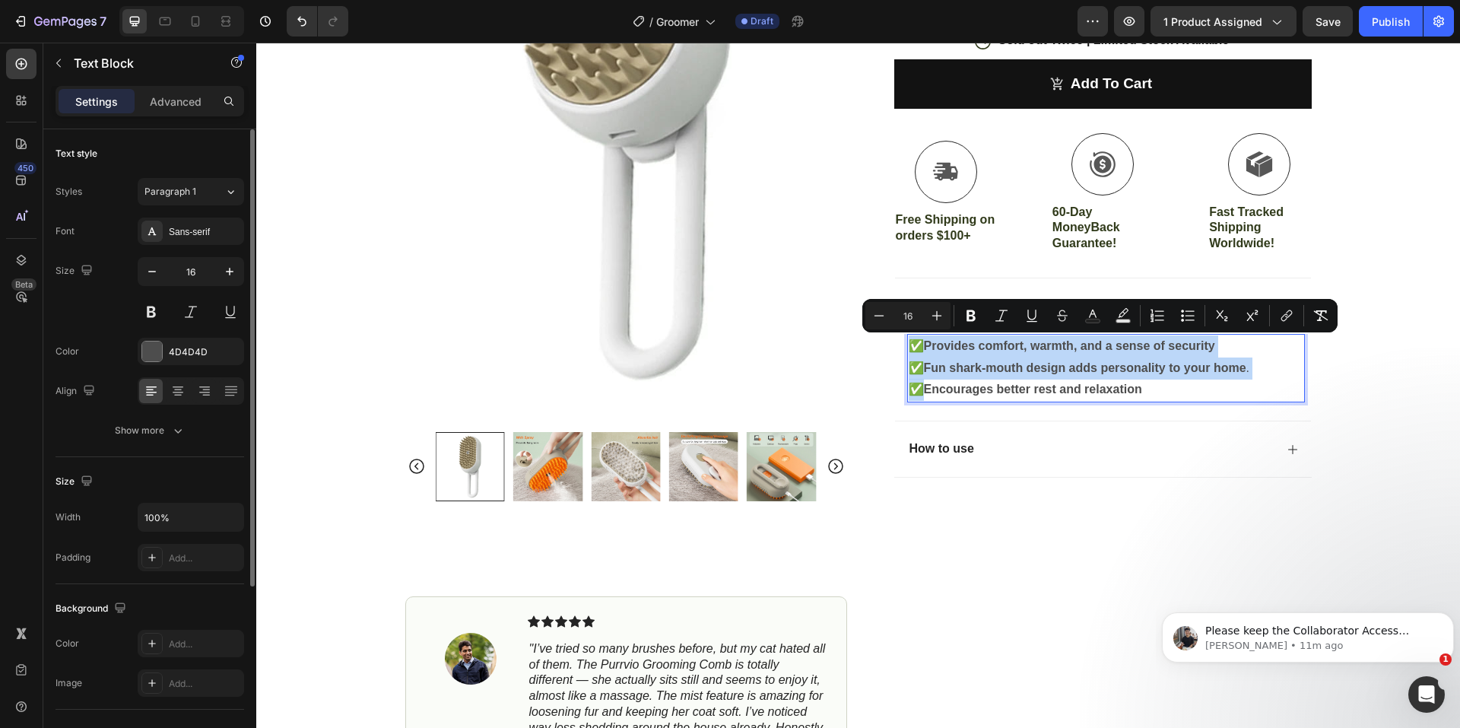
click at [1227, 359] on p "✅ Fun shark-mouth design adds personality to your home ." at bounding box center [1106, 368] width 395 height 22
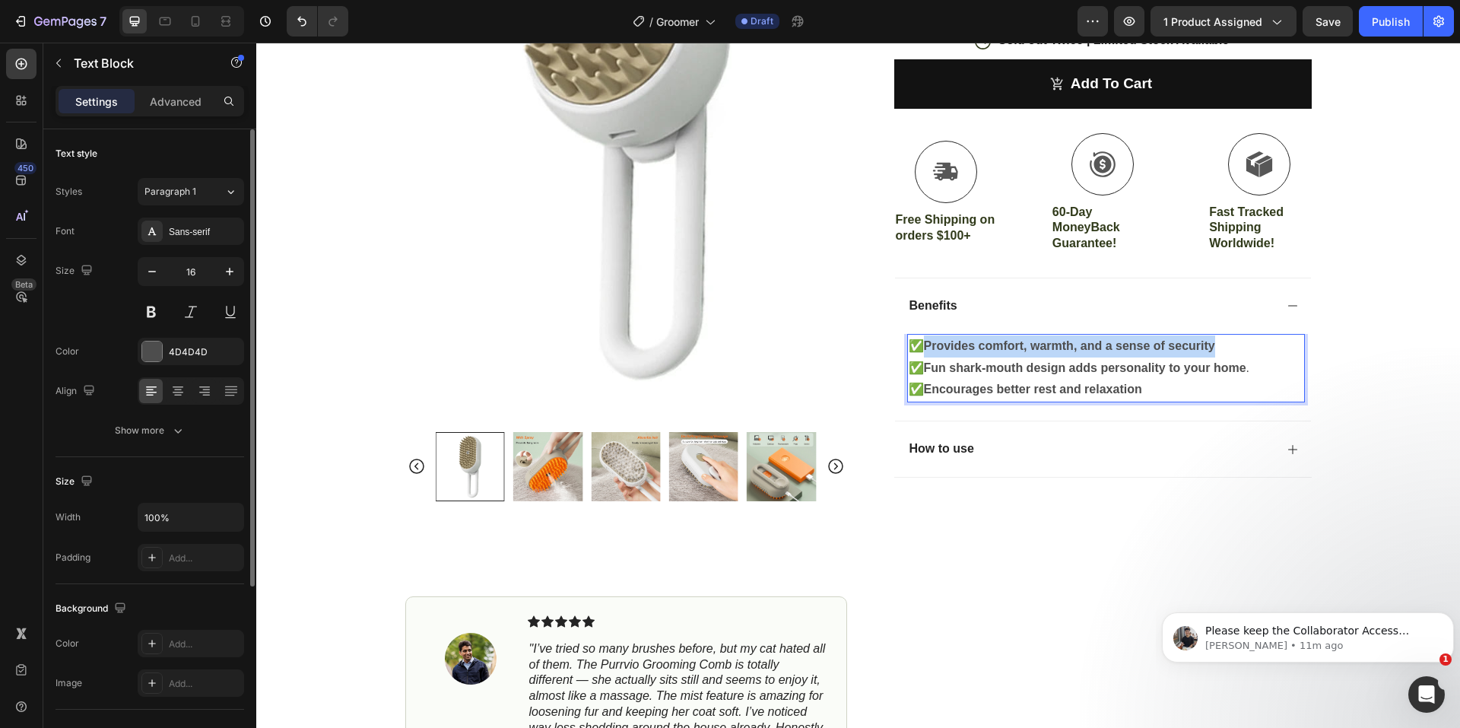
drag, startPoint x: 1178, startPoint y: 340, endPoint x: 924, endPoint y: 337, distance: 253.9
click at [924, 337] on p "✅ Provides comfort, warmth, and a sense of security" at bounding box center [1106, 346] width 395 height 22
click at [1243, 367] on strong "Fun shark-mouth design adds personality to your home" at bounding box center [1085, 367] width 322 height 13
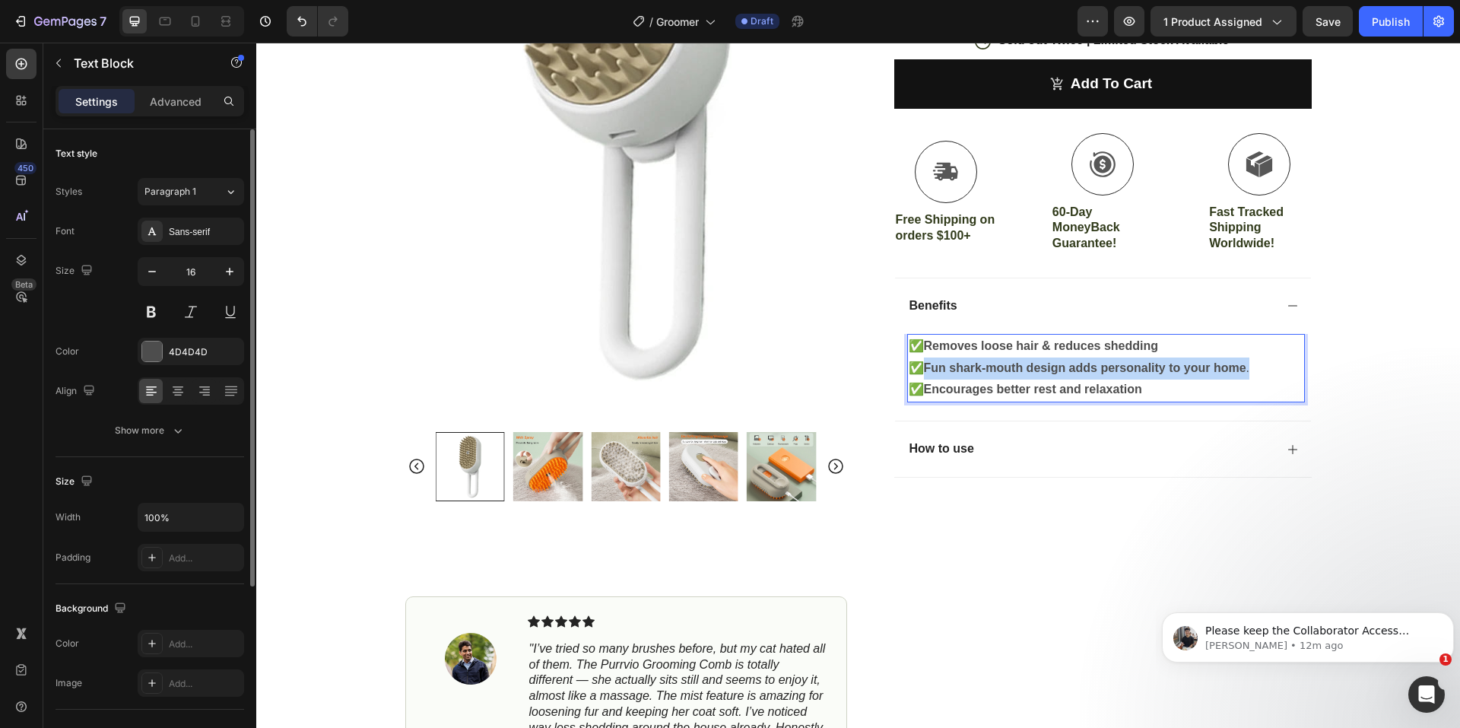
drag, startPoint x: 1242, startPoint y: 366, endPoint x: 930, endPoint y: 364, distance: 312.5
click at [930, 364] on strong "Fun shark-mouth design adds personality to your home" at bounding box center [1085, 367] width 322 height 13
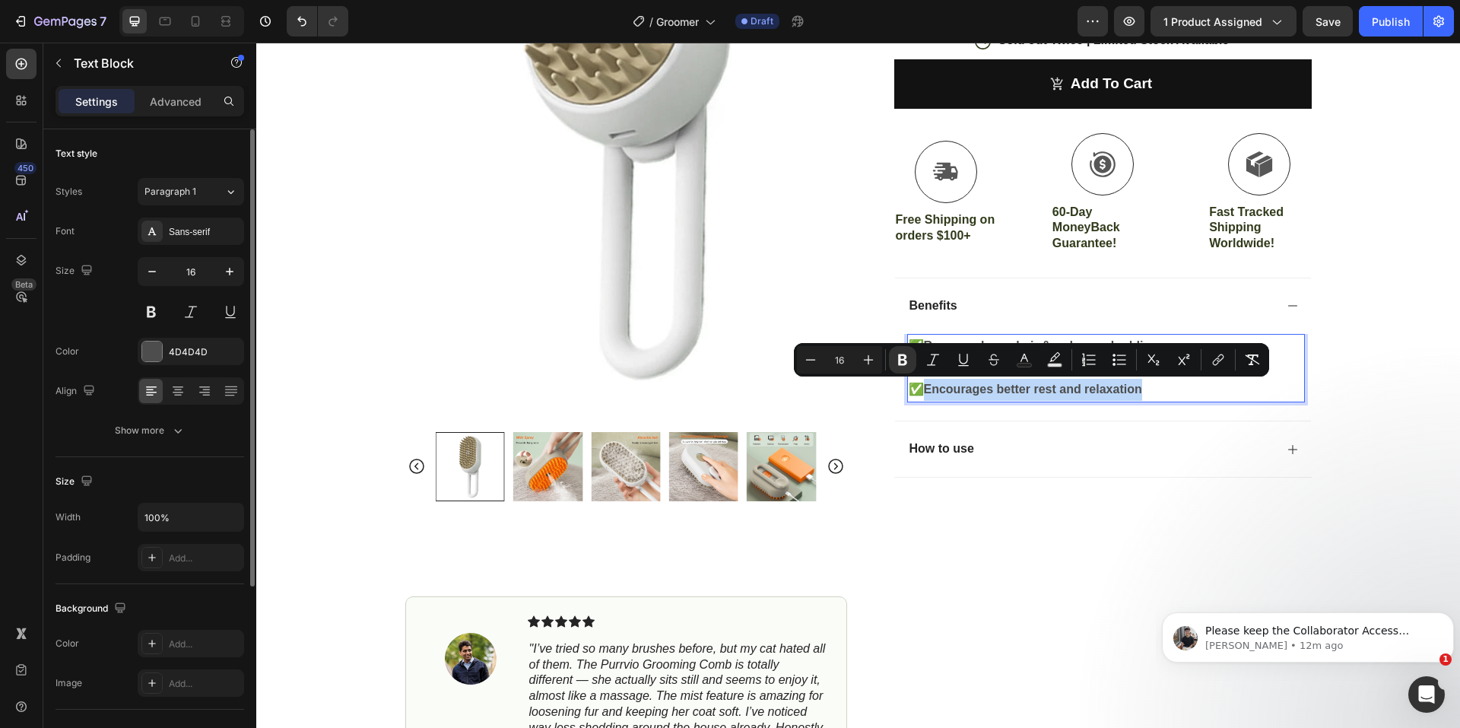
drag, startPoint x: 1146, startPoint y: 385, endPoint x: 924, endPoint y: 390, distance: 222.8
click at [924, 390] on p "✅ Encourages better rest and relaxation" at bounding box center [1106, 390] width 395 height 22
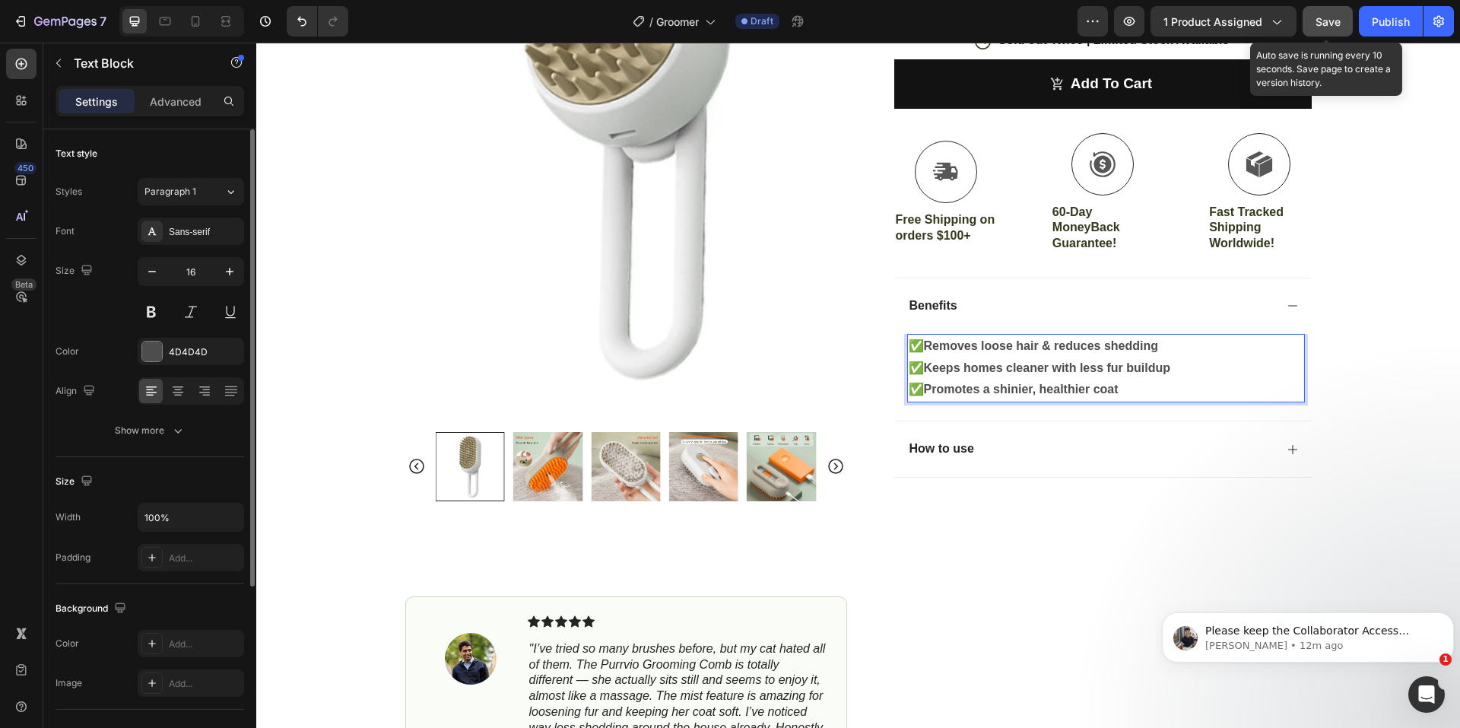
click at [1333, 17] on span "Save" at bounding box center [1327, 21] width 25 height 13
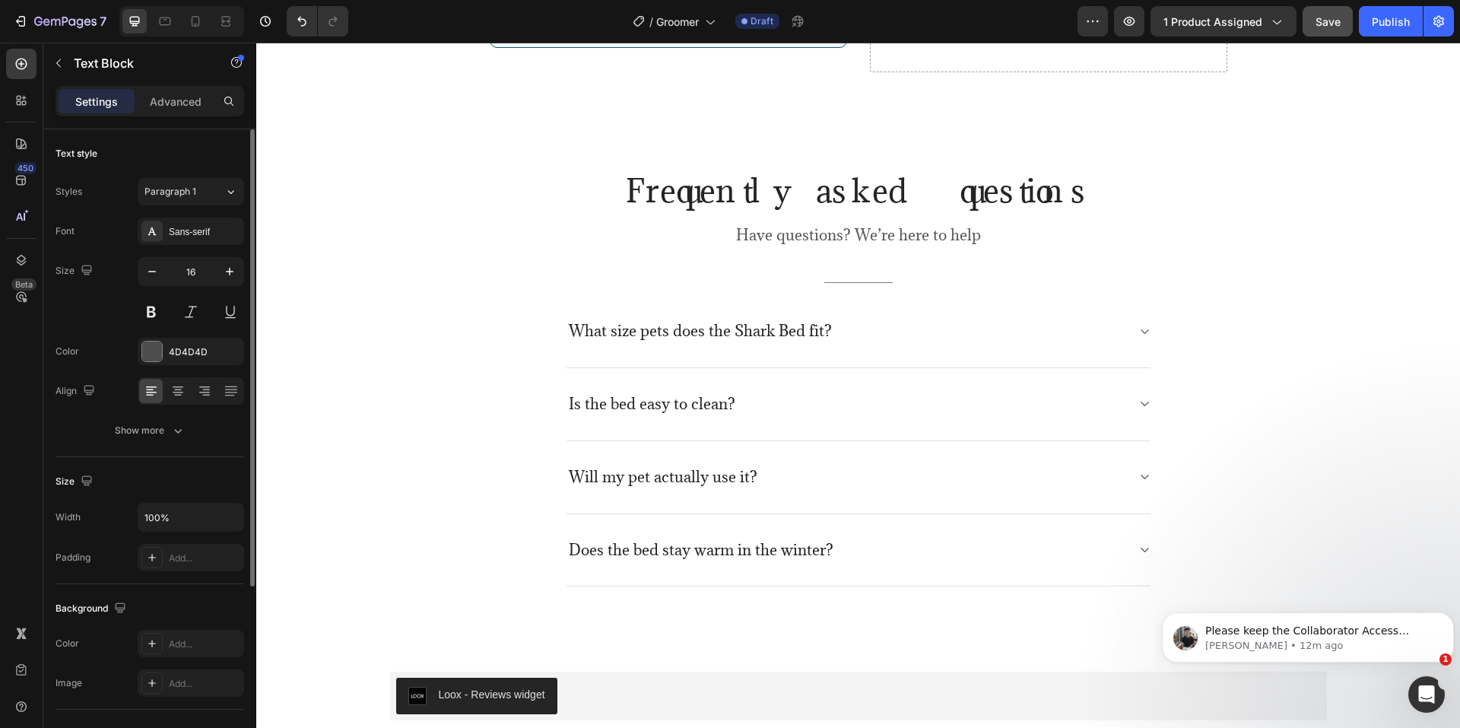
scroll to position [4105, 0]
click at [704, 344] on div "What size pets does the Shark Bed fit?" at bounding box center [700, 332] width 268 height 24
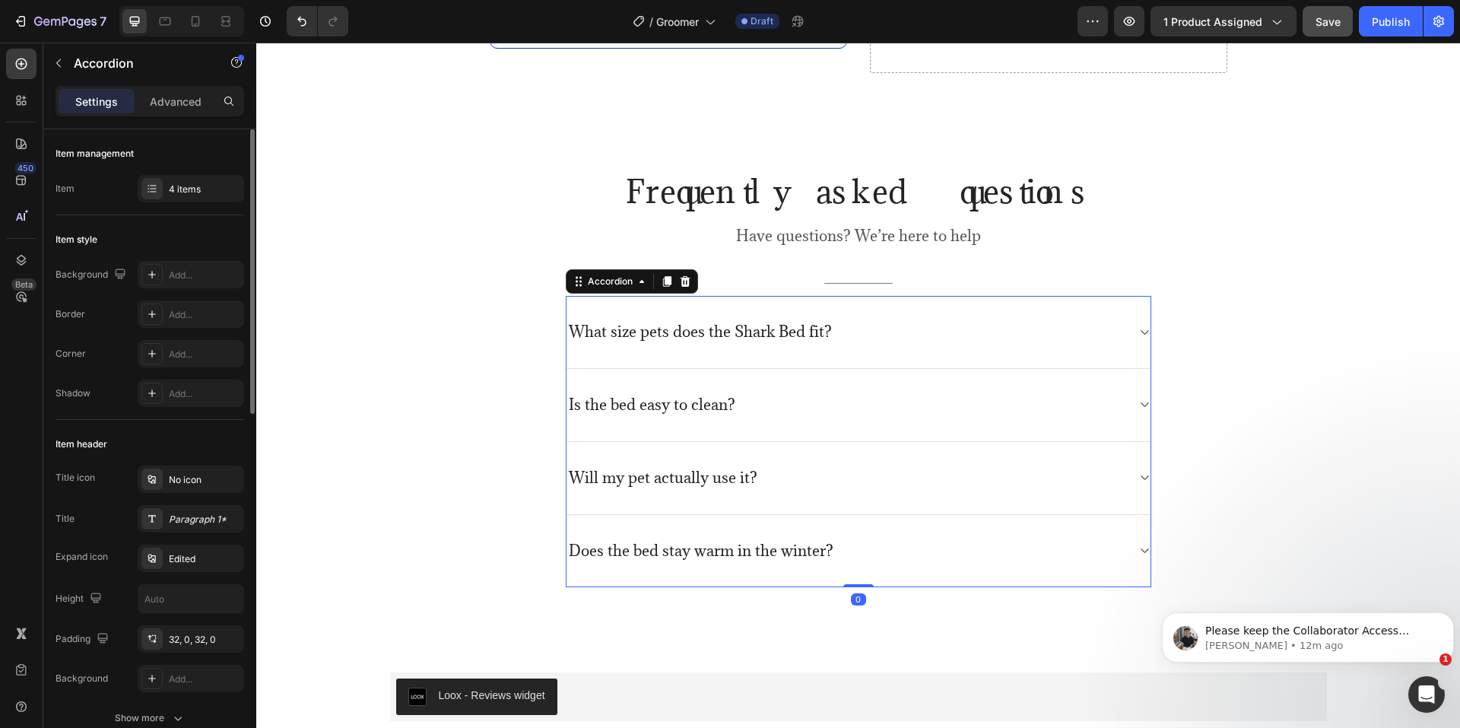
click at [709, 335] on p "What size pets does the Shark Bed fit?" at bounding box center [700, 331] width 263 height 19
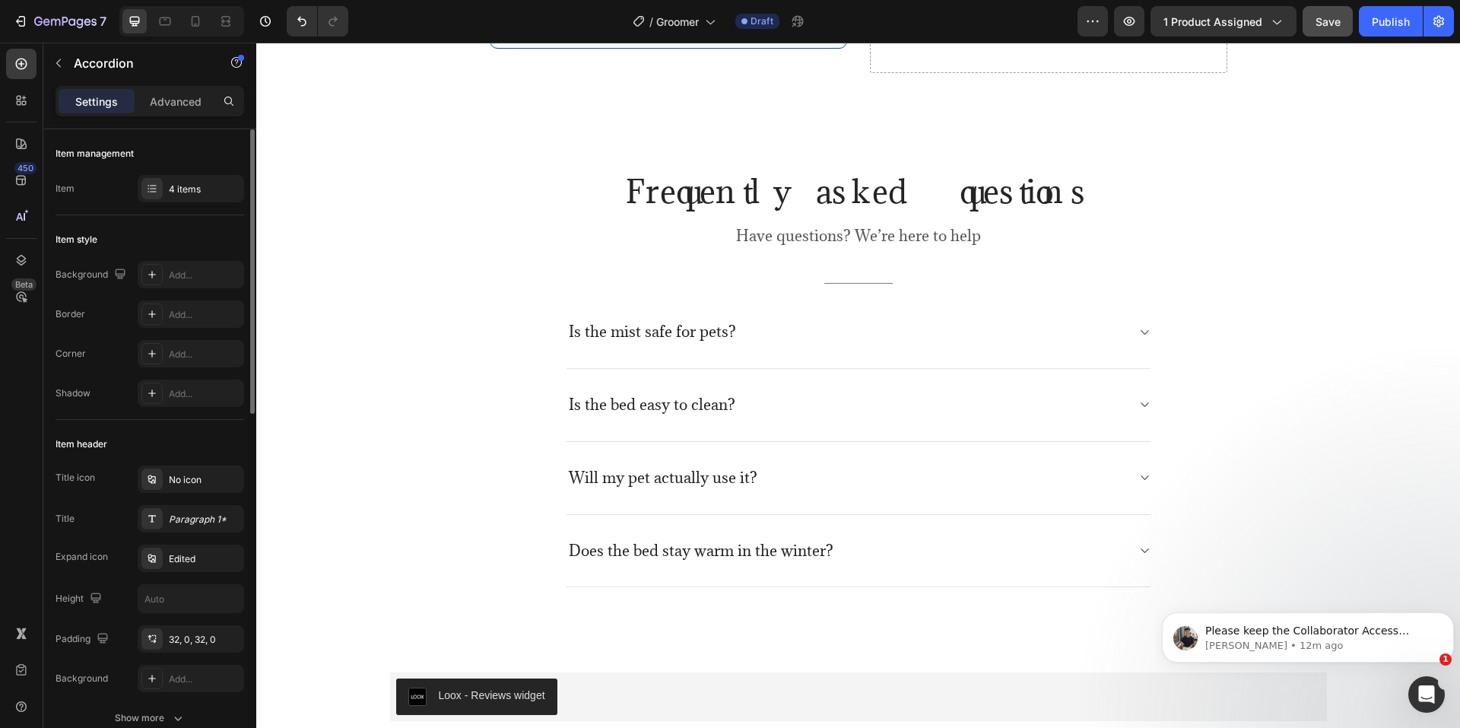
click at [1066, 344] on div "Is the mist safe for pets?" at bounding box center [846, 332] width 560 height 24
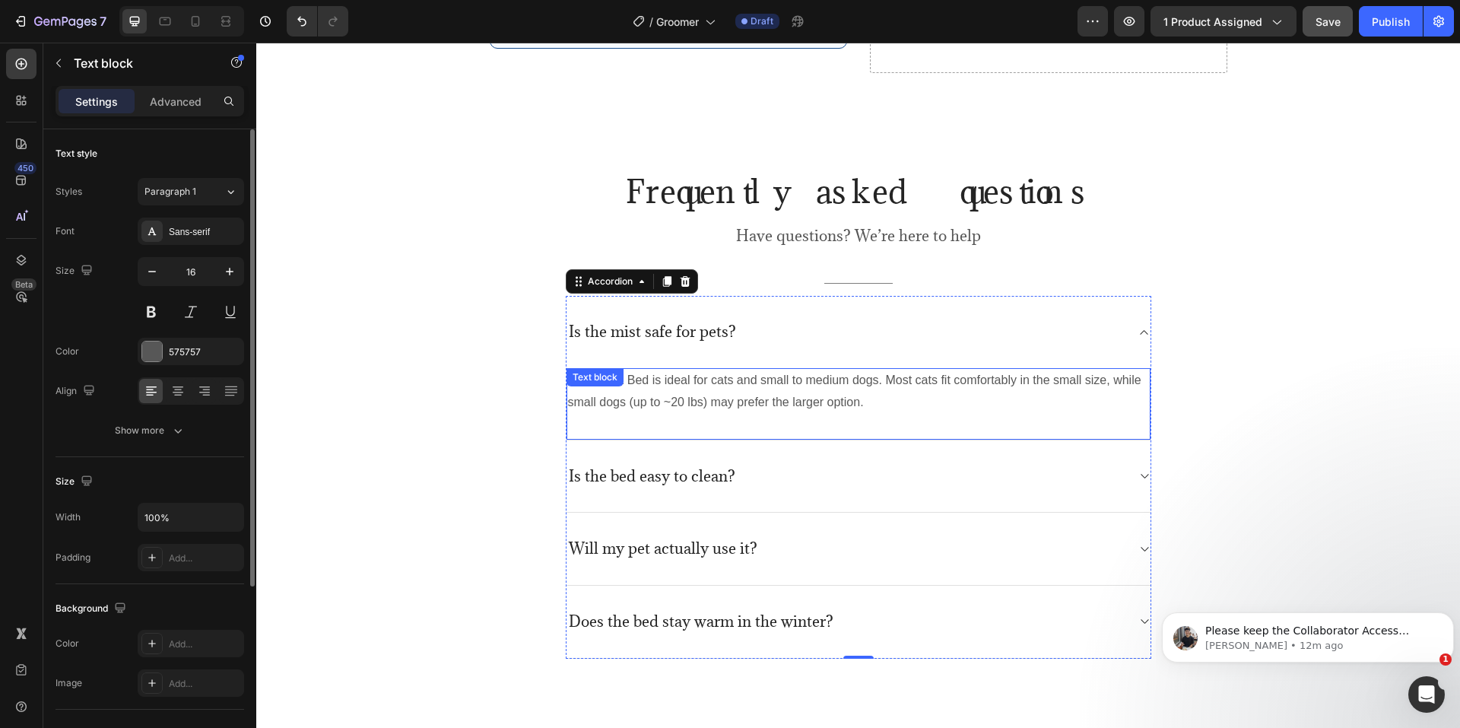
click at [655, 410] on p "The Shark Bed is ideal for cats and small to medium dogs. Most cats fit comfort…" at bounding box center [858, 391] width 581 height 44
click at [651, 484] on p "Is the bed easy to clean?" at bounding box center [652, 476] width 166 height 19
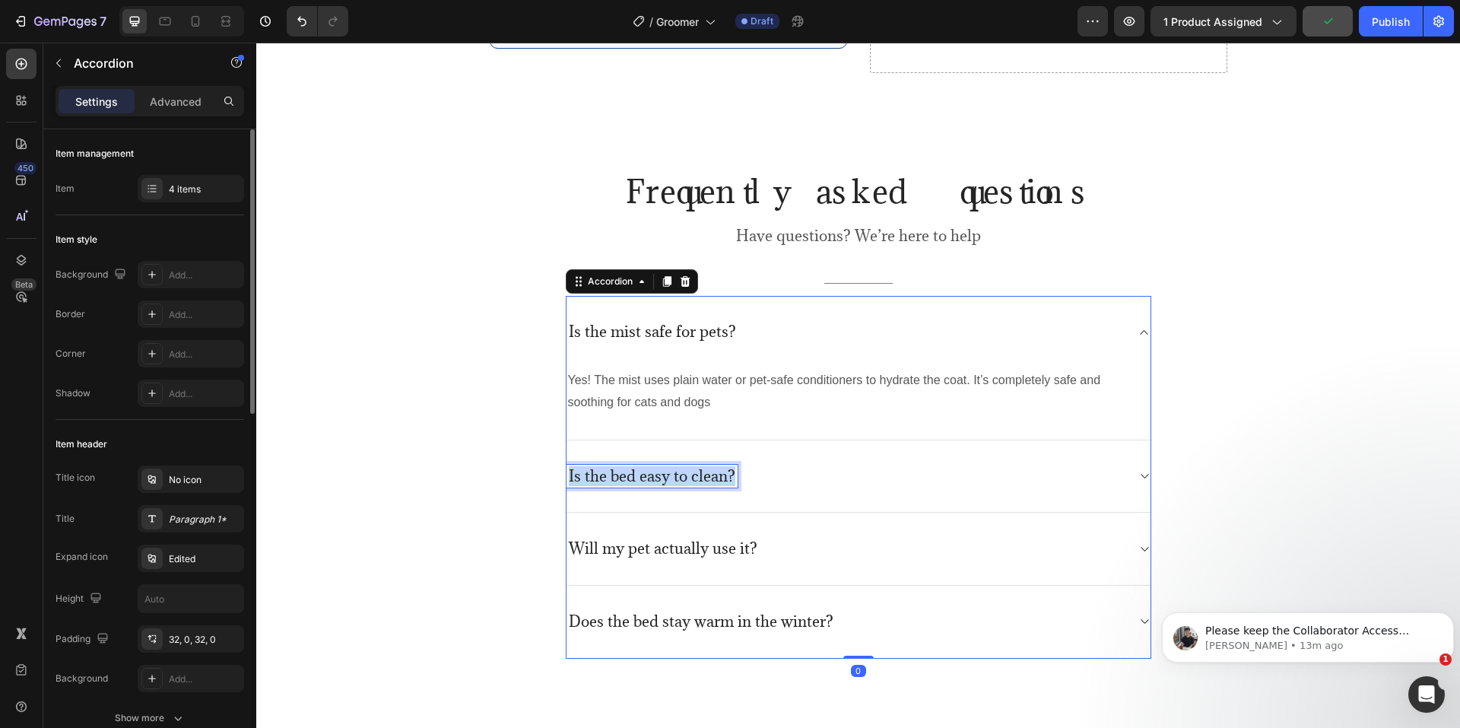
click at [651, 483] on p "Is the bed easy to clean?" at bounding box center [652, 476] width 166 height 19
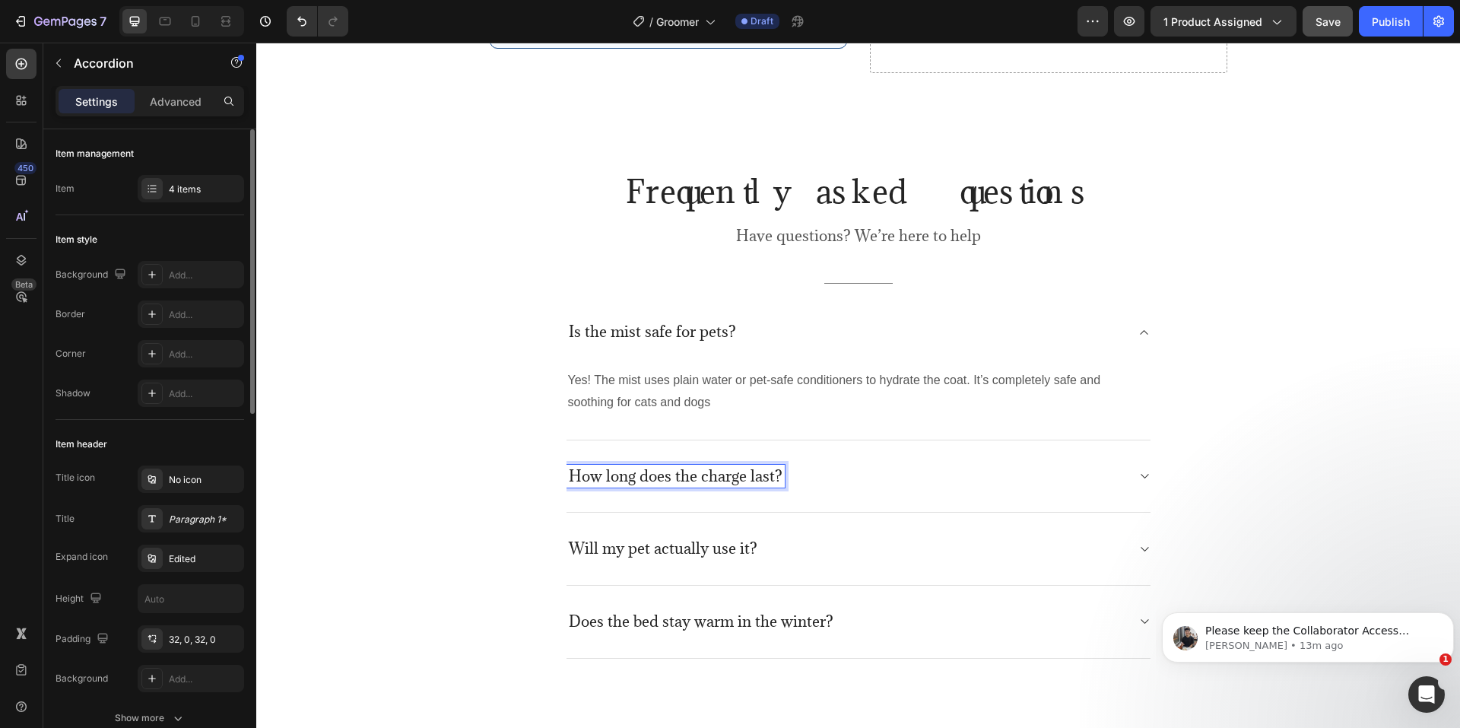
click at [864, 493] on div "How long does the charge last?" at bounding box center [858, 476] width 584 height 73
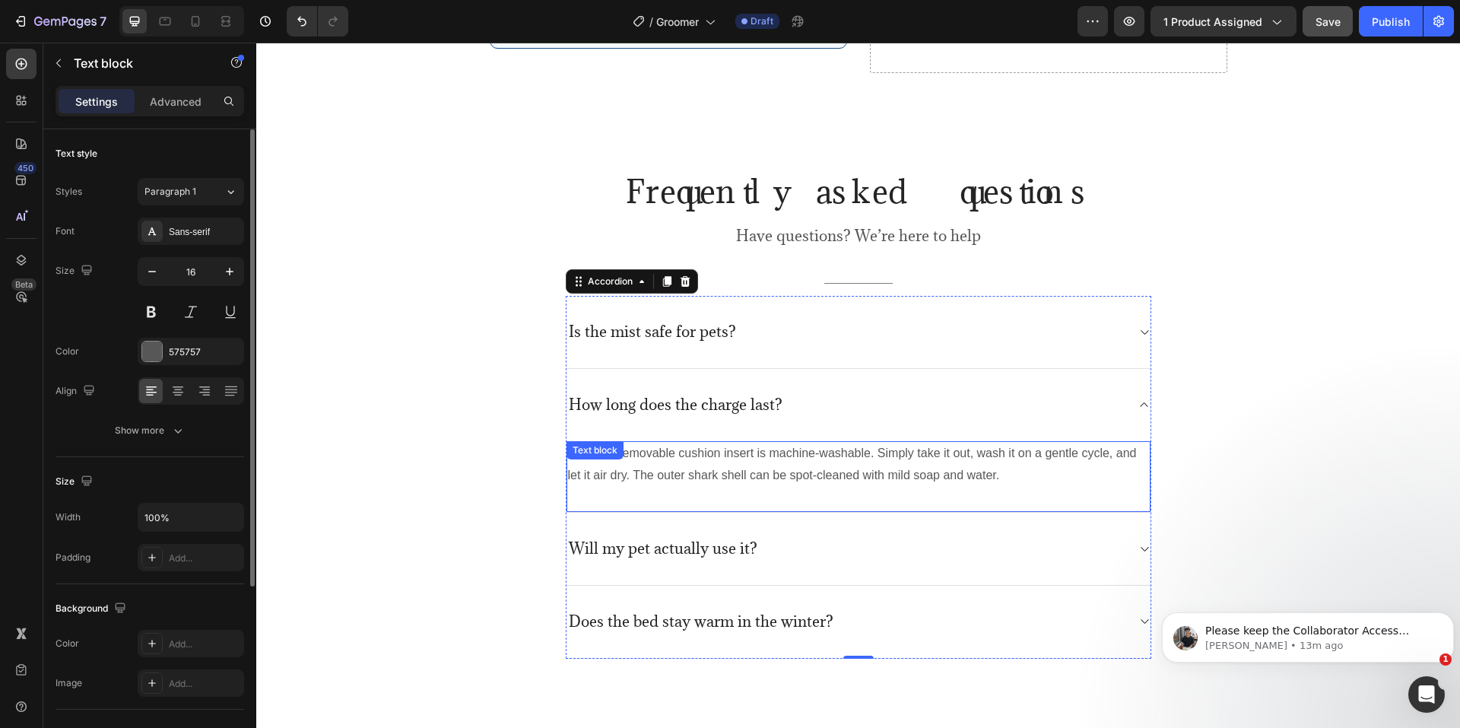
click at [730, 487] on p "Yes! The removable cushion insert is machine-washable. Simply take it out, wash…" at bounding box center [858, 464] width 581 height 44
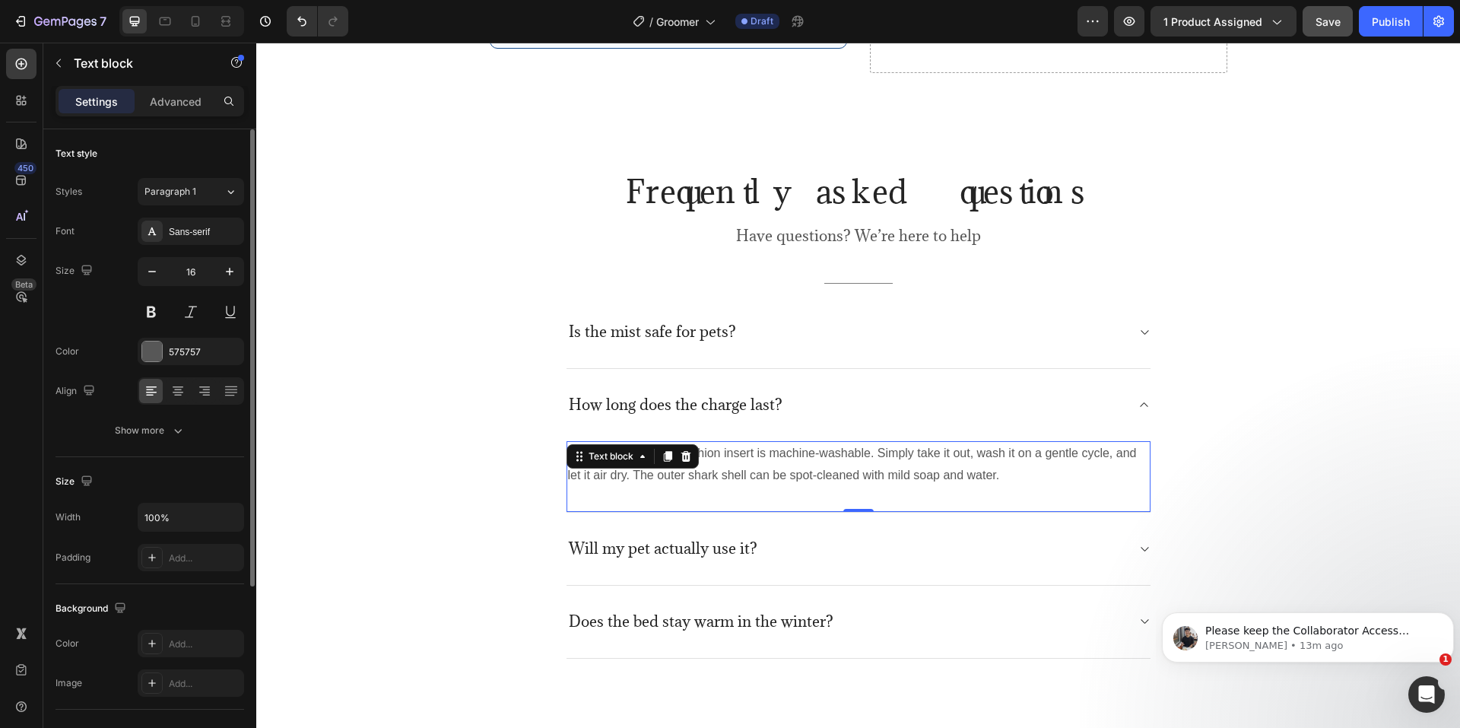
click at [730, 487] on p "Yes! The removable cushion insert is machine-washable. Simply take it out, wash…" at bounding box center [858, 464] width 581 height 44
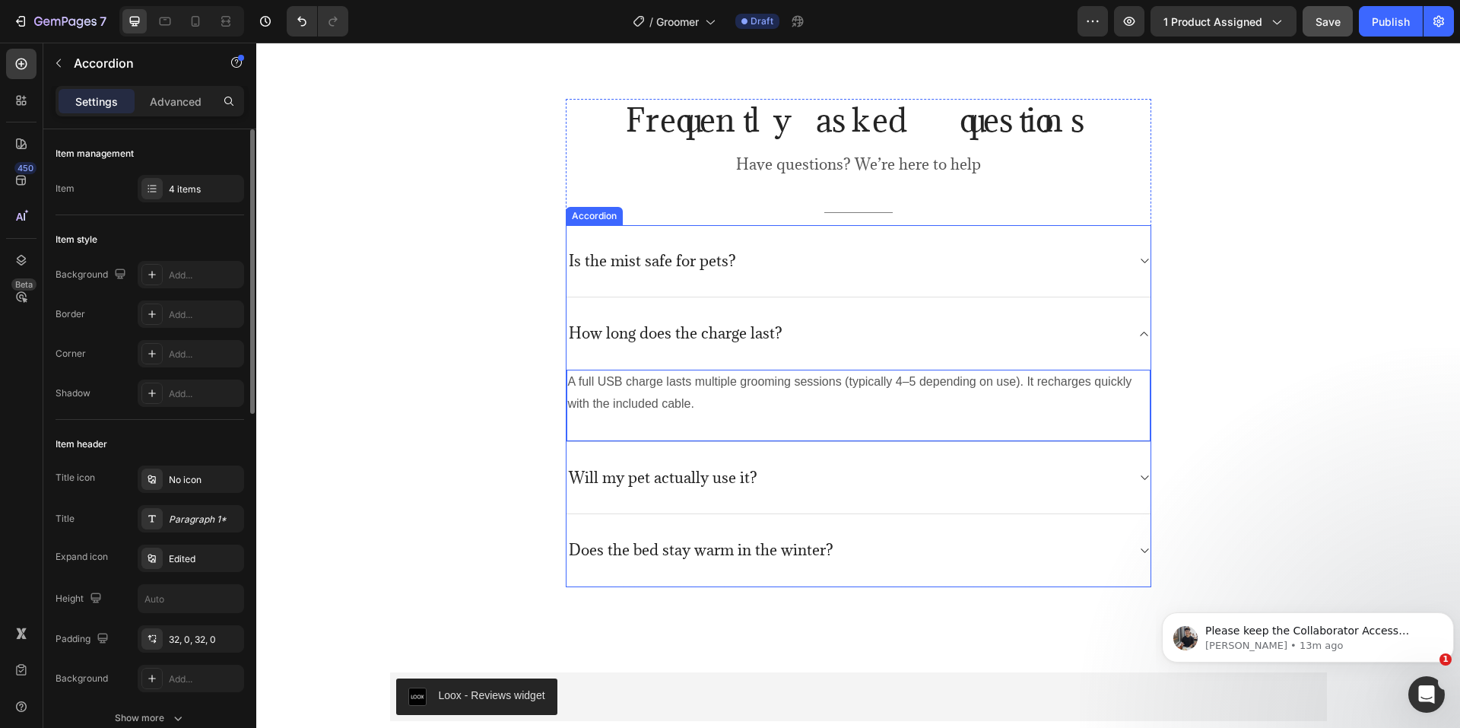
click at [720, 477] on p "Will my pet actually use it?" at bounding box center [663, 477] width 189 height 19
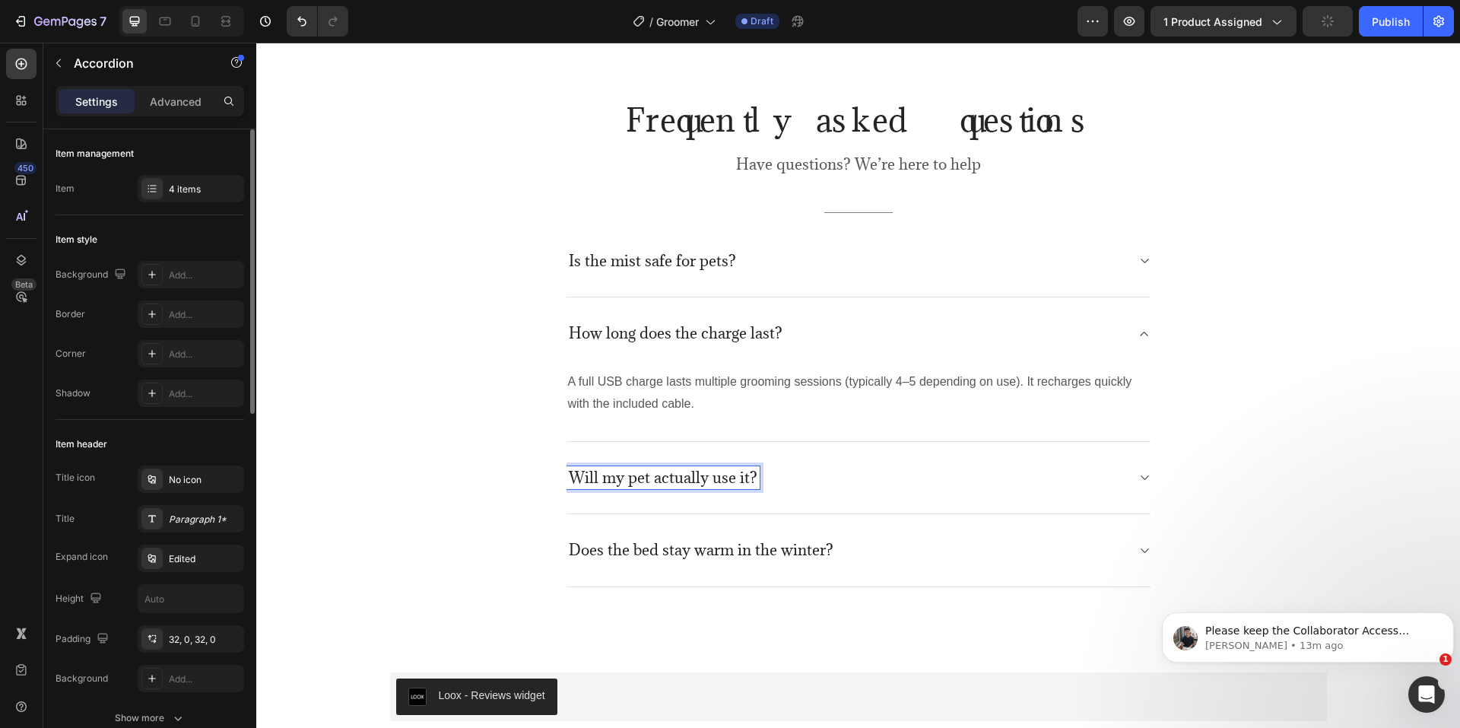
click at [720, 477] on p "Will my pet actually use it?" at bounding box center [663, 477] width 189 height 19
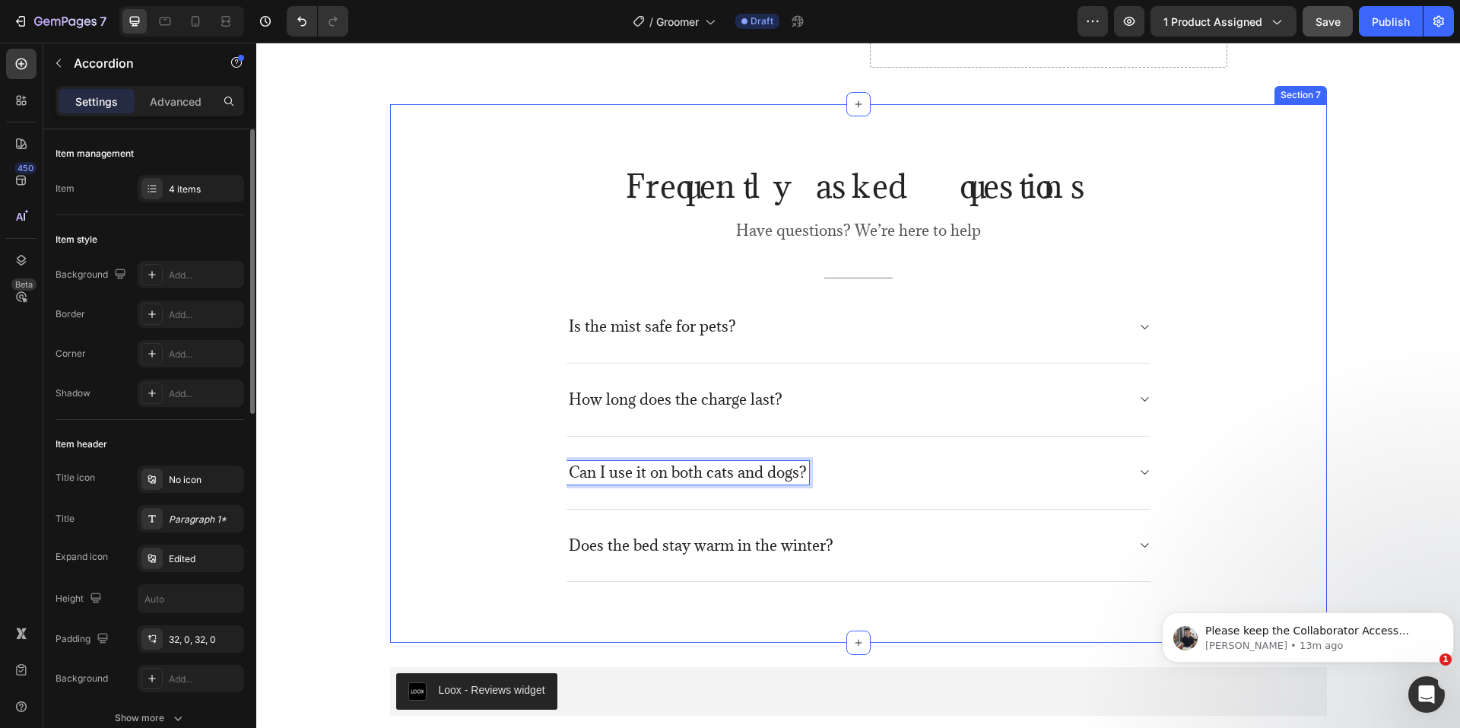
scroll to position [4110, 0]
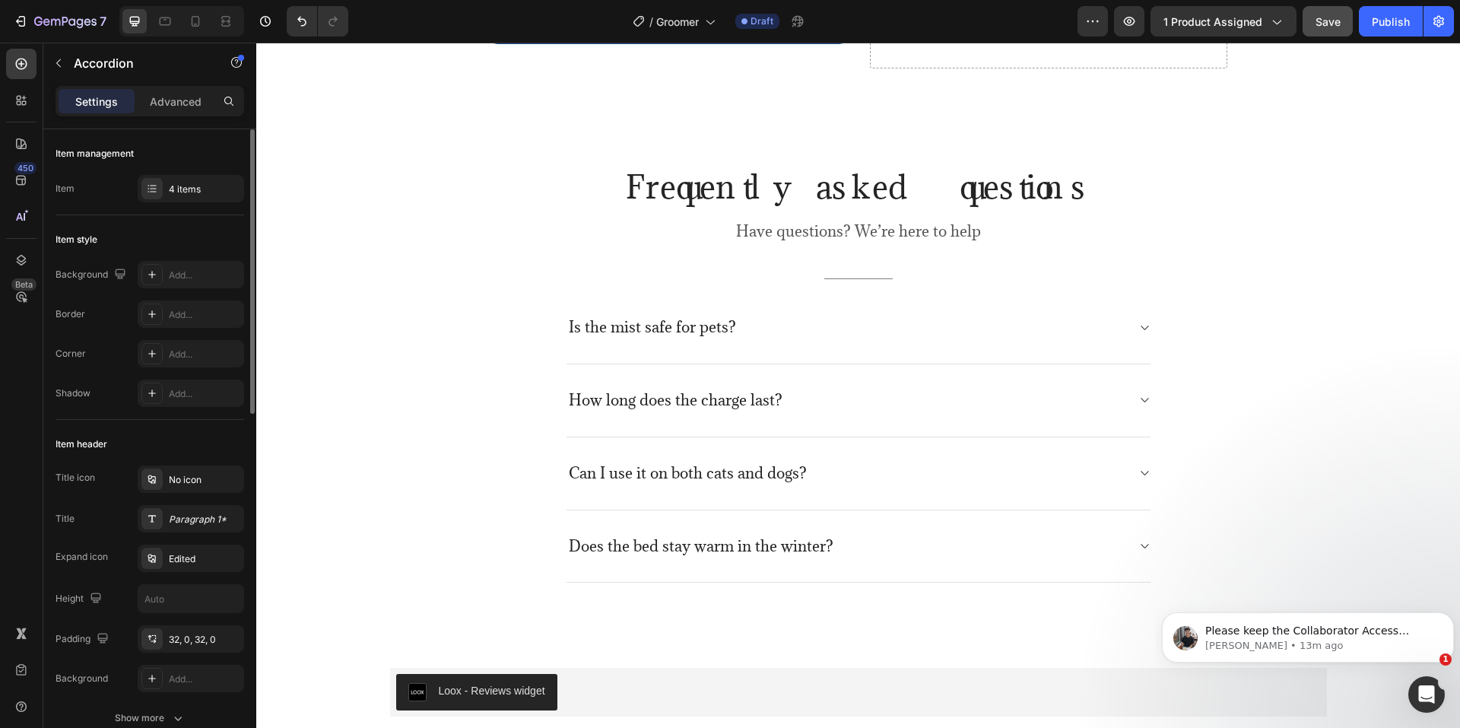
click at [891, 469] on div "Can I use it on both cats and dogs?" at bounding box center [846, 473] width 560 height 24
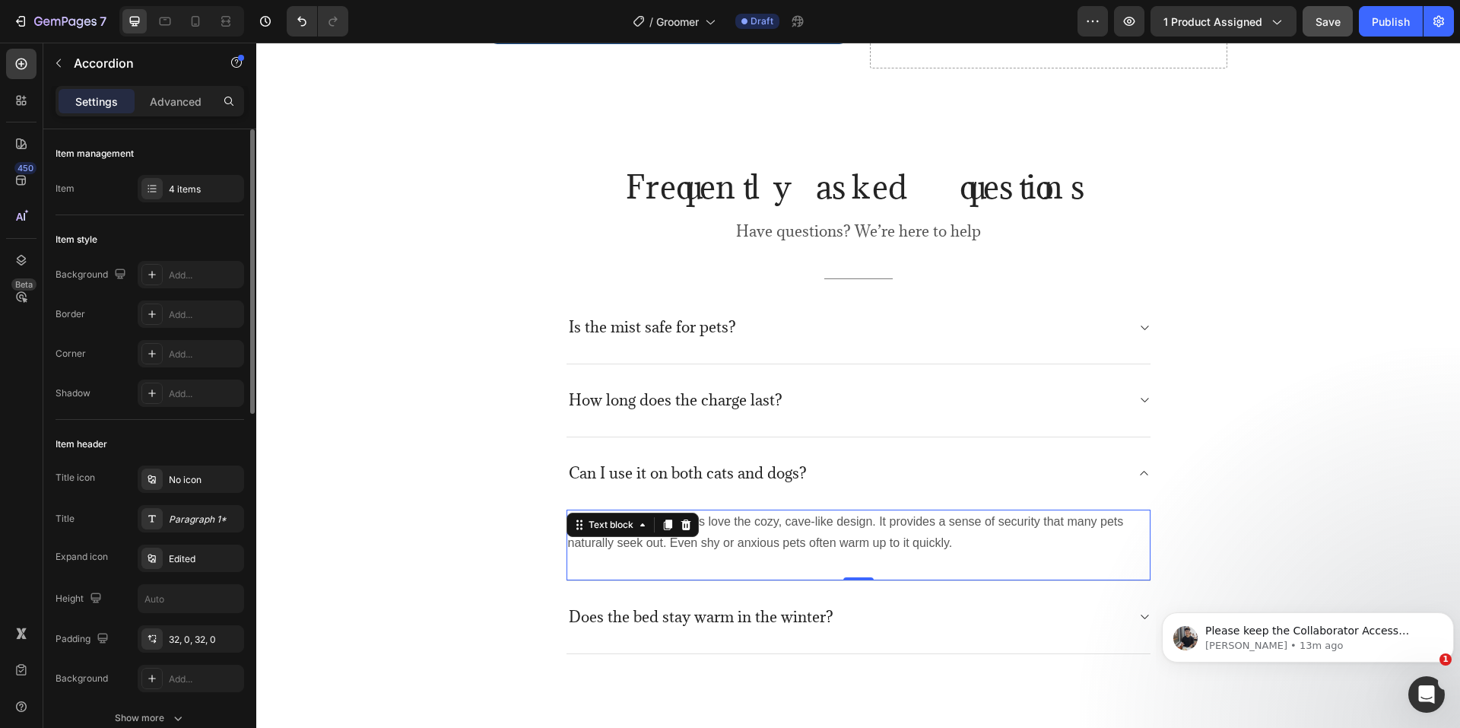
click at [687, 537] on div "Most cats and small dogs love the cozy, cave-like design. It provides a sense o…" at bounding box center [858, 545] width 584 height 72
click at [687, 534] on div at bounding box center [686, 524] width 18 height 18
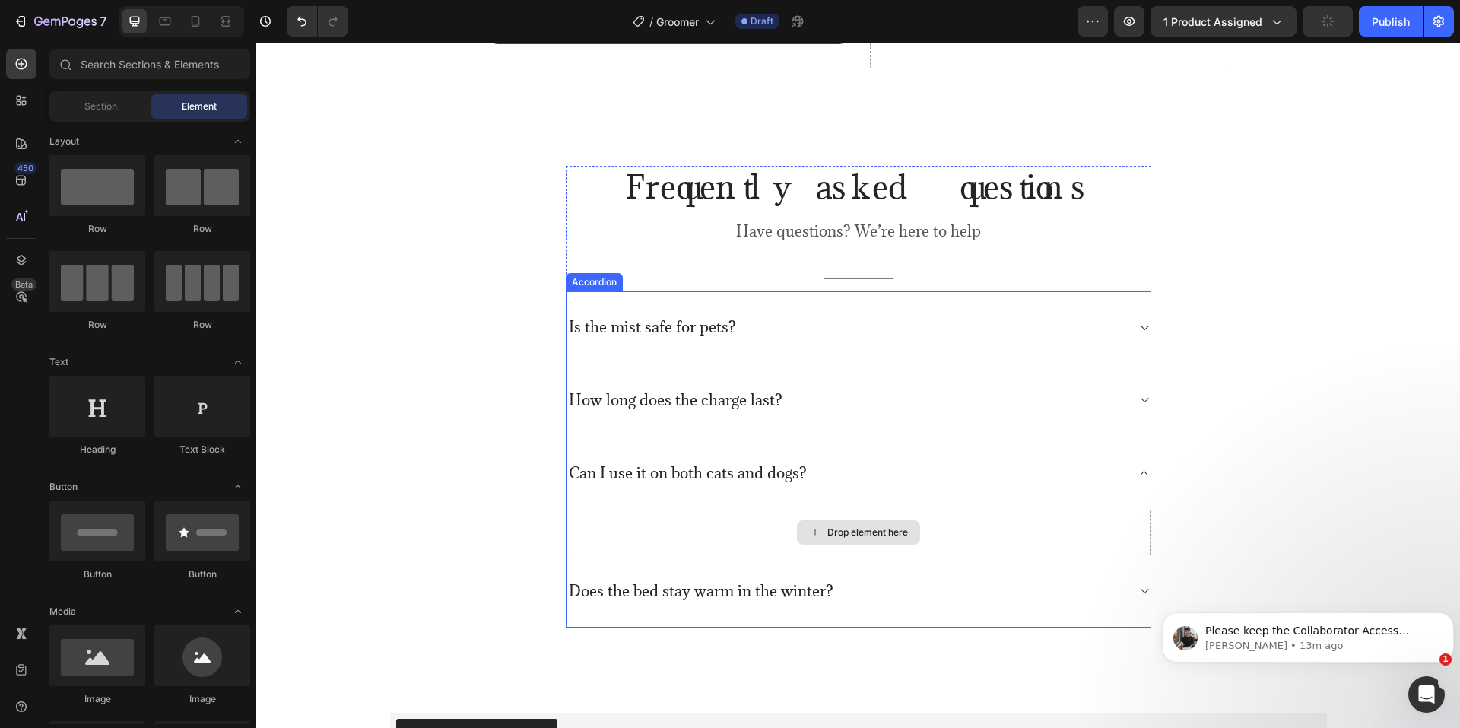
click at [943, 484] on div "Can I use it on both cats and dogs?" at bounding box center [846, 473] width 560 height 24
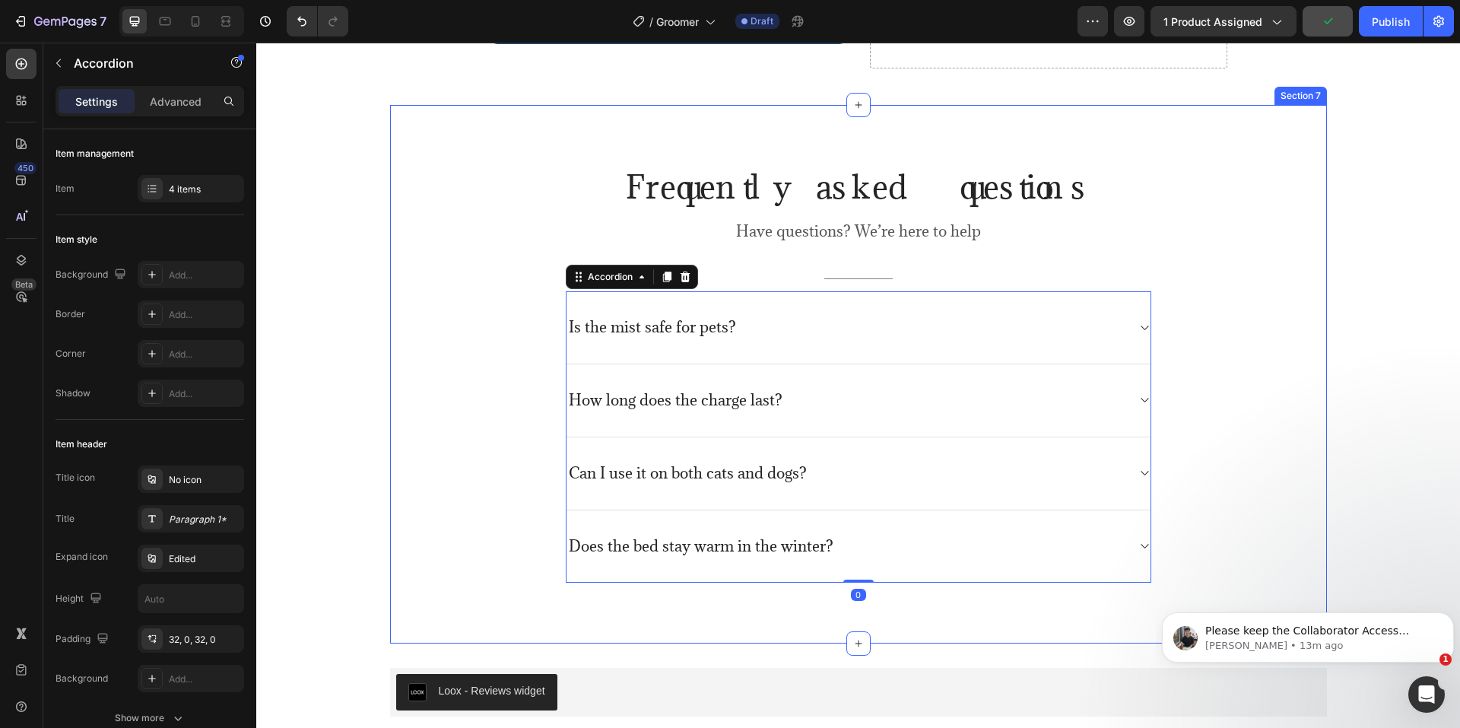
click at [1255, 466] on div "Frequently asked questions Heading Have questions? We’re here to help Text bloc…" at bounding box center [858, 374] width 914 height 417
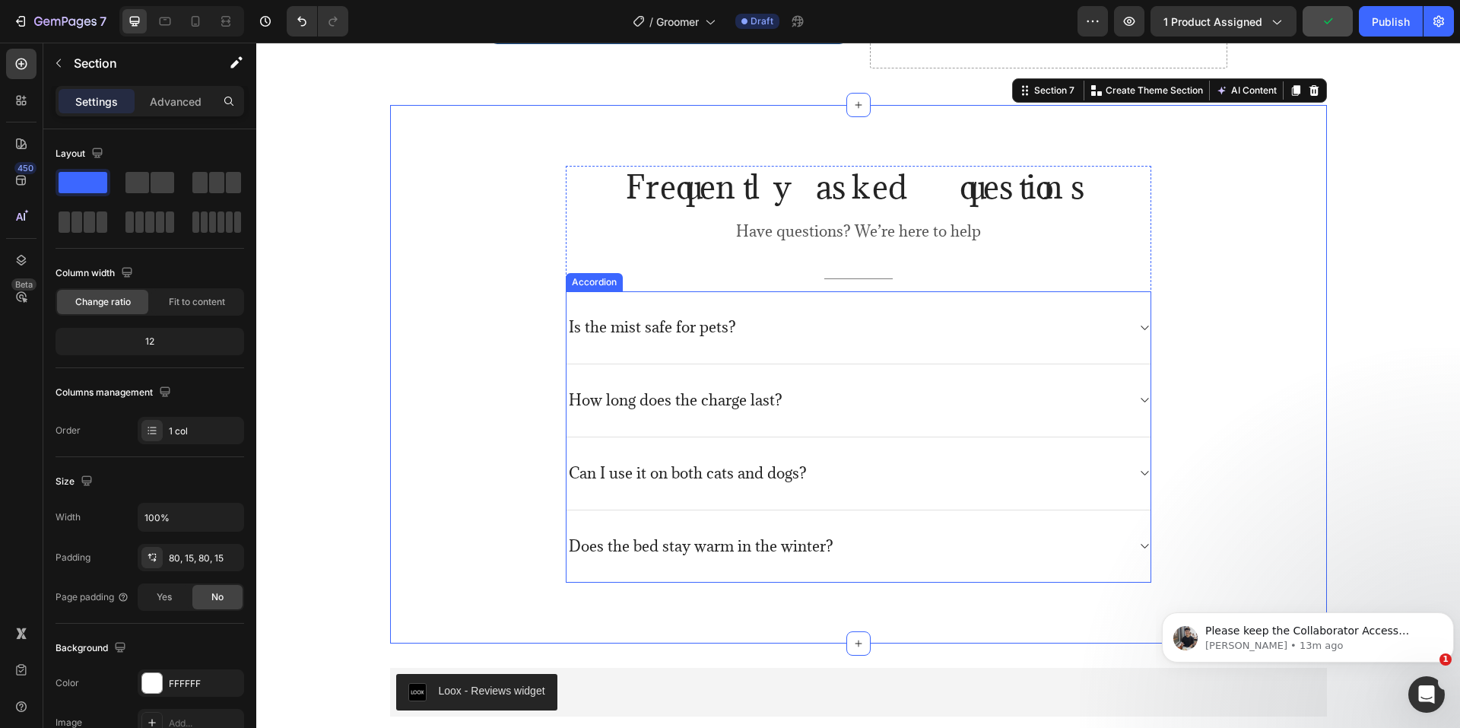
click at [1131, 487] on div "Can I use it on both cats and dogs?" at bounding box center [858, 473] width 584 height 73
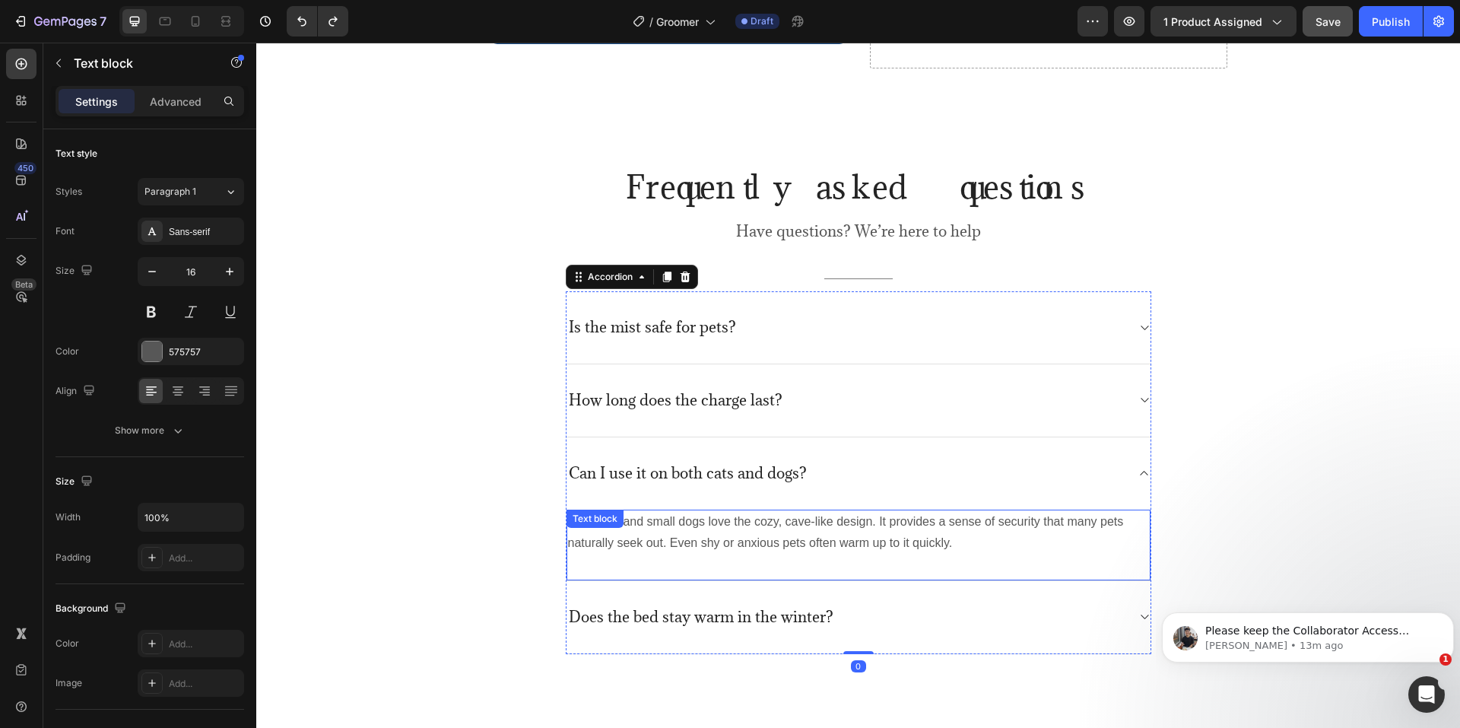
click at [732, 534] on p "Most cats and small dogs love the cozy, cave-like design. It provides a sense o…" at bounding box center [858, 533] width 581 height 44
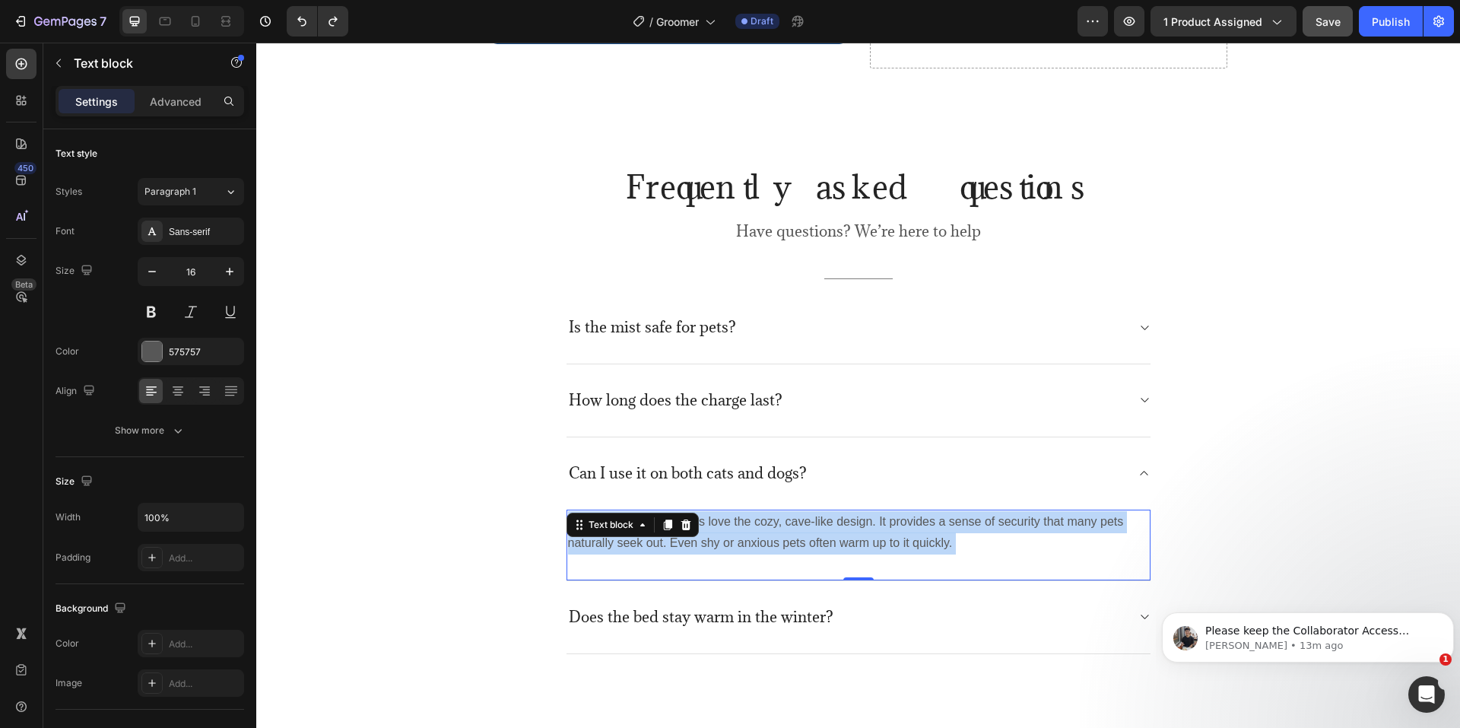
click at [734, 534] on p "Most cats and small dogs love the cozy, cave-like design. It provides a sense o…" at bounding box center [858, 533] width 581 height 44
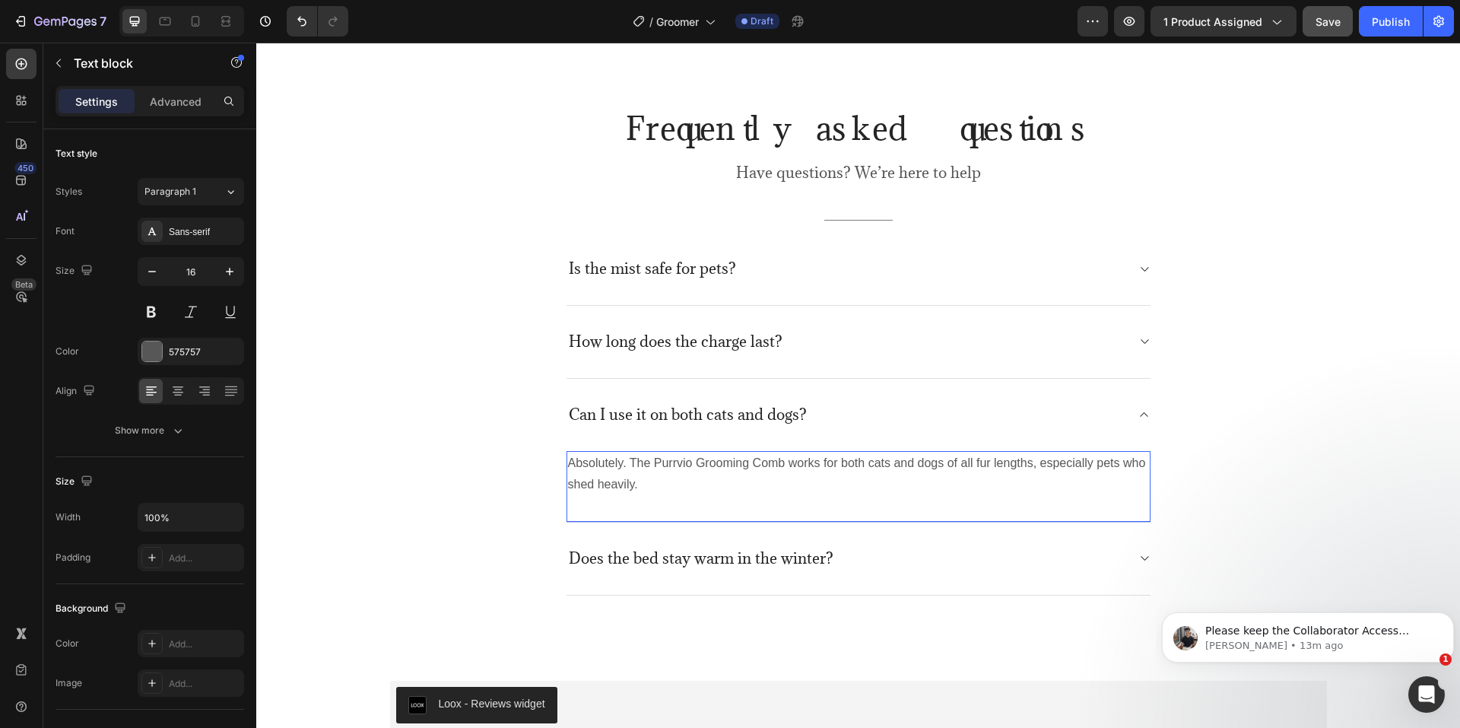
scroll to position [4338, 0]
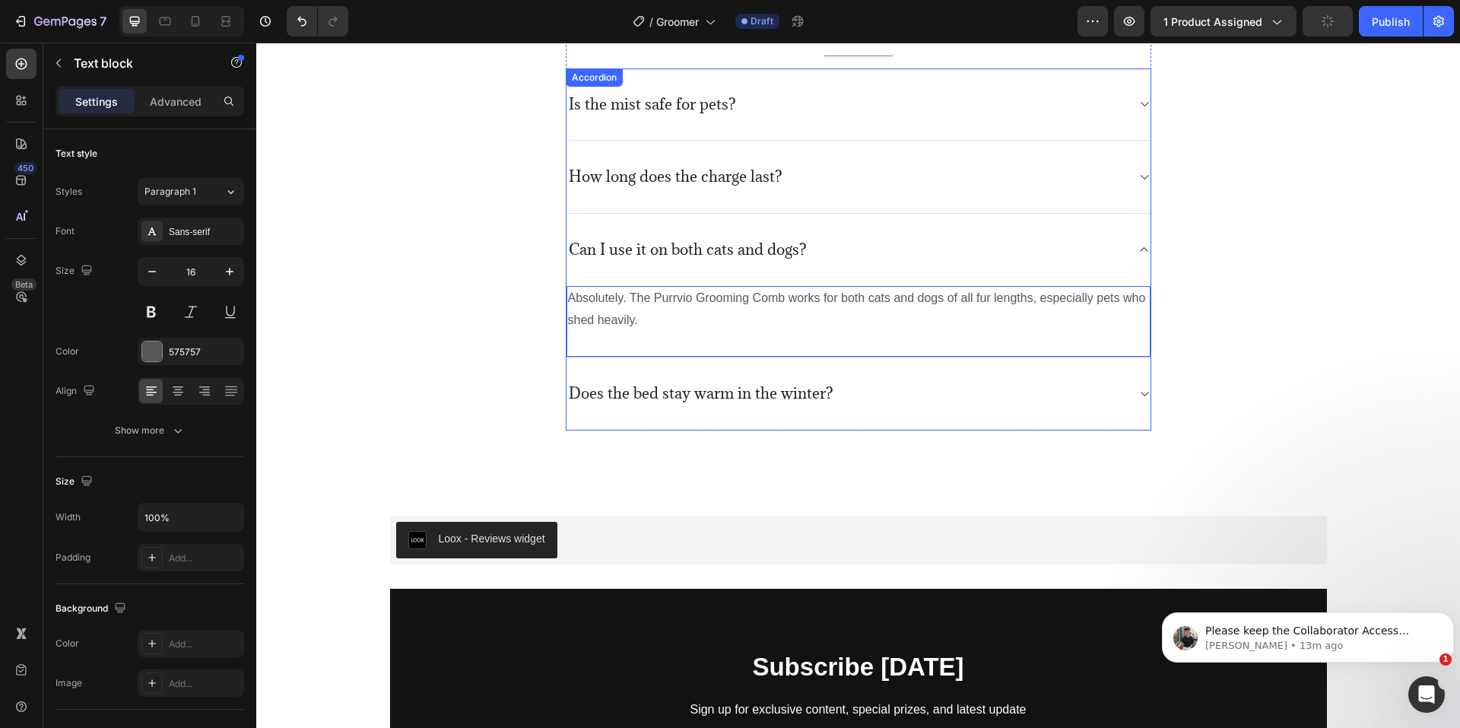
click at [737, 387] on p "Does the bed stay warm in the winter?" at bounding box center [701, 393] width 265 height 19
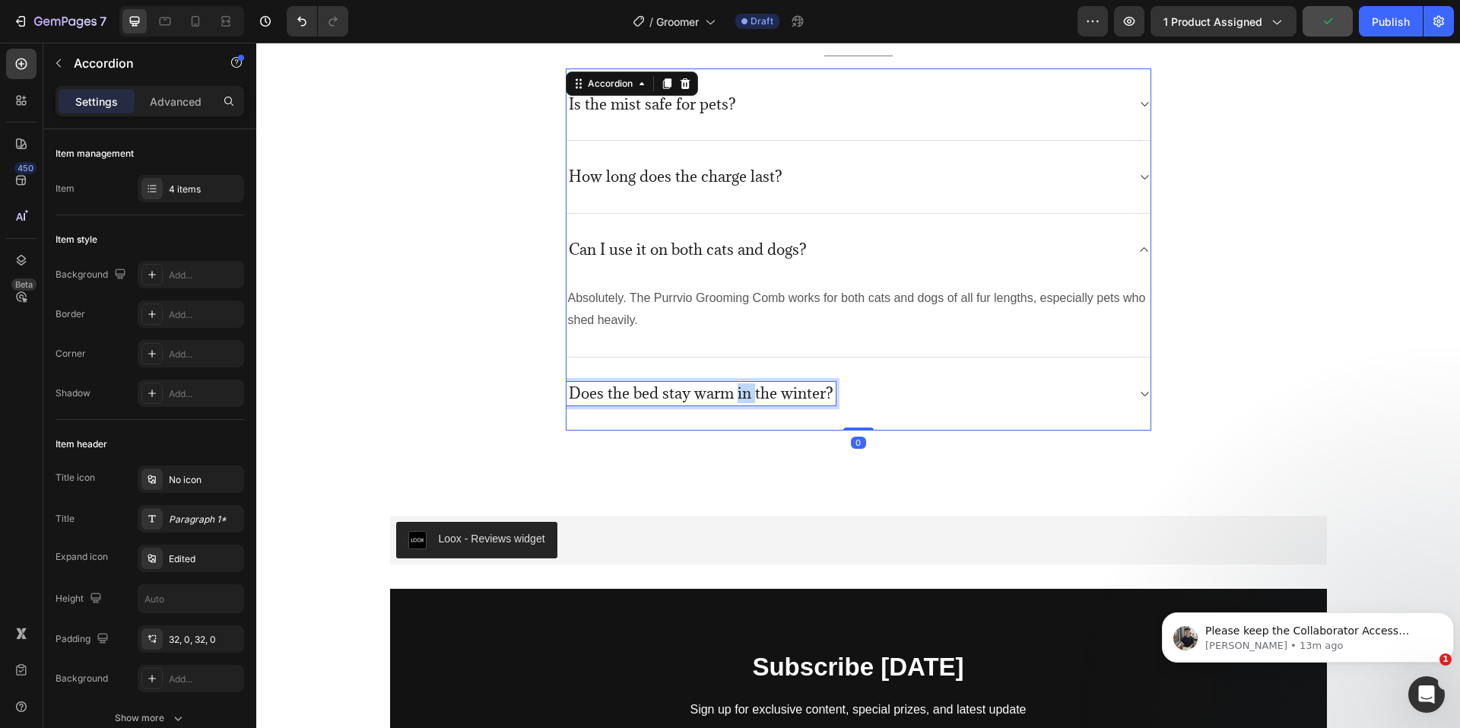
click at [734, 392] on p "Does the bed stay warm in the winter?" at bounding box center [701, 393] width 265 height 19
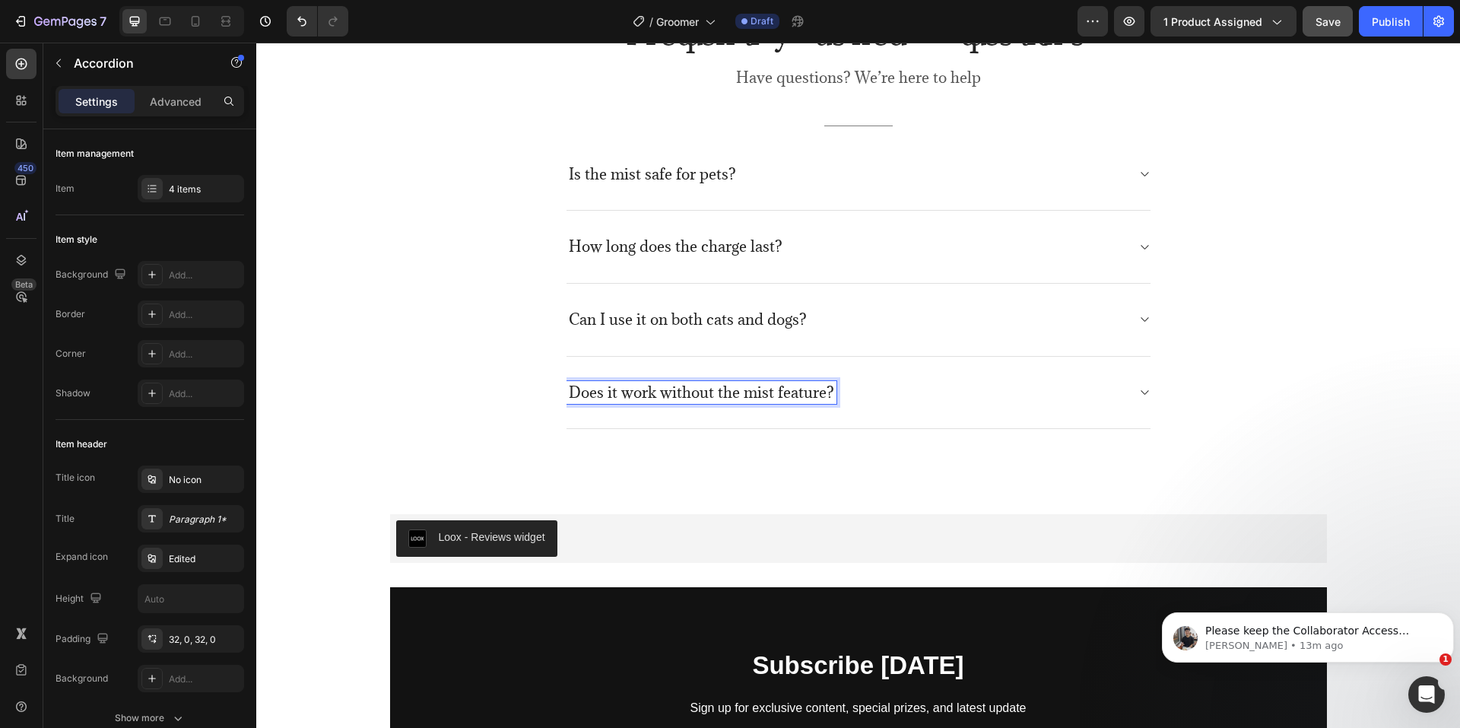
scroll to position [4267, 0]
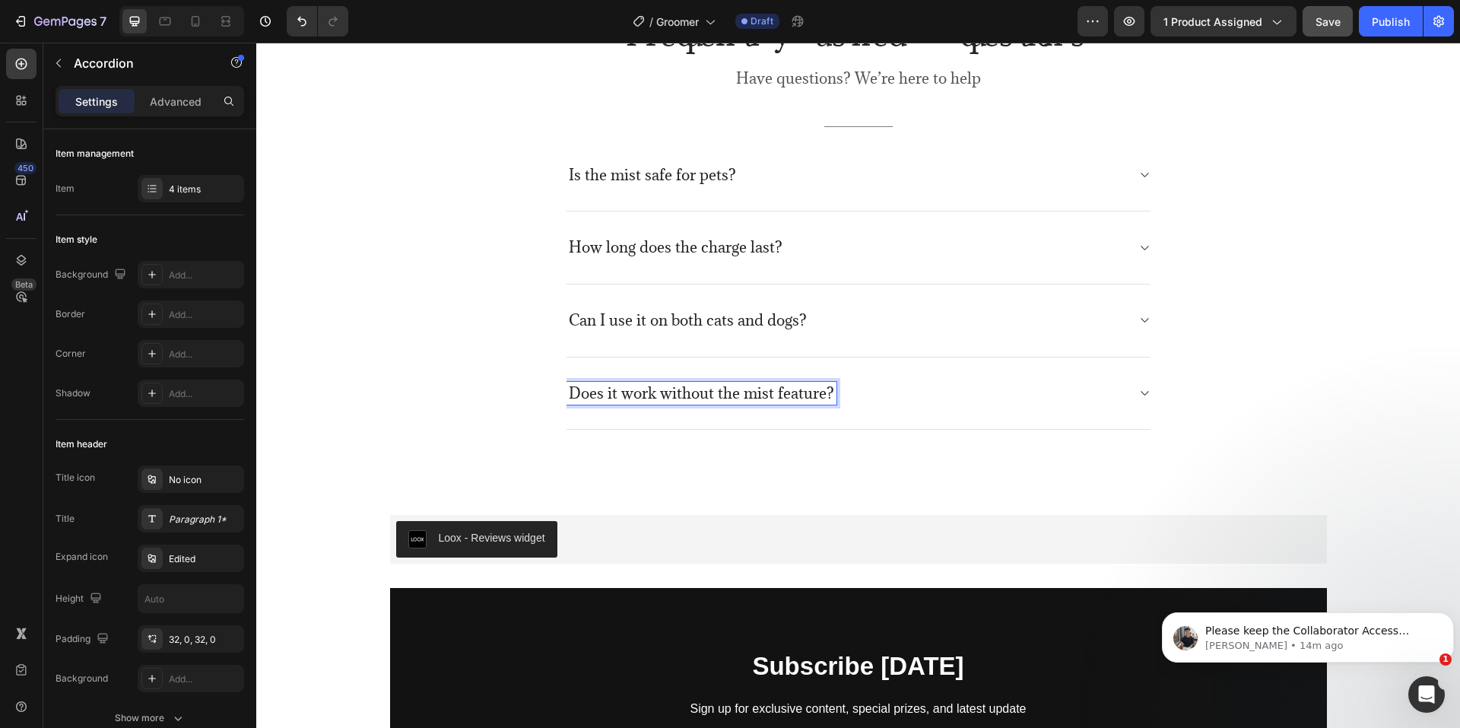
click at [937, 379] on div "Does it work without the mist feature?" at bounding box center [858, 393] width 584 height 73
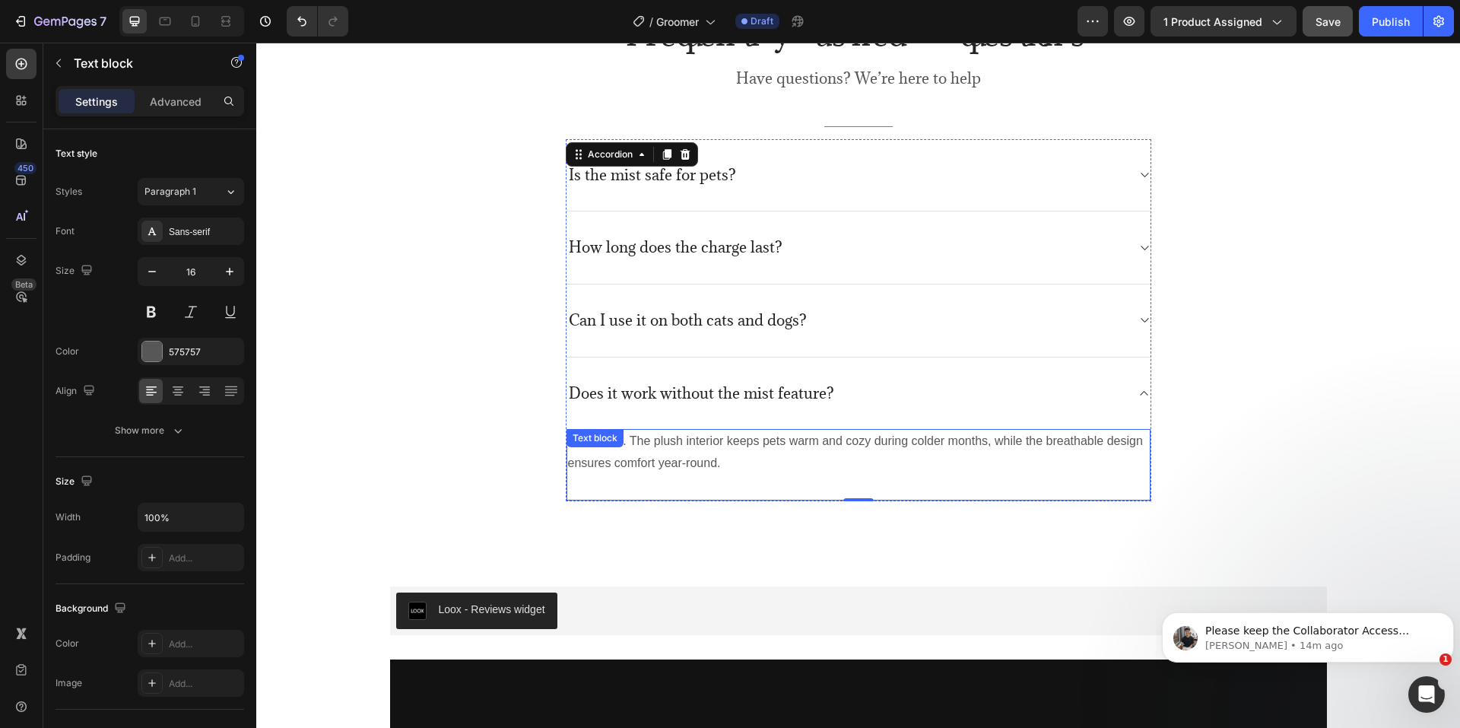
click at [719, 452] on p "Absolutely. The plush interior keeps pets warm and cozy during colder months, w…" at bounding box center [858, 452] width 581 height 44
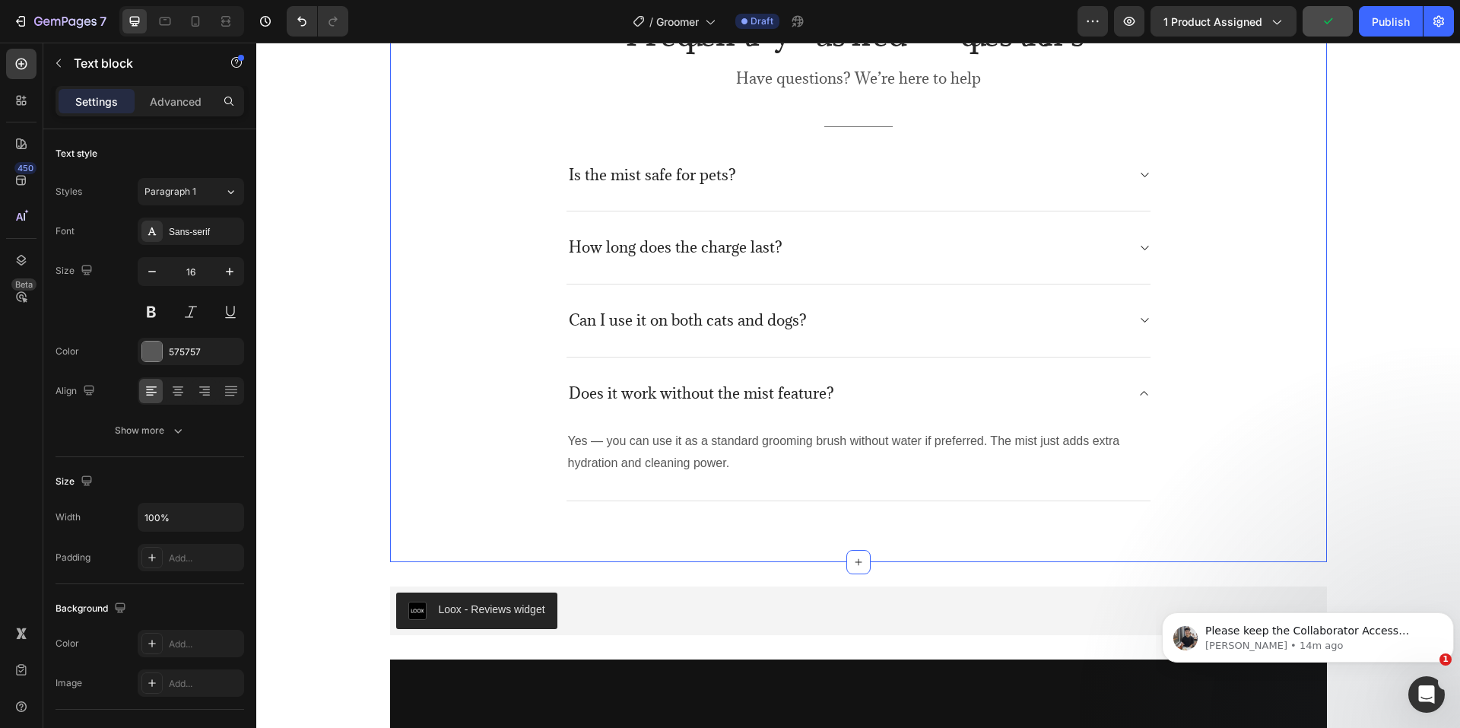
click at [1286, 427] on div "Frequently asked questions Heading Have questions? We’re here to help Text bloc…" at bounding box center [858, 257] width 914 height 488
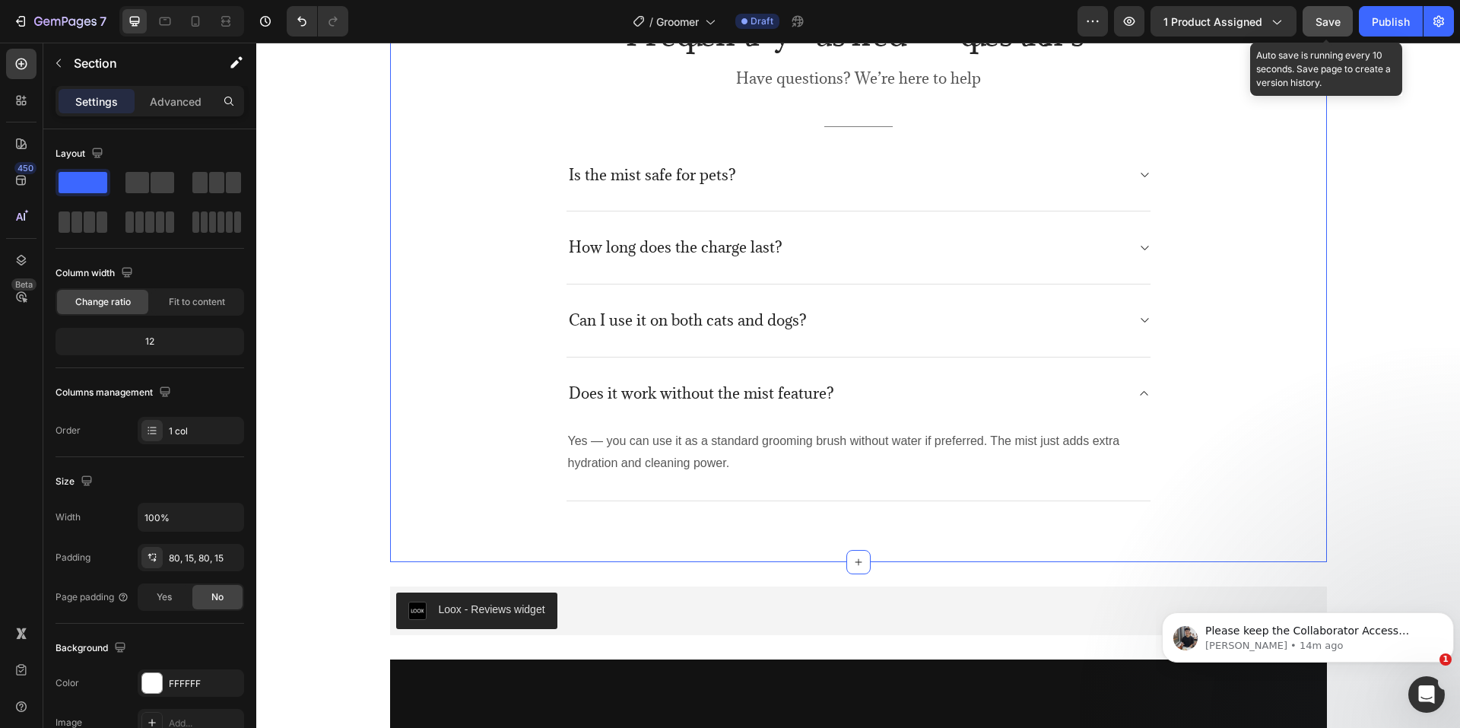
click at [1323, 17] on span "Save" at bounding box center [1327, 21] width 25 height 13
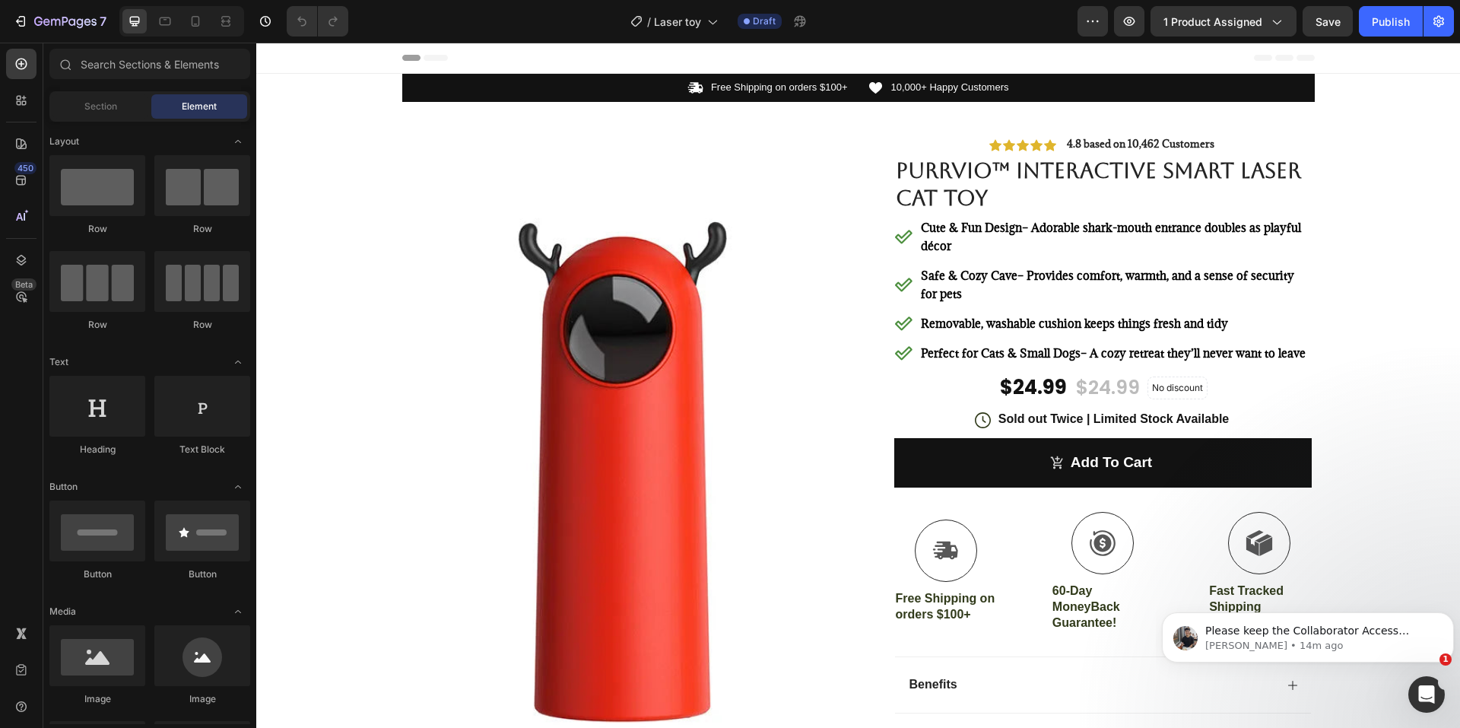
click at [952, 230] on strong "Cute & Fun Design" at bounding box center [971, 227] width 101 height 15
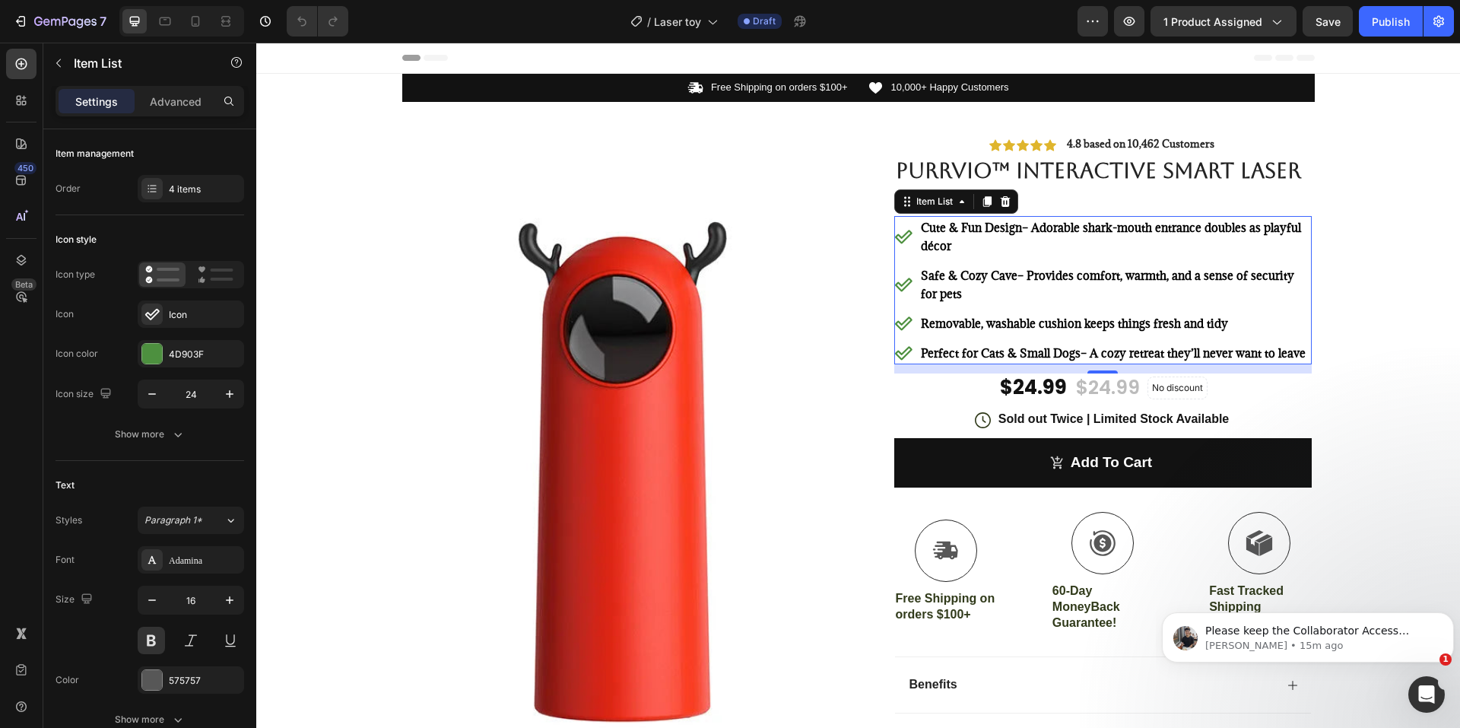
click at [958, 242] on p "Cute & Fun Design – Adorable shark-mouth entrance doubles as playful décor" at bounding box center [1115, 236] width 388 height 36
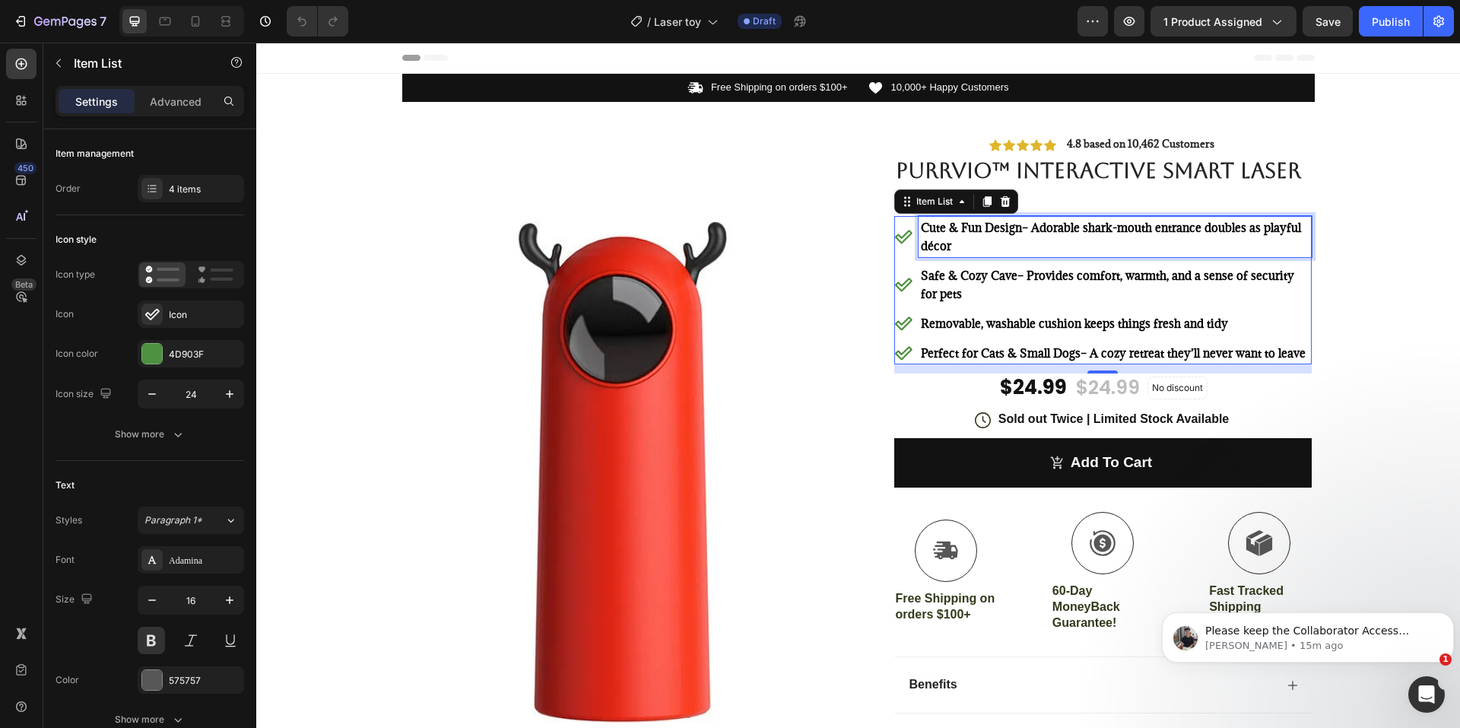
click at [958, 242] on p "Cute & Fun Design – Adorable shark-mouth entrance doubles as playful décor" at bounding box center [1115, 236] width 388 height 36
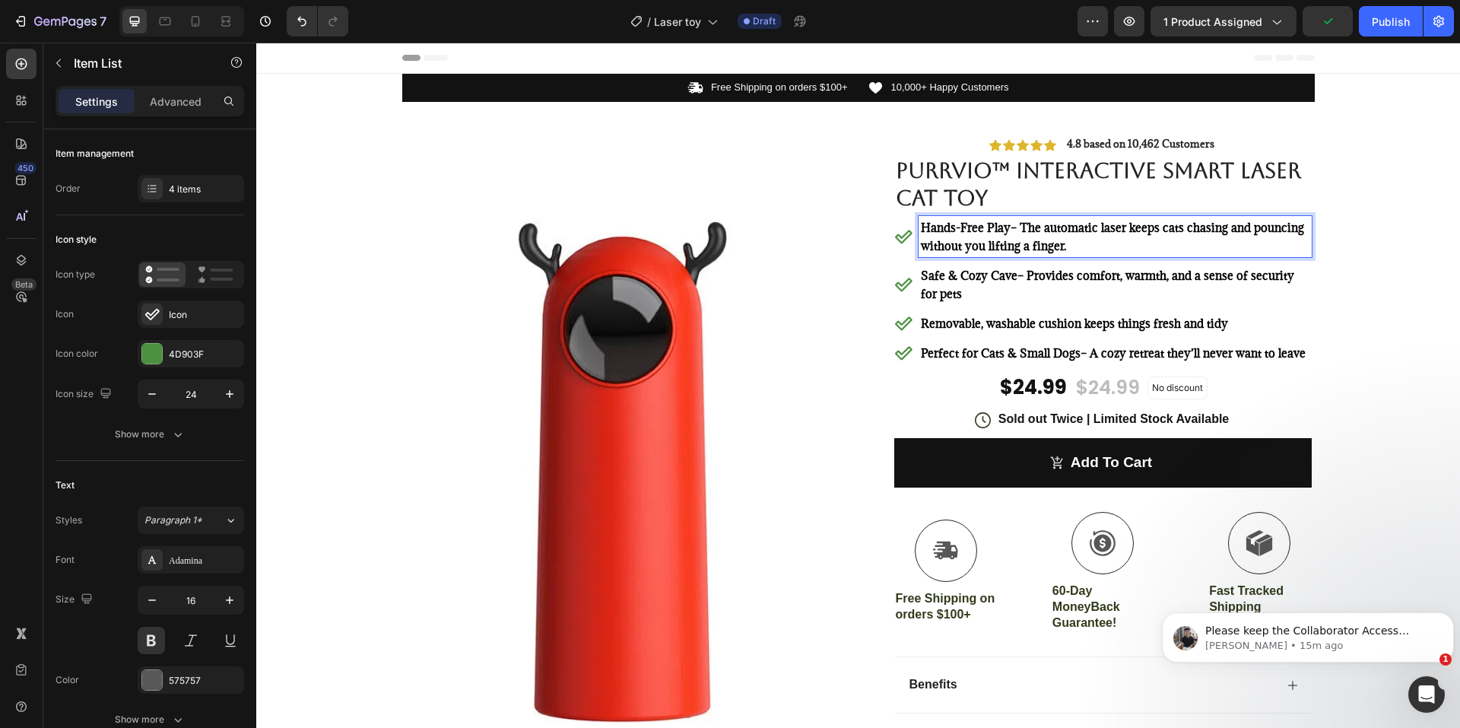
click at [946, 287] on p "Safe & Cozy Cave – Provides comfort, warmth, and a sense of security for pets" at bounding box center [1115, 284] width 388 height 36
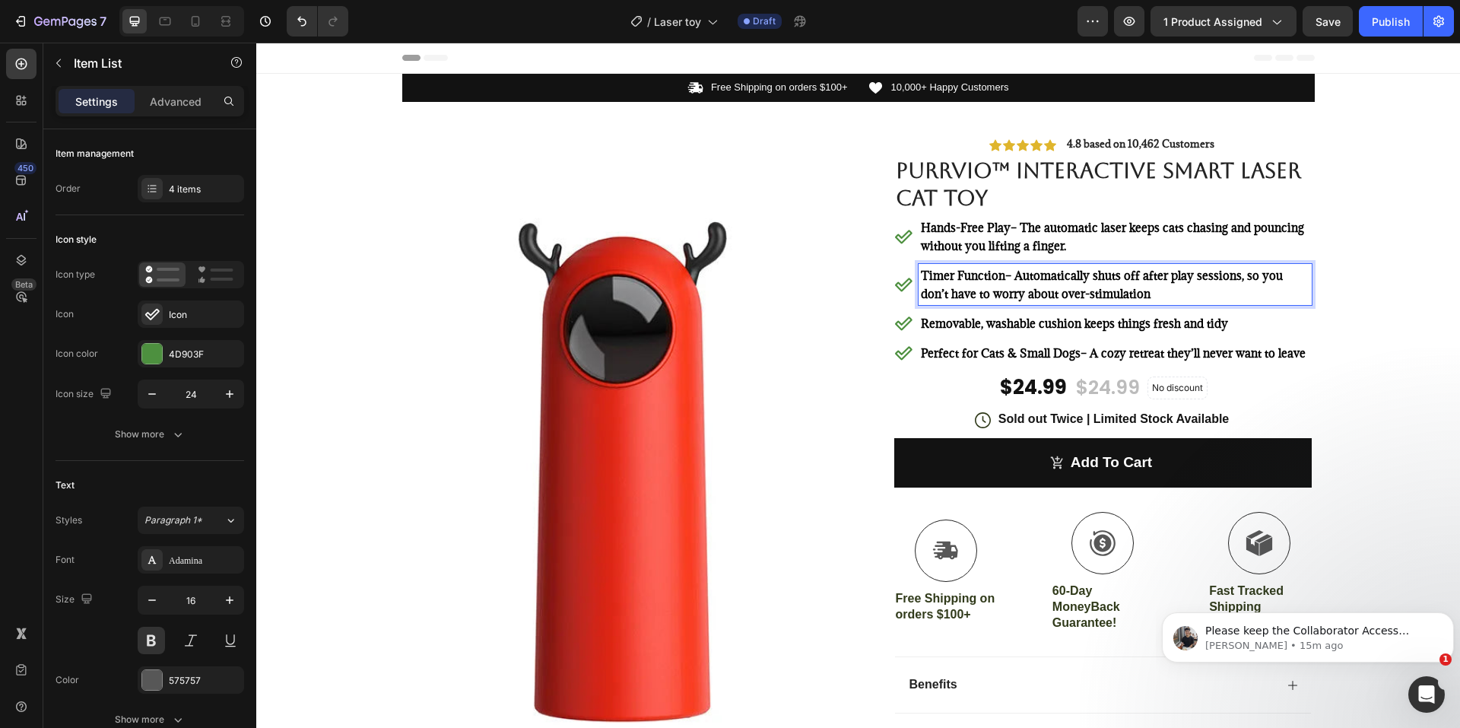
click at [932, 314] on p "Removable, washable cushion keeps things fresh and tidy" at bounding box center [1115, 323] width 388 height 18
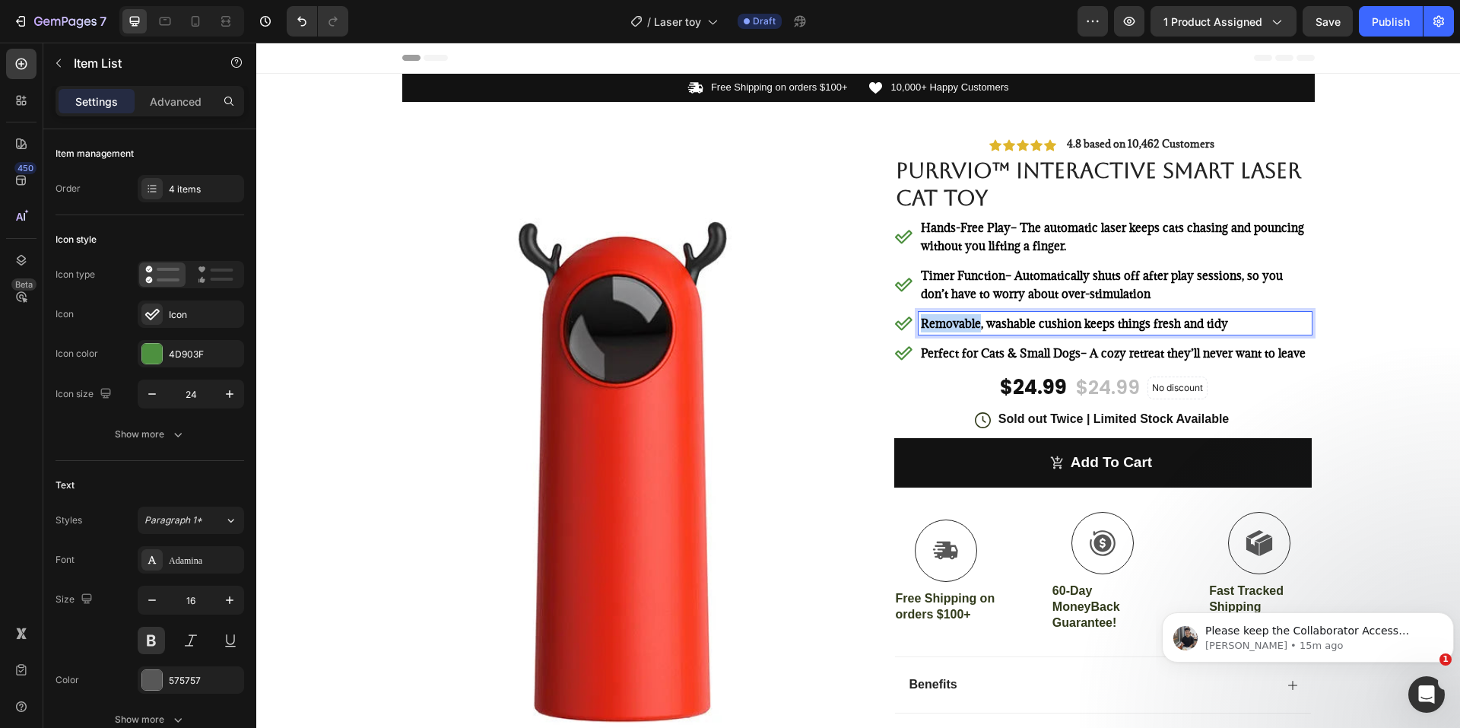
click at [932, 314] on p "Removable, washable cushion keeps things fresh and tidy" at bounding box center [1115, 323] width 388 height 18
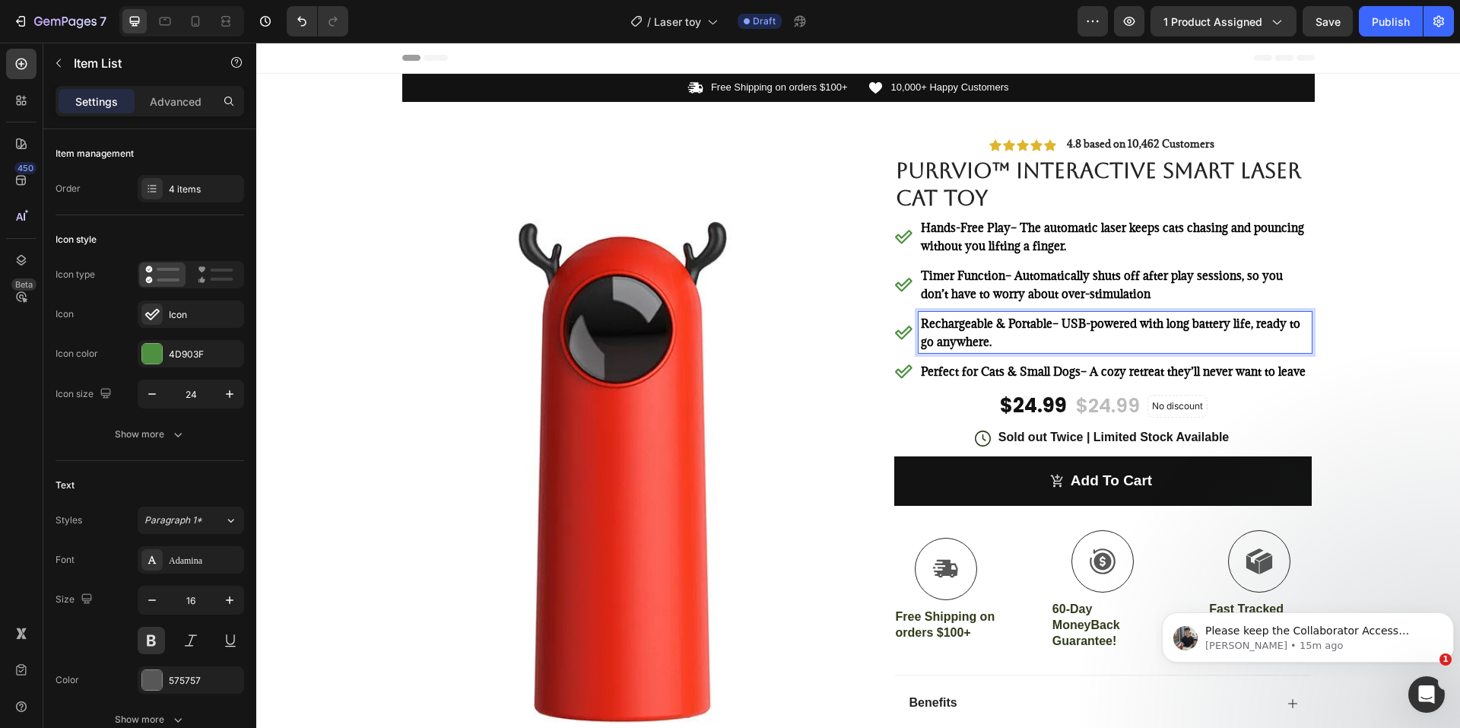
click at [1056, 366] on strong "Perfect for Cats & Small Dogs" at bounding box center [1001, 370] width 160 height 15
click at [984, 341] on span "Rechargeable & Portable – USB-powered with long battery life, ready to go anywh…" at bounding box center [1110, 332] width 379 height 33
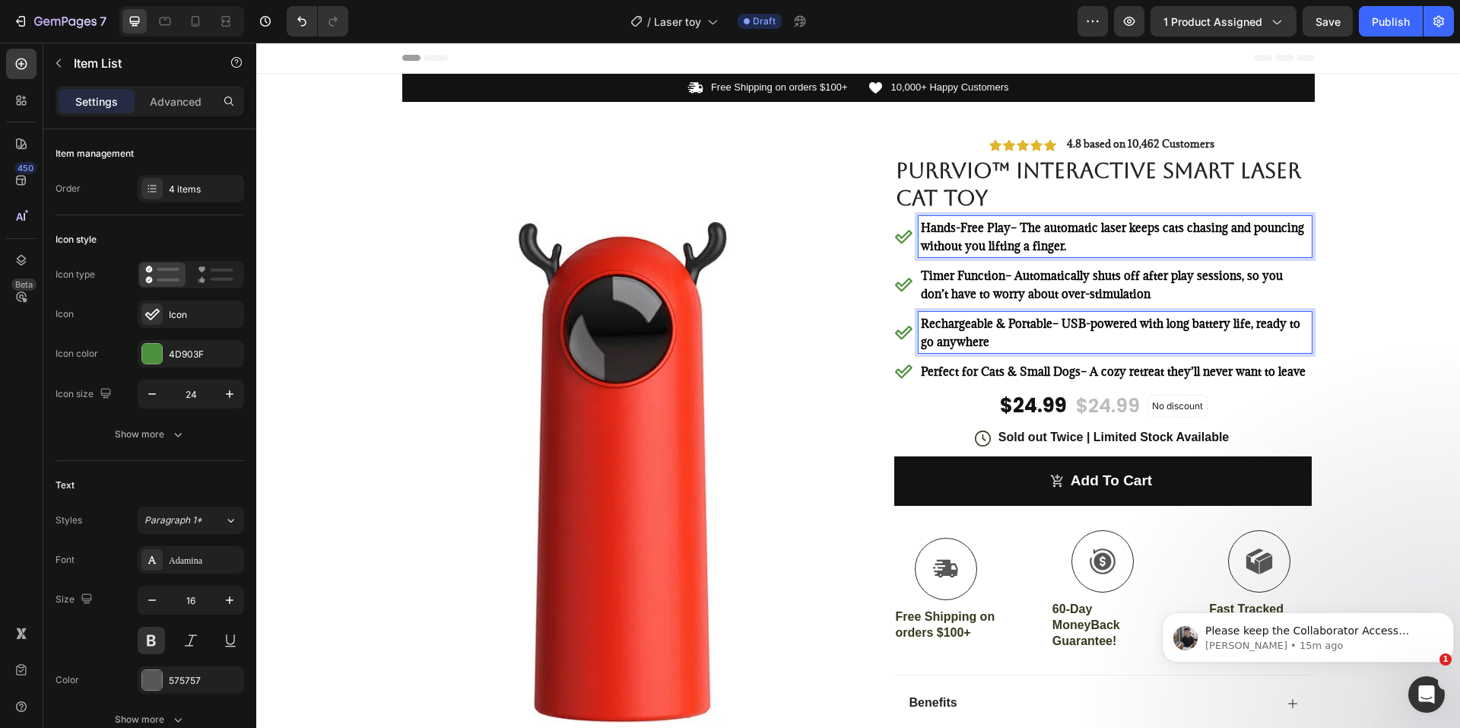
click at [1083, 249] on p "Hands-Free Play – The automatic laser keeps cats chasing and pouncing without y…" at bounding box center [1115, 236] width 388 height 36
click at [1020, 373] on strong "Perfect for Cats & Small Dogs" at bounding box center [1001, 370] width 160 height 15
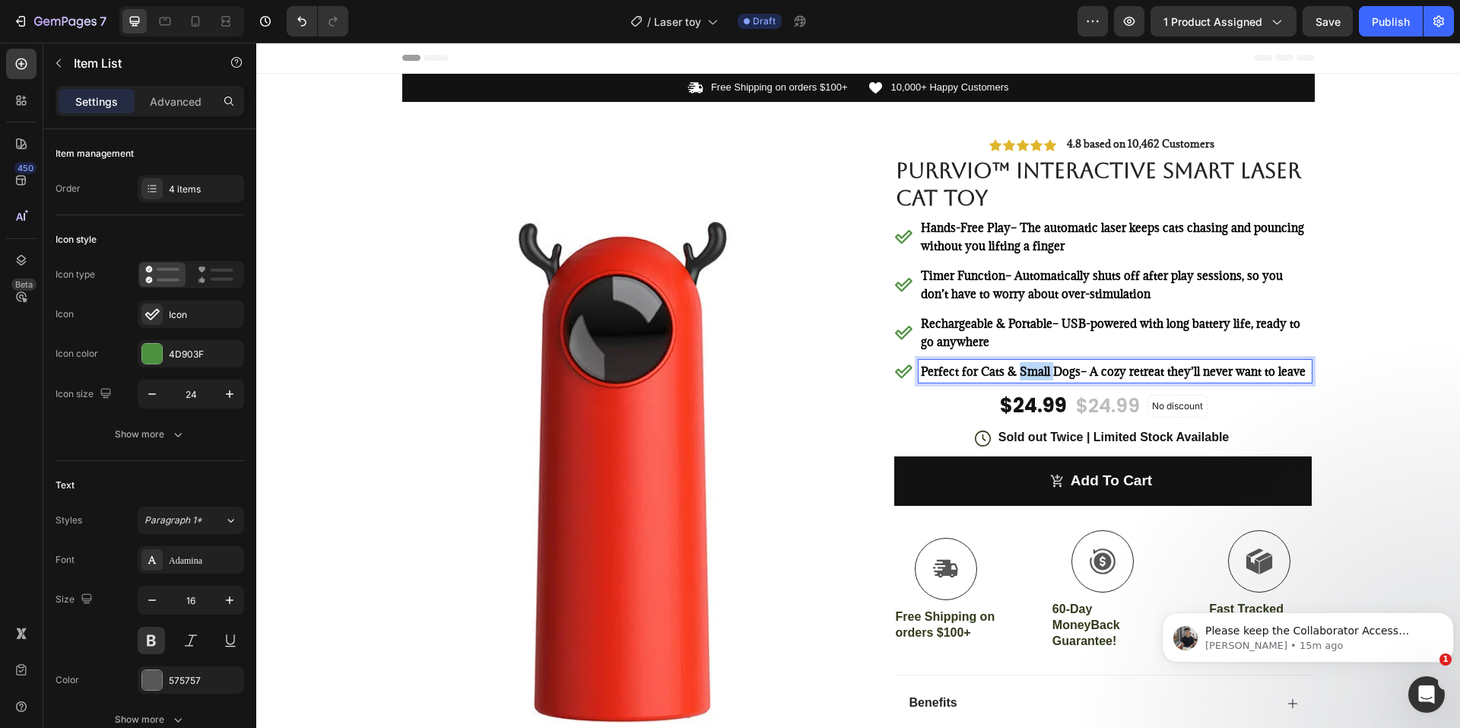
click at [1020, 373] on strong "Perfect for Cats & Small Dogs" at bounding box center [1001, 370] width 160 height 15
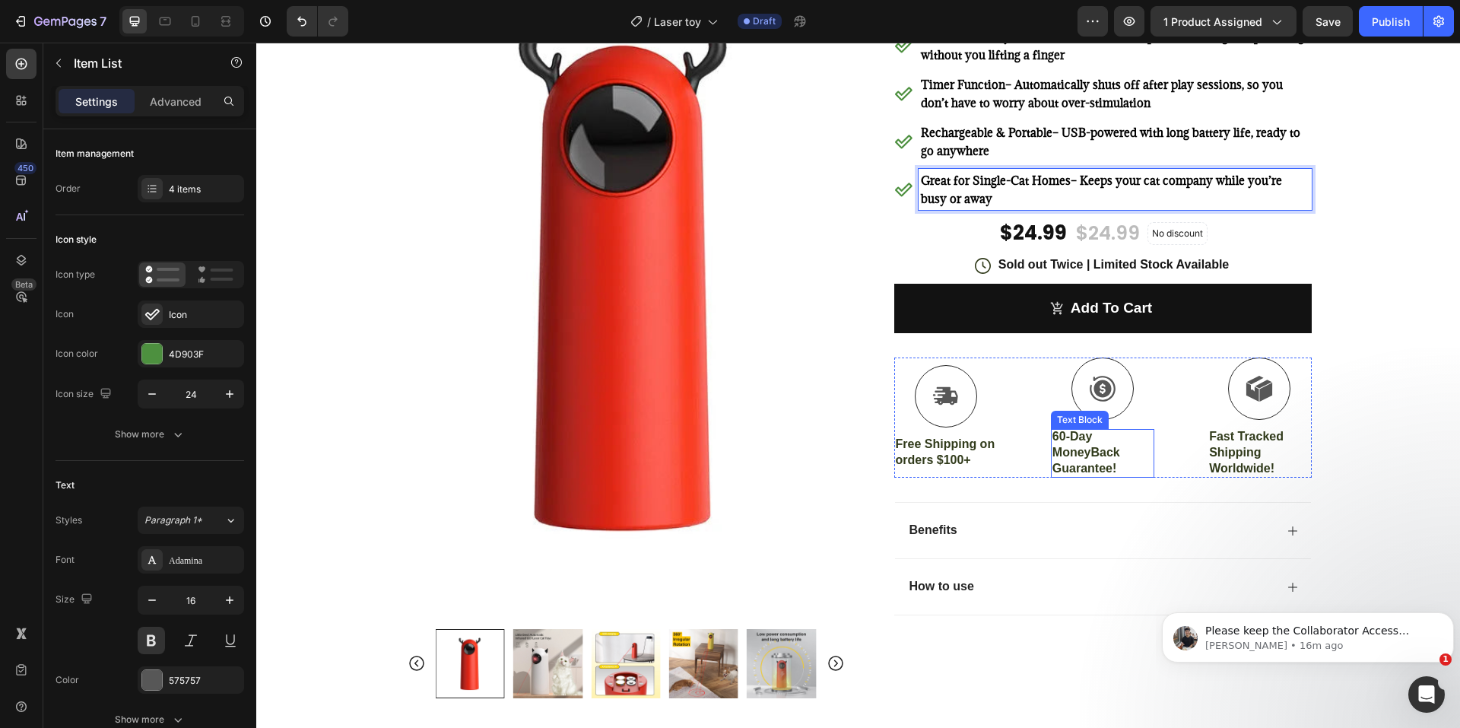
scroll to position [228, 0]
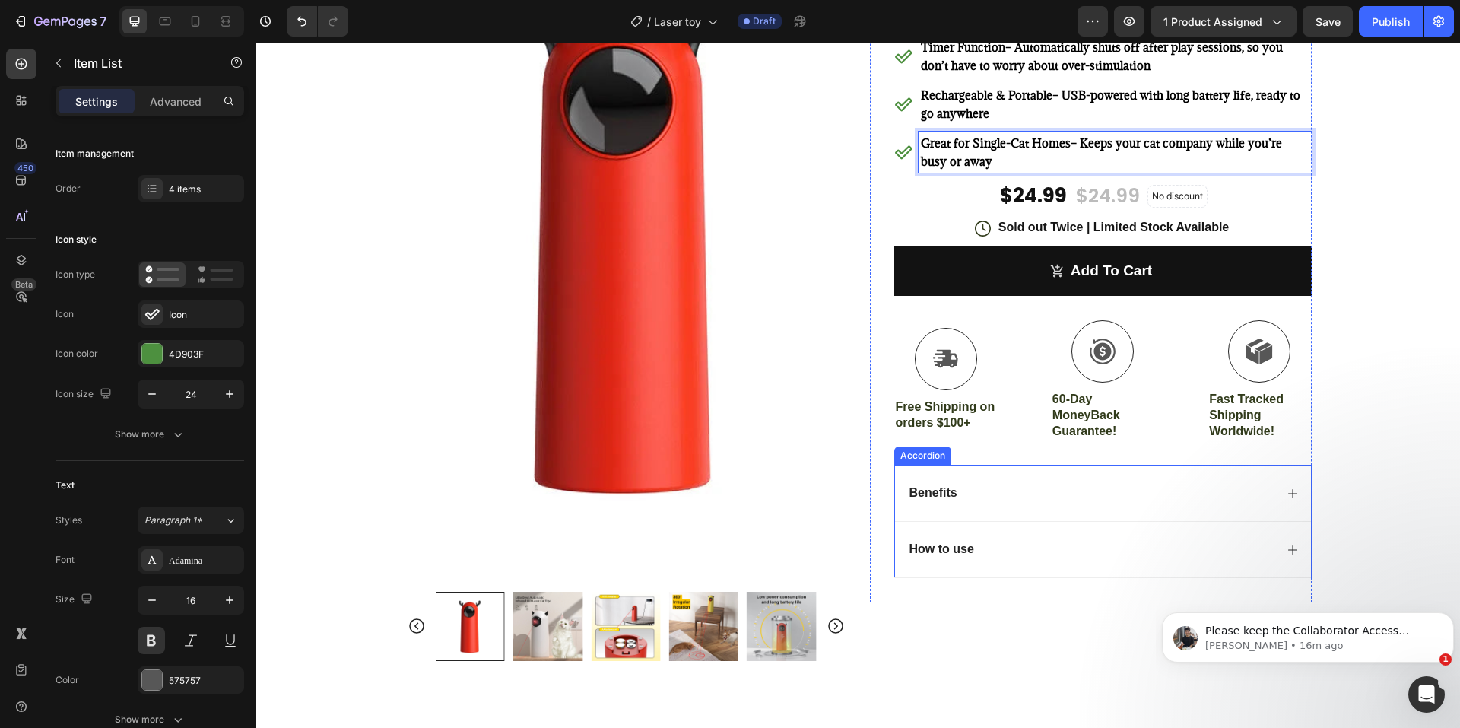
click at [991, 544] on div "How to use" at bounding box center [1090, 549] width 367 height 21
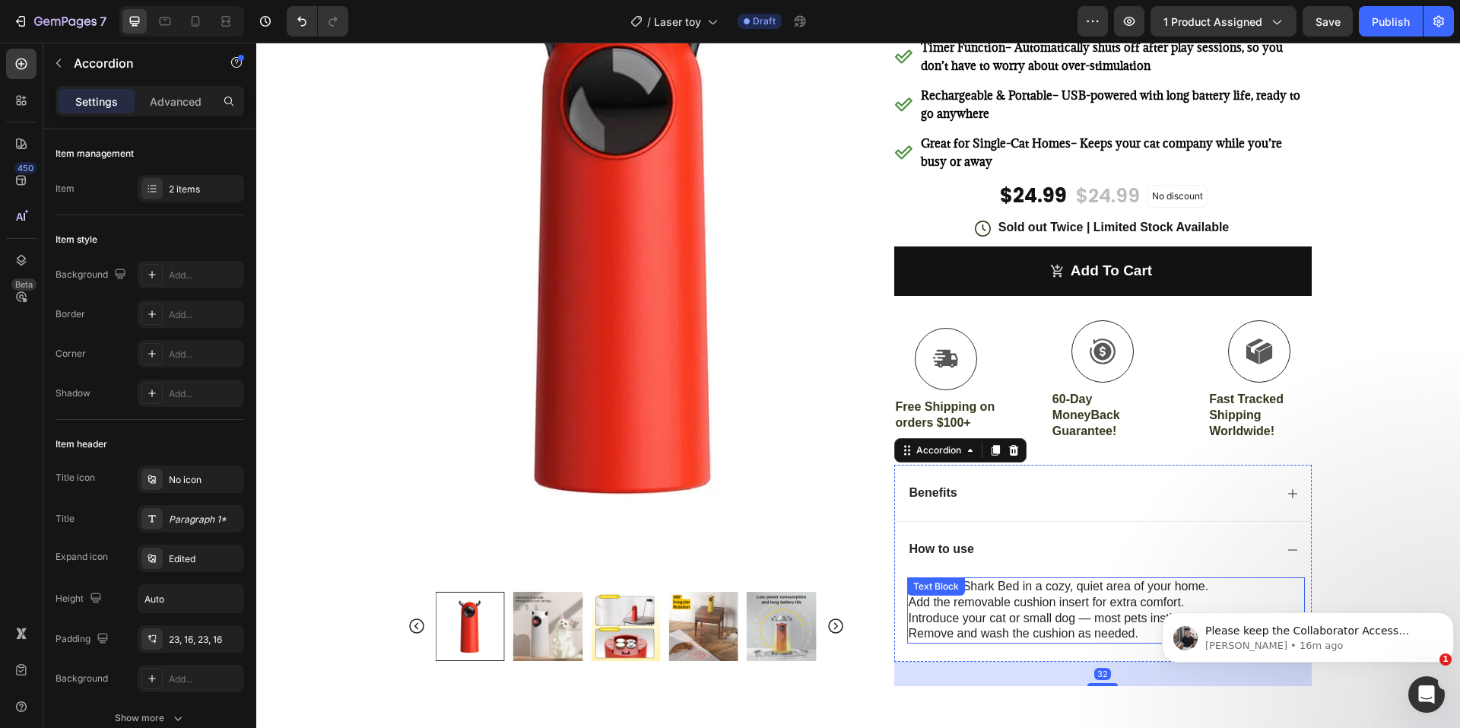
click at [1006, 597] on div "Place the Shark Bed in a cozy, quiet area of your home. Add the removable cushi…" at bounding box center [1106, 610] width 398 height 66
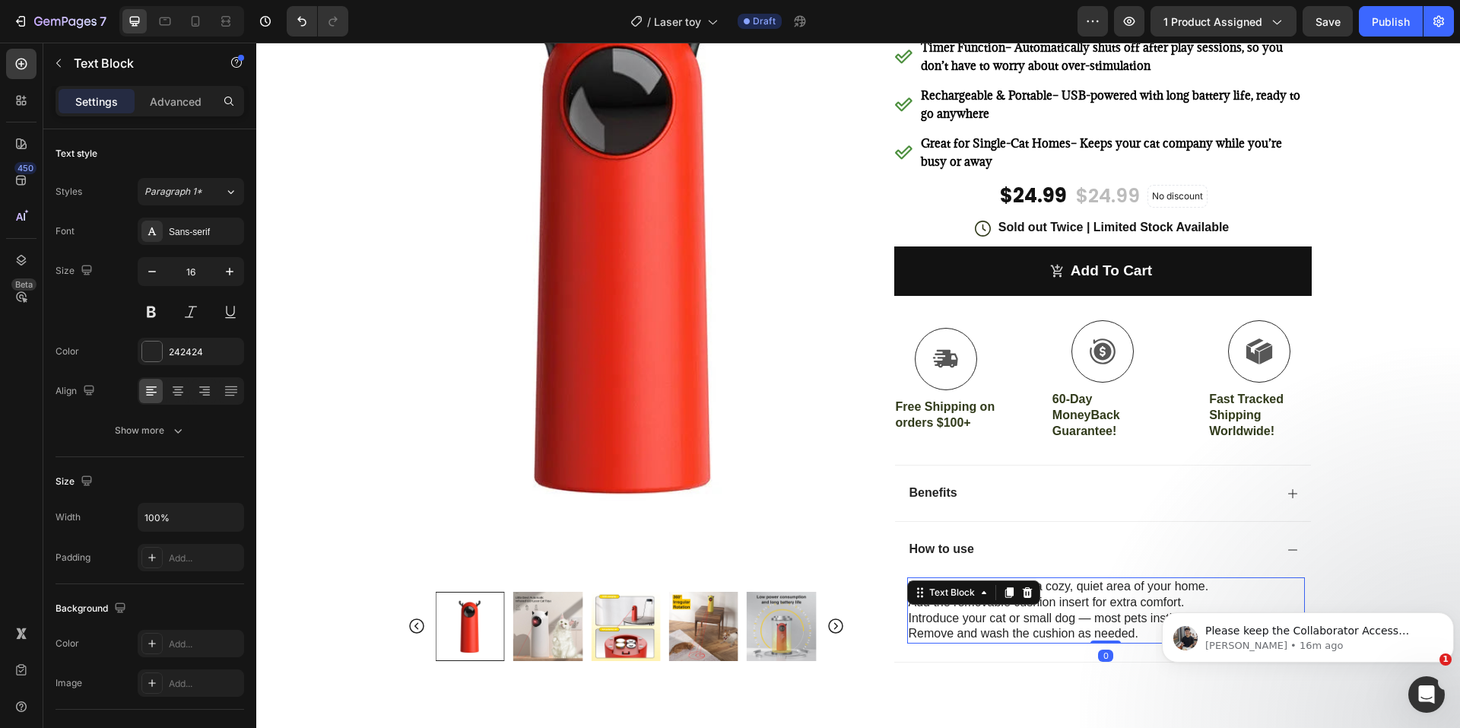
click at [1006, 597] on icon at bounding box center [1009, 592] width 12 height 12
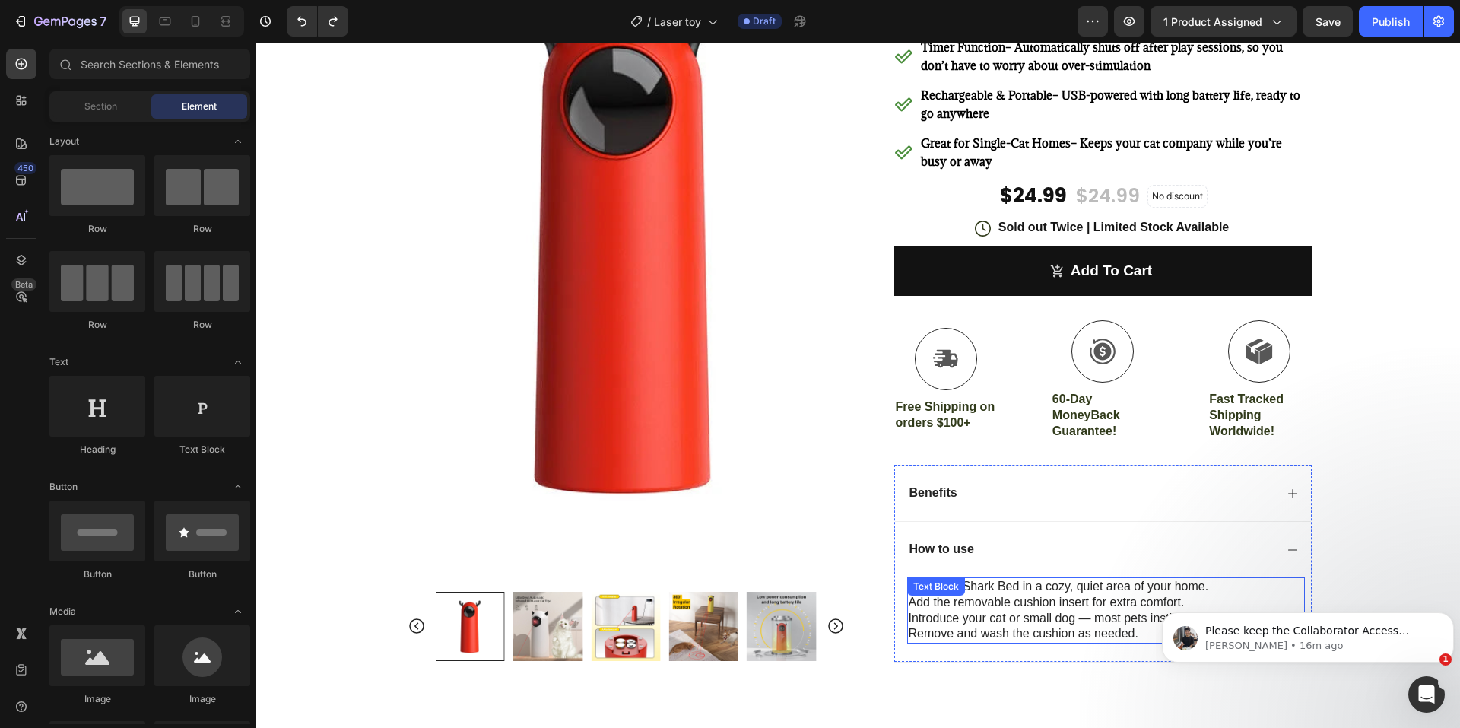
click at [1097, 604] on p "Add the removable cushion insert for extra comfort." at bounding box center [1106, 603] width 395 height 16
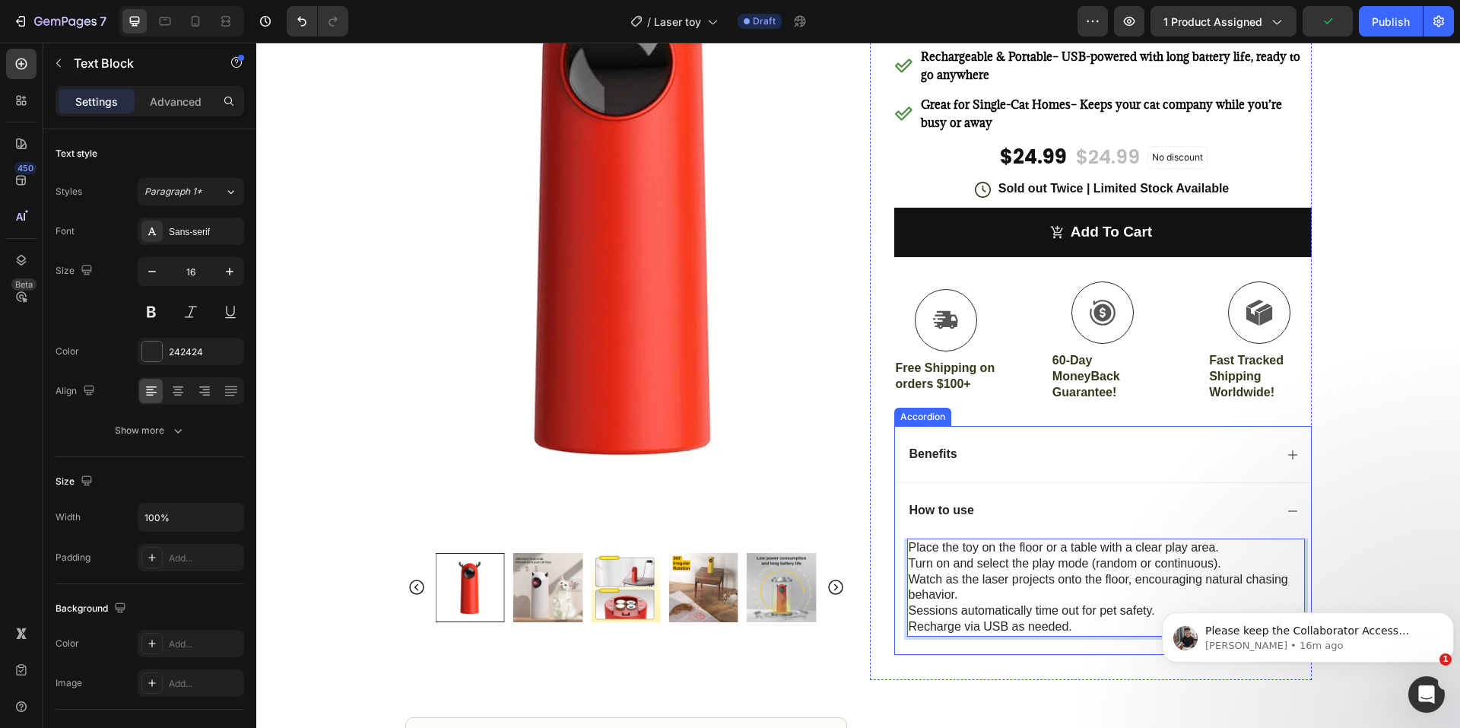
scroll to position [304, 0]
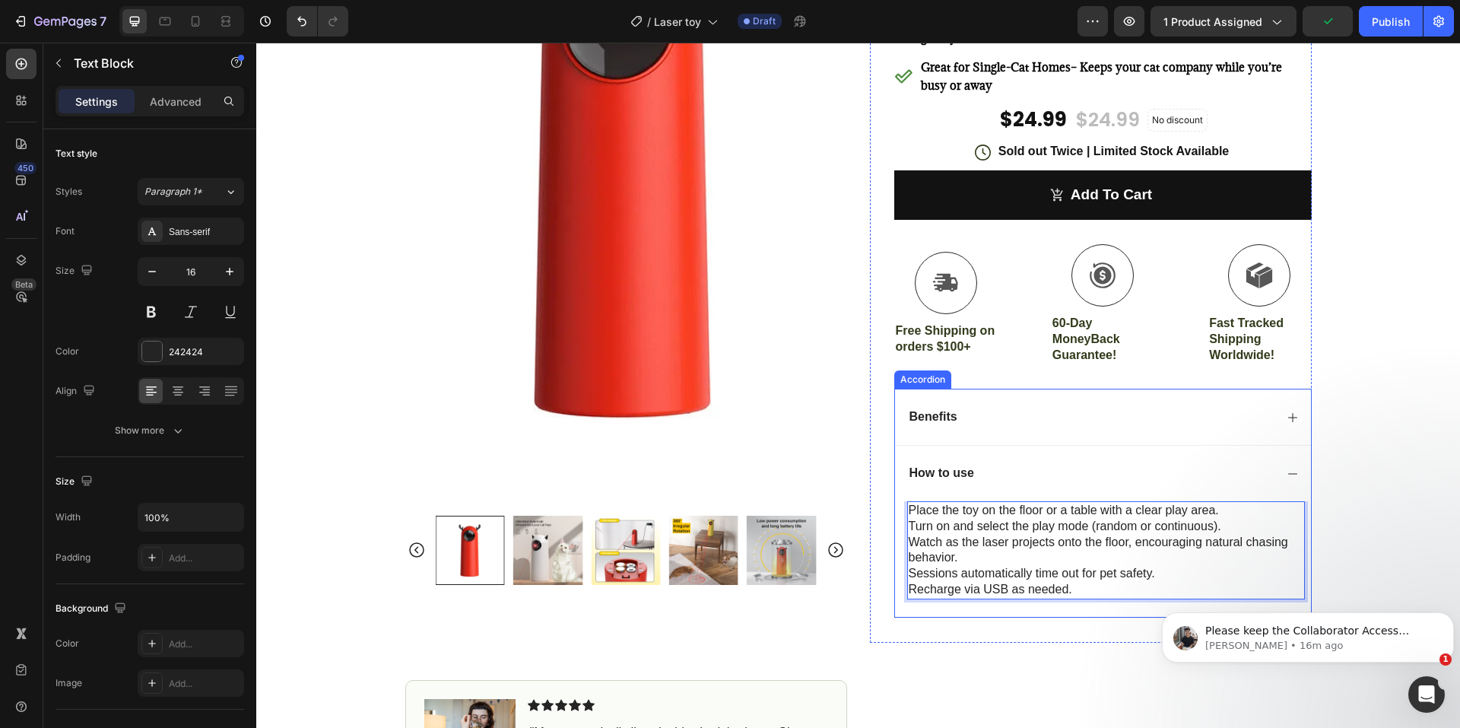
click at [1036, 398] on div "Benefits" at bounding box center [1103, 416] width 416 height 56
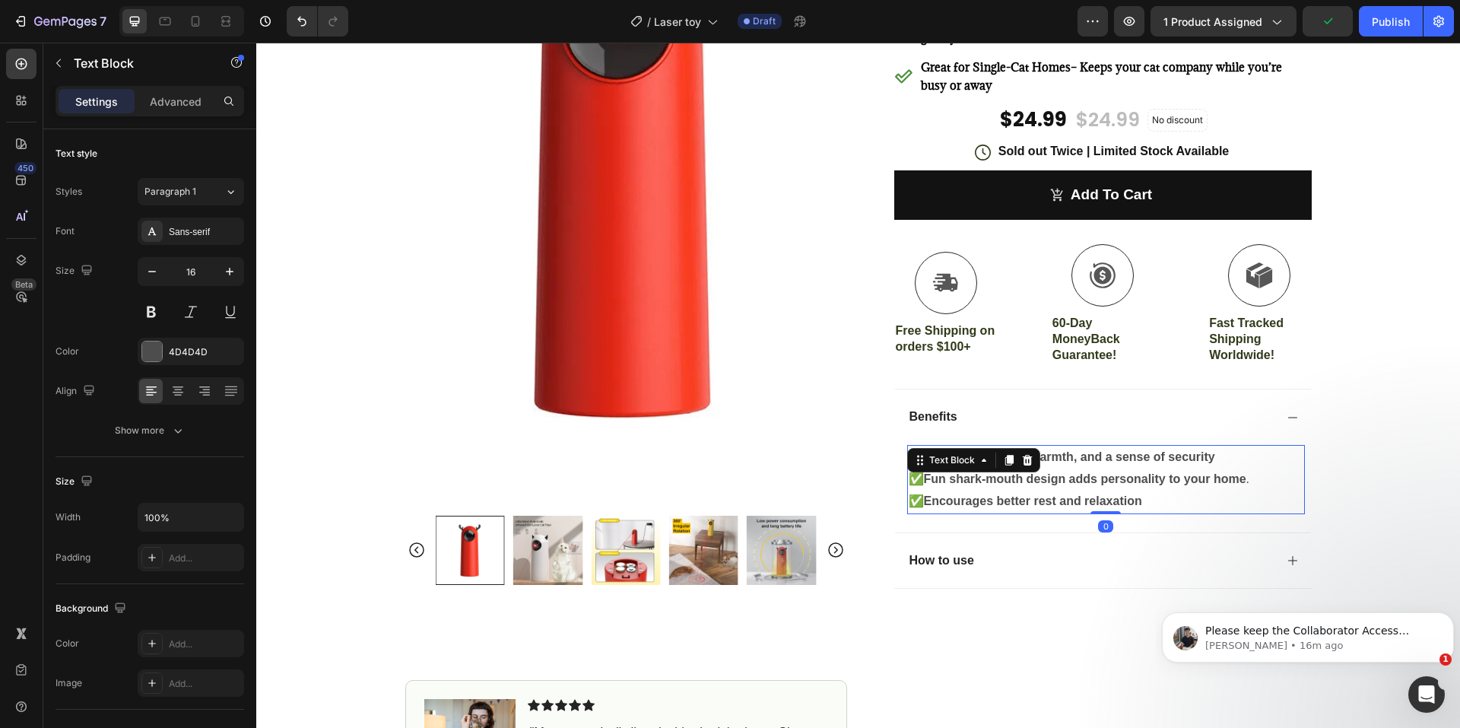
click at [960, 454] on div "✅ Provides comfort, warmth, and a sense of security ✅ Fun shark-mouth design ad…" at bounding box center [1106, 479] width 398 height 68
click at [1156, 452] on strong "Provides comfort, warmth, and a sense of security" at bounding box center [1069, 456] width 291 height 13
drag, startPoint x: 1219, startPoint y: 452, endPoint x: 924, endPoint y: 454, distance: 295.0
click at [924, 454] on p "✅ Provides comfort, warmth, and a sense of security" at bounding box center [1106, 457] width 395 height 22
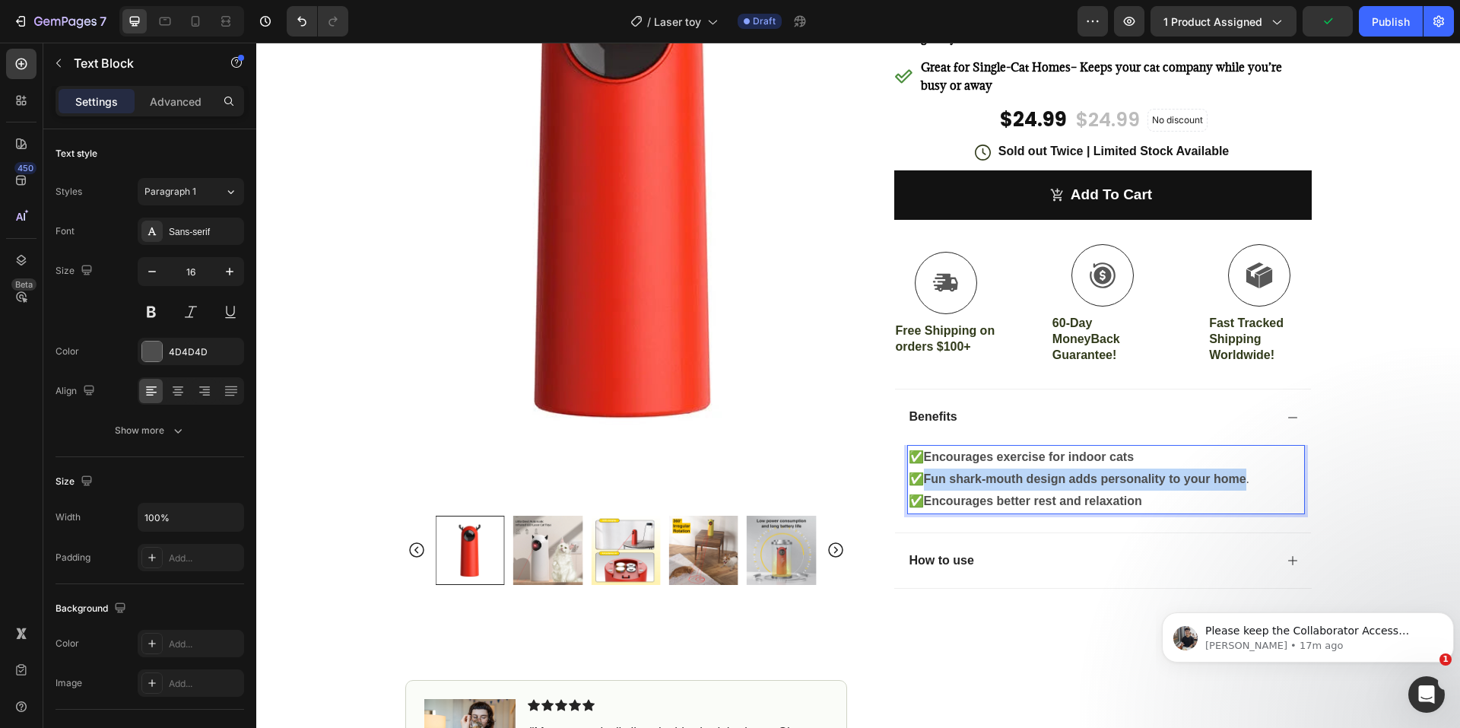
drag, startPoint x: 1245, startPoint y: 480, endPoint x: 918, endPoint y: 483, distance: 326.9
click at [918, 483] on p "✅ Fun shark-mouth design adds personality to your home ." at bounding box center [1106, 479] width 395 height 22
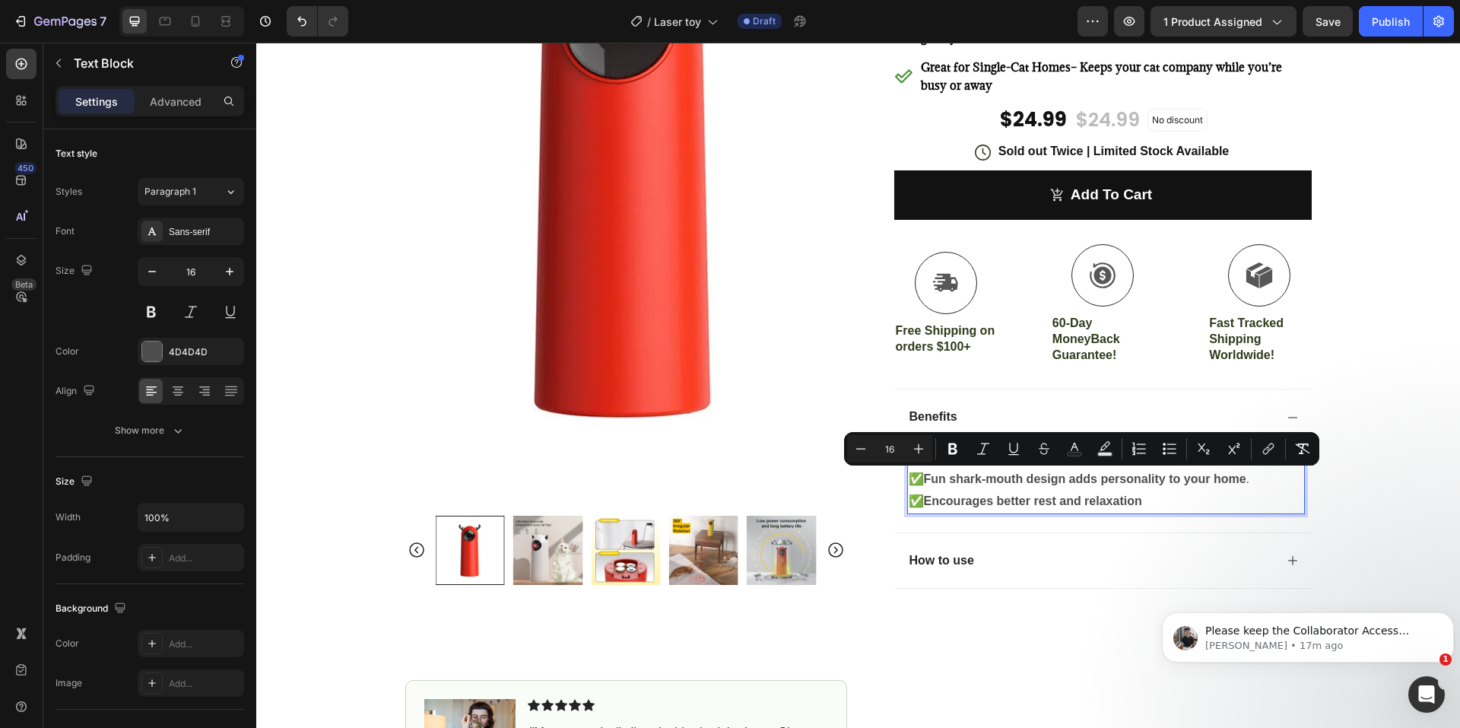
click at [1255, 485] on p "✅ Fun shark-mouth design adds personality to your home ." at bounding box center [1106, 479] width 395 height 22
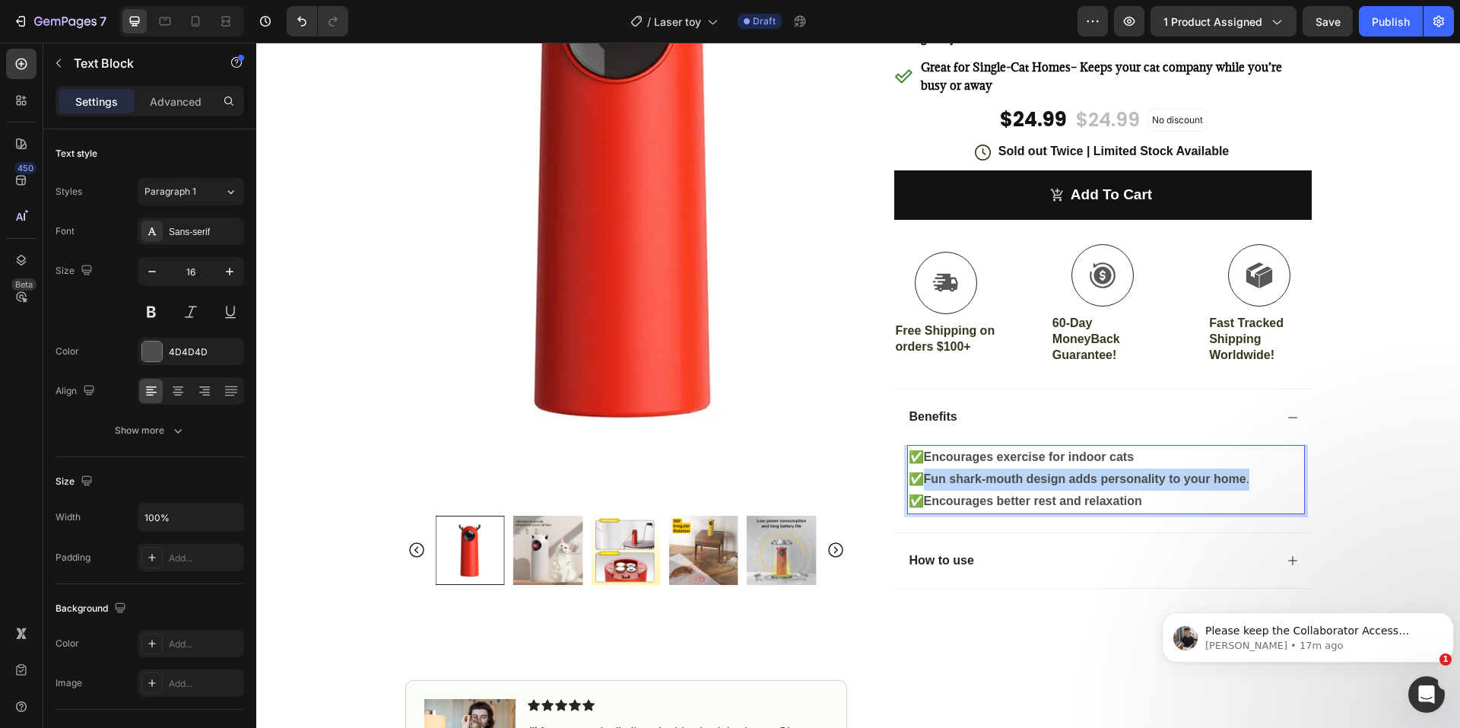
drag, startPoint x: 1251, startPoint y: 480, endPoint x: 926, endPoint y: 480, distance: 324.6
click at [926, 480] on p "✅ Fun shark-mouth design adds personality to your home ." at bounding box center [1106, 479] width 395 height 22
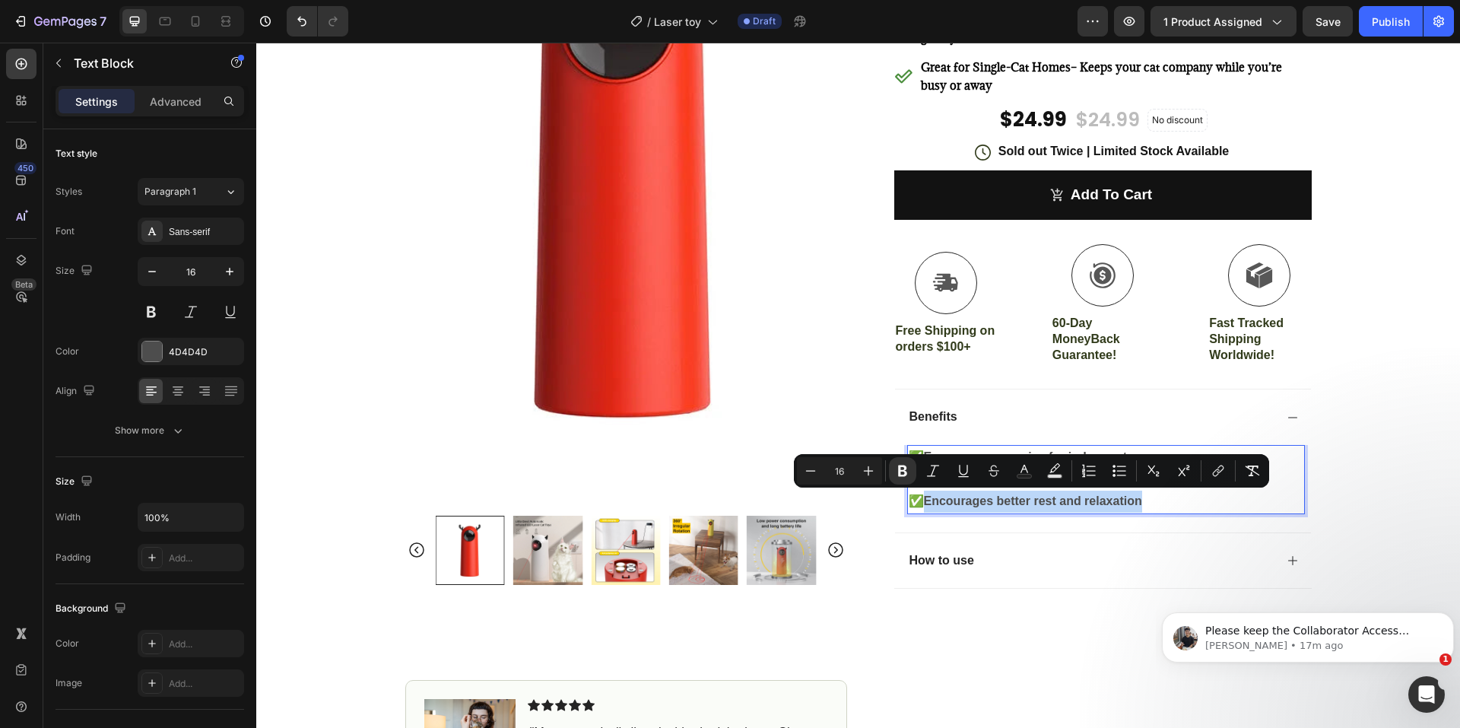
drag, startPoint x: 1142, startPoint y: 502, endPoint x: 924, endPoint y: 506, distance: 218.2
click at [924, 506] on p "✅ Encourages better rest and relaxation" at bounding box center [1106, 501] width 395 height 22
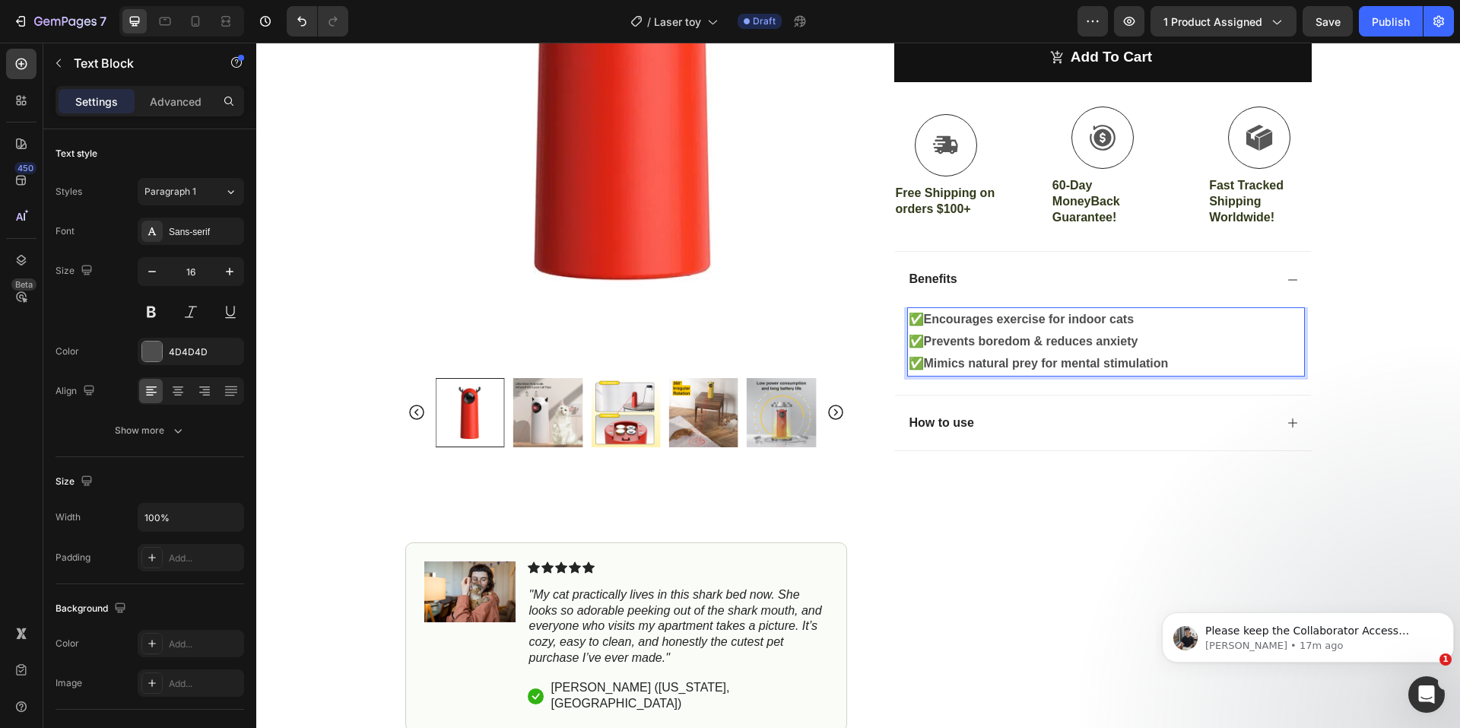
scroll to position [684, 0]
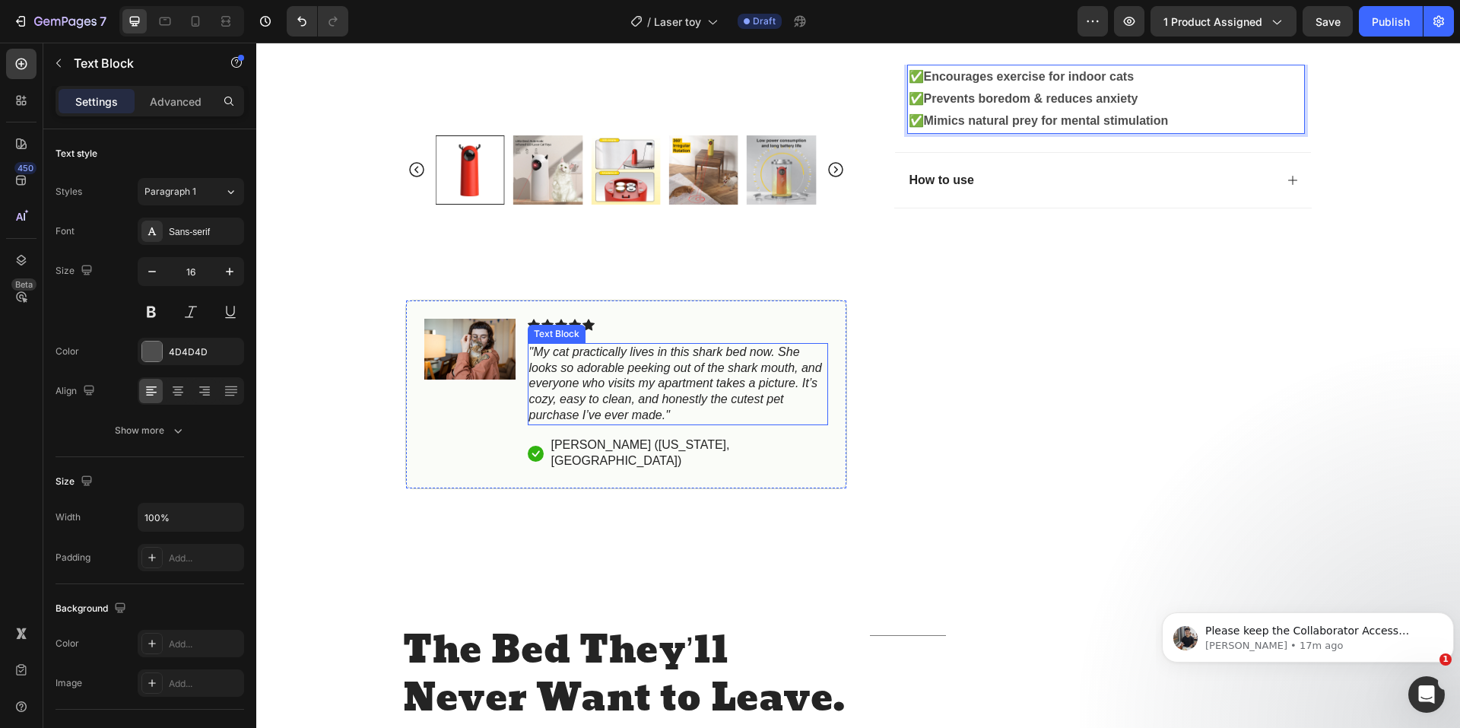
click at [582, 372] on icon ""My cat practically lives in this shark bed now. She looks so adorable peeking …" at bounding box center [675, 383] width 293 height 76
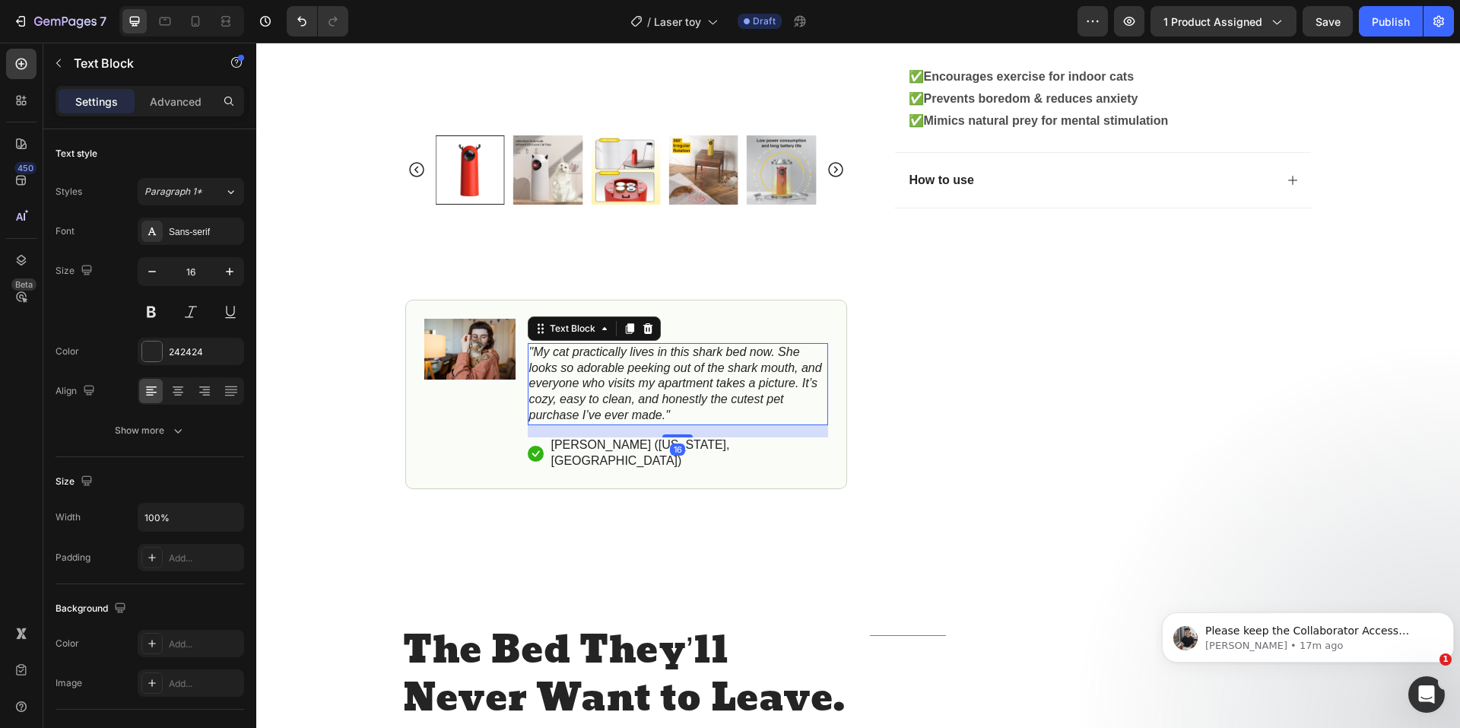
click at [582, 372] on icon ""My cat practically lives in this shark bed now. She looks so adorable peeking …" at bounding box center [675, 383] width 293 height 76
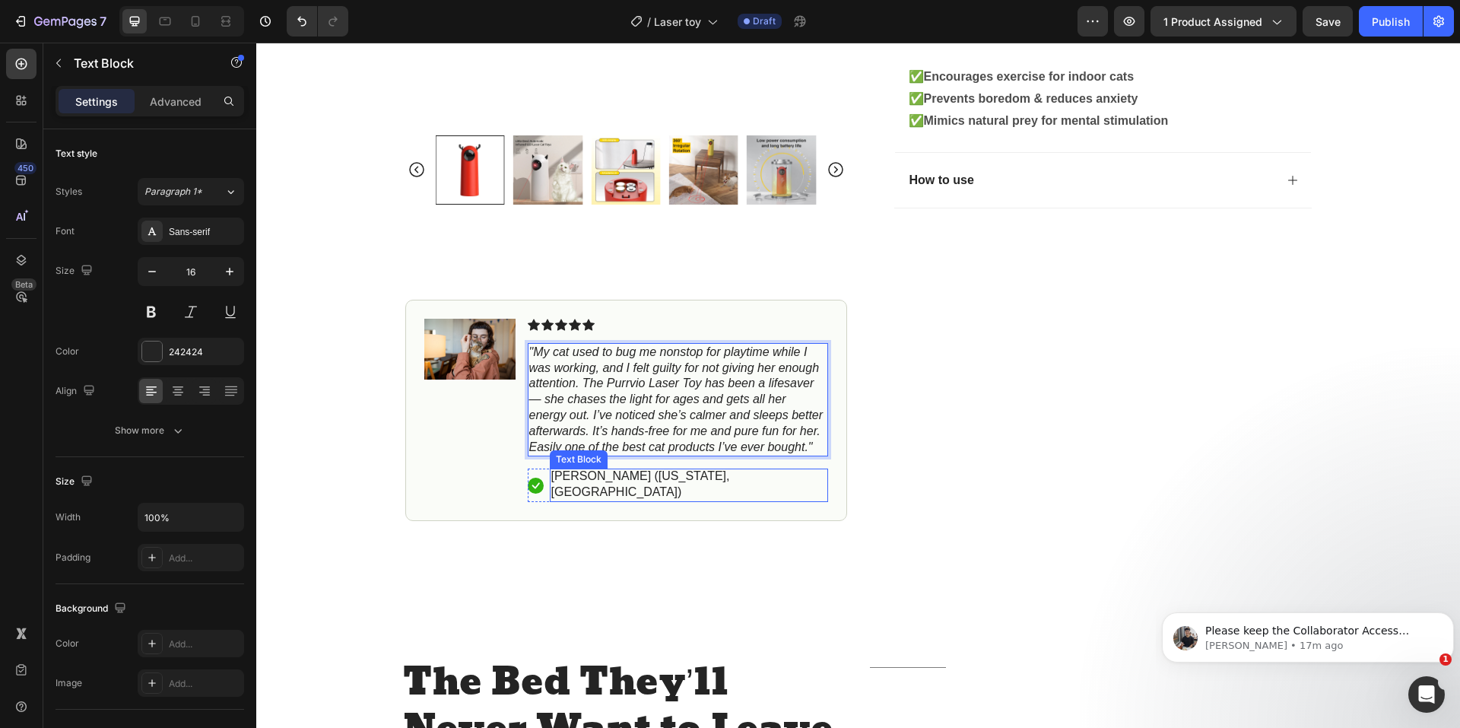
click at [651, 474] on p "[PERSON_NAME] ([US_STATE], [GEOGRAPHIC_DATA])" at bounding box center [688, 484] width 275 height 32
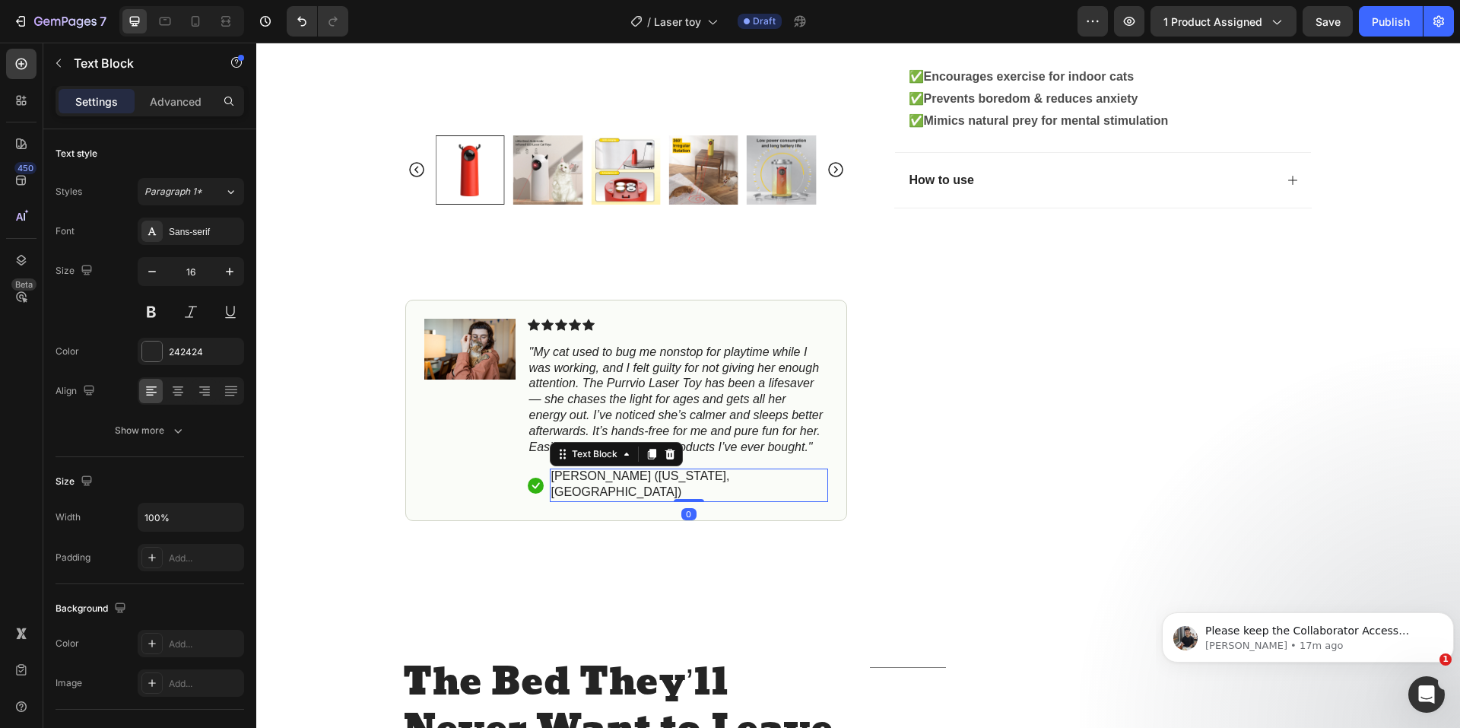
click at [651, 474] on p "[PERSON_NAME] ([US_STATE], [GEOGRAPHIC_DATA])" at bounding box center [688, 484] width 275 height 32
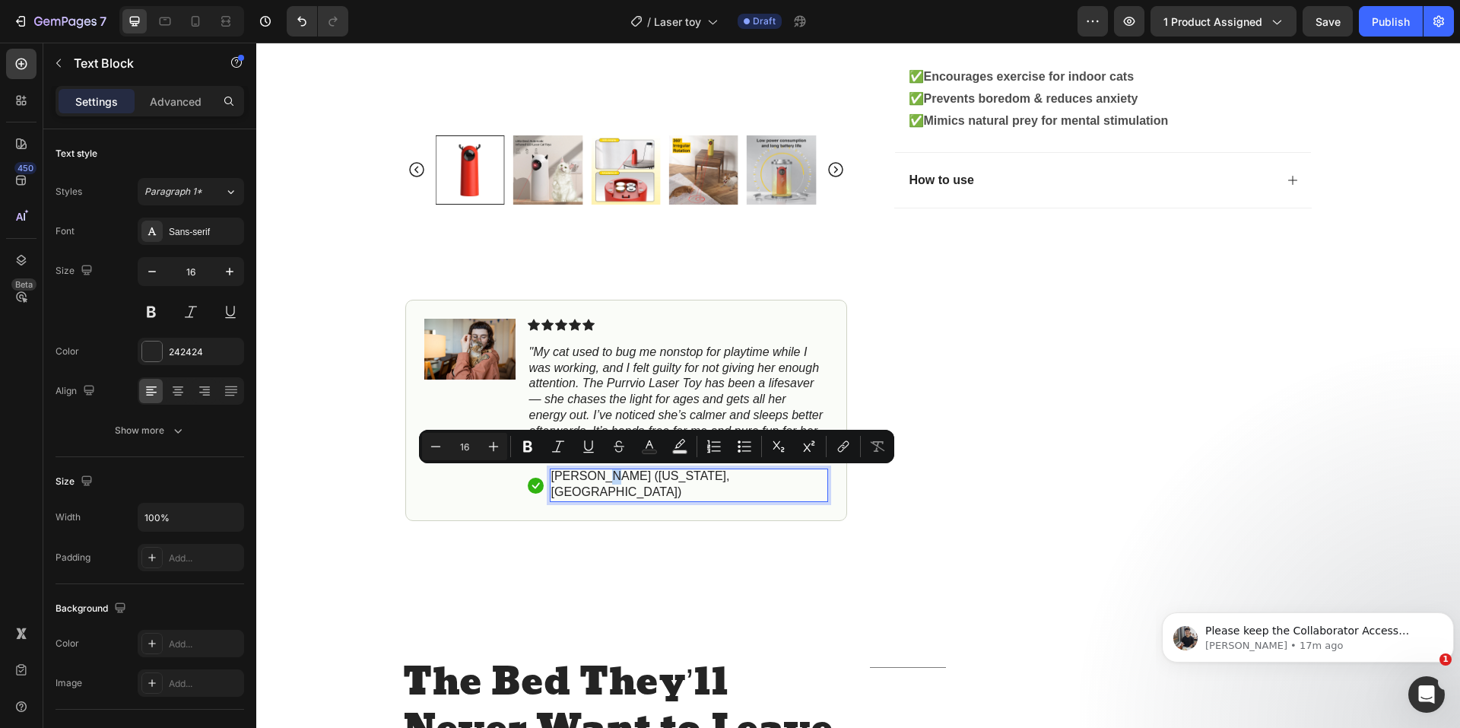
click at [658, 474] on p "[PERSON_NAME] ([US_STATE], [GEOGRAPHIC_DATA])" at bounding box center [688, 484] width 275 height 32
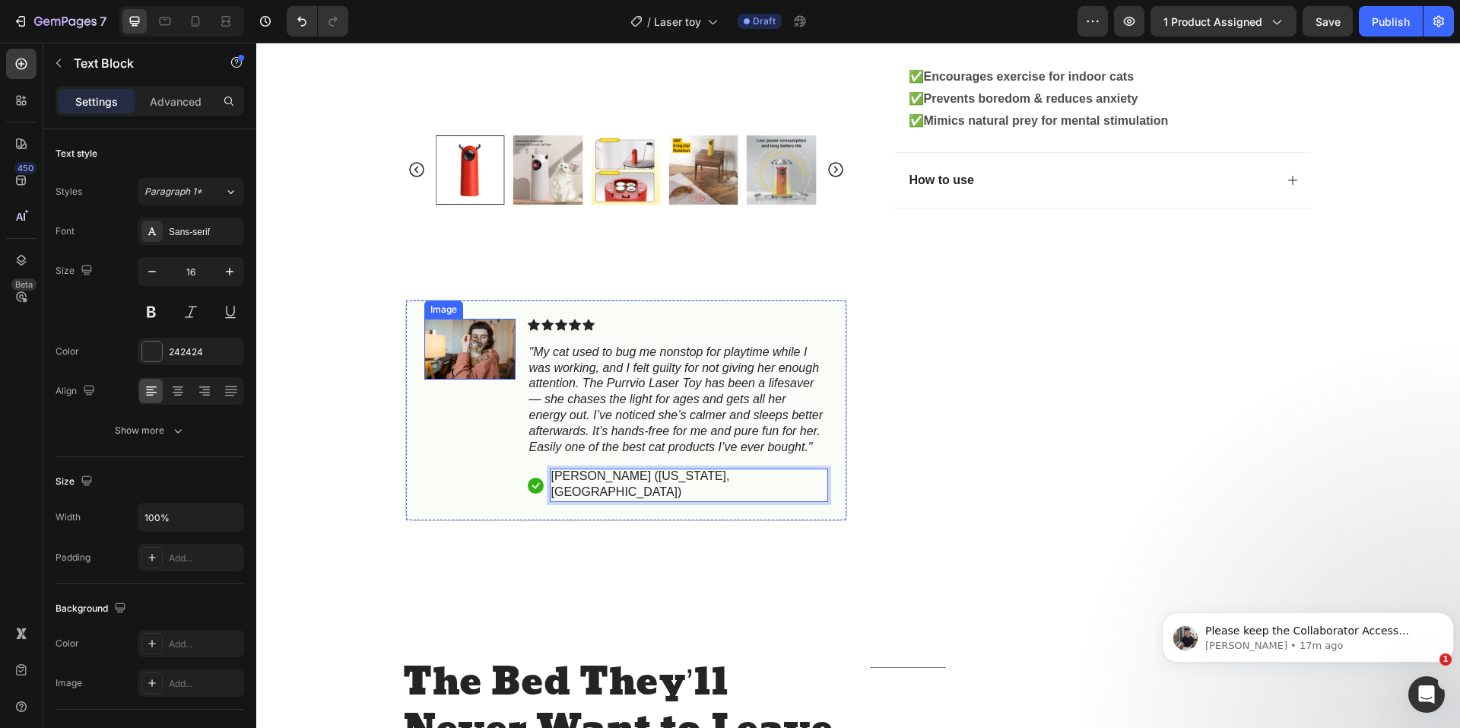
click at [446, 351] on img at bounding box center [469, 349] width 91 height 61
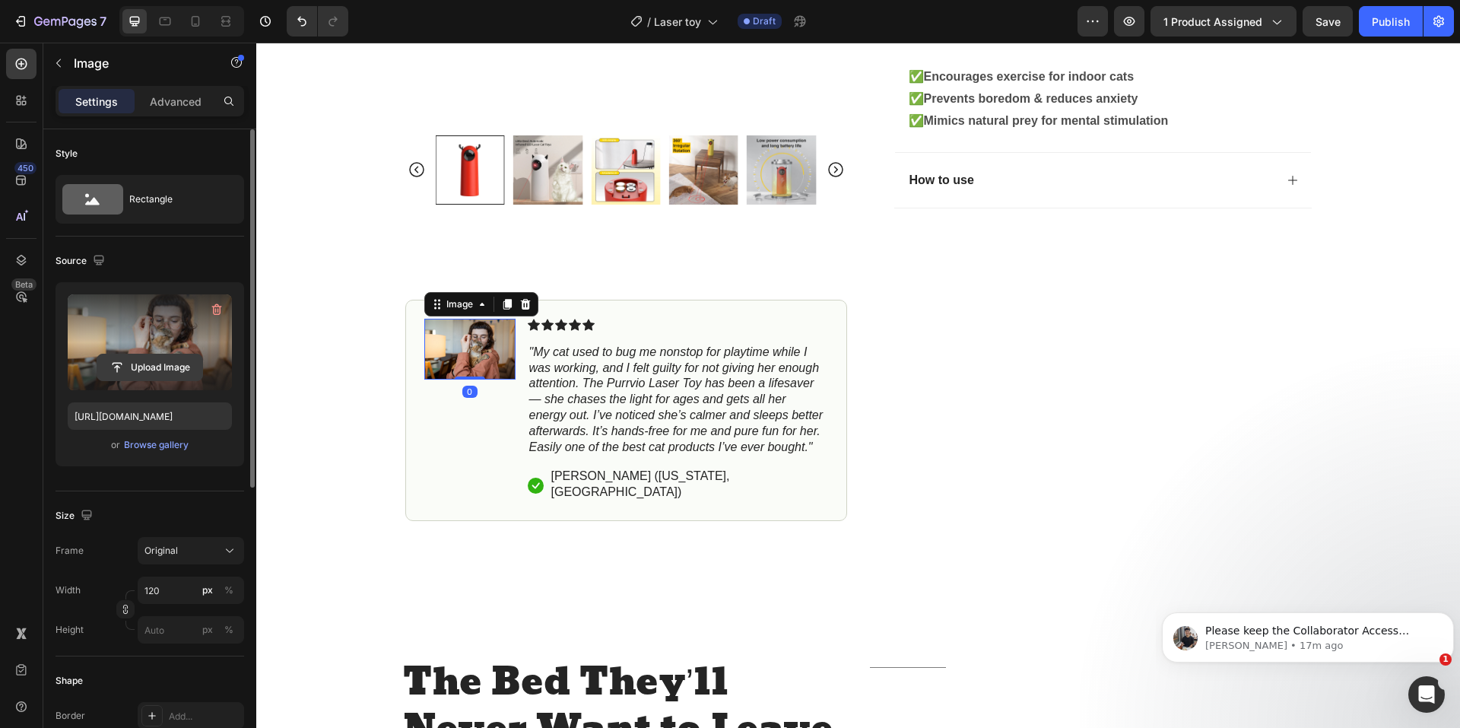
click at [159, 369] on input "file" at bounding box center [149, 367] width 105 height 26
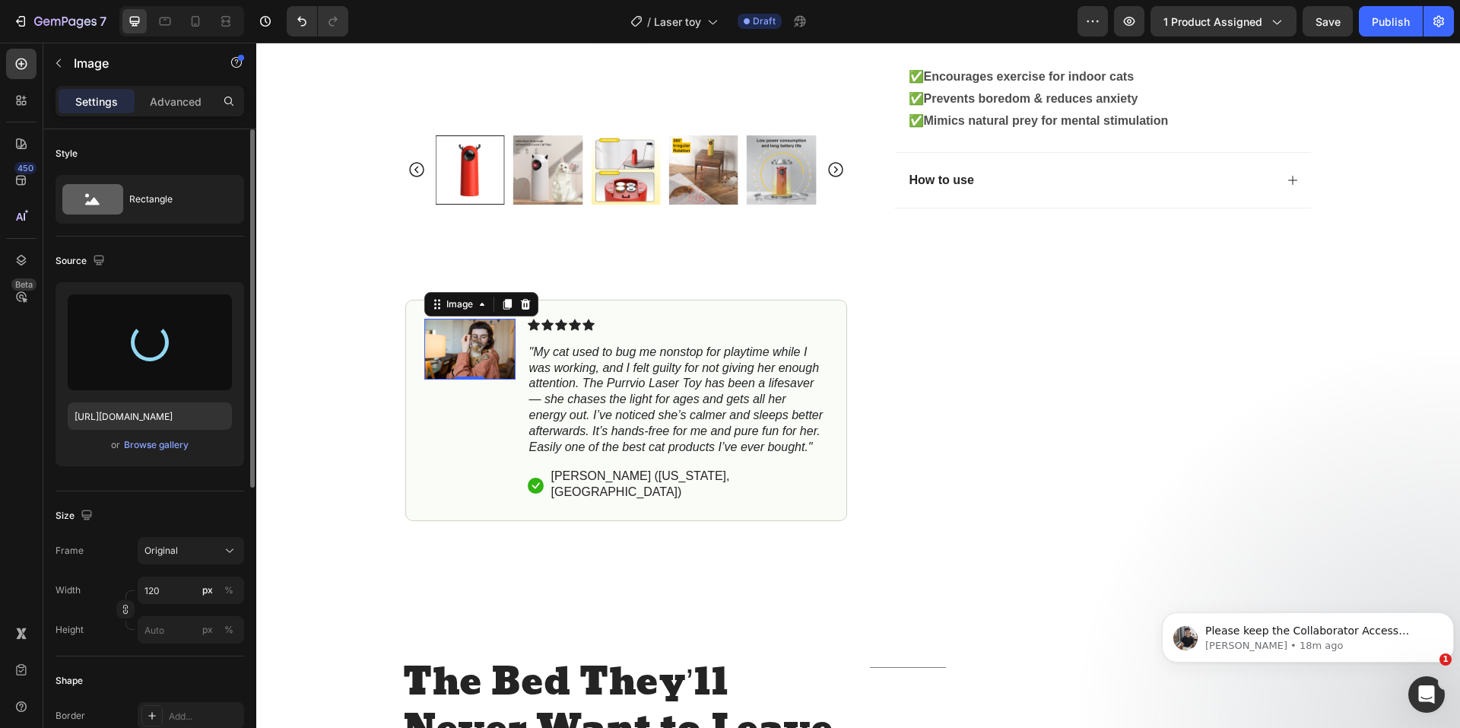
type input "[URL][DOMAIN_NAME]"
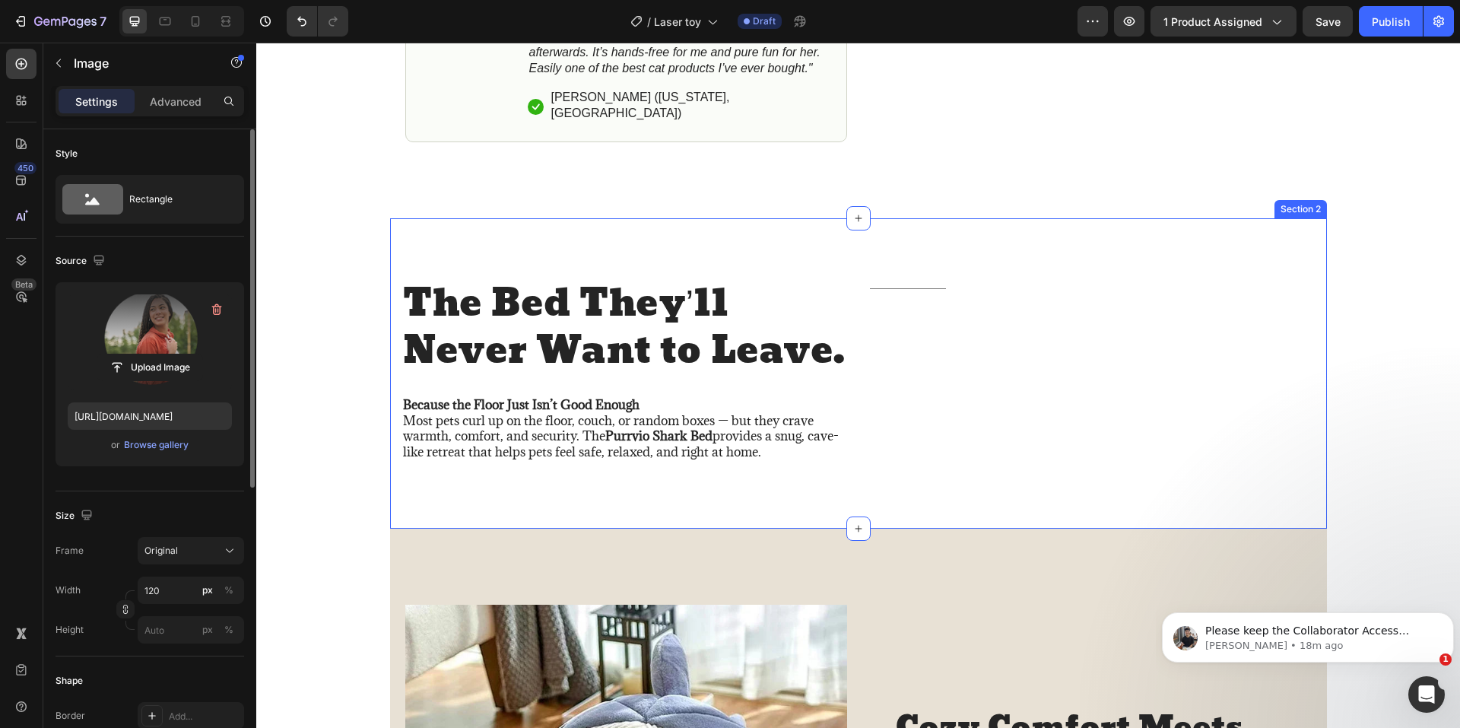
scroll to position [1064, 0]
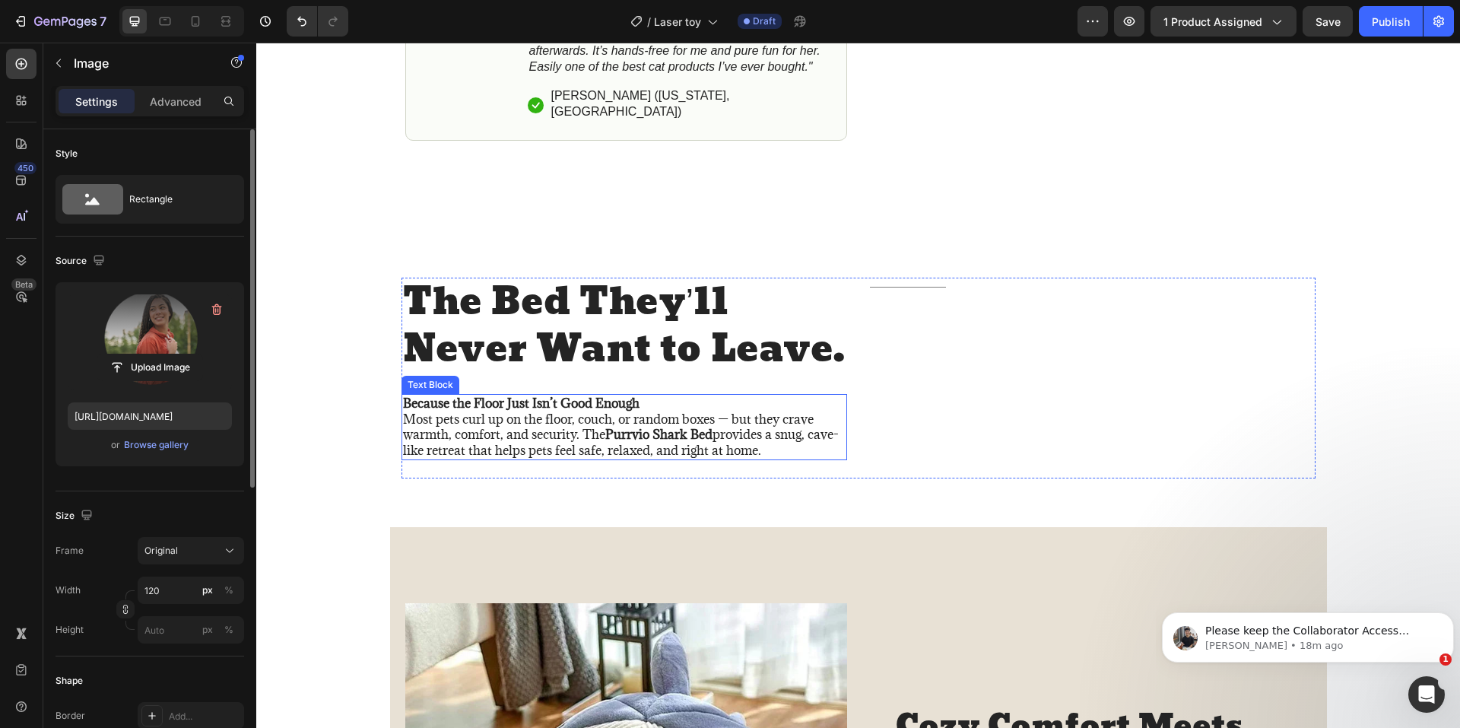
click at [569, 411] on p "Because the Floor Just Isn’t Good Enough Most pets curl up on the floor, couch,…" at bounding box center [624, 426] width 442 height 63
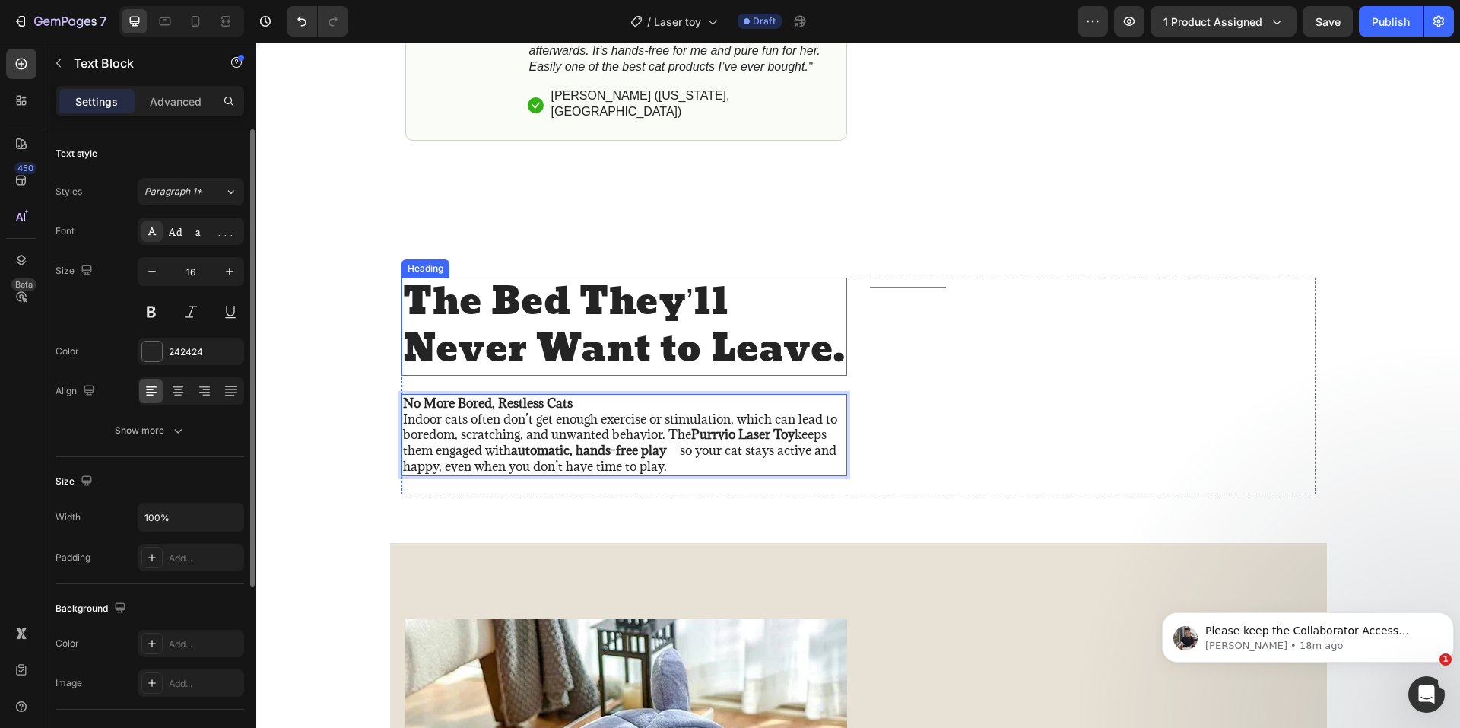
click at [578, 317] on h2 "The Bed They’ll Never Want to Leave." at bounding box center [624, 326] width 446 height 98
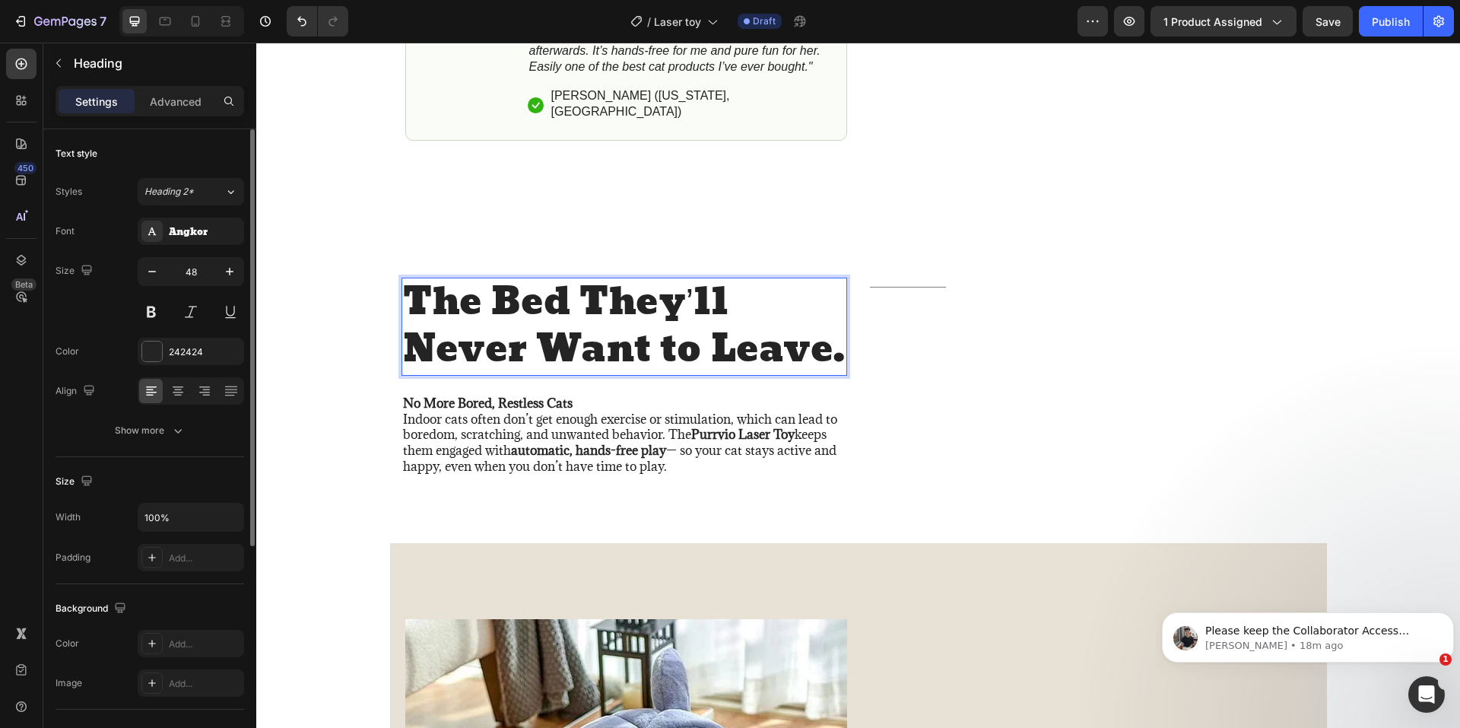
click at [578, 316] on h2 "The Bed They’ll Never Want to Leave." at bounding box center [624, 326] width 446 height 98
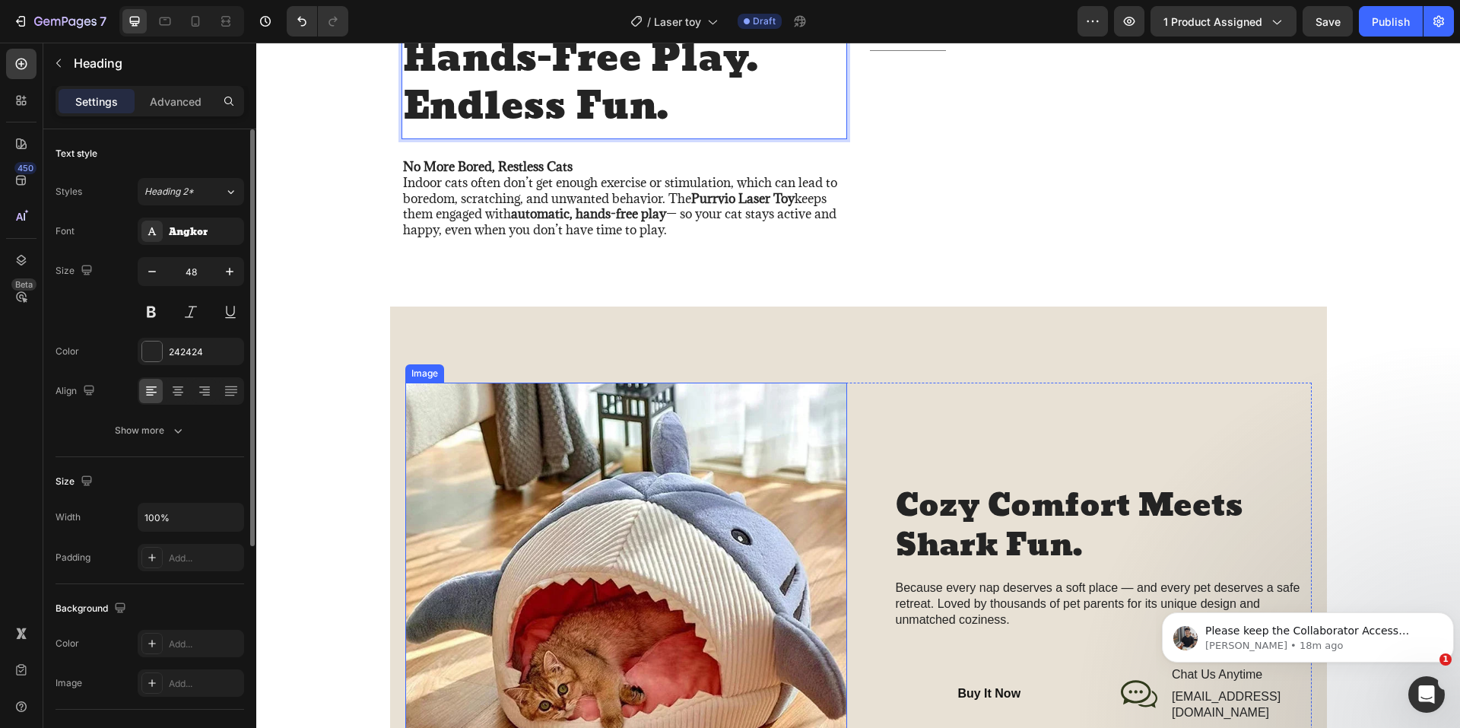
scroll to position [1292, 0]
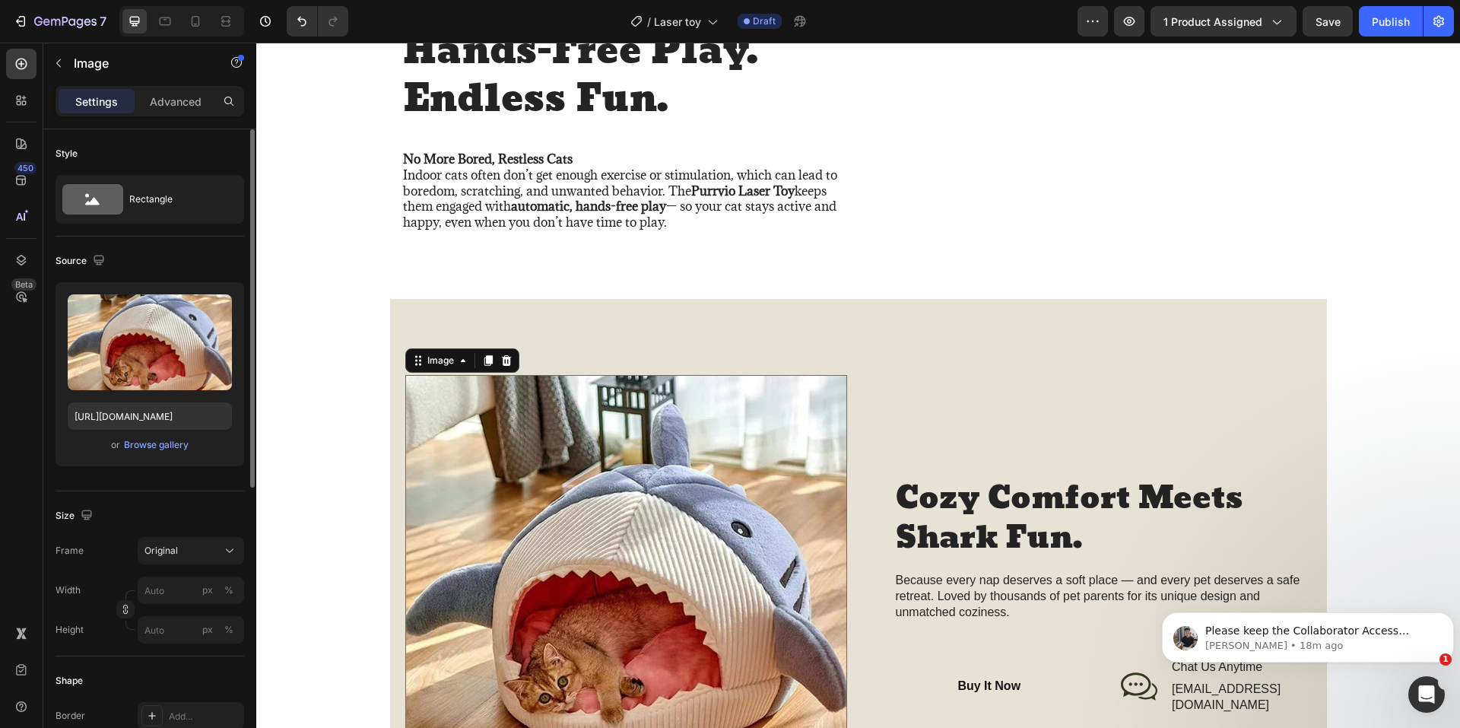
click at [677, 484] on img at bounding box center [626, 596] width 442 height 442
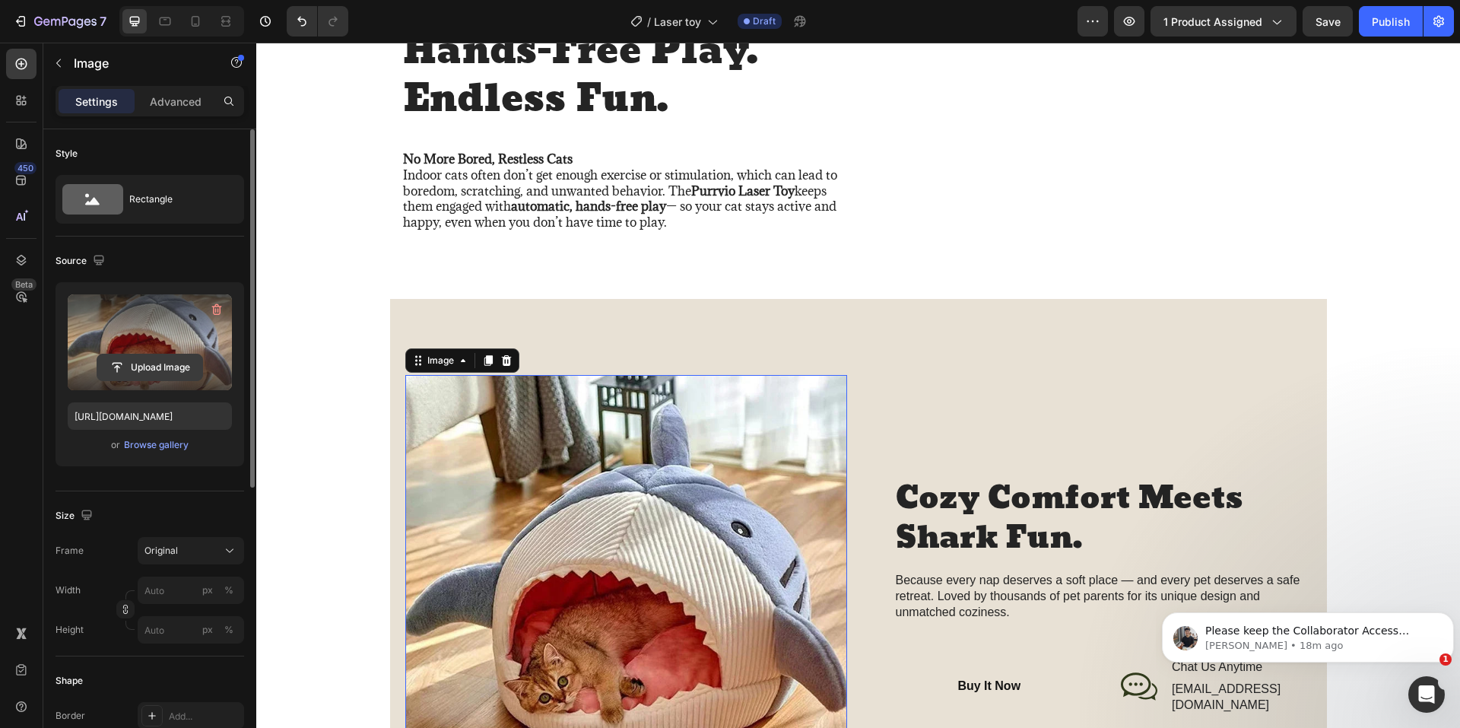
click at [160, 359] on input "file" at bounding box center [149, 367] width 105 height 26
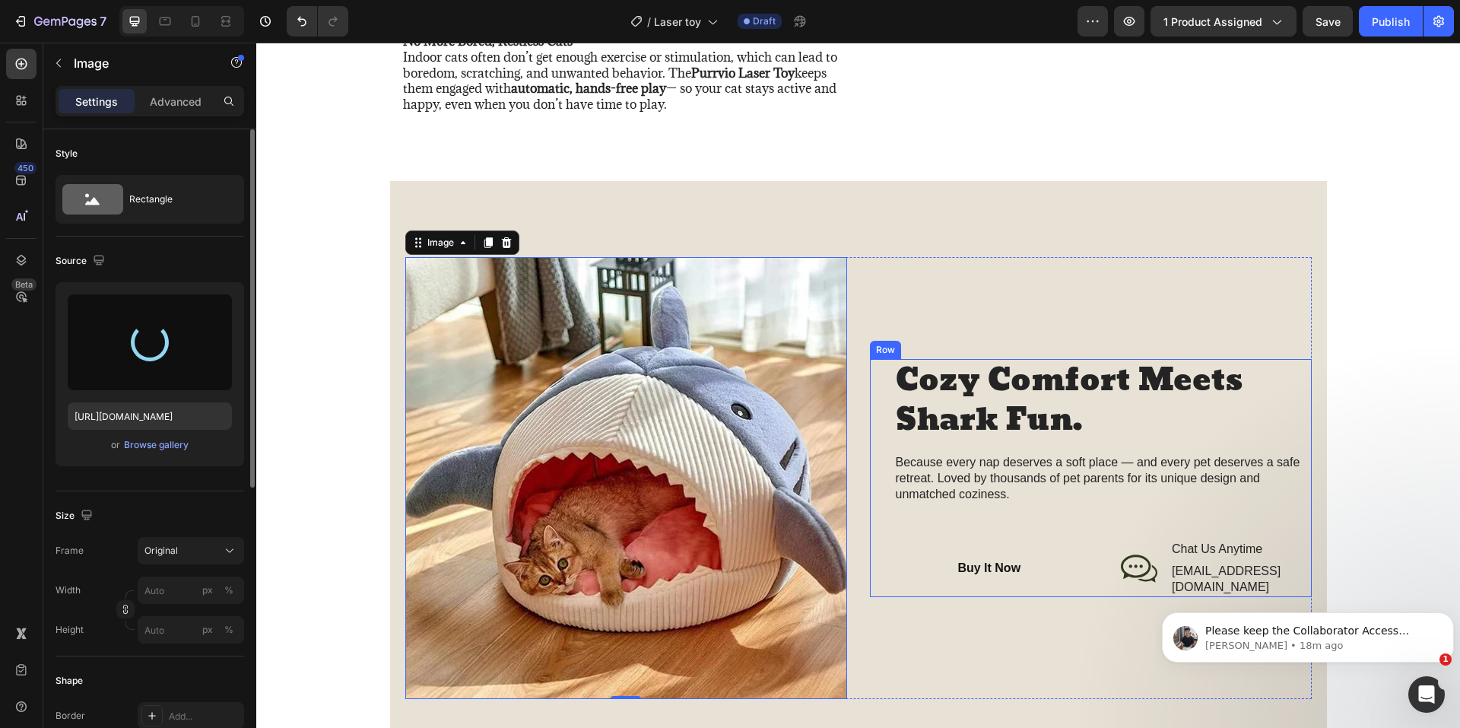
scroll to position [1445, 0]
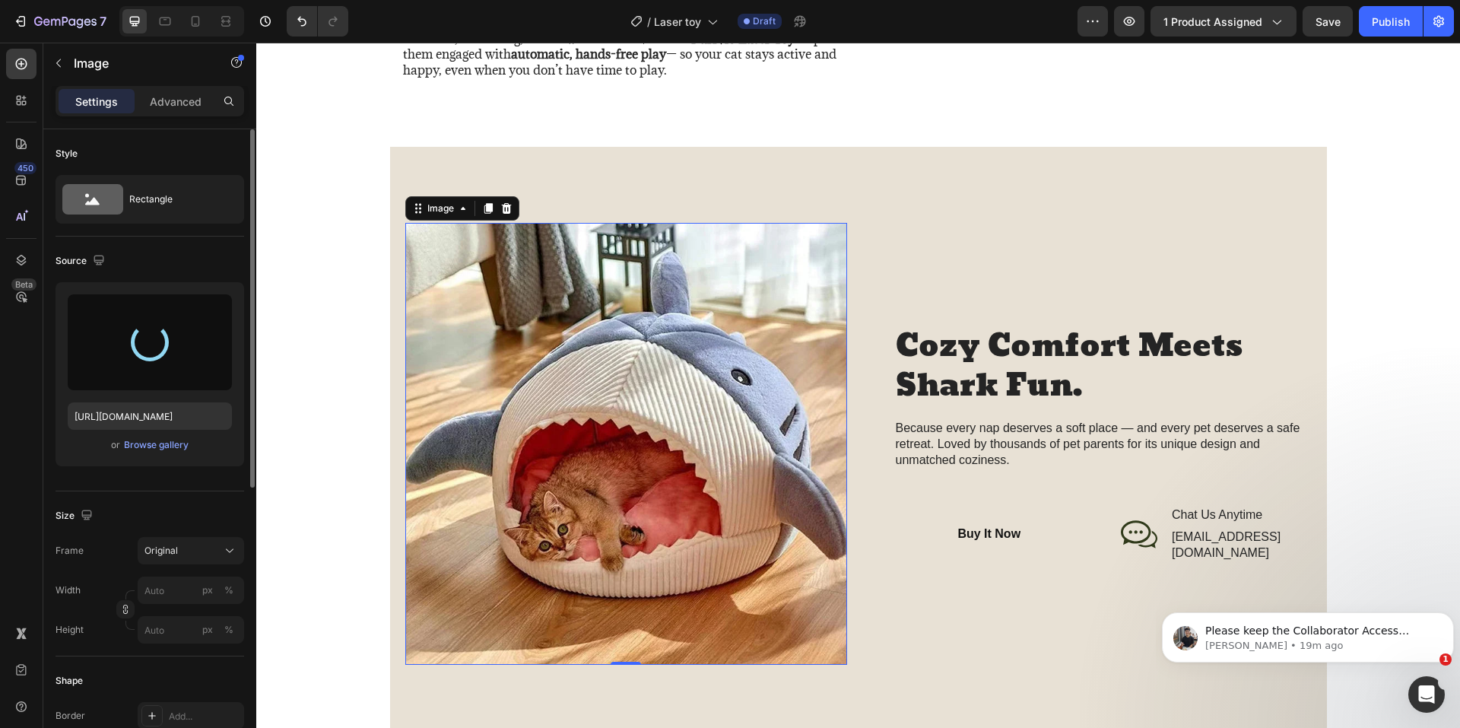
type input "[URL][DOMAIN_NAME]"
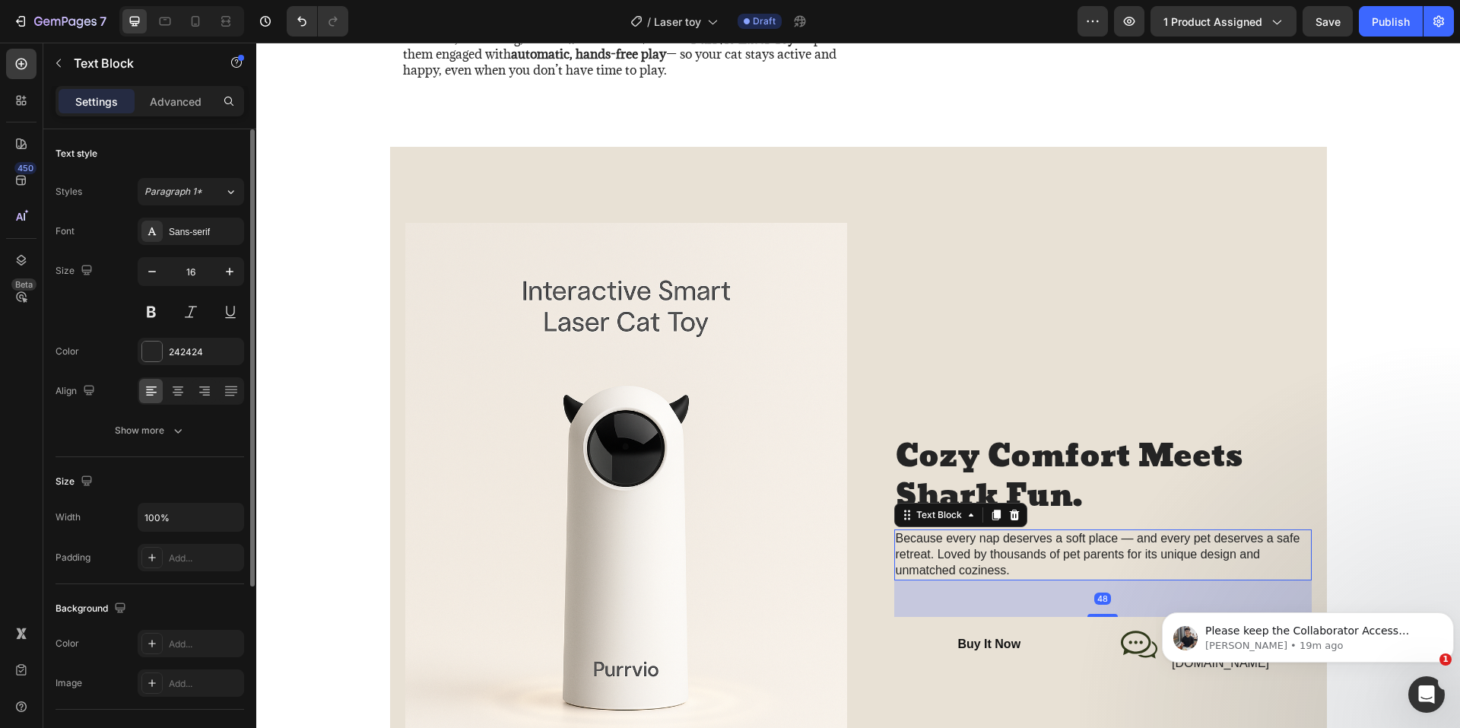
click at [915, 550] on p "Because every nap deserves a soft place — and every pet deserves a safe retreat…" at bounding box center [1103, 554] width 414 height 47
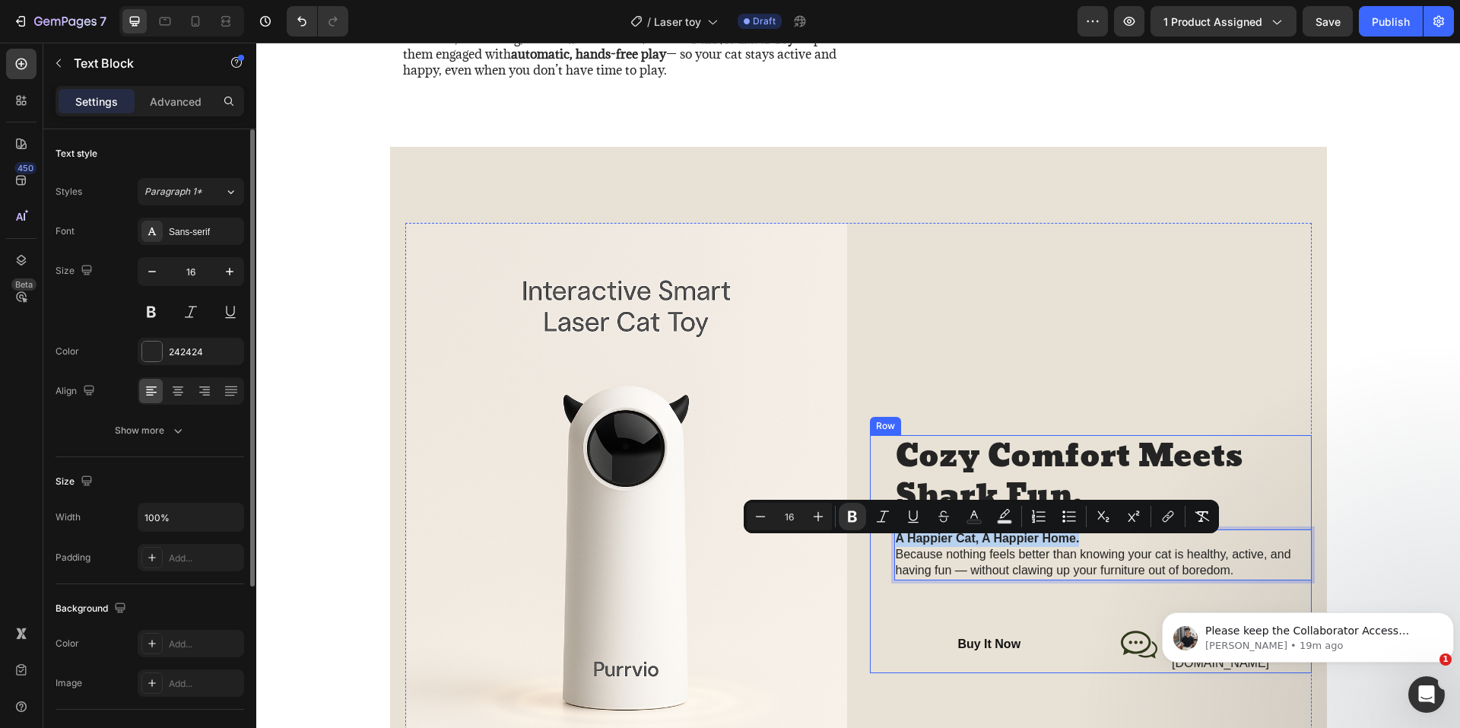
drag, startPoint x: 1089, startPoint y: 541, endPoint x: 880, endPoint y: 537, distance: 209.1
click at [880, 537] on div "Cozy Comfort Meets Shark Fun. Heading A Happier Cat, A Happier Home. Because no…" at bounding box center [1091, 554] width 442 height 238
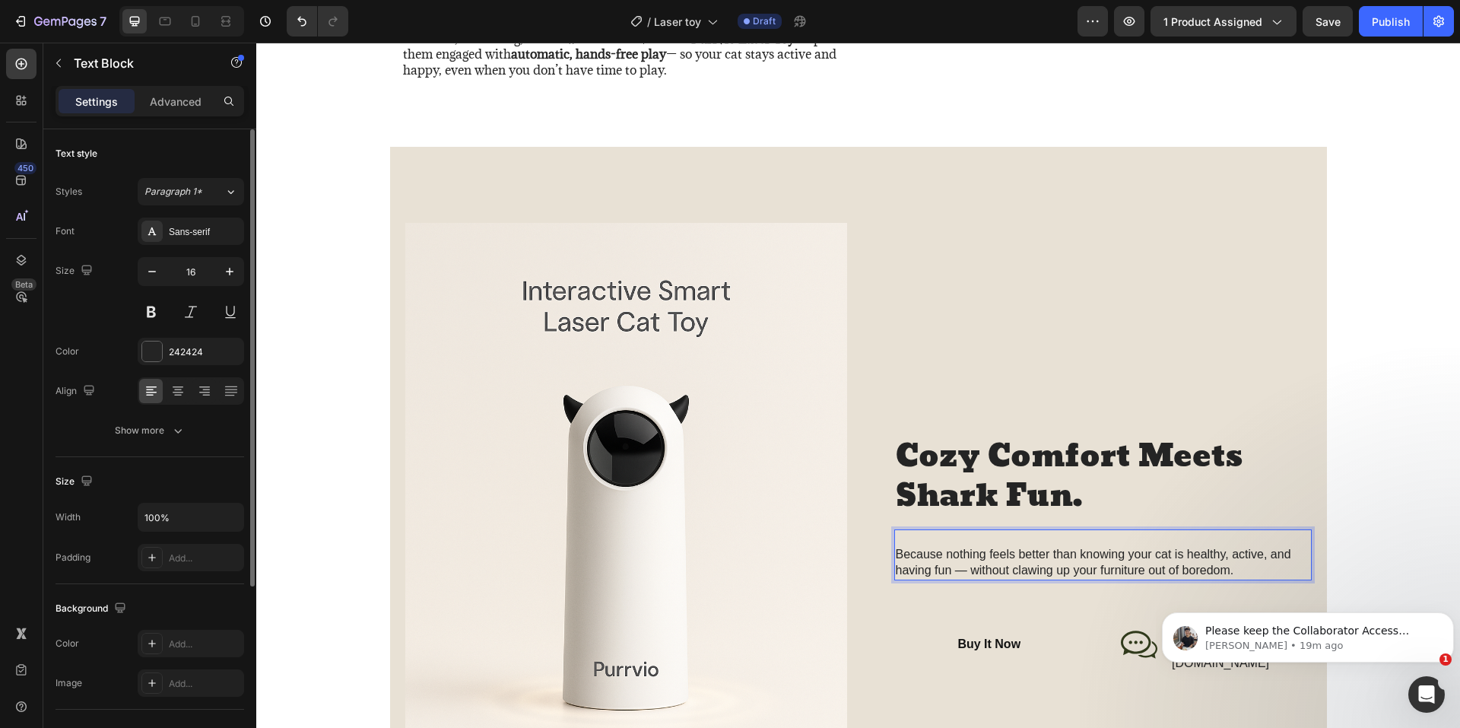
click at [896, 563] on p "⁠⁠⁠⁠⁠⁠⁠ Because nothing feels better than knowing your cat is healthy, active, …" at bounding box center [1103, 554] width 414 height 47
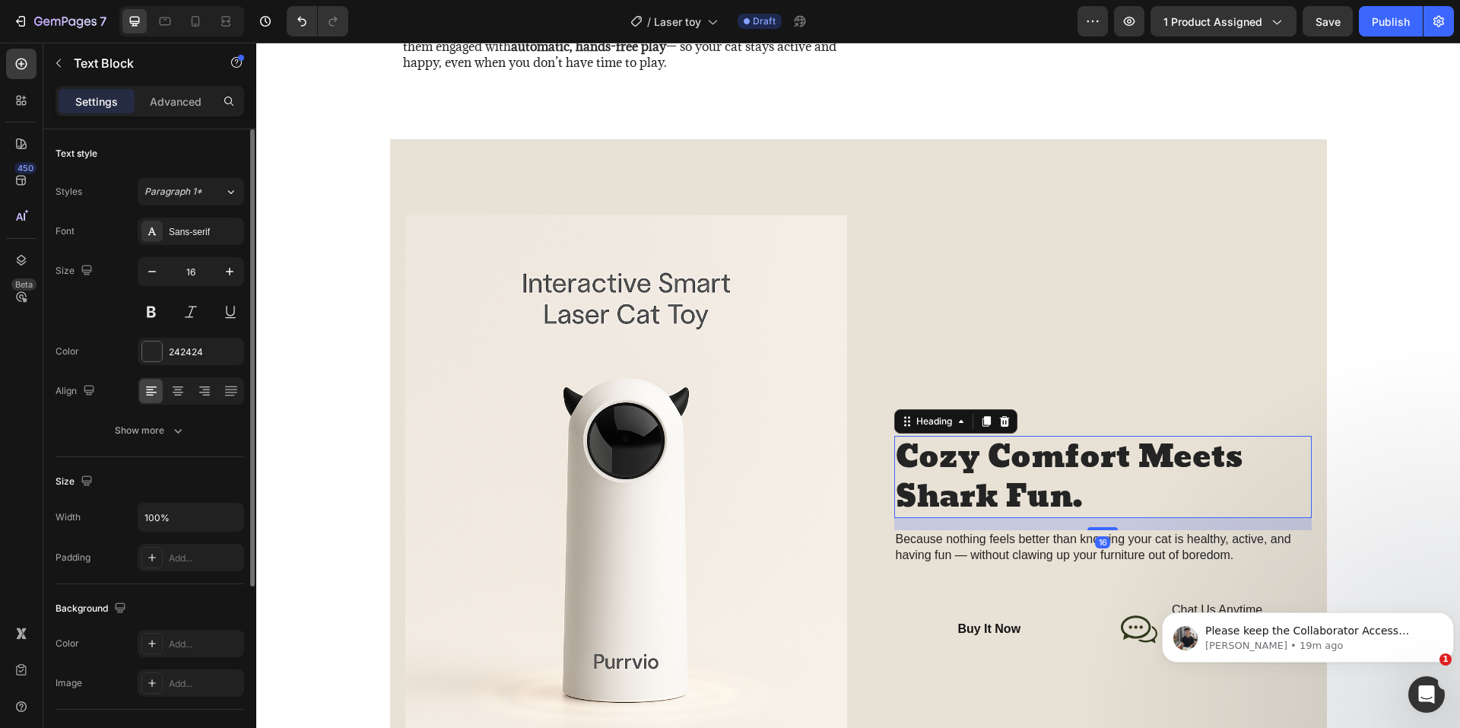
click at [1004, 483] on h2 "Cozy Comfort Meets Shark Fun." at bounding box center [1102, 477] width 417 height 82
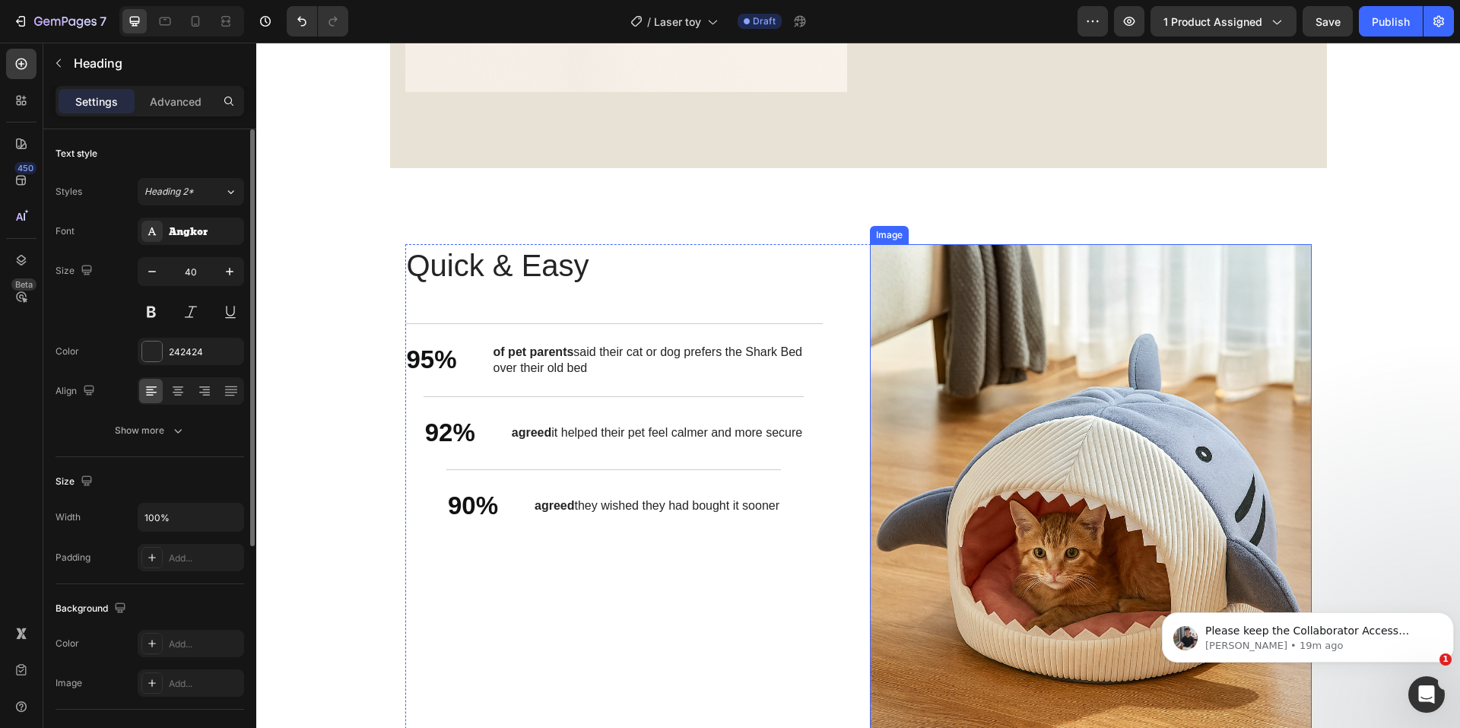
scroll to position [2288, 0]
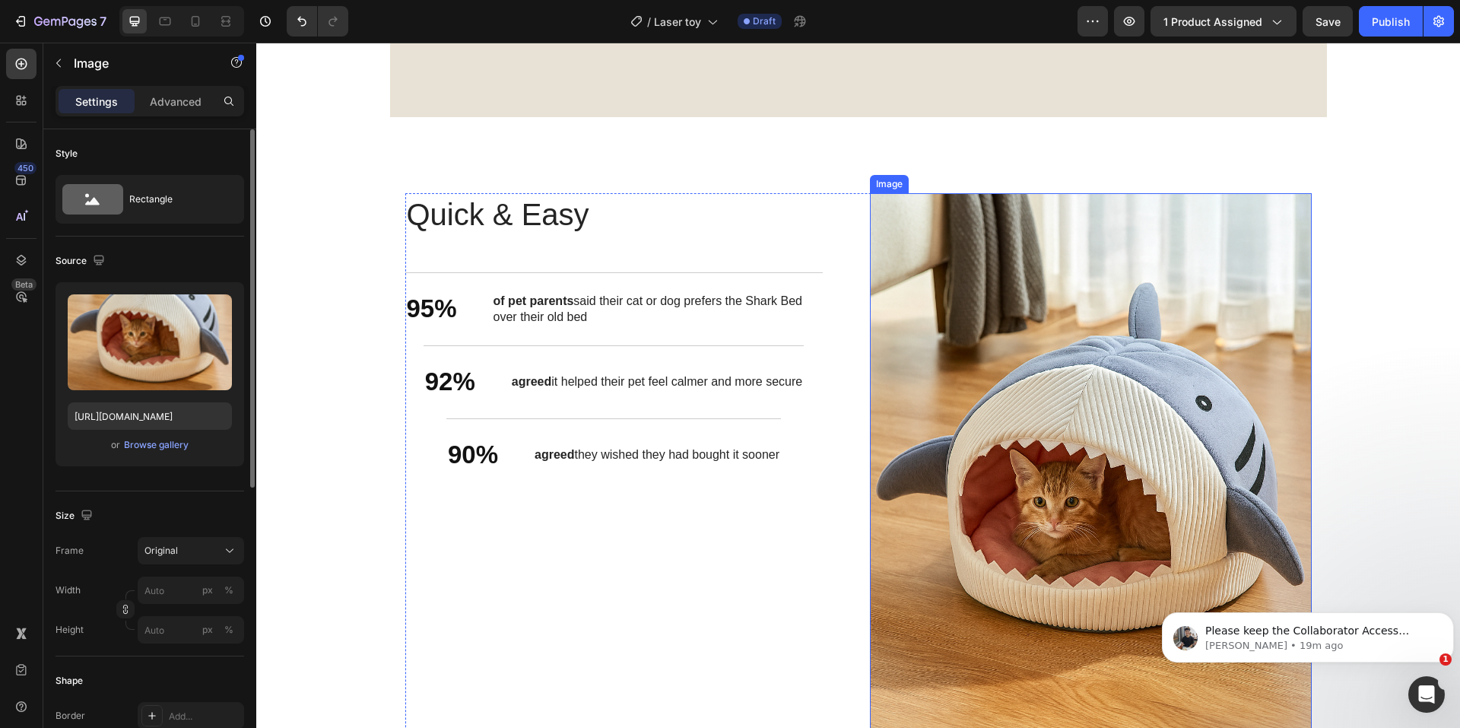
click at [1051, 404] on img at bounding box center [1091, 524] width 442 height 663
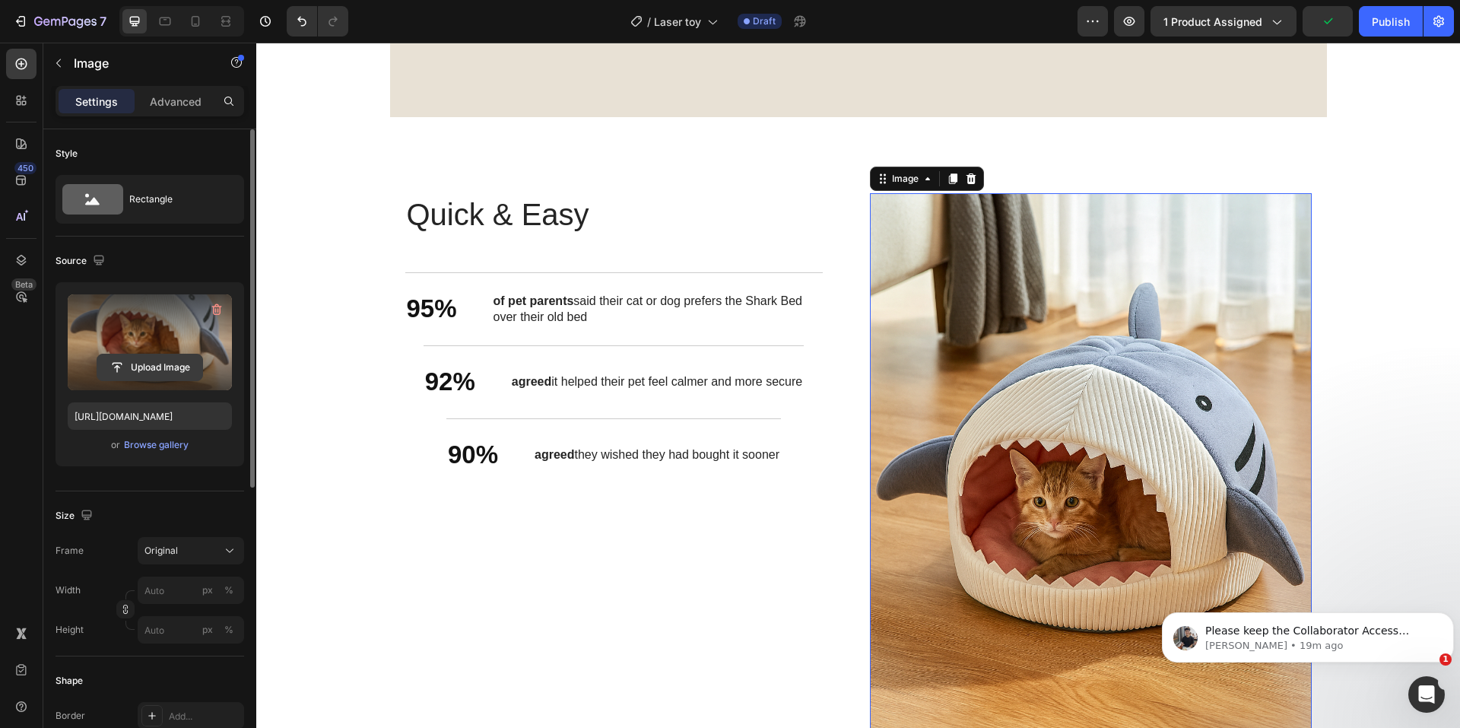
click at [170, 357] on input "file" at bounding box center [149, 367] width 105 height 26
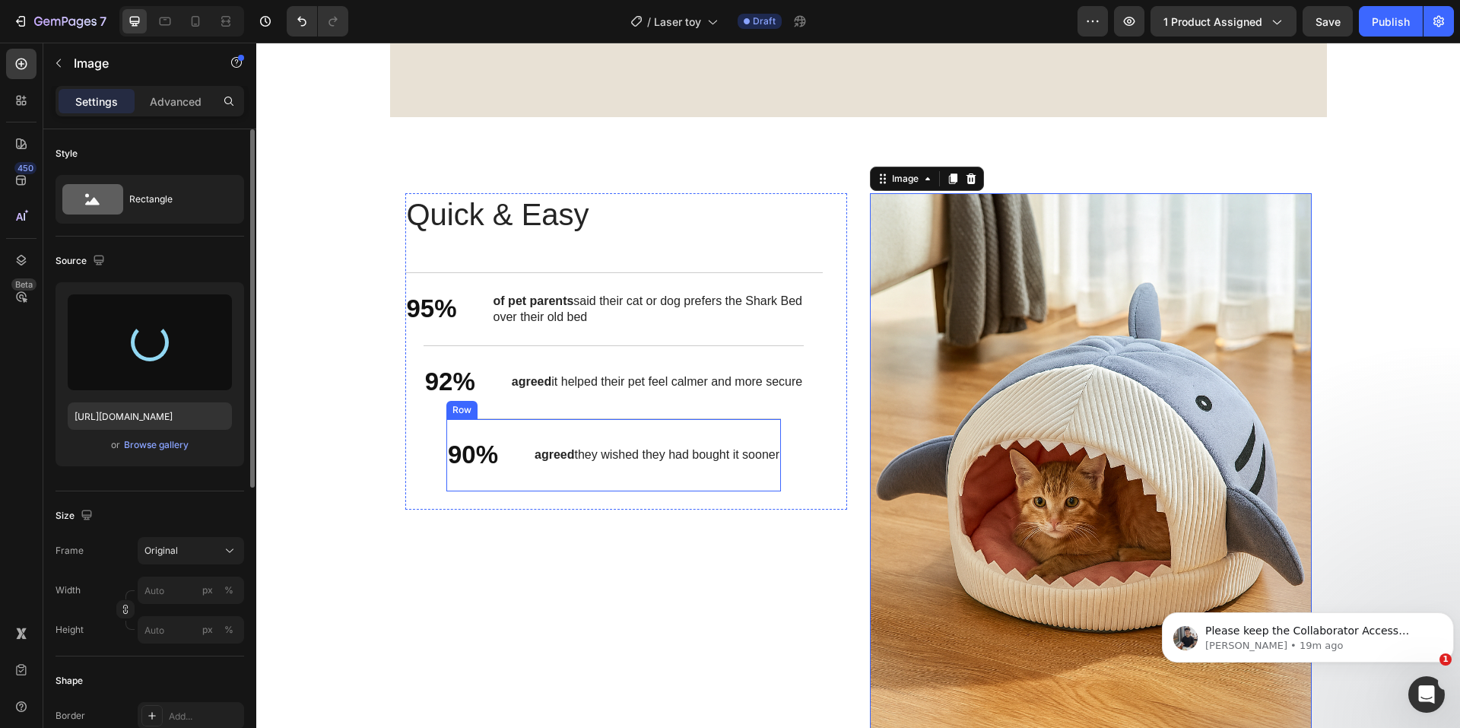
type input "[URL][DOMAIN_NAME]"
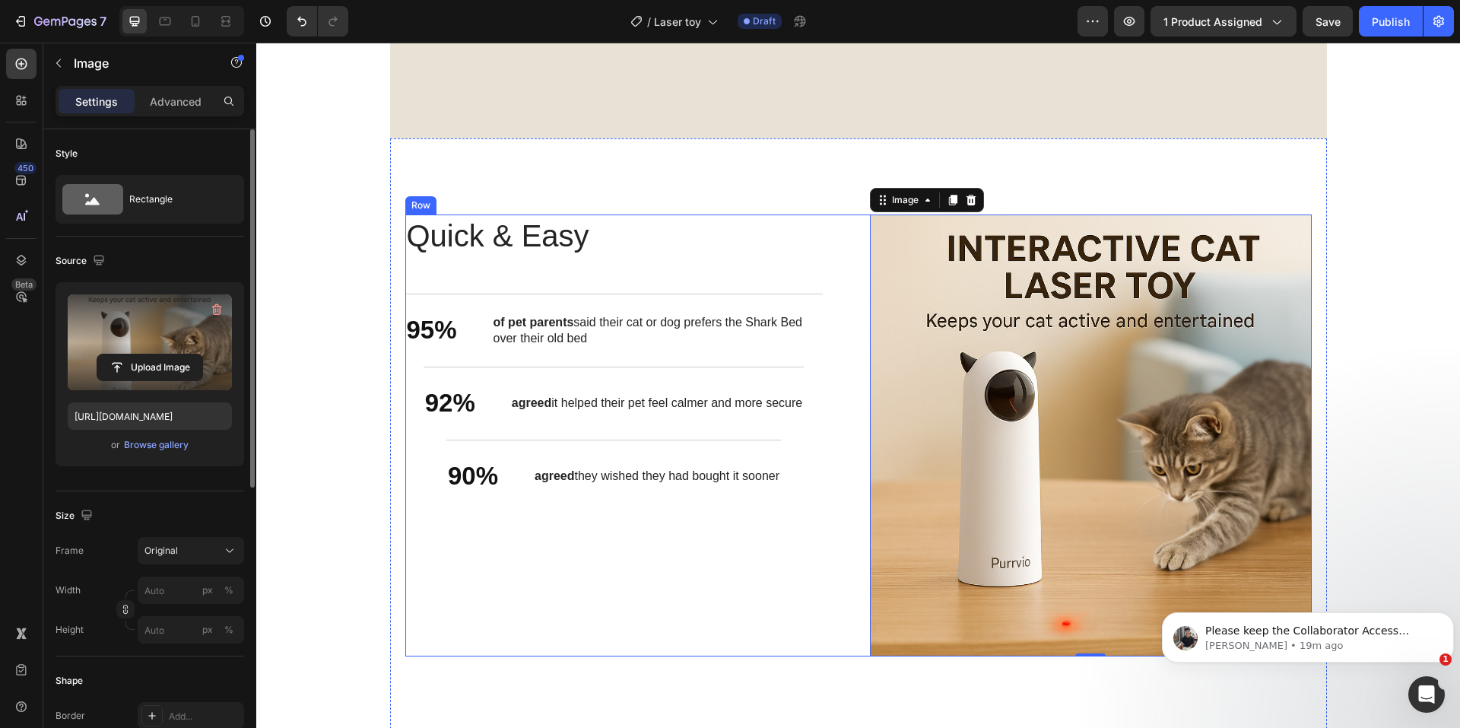
scroll to position [2136, 0]
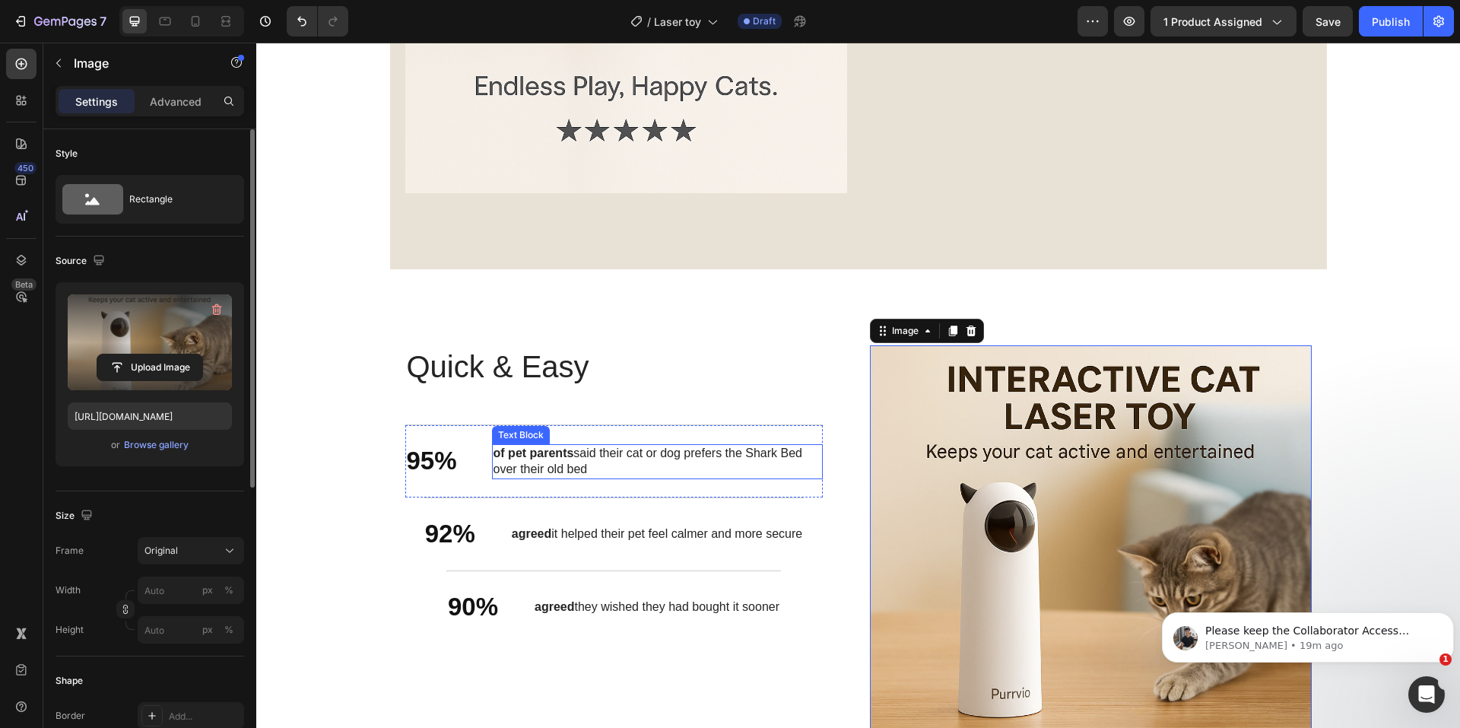
click at [673, 464] on p "of pet parents said their cat or dog prefers the Shark Bed over their old bed" at bounding box center [657, 462] width 328 height 32
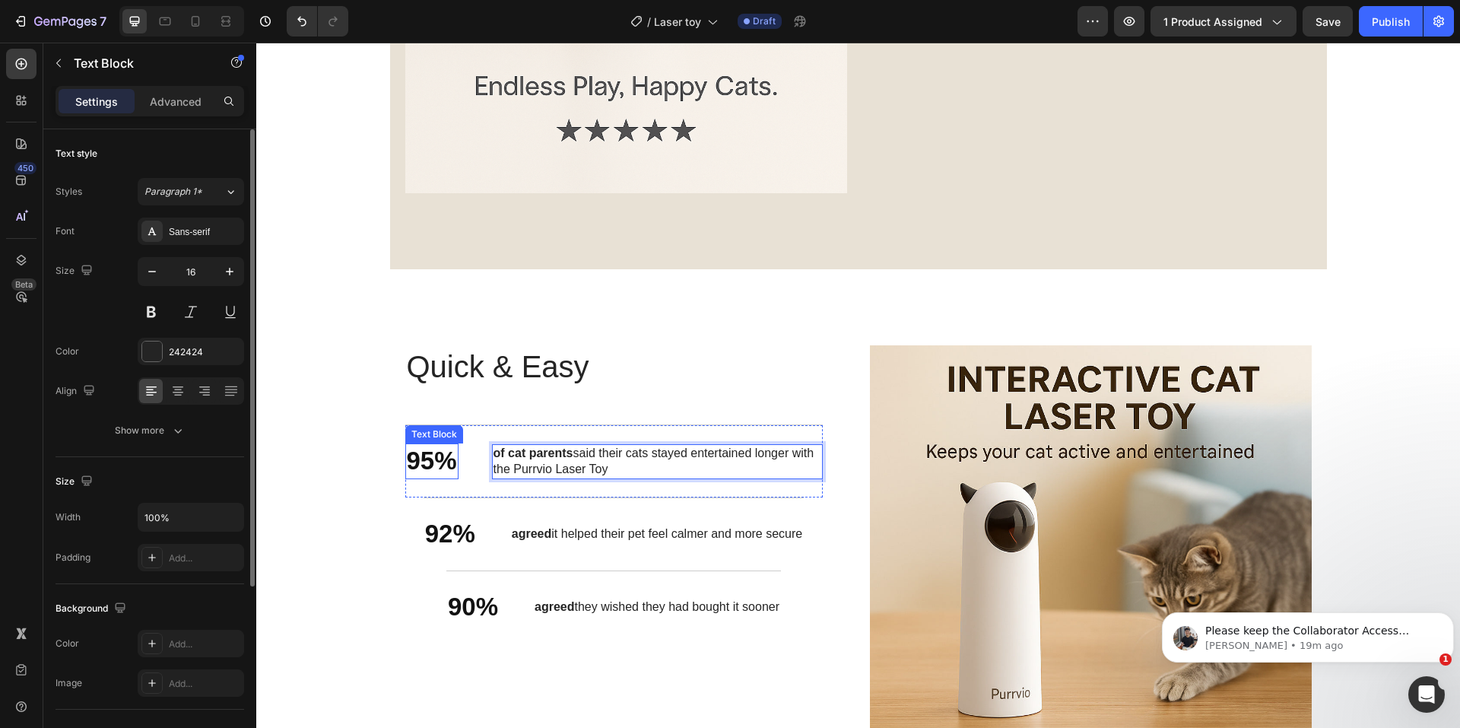
click at [423, 462] on p "95%" at bounding box center [432, 461] width 50 height 33
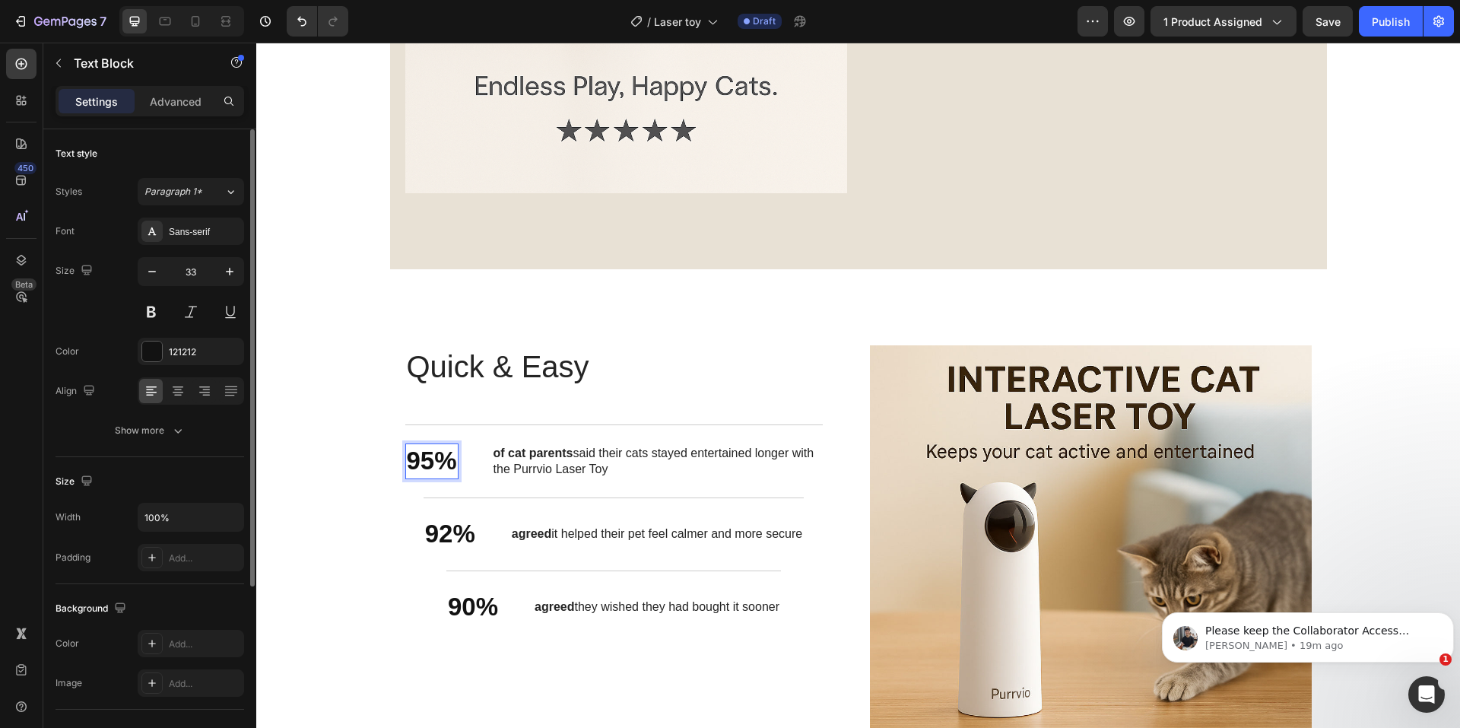
click at [425, 462] on p "95%" at bounding box center [432, 461] width 50 height 33
click at [428, 531] on p "92%" at bounding box center [450, 534] width 50 height 33
click at [430, 535] on p "92%" at bounding box center [450, 534] width 50 height 33
click at [448, 604] on p "90%" at bounding box center [473, 607] width 50 height 33
click at [448, 605] on p "90%" at bounding box center [473, 607] width 50 height 33
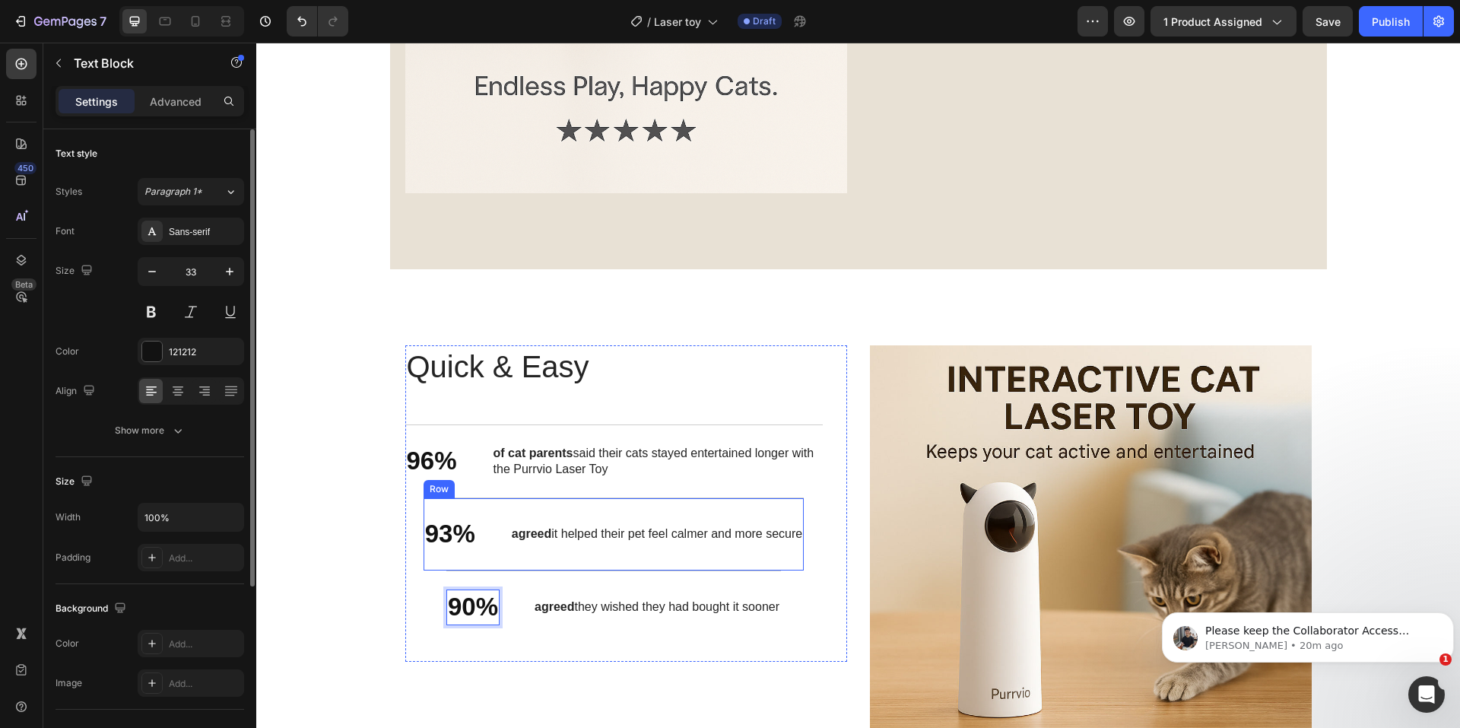
click at [609, 515] on div "93% Text Block agreed it helped their pet feel calmer and more secure Text Bloc…" at bounding box center [613, 533] width 380 height 73
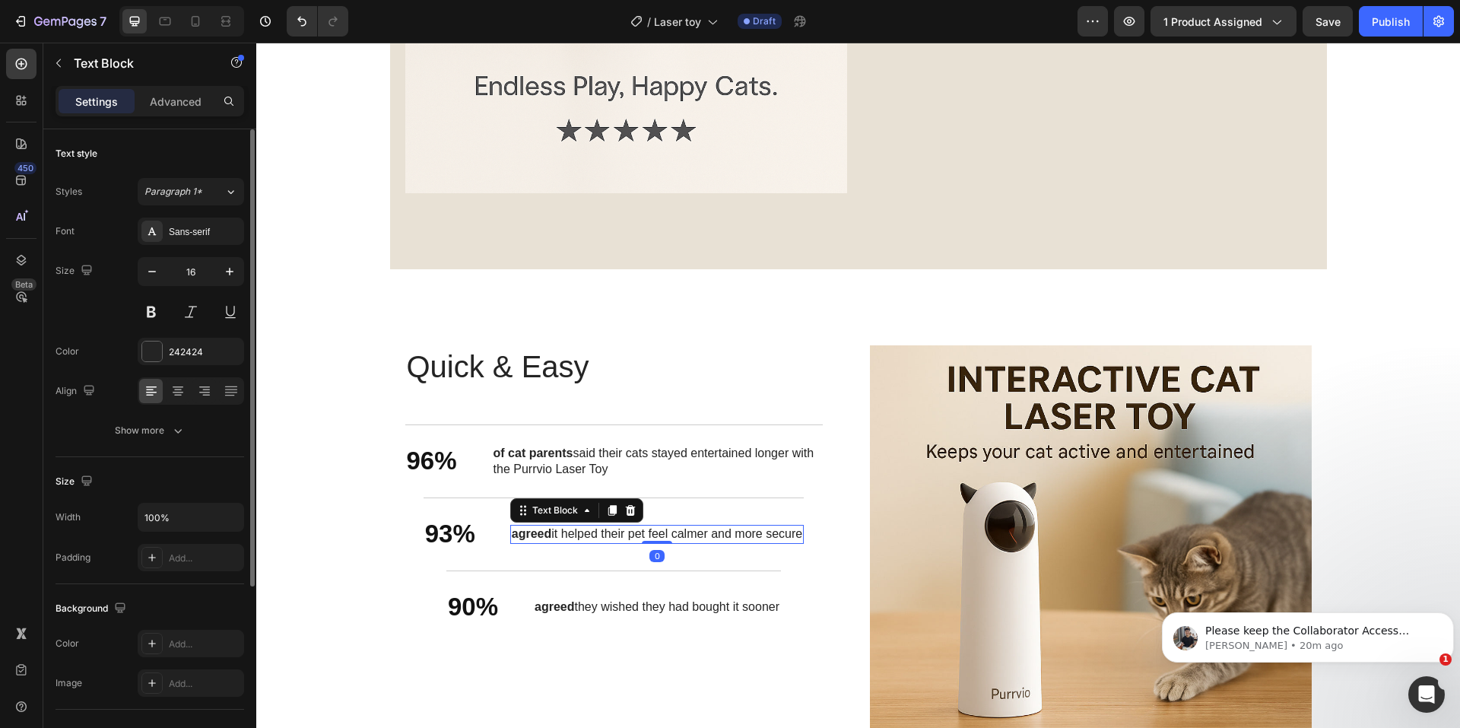
click at [611, 528] on p "agreed it helped their pet feel calmer and more secure" at bounding box center [657, 534] width 290 height 16
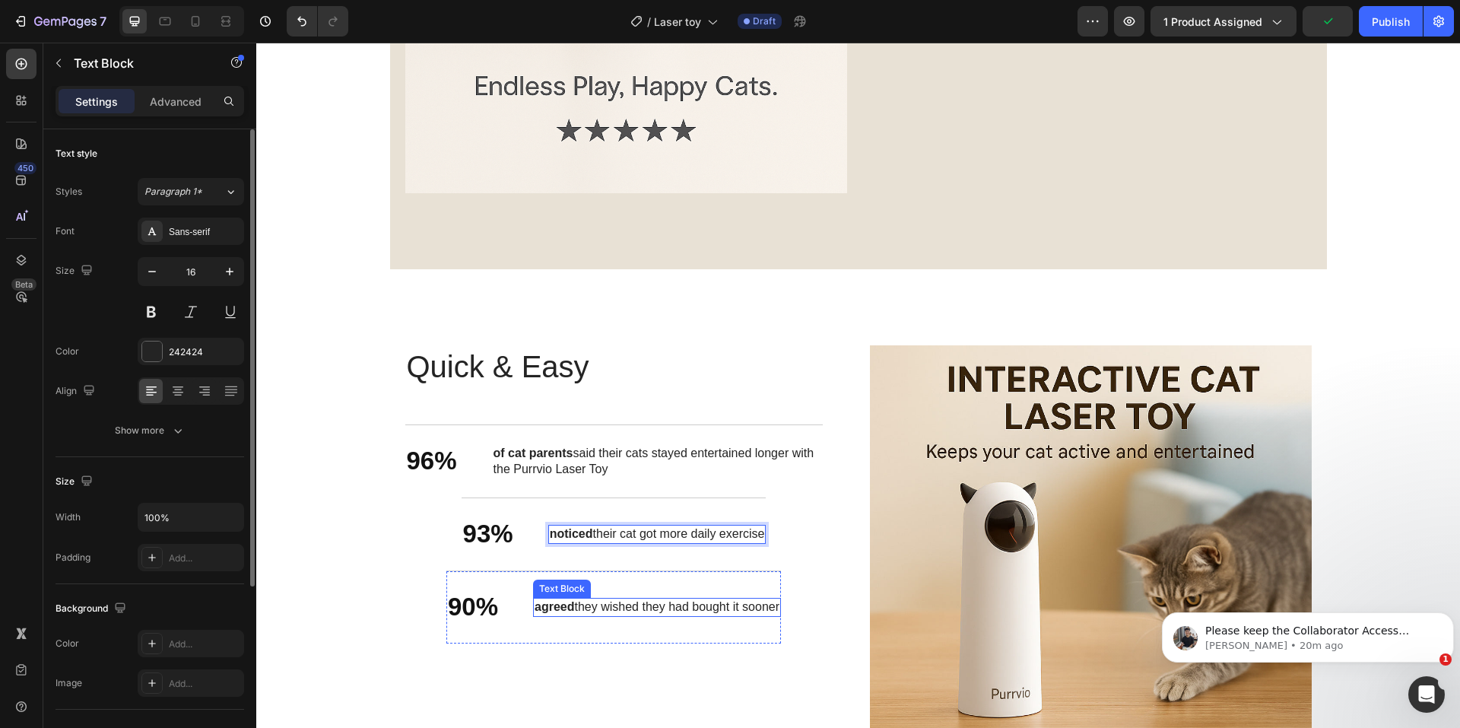
click at [553, 599] on p "agreed they wished they had bought it sooner" at bounding box center [656, 607] width 245 height 16
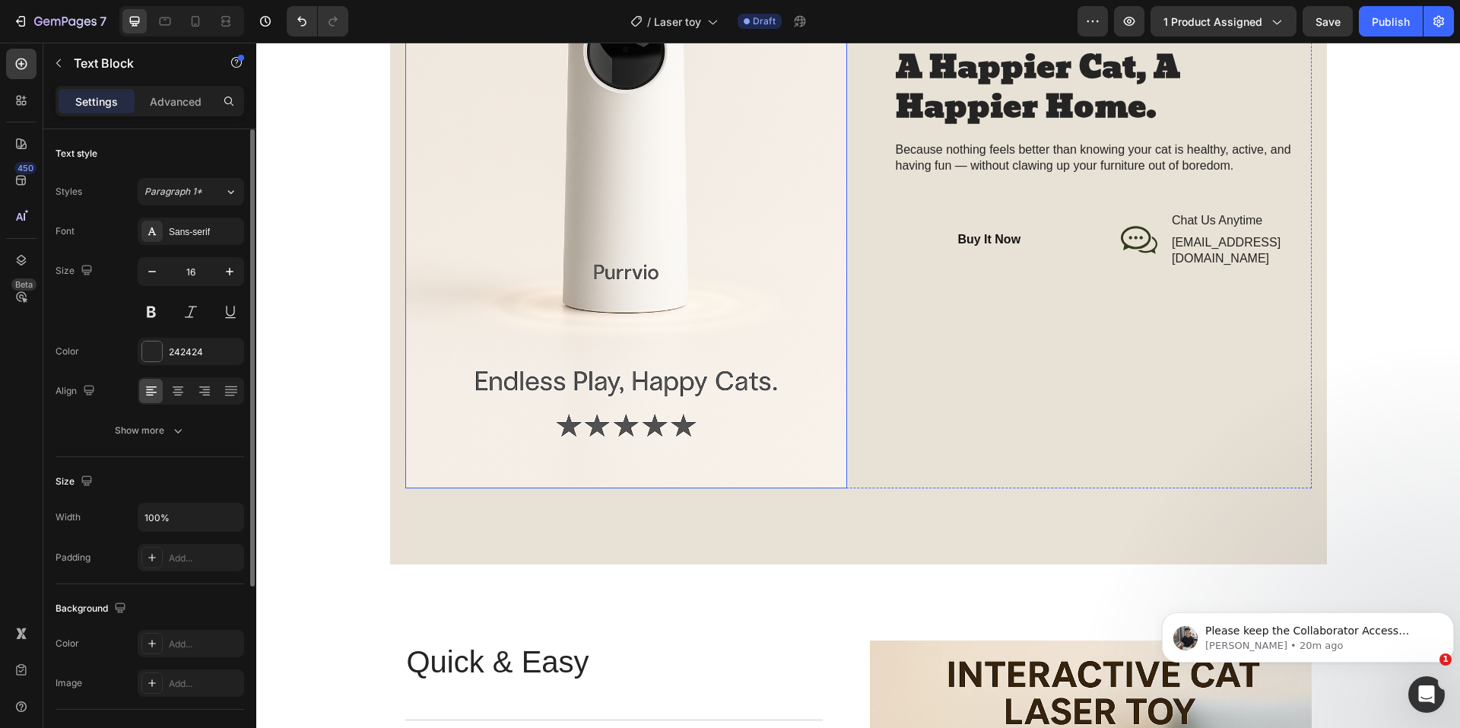
scroll to position [1680, 0]
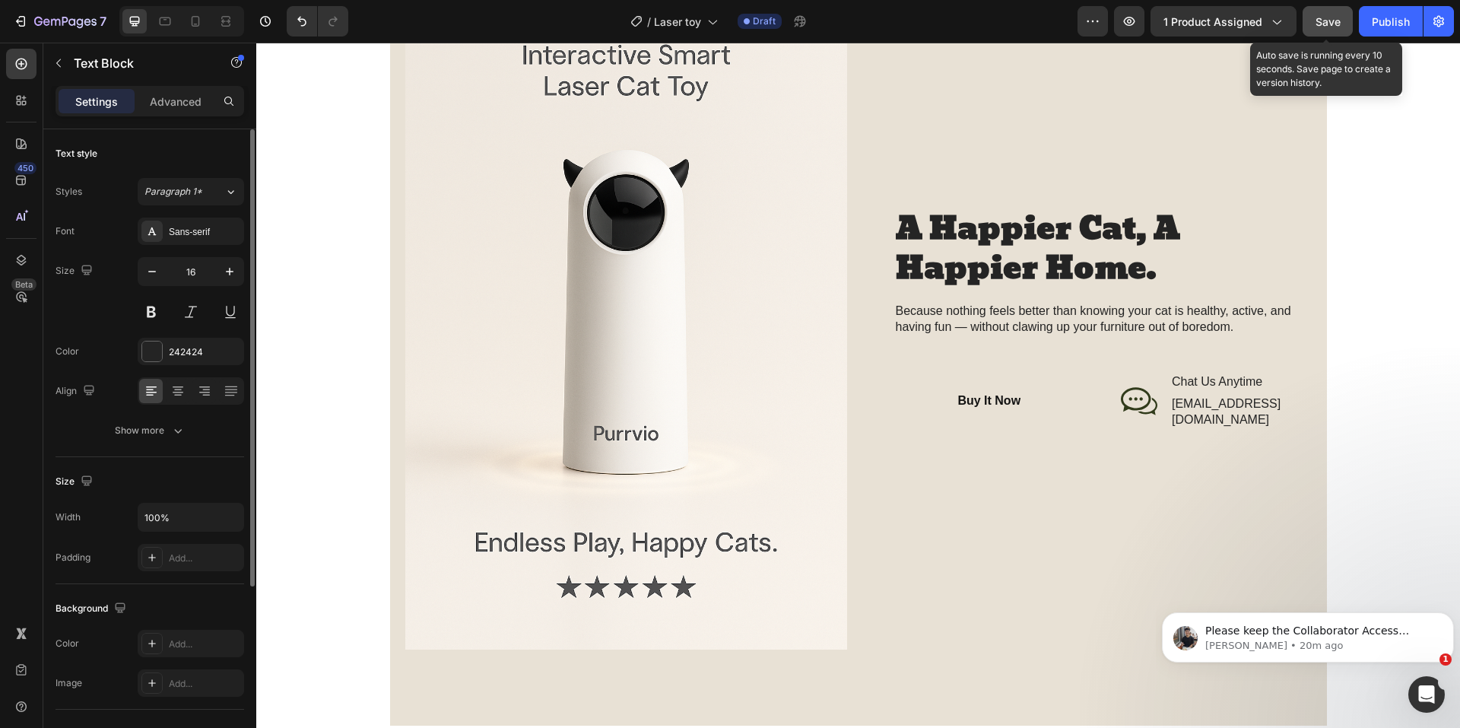
click at [1335, 24] on span "Save" at bounding box center [1327, 21] width 25 height 13
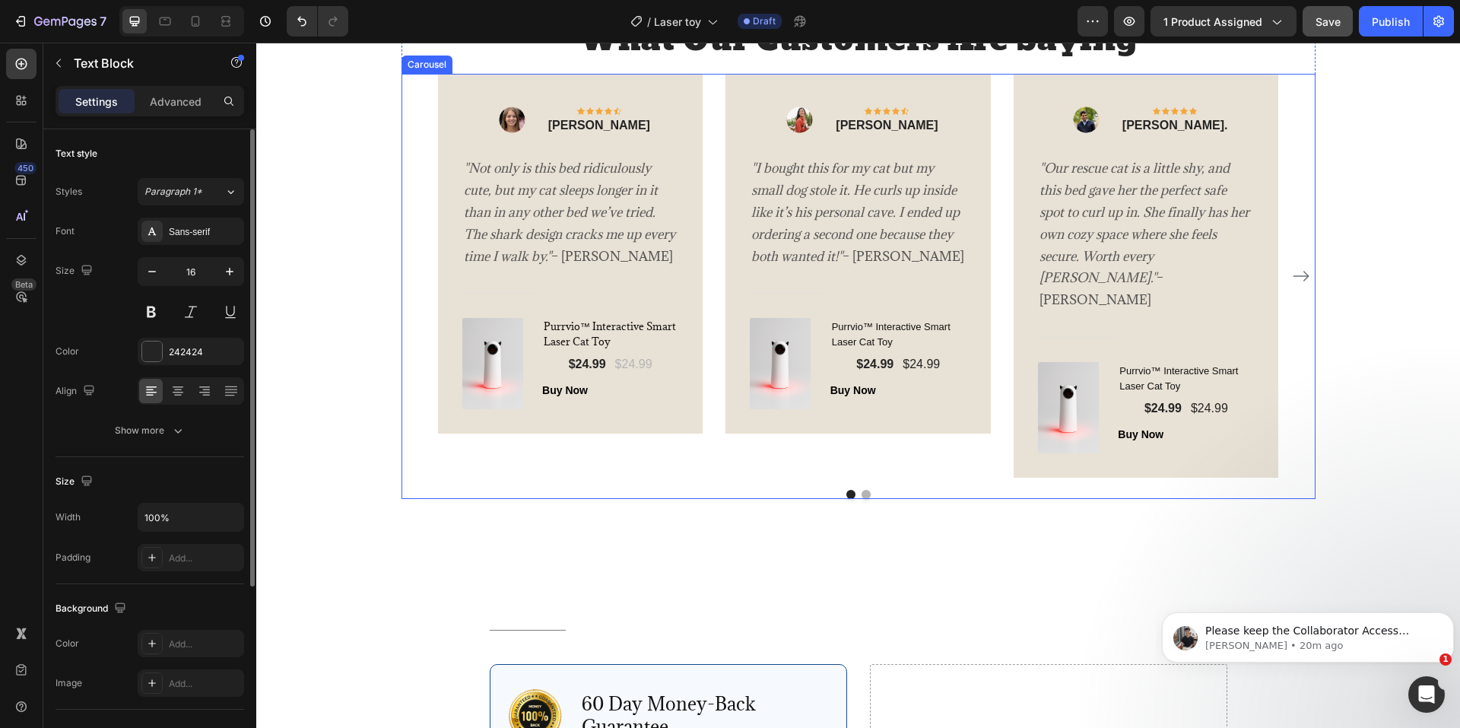
scroll to position [3345, 0]
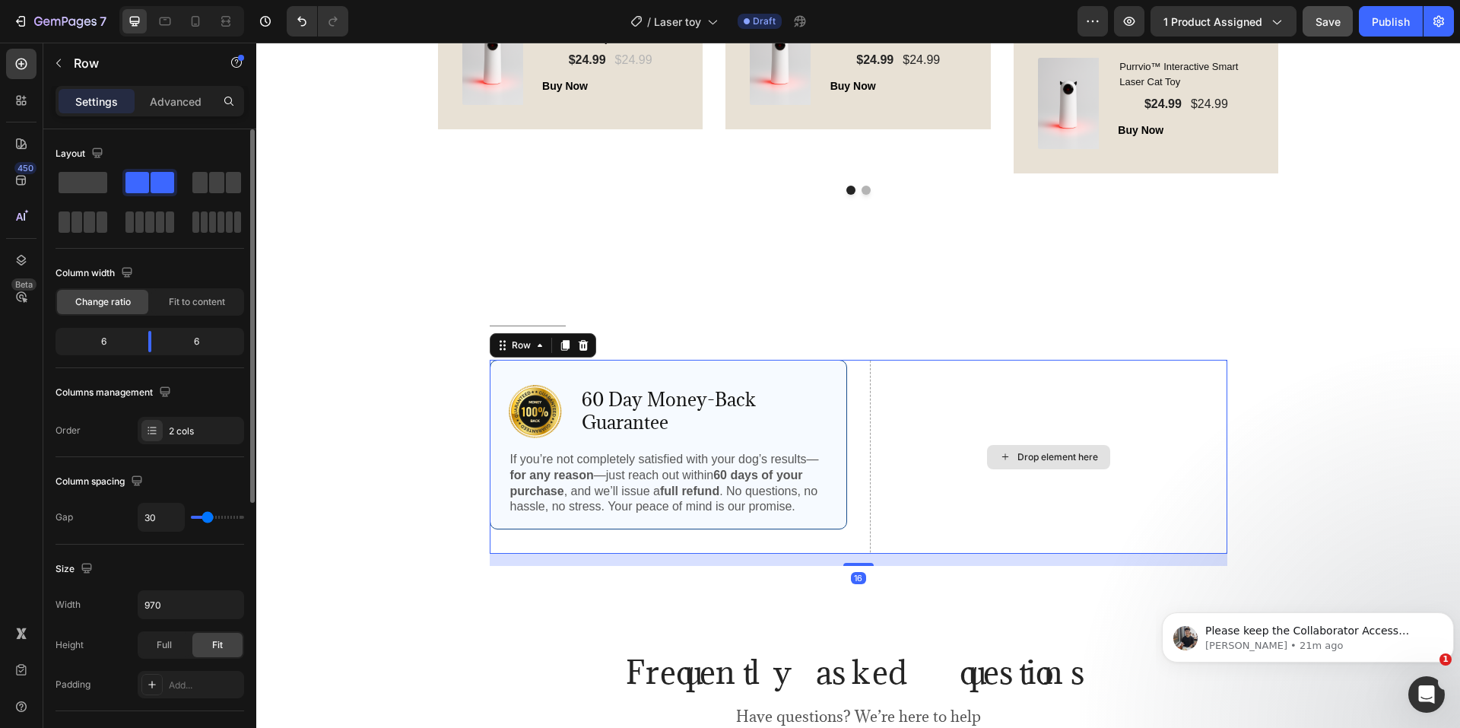
click at [934, 402] on div "Drop element here" at bounding box center [1048, 457] width 357 height 194
click at [888, 531] on div "Drop element here" at bounding box center [1048, 457] width 357 height 194
click at [1004, 429] on div "Drop element here" at bounding box center [1048, 457] width 357 height 194
click at [1023, 455] on div "Drop element here" at bounding box center [1057, 457] width 81 height 12
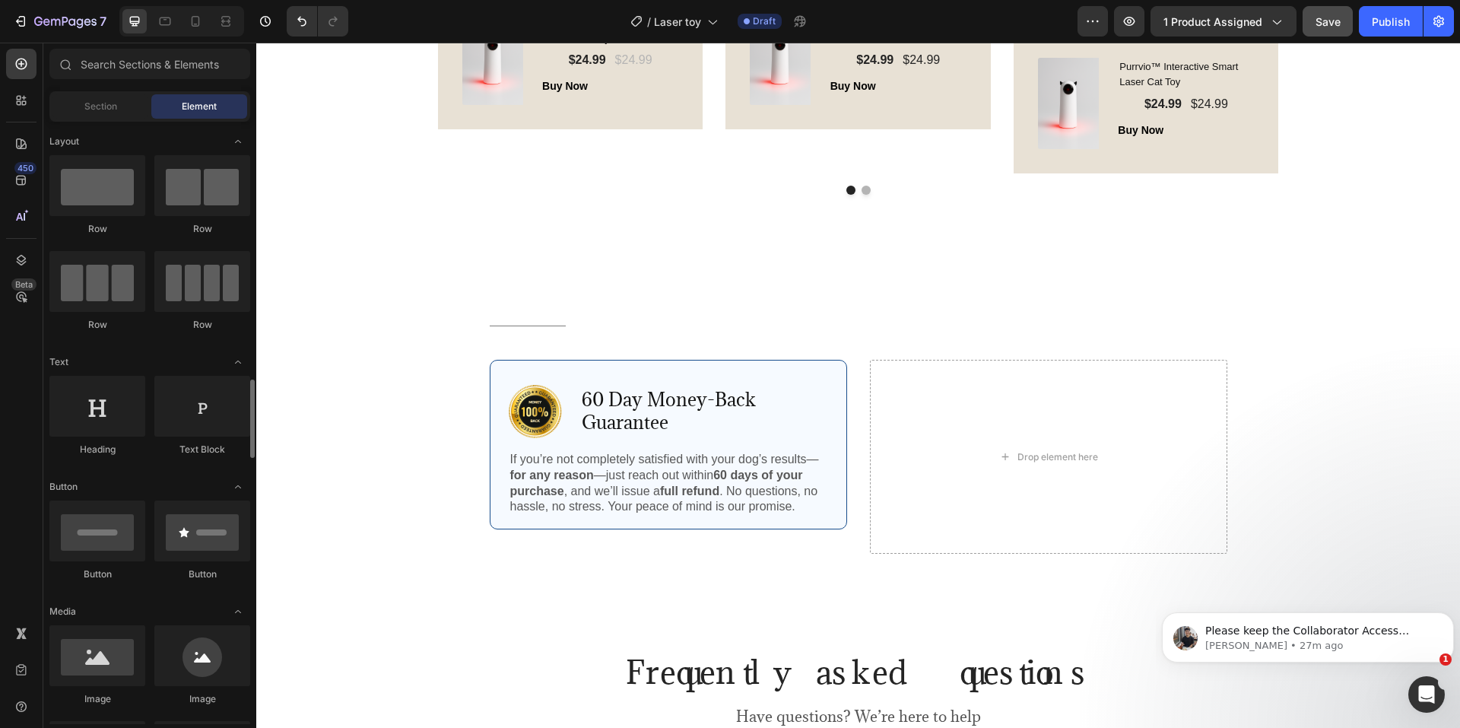
scroll to position [380, 0]
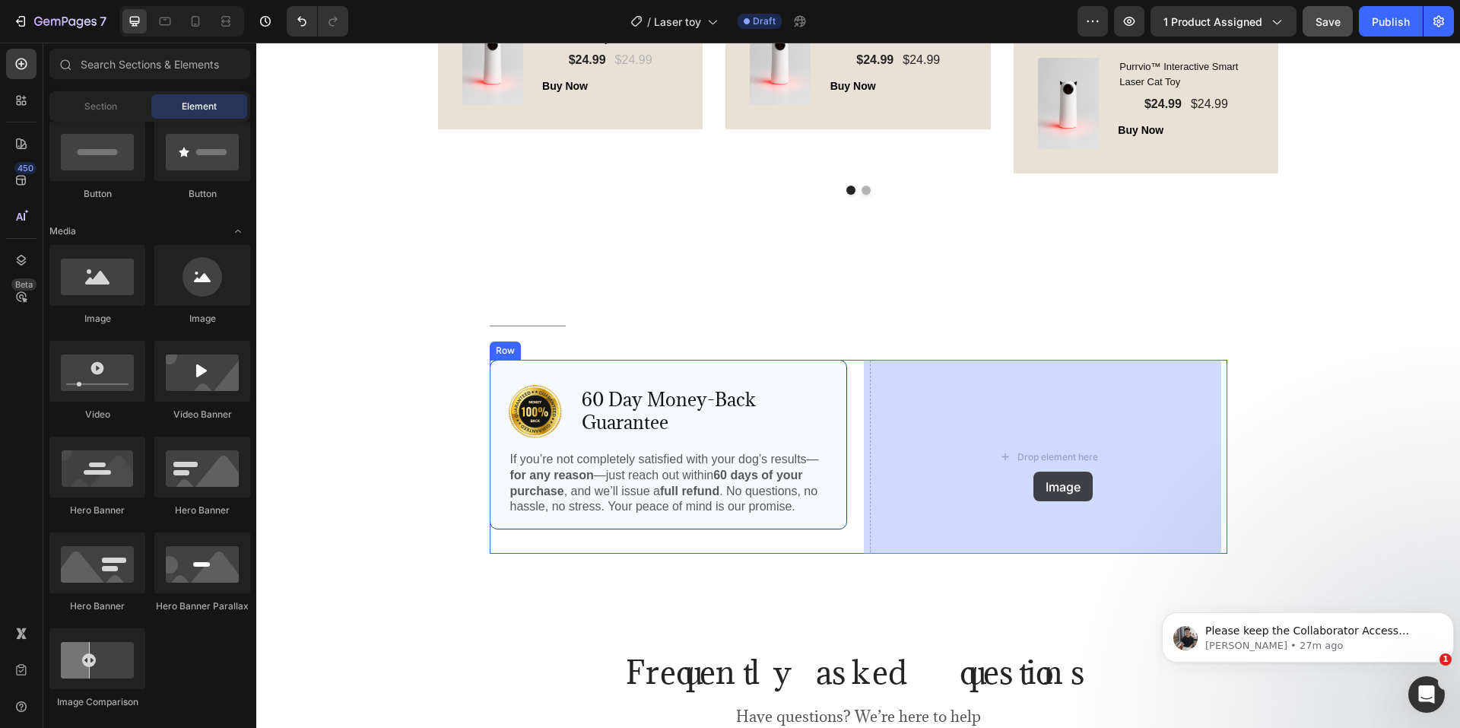
drag, startPoint x: 477, startPoint y: 328, endPoint x: 1026, endPoint y: 465, distance: 566.5
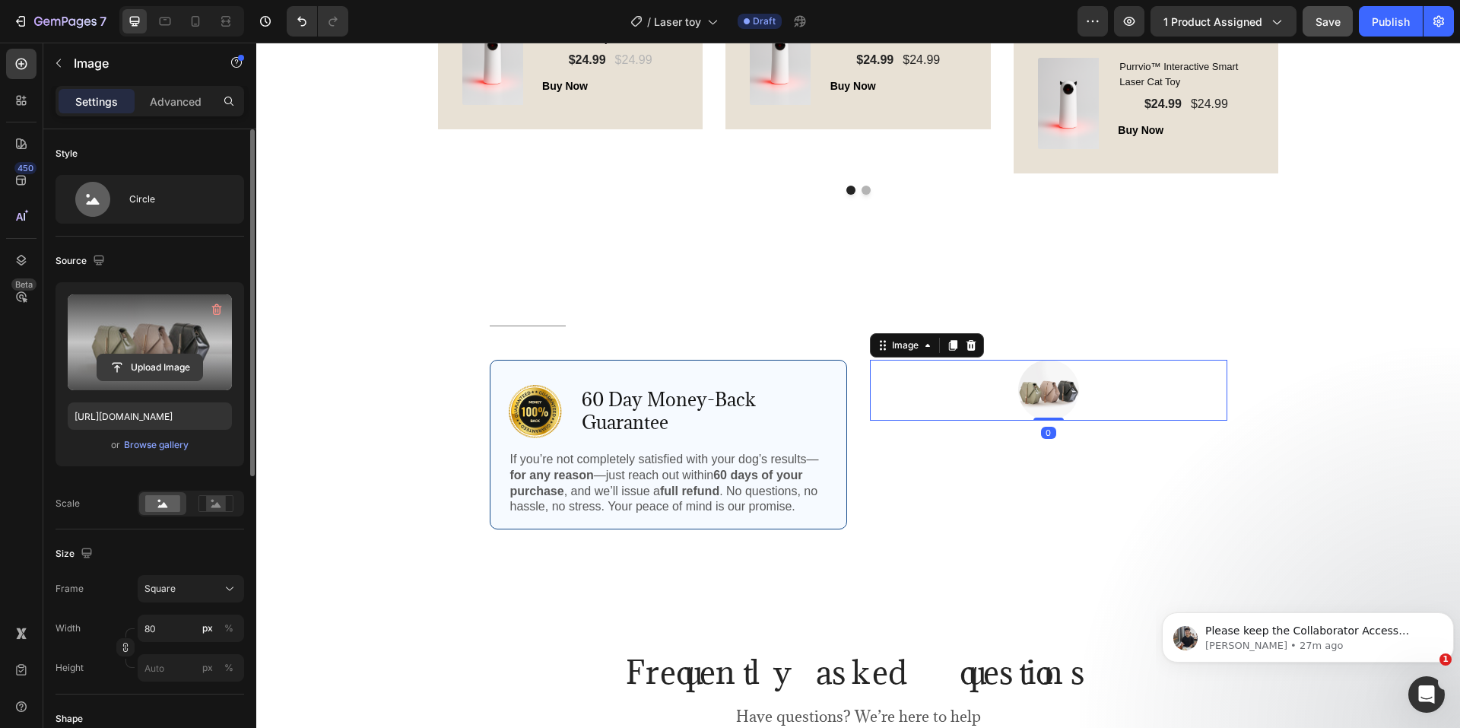
click at [139, 358] on input "file" at bounding box center [149, 367] width 105 height 26
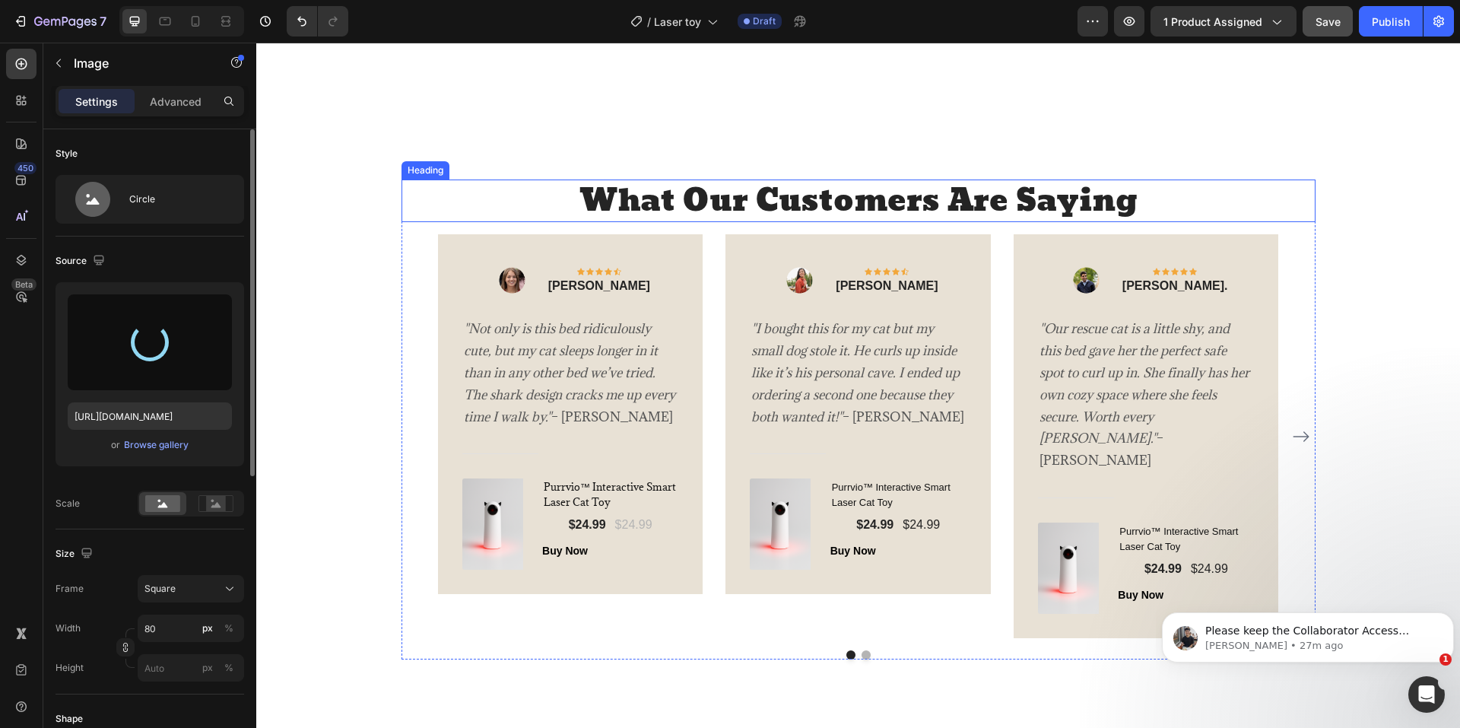
type input "[URL][DOMAIN_NAME]"
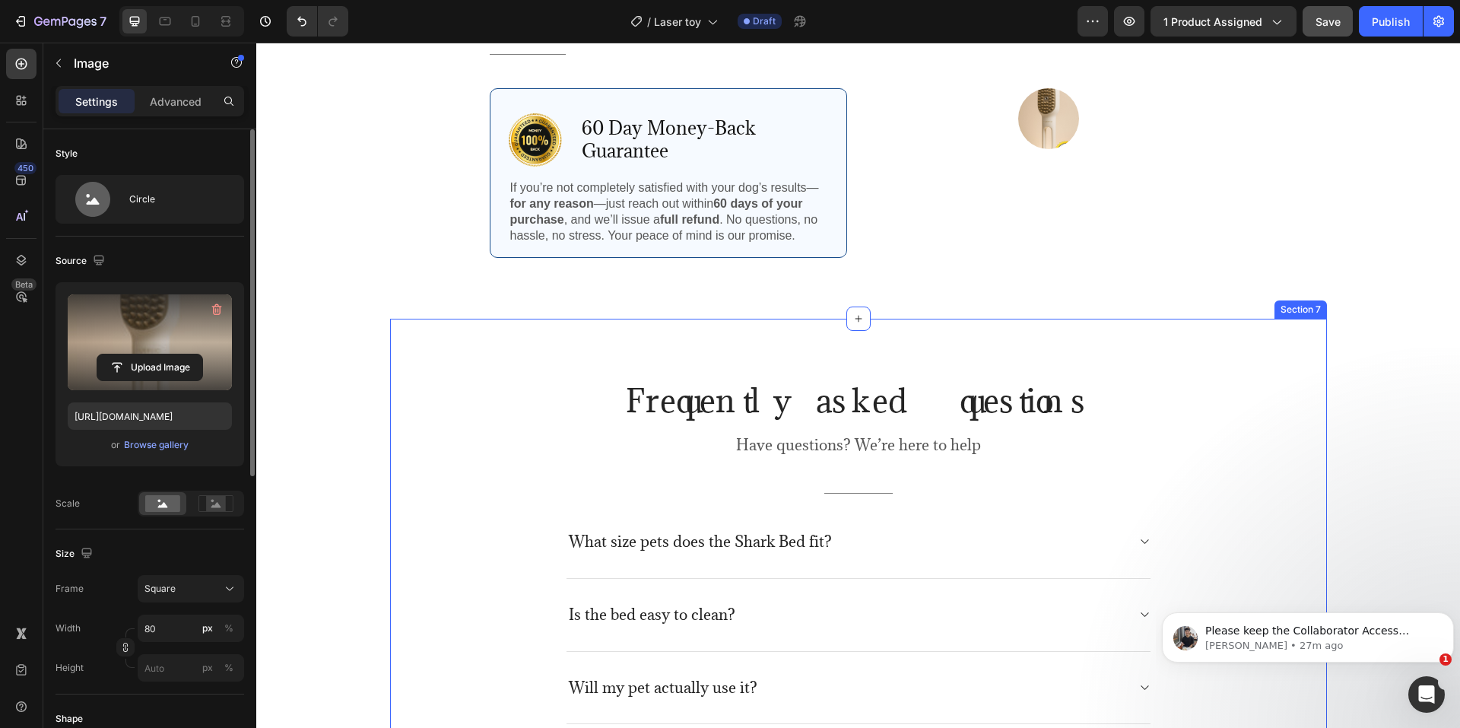
scroll to position [3345, 0]
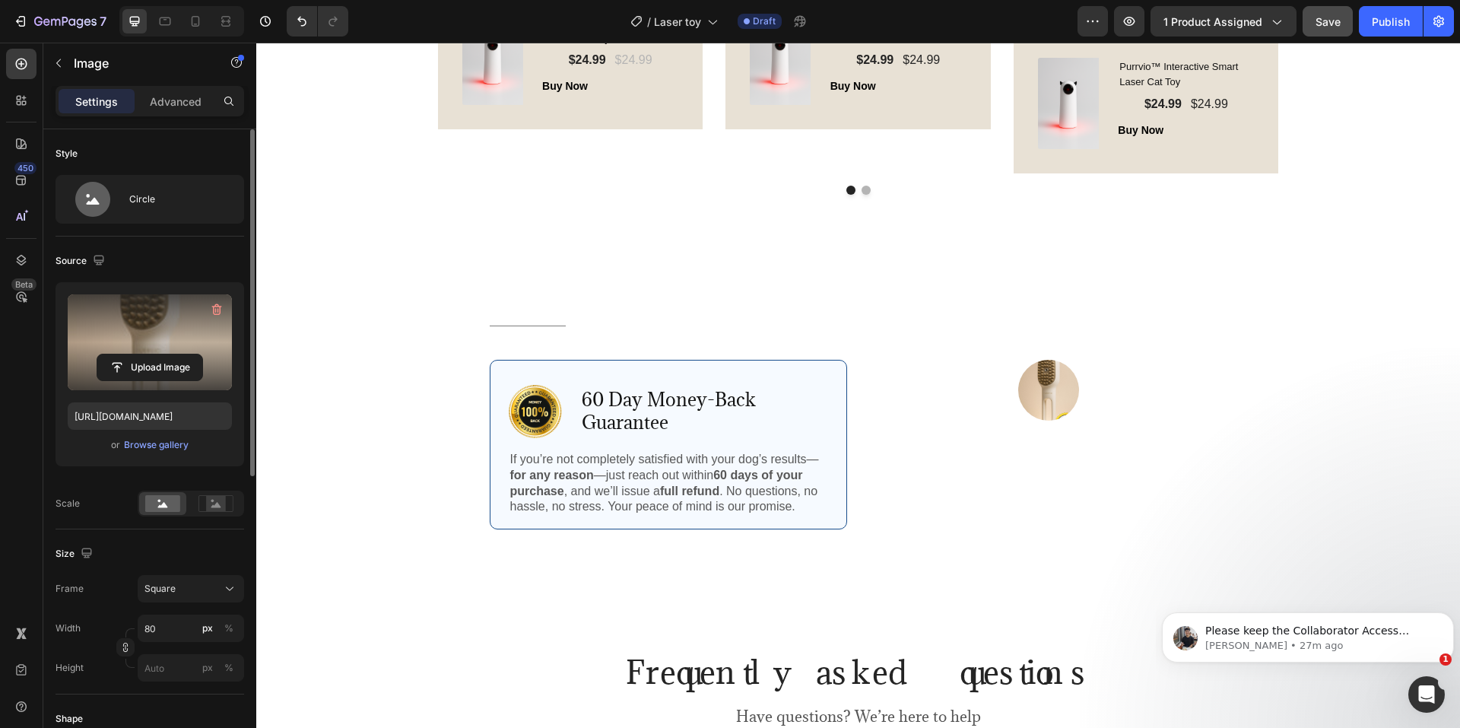
click at [1058, 386] on img at bounding box center [1048, 390] width 61 height 61
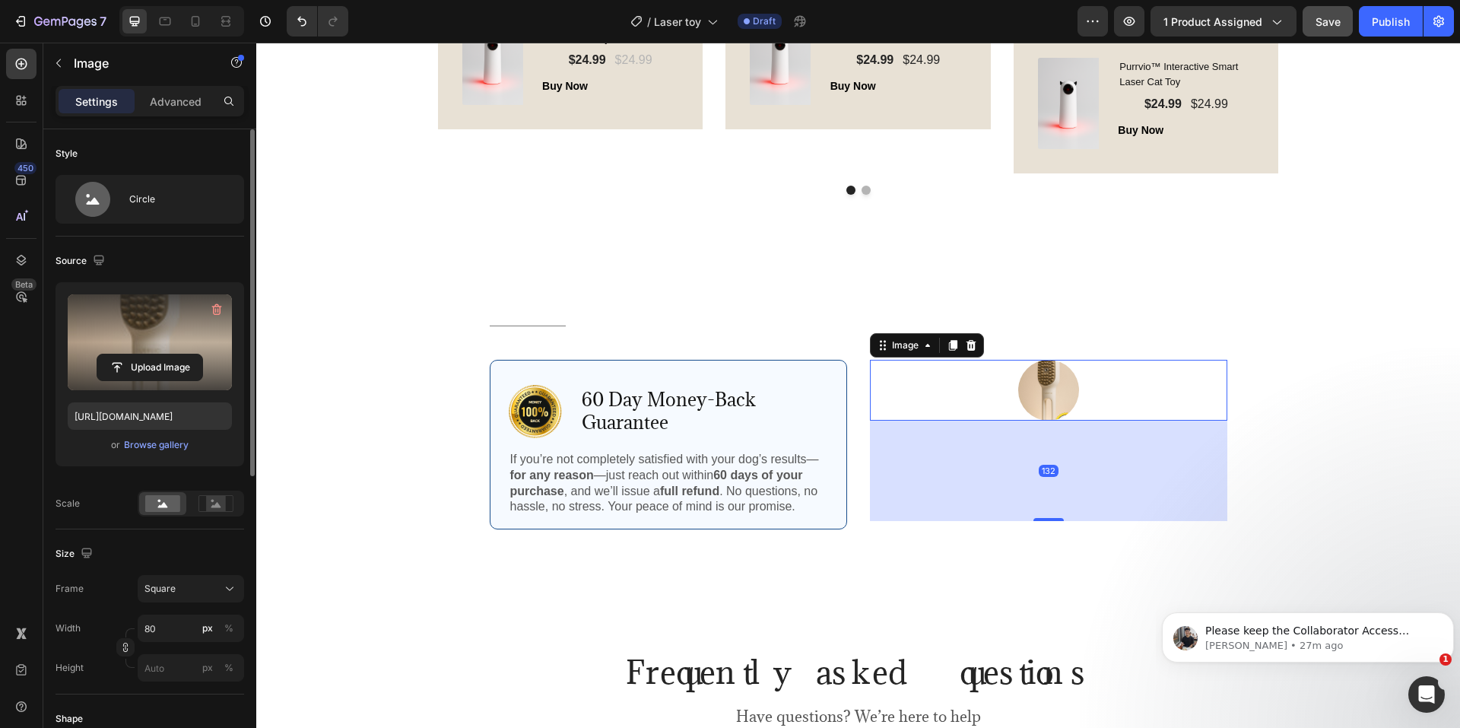
drag, startPoint x: 1046, startPoint y: 420, endPoint x: 1063, endPoint y: 521, distance: 102.5
click at [1063, 420] on div "132" at bounding box center [1048, 420] width 357 height 0
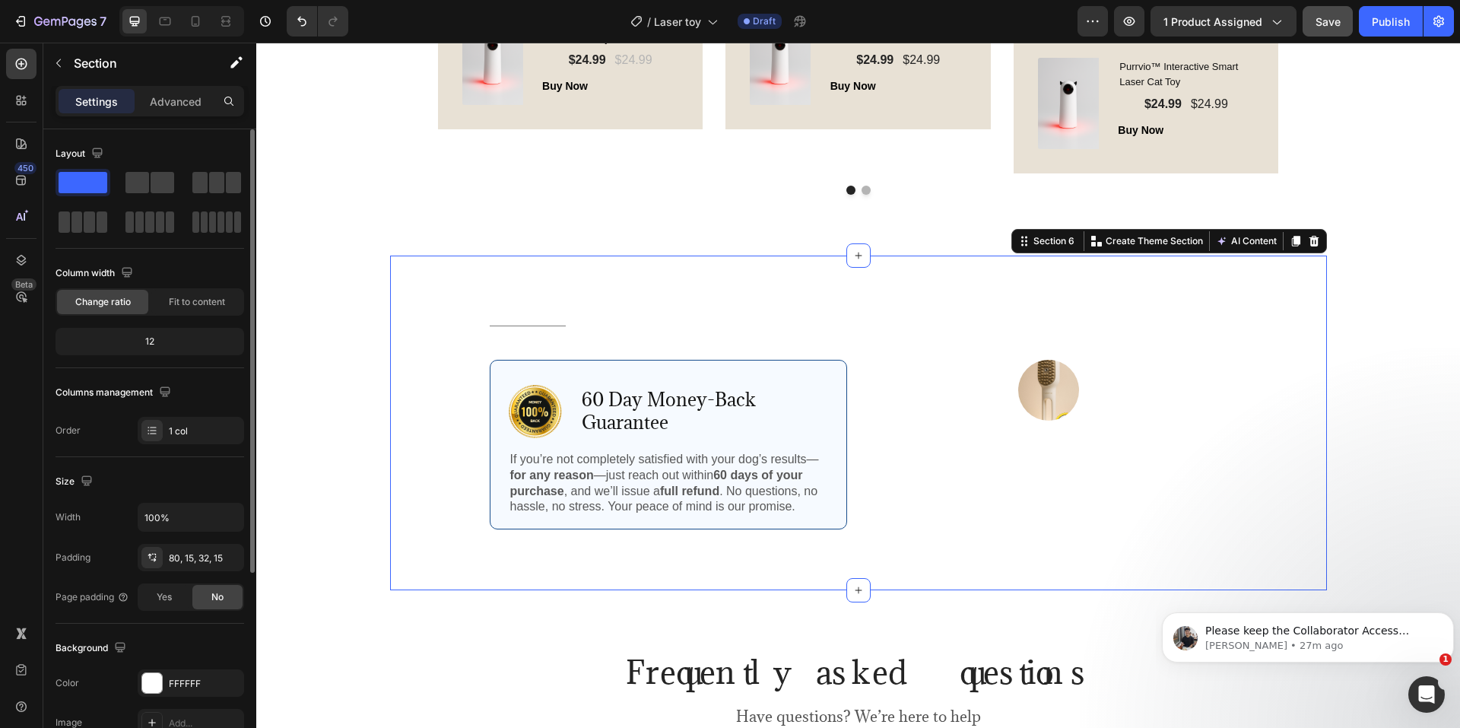
click at [1063, 270] on div "Title Line Row Image 60 Day Money-Back Guarantee Text Block Row If you’re not c…" at bounding box center [858, 422] width 937 height 335
click at [1046, 404] on img at bounding box center [1048, 390] width 61 height 61
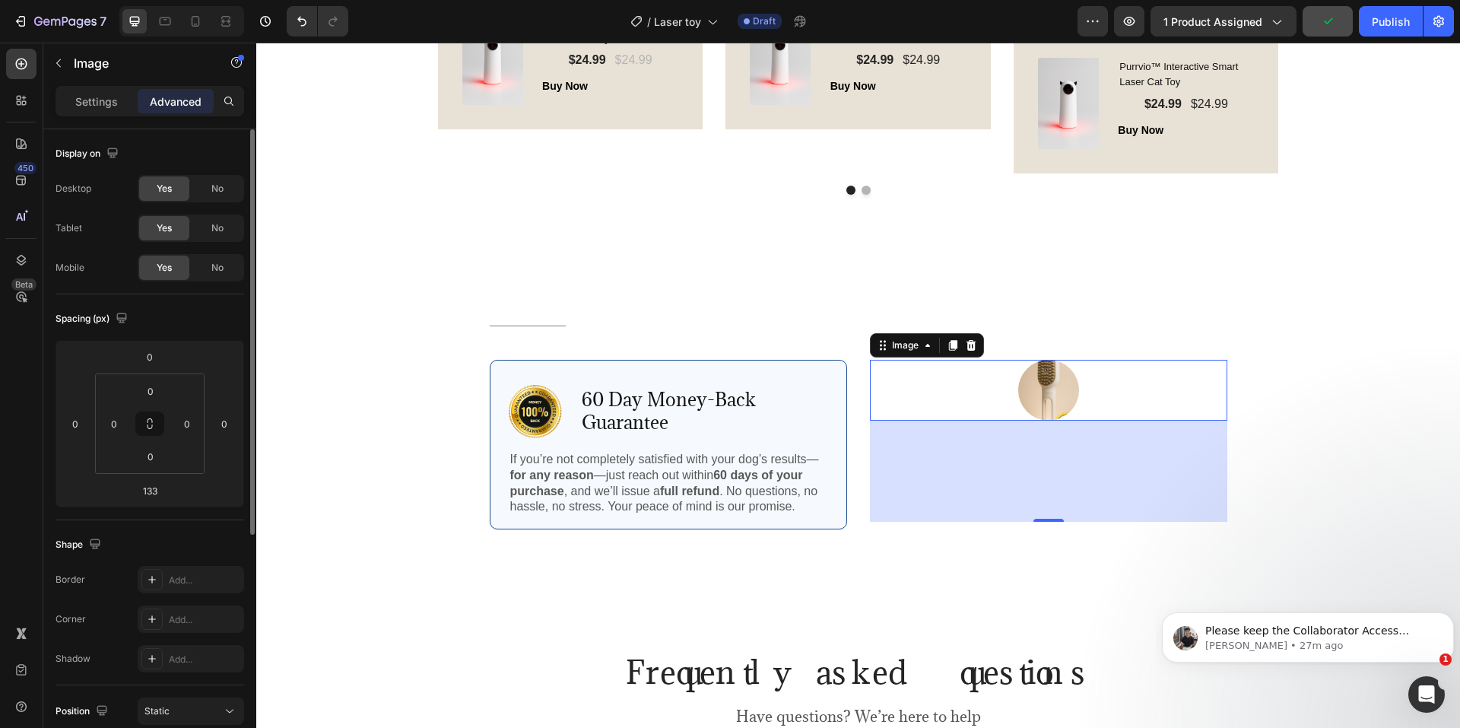
type input "0"
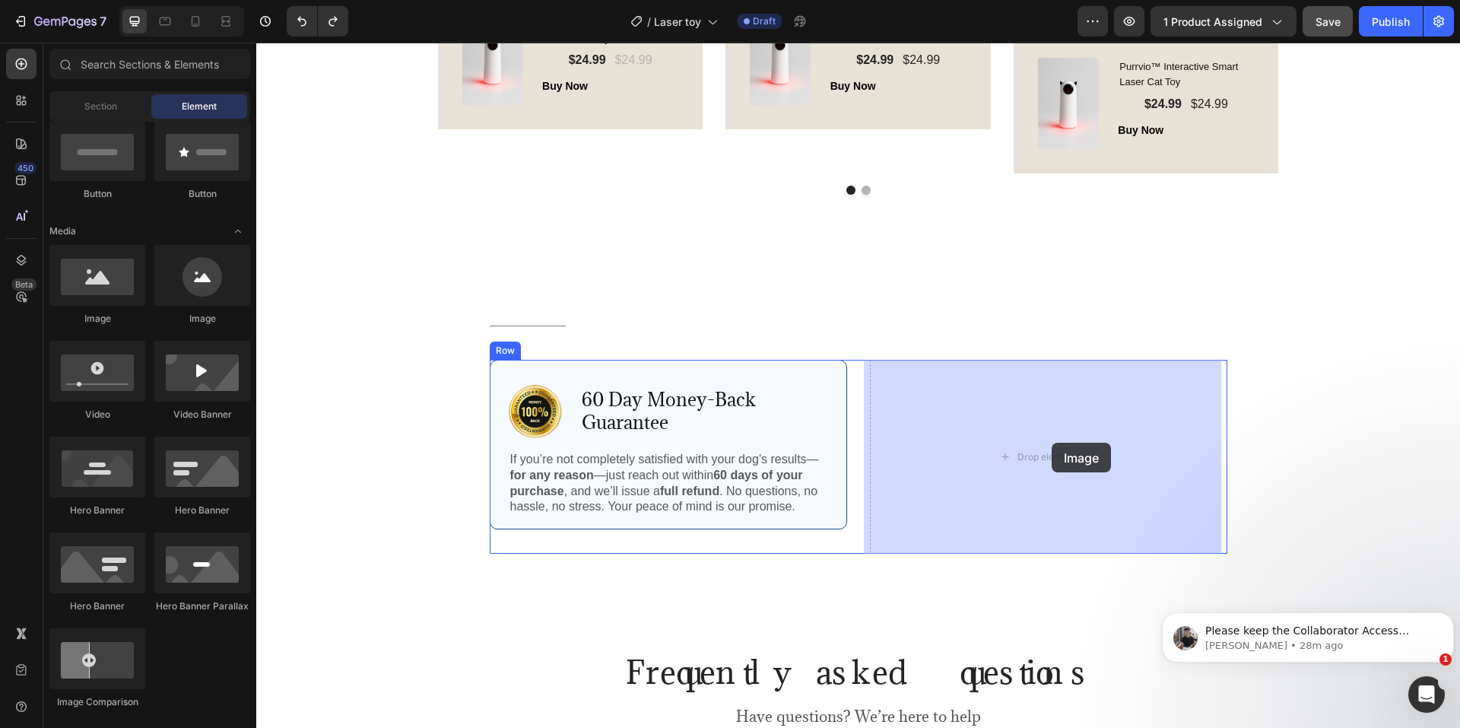
drag, startPoint x: 352, startPoint y: 335, endPoint x: 1065, endPoint y: 446, distance: 721.8
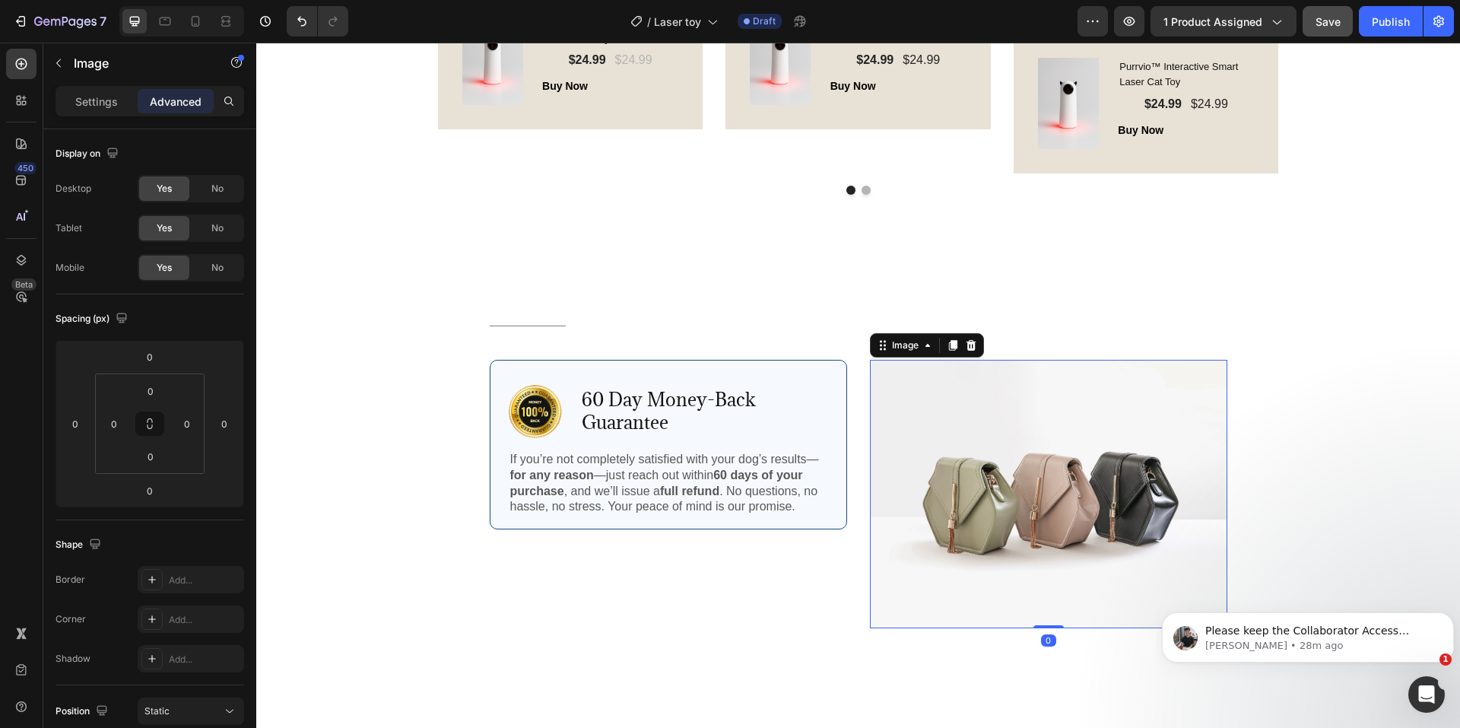
drag, startPoint x: 1048, startPoint y: 623, endPoint x: 1041, endPoint y: 578, distance: 46.2
click at [1042, 578] on div "Image 0" at bounding box center [1048, 494] width 357 height 268
click at [1065, 487] on img at bounding box center [1048, 494] width 357 height 268
click at [903, 350] on div "Image" at bounding box center [905, 345] width 33 height 14
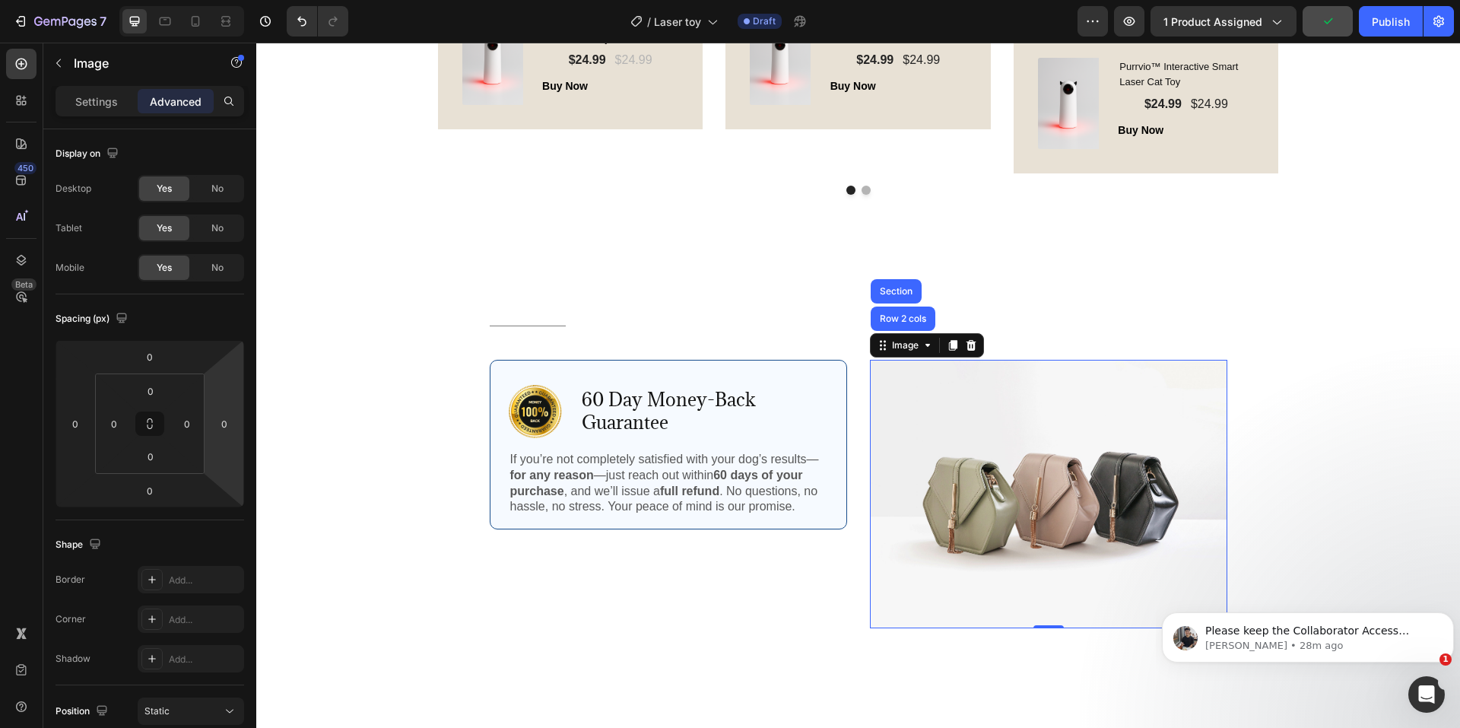
click at [1016, 468] on img at bounding box center [1048, 494] width 357 height 268
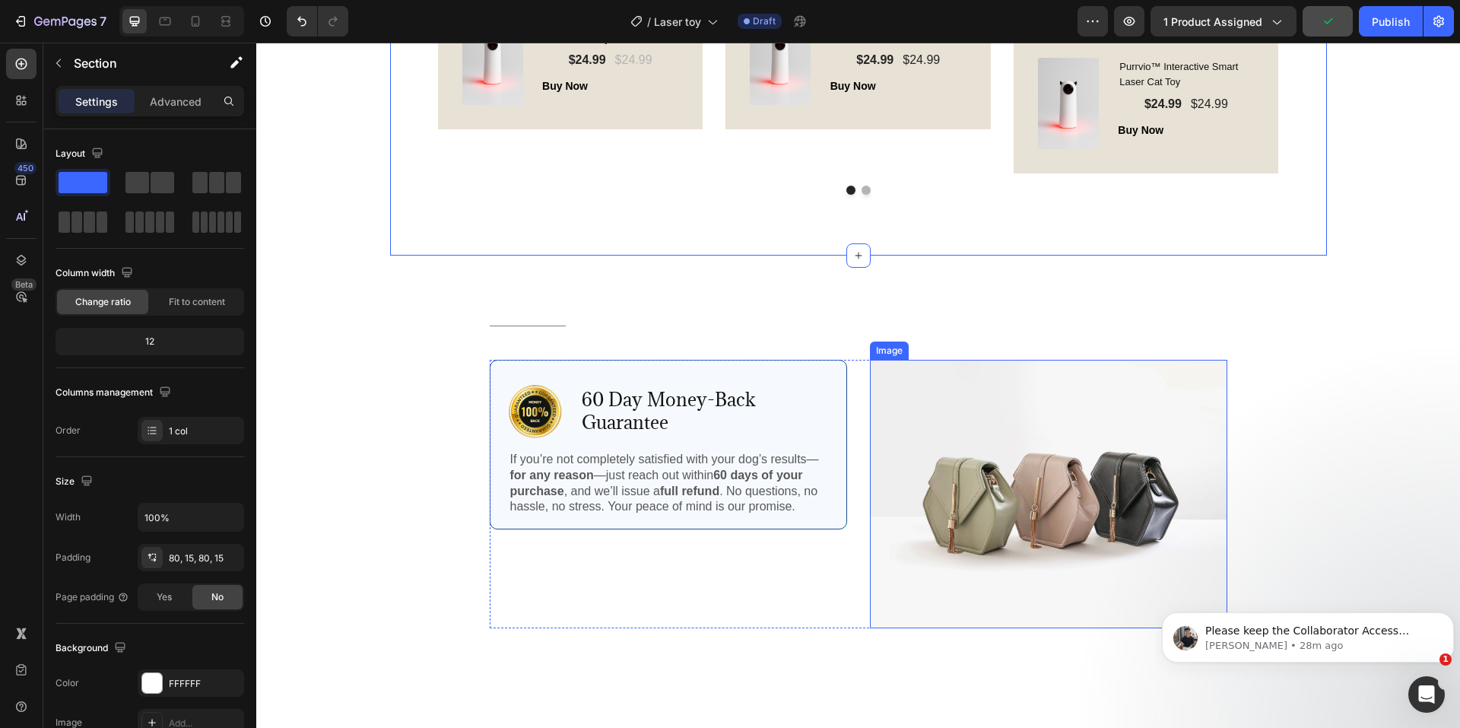
click at [1049, 498] on img at bounding box center [1048, 494] width 357 height 268
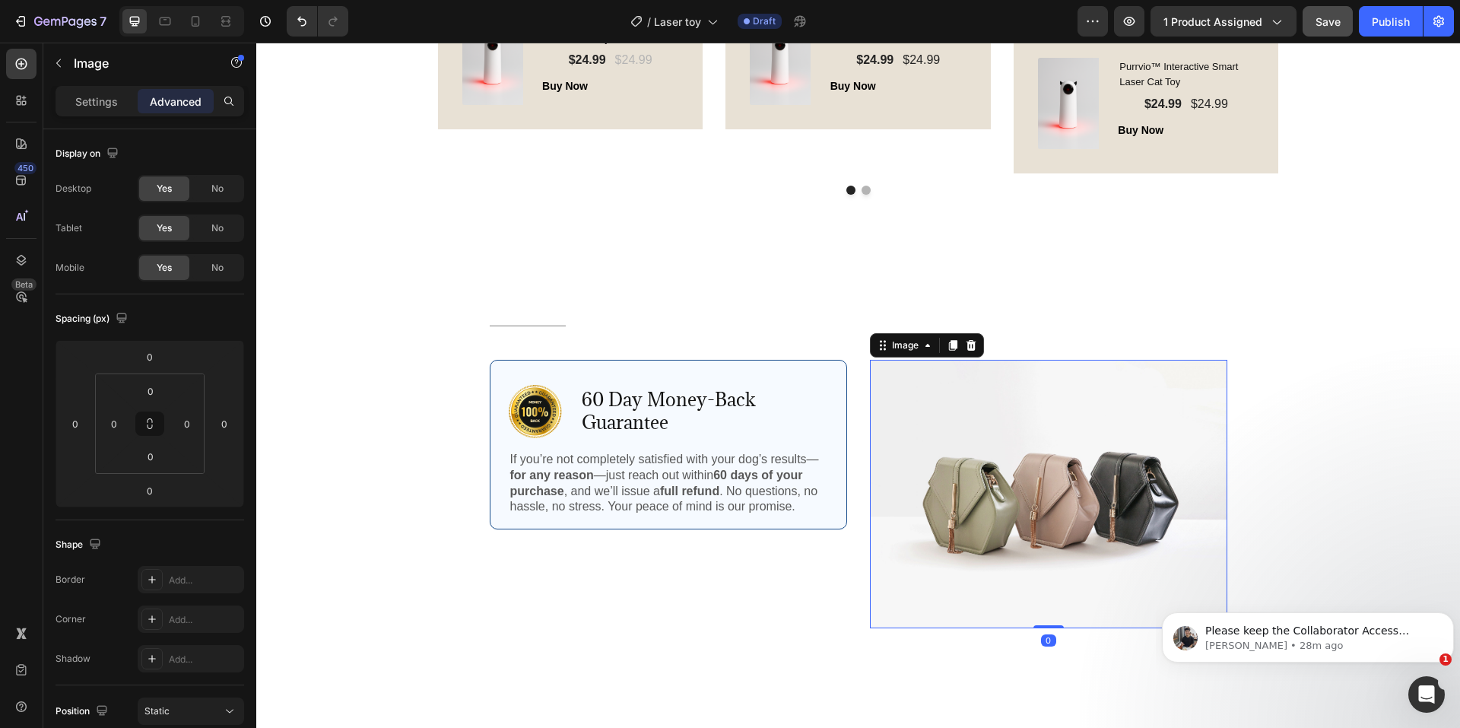
click at [90, 115] on div "Settings Advanced" at bounding box center [149, 101] width 189 height 30
click at [87, 101] on p "Settings" at bounding box center [96, 102] width 43 height 16
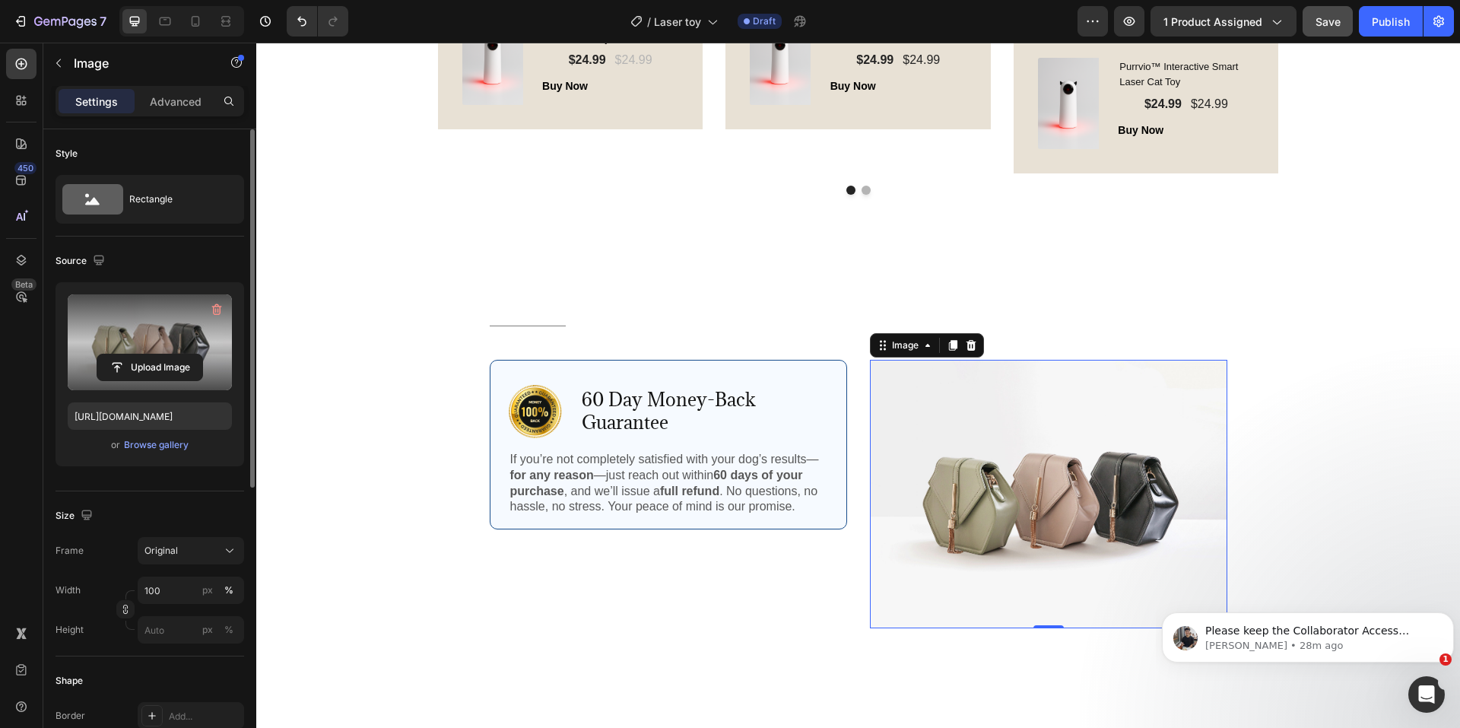
click at [141, 343] on label at bounding box center [150, 342] width 164 height 96
click at [141, 354] on input "file" at bounding box center [149, 367] width 105 height 26
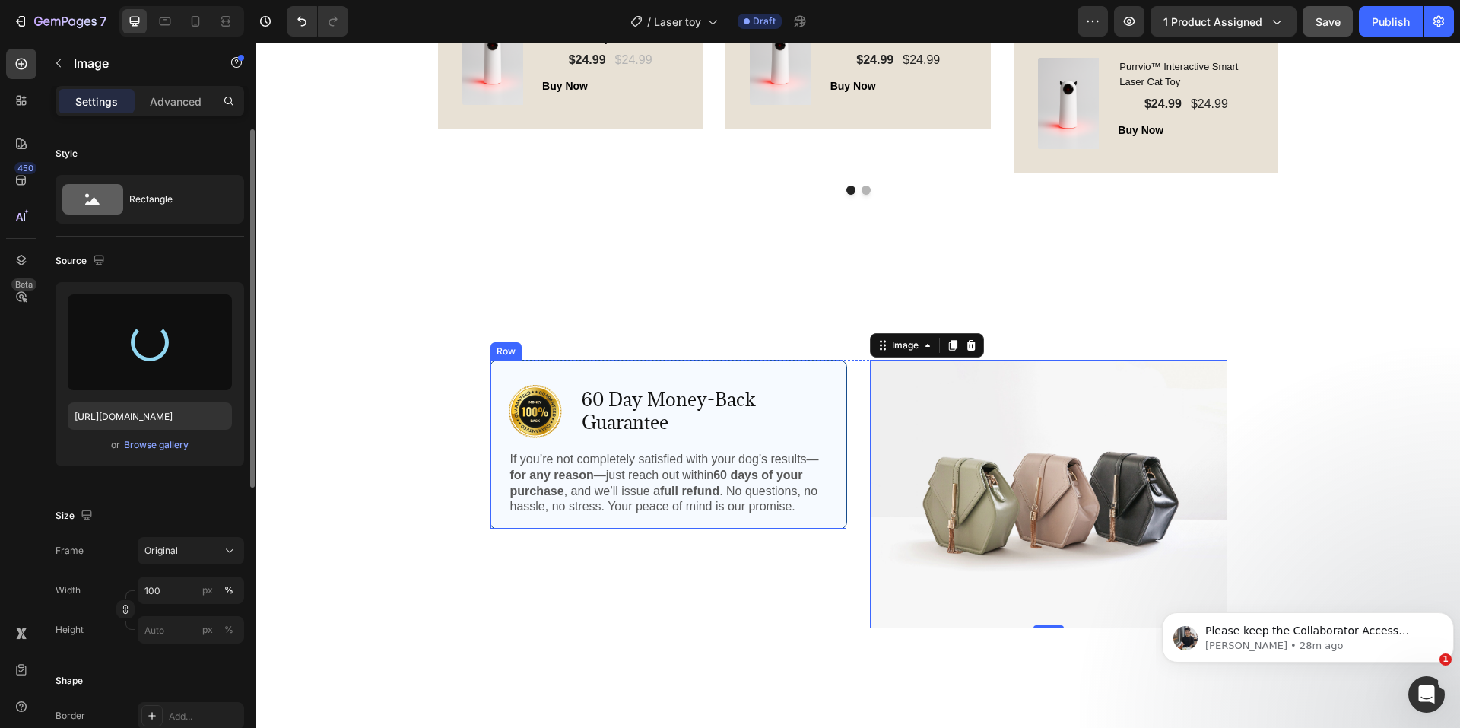
type input "[URL][DOMAIN_NAME]"
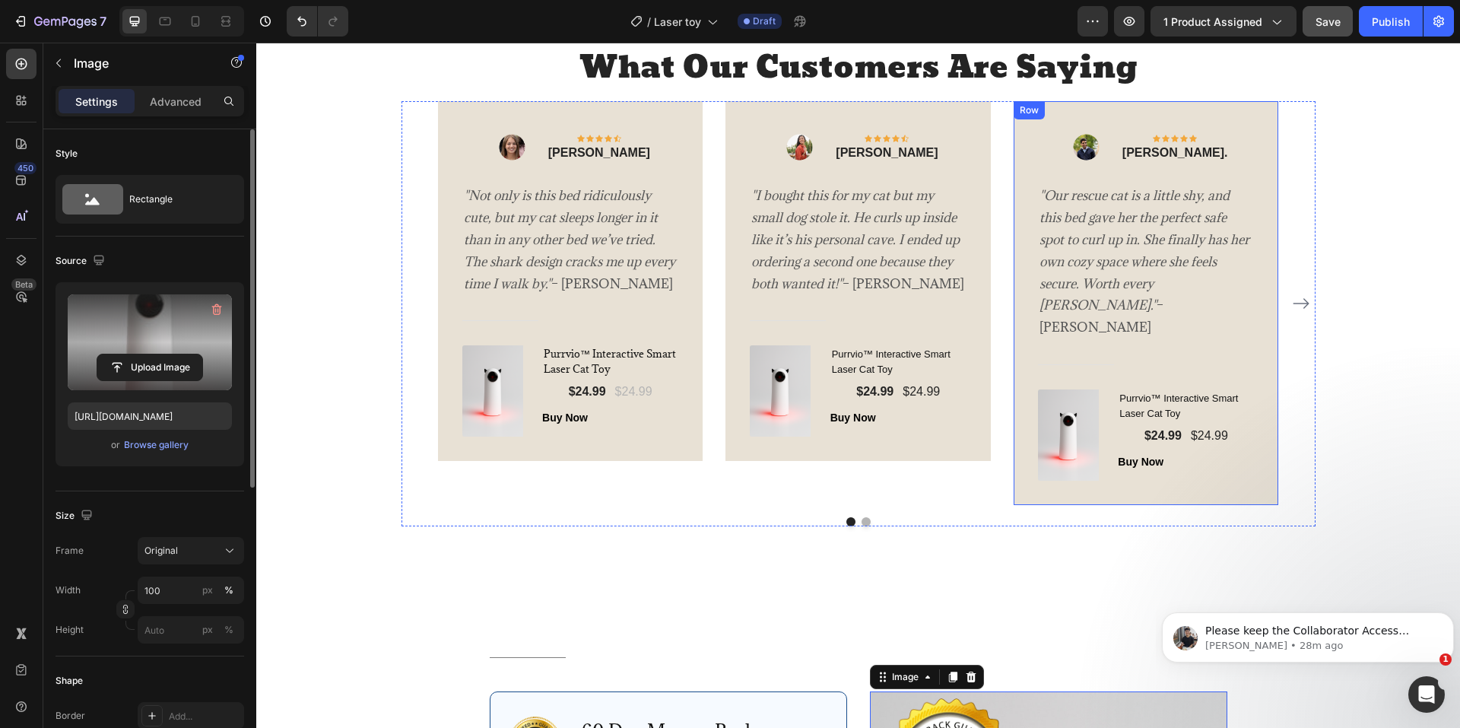
scroll to position [2965, 0]
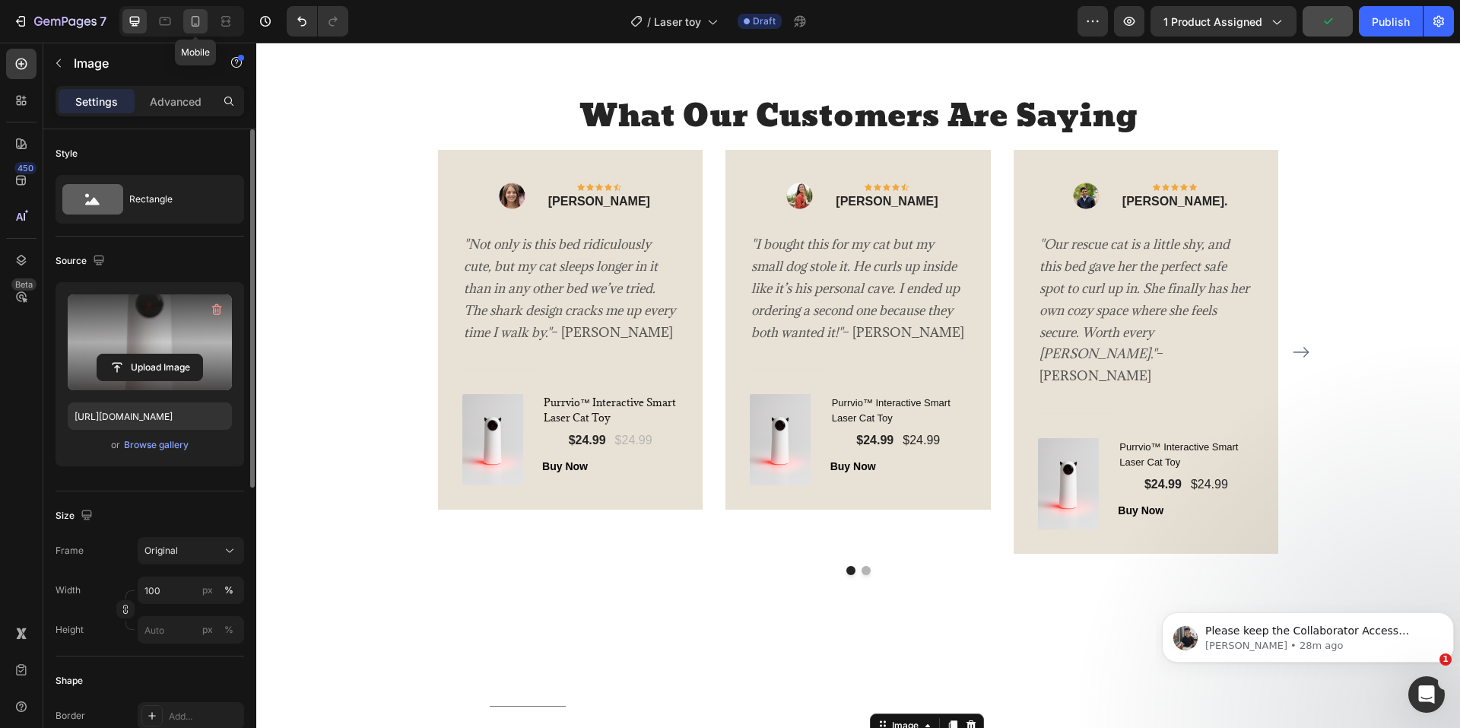
click at [199, 26] on icon at bounding box center [195, 21] width 15 height 15
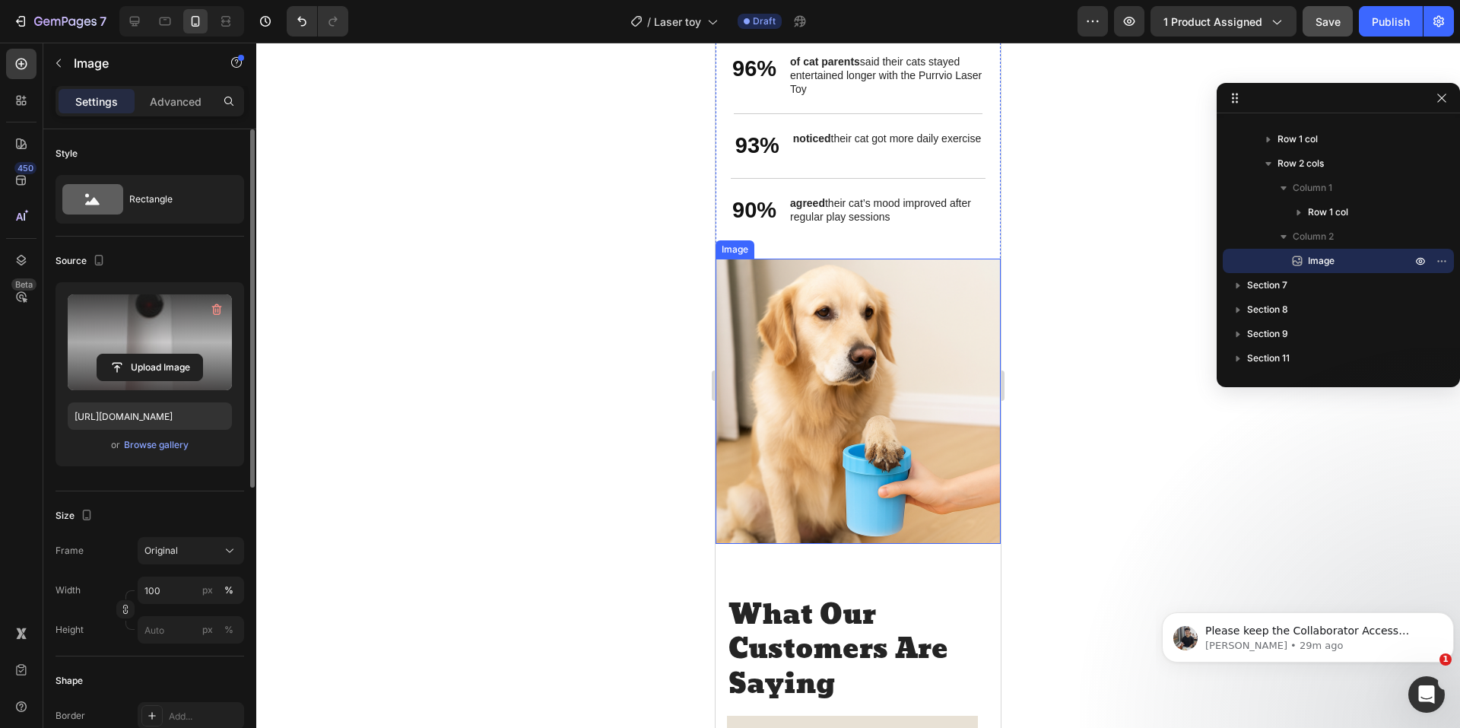
scroll to position [2509, 0]
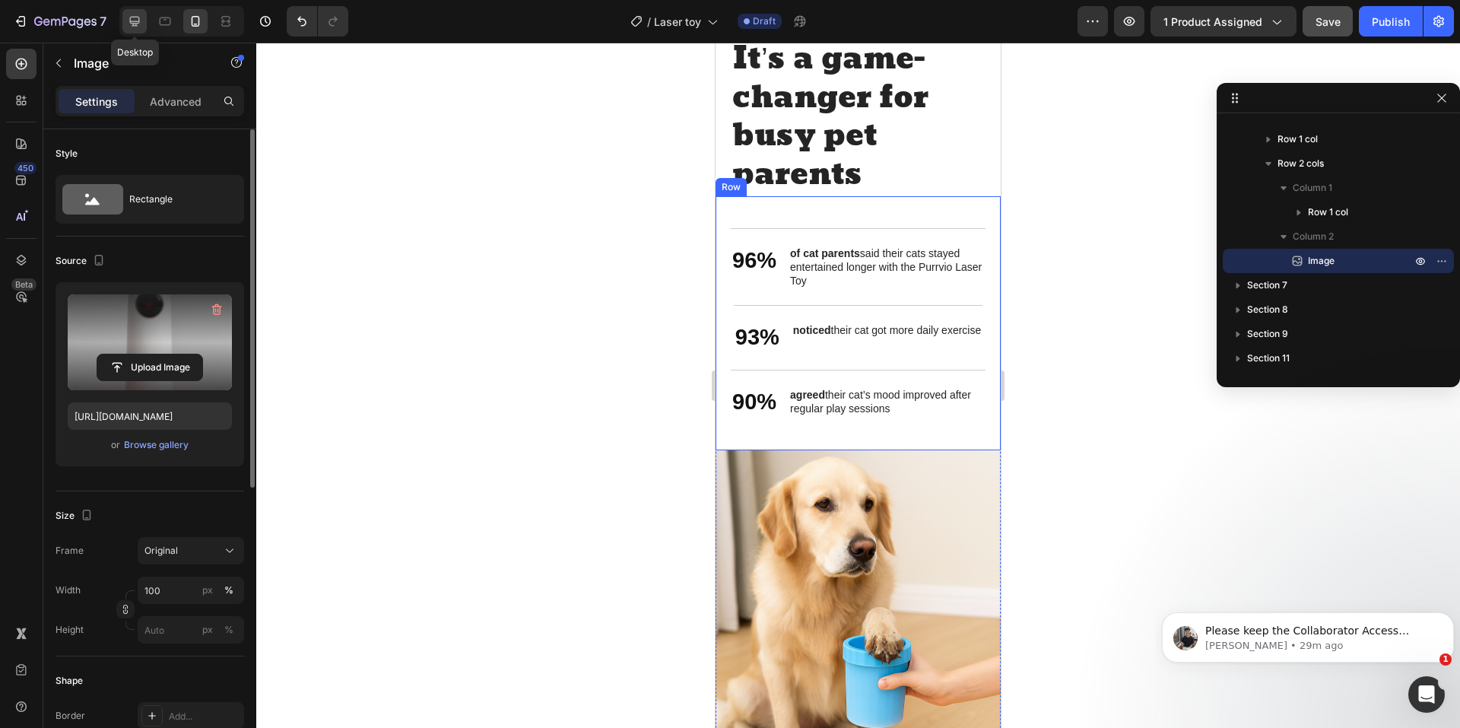
click at [134, 18] on icon at bounding box center [134, 21] width 15 height 15
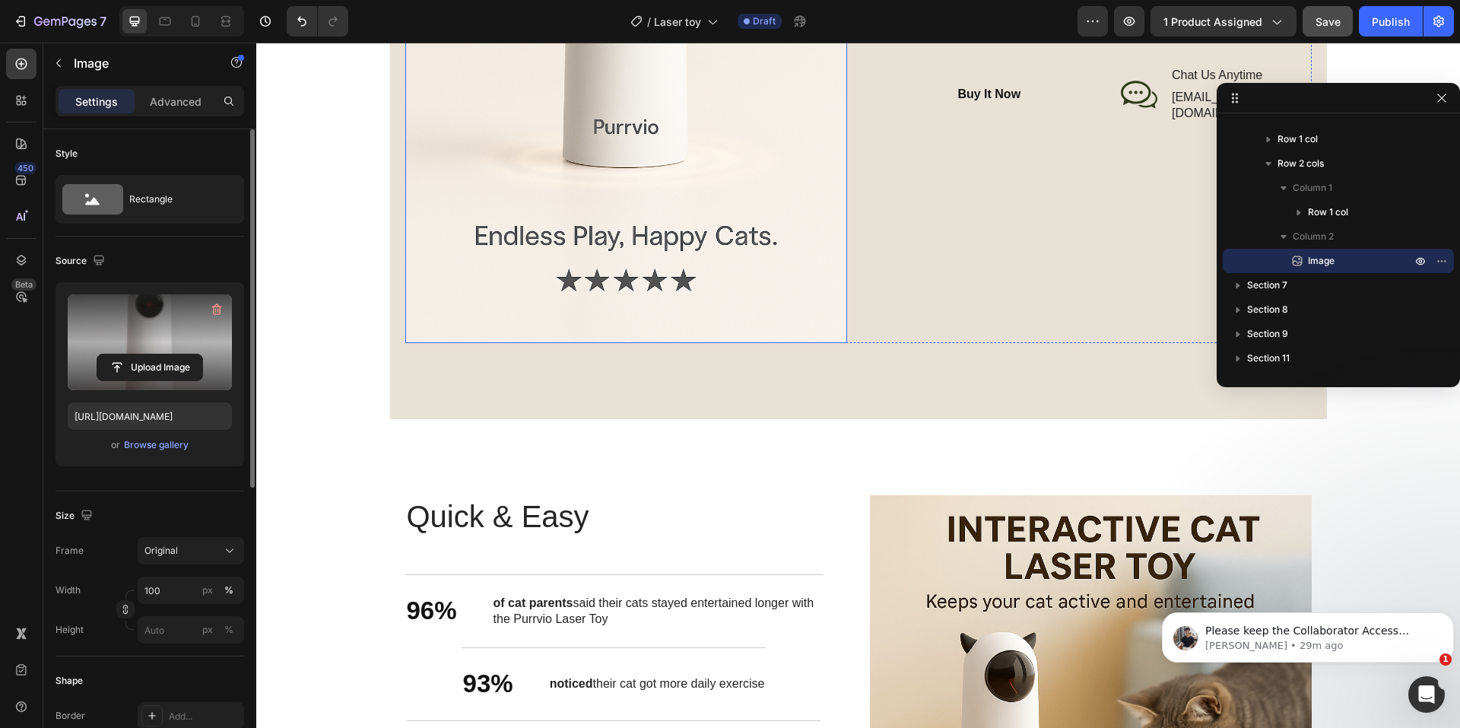
scroll to position [2001, 0]
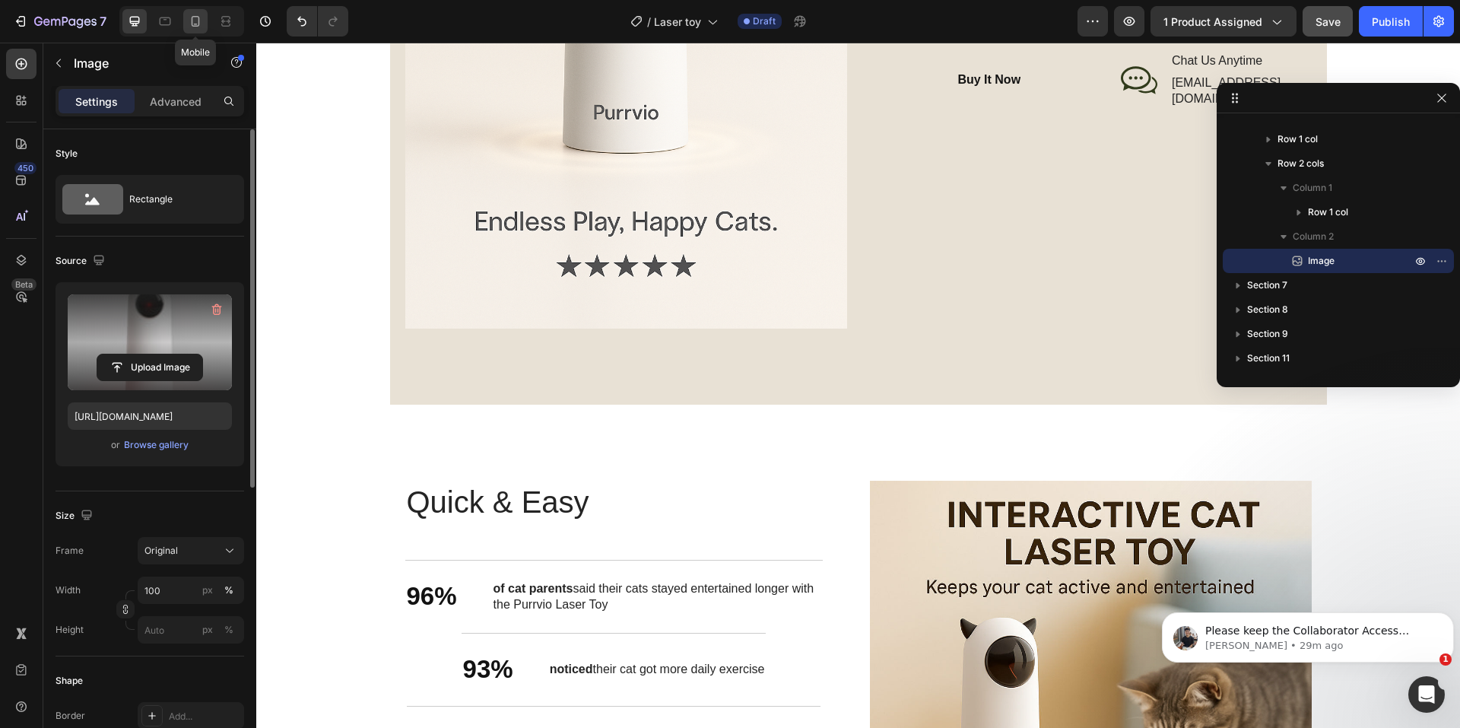
click at [199, 27] on icon at bounding box center [195, 21] width 15 height 15
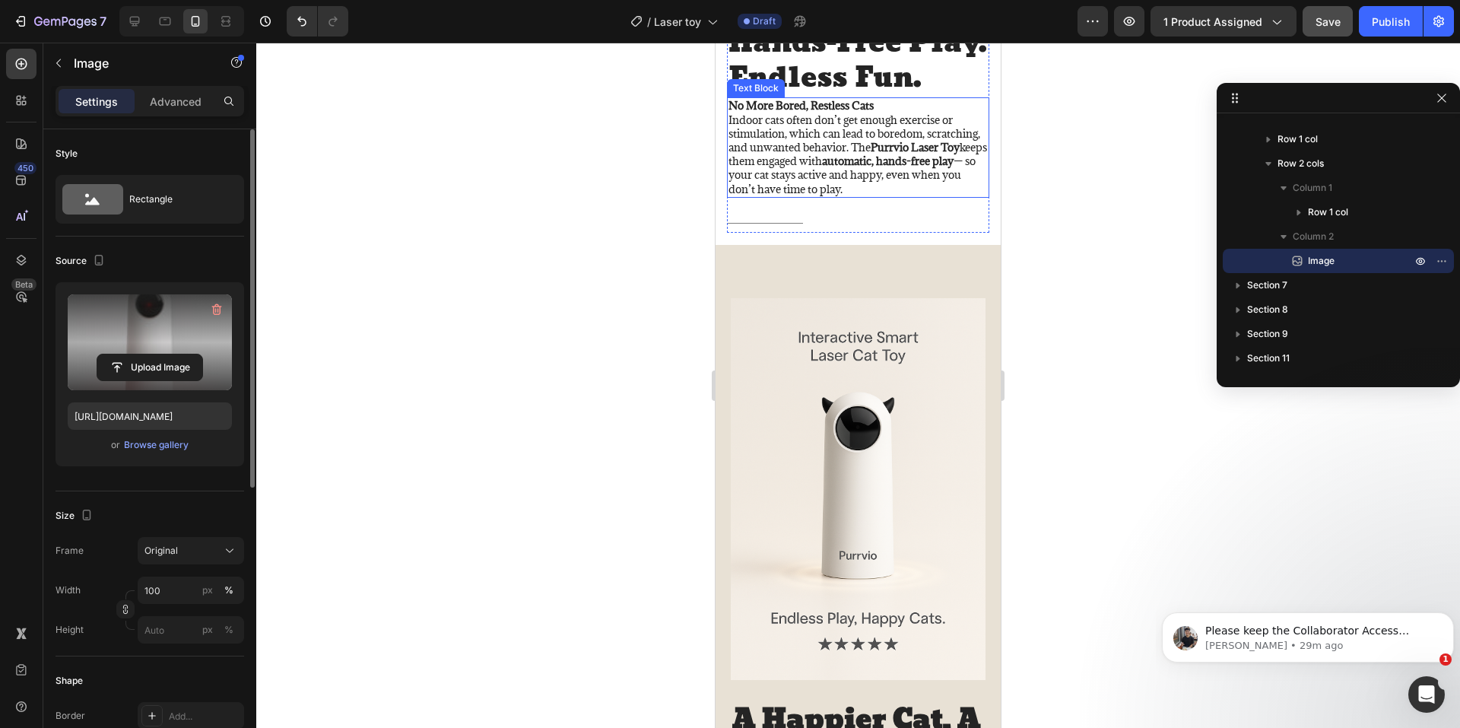
scroll to position [1545, 0]
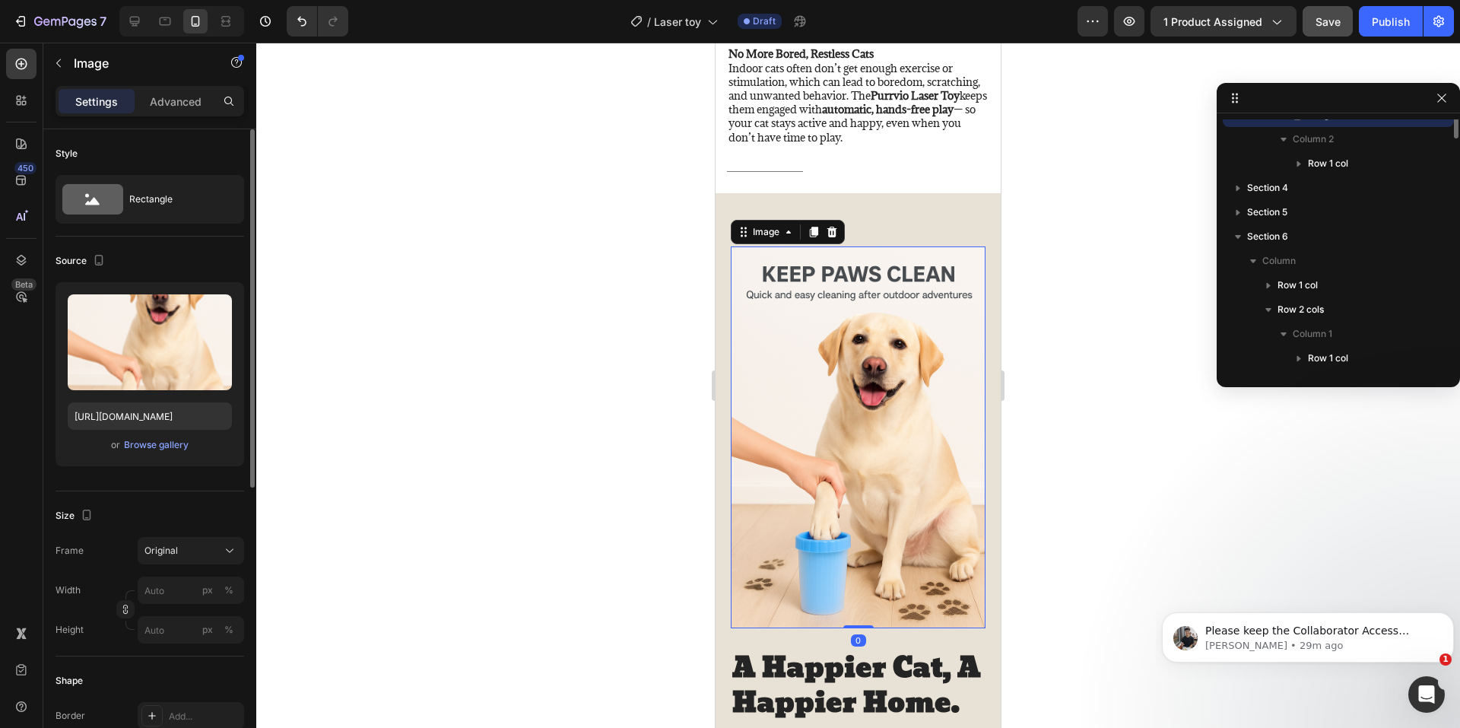
click at [880, 429] on img at bounding box center [858, 437] width 255 height 382
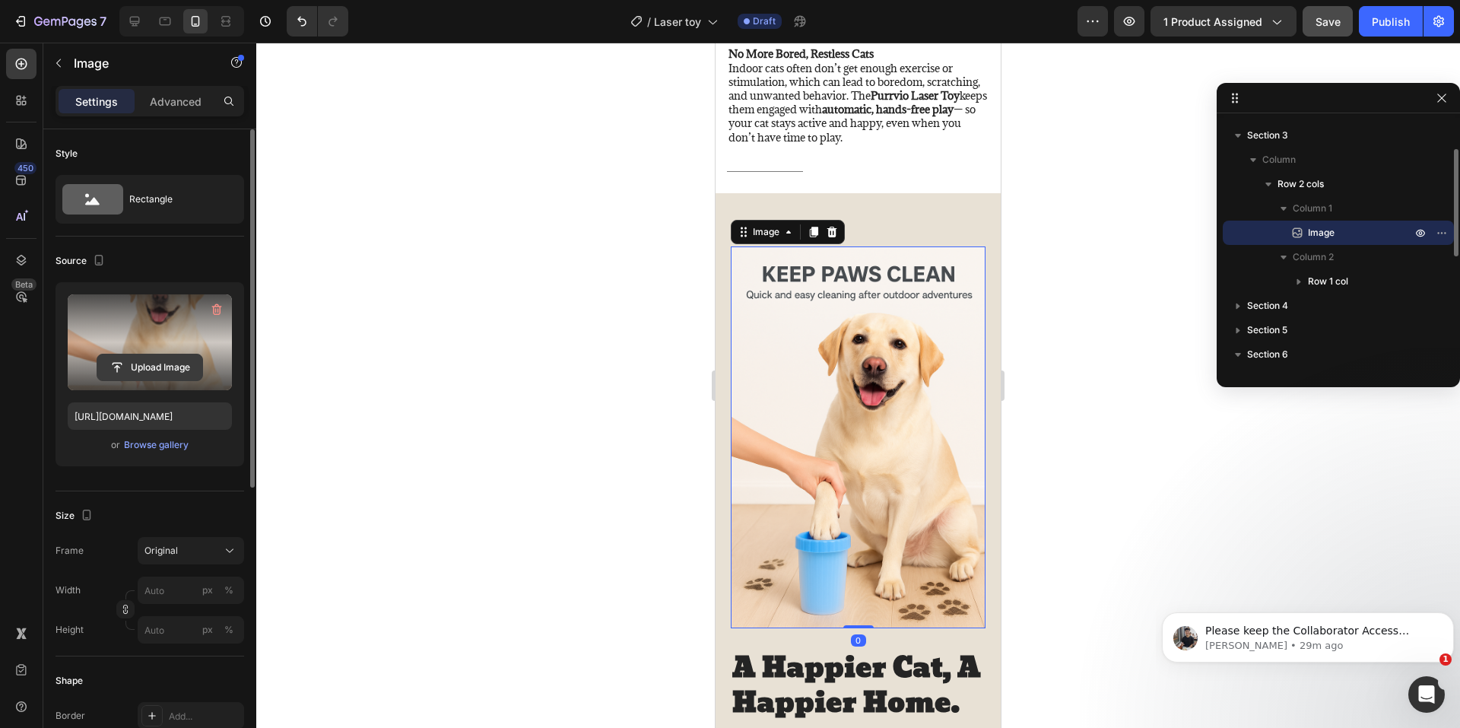
click at [174, 373] on input "file" at bounding box center [149, 367] width 105 height 26
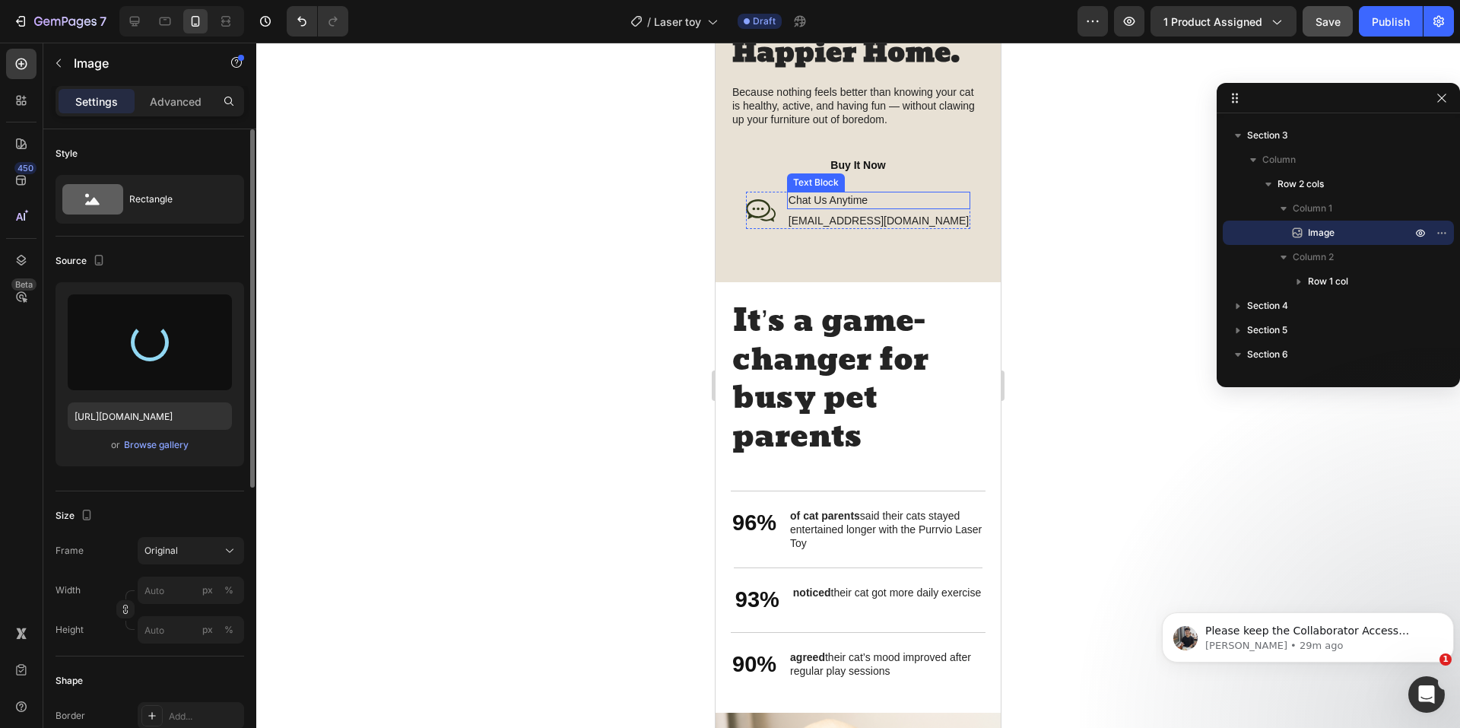
type input "[URL][DOMAIN_NAME]"
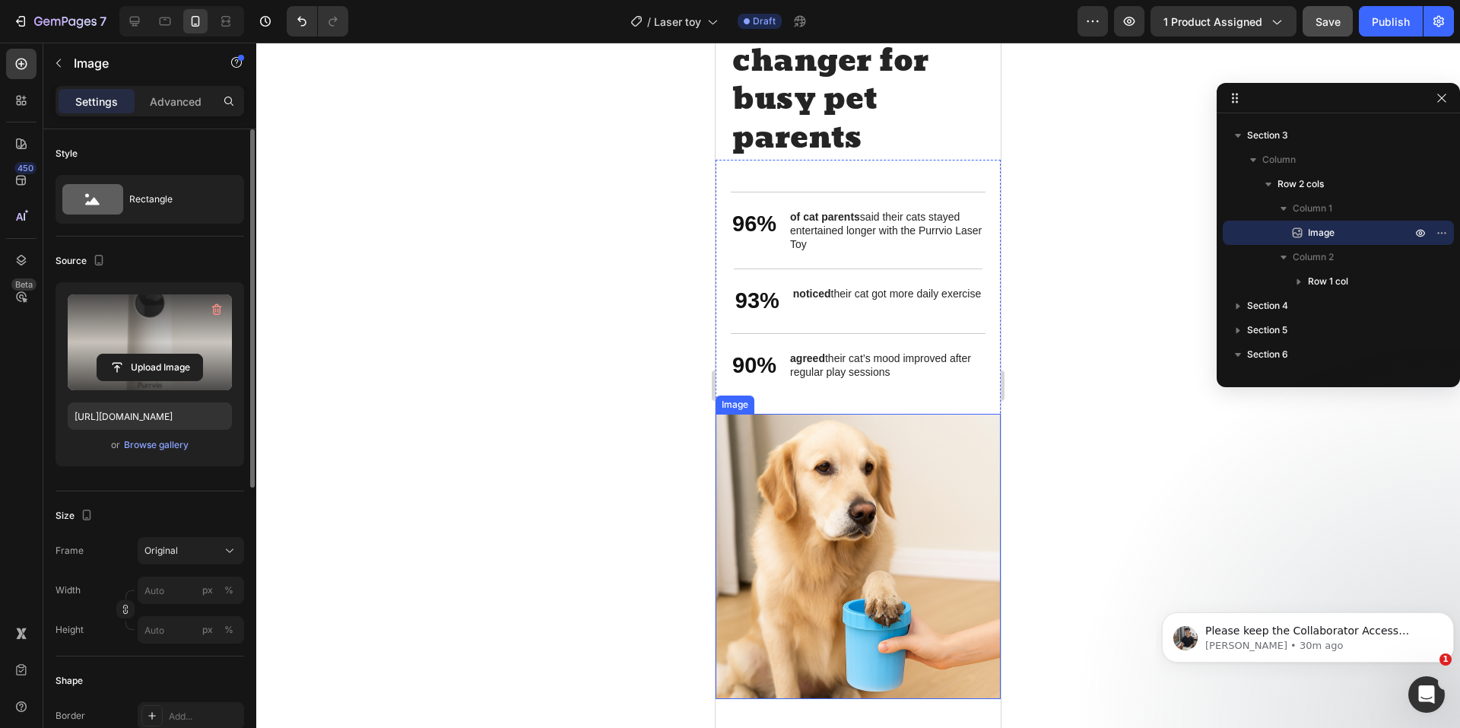
scroll to position [2685, 0]
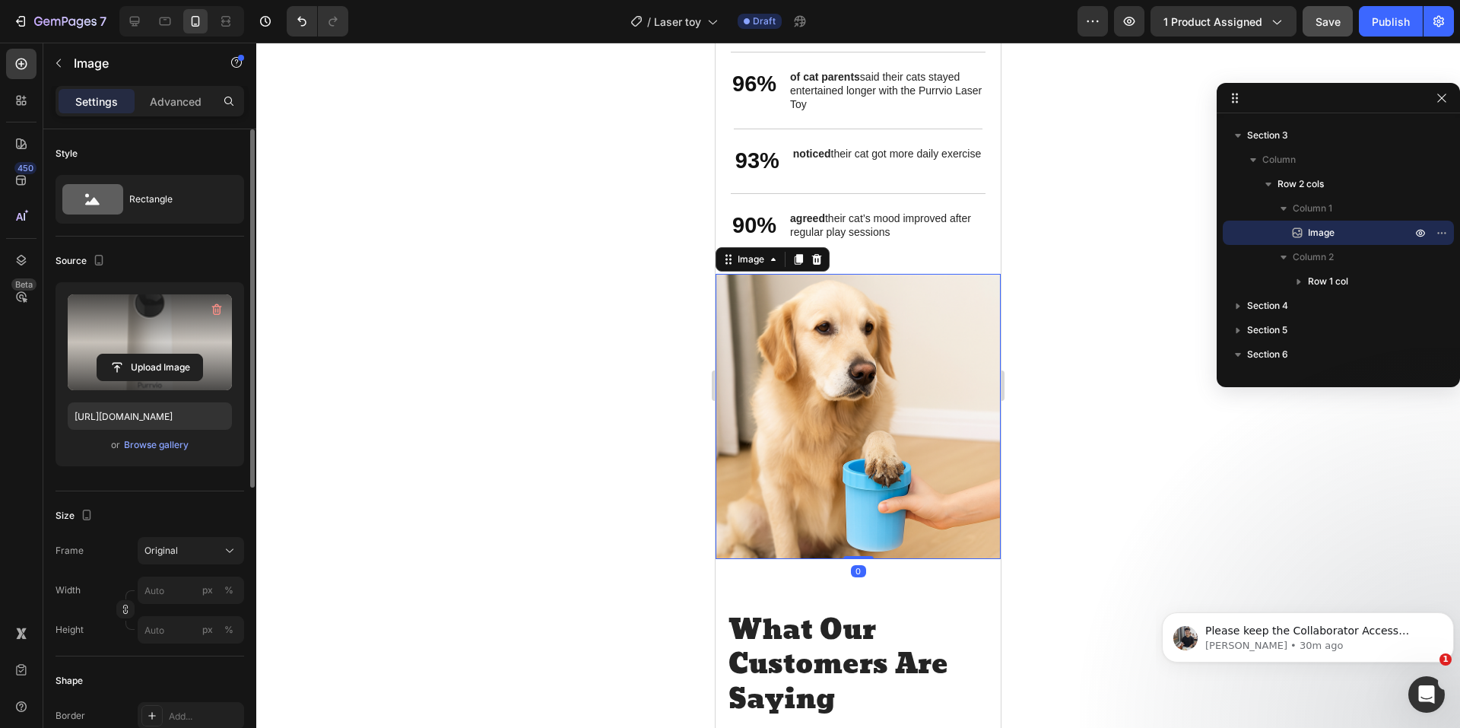
click at [866, 488] on img at bounding box center [857, 416] width 285 height 285
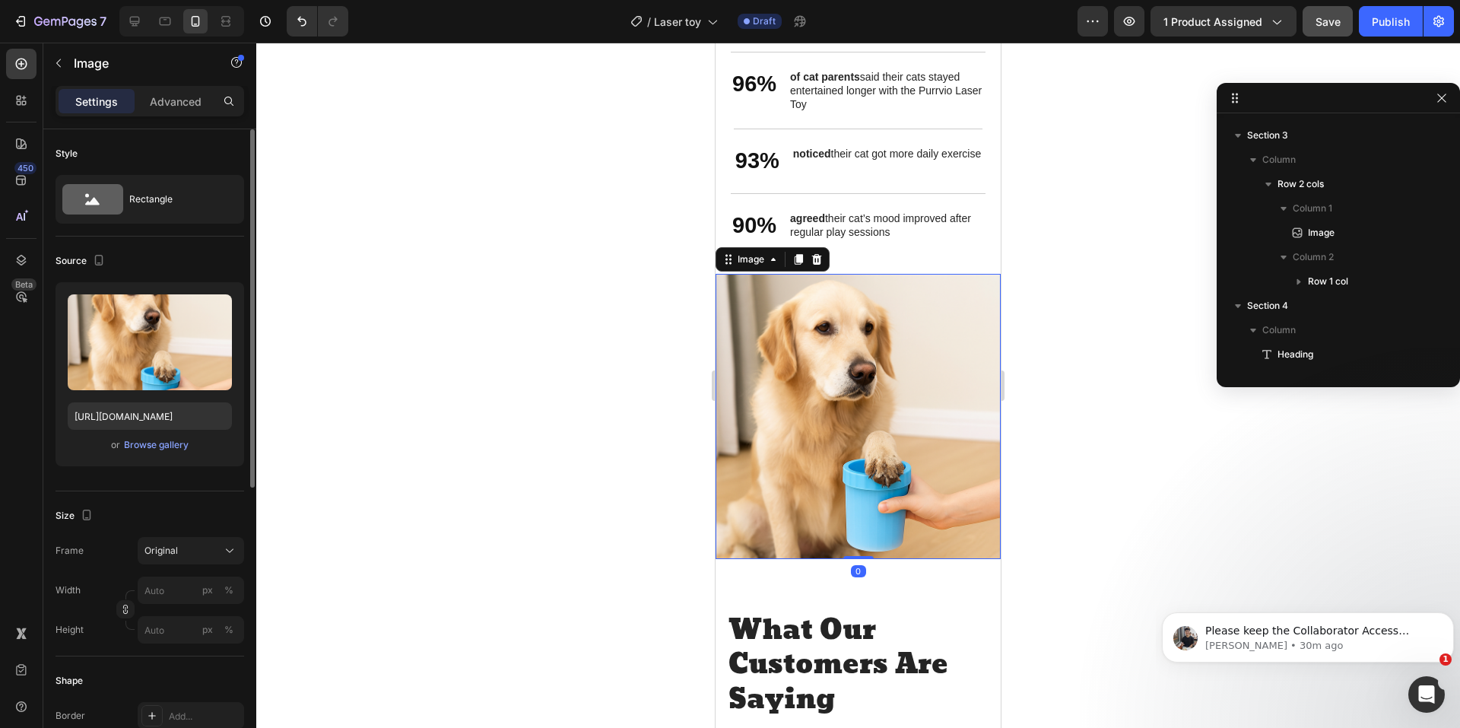
scroll to position [312, 0]
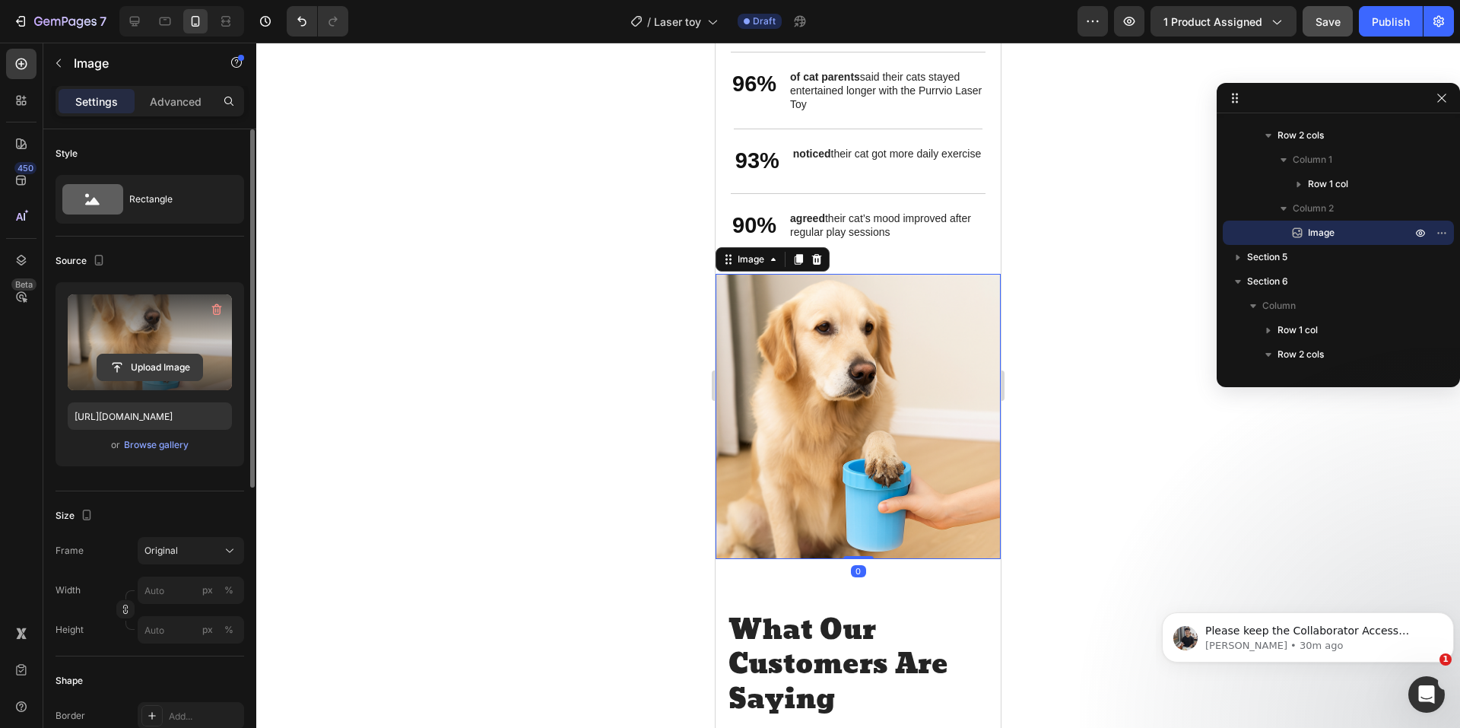
click at [138, 366] on input "file" at bounding box center [149, 367] width 105 height 26
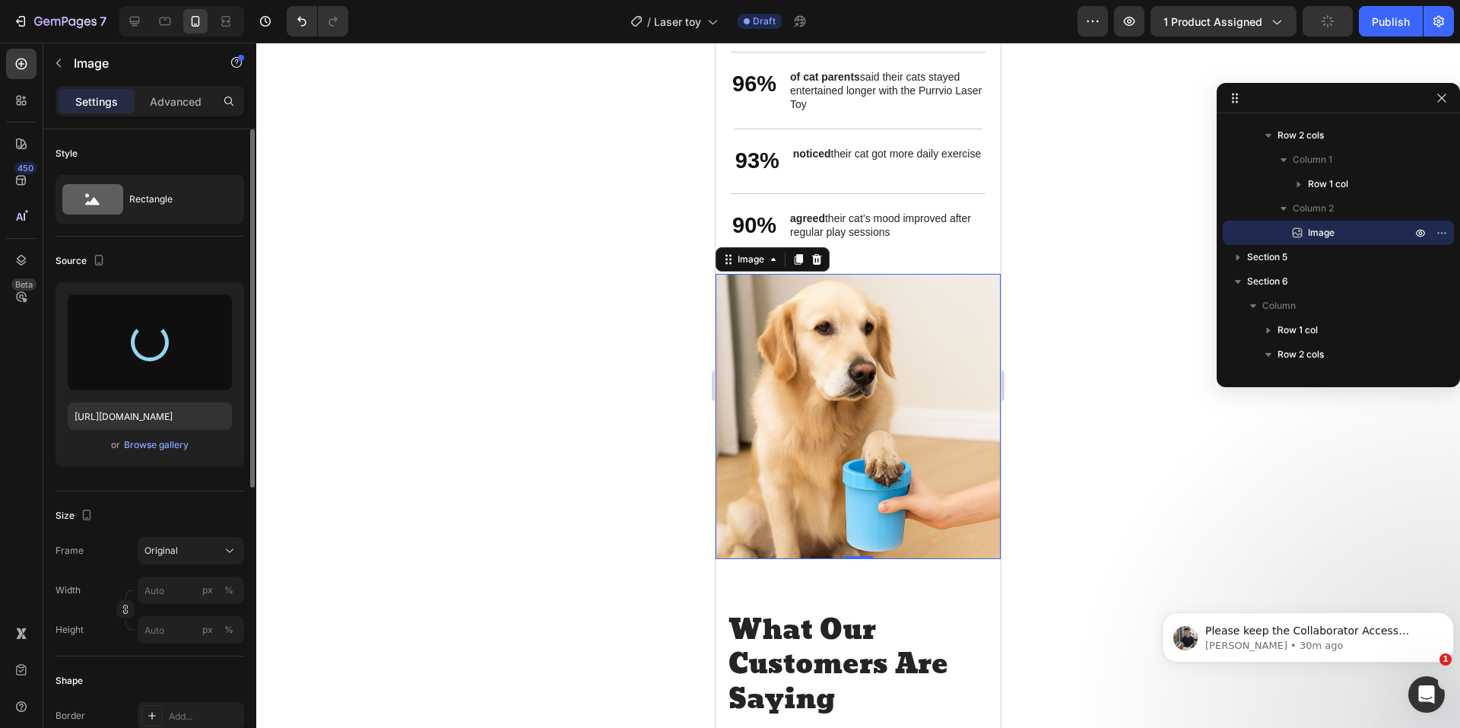
type input "[URL][DOMAIN_NAME]"
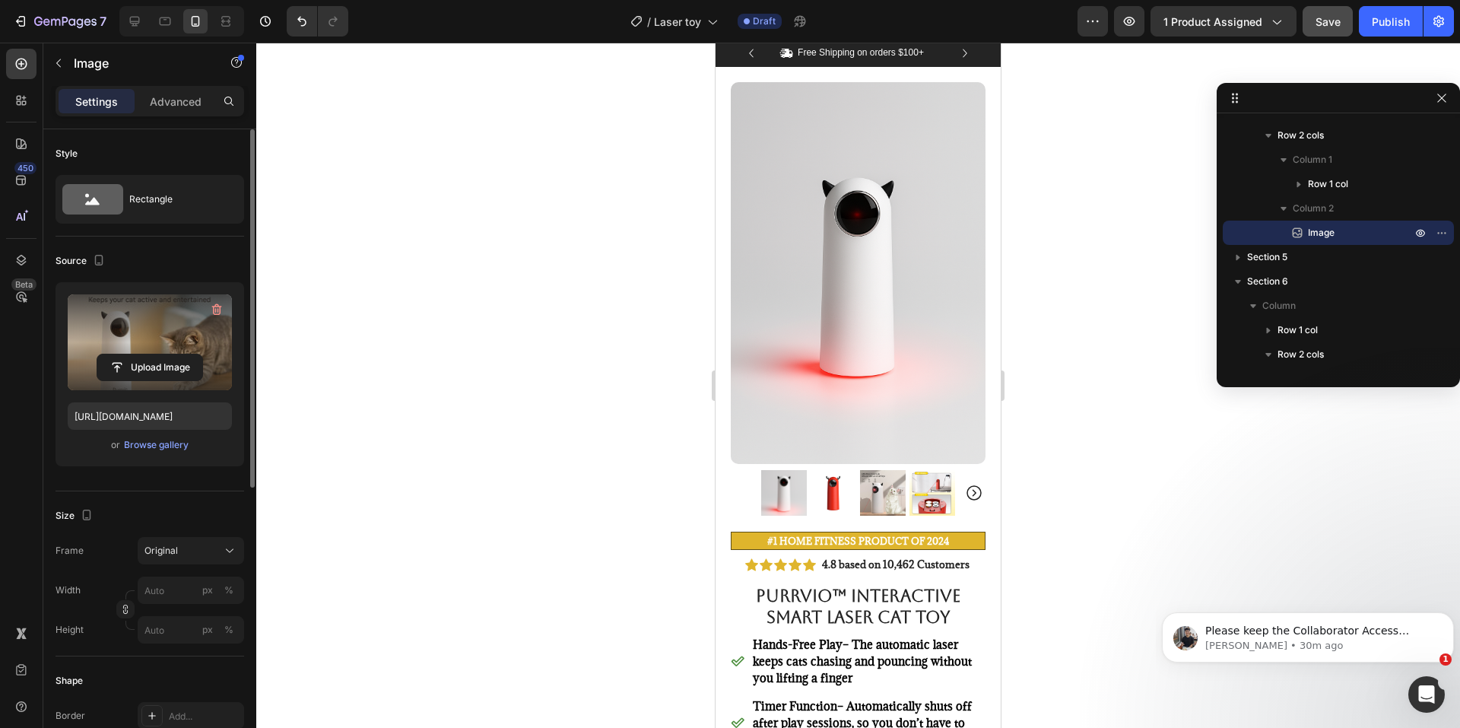
scroll to position [0, 0]
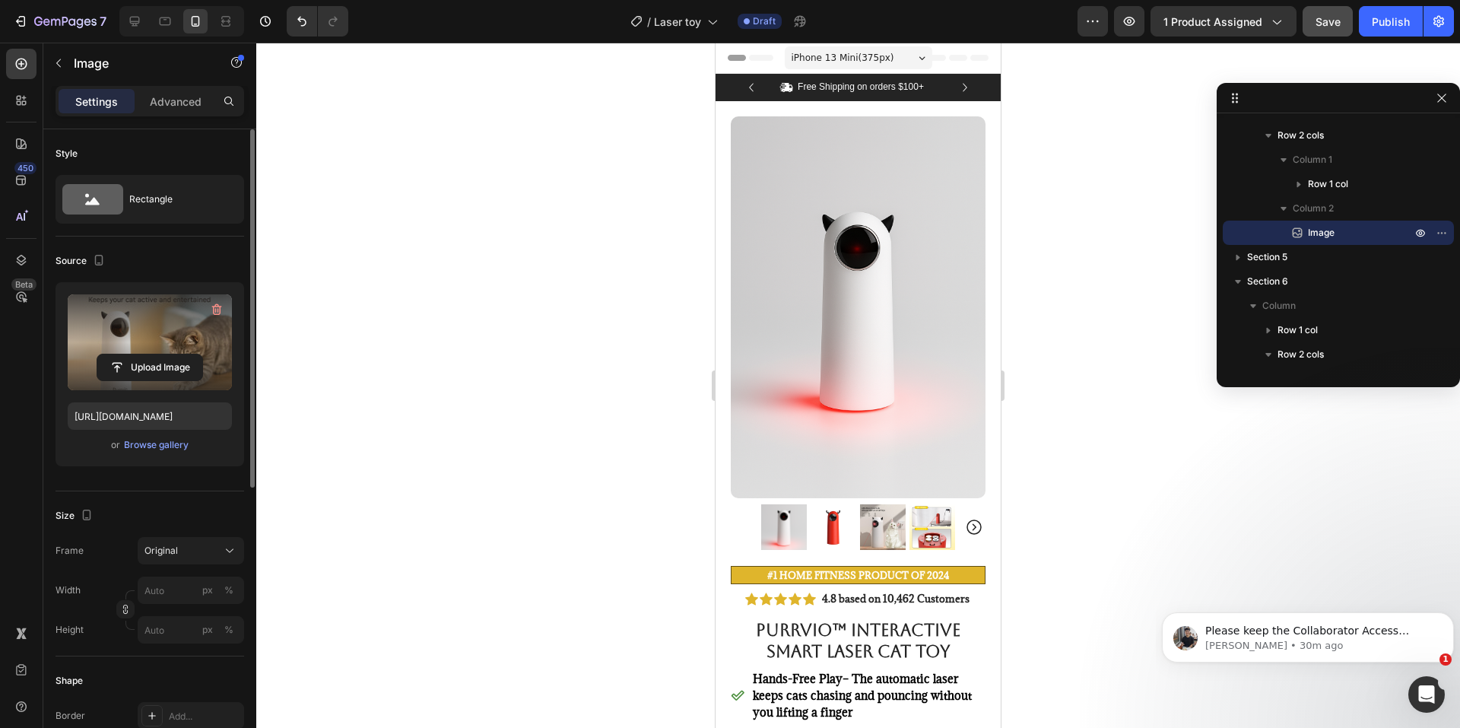
click at [1320, 24] on span "Save" at bounding box center [1327, 21] width 25 height 13
click at [145, 16] on div at bounding box center [134, 21] width 24 height 24
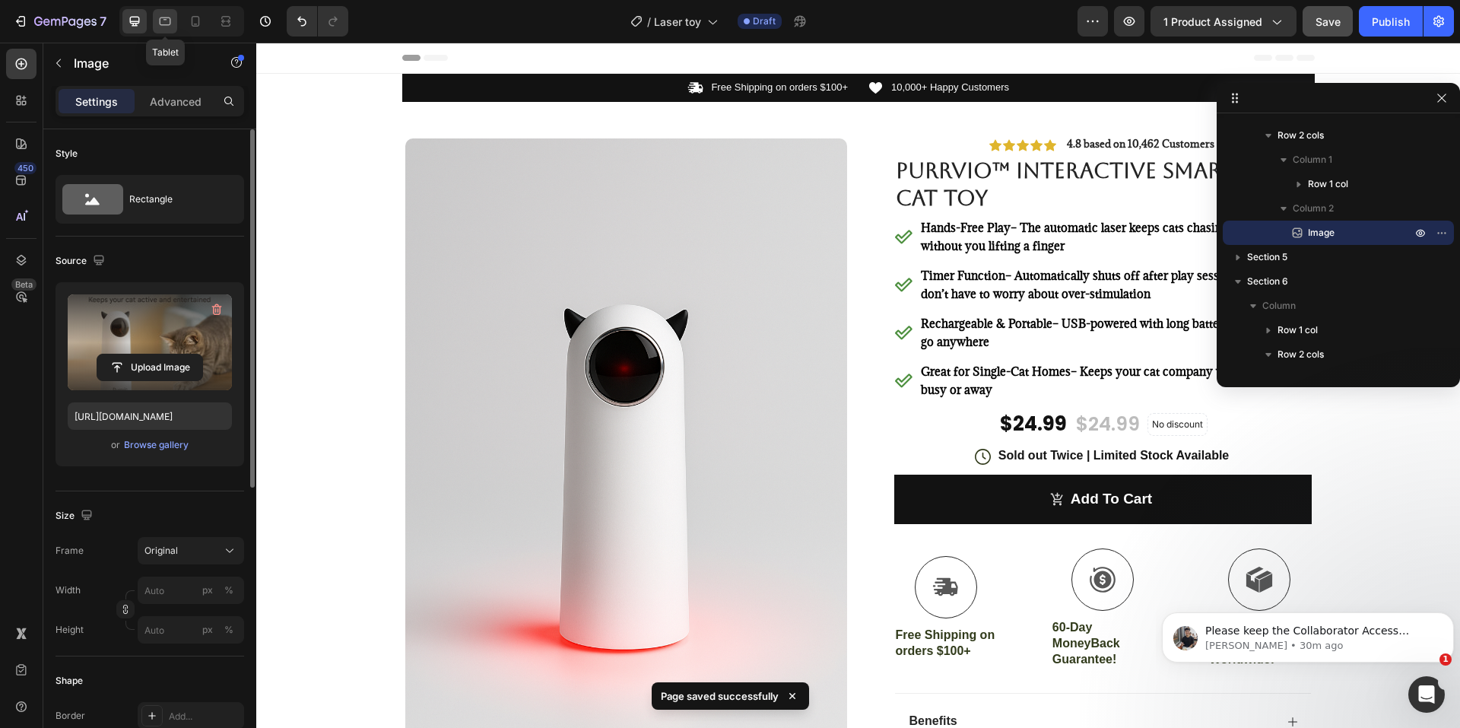
click at [166, 17] on icon at bounding box center [164, 21] width 15 height 15
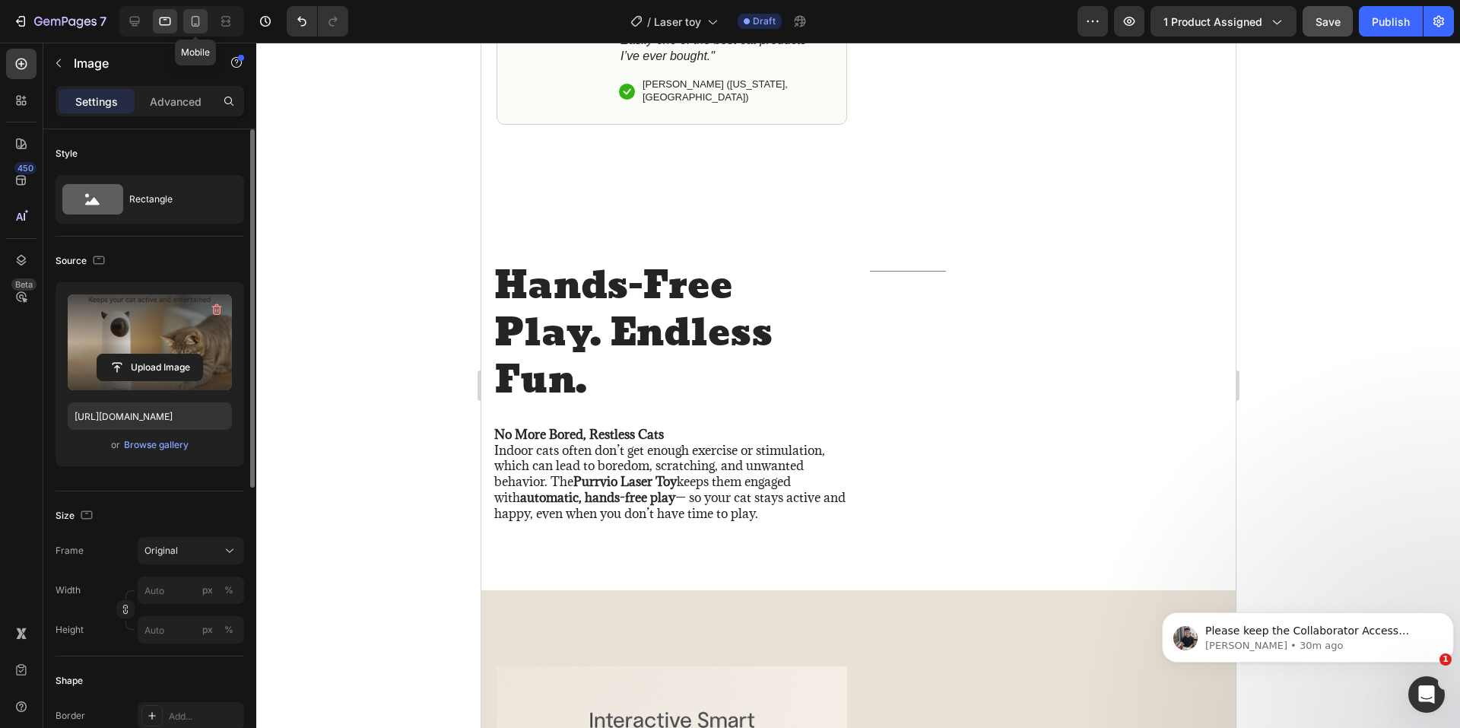
click at [193, 21] on icon at bounding box center [195, 21] width 15 height 15
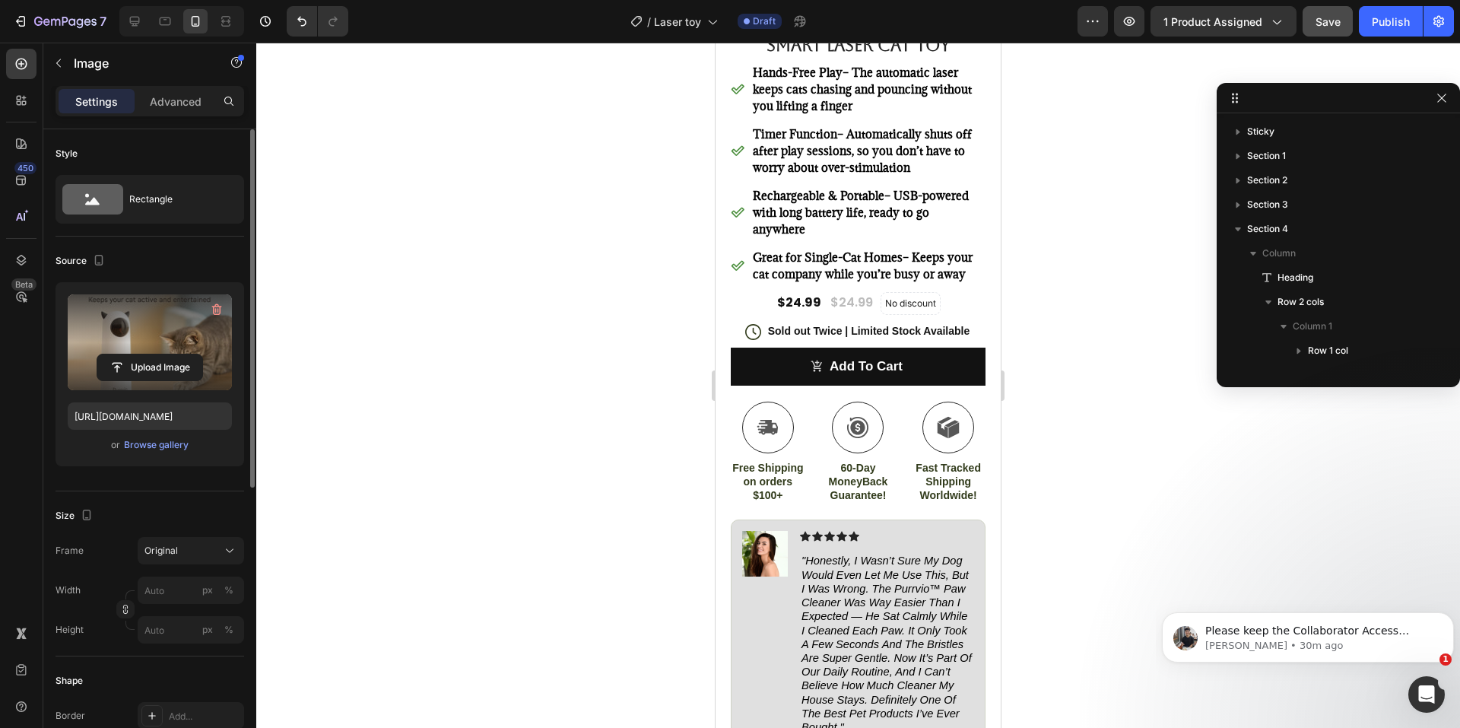
scroll to position [166, 0]
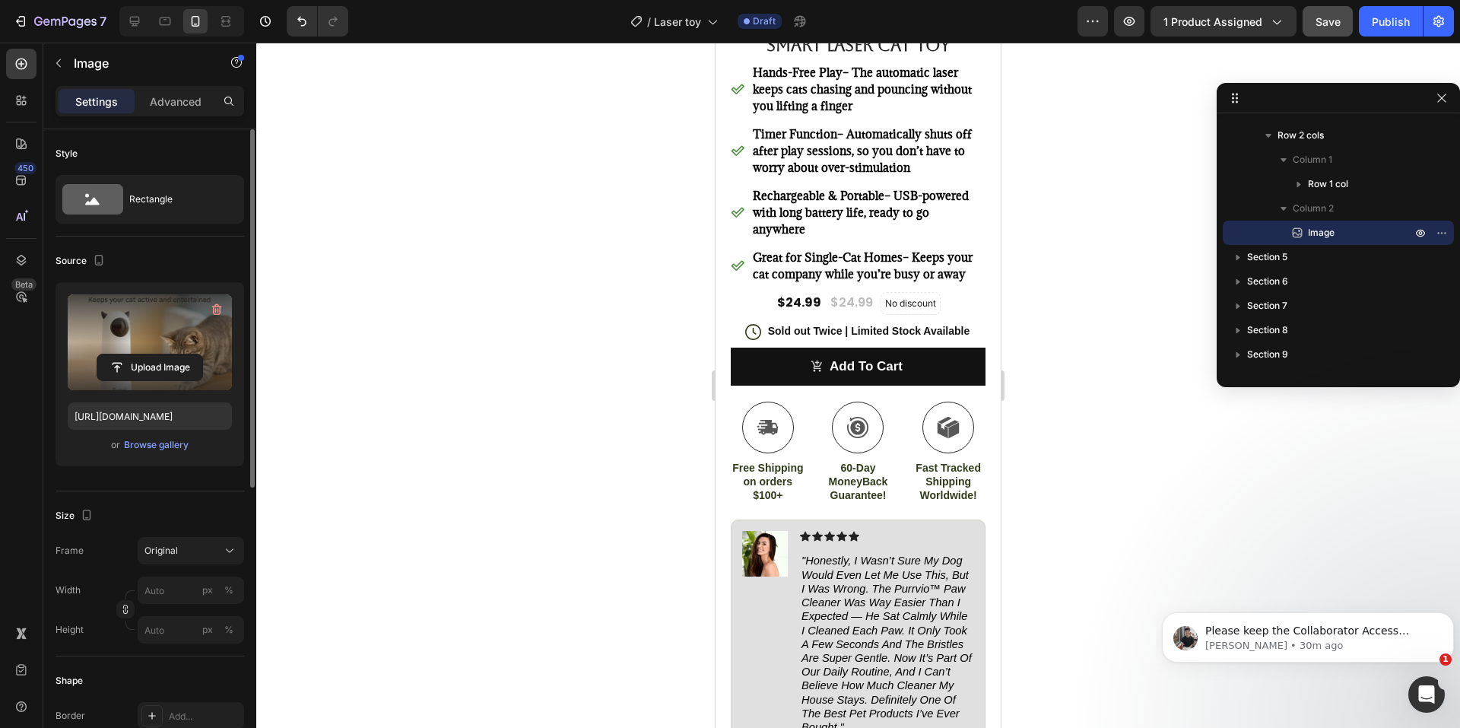
click at [1120, 322] on div at bounding box center [858, 385] width 1204 height 685
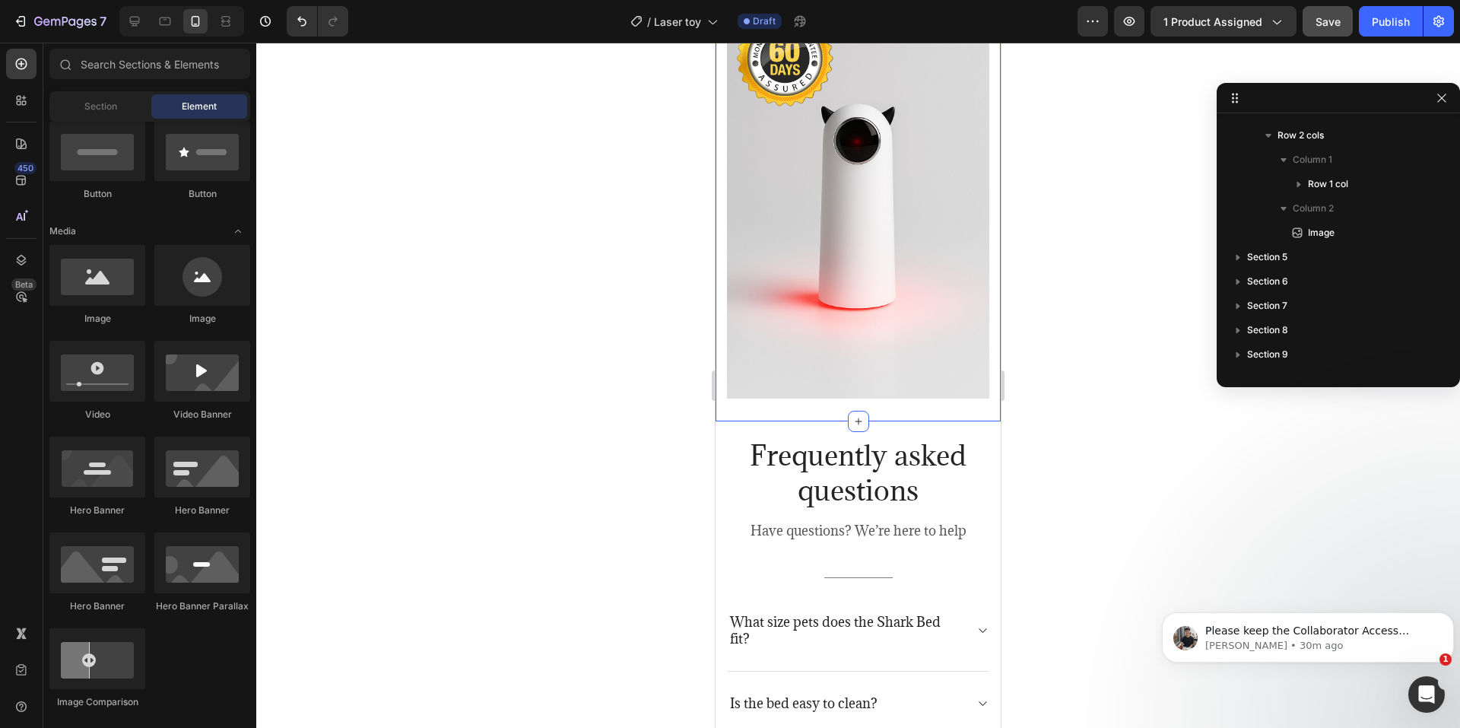
scroll to position [4258, 0]
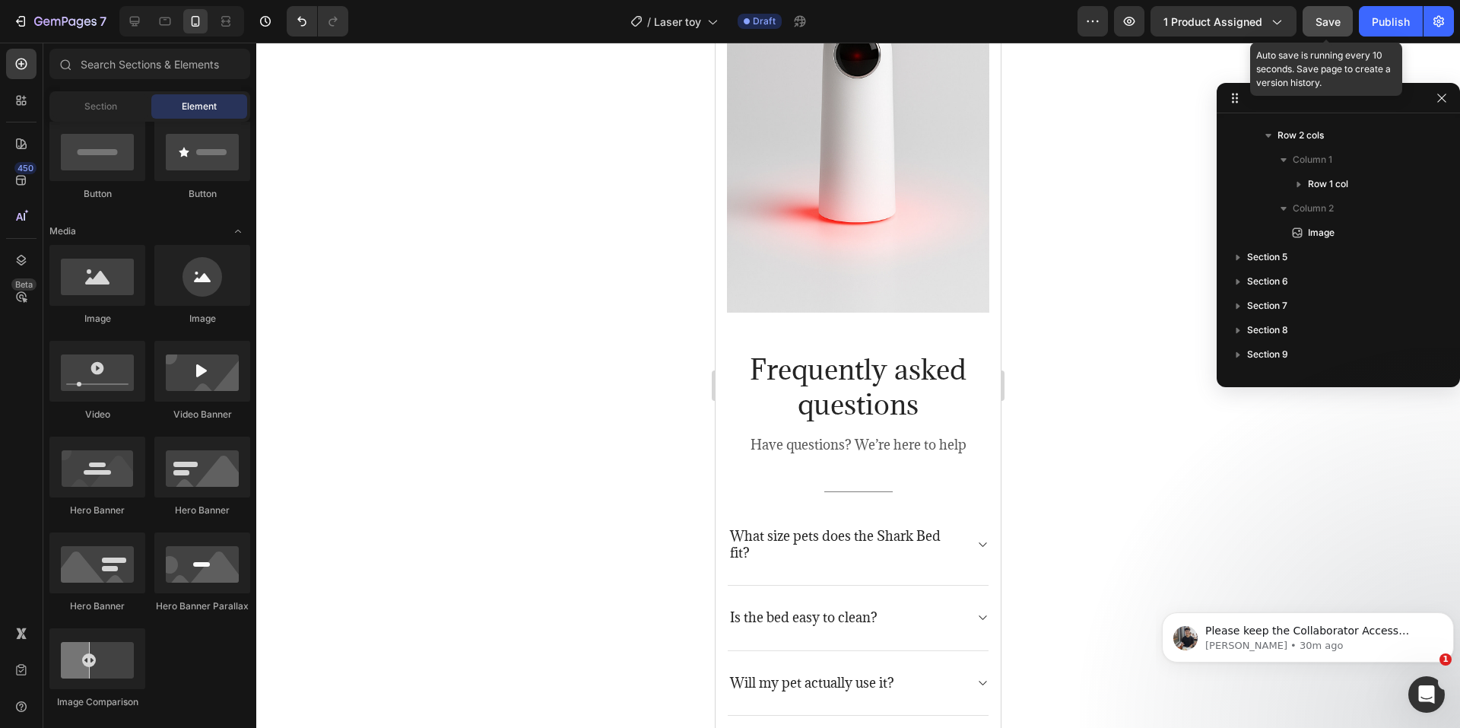
click at [1338, 20] on span "Save" at bounding box center [1327, 21] width 25 height 13
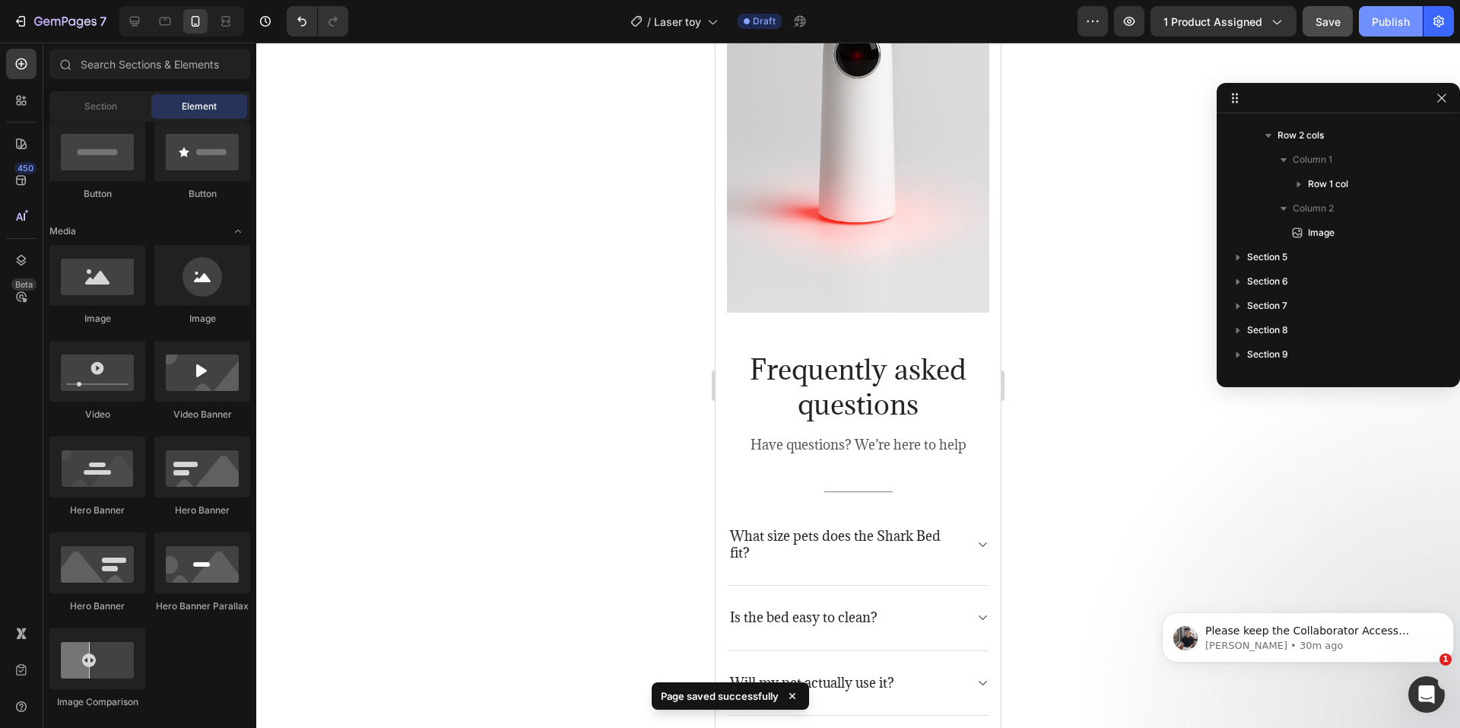
click at [1388, 28] on div "Publish" at bounding box center [1391, 22] width 38 height 16
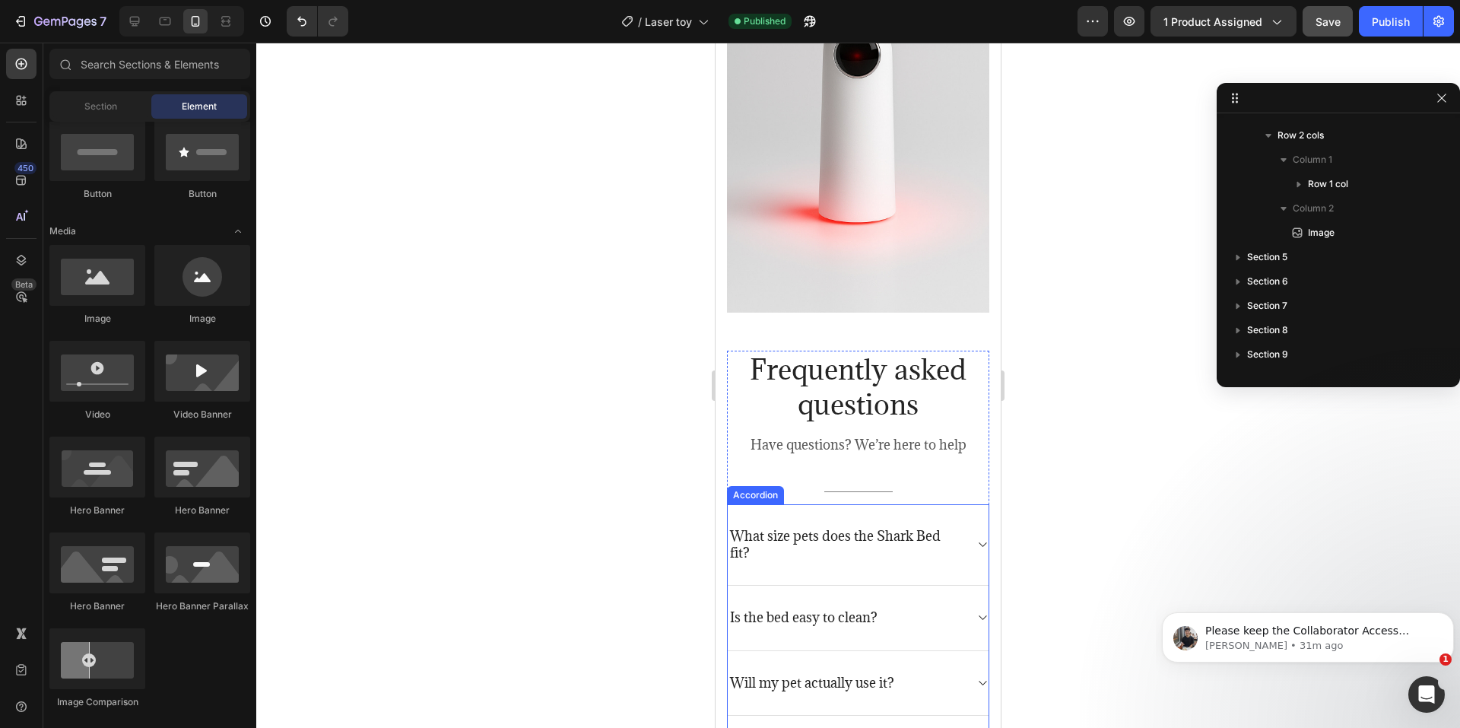
click at [800, 528] on p "What size pets does the Shark Bed fit?" at bounding box center [846, 544] width 232 height 33
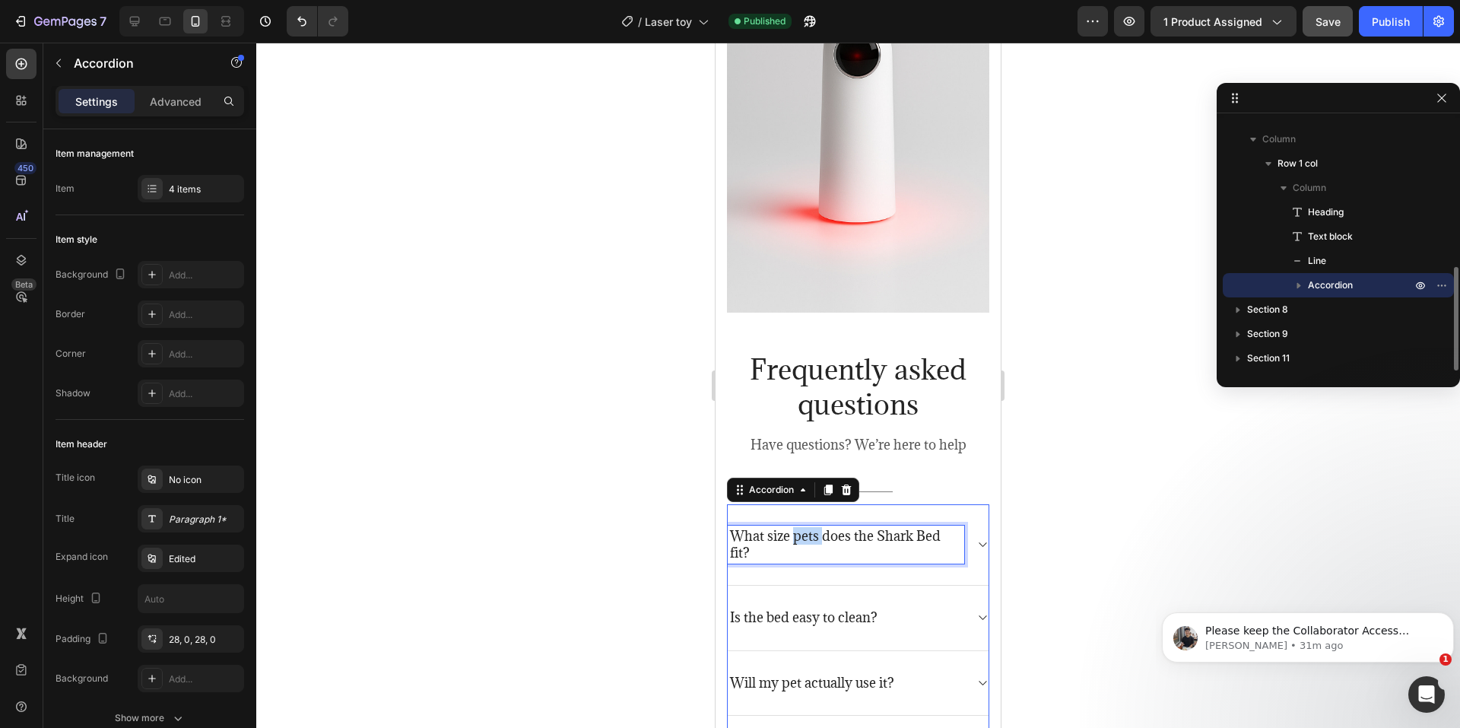
click at [800, 528] on p "What size pets does the Shark Bed fit?" at bounding box center [846, 544] width 232 height 33
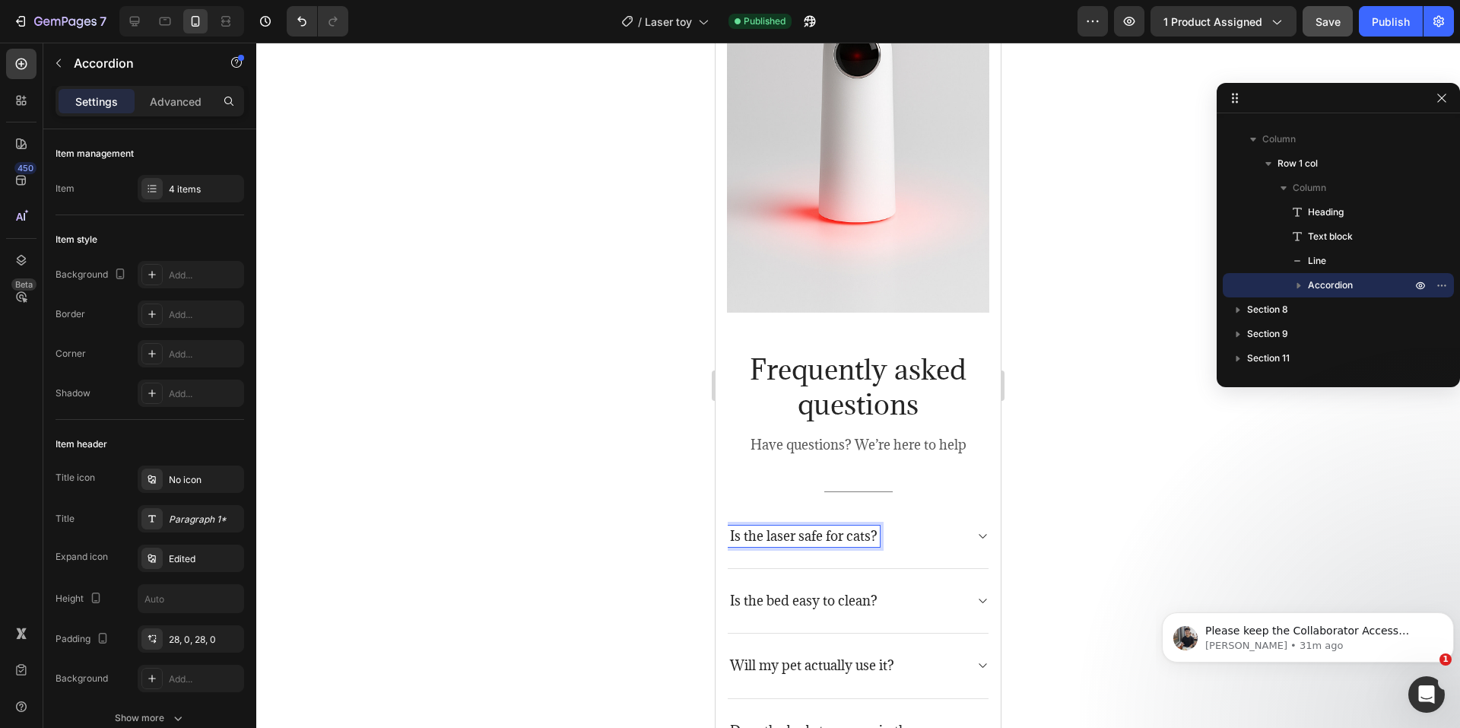
click at [975, 504] on div "Is the laser safe for cats?" at bounding box center [858, 536] width 261 height 65
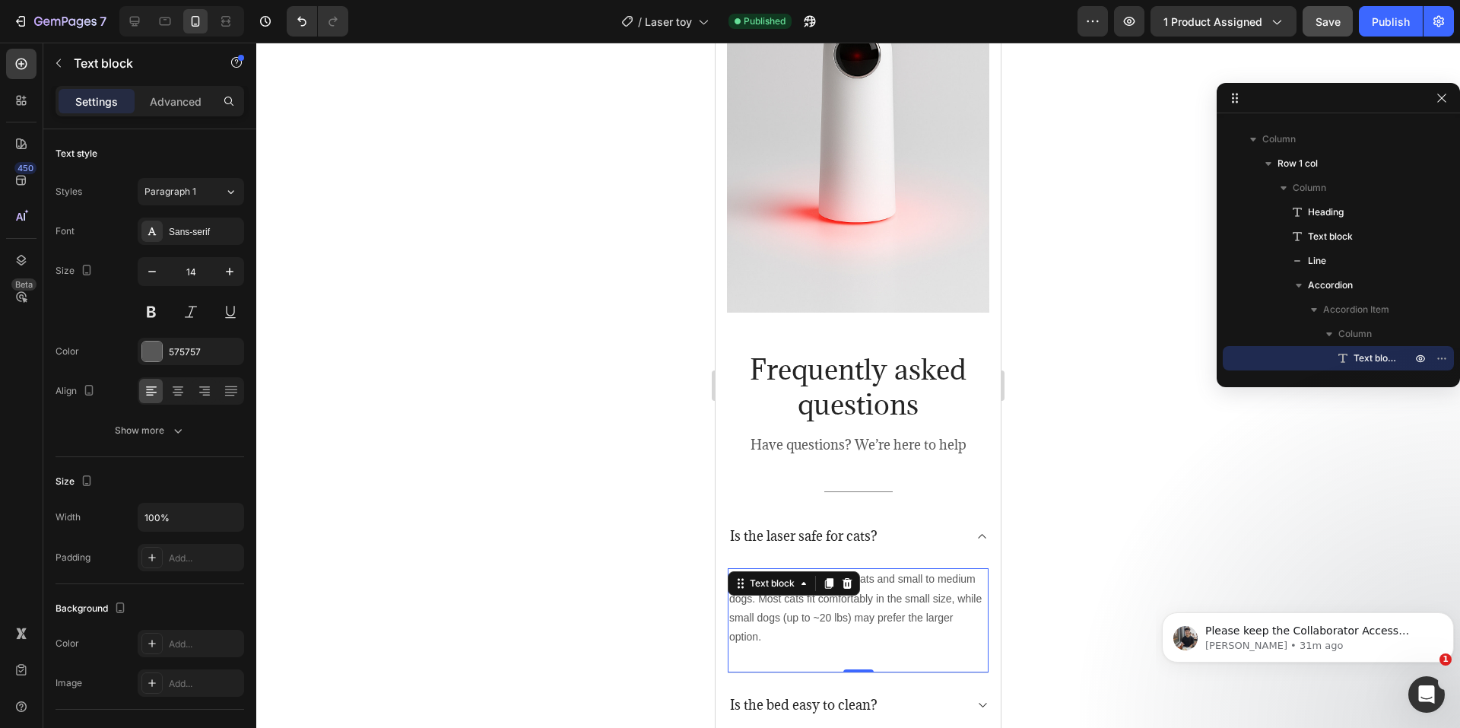
click at [843, 568] on div "The Shark Bed is ideal for cats and small to medium dogs. Most cats fit comfort…" at bounding box center [858, 620] width 261 height 105
click at [843, 571] on div "Text block" at bounding box center [794, 583] width 132 height 24
click at [887, 569] on p "The Shark Bed is ideal for cats and small to medium dogs. Most cats fit comfort…" at bounding box center [858, 607] width 258 height 77
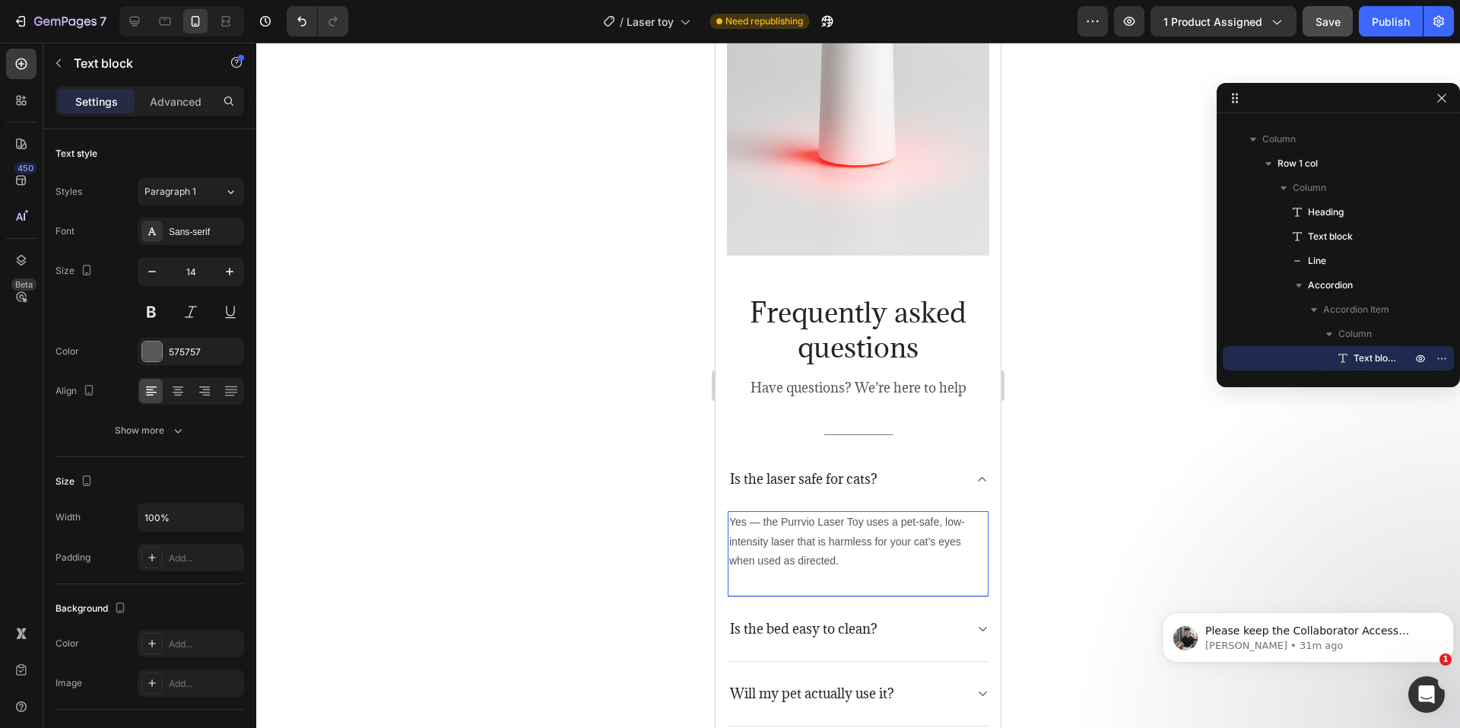
scroll to position [4410, 0]
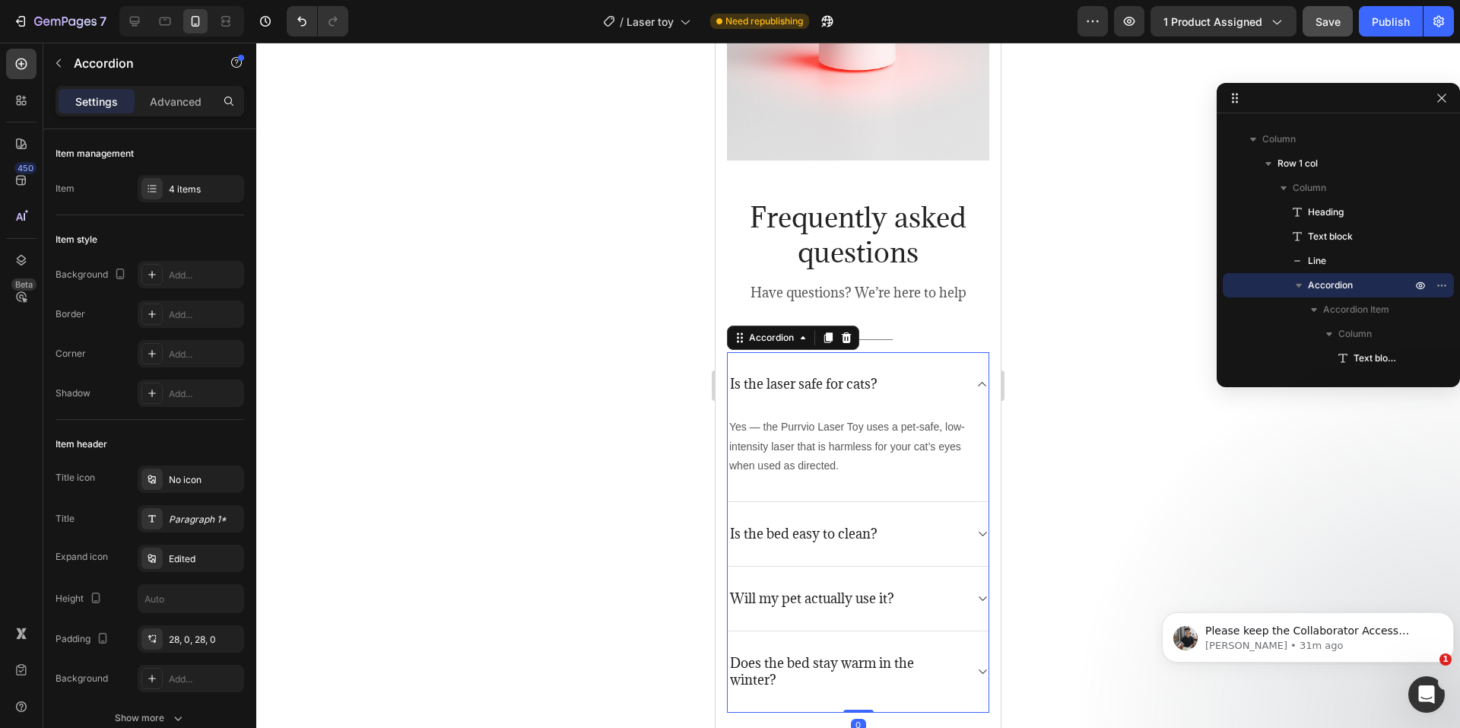
click at [798, 525] on p "Is the bed easy to clean?" at bounding box center [803, 533] width 147 height 17
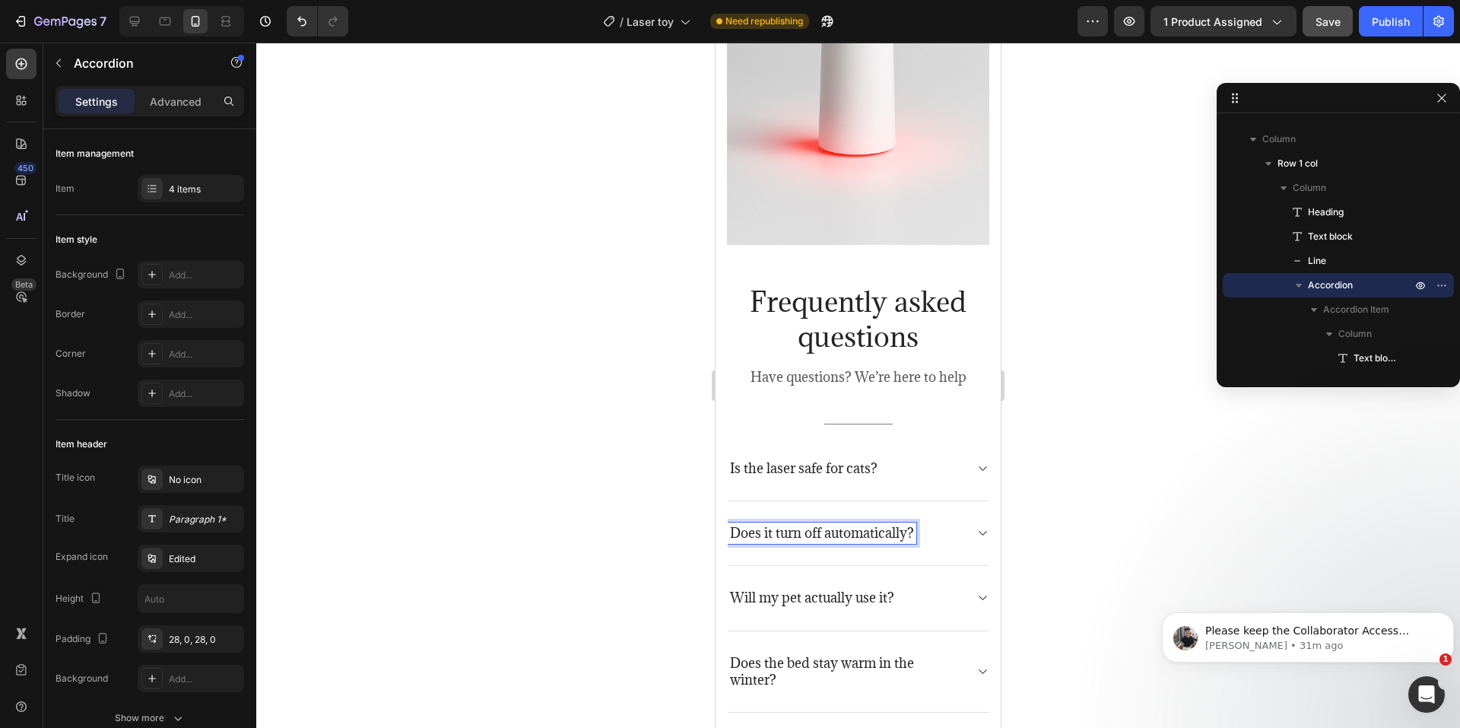
scroll to position [4324, 0]
click at [947, 502] on div "Does it turn off automatically?" at bounding box center [858, 534] width 261 height 65
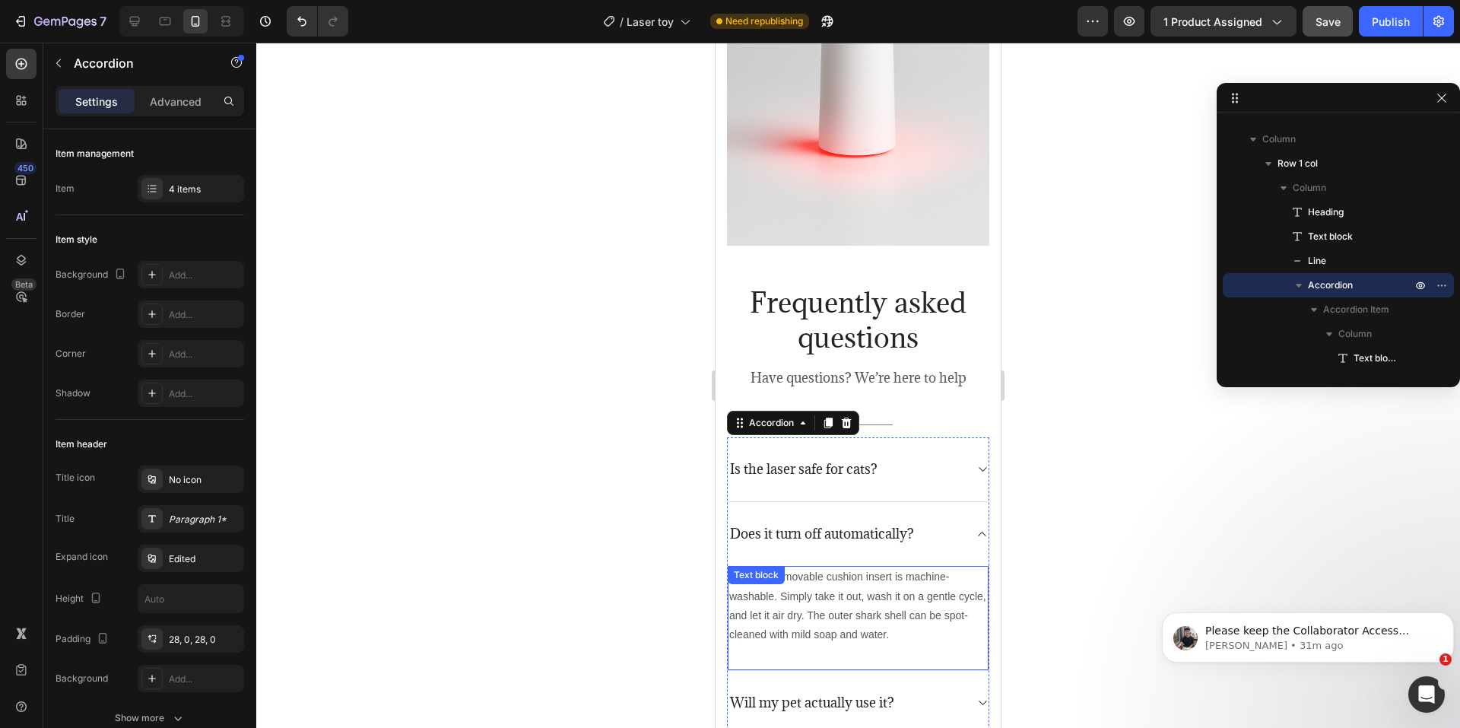
click at [820, 566] on div "Yes! The removable cushion insert is machine-washable. Simply take it out, wash…" at bounding box center [858, 618] width 261 height 105
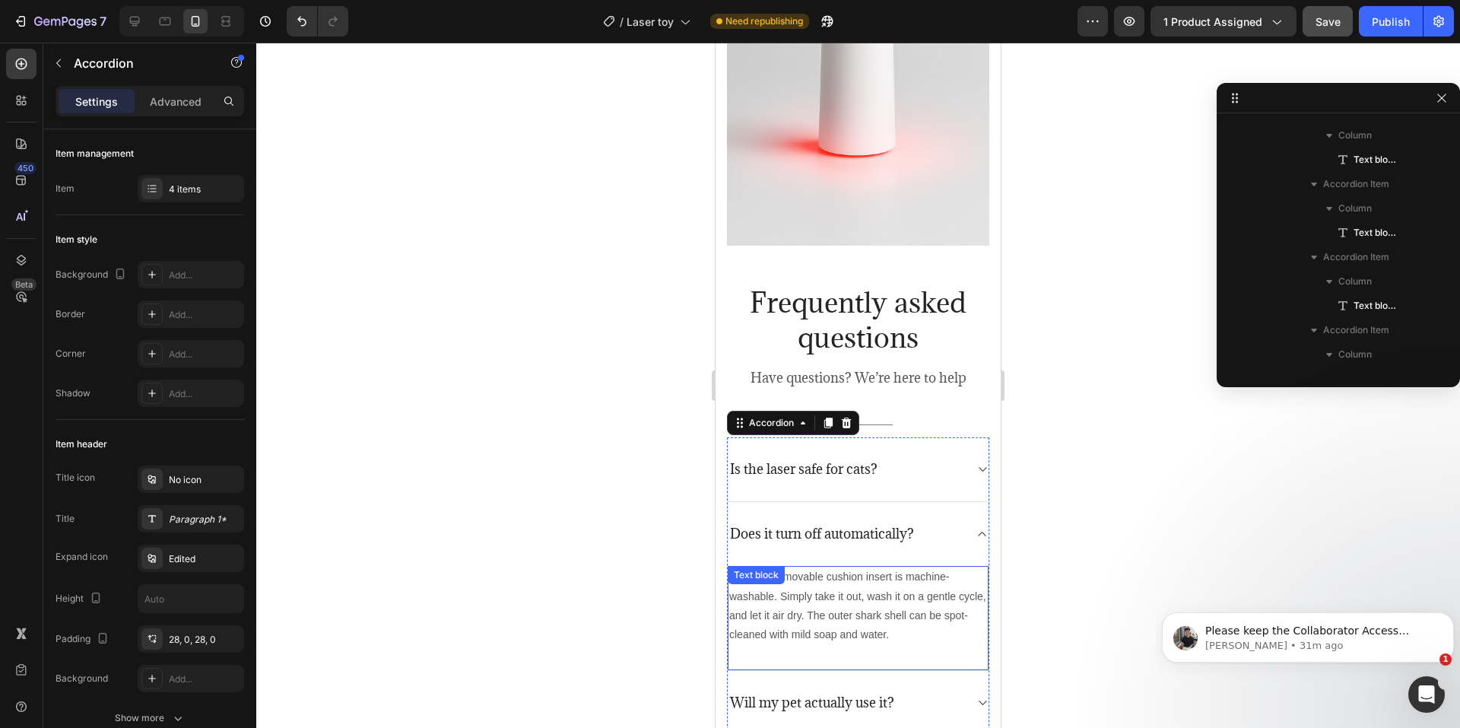
click at [785, 566] on div "Text block" at bounding box center [756, 575] width 57 height 18
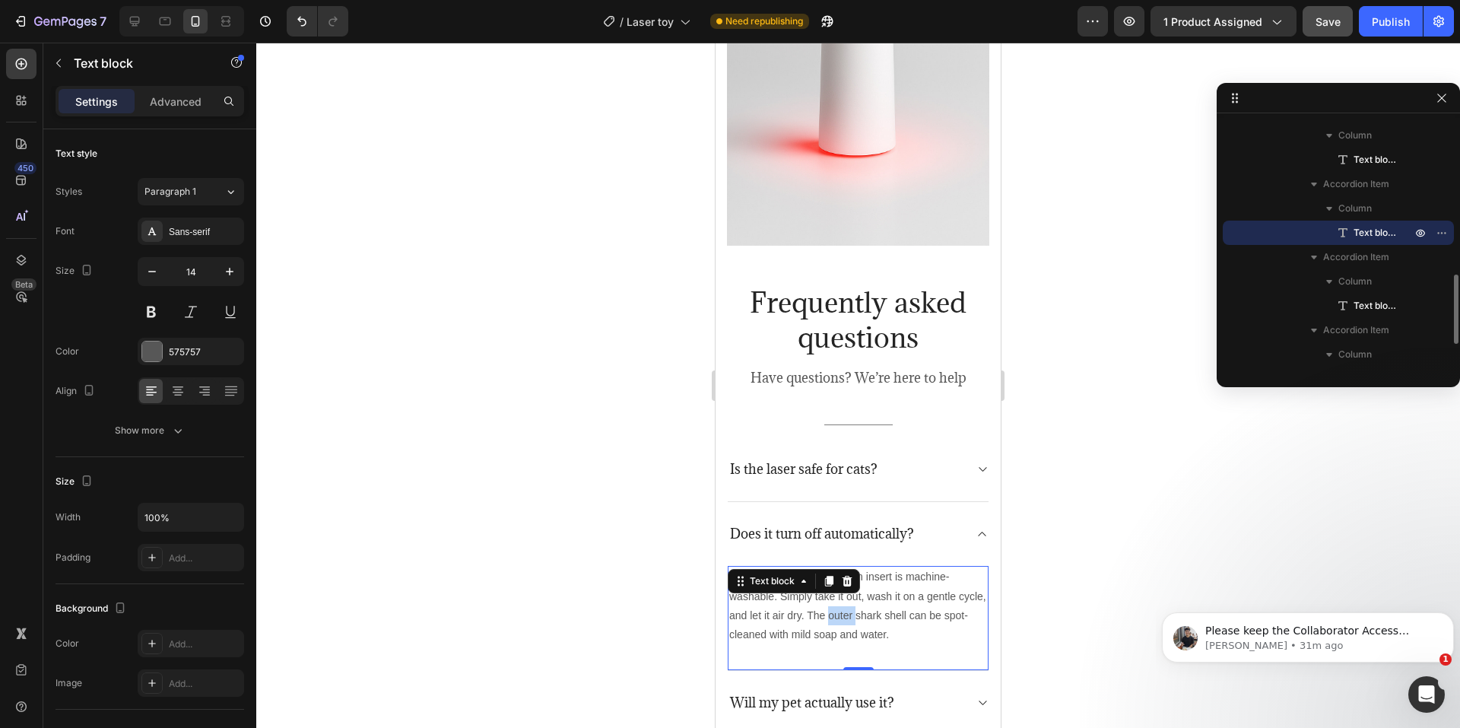
click at [879, 567] on p "Yes! The removable cushion insert is machine-washable. Simply take it out, wash…" at bounding box center [858, 605] width 258 height 77
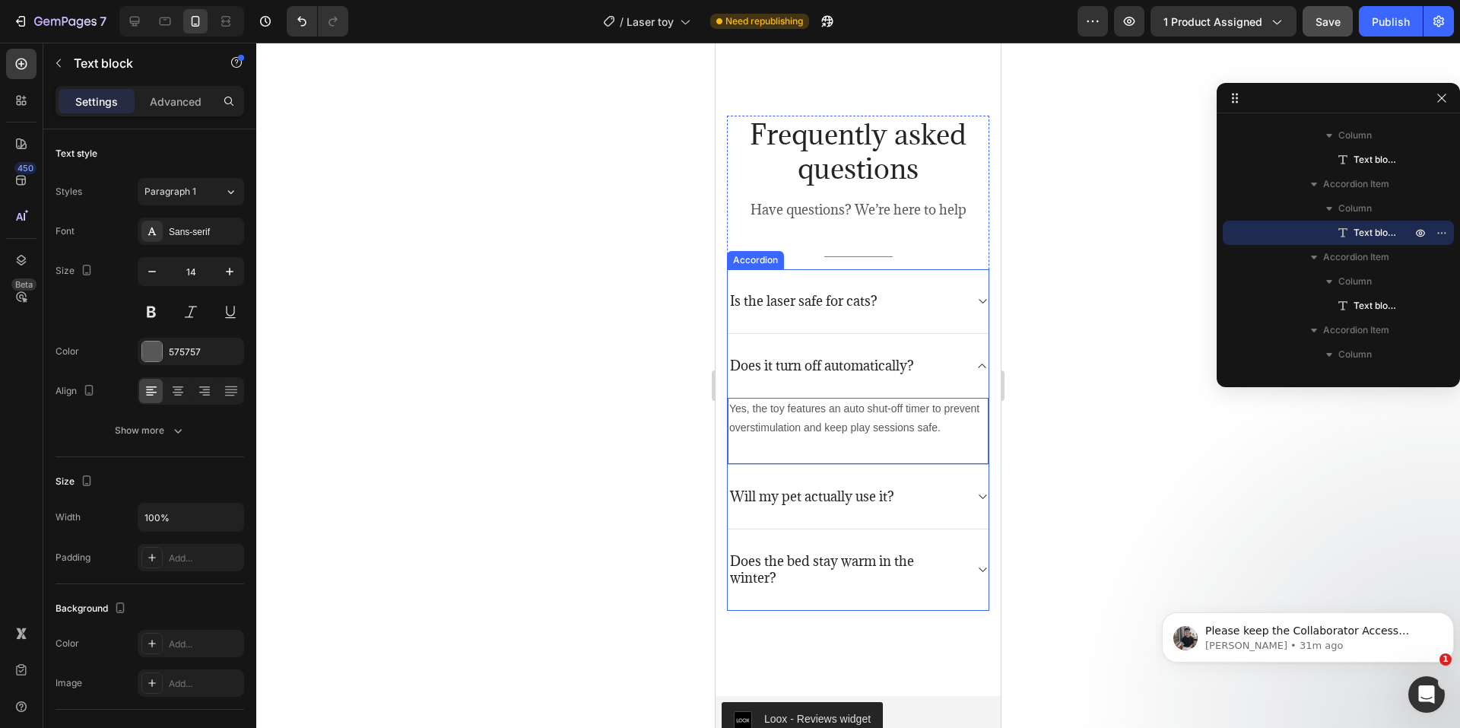
scroll to position [4552, 0]
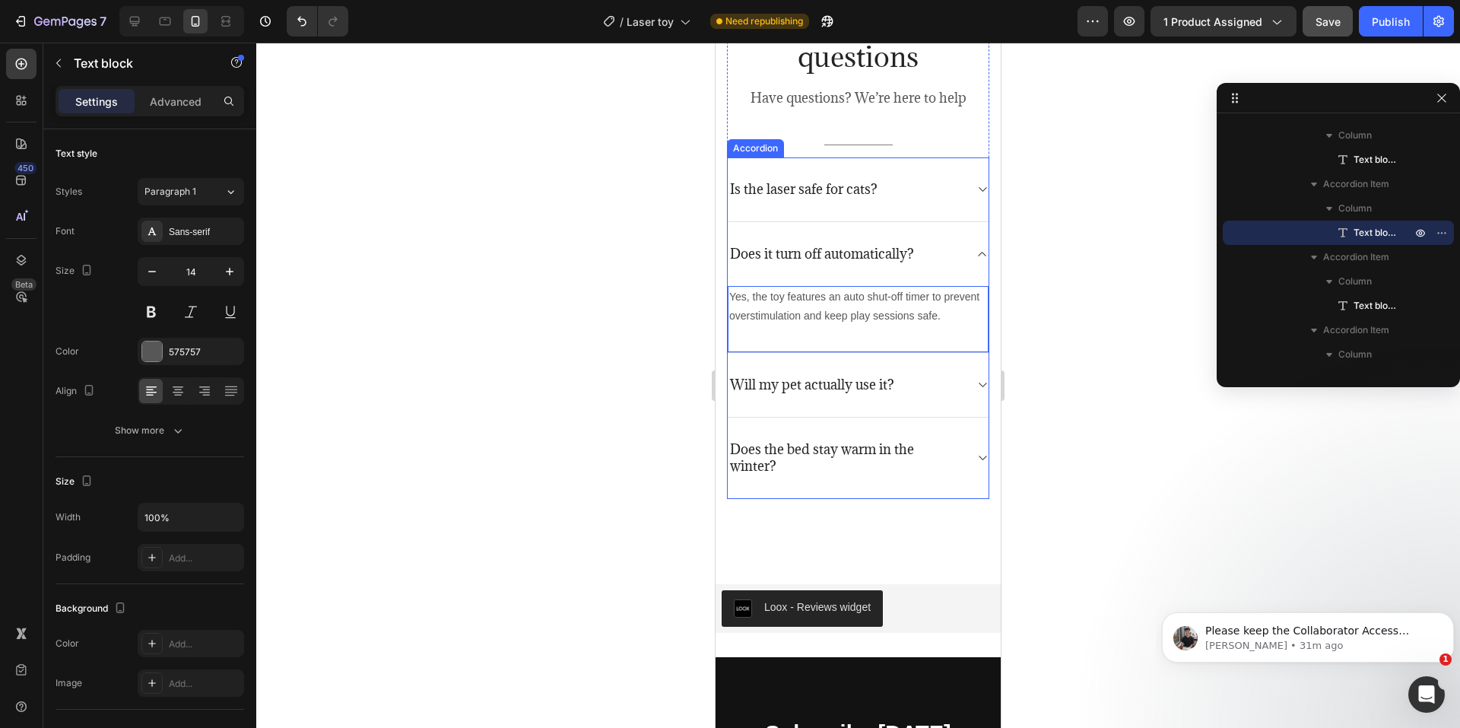
click at [798, 393] on p "Will my pet actually use it?" at bounding box center [812, 384] width 164 height 17
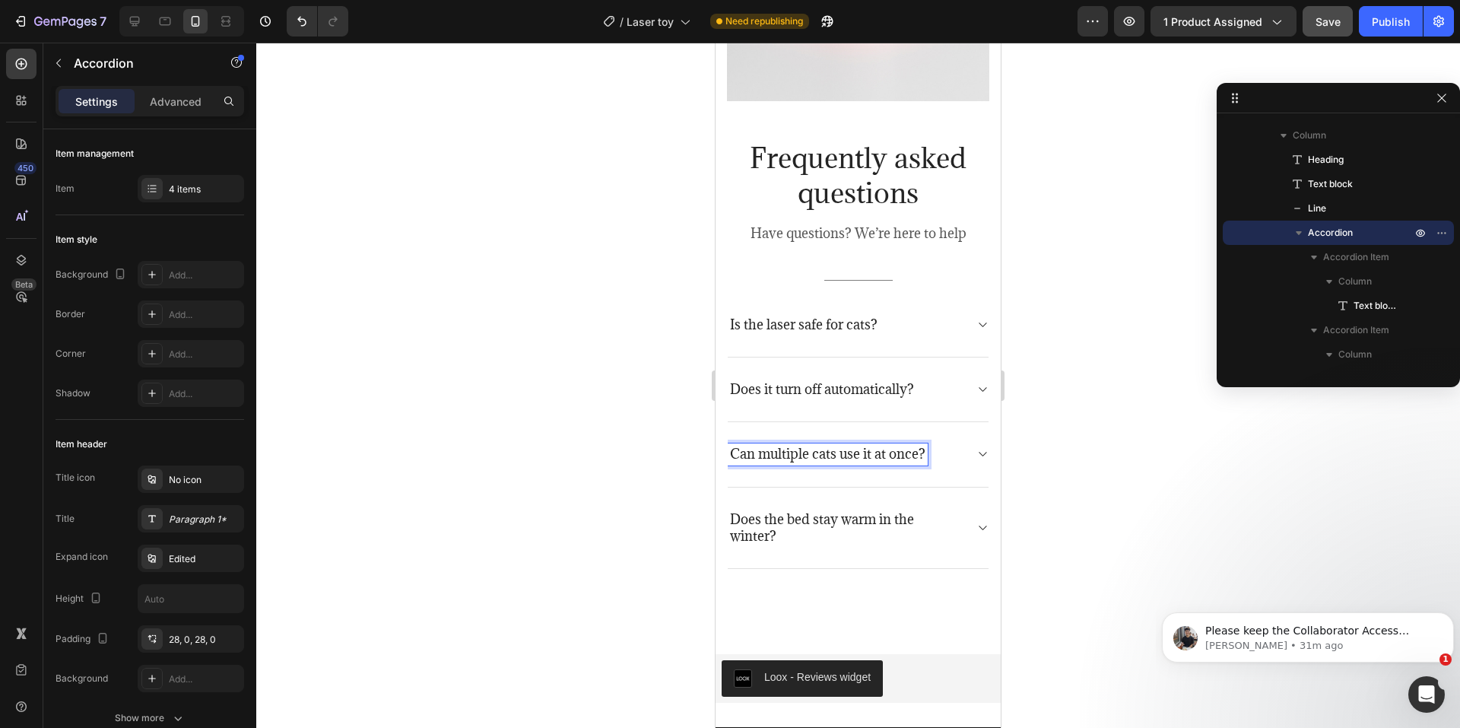
scroll to position [4467, 0]
click at [949, 445] on div "Can multiple cats use it at once?" at bounding box center [846, 455] width 236 height 21
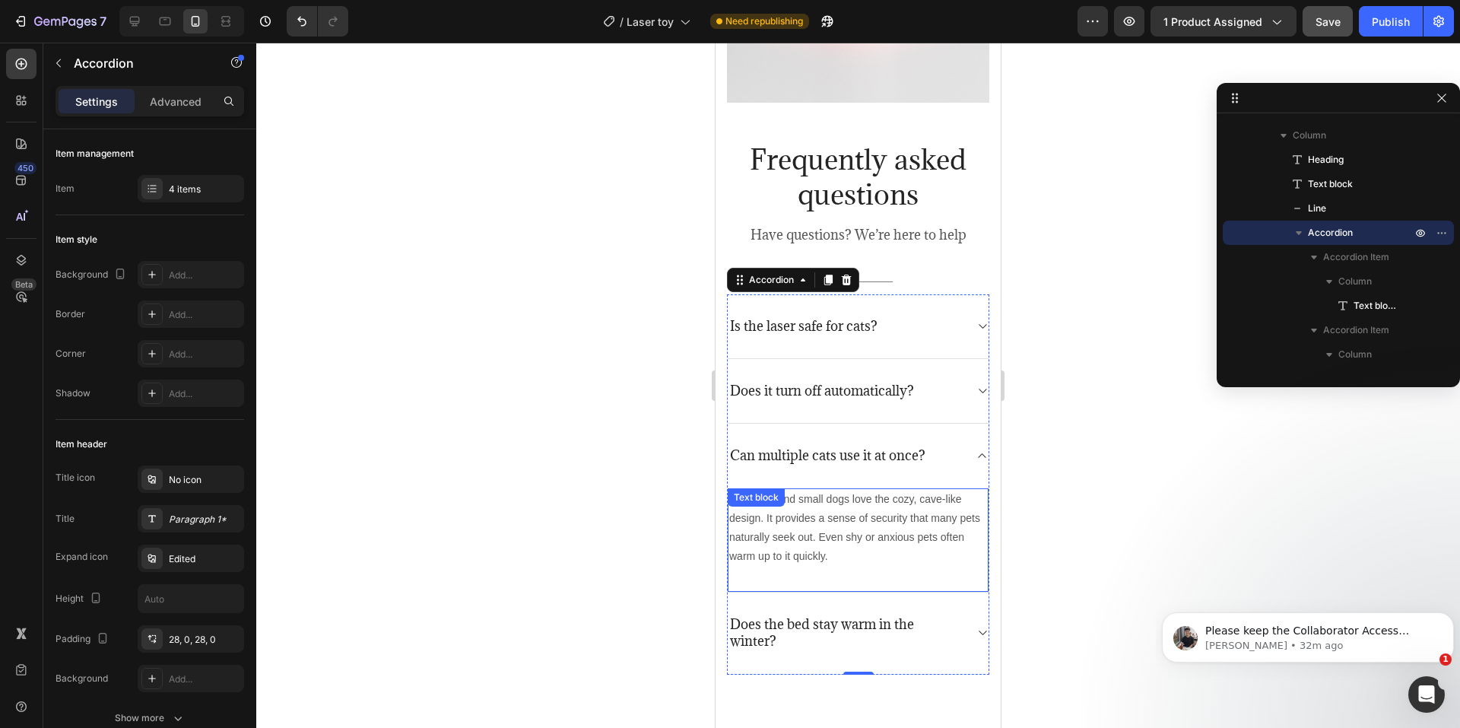
click at [852, 490] on p "Most cats and small dogs love the cozy, cave-like design. It provides a sense o…" at bounding box center [858, 528] width 258 height 77
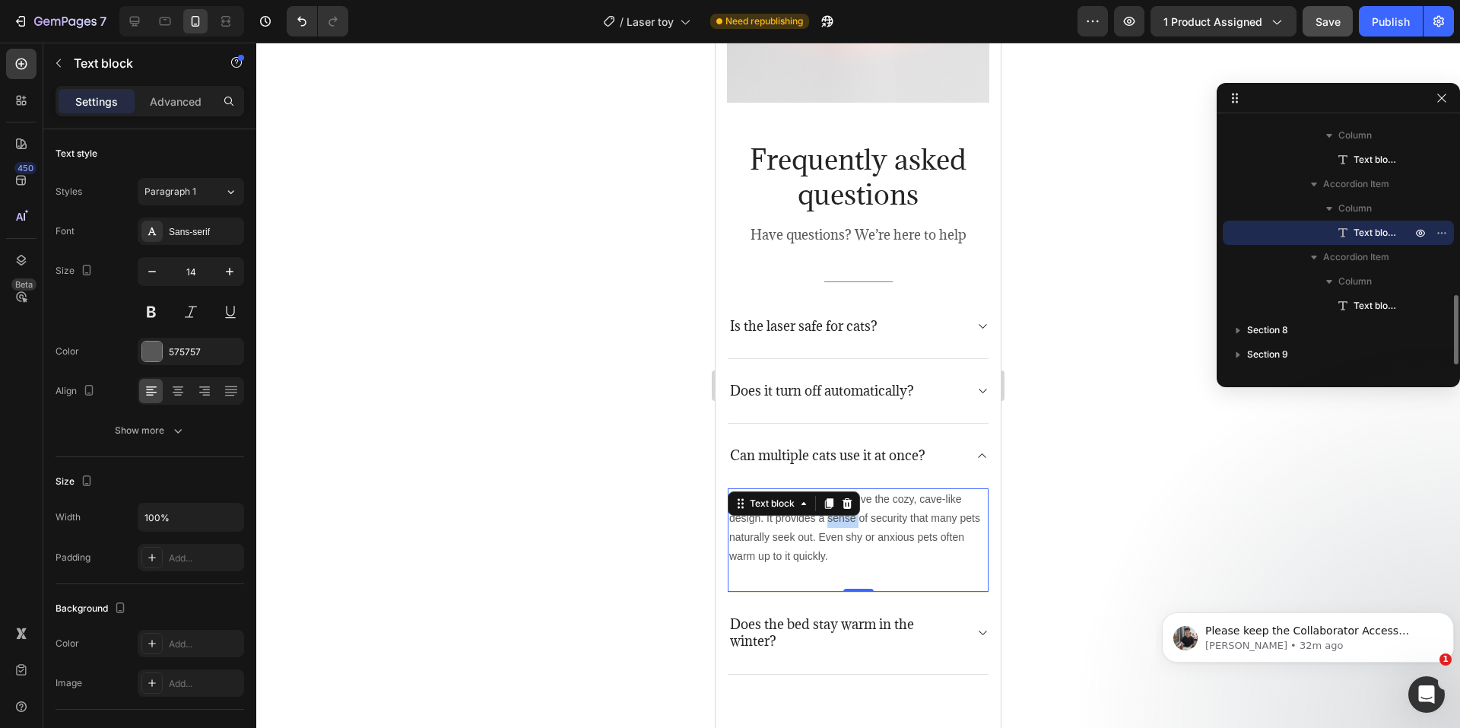
click at [852, 490] on p "Most cats and small dogs love the cozy, cave-like design. It provides a sense o…" at bounding box center [858, 528] width 258 height 77
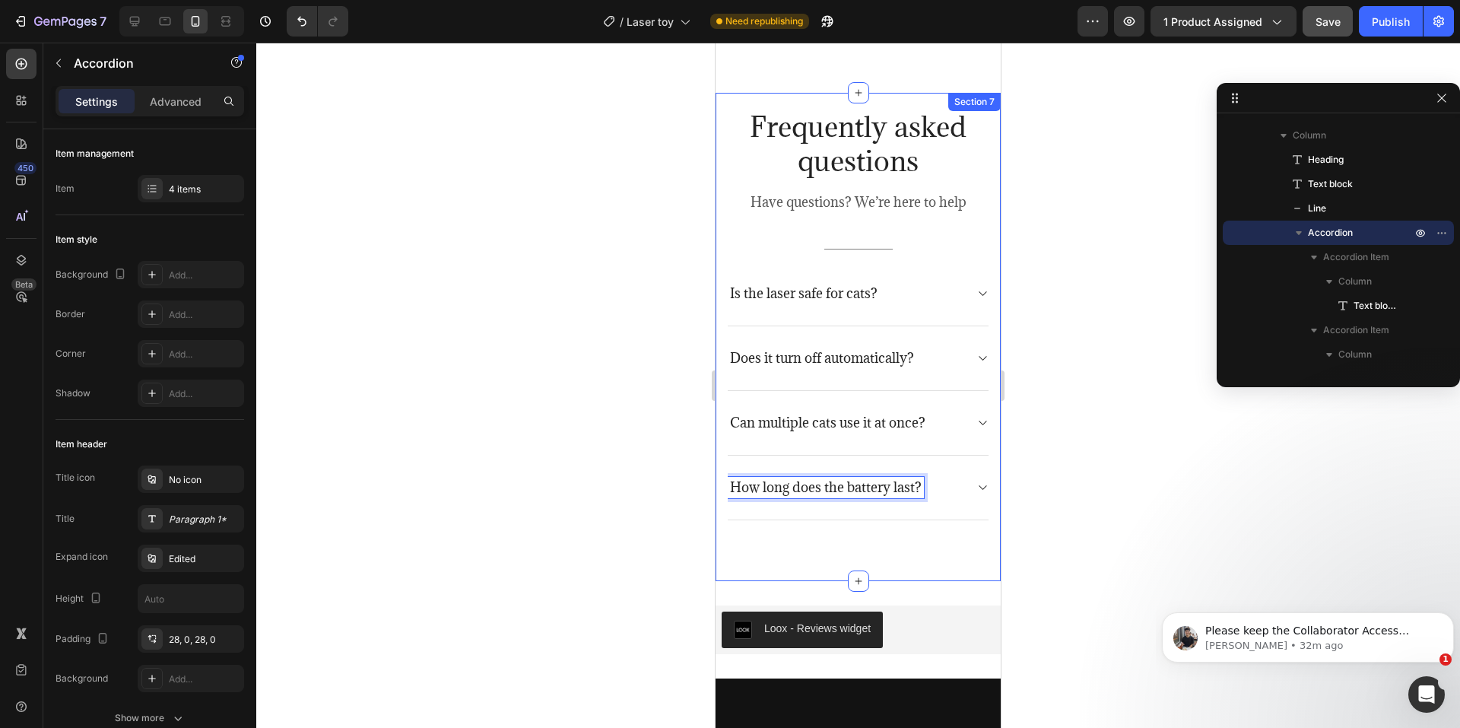
scroll to position [4553, 0]
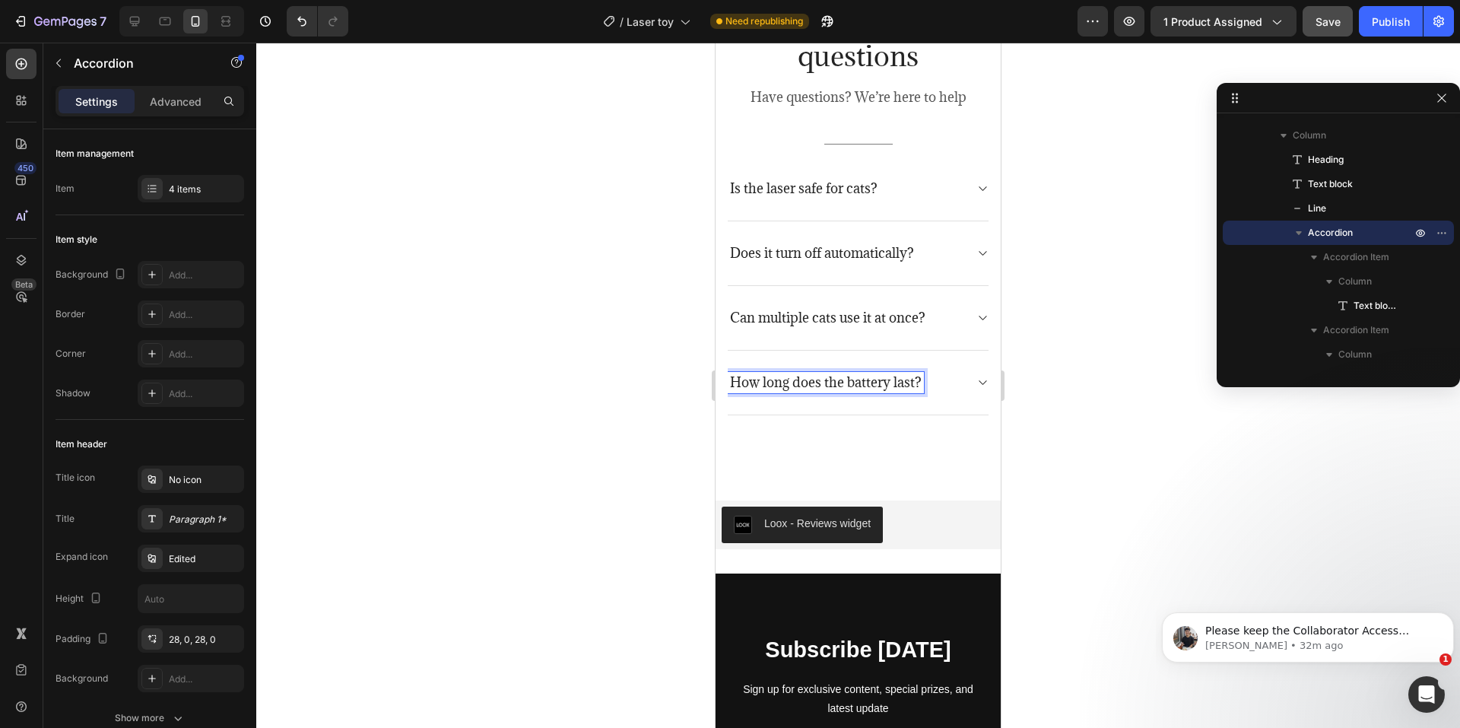
click at [958, 398] on div "How long does the battery last?" at bounding box center [858, 382] width 261 height 65
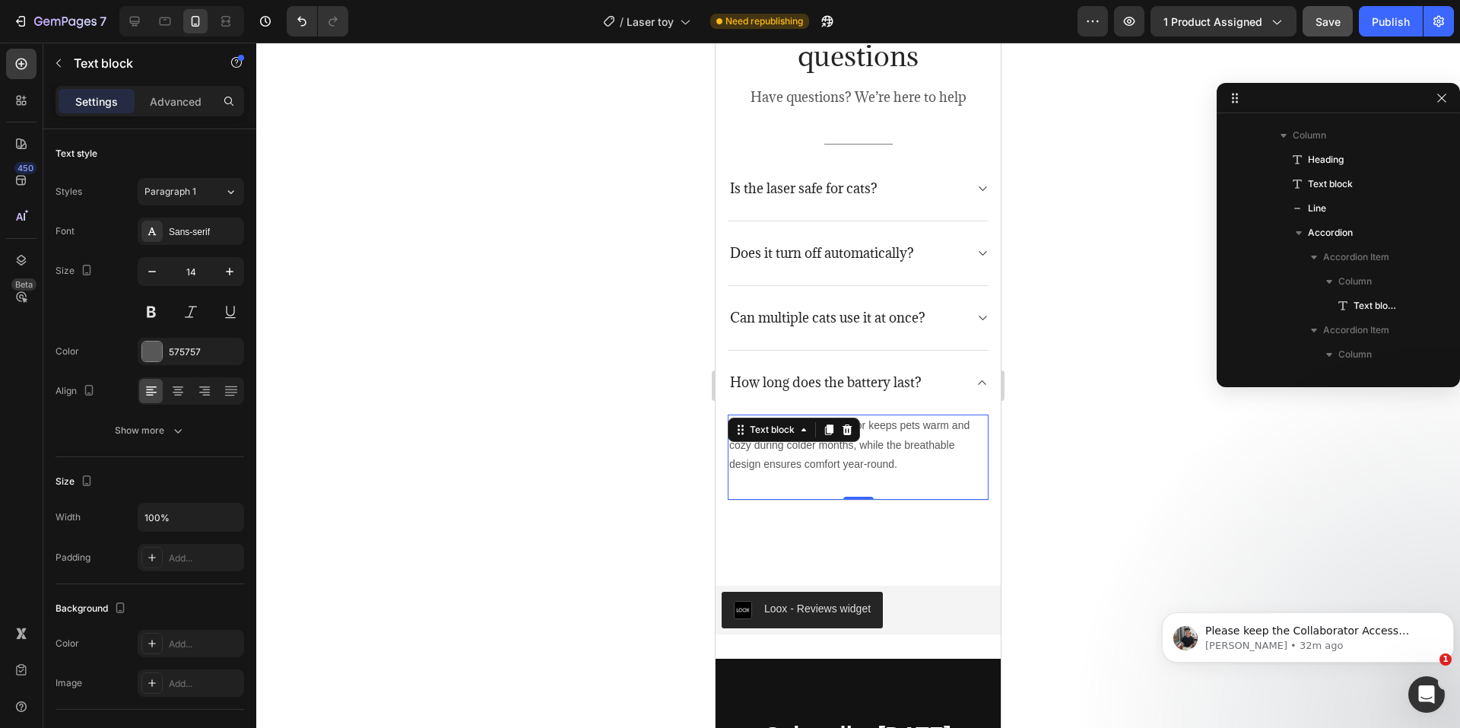
click at [877, 456] on p "Absolutely. The plush interior keeps pets warm and cozy during colder months, w…" at bounding box center [858, 445] width 258 height 58
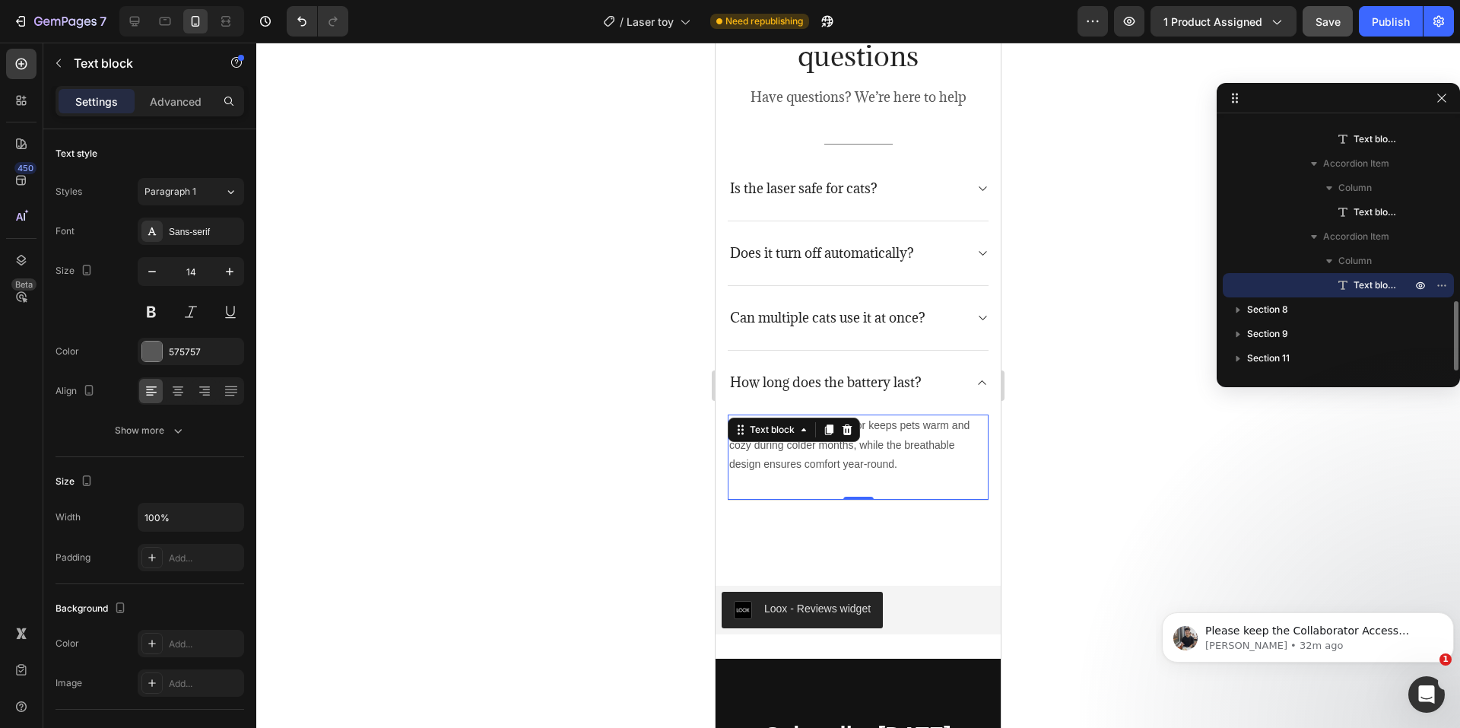
click at [877, 456] on p "Absolutely. The plush interior keeps pets warm and cozy during colder months, w…" at bounding box center [858, 445] width 258 height 58
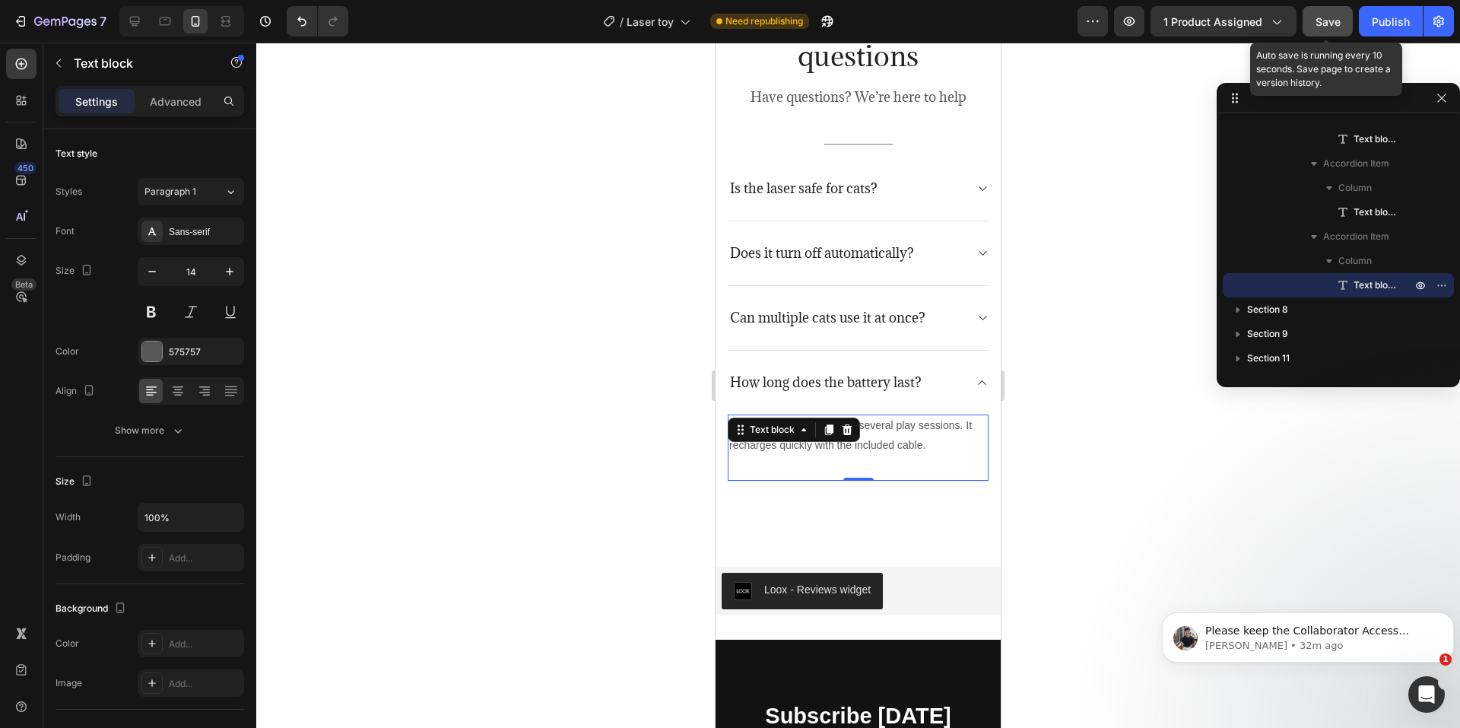
click at [1320, 16] on span "Save" at bounding box center [1327, 21] width 25 height 13
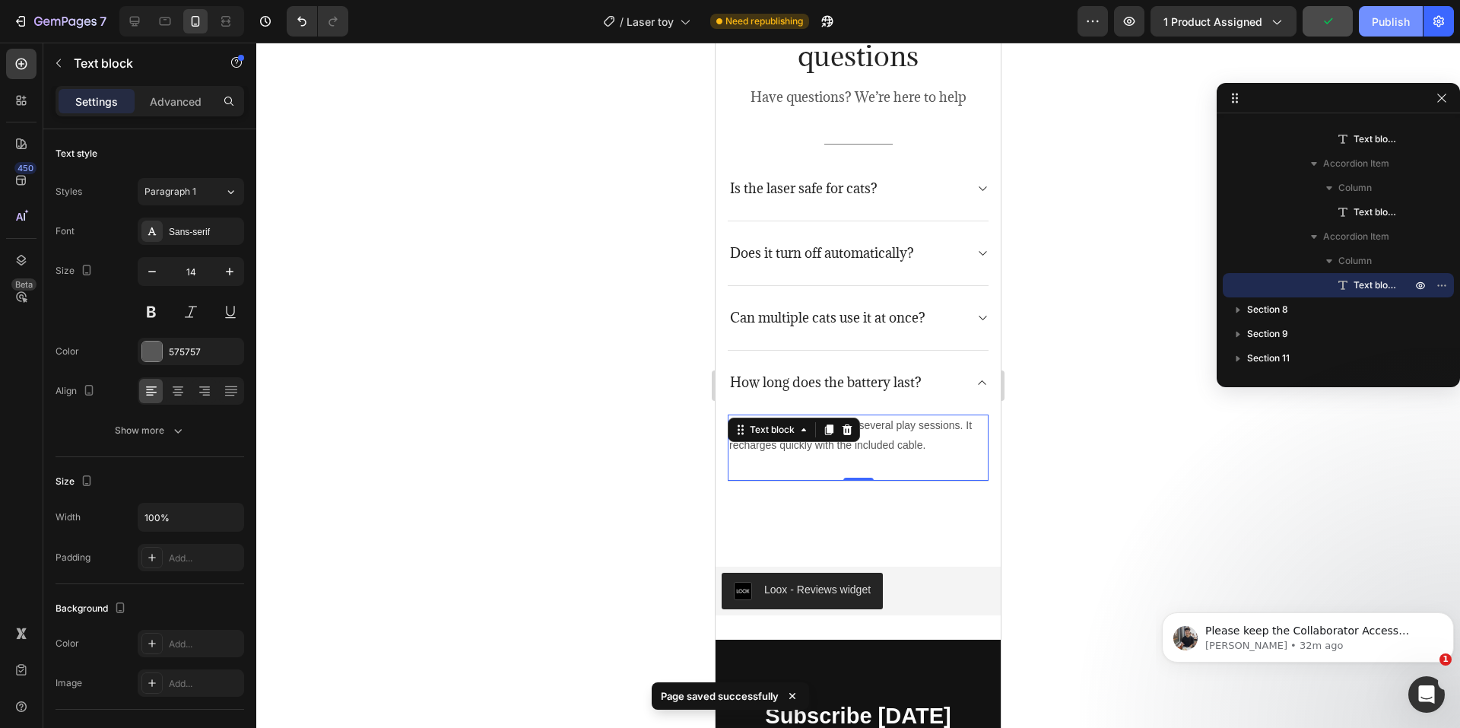
click at [1394, 21] on div "Publish" at bounding box center [1391, 22] width 38 height 16
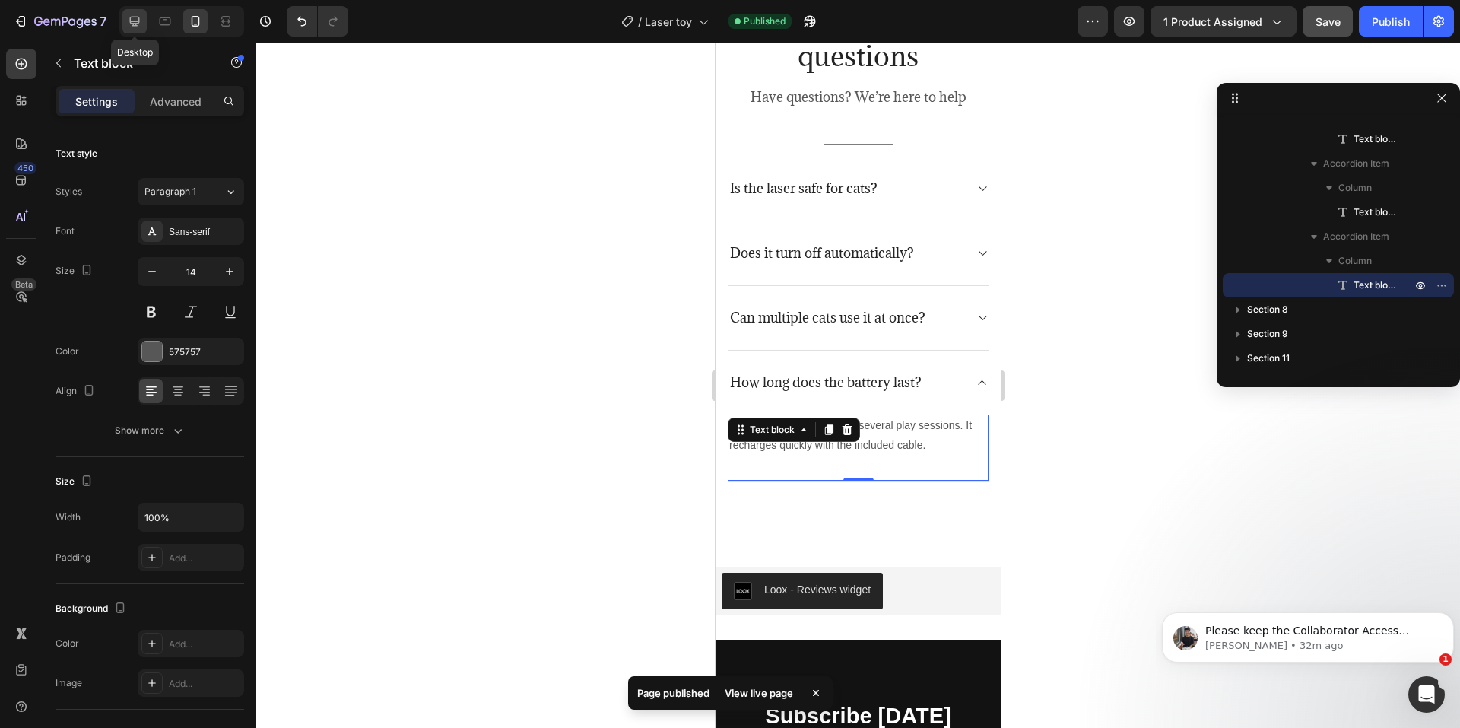
click at [132, 15] on icon at bounding box center [134, 21] width 15 height 15
type input "16"
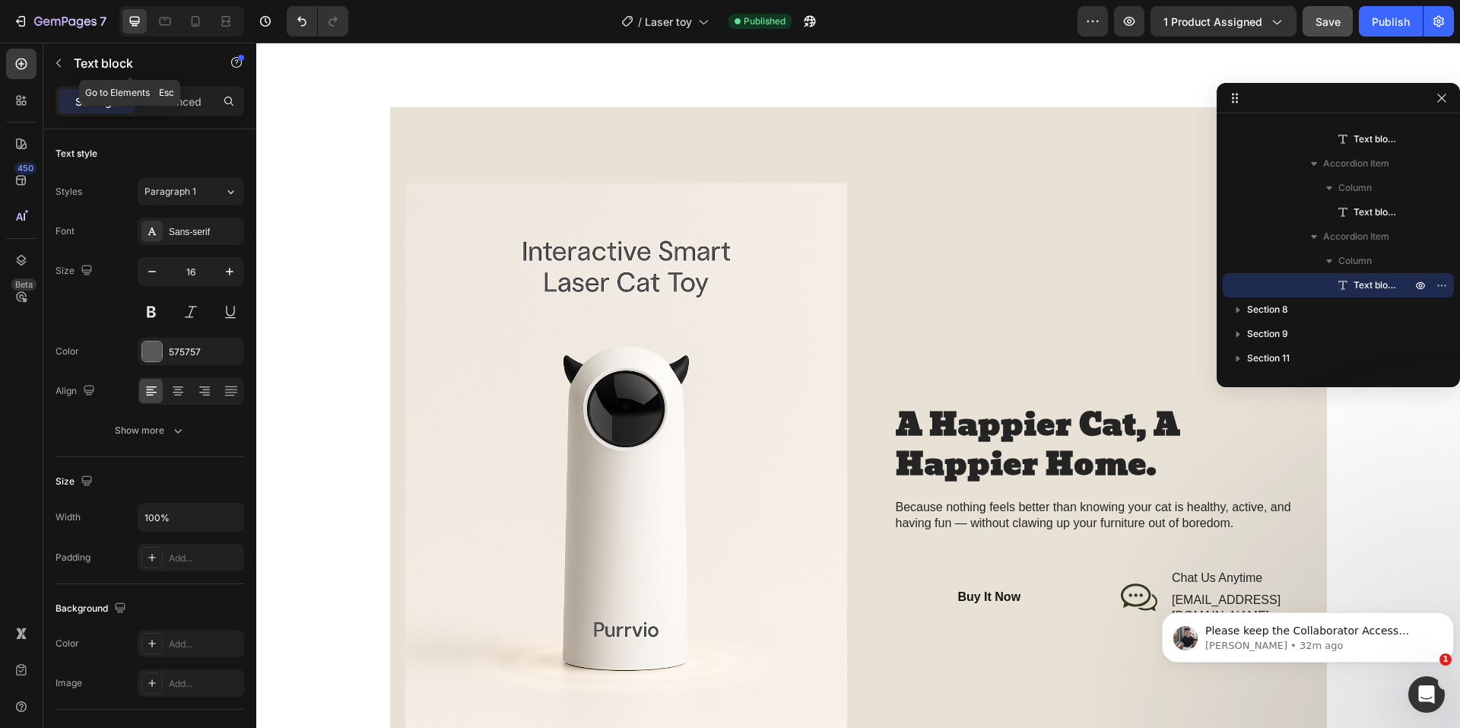
scroll to position [1345, 0]
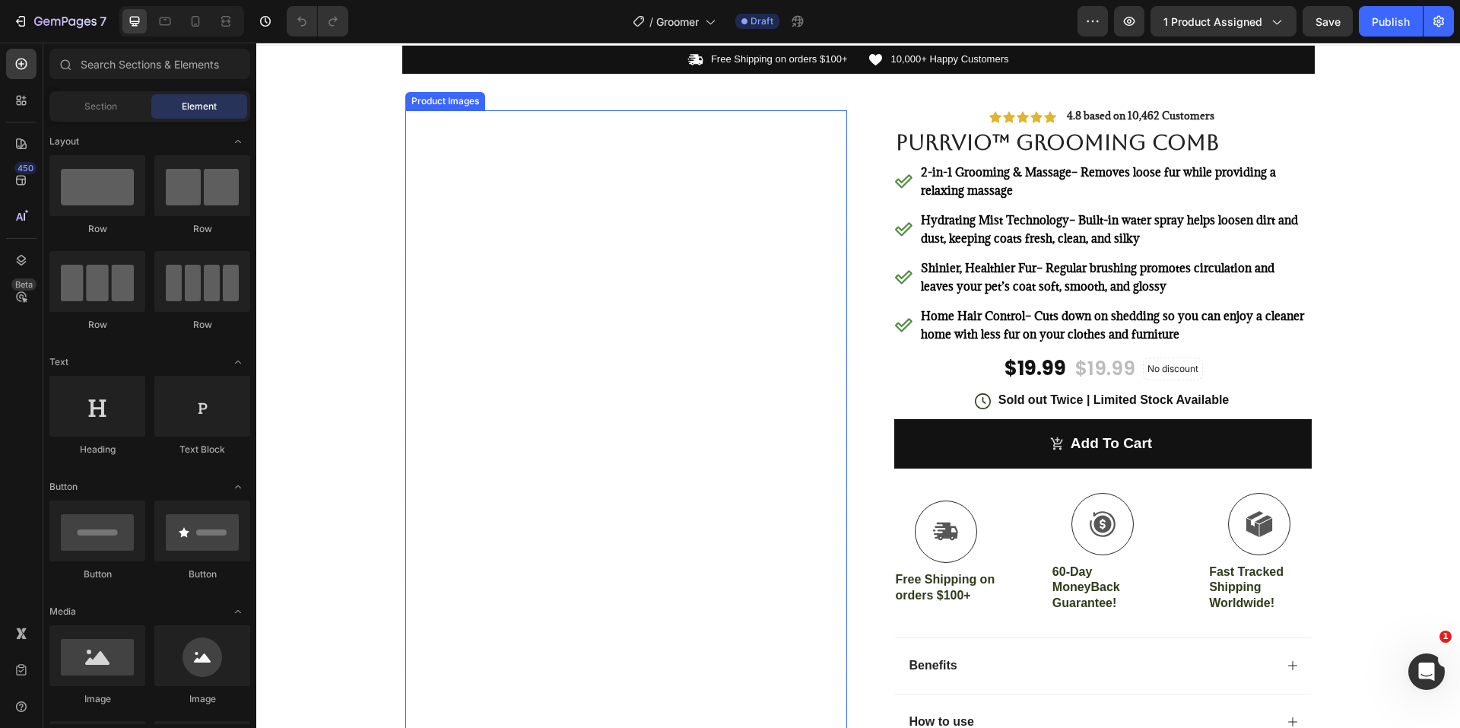
scroll to position [76, 0]
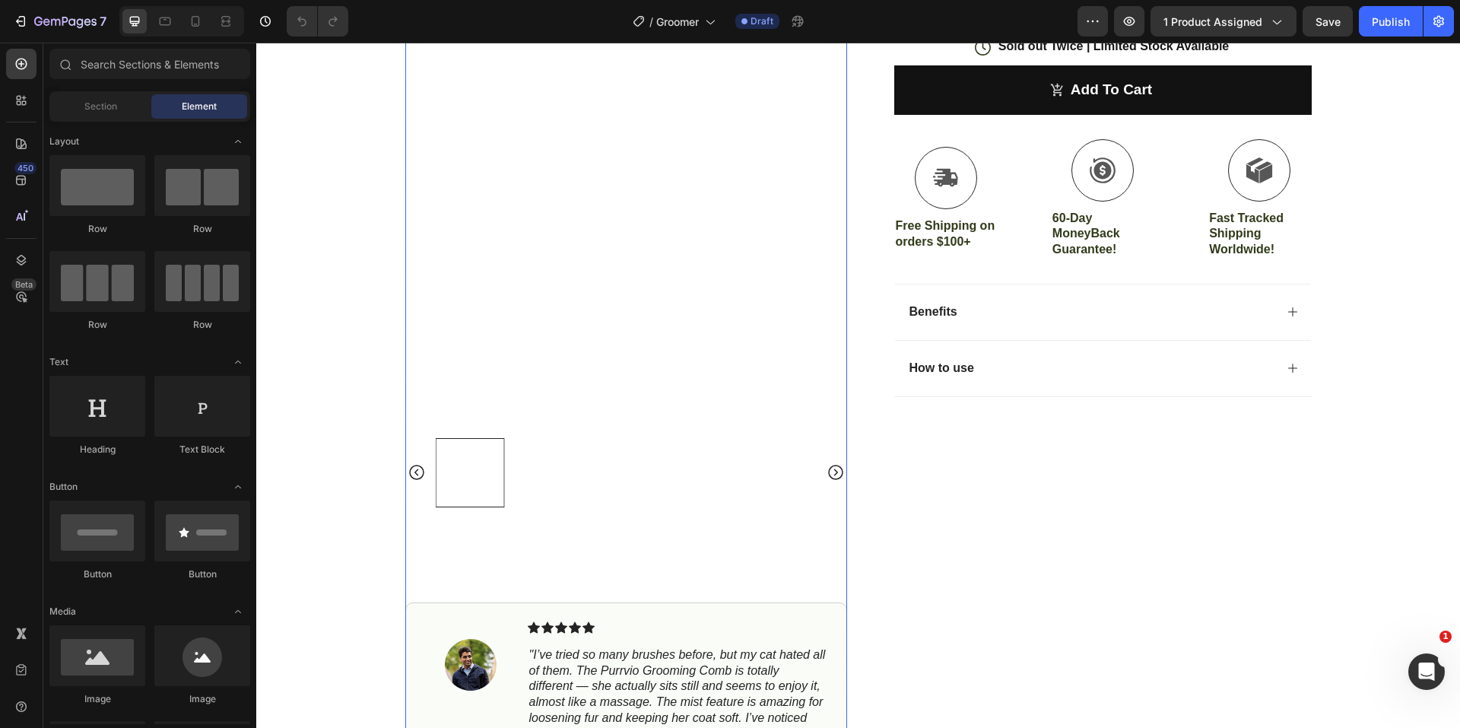
scroll to position [380, 0]
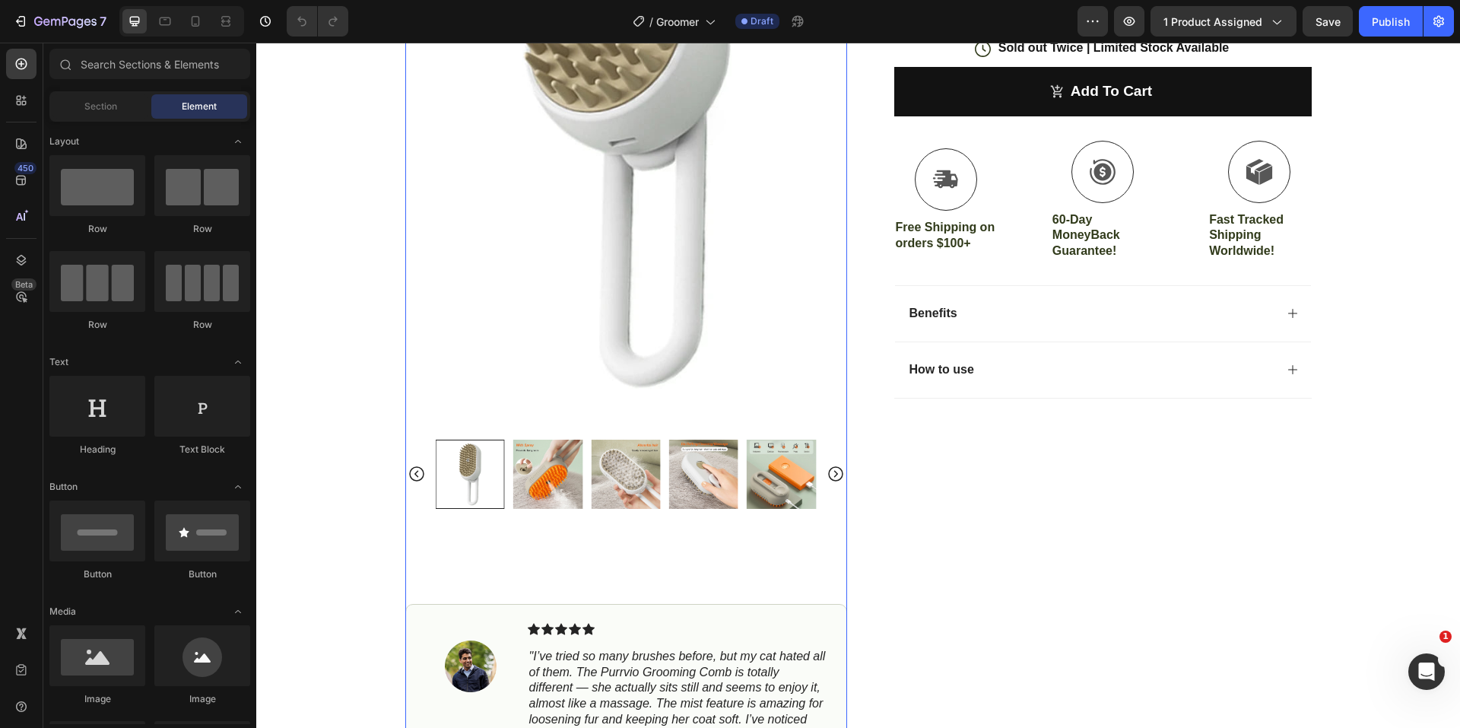
click at [408, 477] on icon "Carousel Back Arrow" at bounding box center [417, 474] width 18 height 18
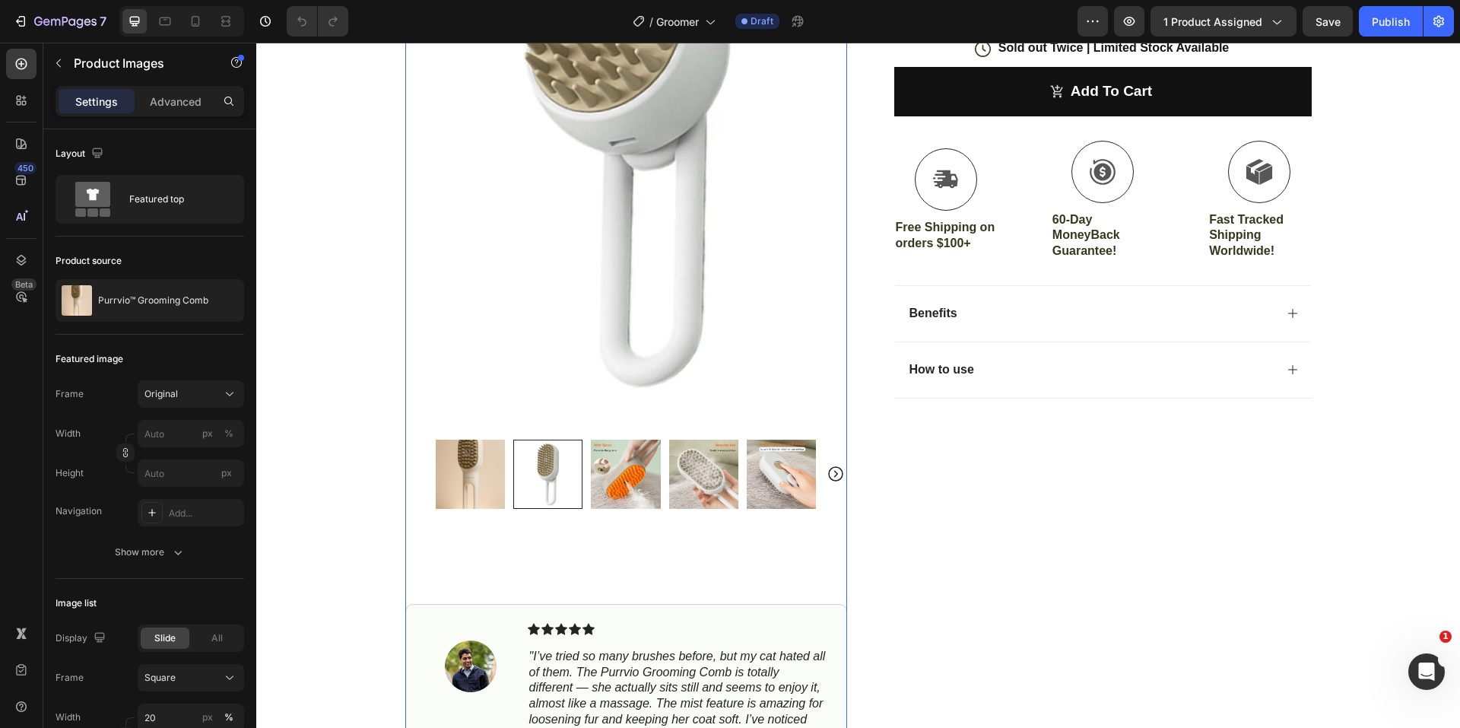
click at [490, 474] on img at bounding box center [470, 473] width 69 height 69
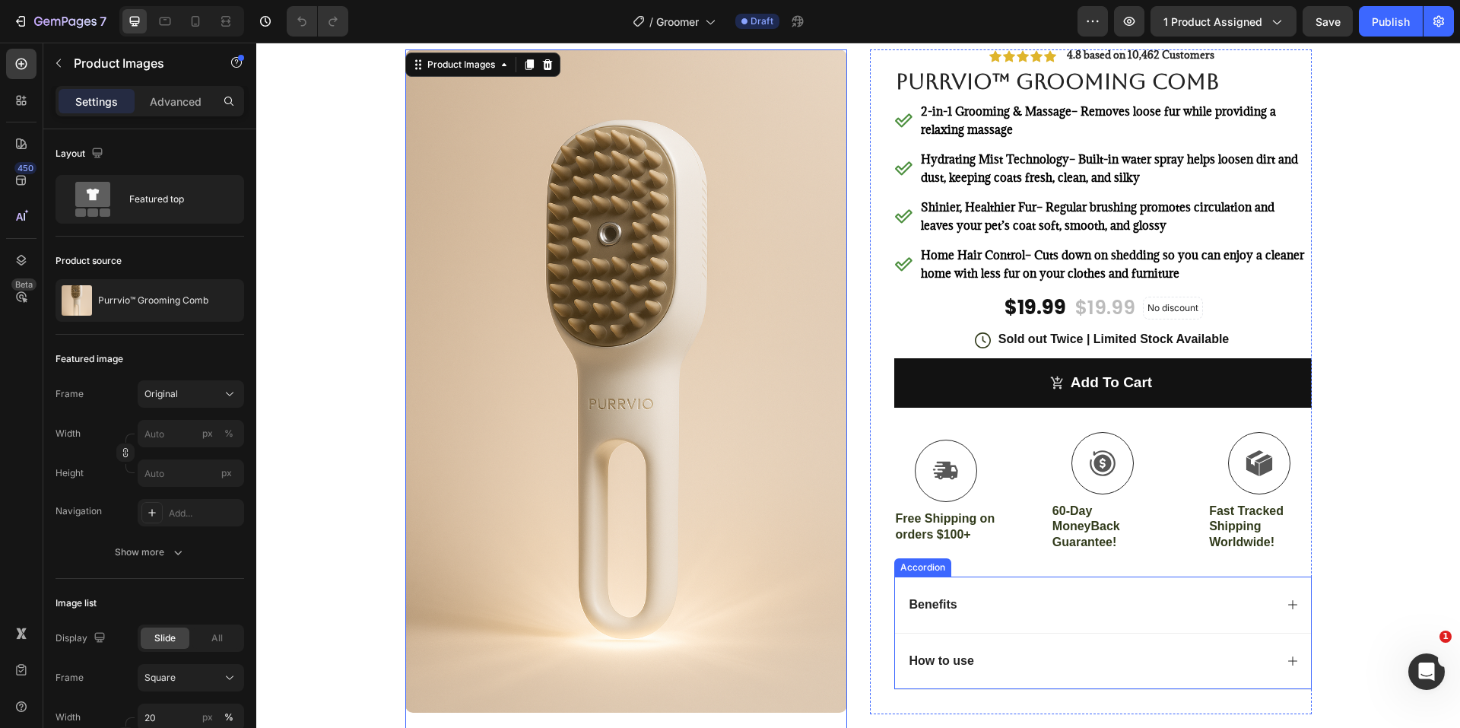
scroll to position [228, 0]
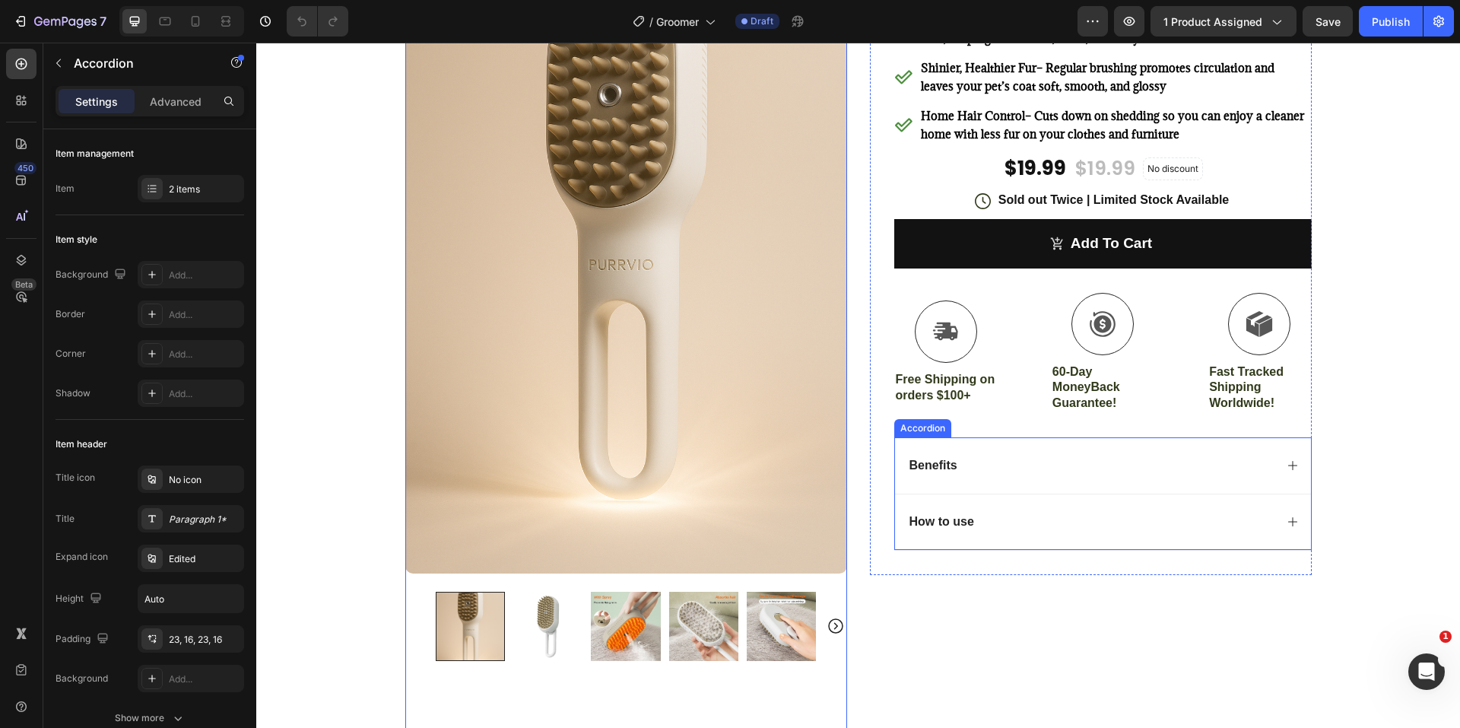
click at [1261, 464] on div "Benefits" at bounding box center [1090, 465] width 367 height 21
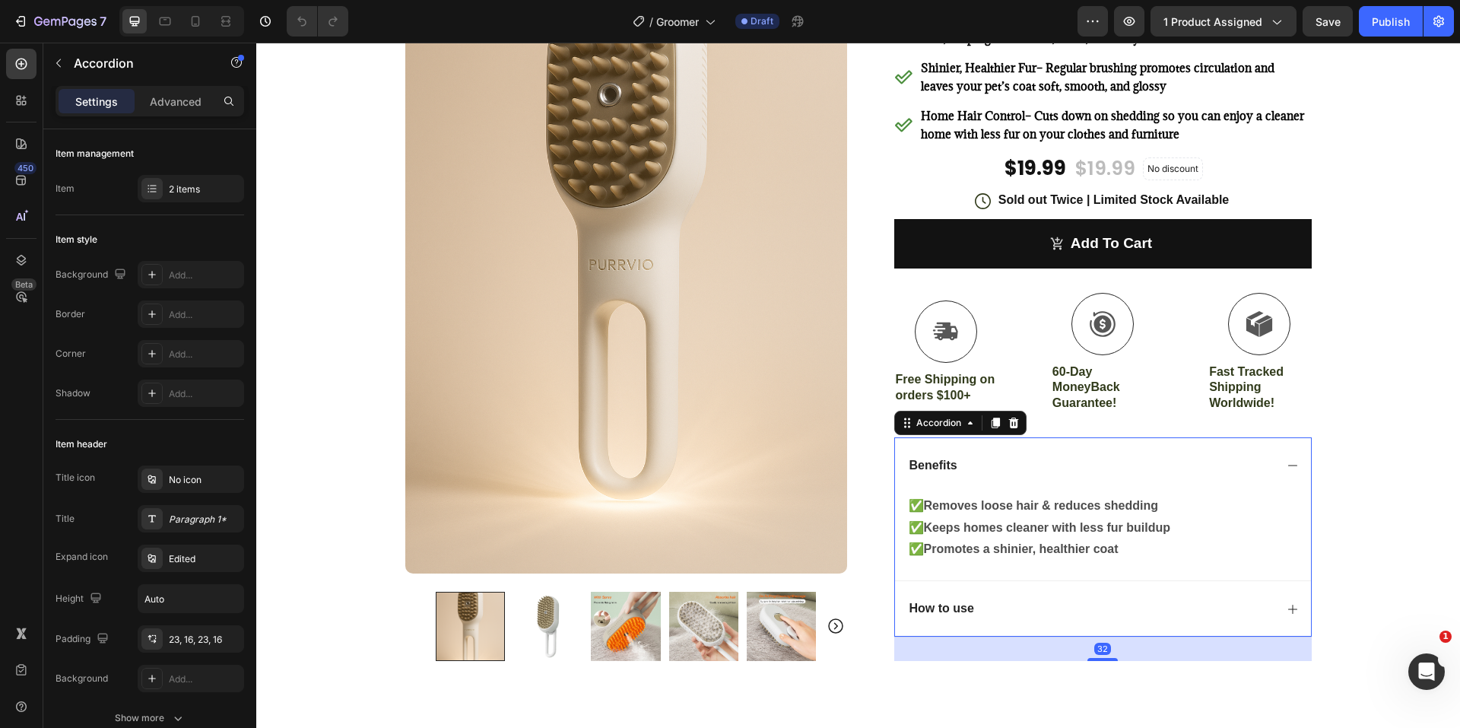
click at [1210, 601] on div "How to use" at bounding box center [1090, 608] width 367 height 21
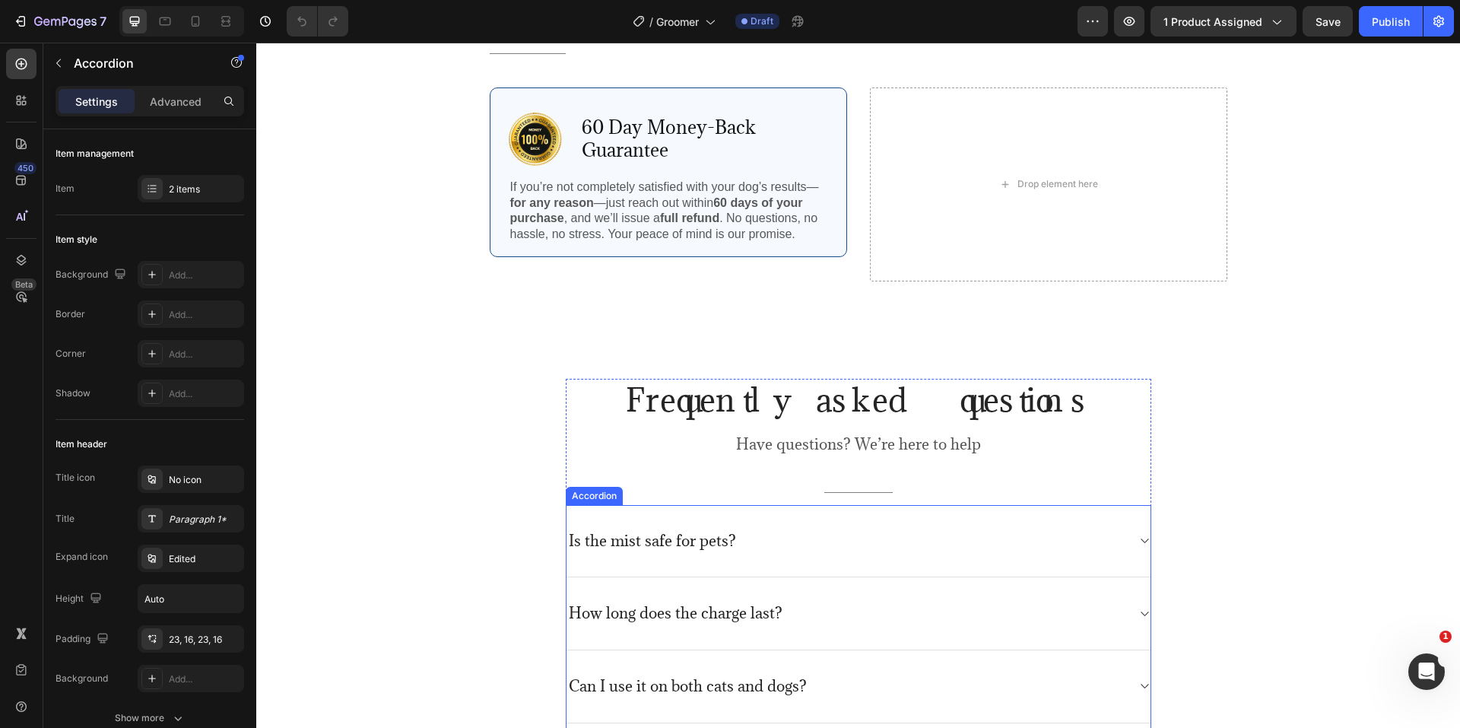
scroll to position [3953, 0]
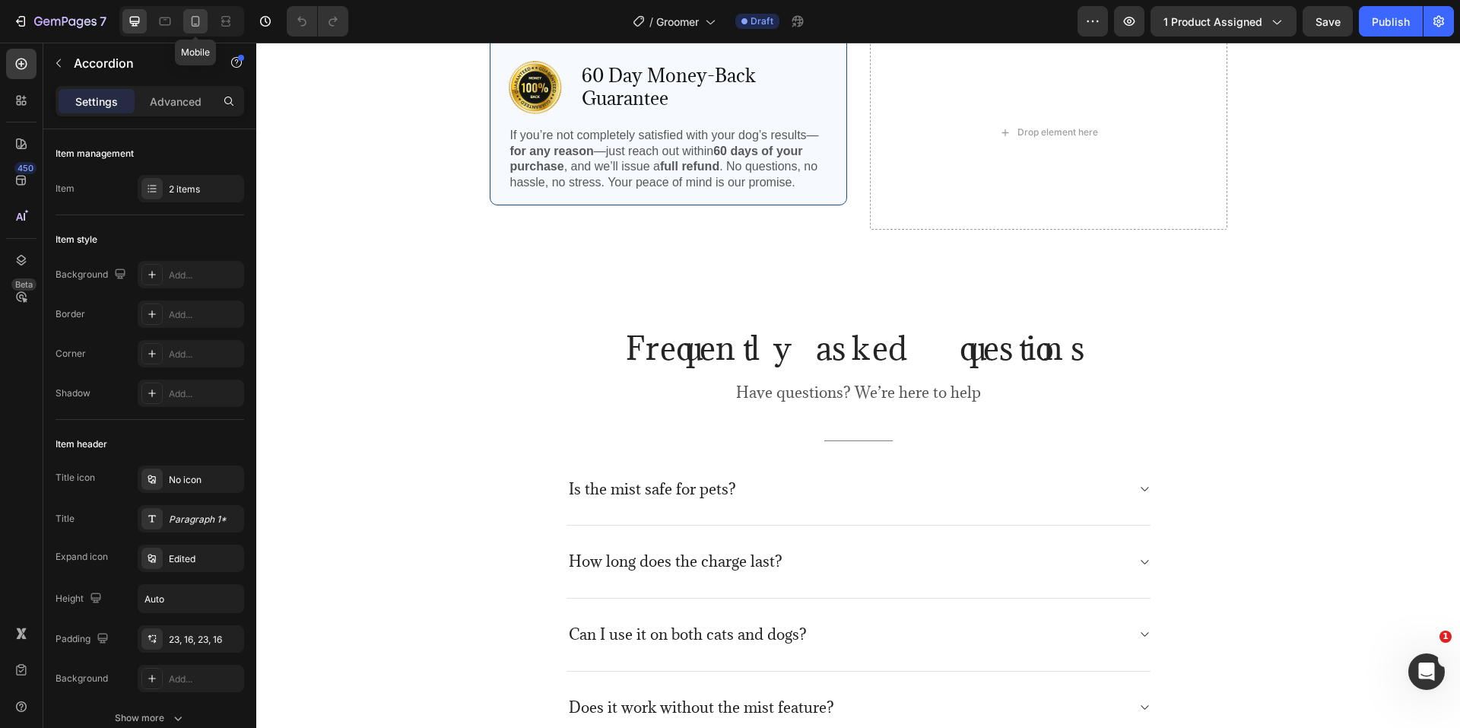
click at [198, 23] on icon at bounding box center [195, 21] width 15 height 15
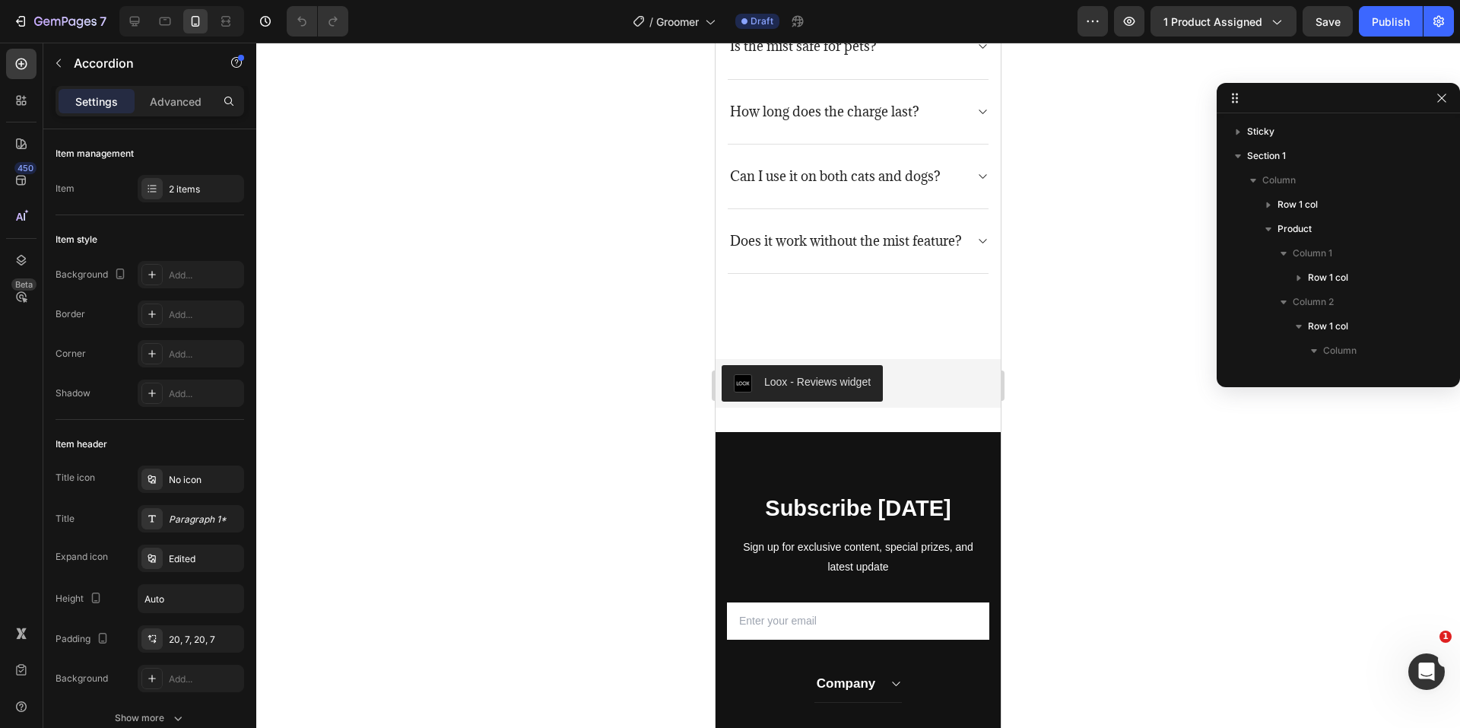
scroll to position [337, 0]
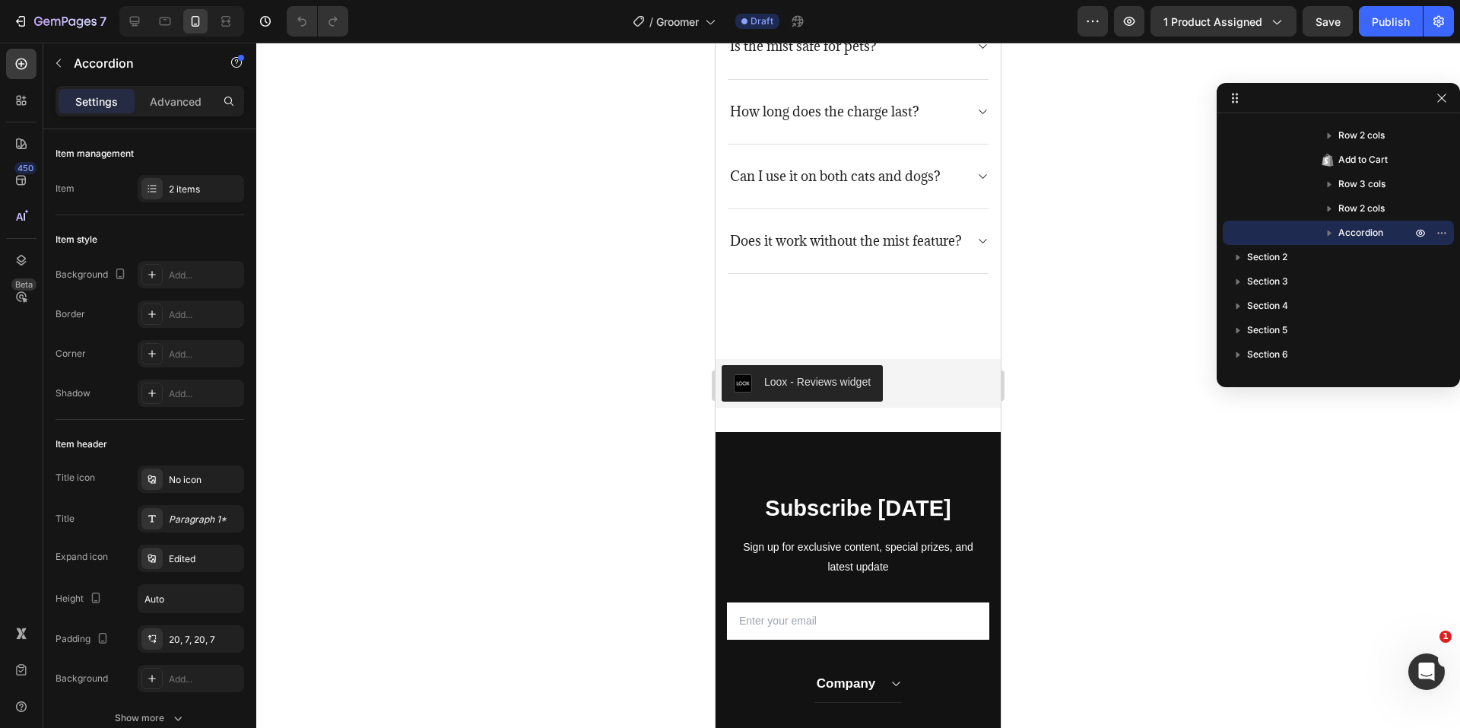
click at [623, 325] on div at bounding box center [858, 385] width 1204 height 685
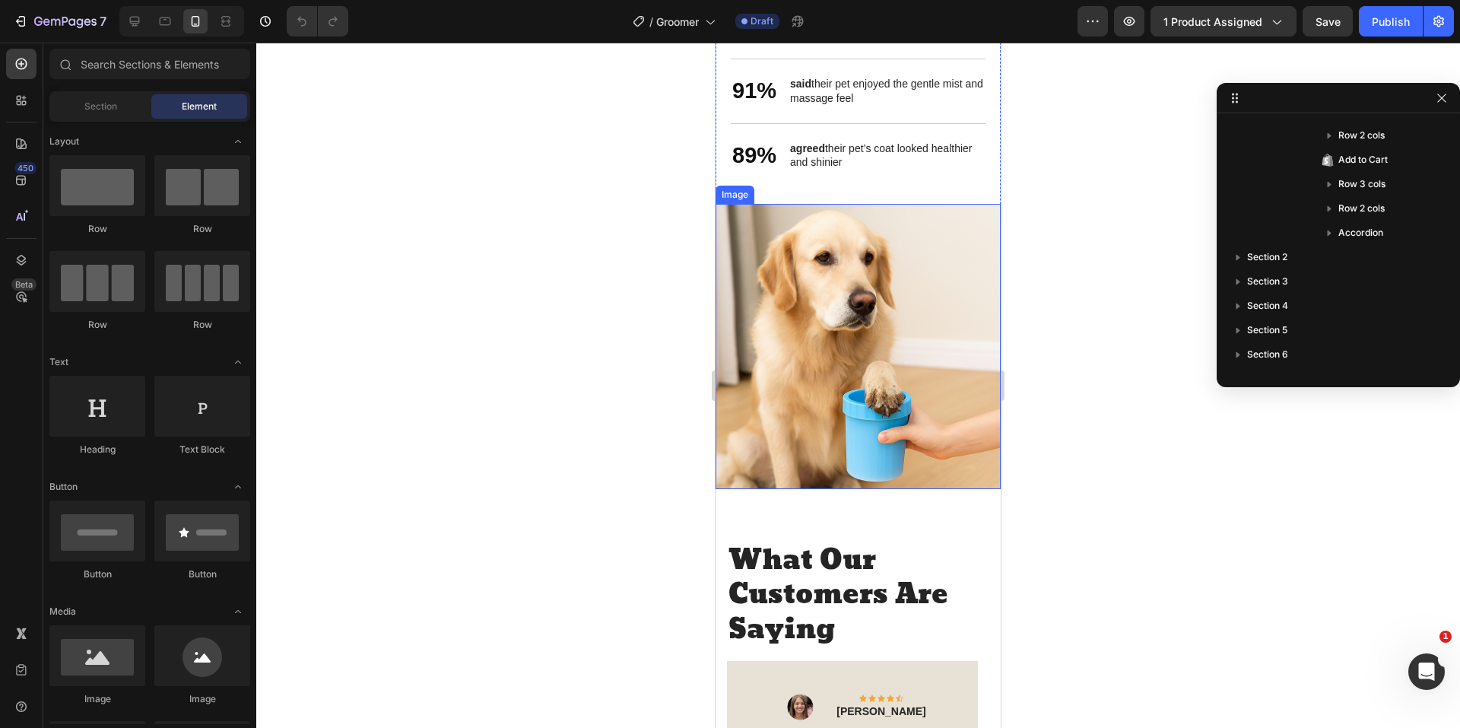
scroll to position [2108, 0]
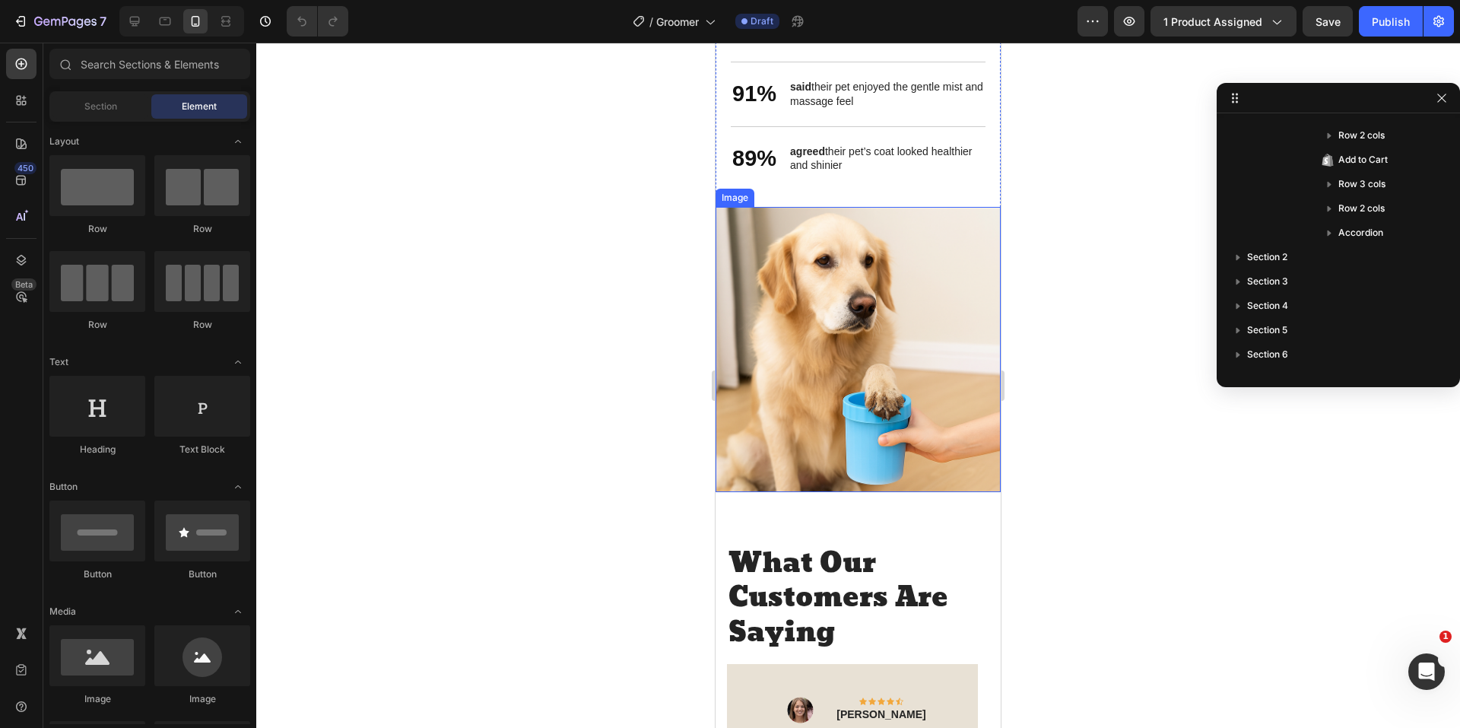
click at [865, 371] on img at bounding box center [857, 349] width 285 height 285
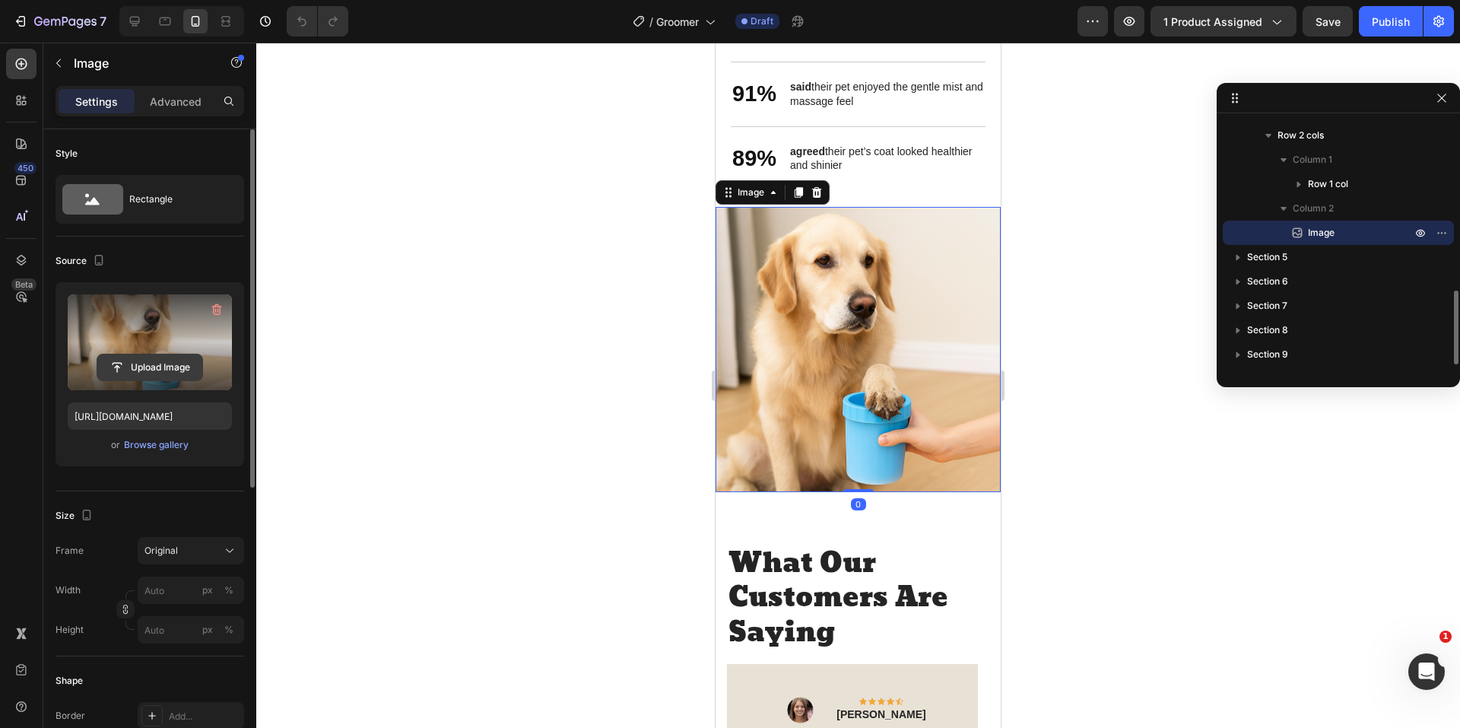
click at [162, 354] on input "file" at bounding box center [149, 367] width 105 height 26
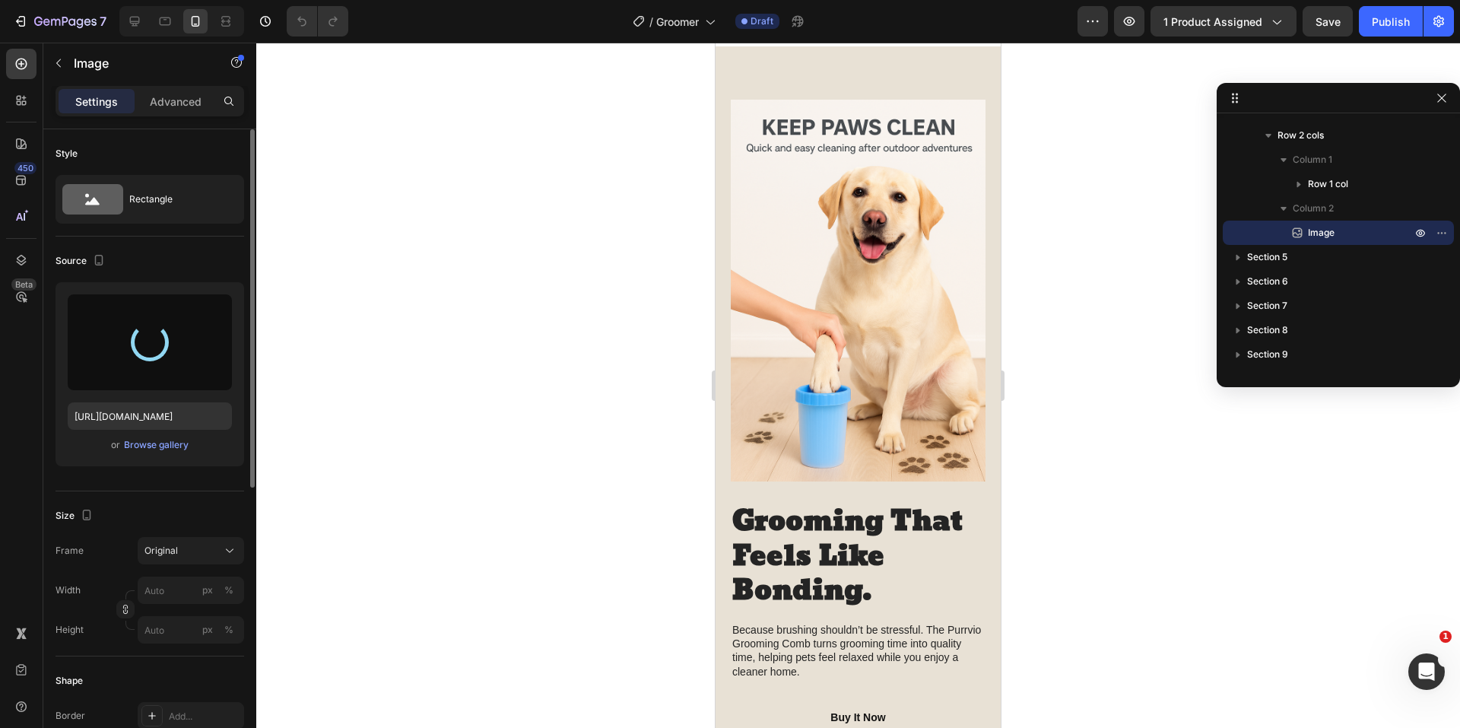
type input "https://cdn.shopify.com/s/files/1/0774/8501/5293/files/gempages_581586683363852…"
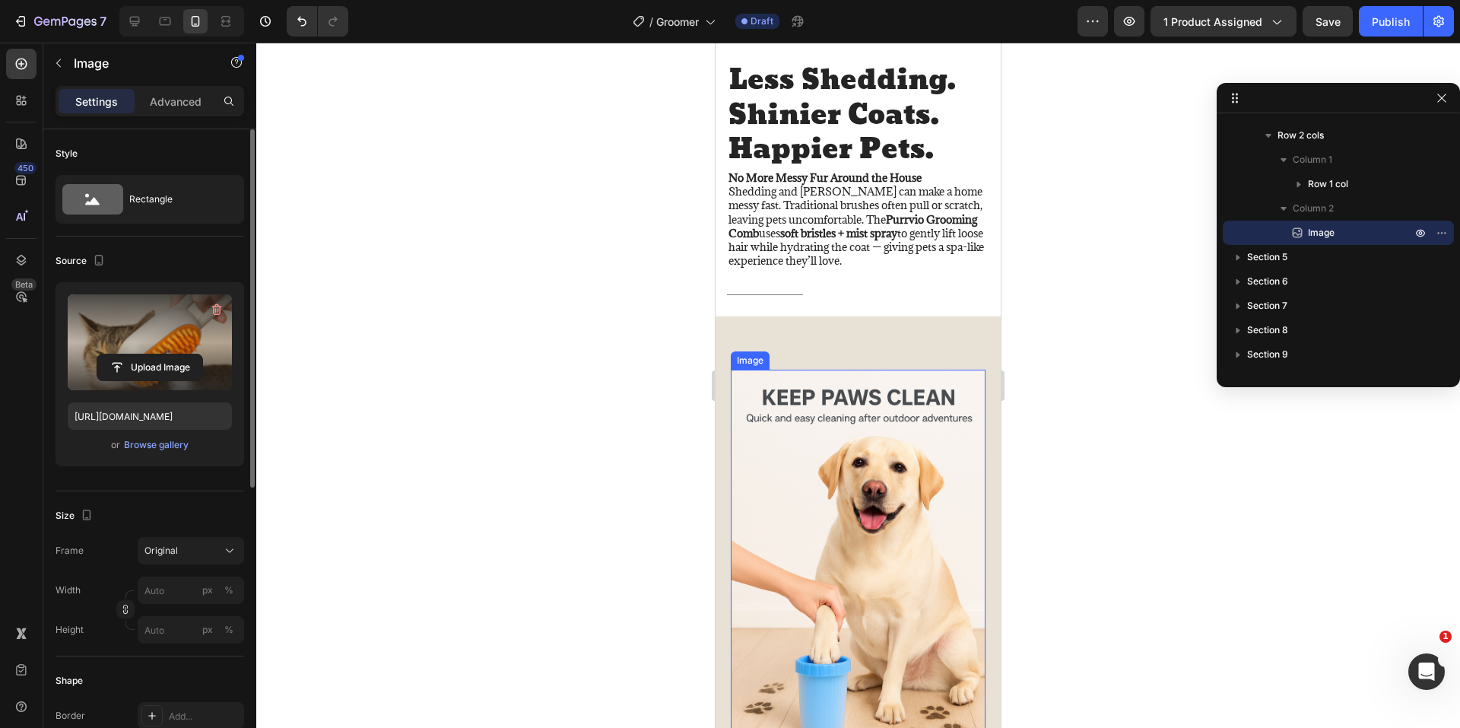
scroll to position [1728, 0]
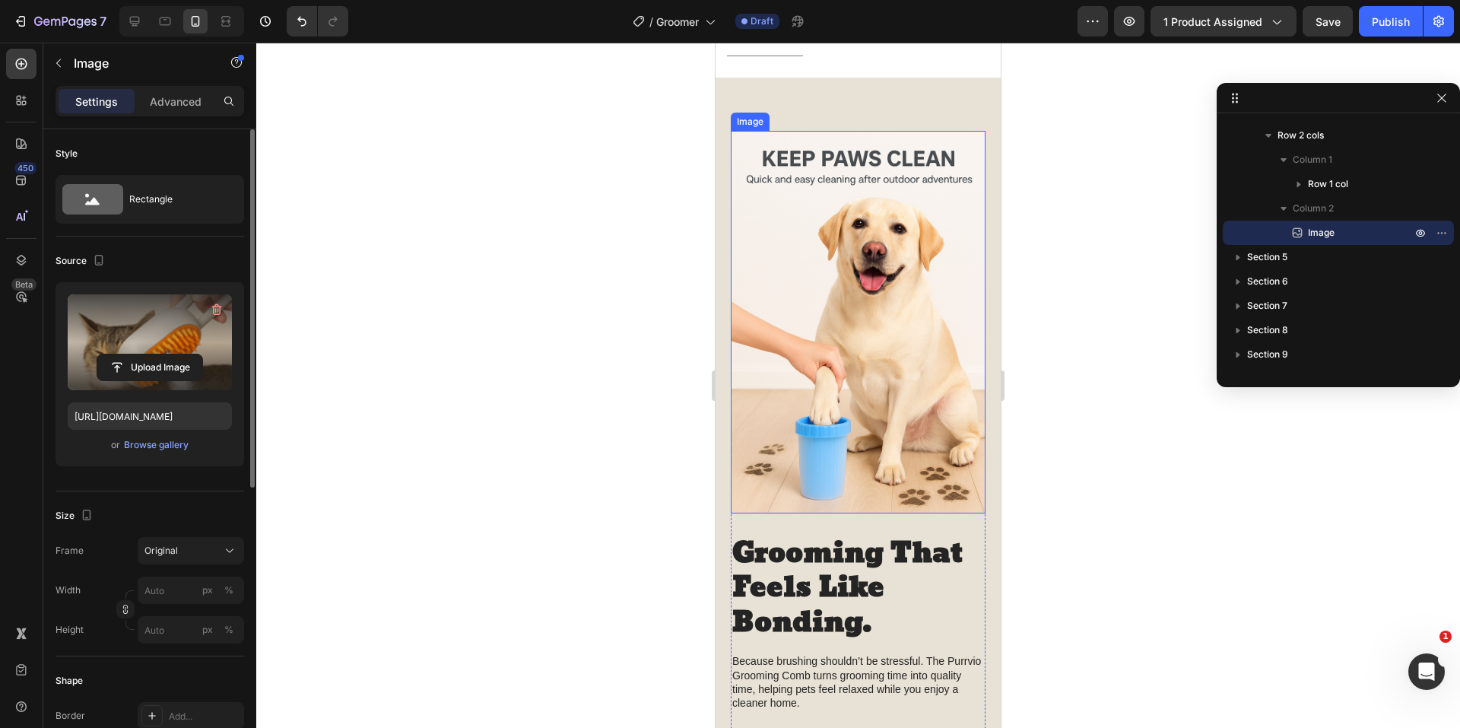
click at [863, 380] on img at bounding box center [858, 322] width 255 height 382
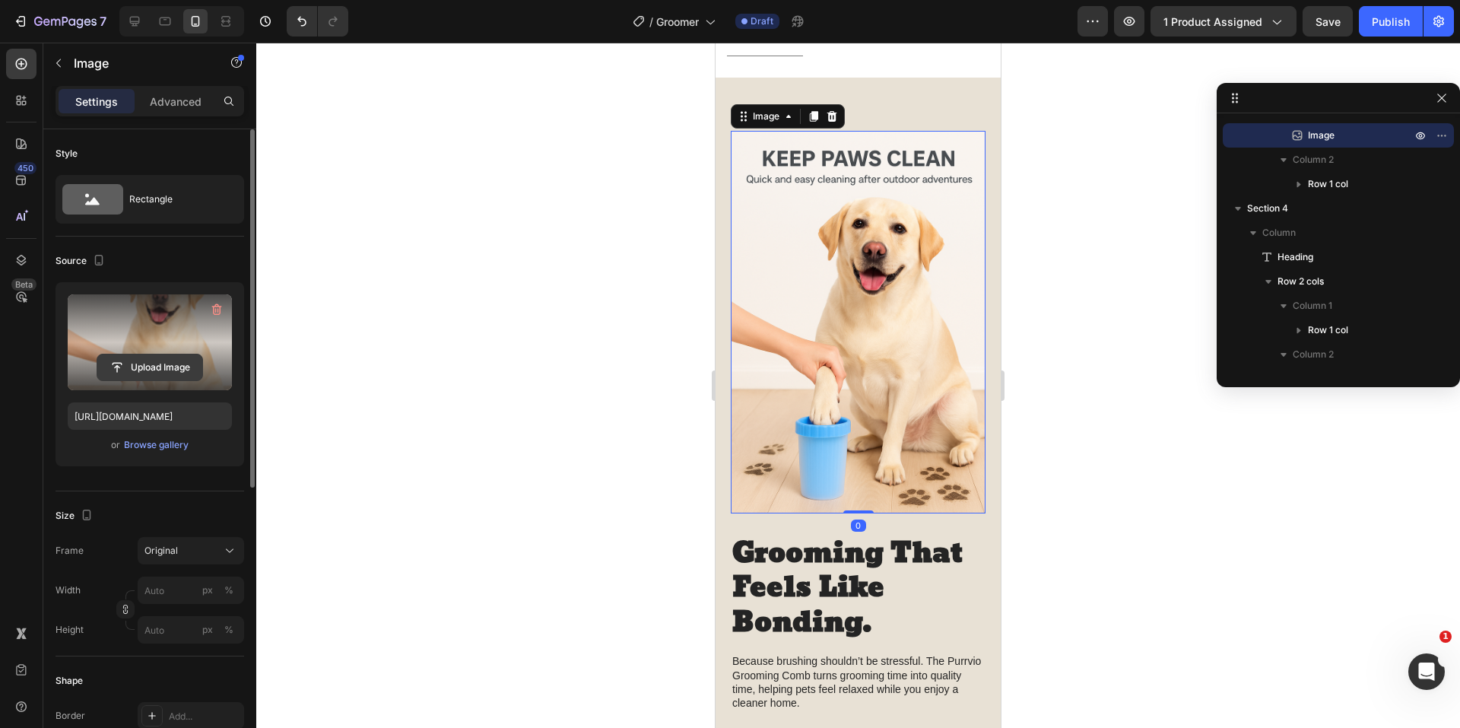
click at [141, 362] on input "file" at bounding box center [149, 367] width 105 height 26
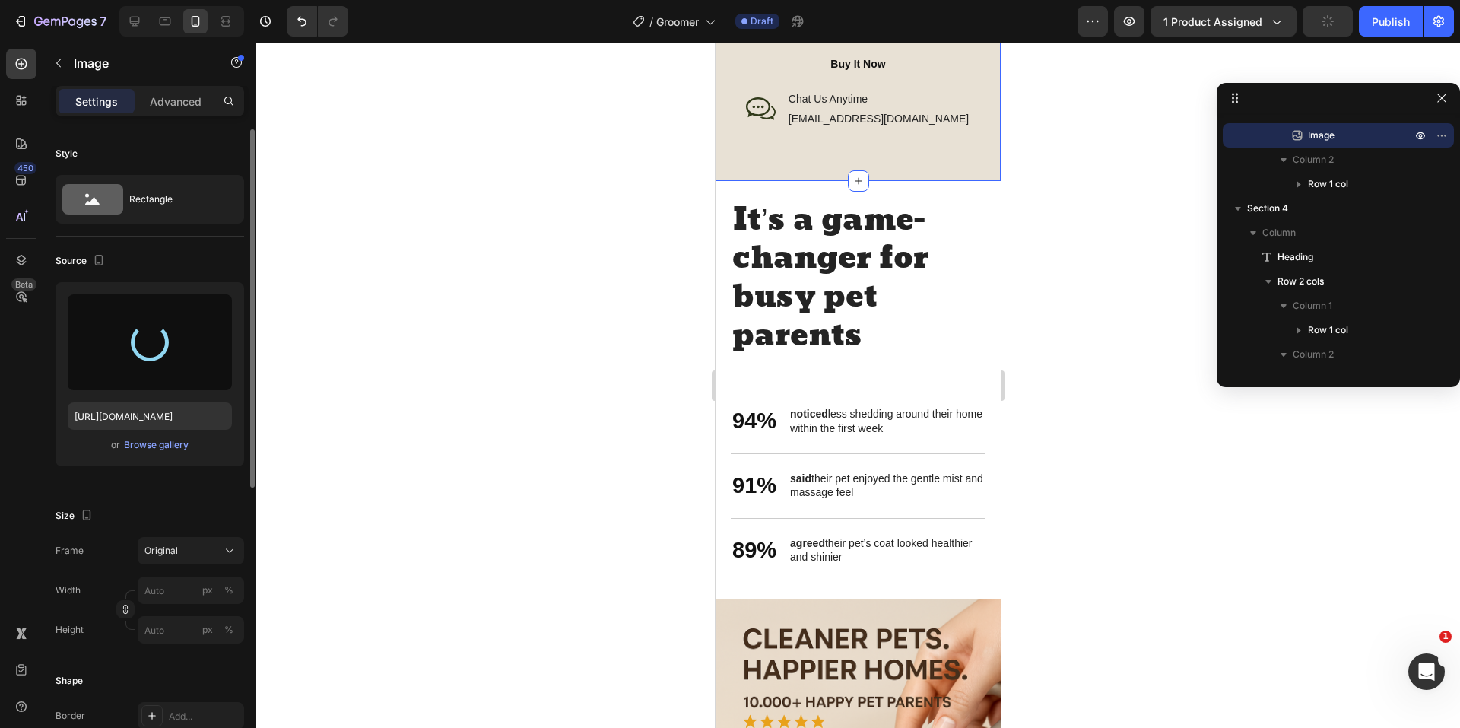
type input "https://cdn.shopify.com/s/files/1/0774/8501/5293/files/gempages_581586683363852…"
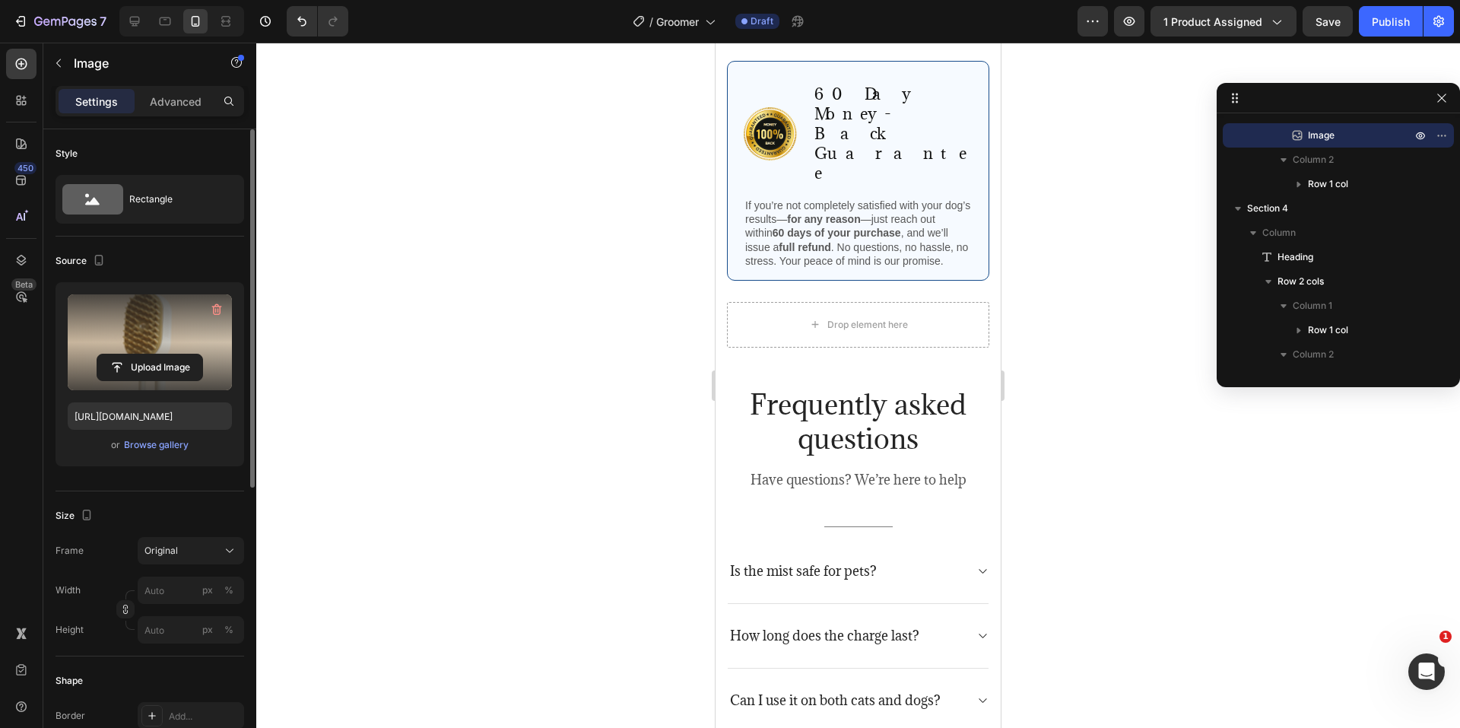
scroll to position [3629, 0]
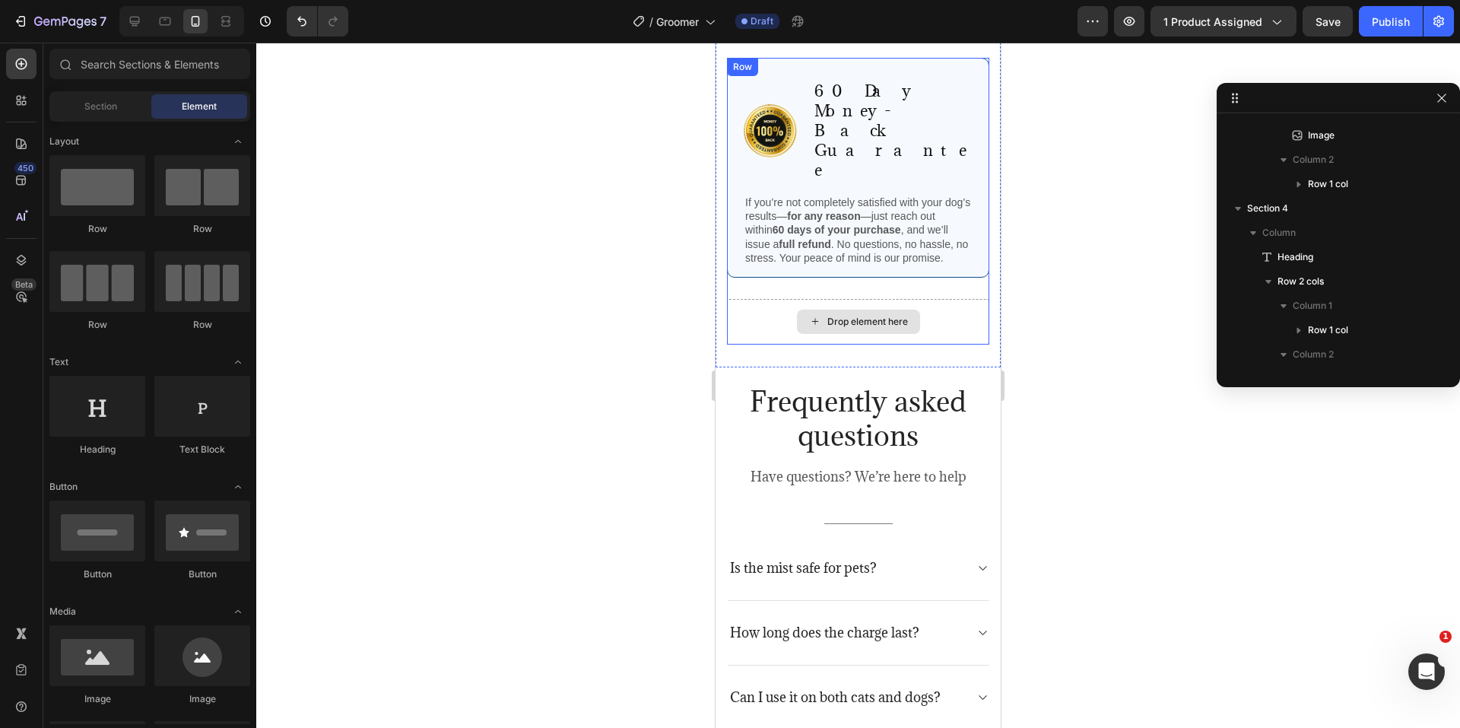
click at [864, 316] on div "Drop element here" at bounding box center [867, 322] width 81 height 12
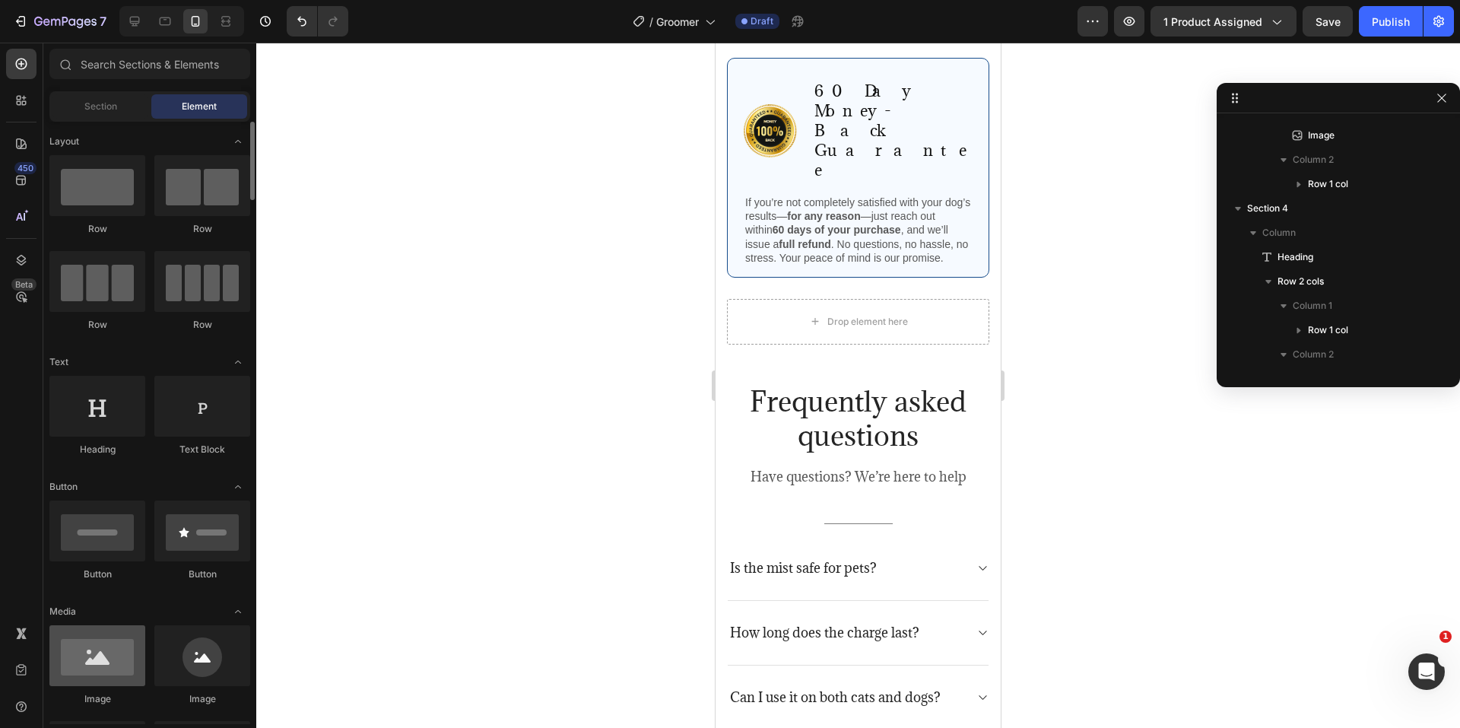
click at [114, 655] on div at bounding box center [97, 655] width 96 height 61
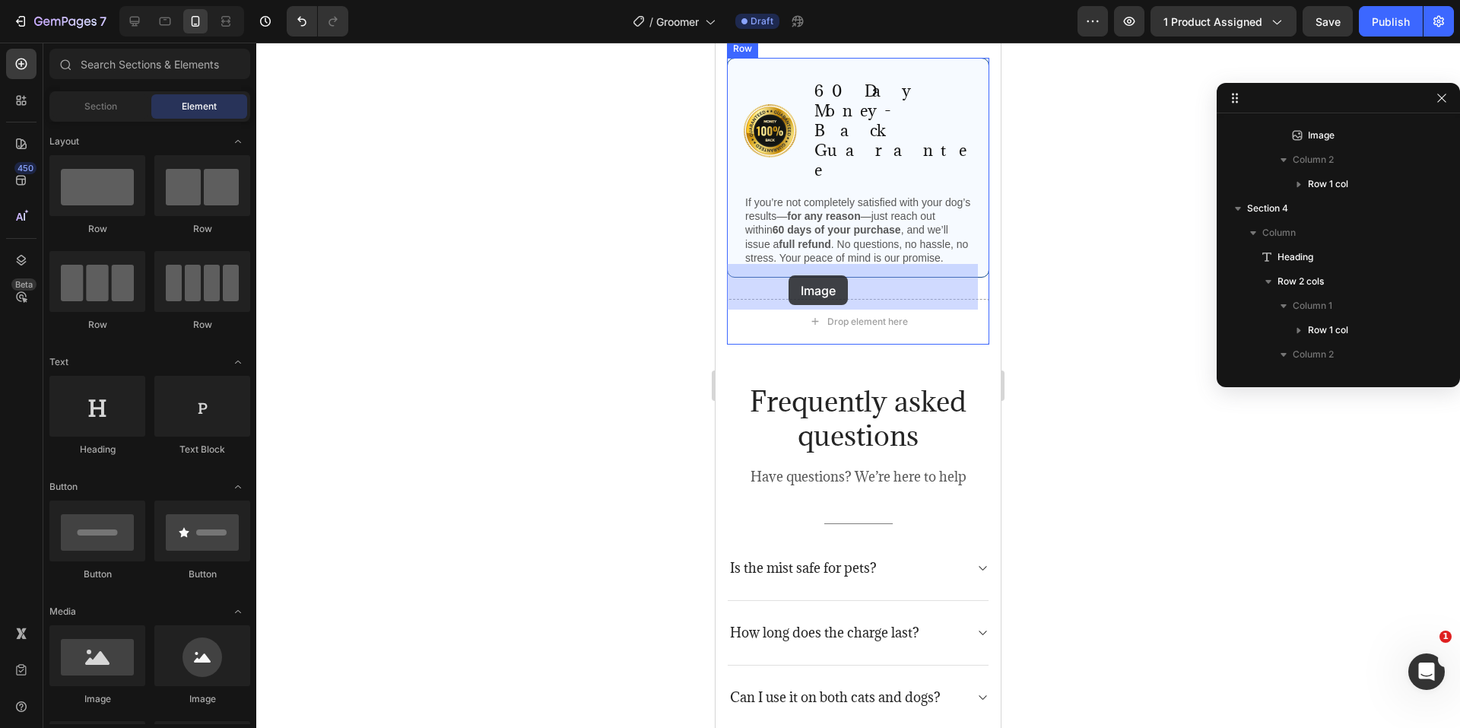
drag, startPoint x: 839, startPoint y: 699, endPoint x: 719, endPoint y: 306, distance: 410.1
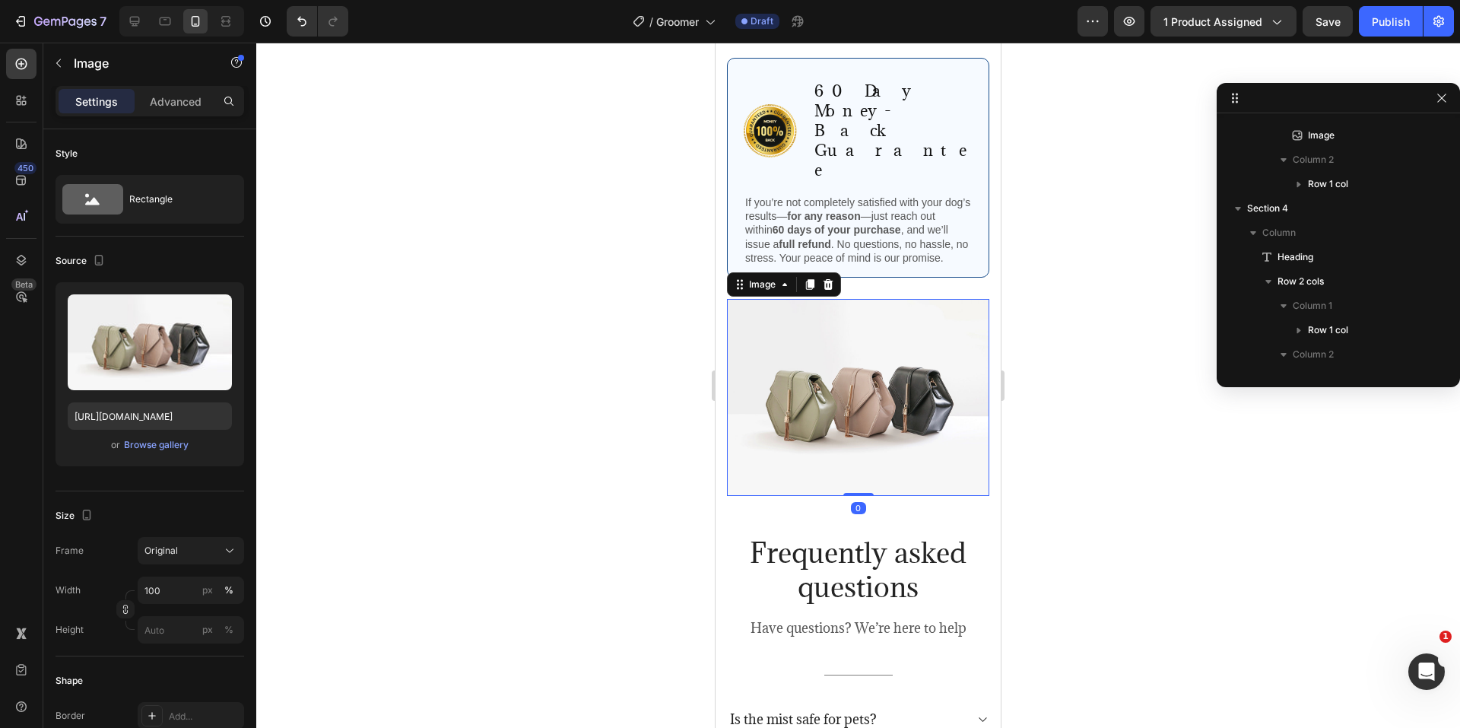
scroll to position [917, 0]
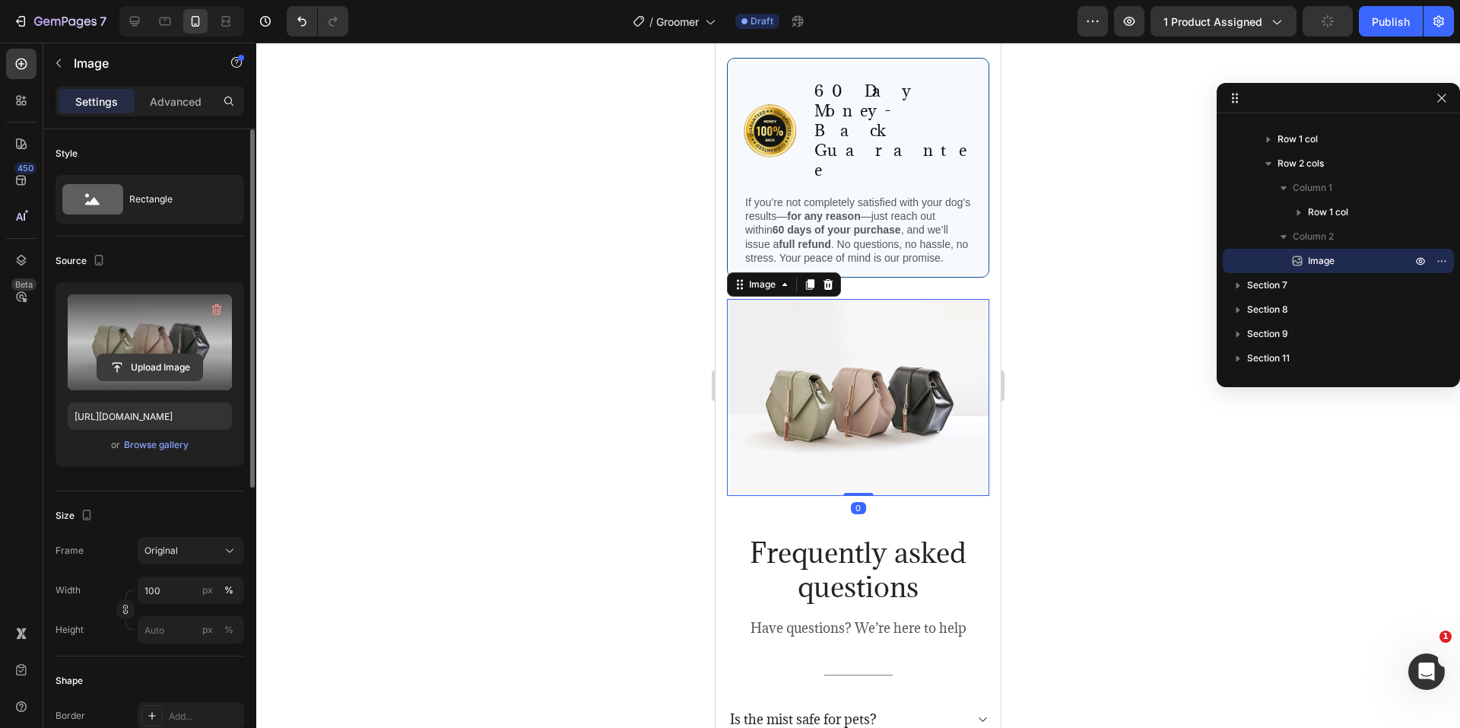
click at [157, 359] on input "file" at bounding box center [149, 367] width 105 height 26
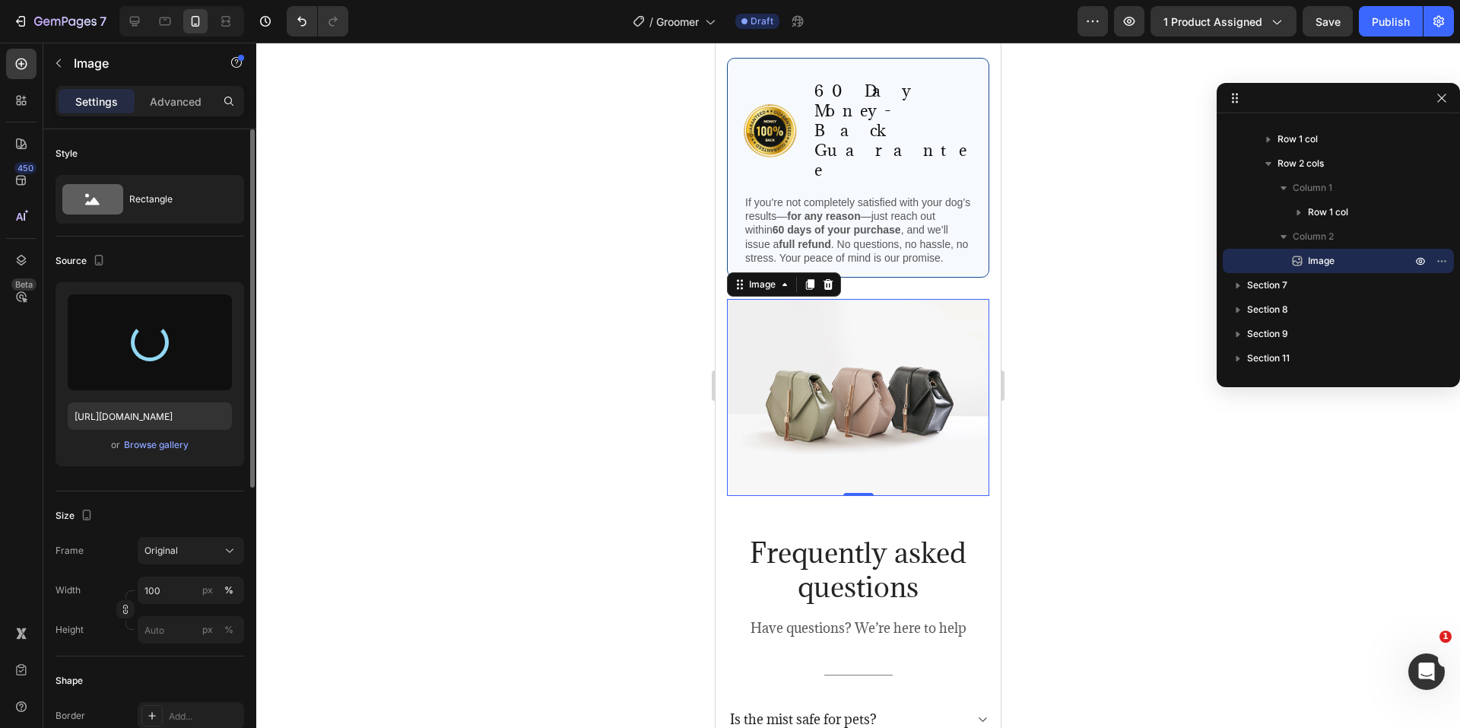
type input "https://cdn.shopify.com/s/files/1/0774/8501/5293/files/gempages_581586683363852…"
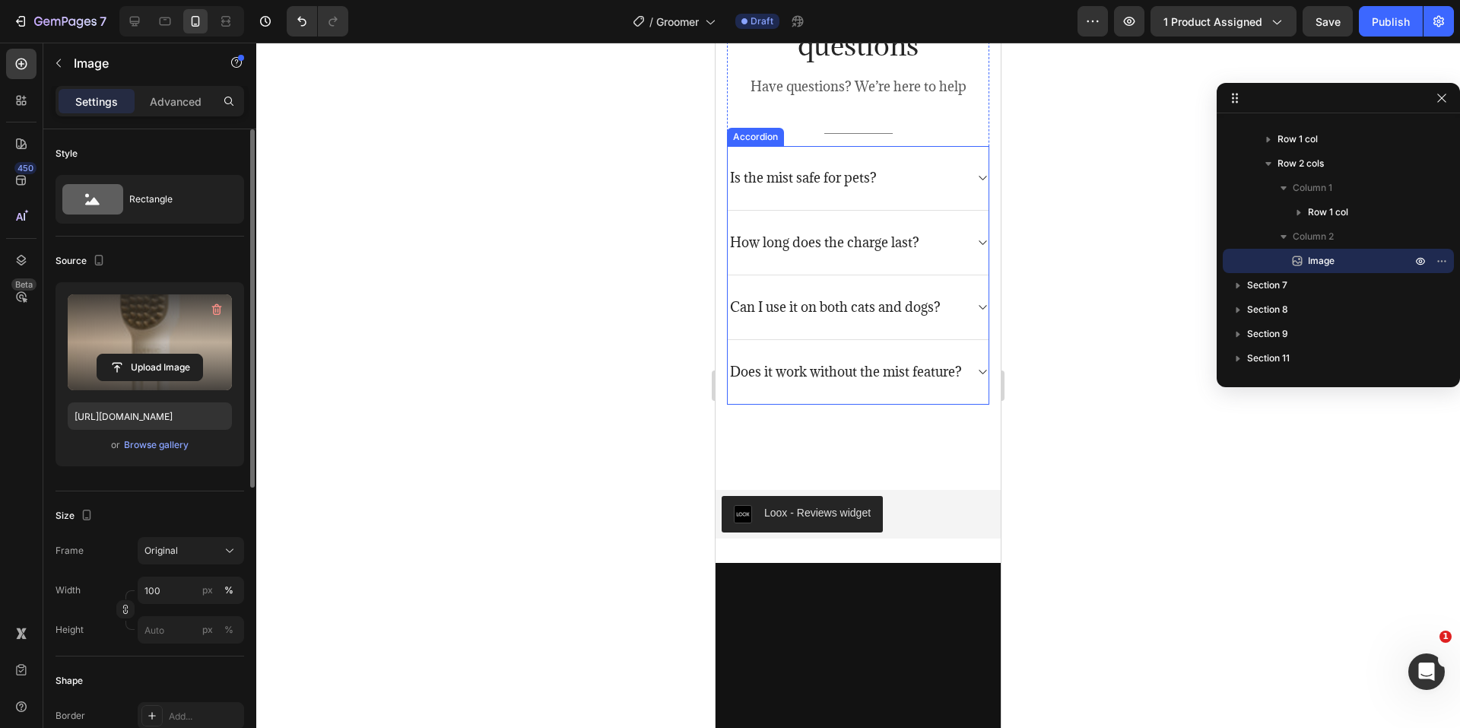
scroll to position [4161, 0]
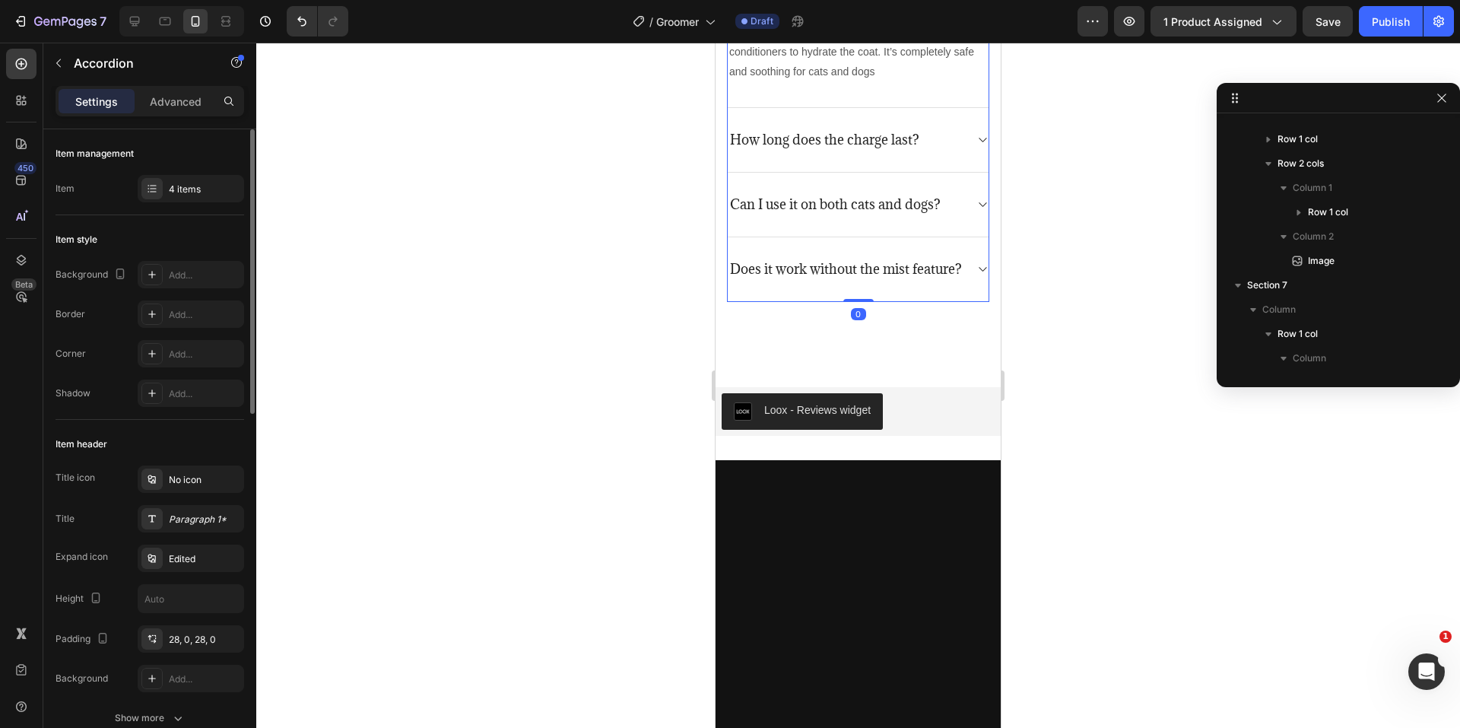
scroll to position [1087, 0]
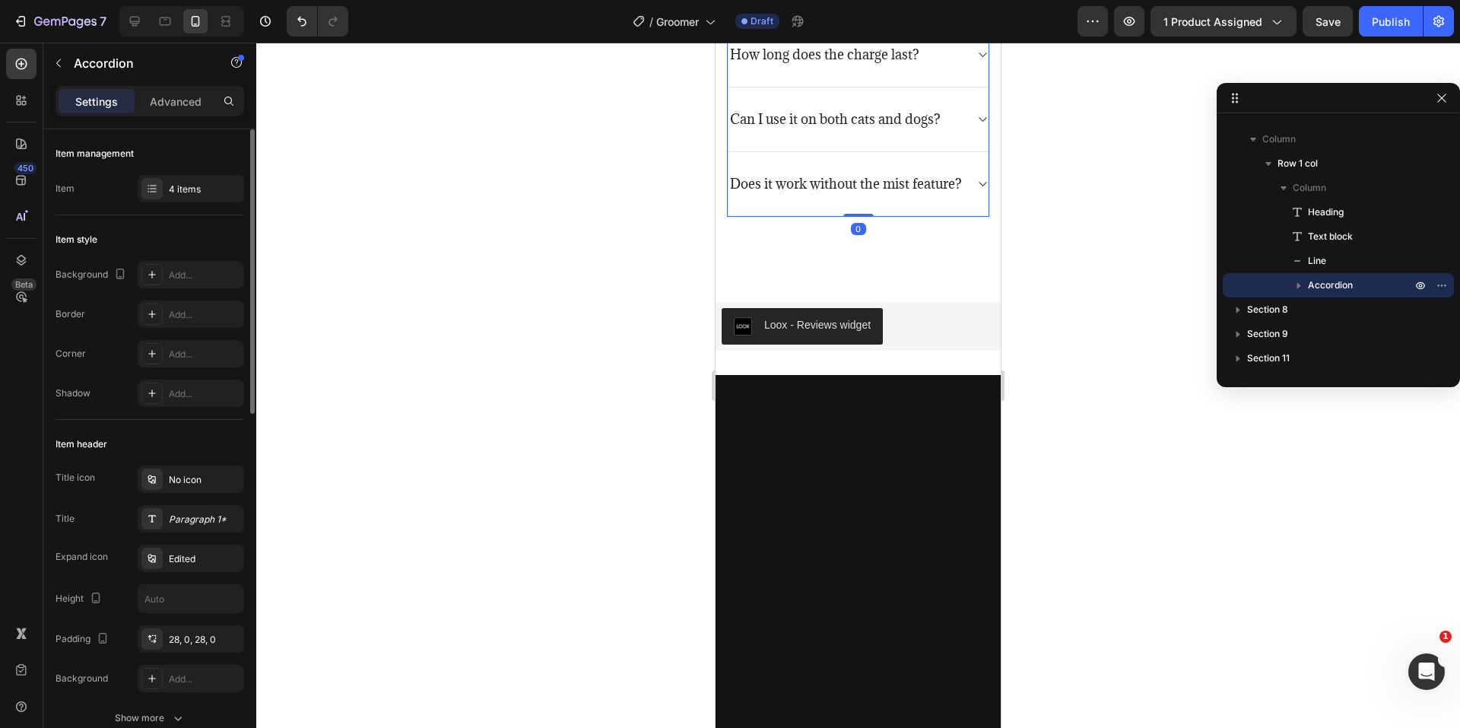
click at [959, 87] on div "How long does the charge last?" at bounding box center [858, 55] width 261 height 65
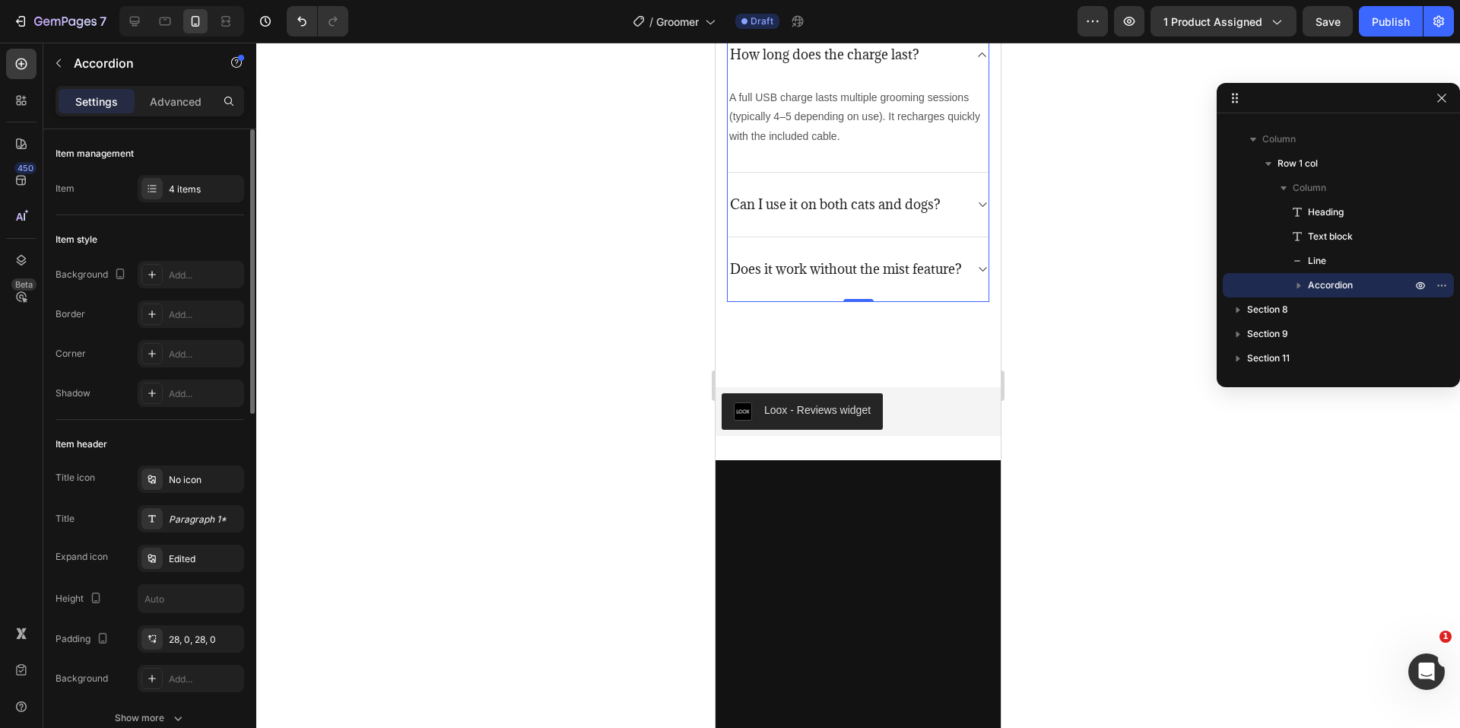
click at [959, 87] on div "How long does the charge last?" at bounding box center [858, 55] width 261 height 64
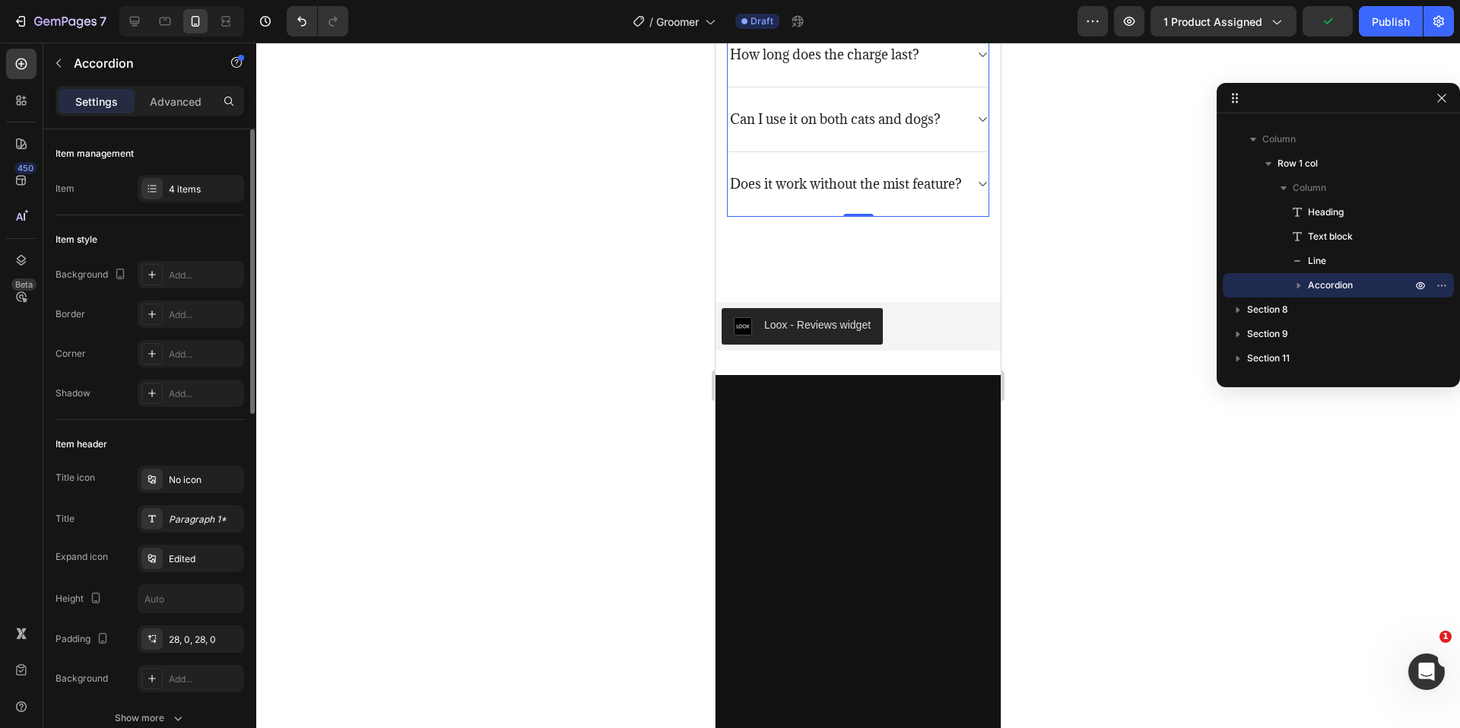
click at [954, 152] on div "Can I use it on both cats and dogs?" at bounding box center [858, 119] width 261 height 65
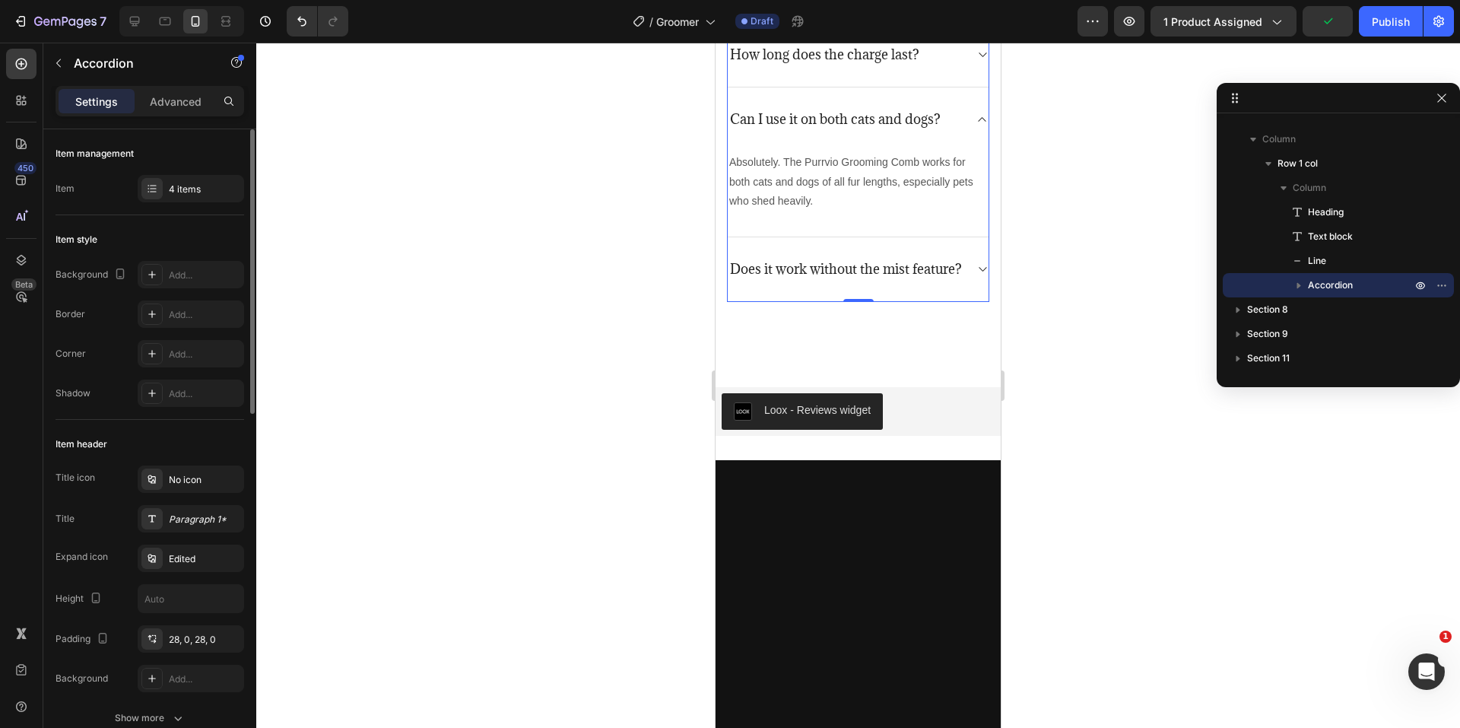
click at [959, 151] on div "Can I use it on both cats and dogs?" at bounding box center [858, 119] width 261 height 64
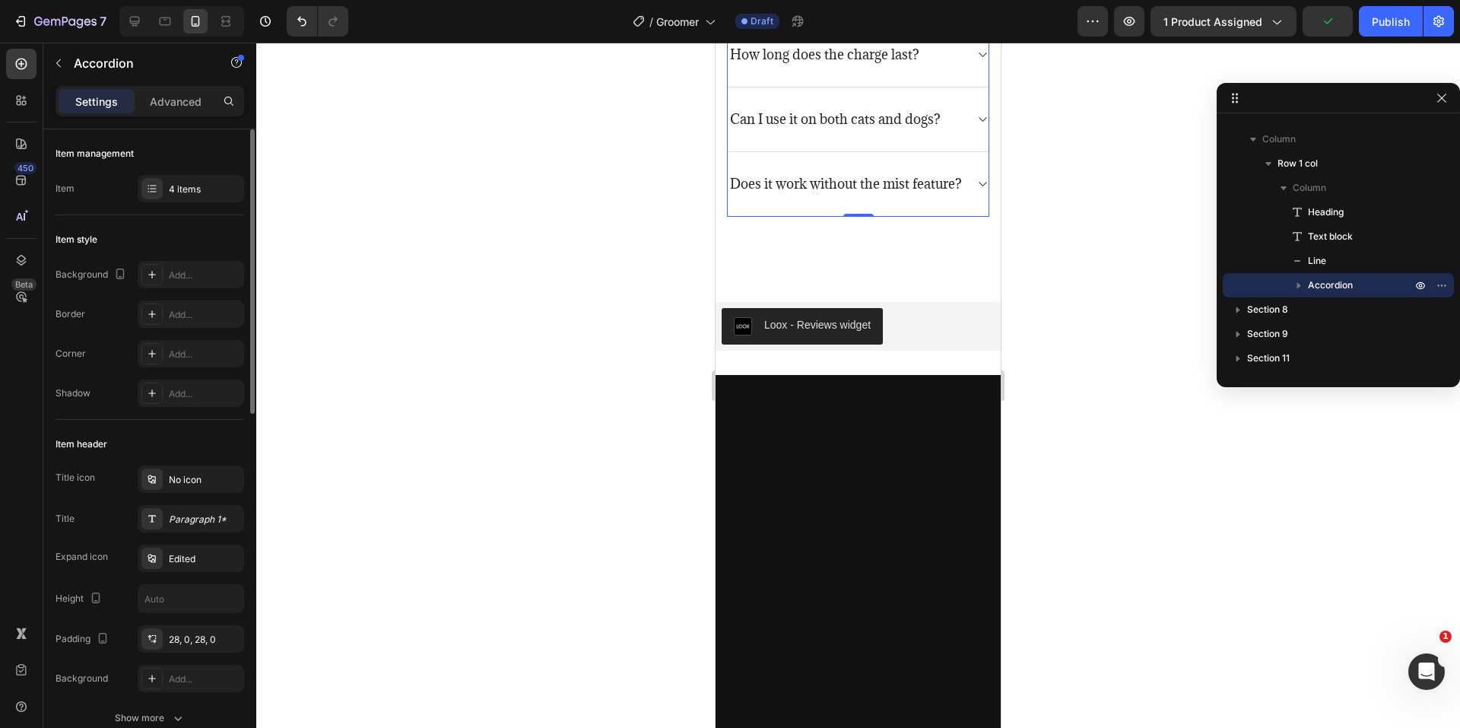
click at [951, 195] on div "Does it work without the mist feature?" at bounding box center [846, 183] width 236 height 21
click at [963, 217] on div "Does it work without the mist feature?" at bounding box center [858, 184] width 261 height 65
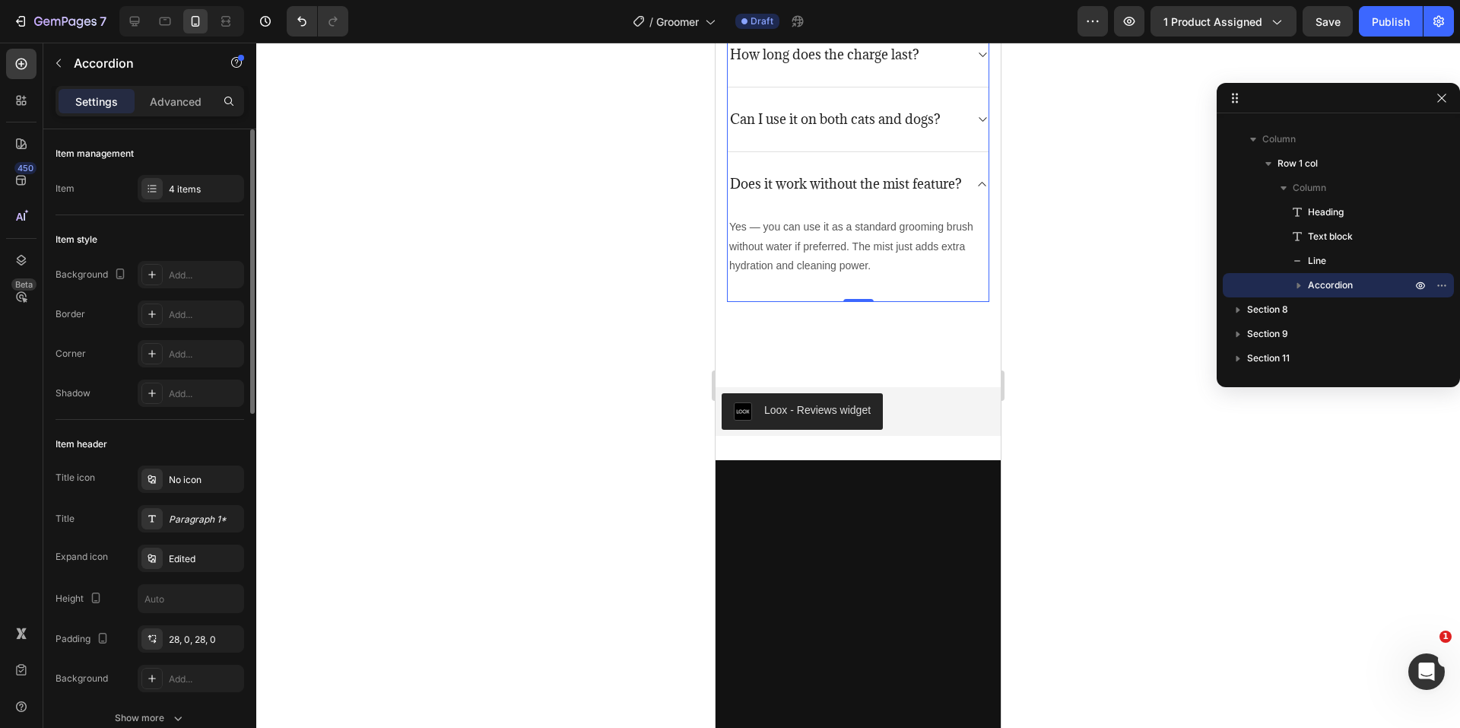
click at [976, 190] on icon at bounding box center [981, 184] width 11 height 12
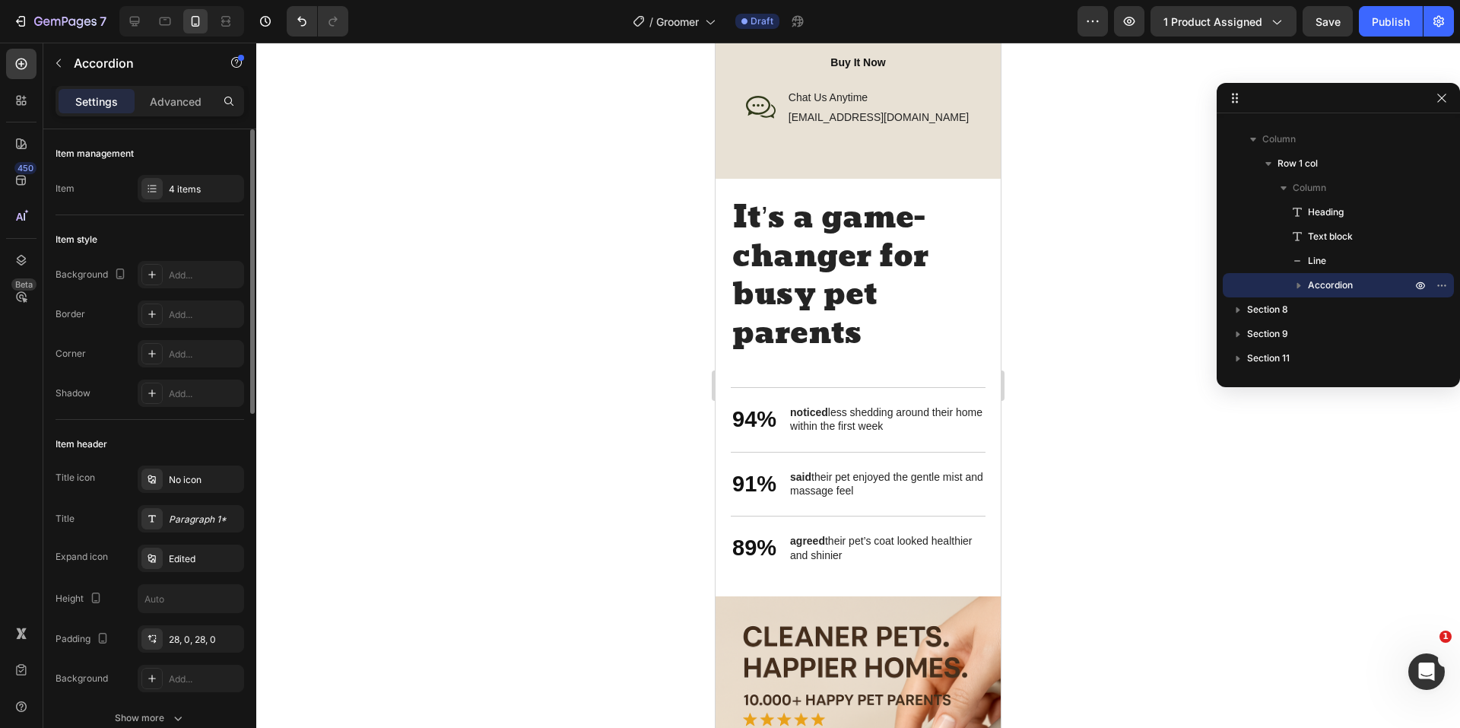
scroll to position [1652, 0]
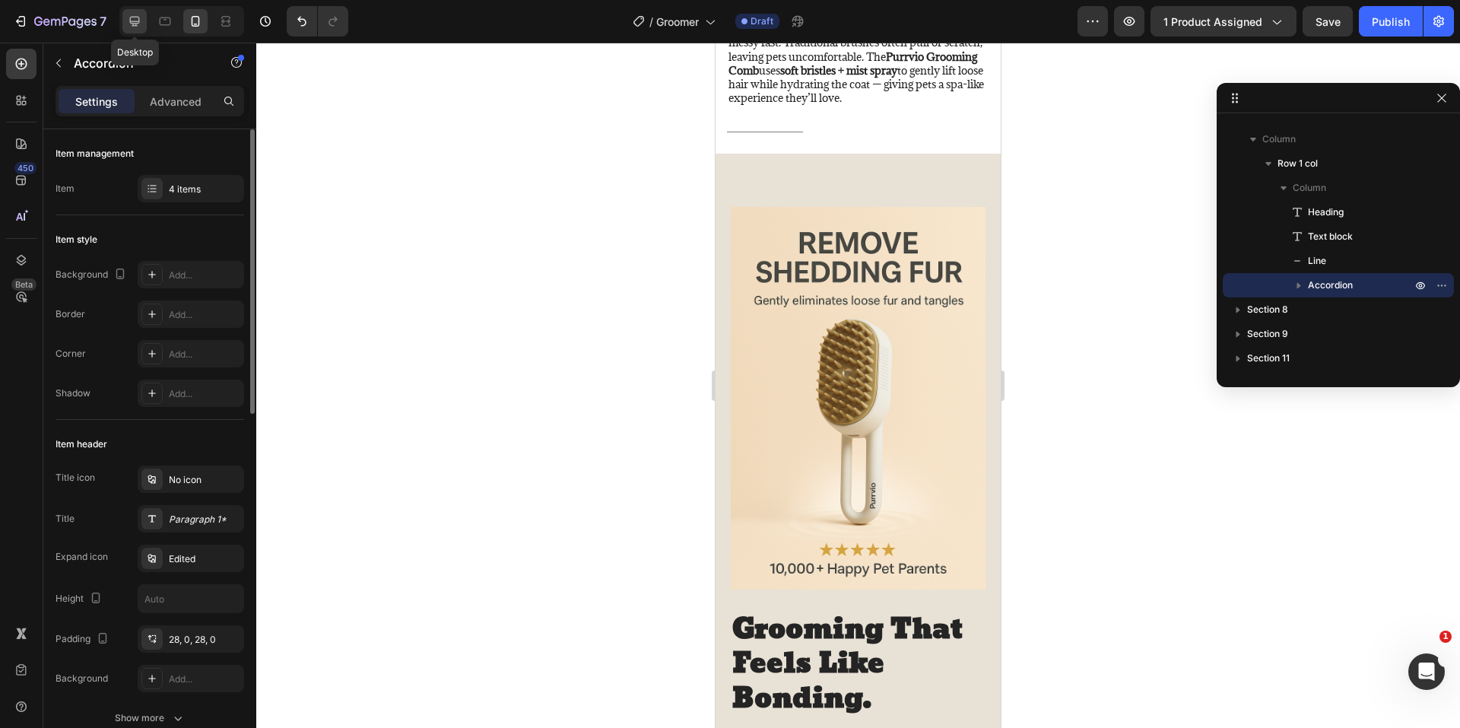
click at [132, 20] on icon at bounding box center [134, 21] width 15 height 15
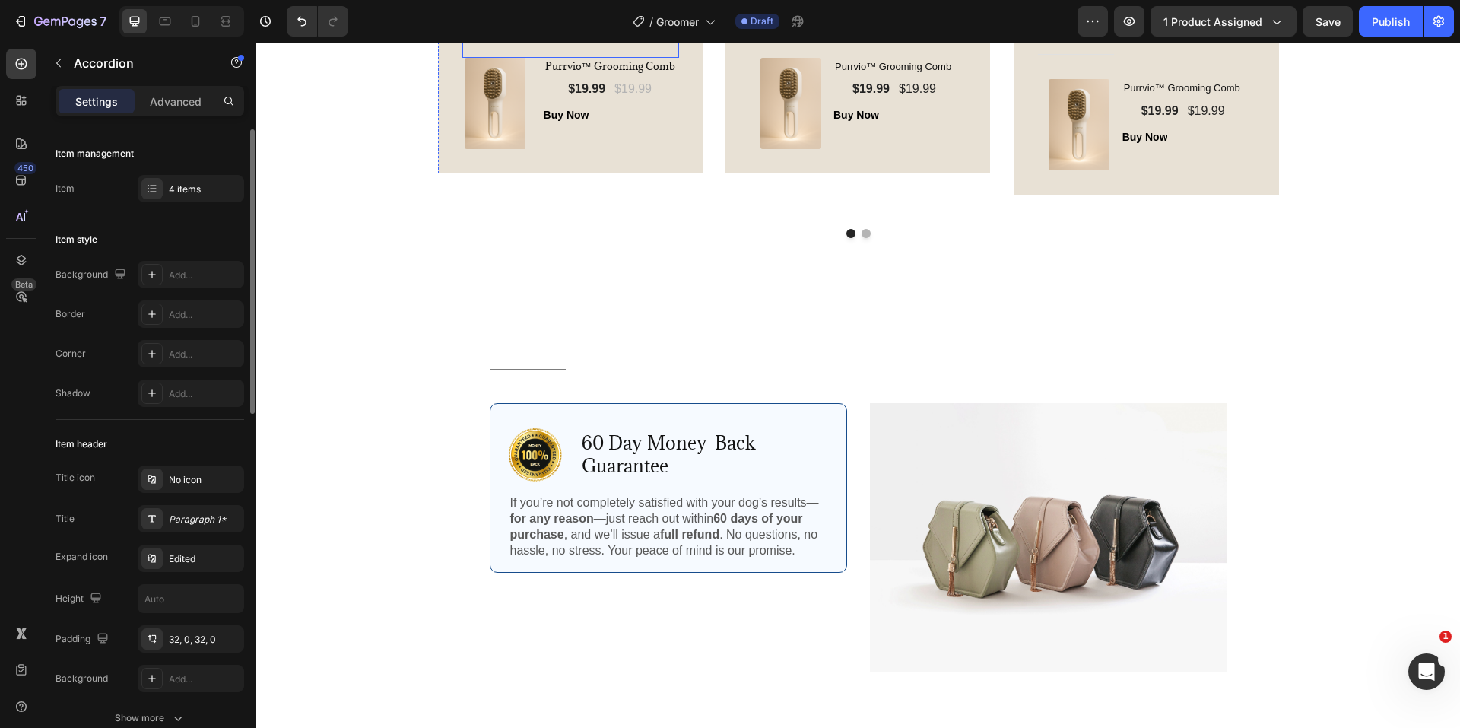
scroll to position [4127, 0]
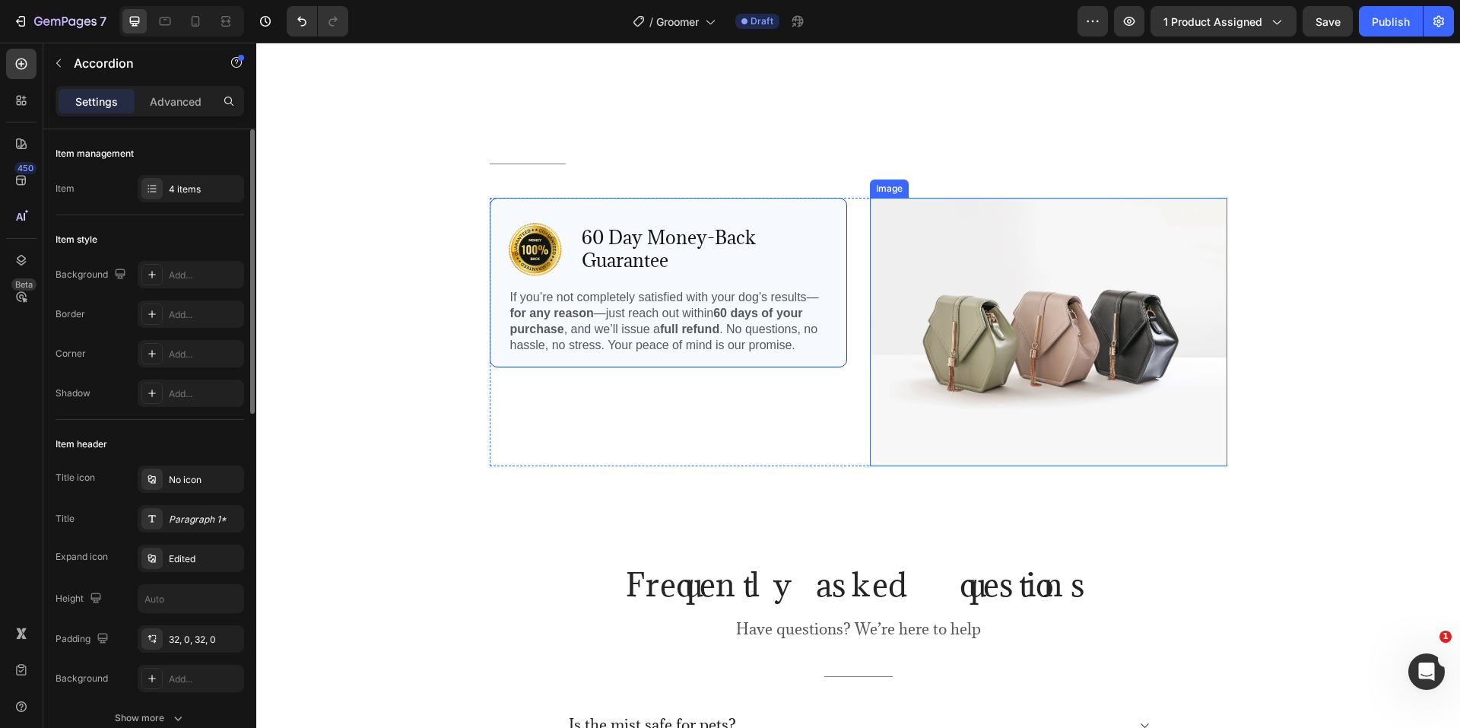
click at [986, 335] on img at bounding box center [1048, 332] width 357 height 268
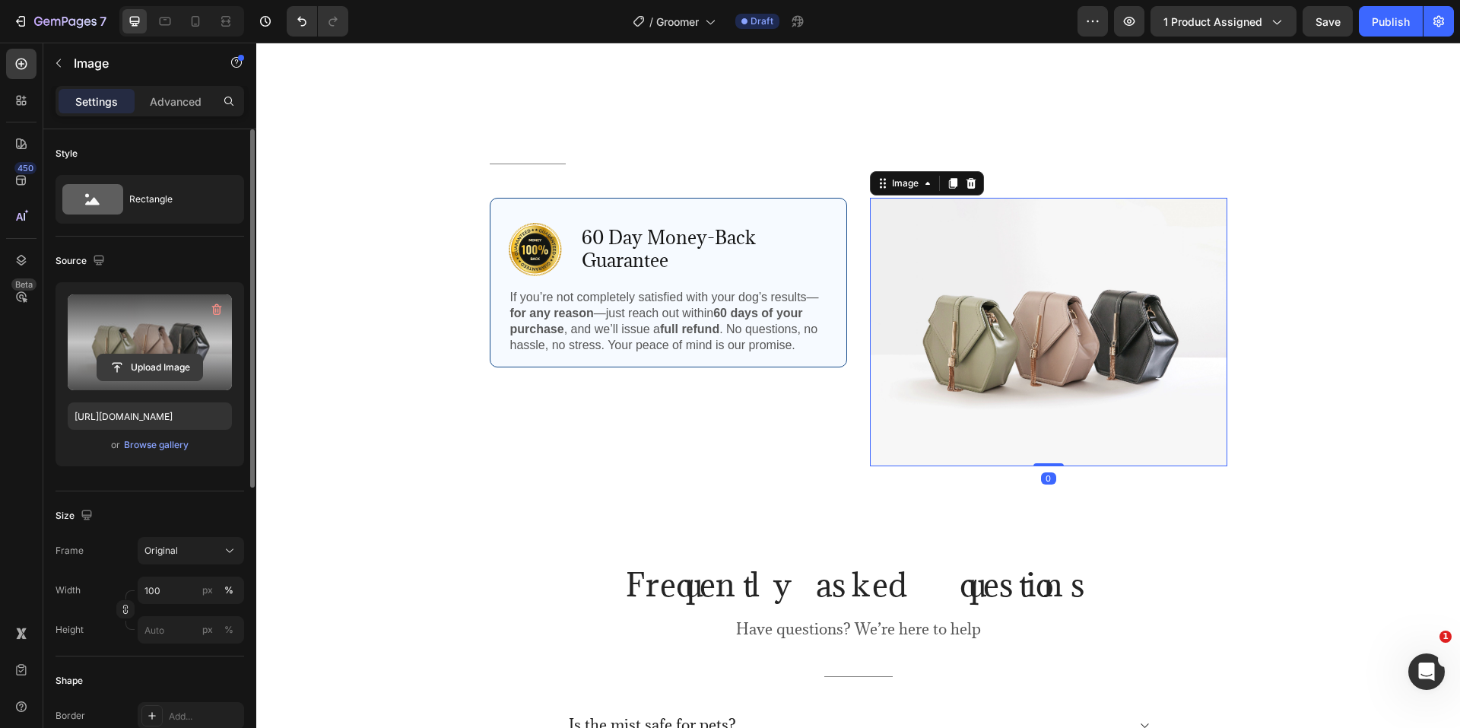
click at [163, 359] on input "file" at bounding box center [149, 367] width 105 height 26
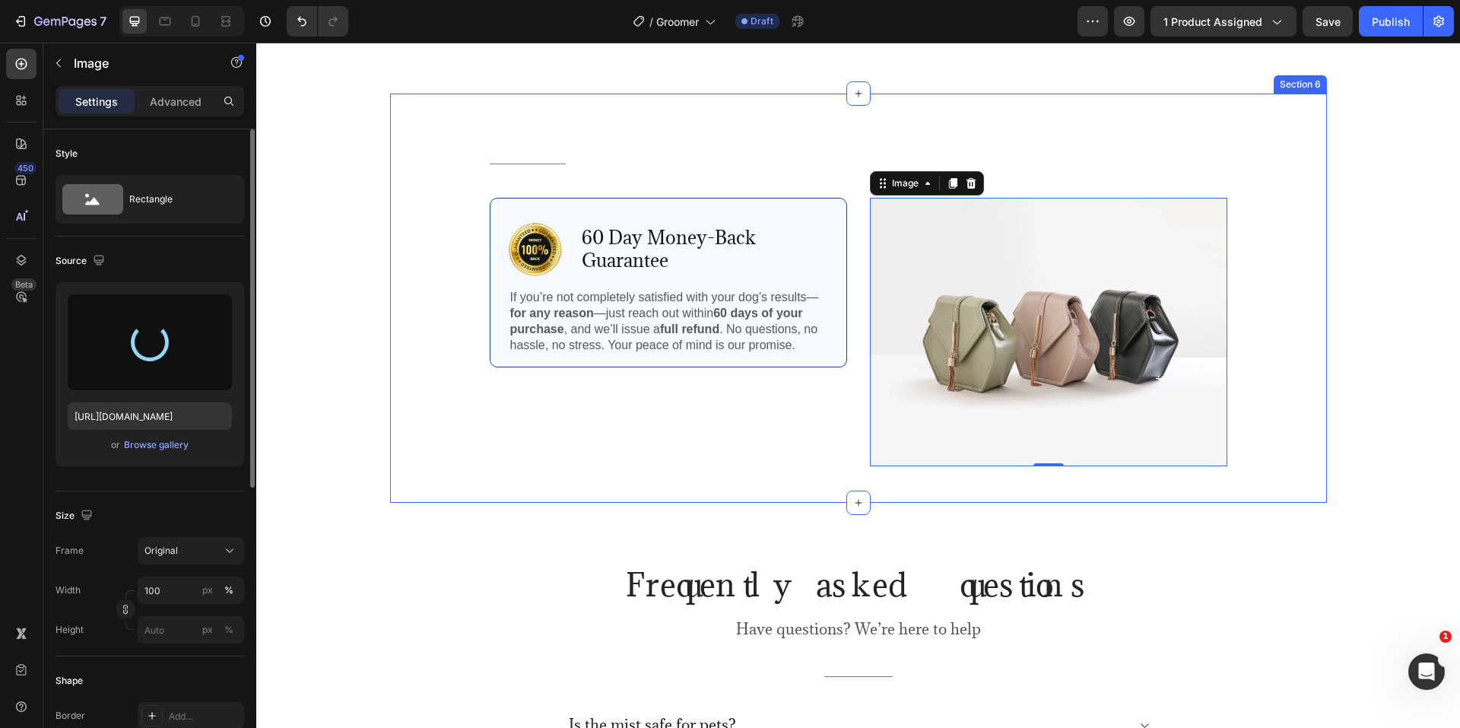
type input "https://cdn.shopify.com/s/files/1/0774/8501/5293/files/gempages_581586683363852…"
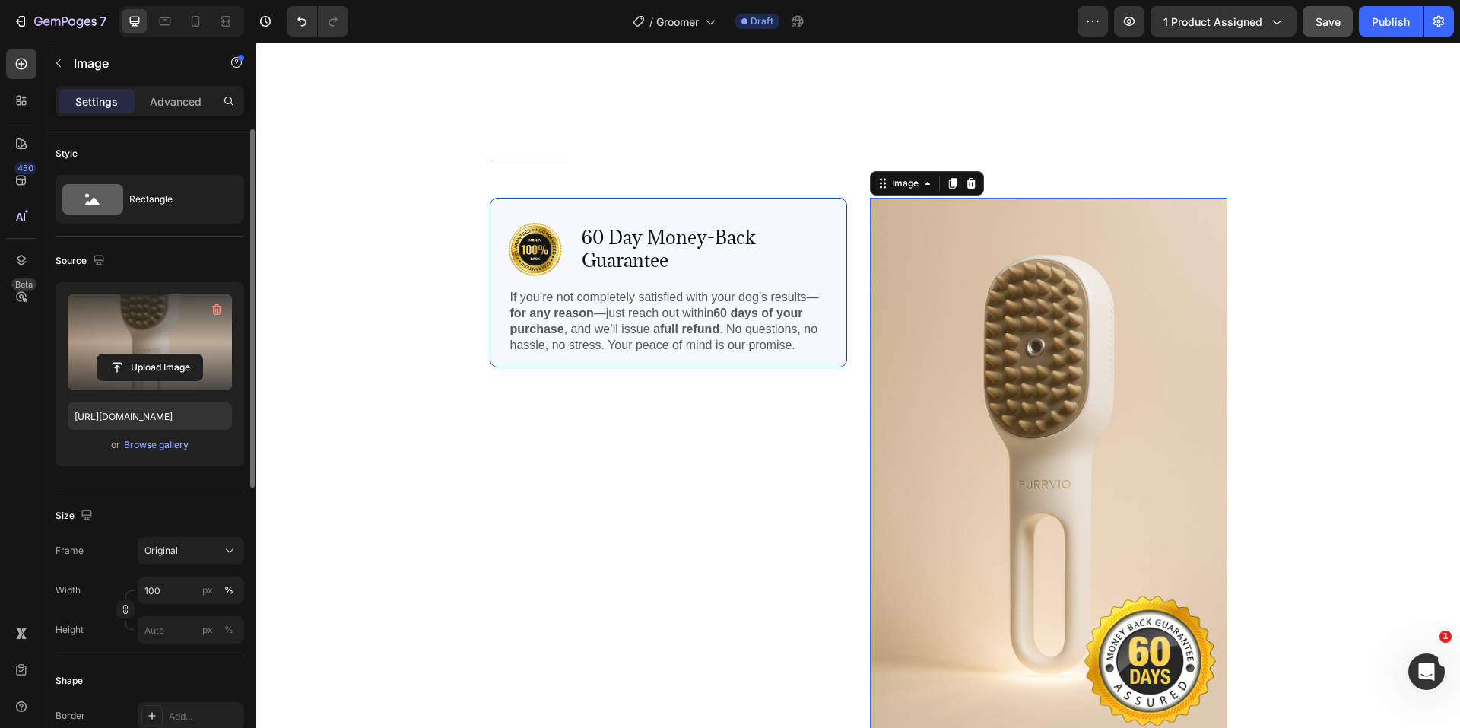
click at [1327, 22] on span "Save" at bounding box center [1327, 21] width 25 height 13
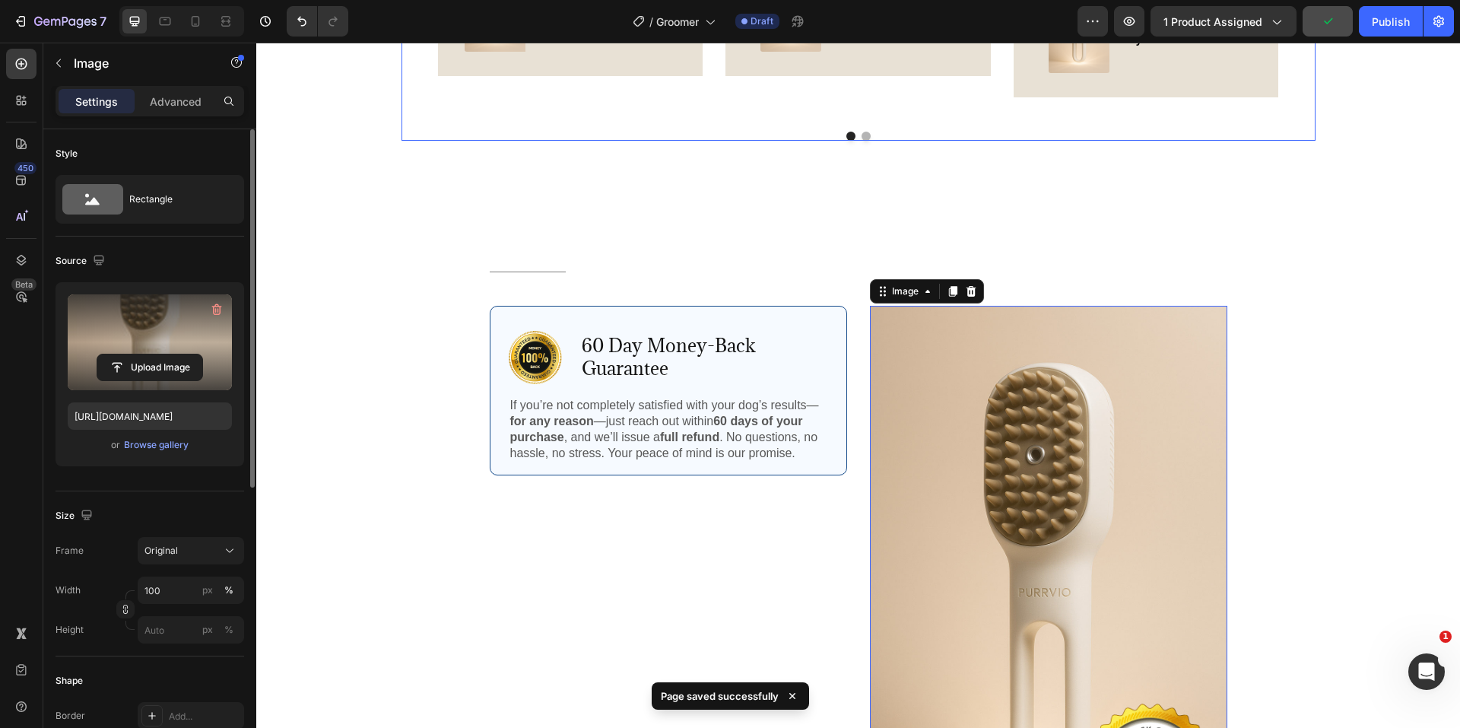
scroll to position [3747, 0]
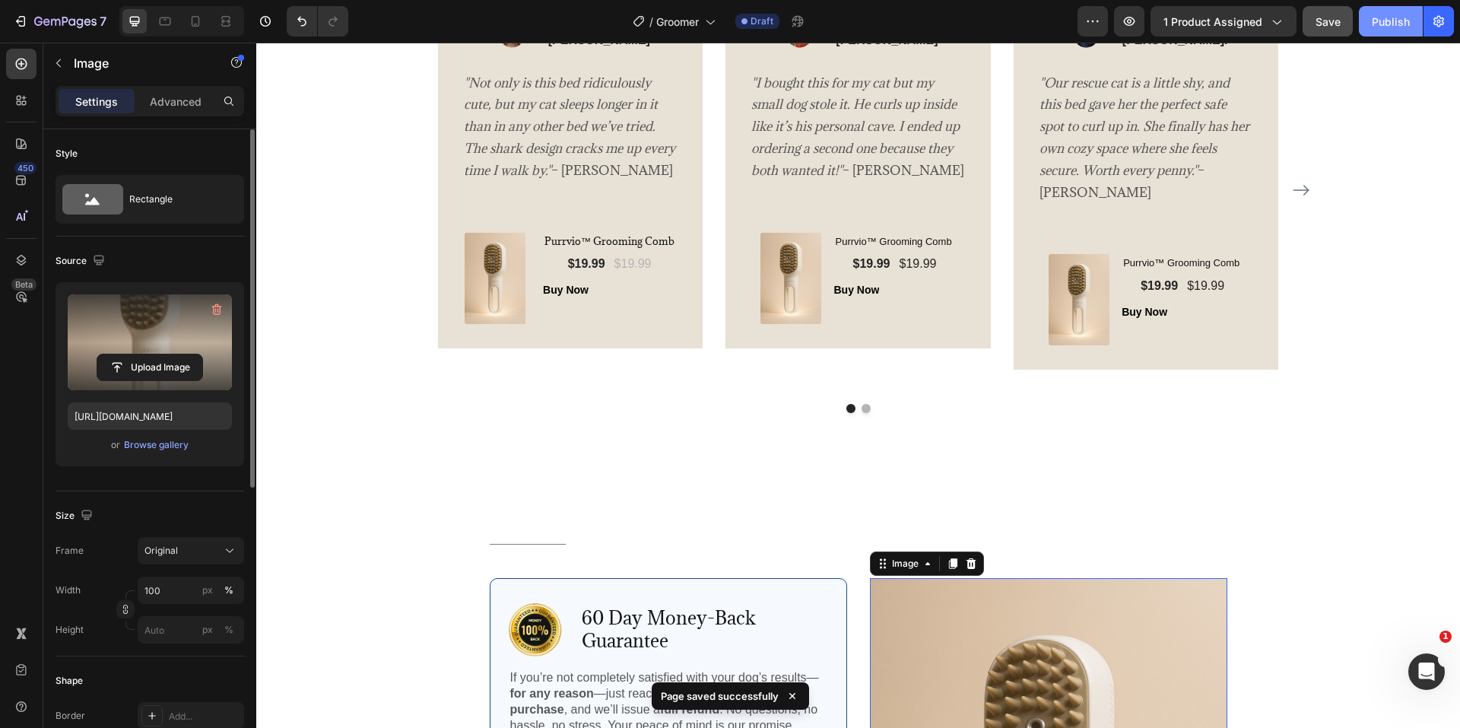
click at [1404, 21] on div "Publish" at bounding box center [1391, 22] width 38 height 16
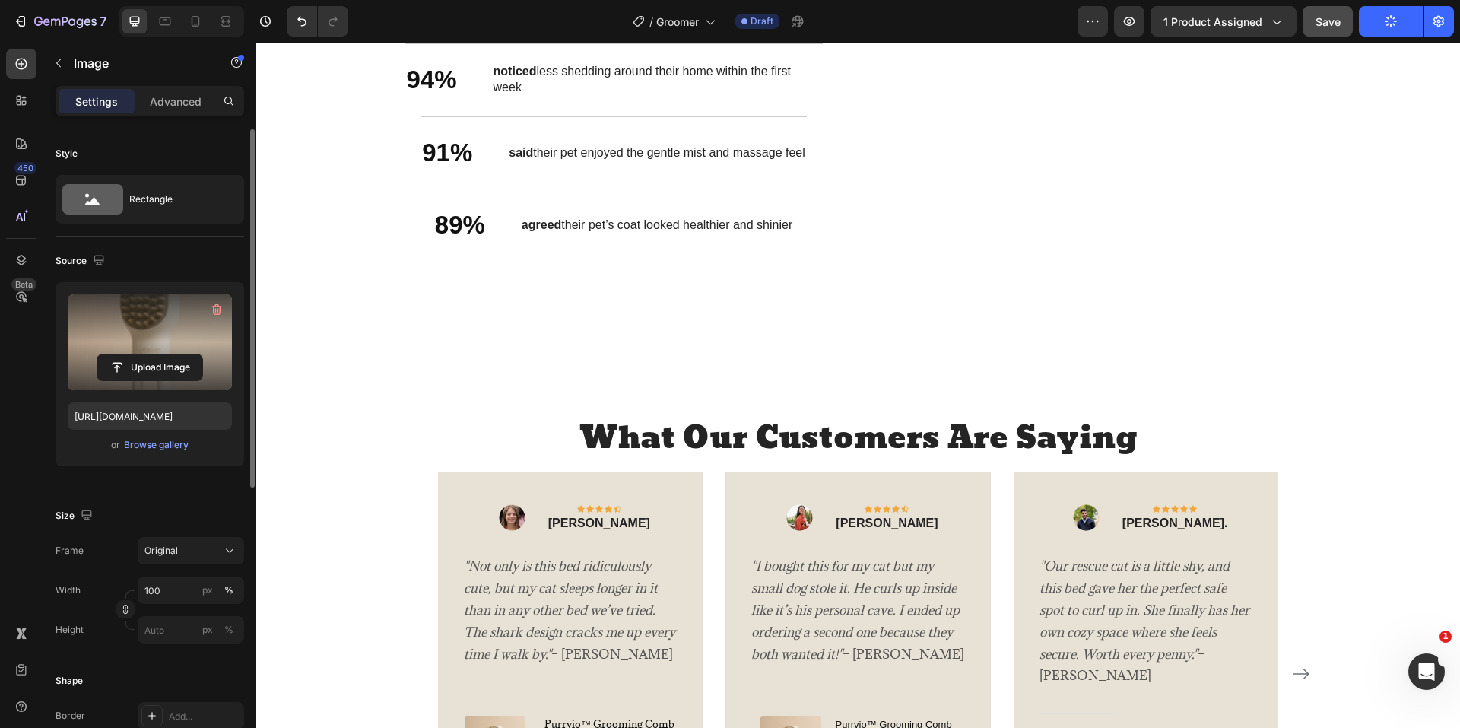
scroll to position [2150, 0]
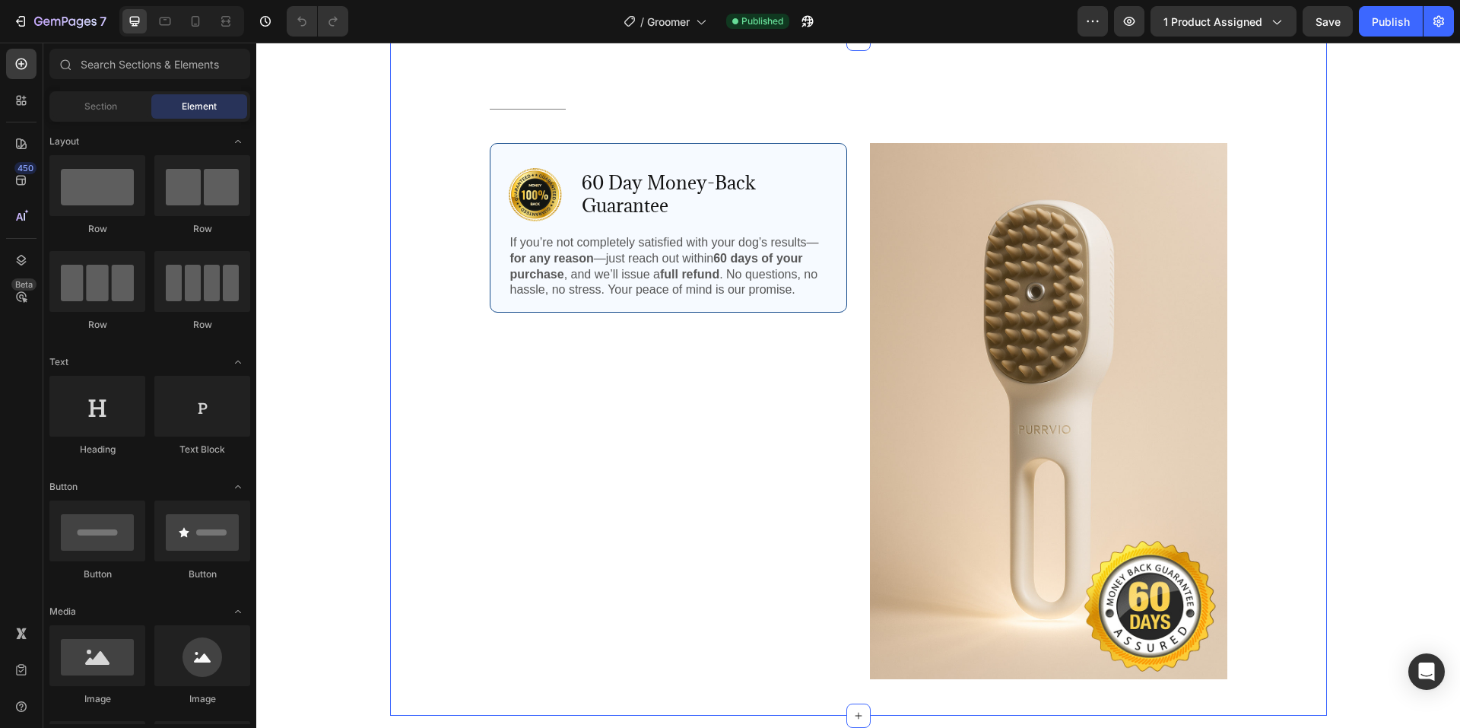
scroll to position [3657, 0]
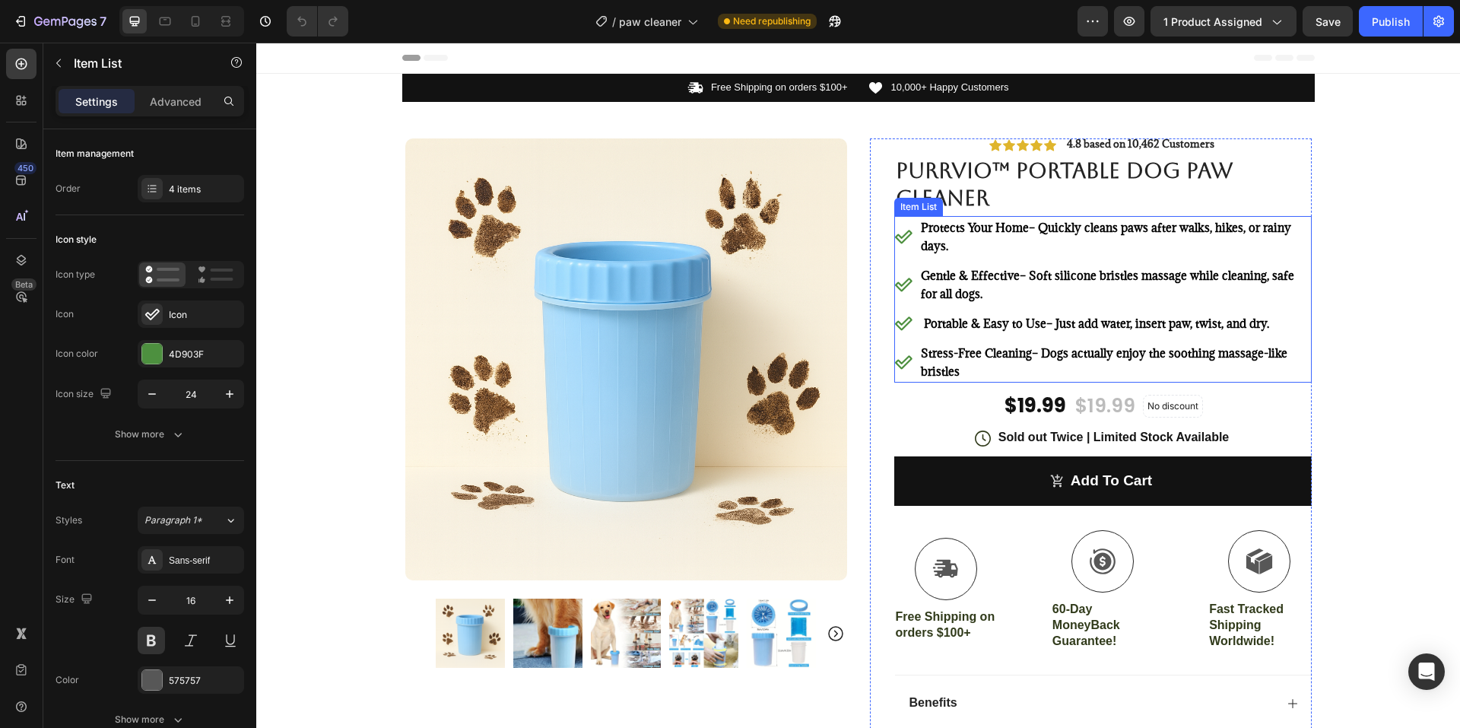
click at [978, 292] on p "Gentle & Effective – Soft silicone bristles massage while cleaning, safe for al…" at bounding box center [1115, 284] width 388 height 36
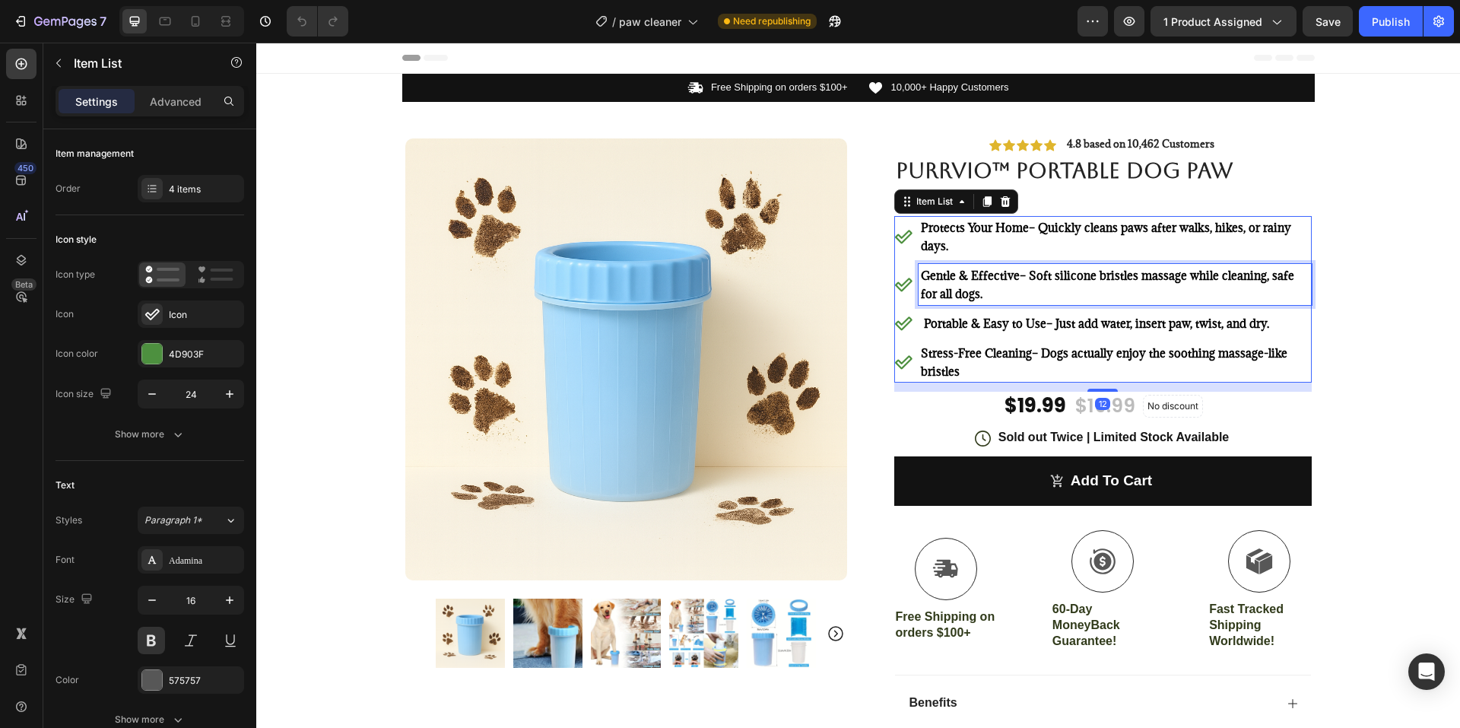
click at [978, 292] on p "Gentle & Effective – Soft silicone bristles massage while cleaning, safe for al…" at bounding box center [1115, 284] width 388 height 36
click at [954, 243] on p "Protects Your Home – Quickly cleans paws after walks, hikes, or rainy days." at bounding box center [1115, 236] width 388 height 36
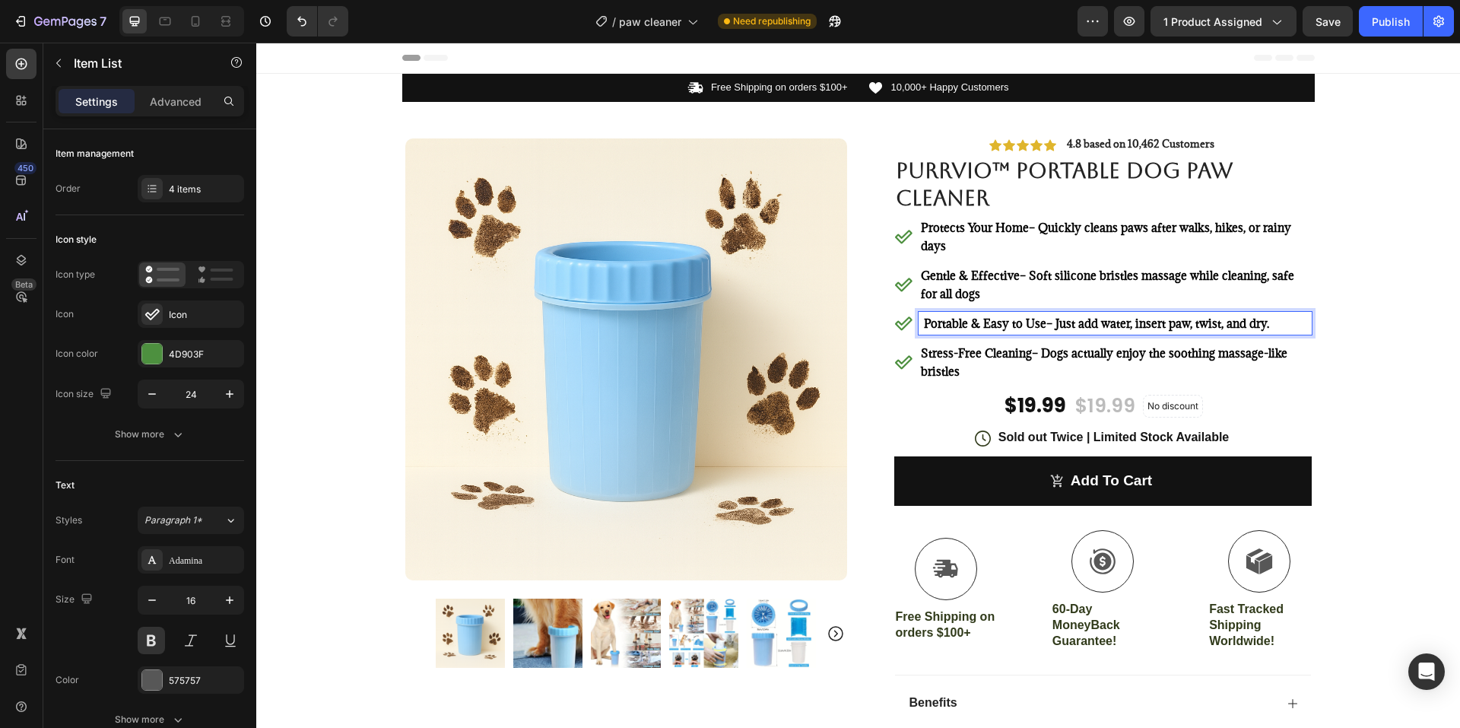
click at [1280, 319] on p "Portable & Easy to Use – Just add water, insert paw, twist, and dry." at bounding box center [1115, 323] width 388 height 18
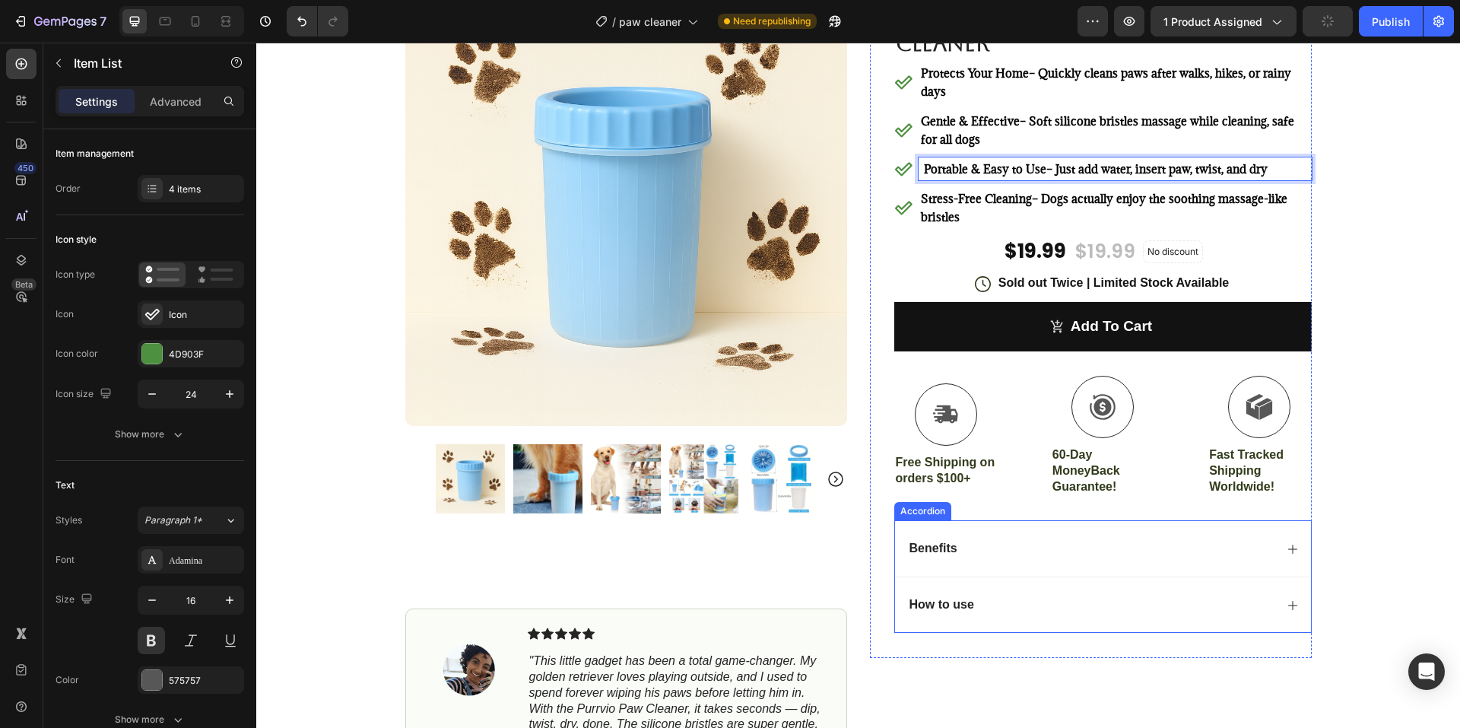
scroll to position [228, 0]
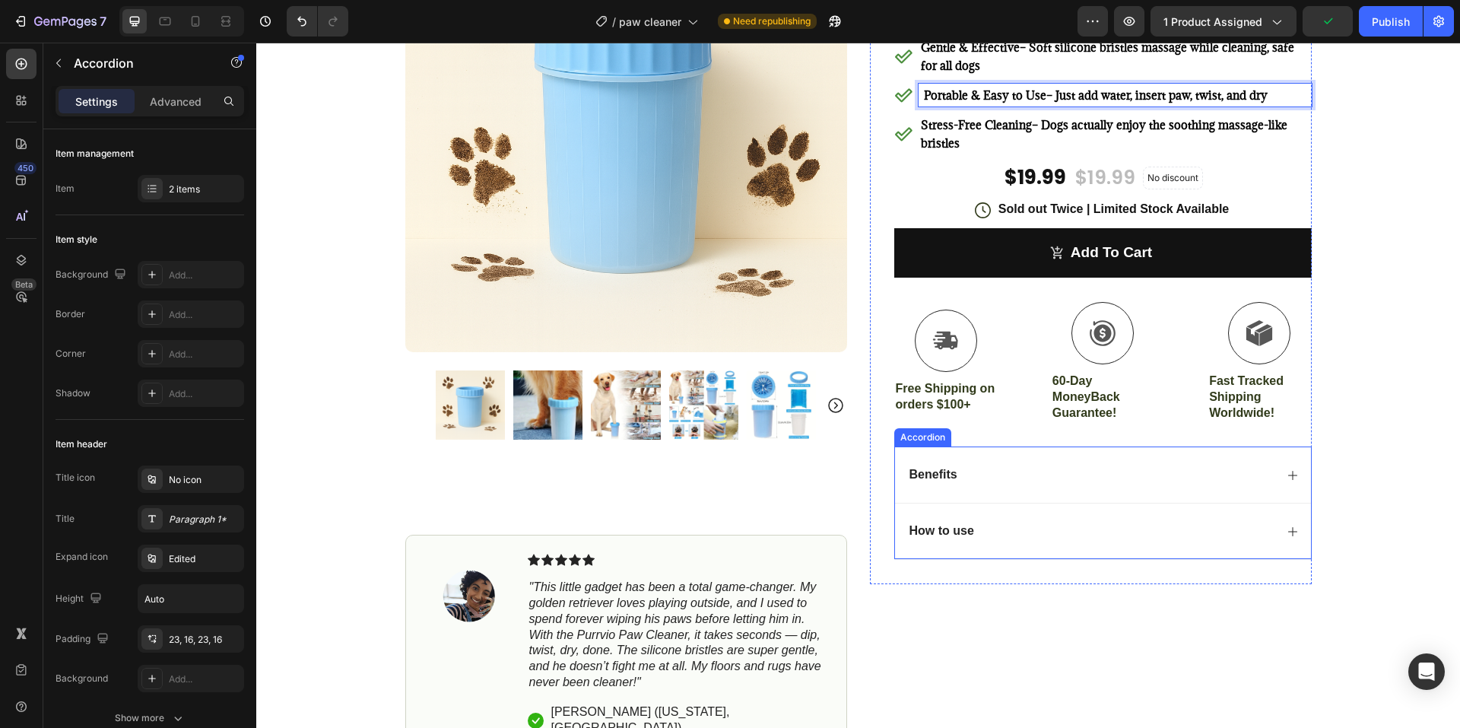
click at [1259, 476] on div "Benefits" at bounding box center [1090, 475] width 367 height 21
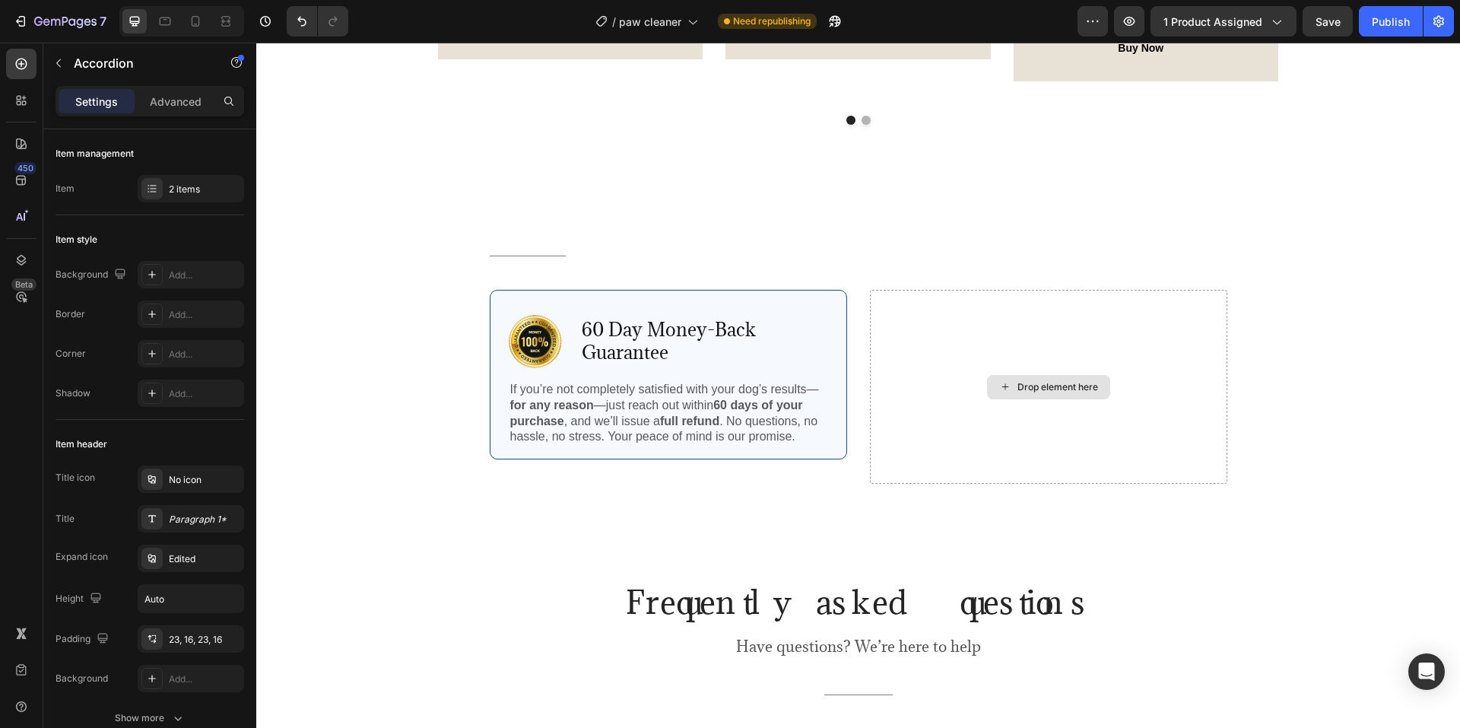
scroll to position [3269, 0]
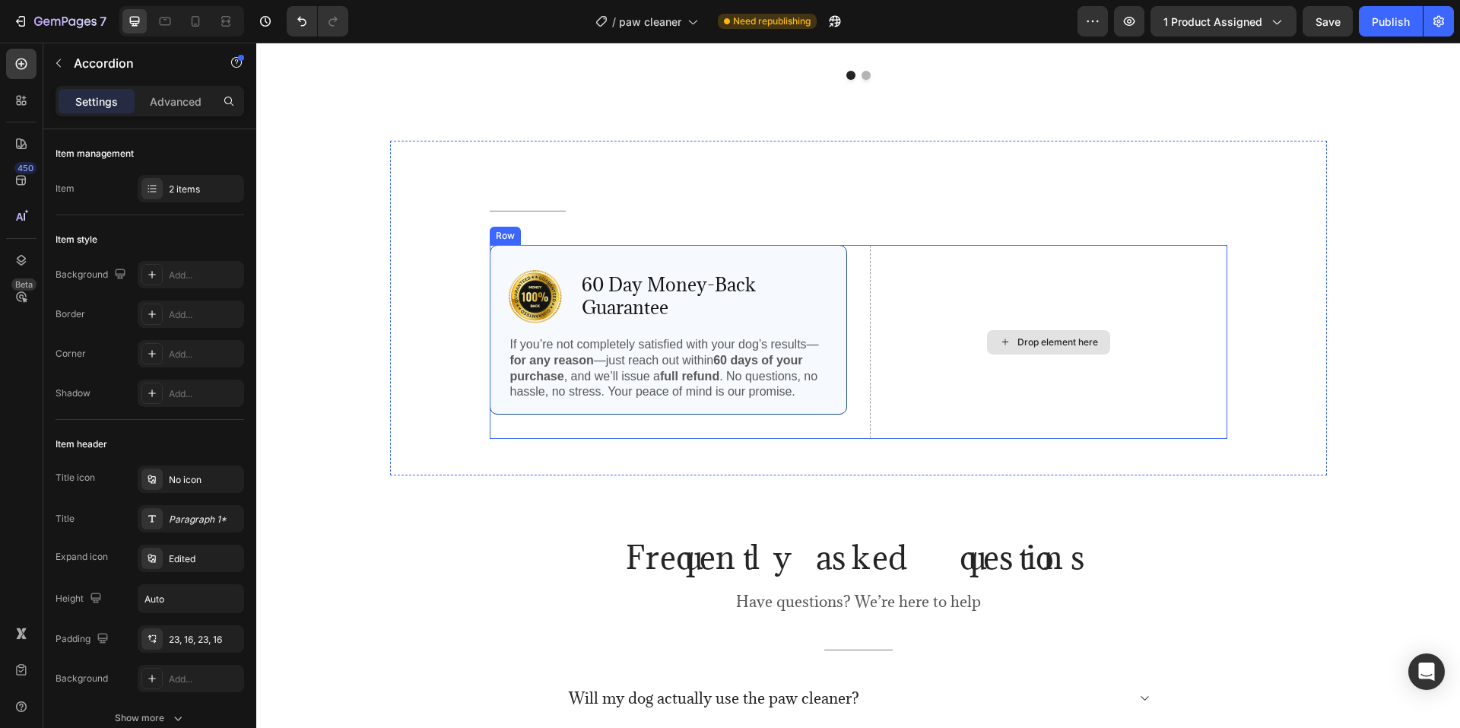
click at [997, 328] on div "Drop element here" at bounding box center [1048, 342] width 357 height 194
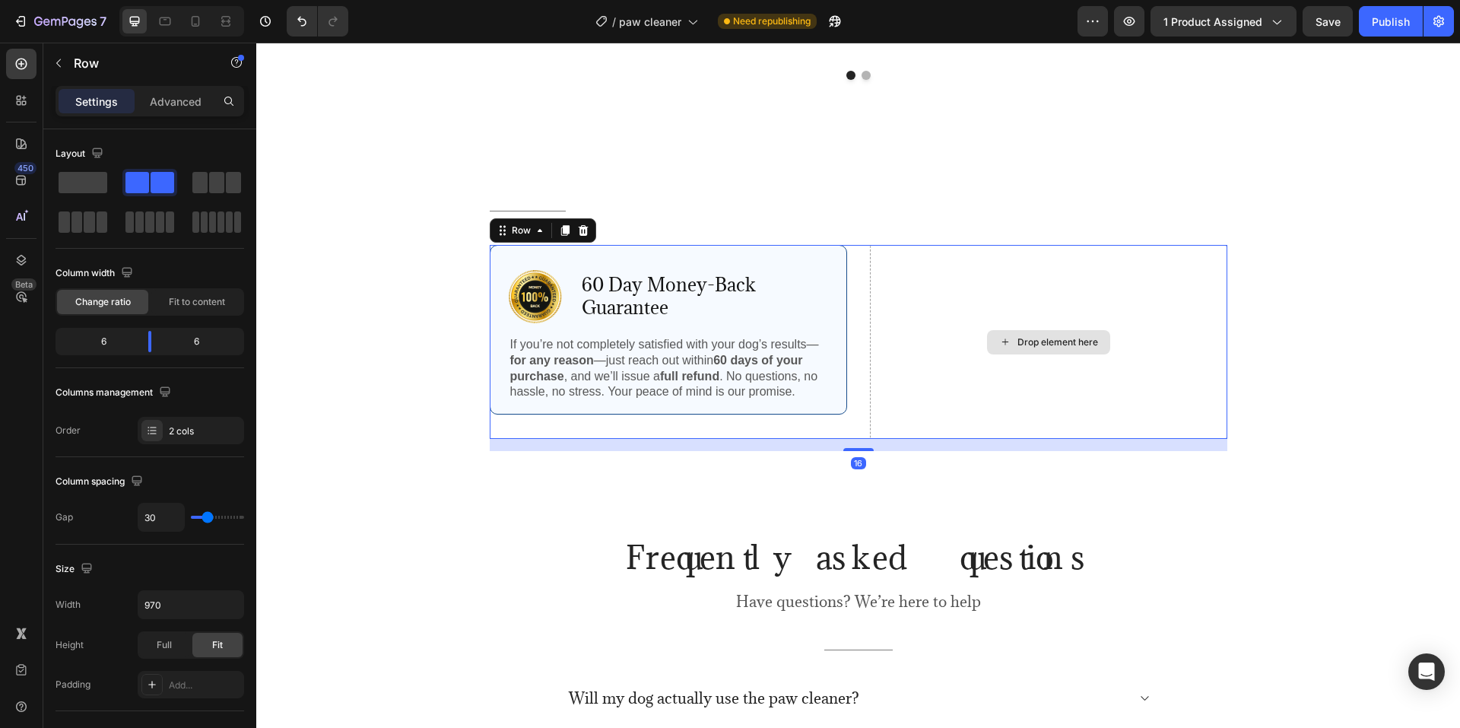
click at [1017, 348] on div "Drop element here" at bounding box center [1057, 342] width 81 height 12
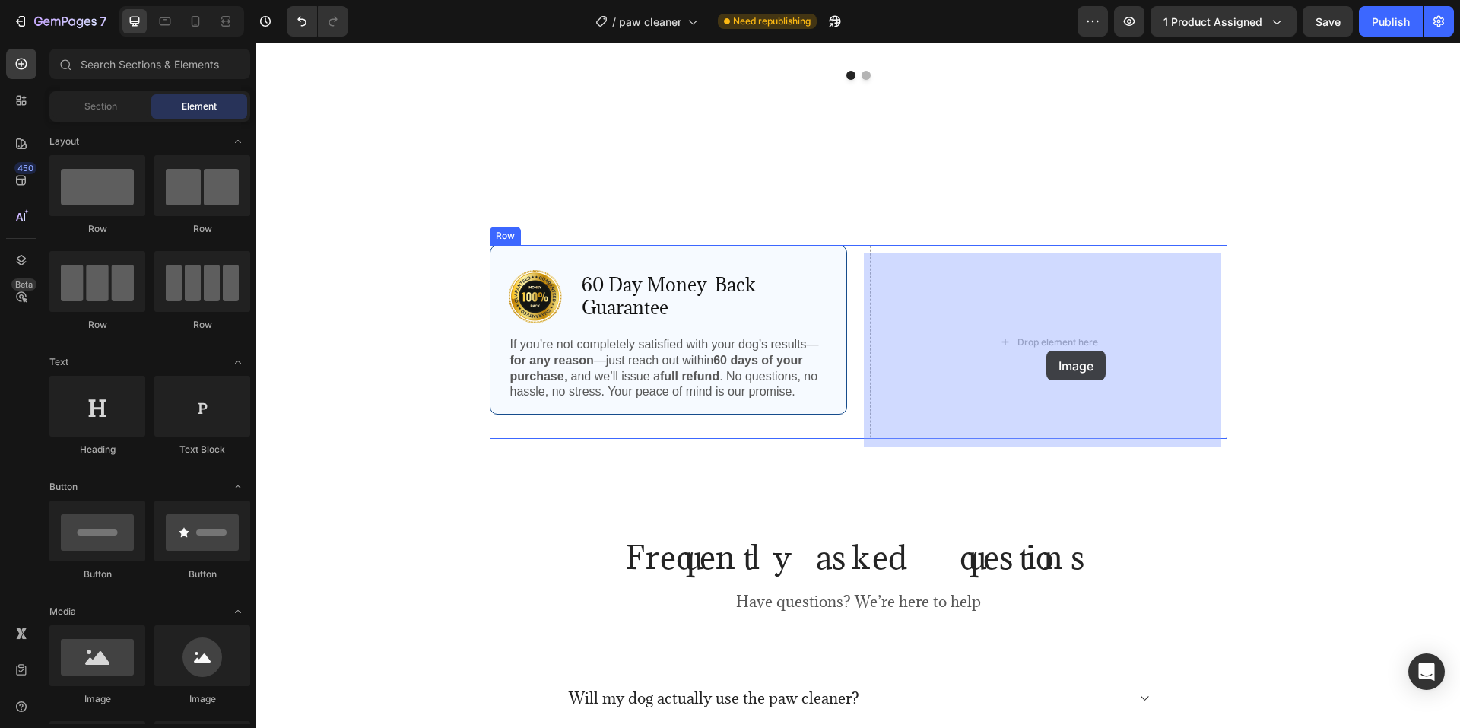
drag, startPoint x: 357, startPoint y: 695, endPoint x: 1046, endPoint y: 350, distance: 770.1
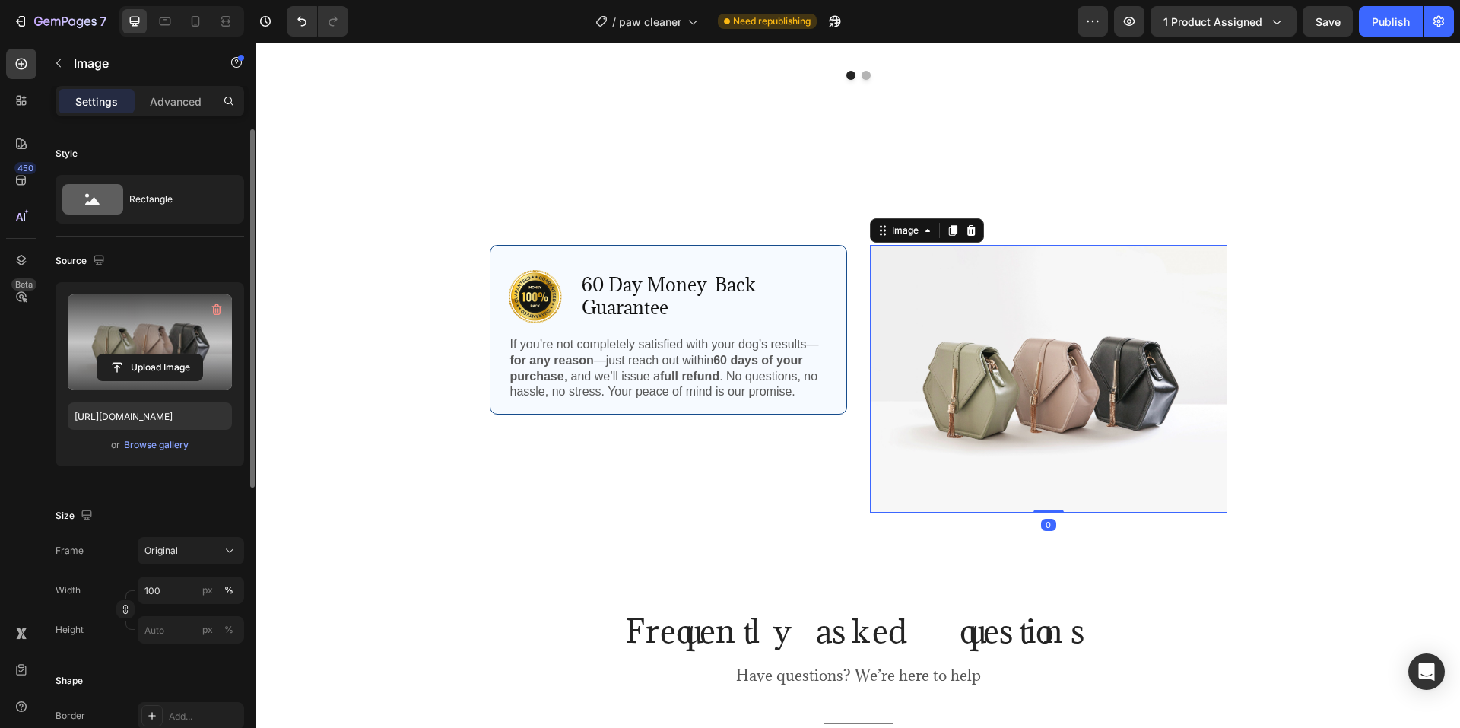
click at [141, 352] on label at bounding box center [150, 342] width 164 height 96
click at [141, 354] on input "file" at bounding box center [149, 367] width 105 height 26
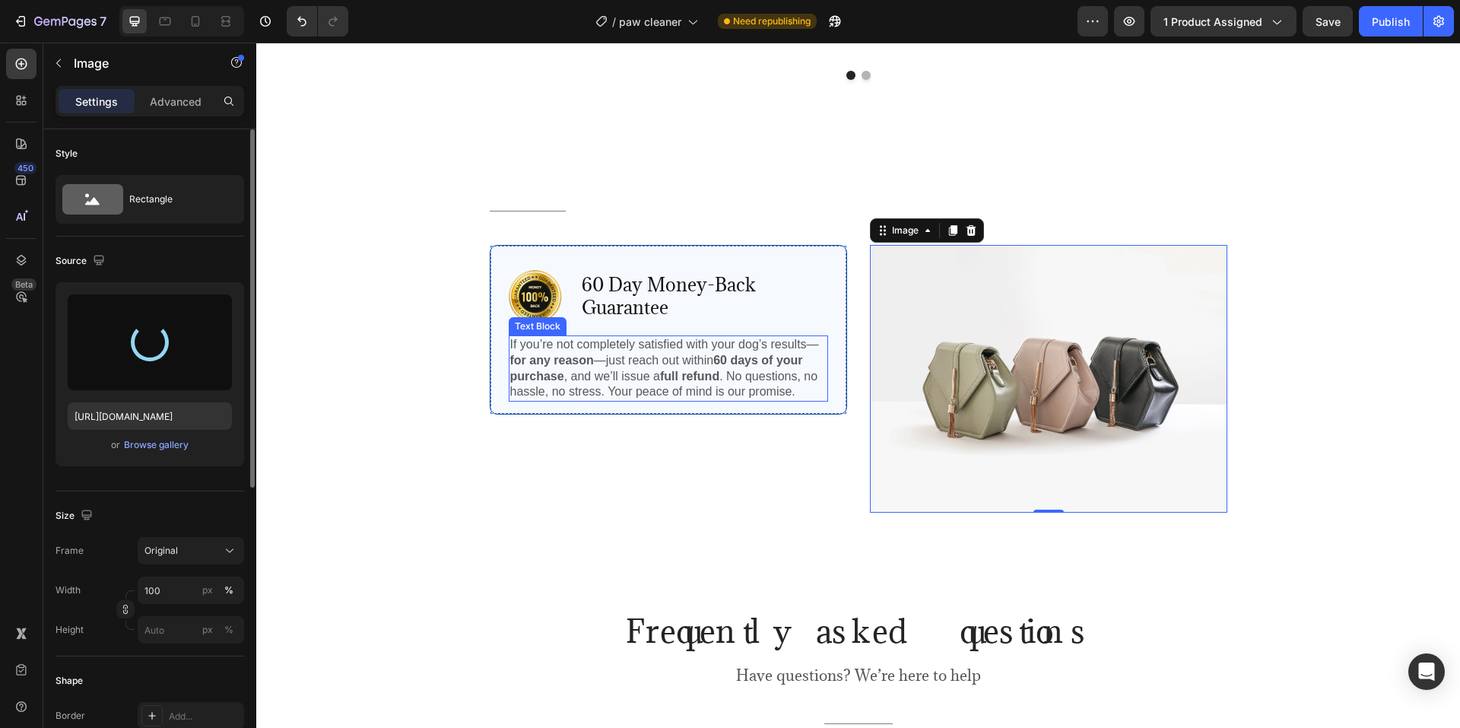
type input "https://cdn.shopify.com/s/files/1/0774/8501/5293/files/gempages_581586683363852…"
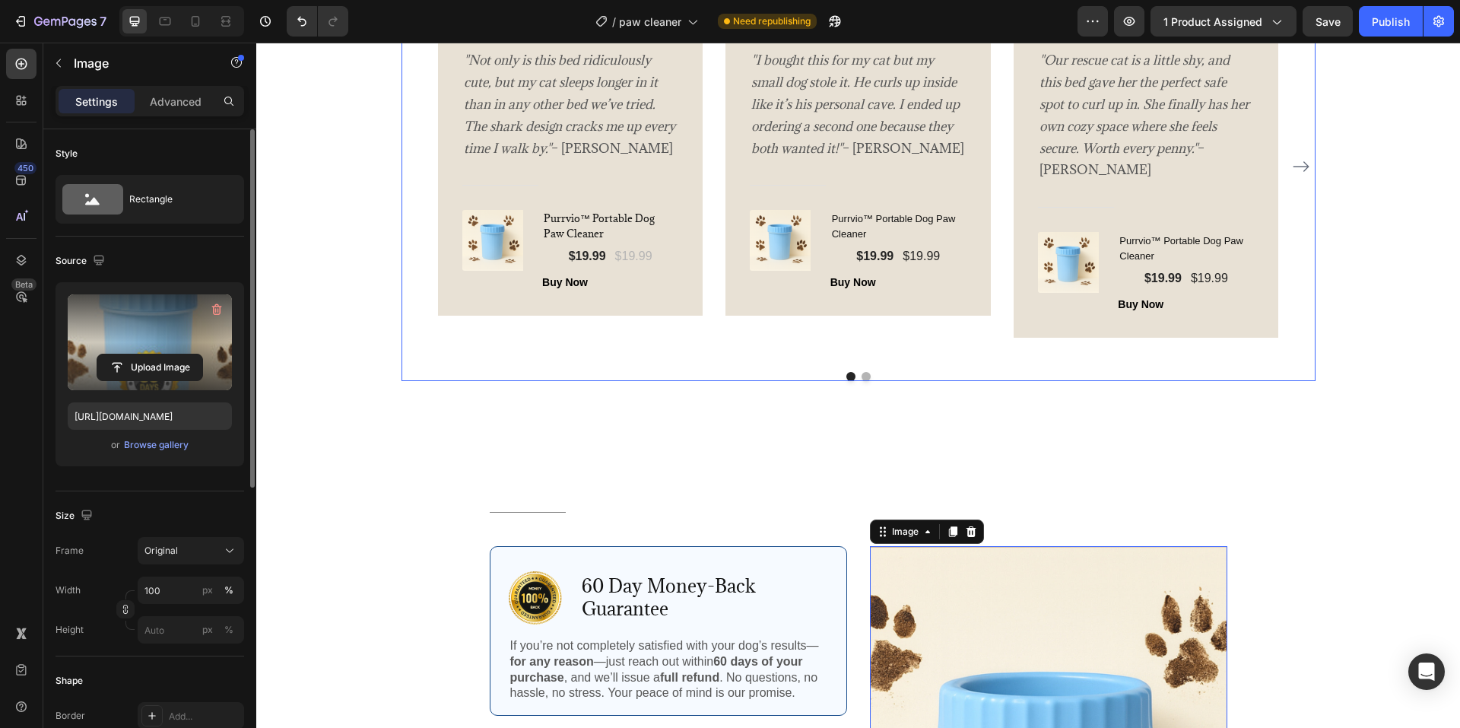
scroll to position [2965, 0]
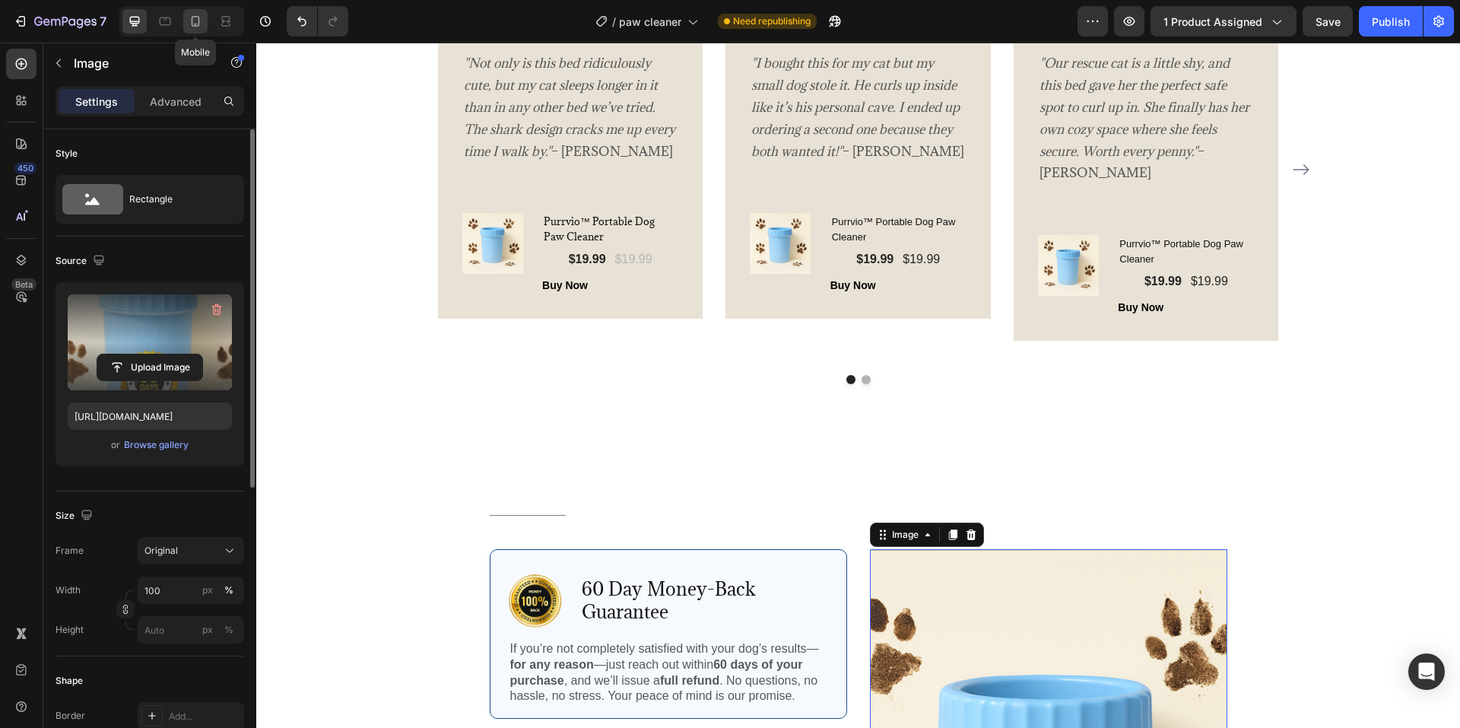
click at [192, 24] on icon at bounding box center [196, 21] width 8 height 11
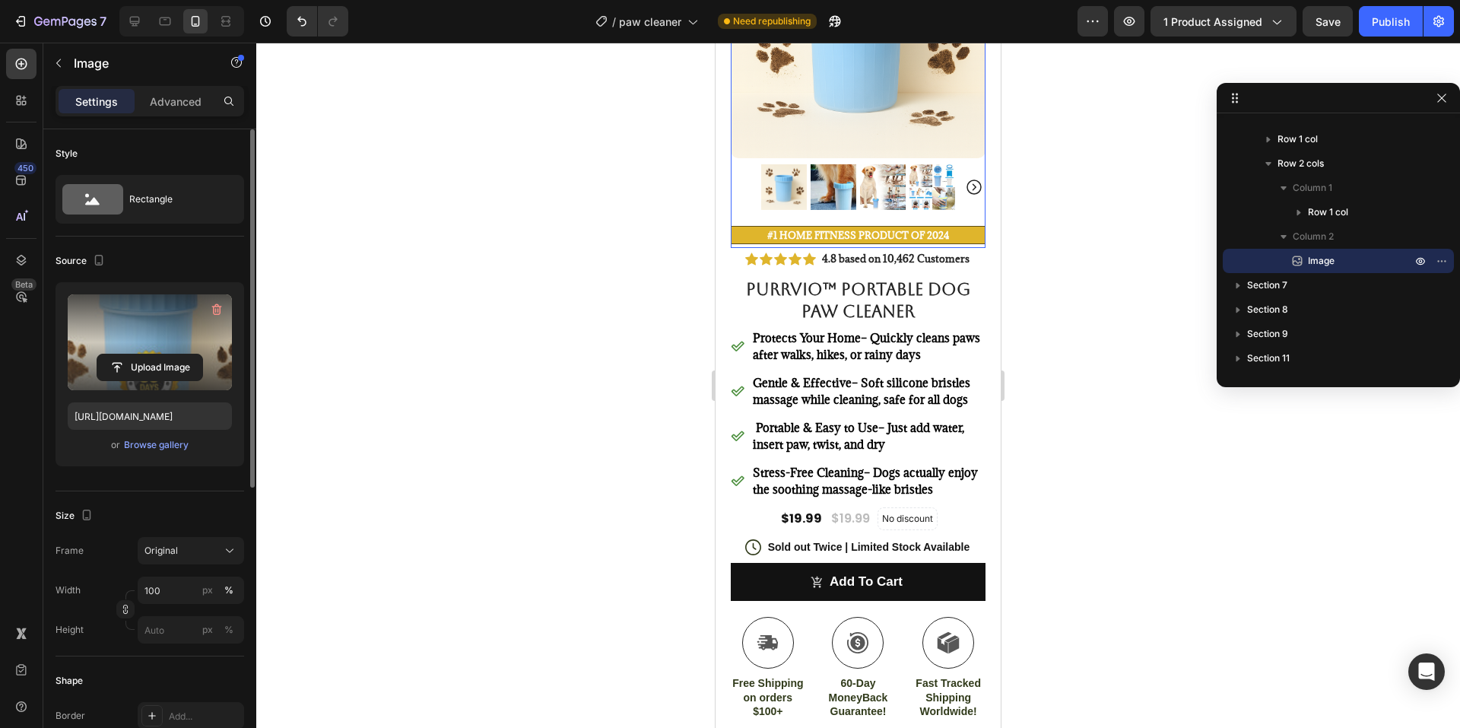
scroll to position [228, 0]
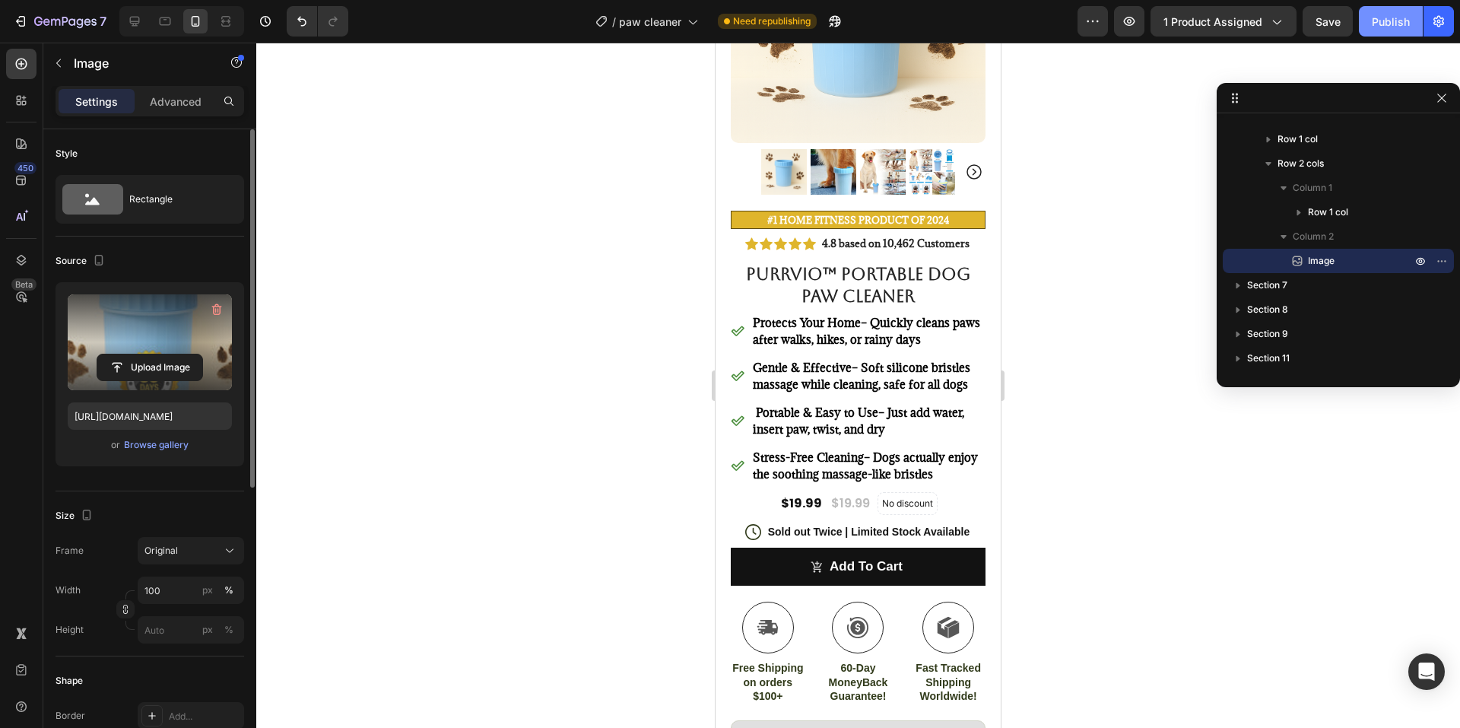
click at [1396, 20] on div "Publish" at bounding box center [1391, 22] width 38 height 16
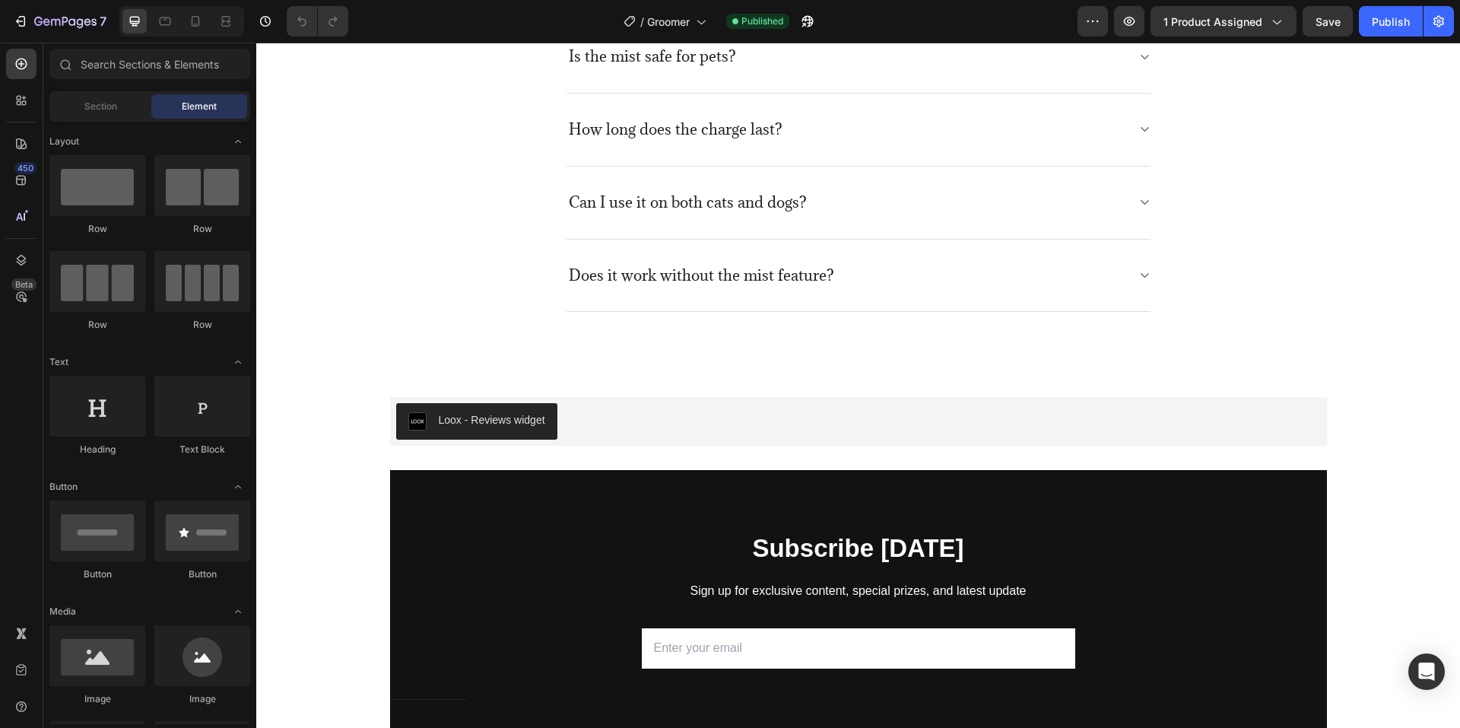
scroll to position [4638, 0]
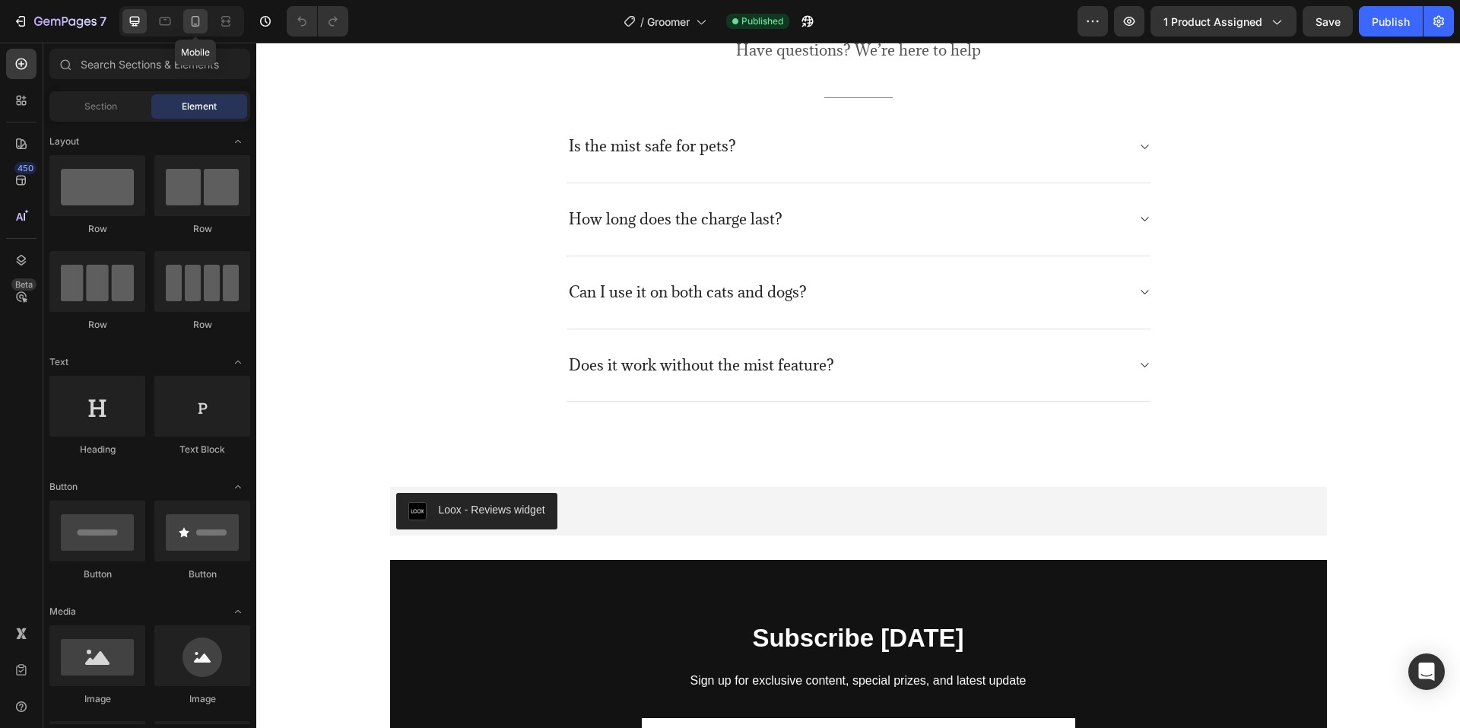
click at [195, 27] on icon at bounding box center [196, 21] width 8 height 11
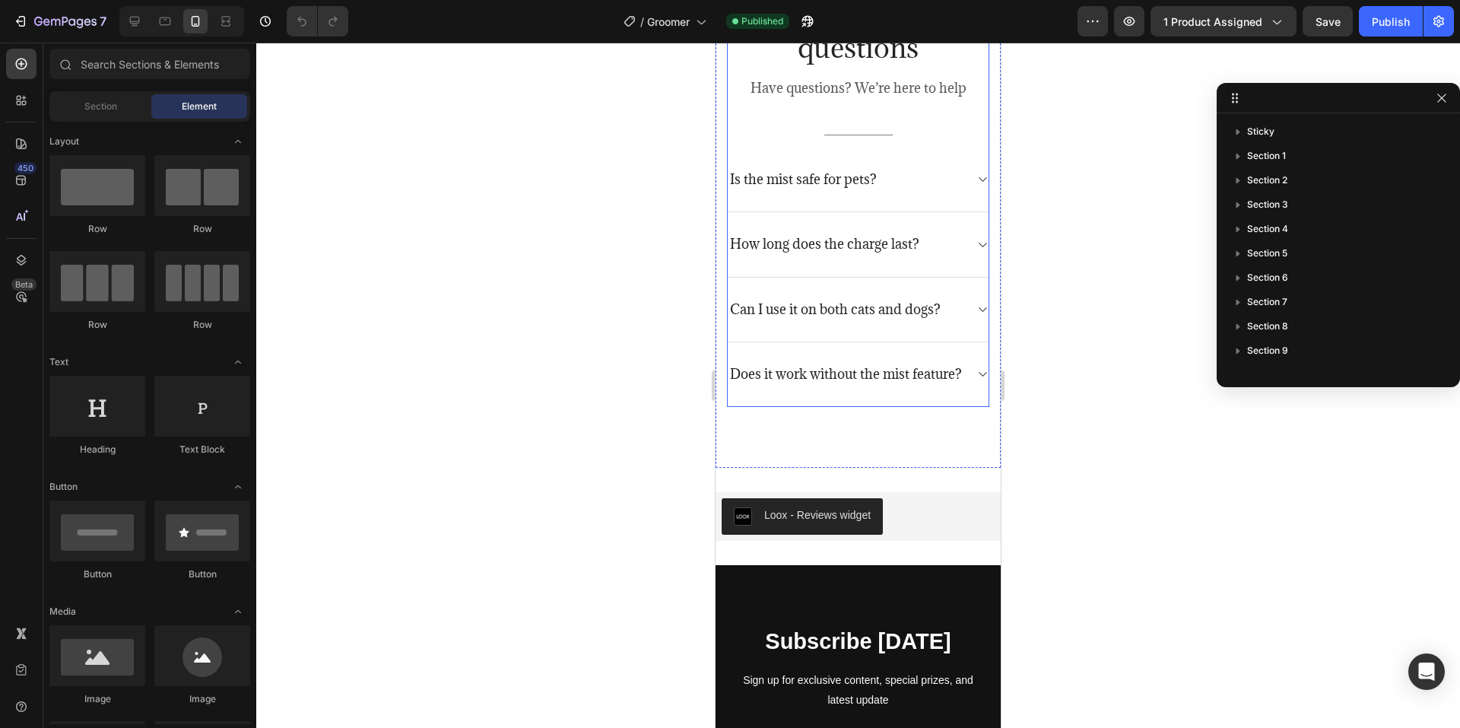
scroll to position [4571, 0]
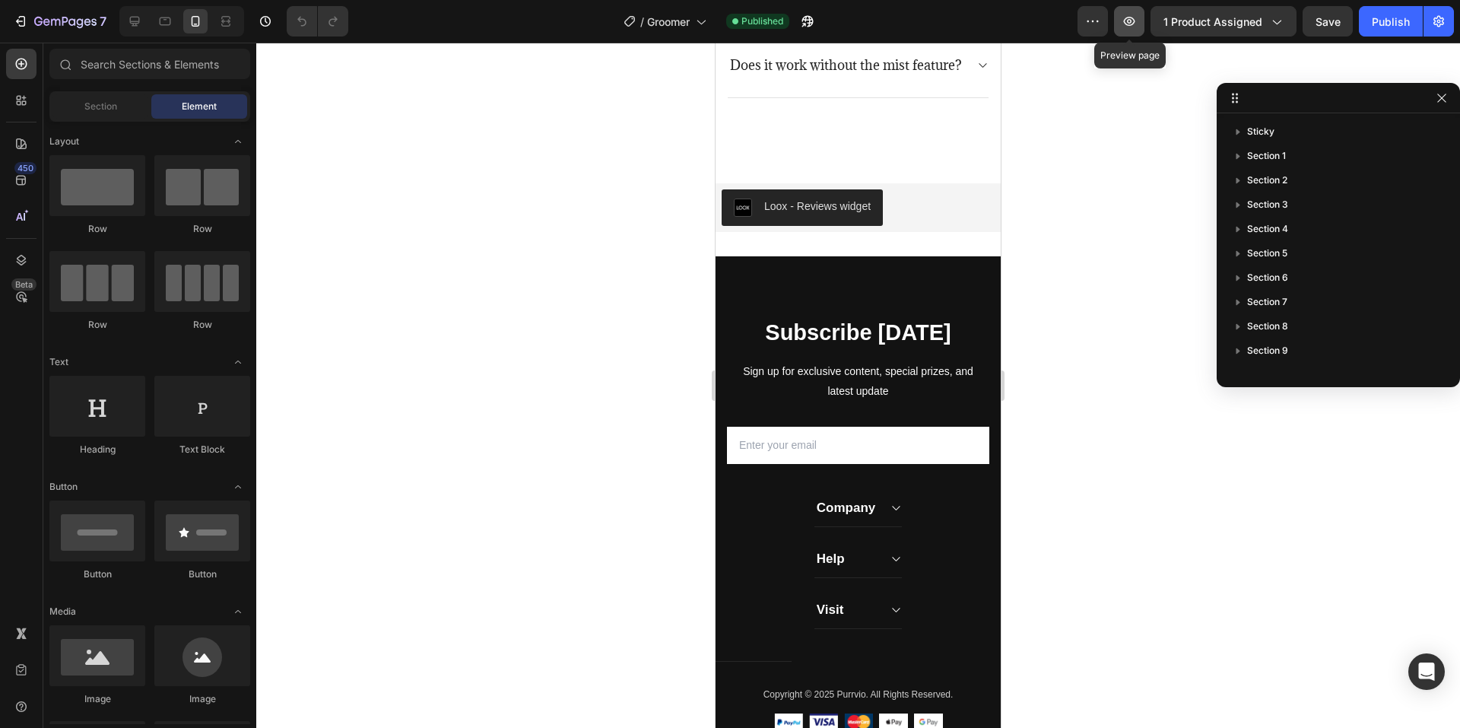
click at [1130, 26] on icon "button" at bounding box center [1128, 21] width 15 height 15
